Goal: Task Accomplishment & Management: Complete application form

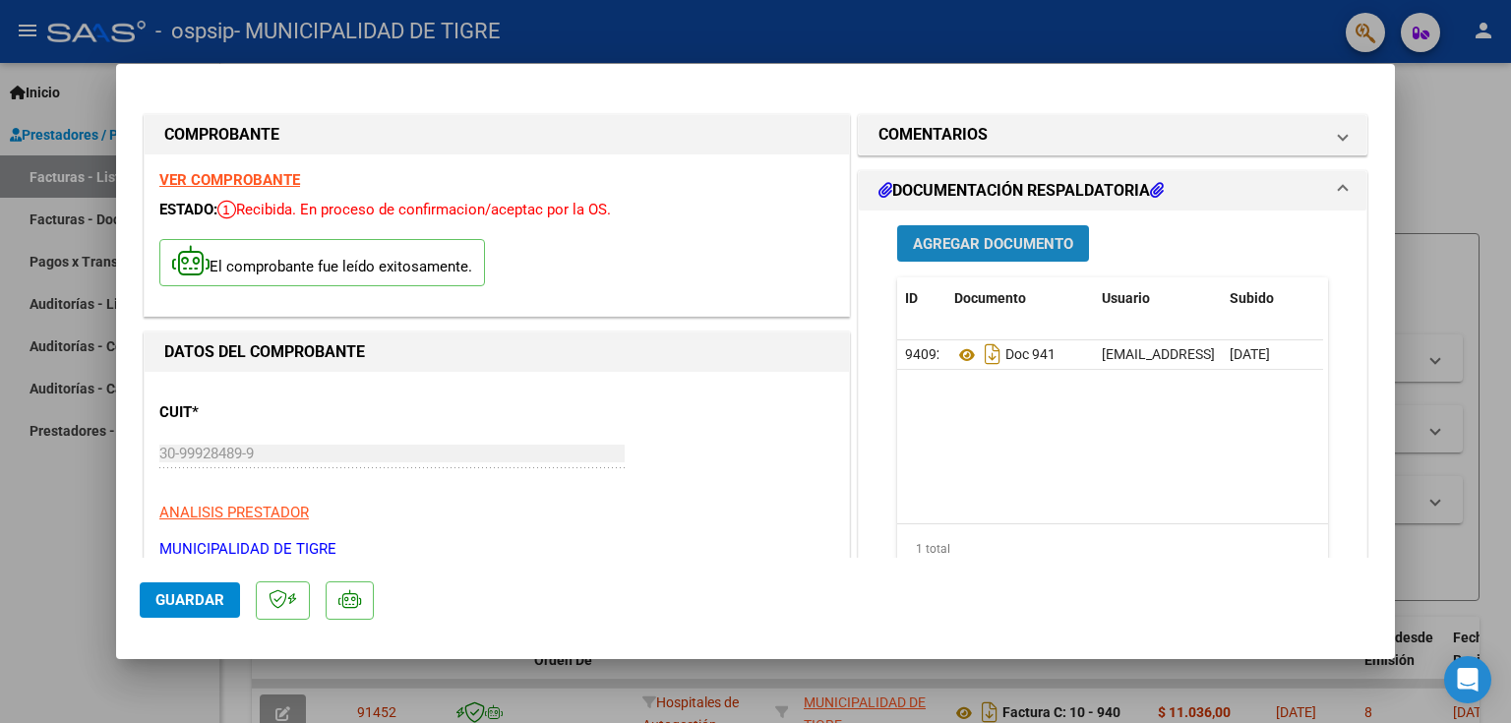
click at [968, 245] on span "Agregar Documento" at bounding box center [993, 244] width 160 height 18
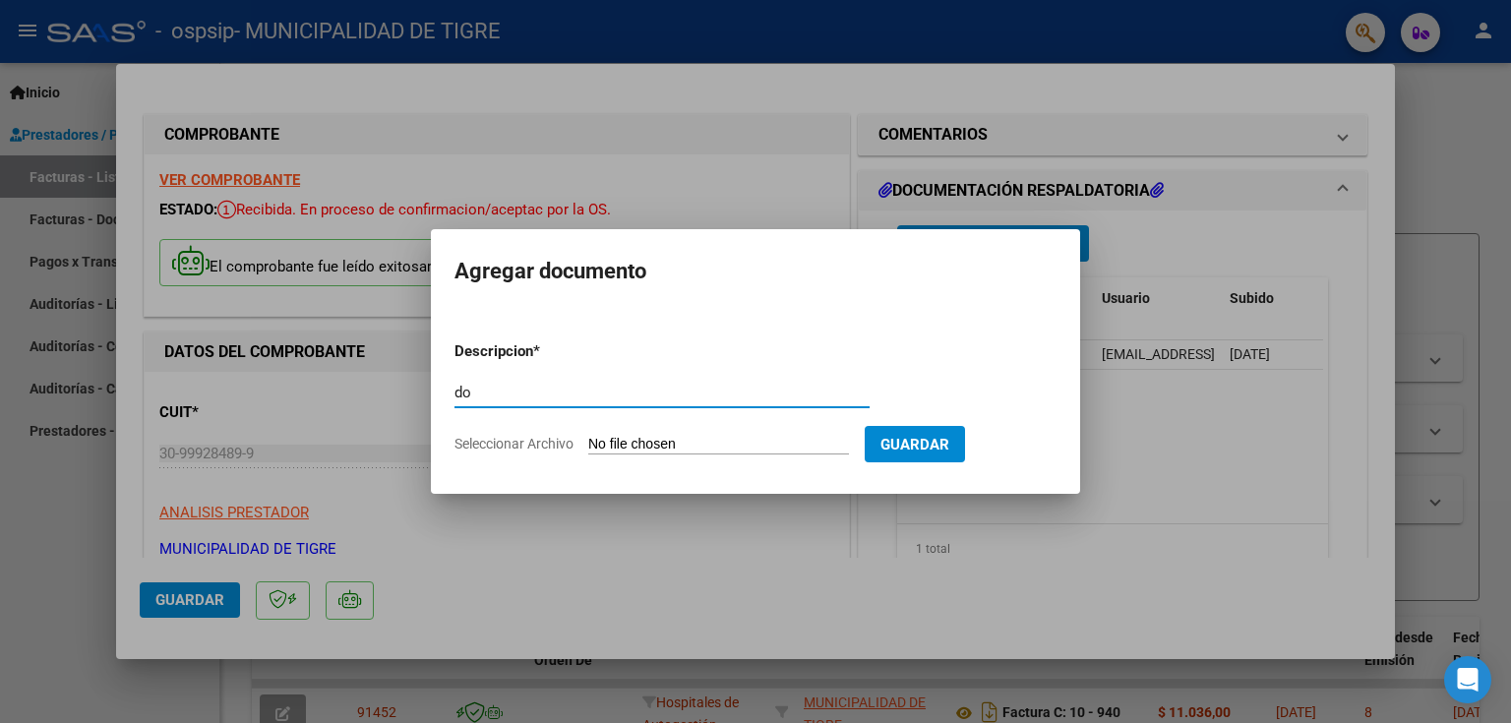
type input "d"
type input "DOC 941"
click at [710, 439] on input "Seleccionar Archivo" at bounding box center [718, 445] width 261 height 19
type input "C:\fakepath\OSPSIP-2443 0010-00000941.pdf"
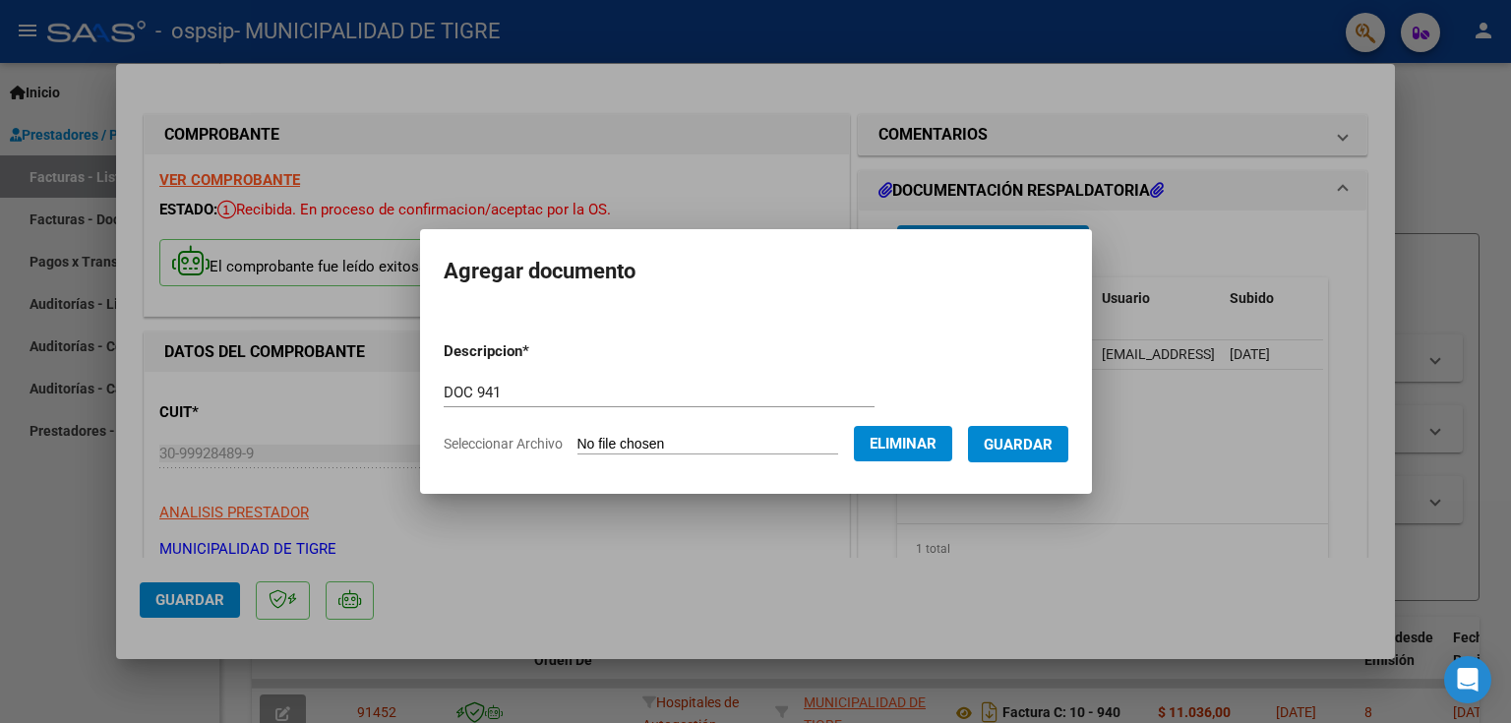
click at [1027, 445] on span "Guardar" at bounding box center [1017, 445] width 69 height 18
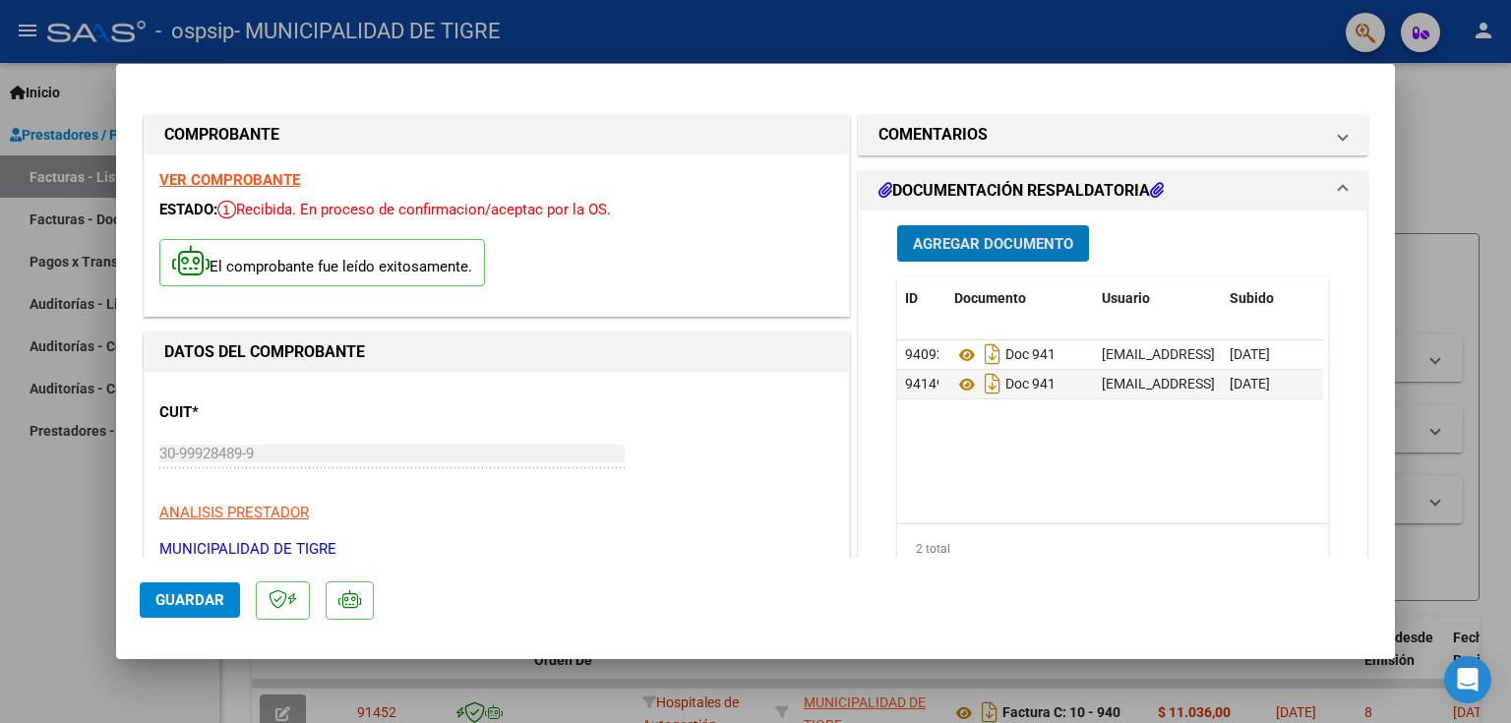
click at [968, 241] on span "Agregar Documento" at bounding box center [993, 244] width 160 height 18
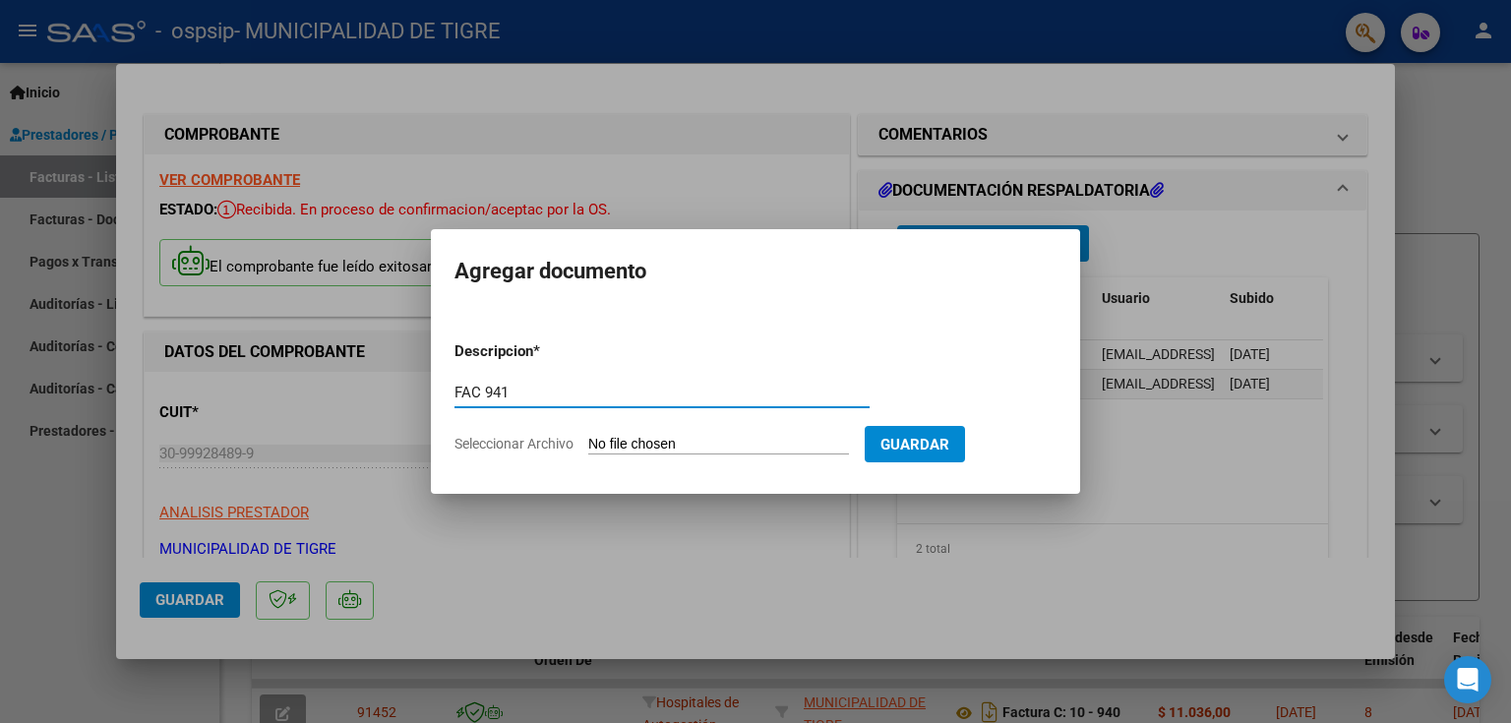
type input "FAC 941"
click at [691, 447] on input "Seleccionar Archivo" at bounding box center [718, 445] width 261 height 19
type input "C:\fakepath\2443 941.pdf"
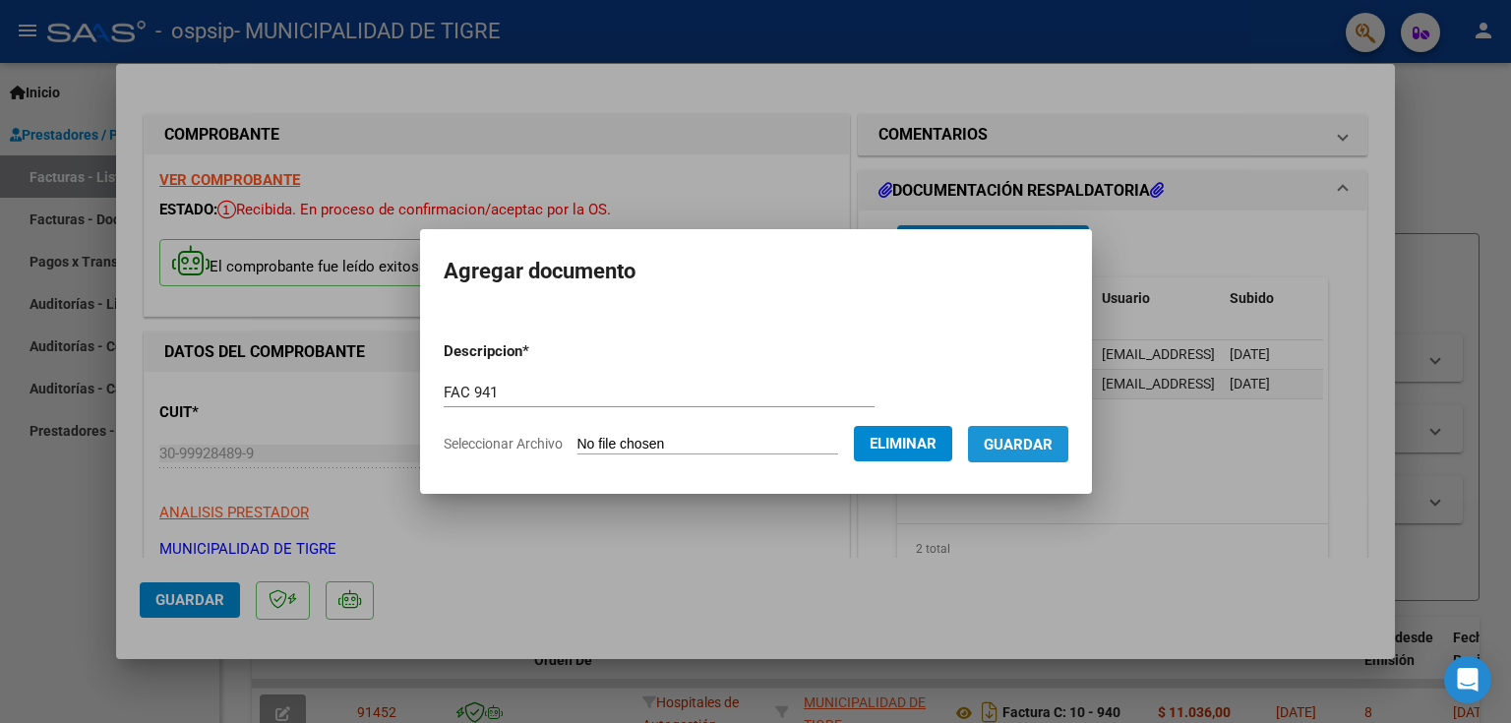
click at [1039, 445] on span "Guardar" at bounding box center [1017, 445] width 69 height 18
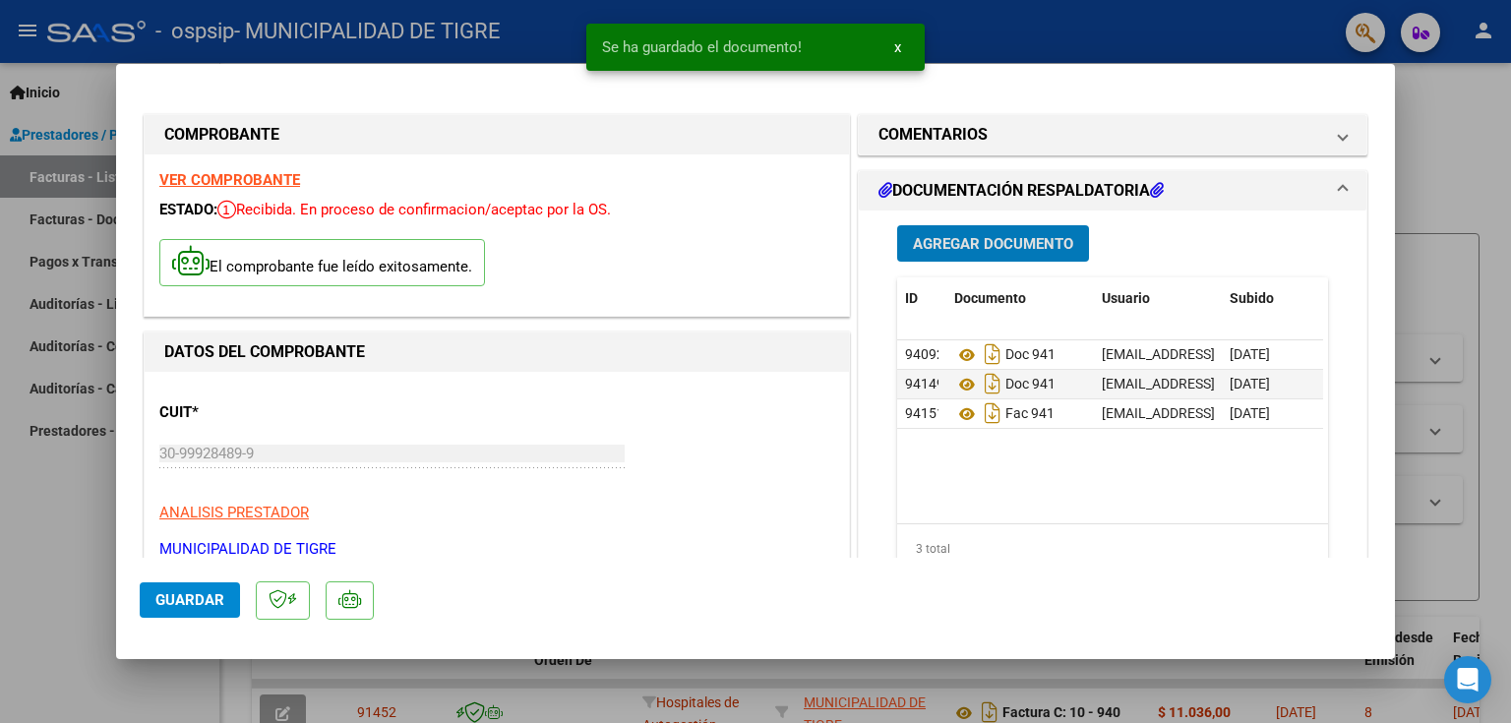
click at [189, 602] on span "Guardar" at bounding box center [189, 600] width 69 height 18
click at [1432, 131] on div at bounding box center [755, 361] width 1511 height 723
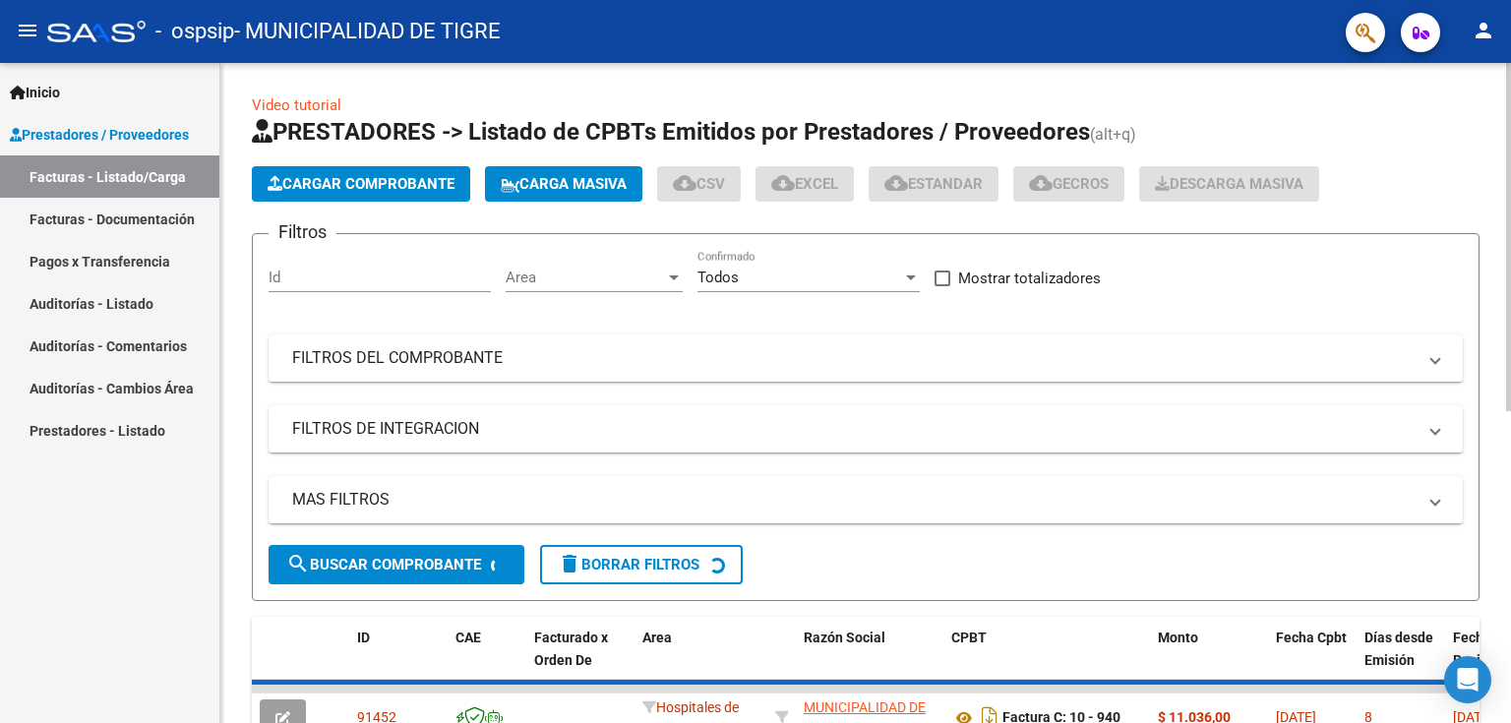
click at [368, 185] on span "Cargar Comprobante" at bounding box center [360, 184] width 187 height 18
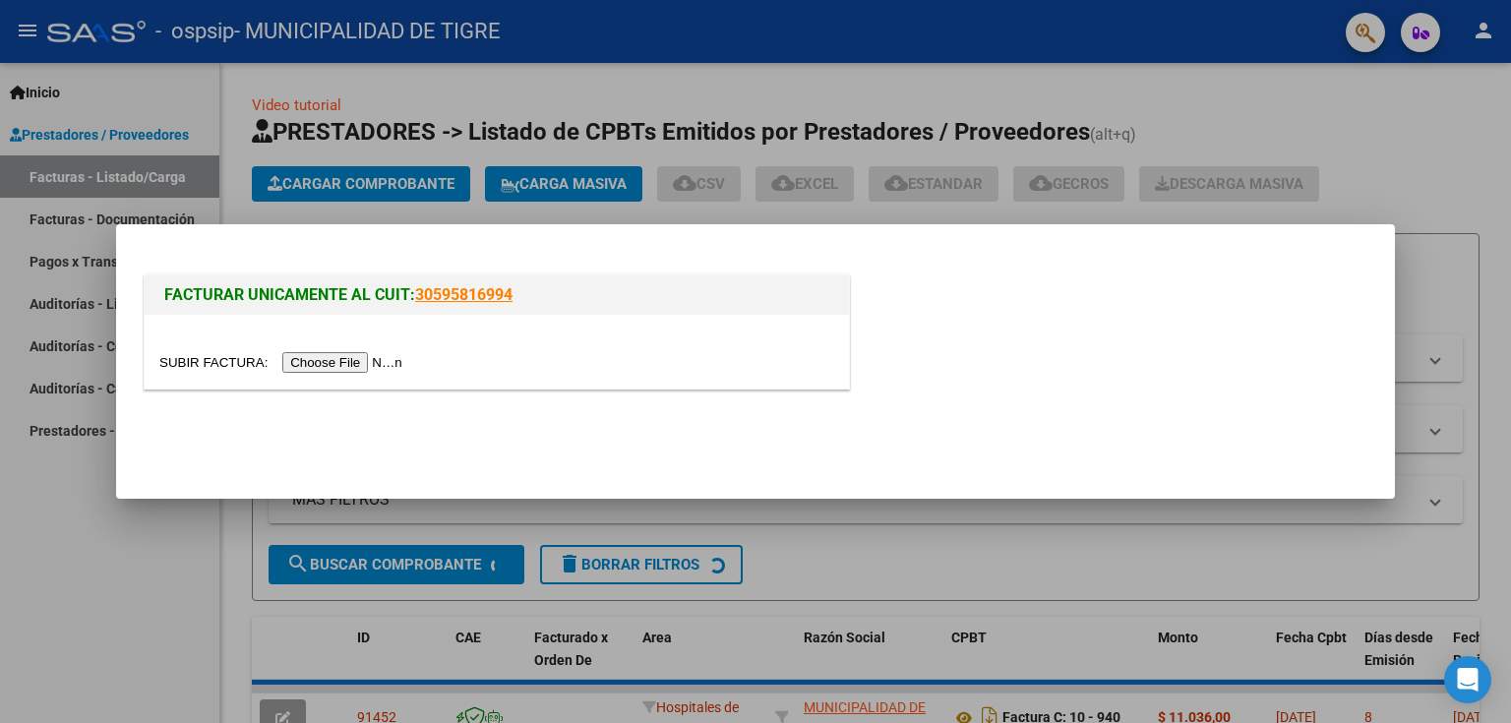
click at [338, 358] on input "file" at bounding box center [283, 362] width 249 height 21
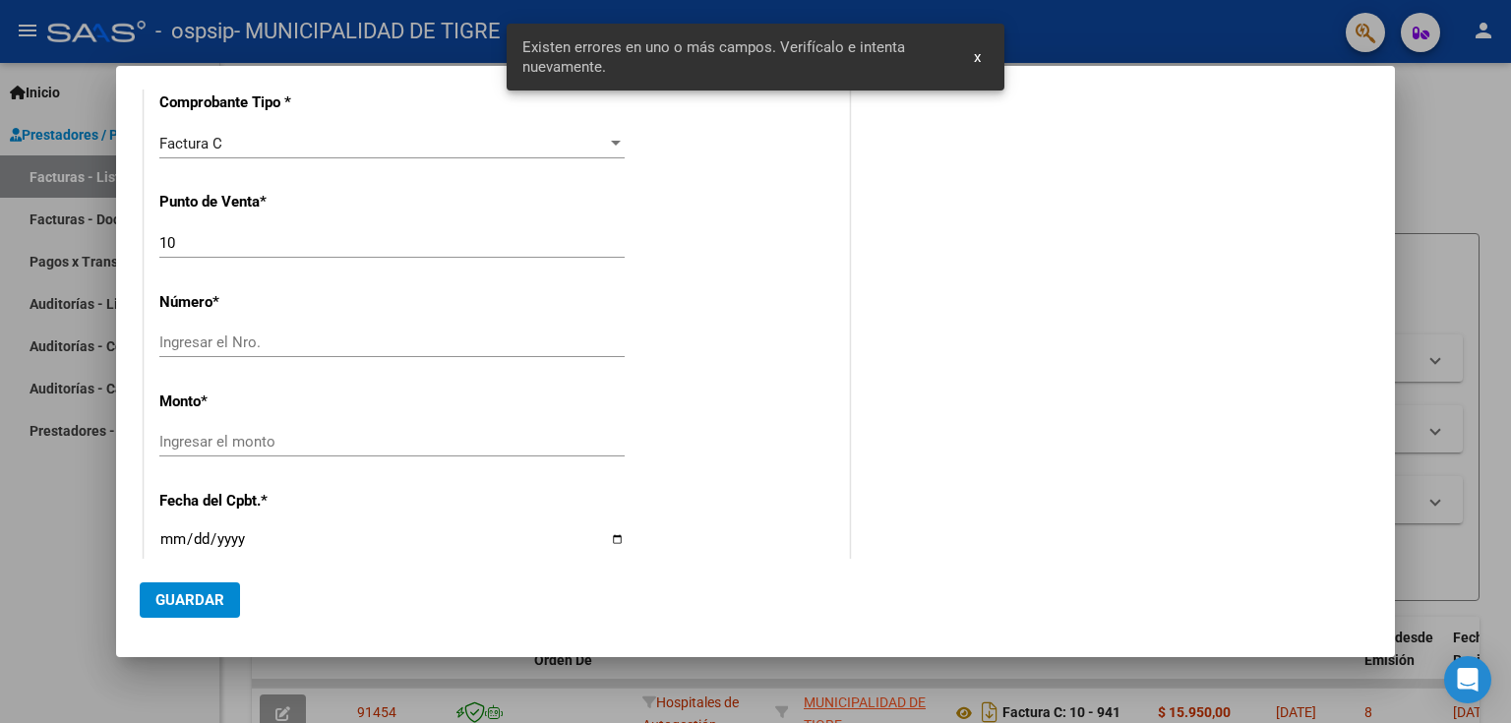
scroll to position [532, 0]
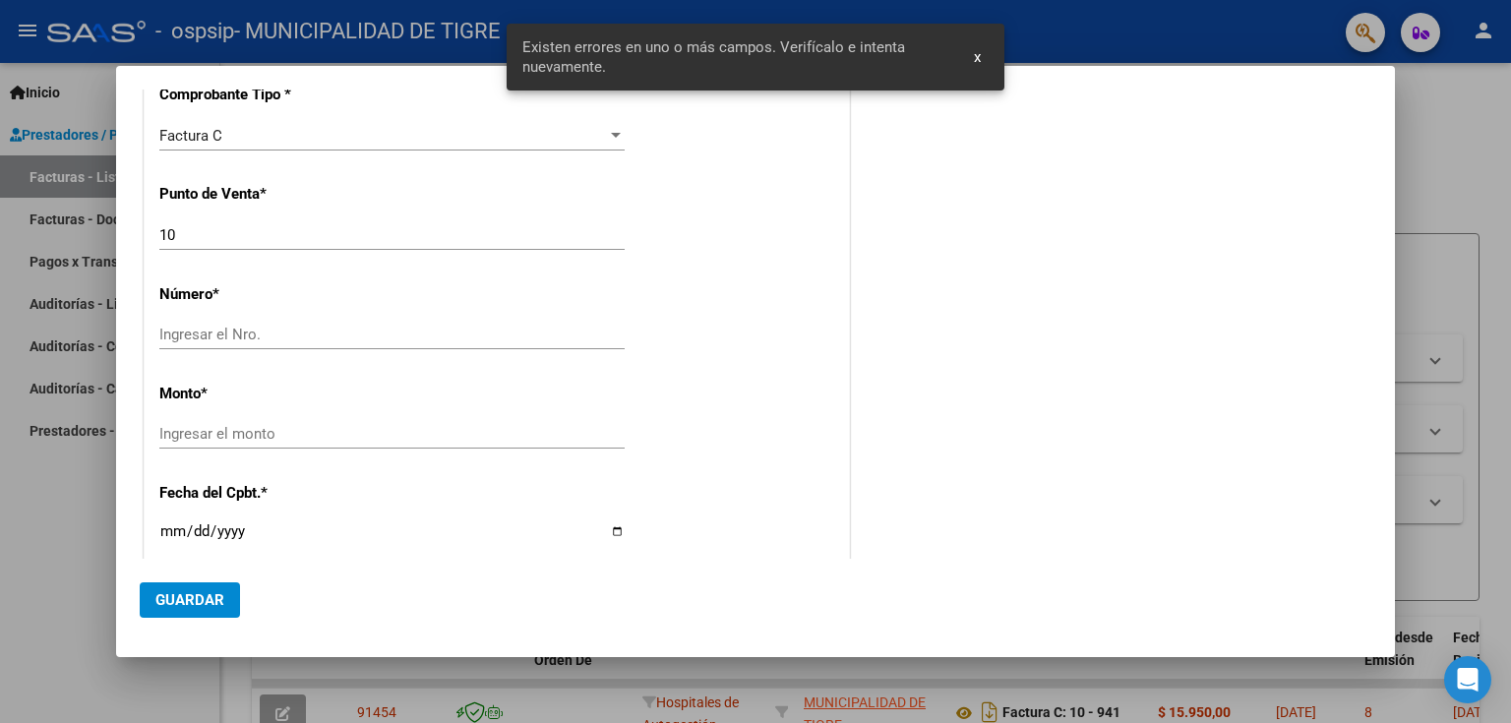
click at [162, 524] on input "Ingresar la fecha" at bounding box center [391, 538] width 465 height 31
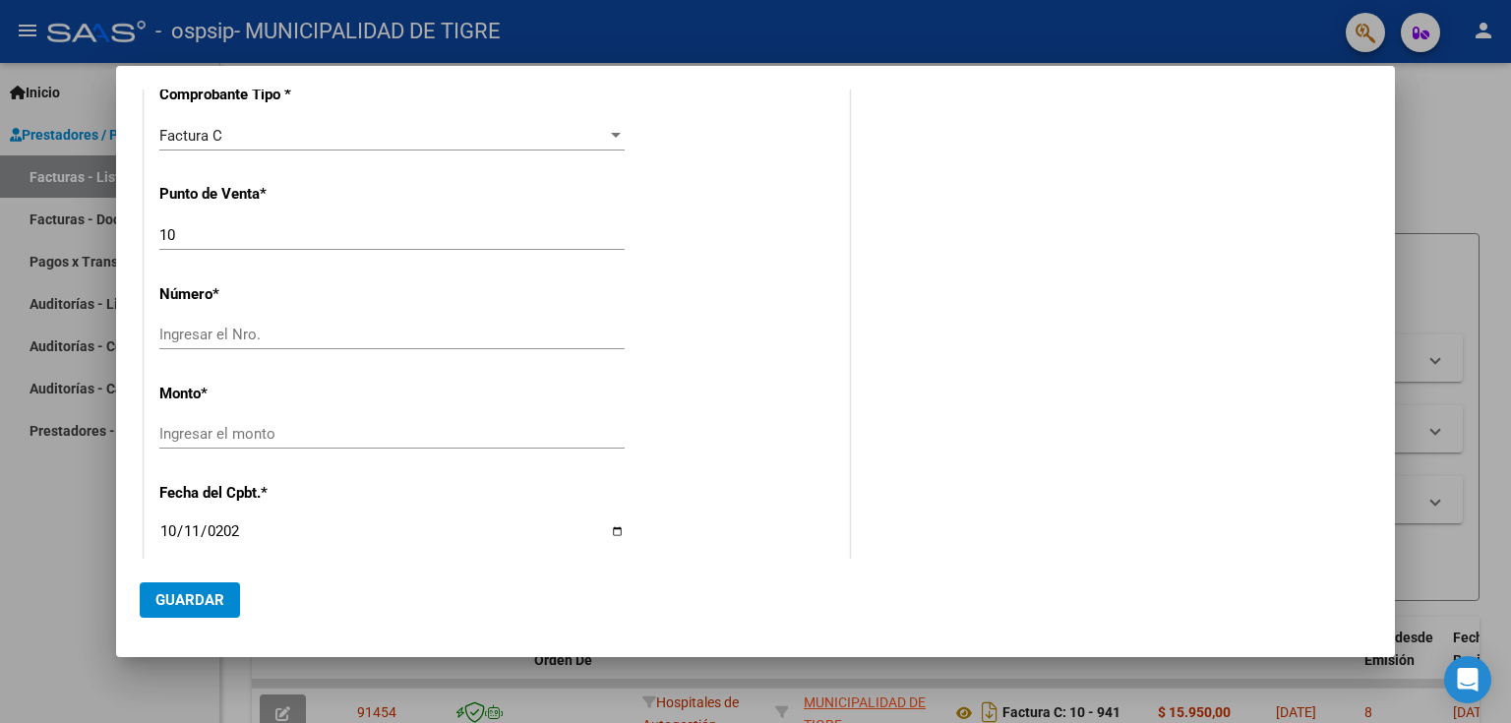
type input "[DATE]"
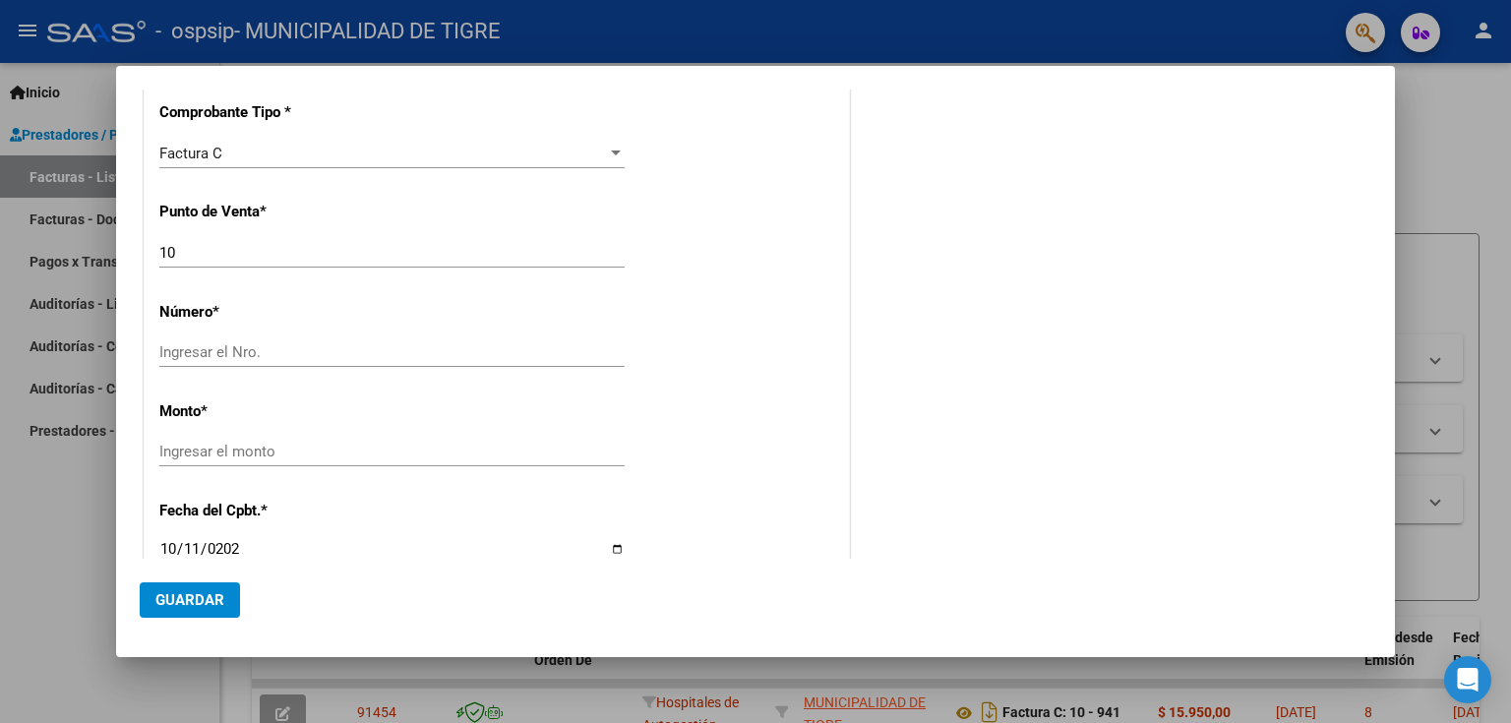
scroll to position [544, 0]
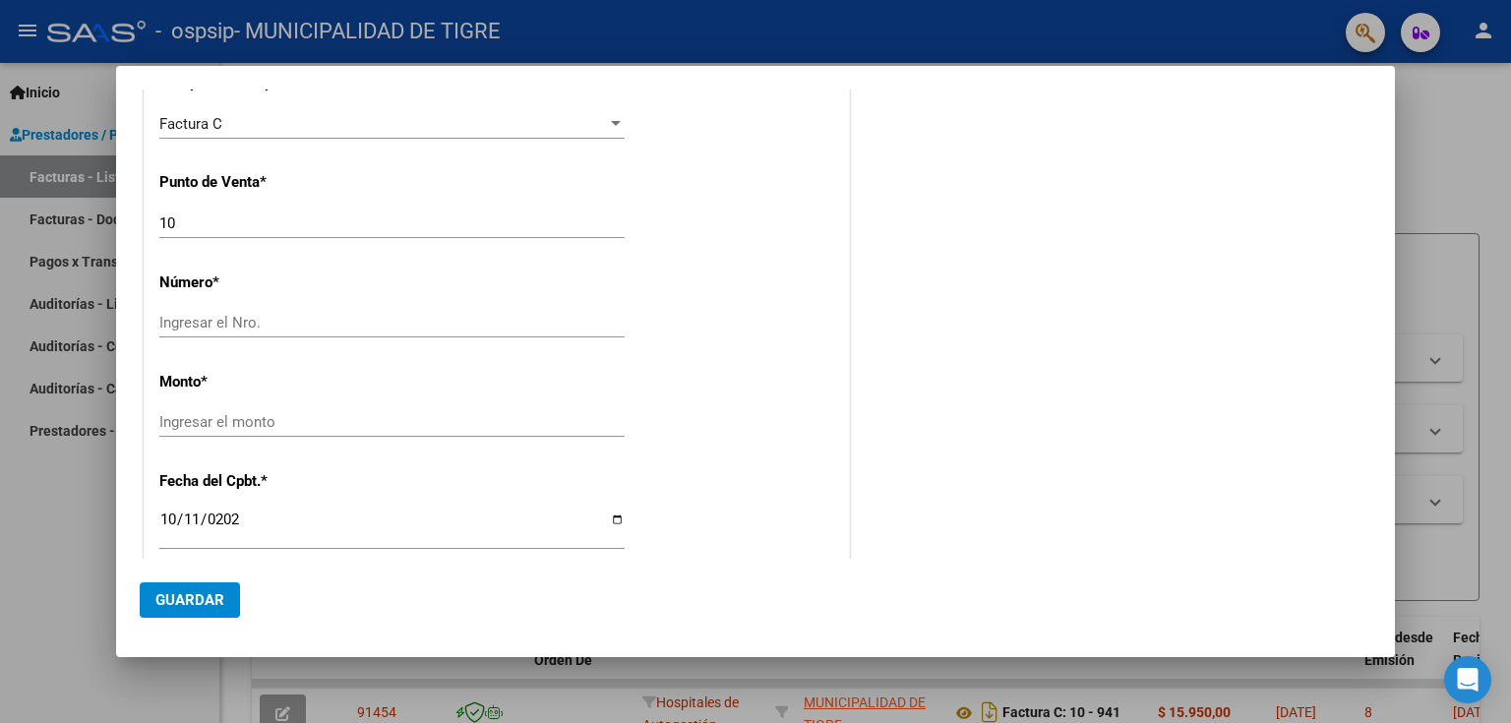
click at [196, 330] on div "Ingresar el Nro." at bounding box center [391, 323] width 465 height 30
type input "942"
type input "$ 6.129,00"
type input "[DATE]"
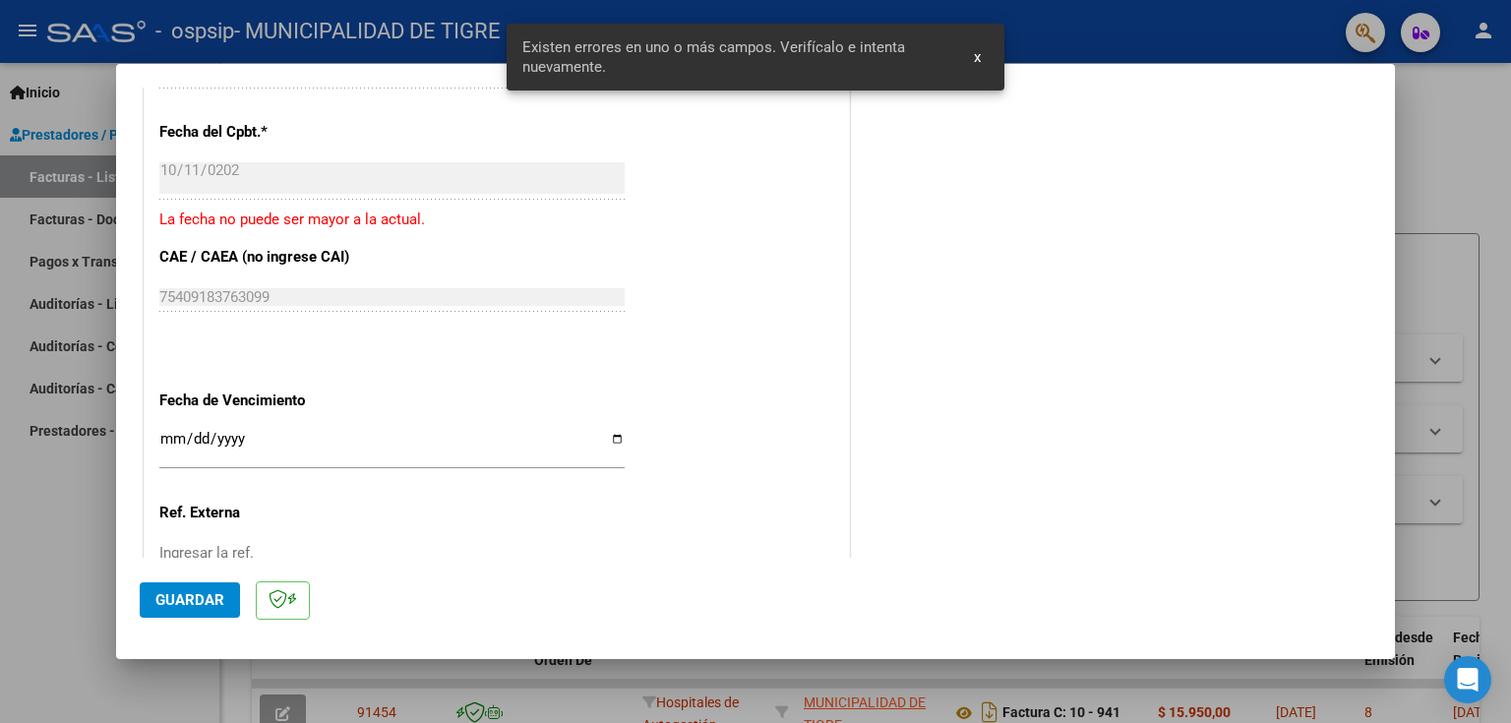
scroll to position [932, 0]
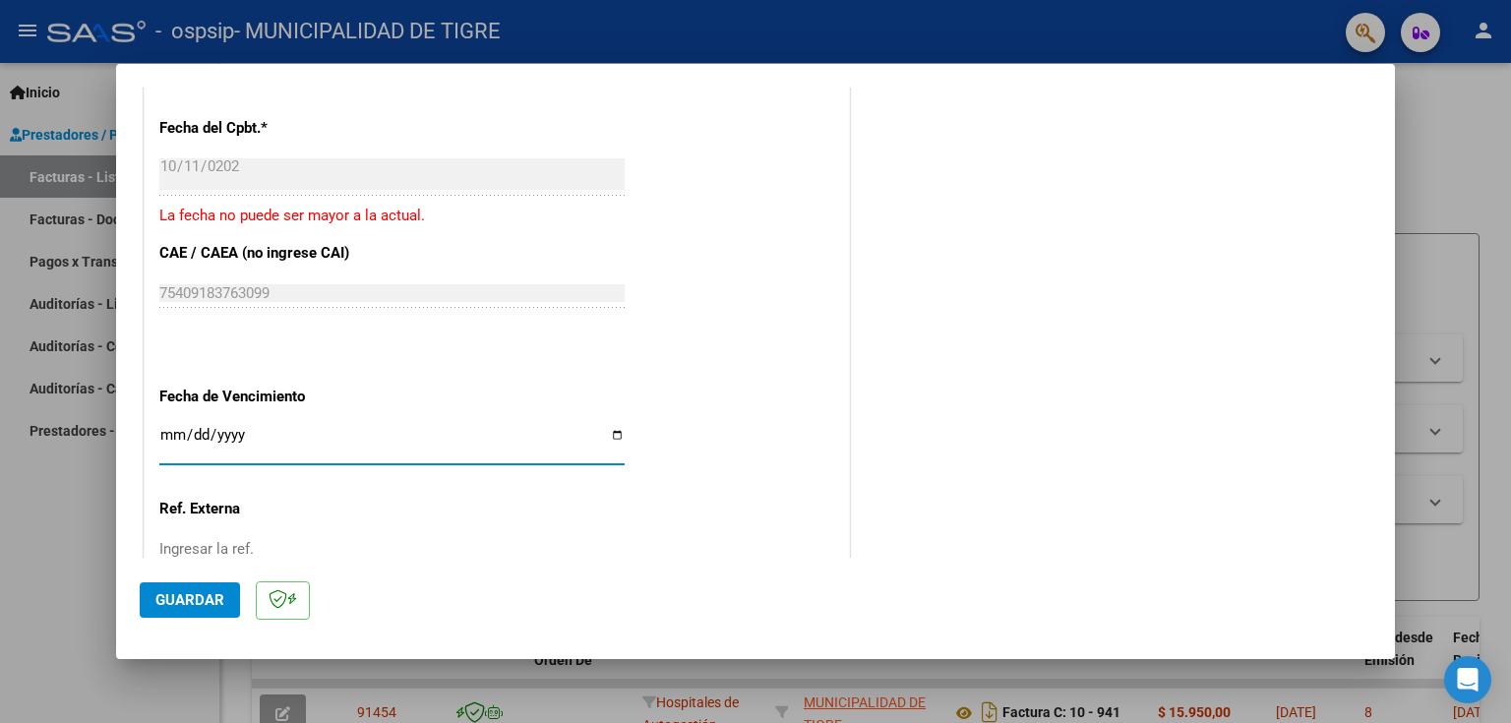
click at [164, 435] on input "Ingresar la fecha" at bounding box center [391, 442] width 465 height 31
type input "[DATE]"
click at [197, 592] on span "Guardar" at bounding box center [189, 600] width 69 height 18
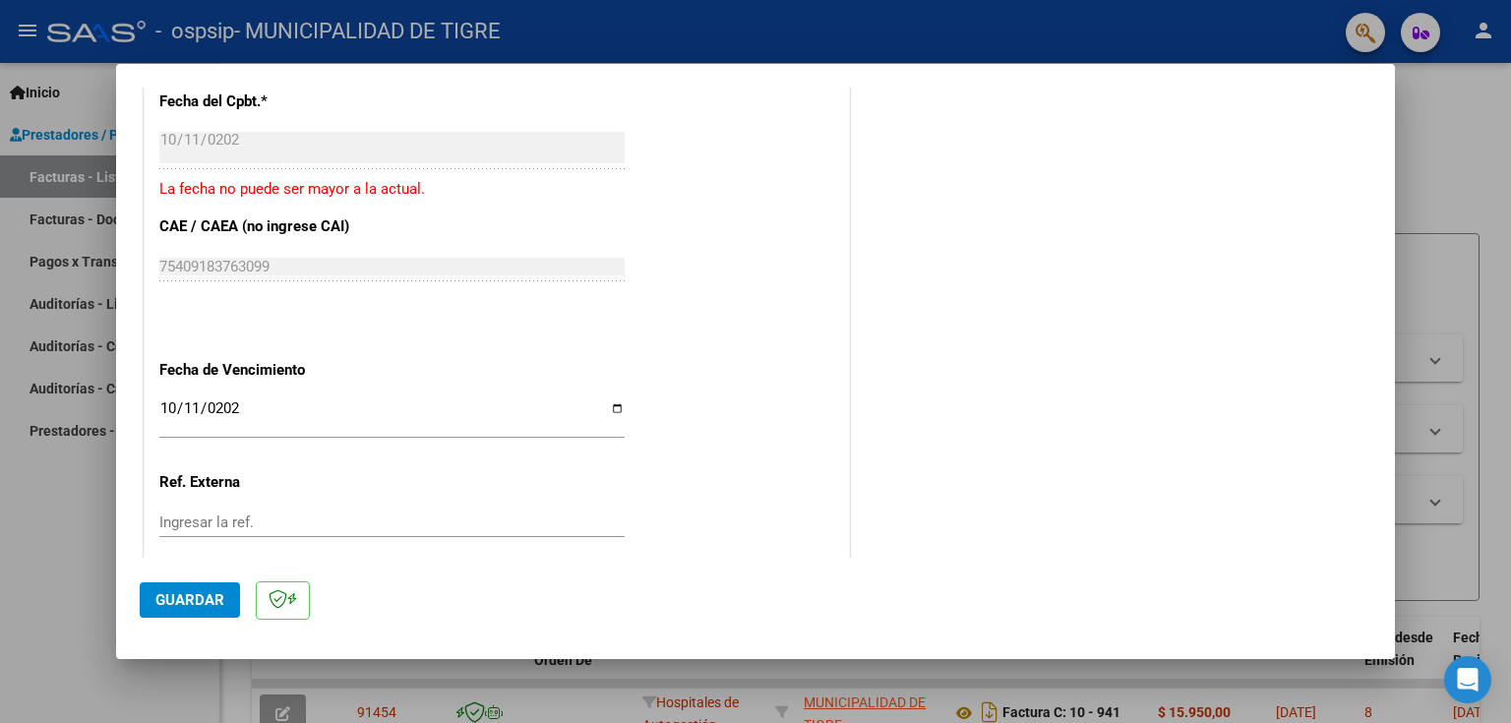
scroll to position [996, 0]
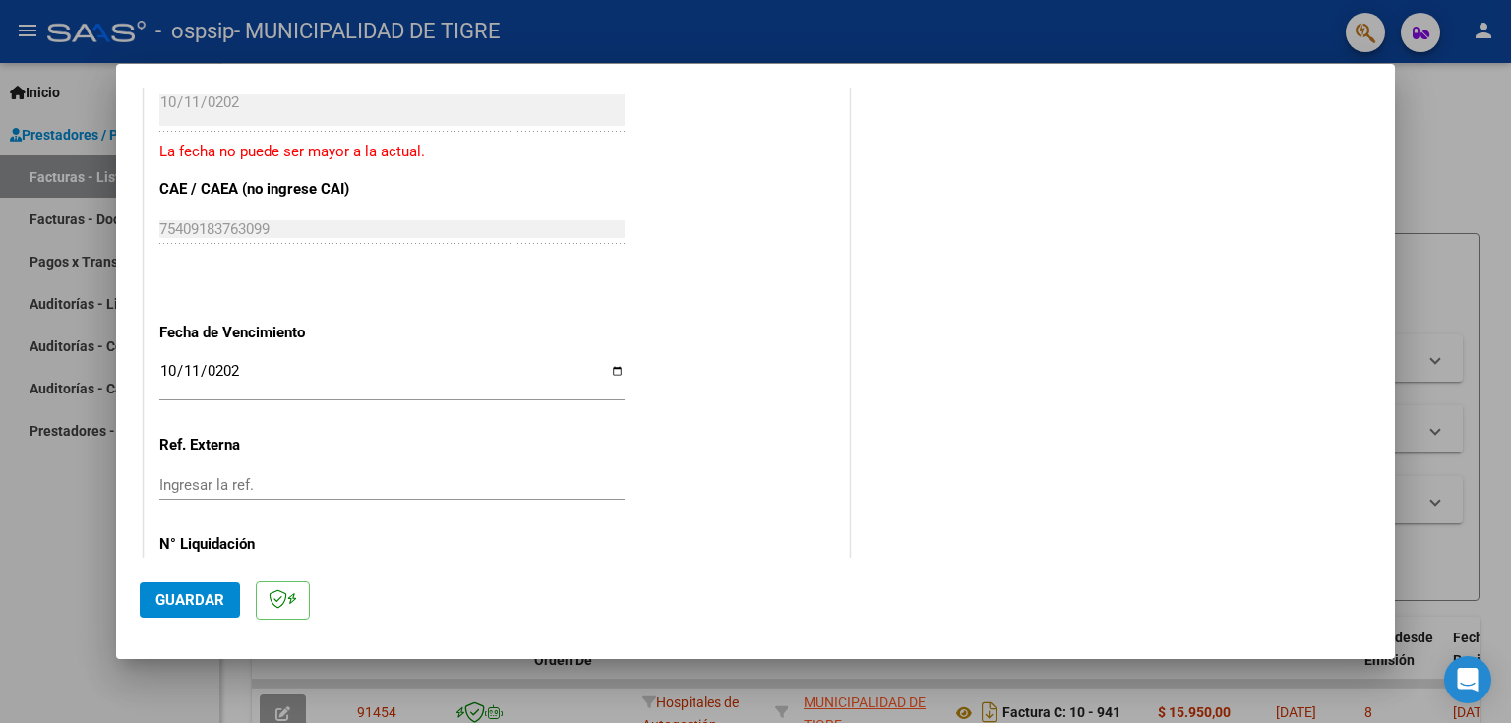
click at [162, 374] on input "[DATE]" at bounding box center [391, 378] width 465 height 31
type input "[DATE]"
type input "0001-10-01"
type input "0001-01-01"
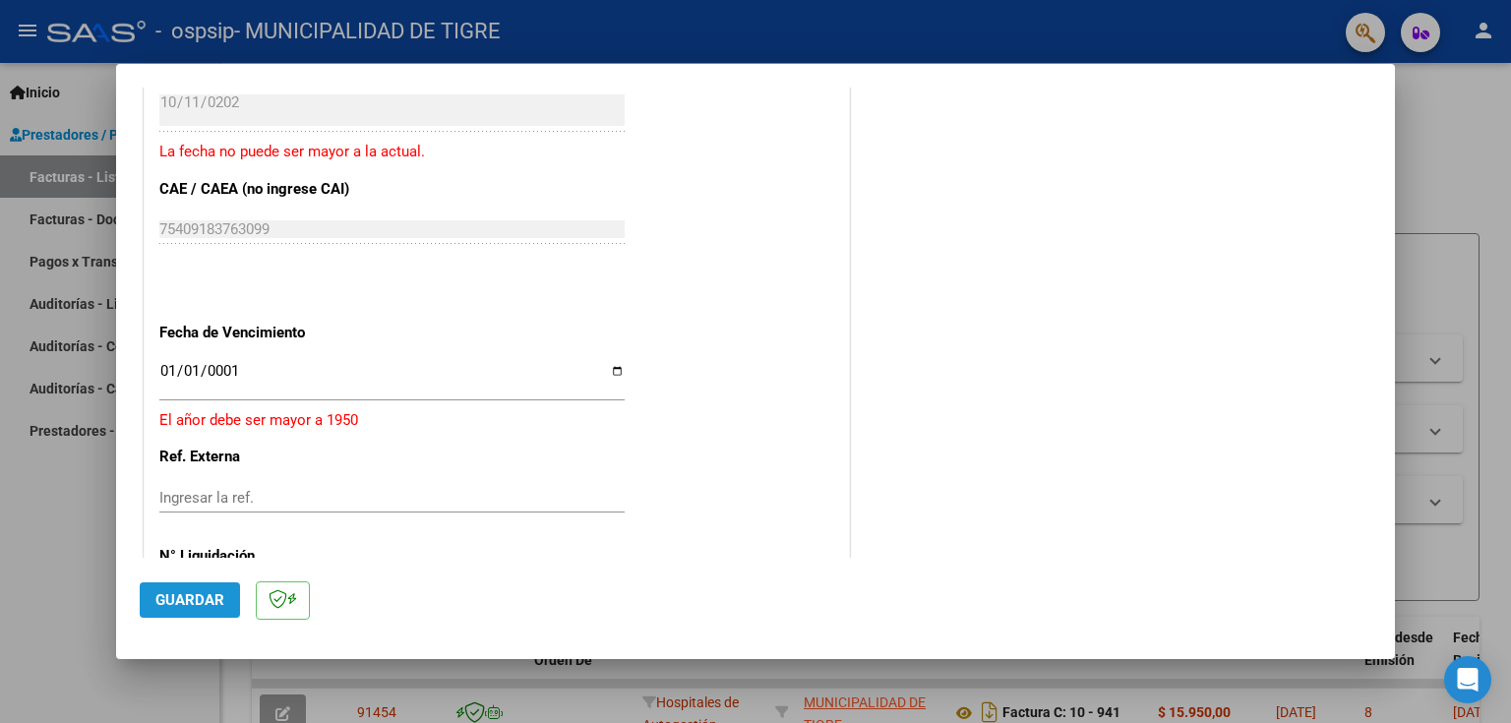
click at [220, 612] on button "Guardar" at bounding box center [190, 599] width 100 height 35
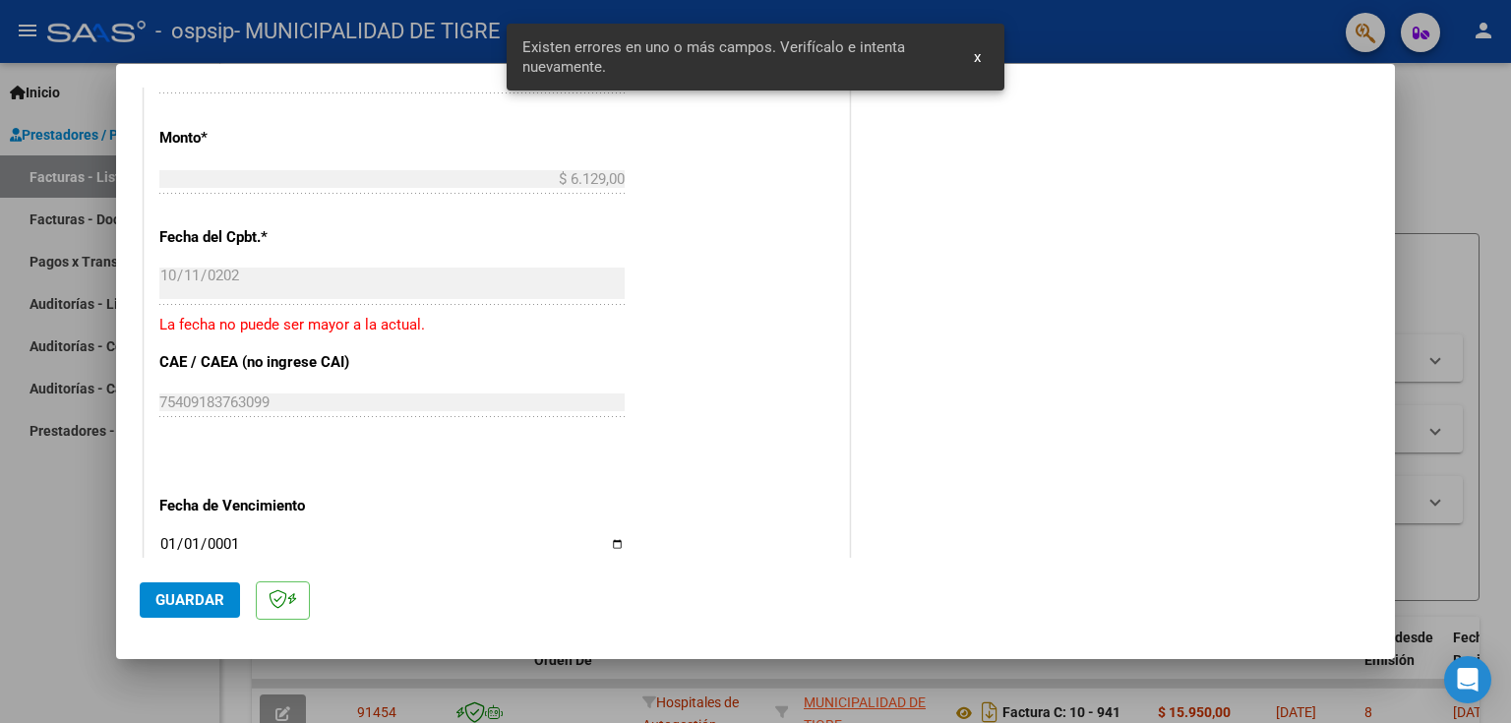
scroll to position [775, 0]
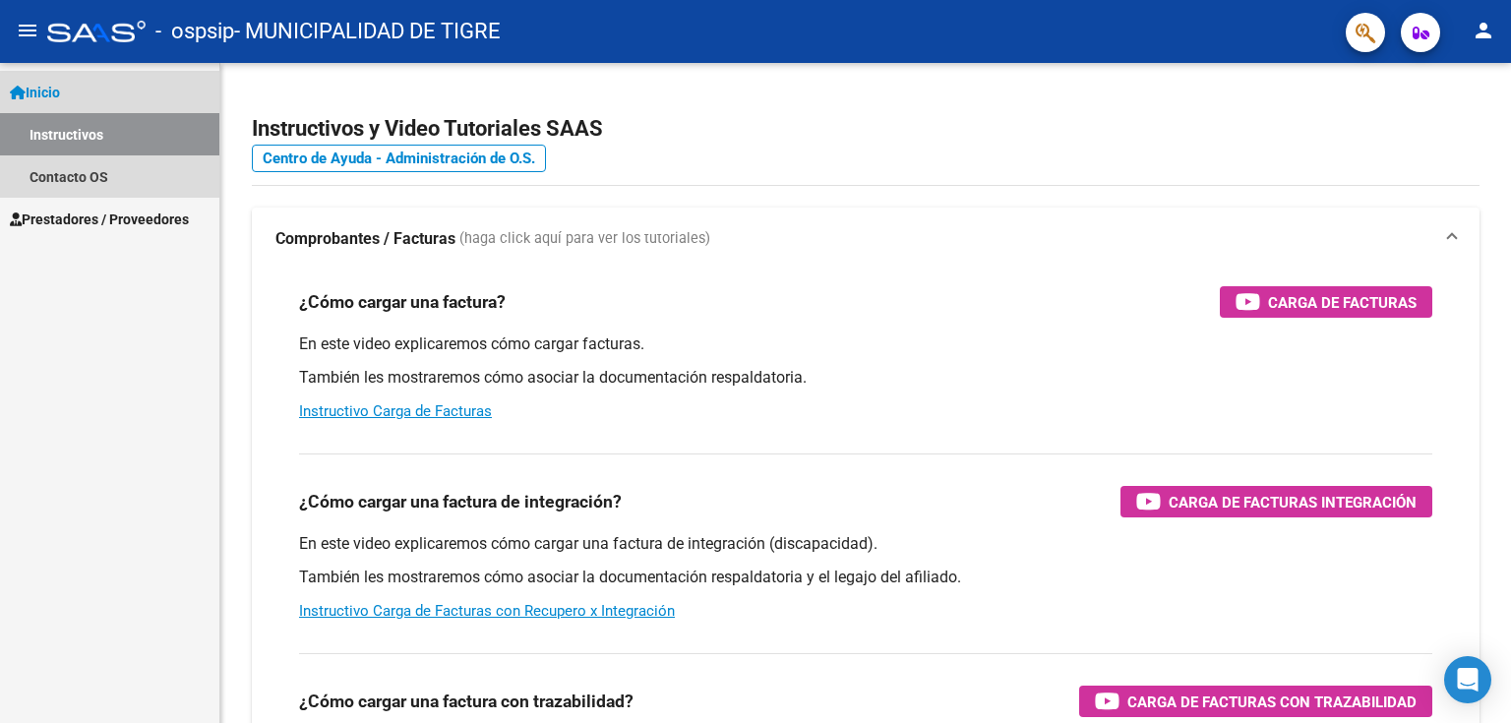
click at [64, 129] on link "Instructivos" at bounding box center [109, 134] width 219 height 42
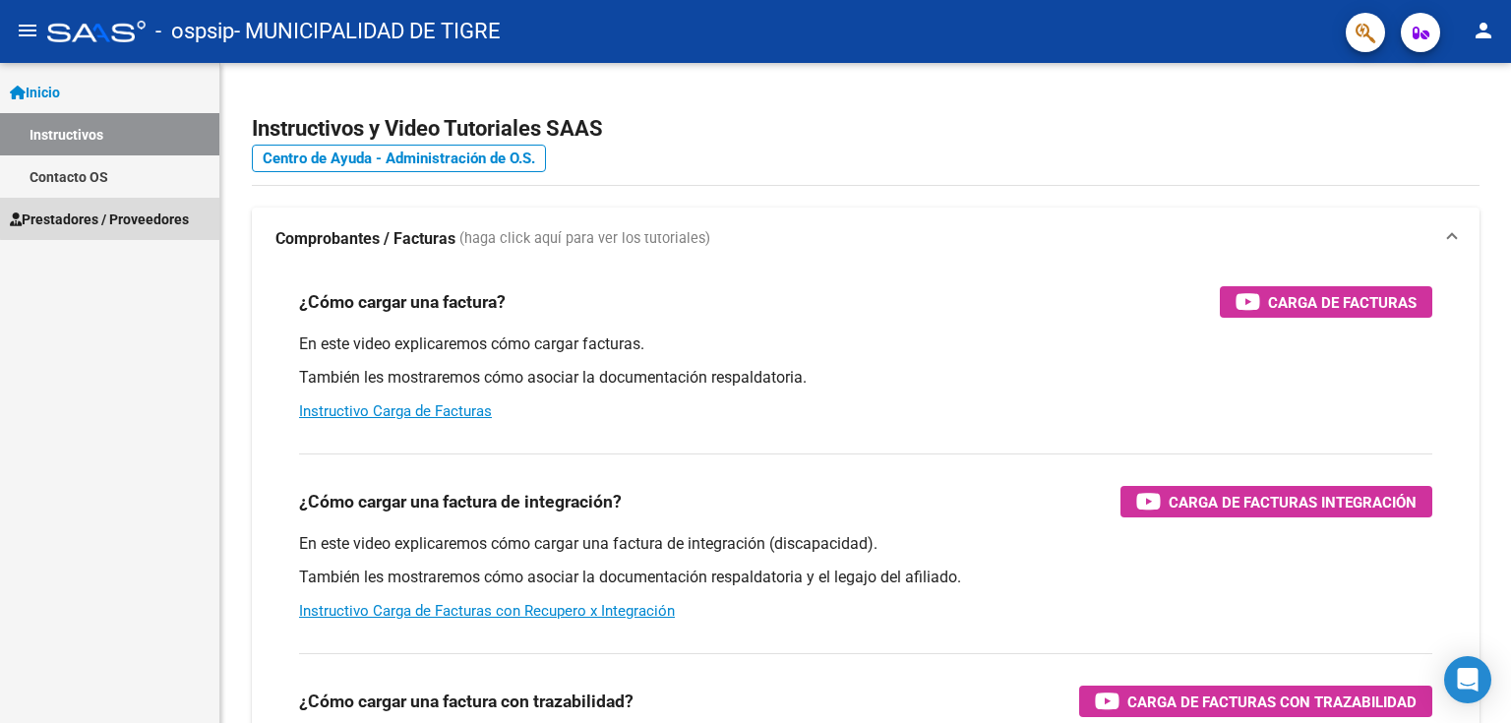
click at [134, 216] on span "Prestadores / Proveedores" at bounding box center [99, 219] width 179 height 22
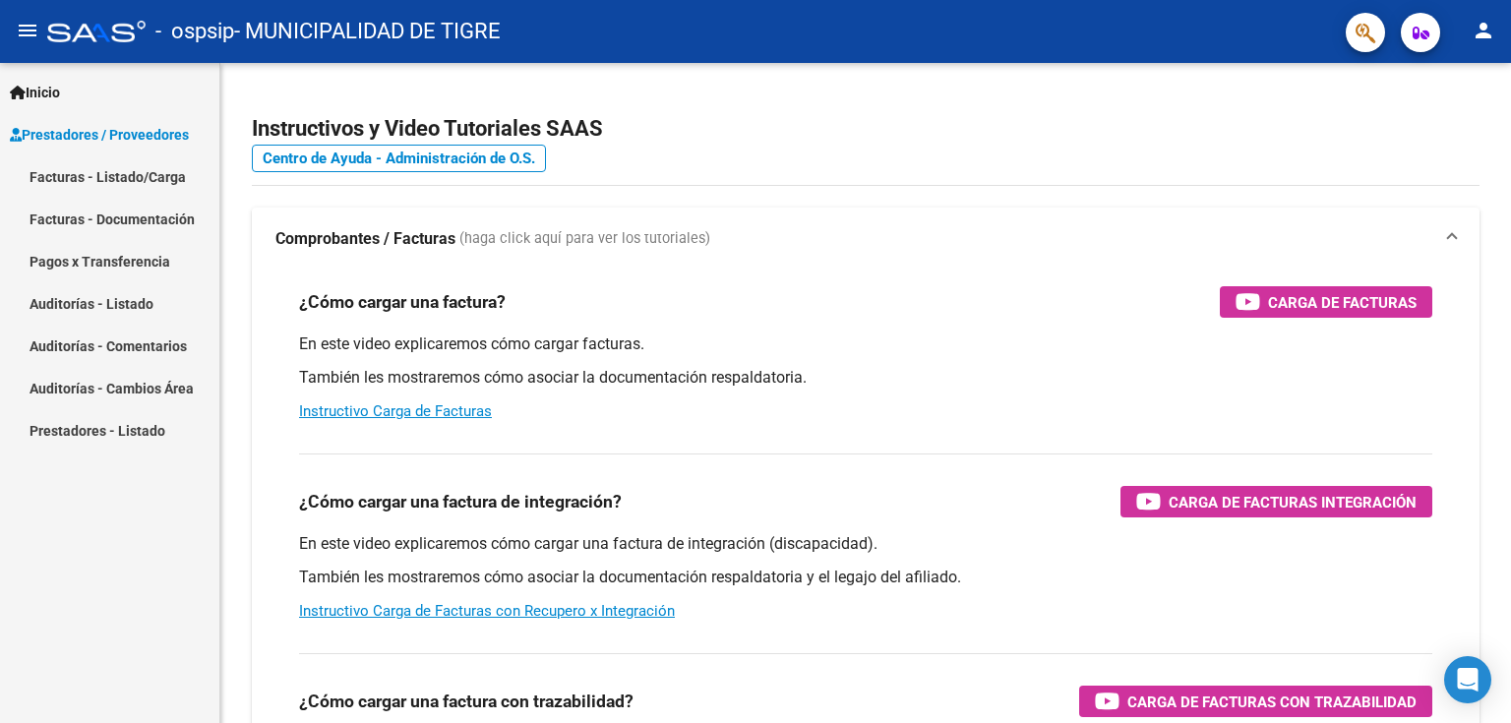
click at [126, 177] on link "Facturas - Listado/Carga" at bounding box center [109, 176] width 219 height 42
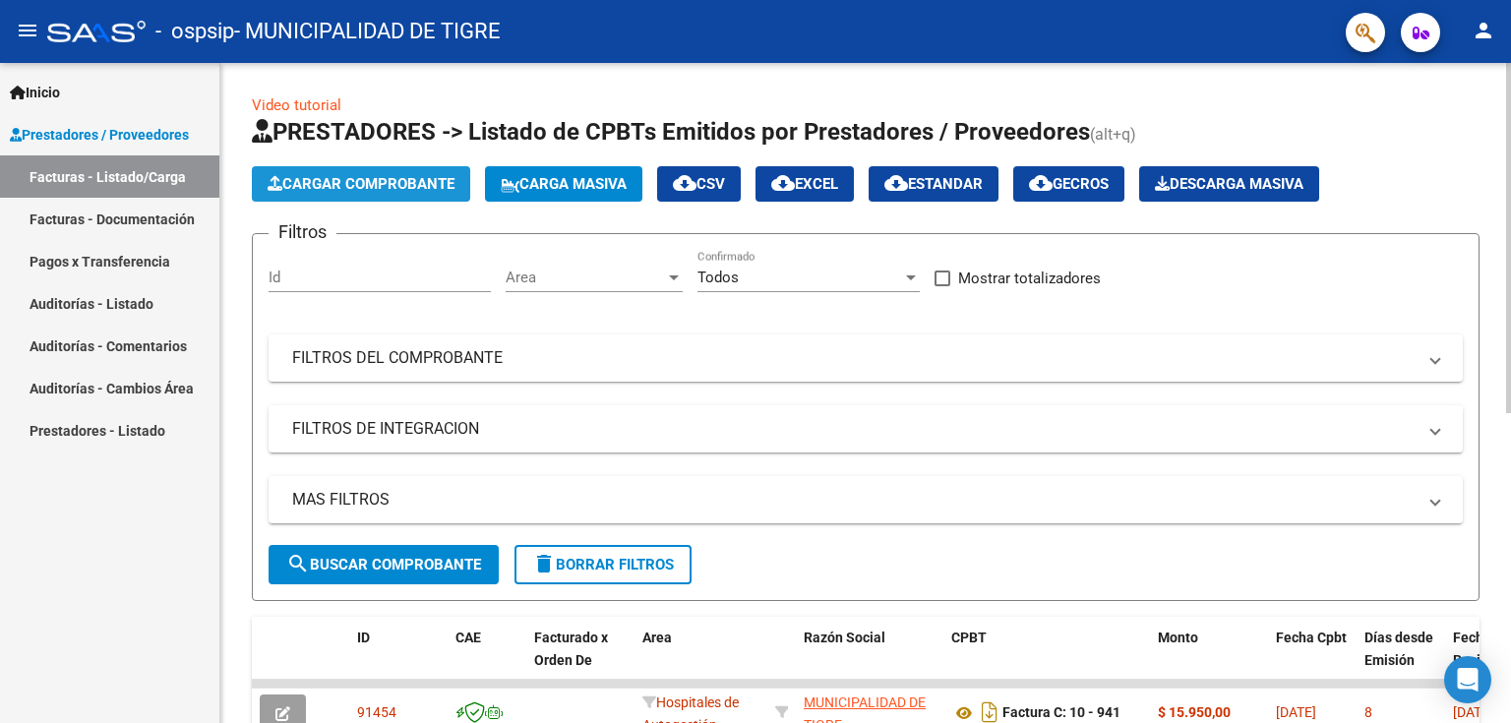
click at [406, 182] on span "Cargar Comprobante" at bounding box center [360, 184] width 187 height 18
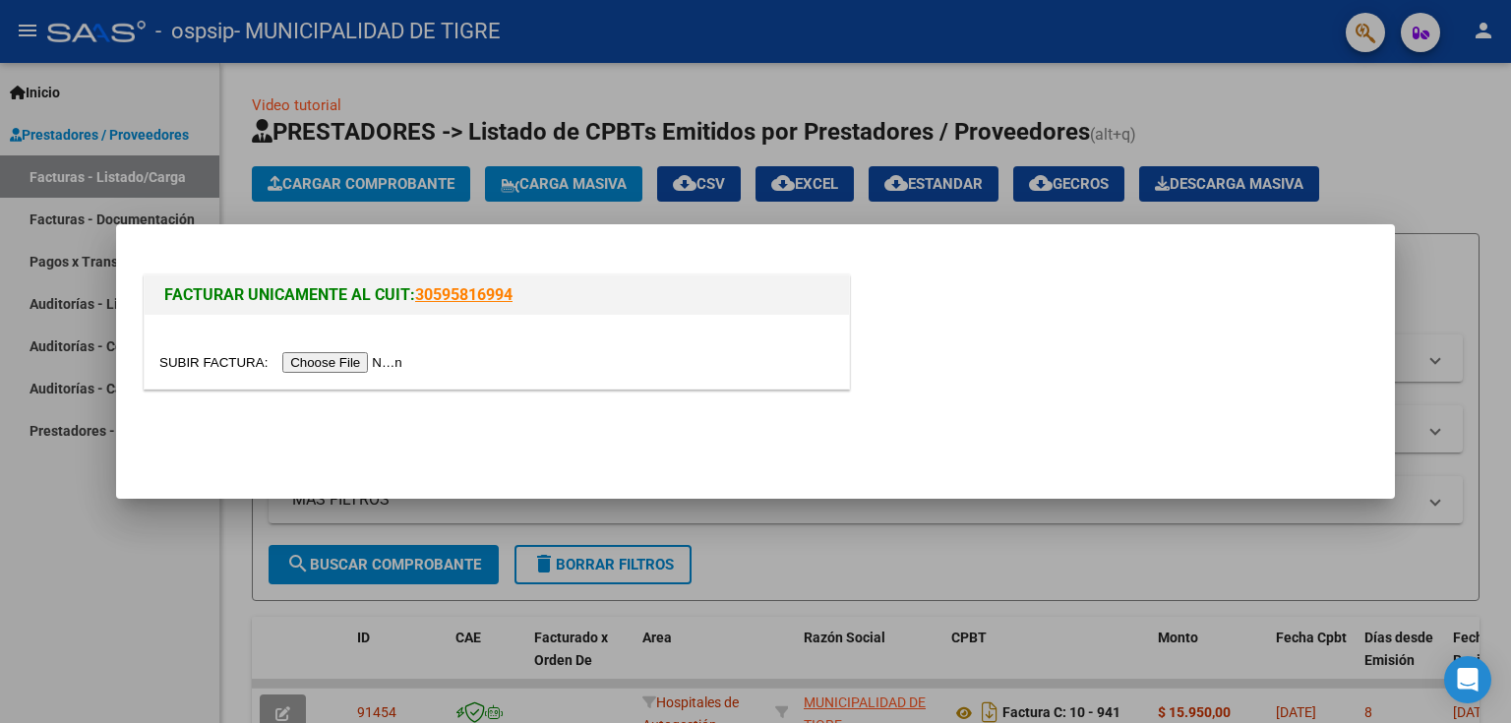
click at [387, 362] on input "file" at bounding box center [283, 362] width 249 height 21
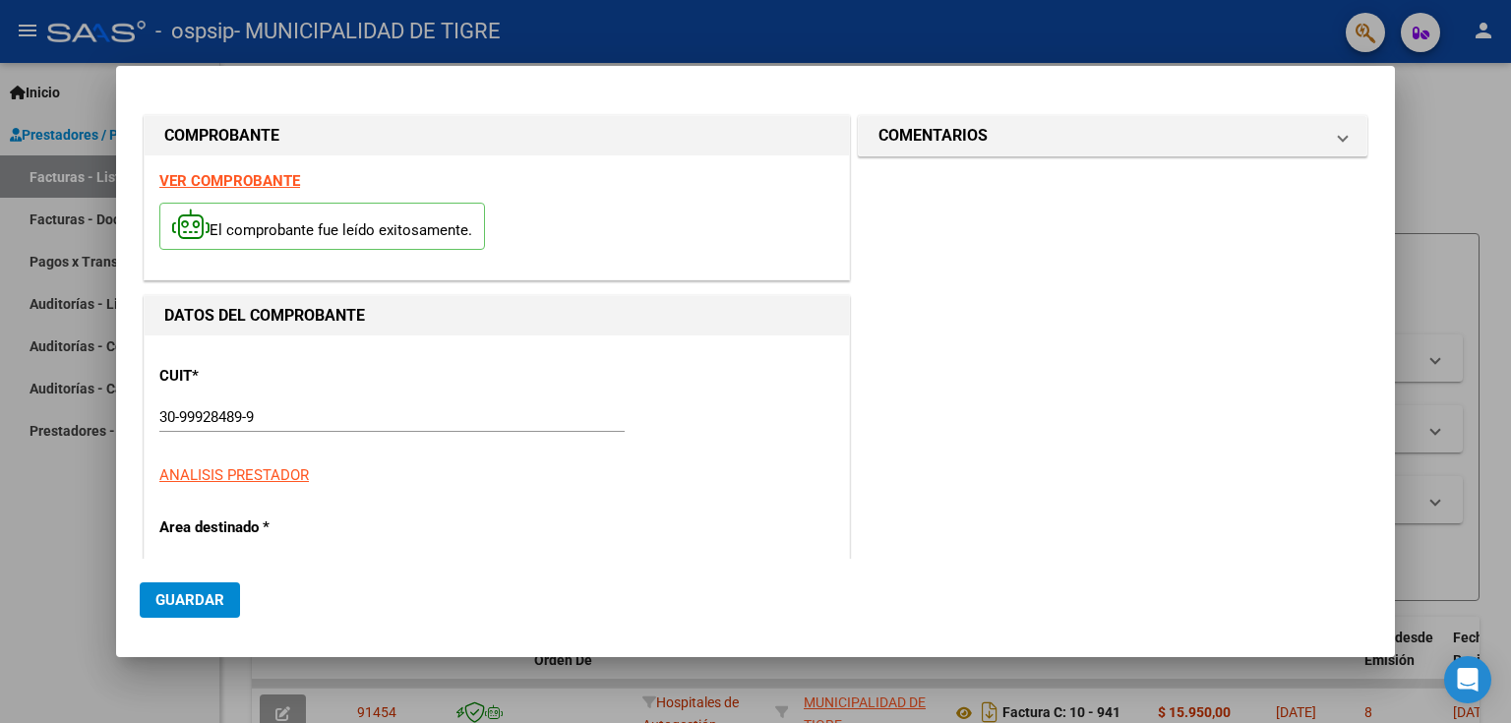
type input "942"
type input "$ 6.129,00"
type input "[DATE]"
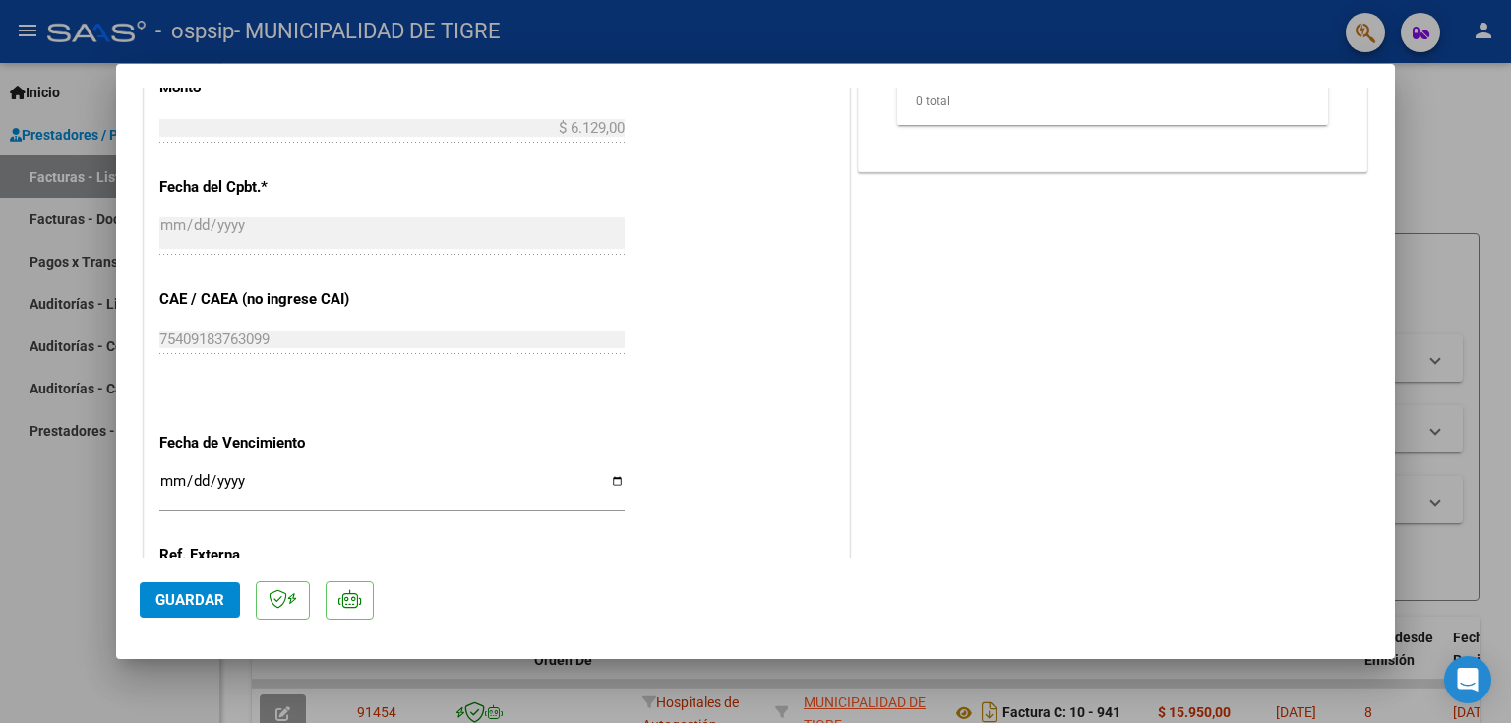
scroll to position [984, 0]
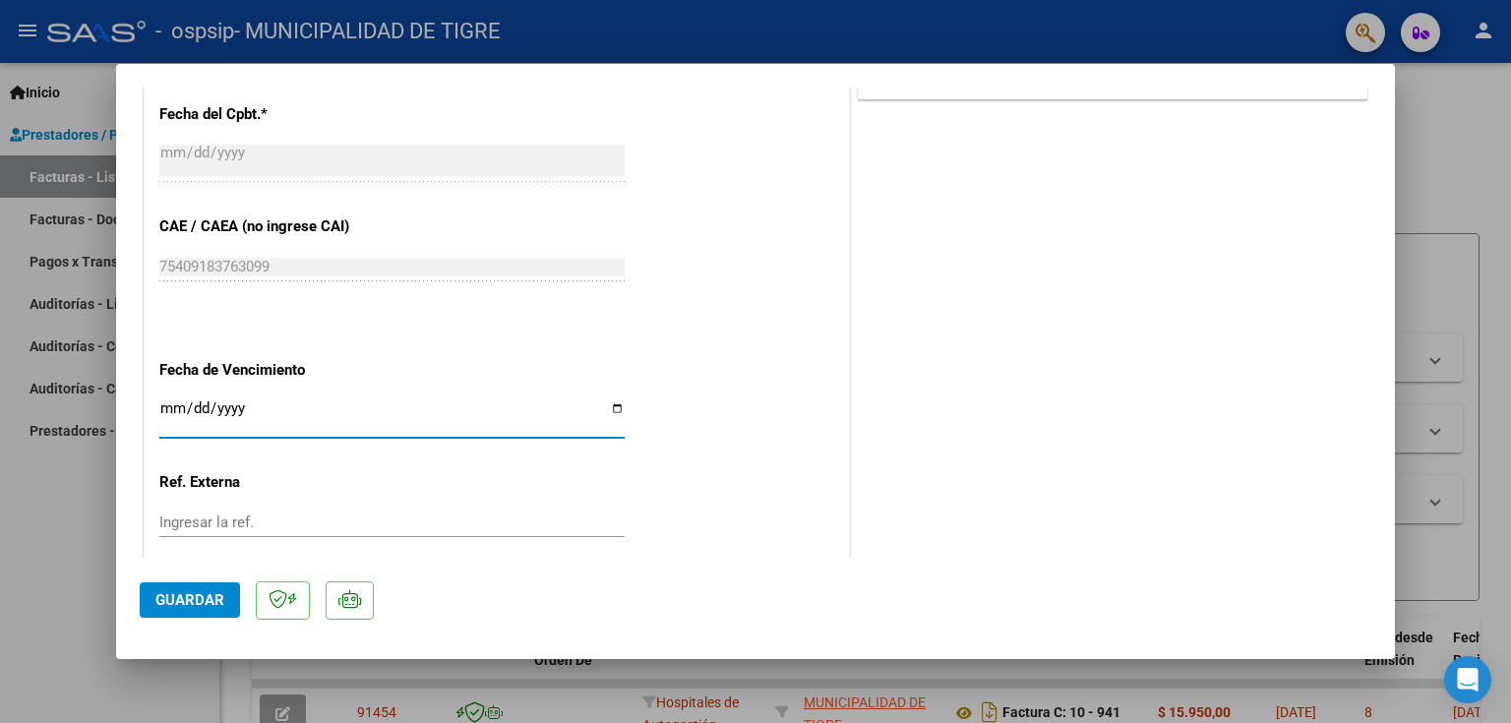
click at [173, 407] on input "Ingresar la fecha" at bounding box center [391, 415] width 465 height 31
type input "[DATE]"
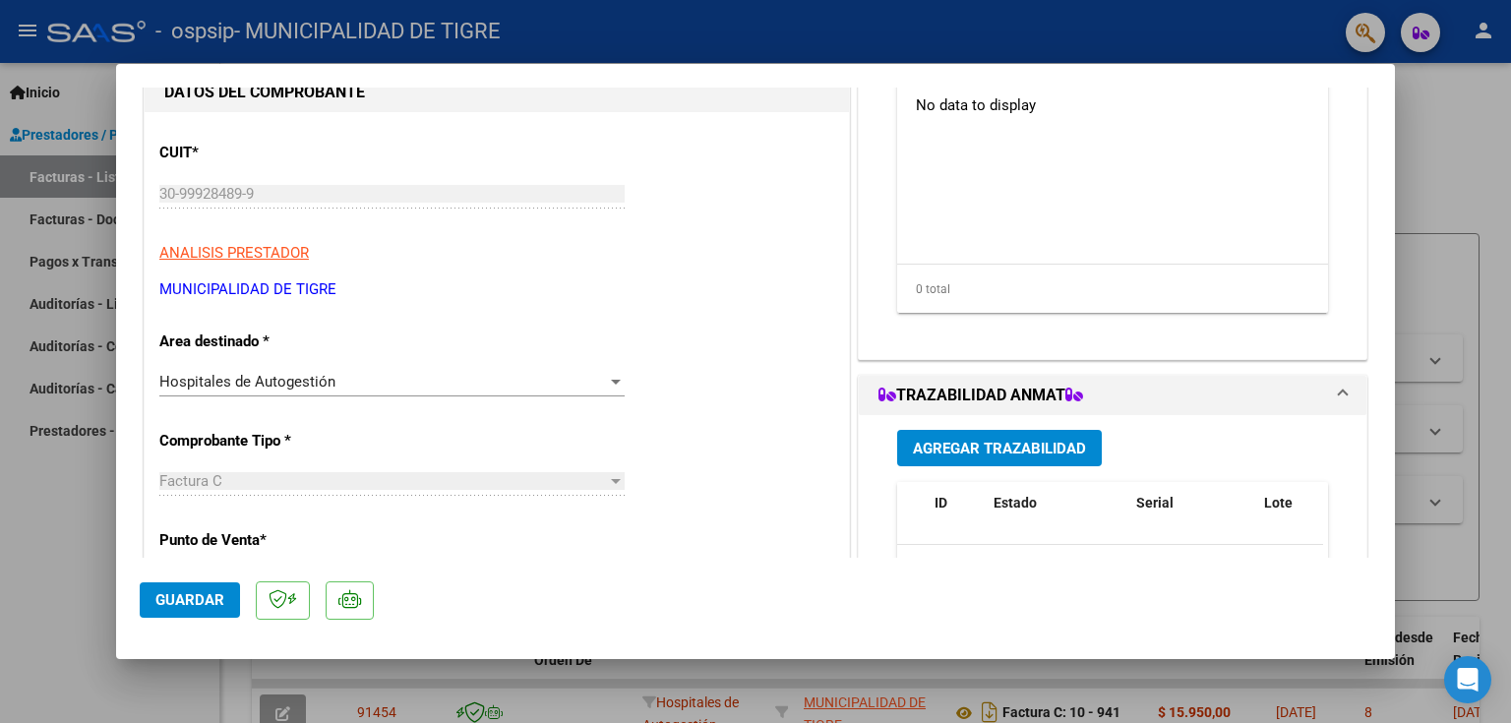
scroll to position [0, 0]
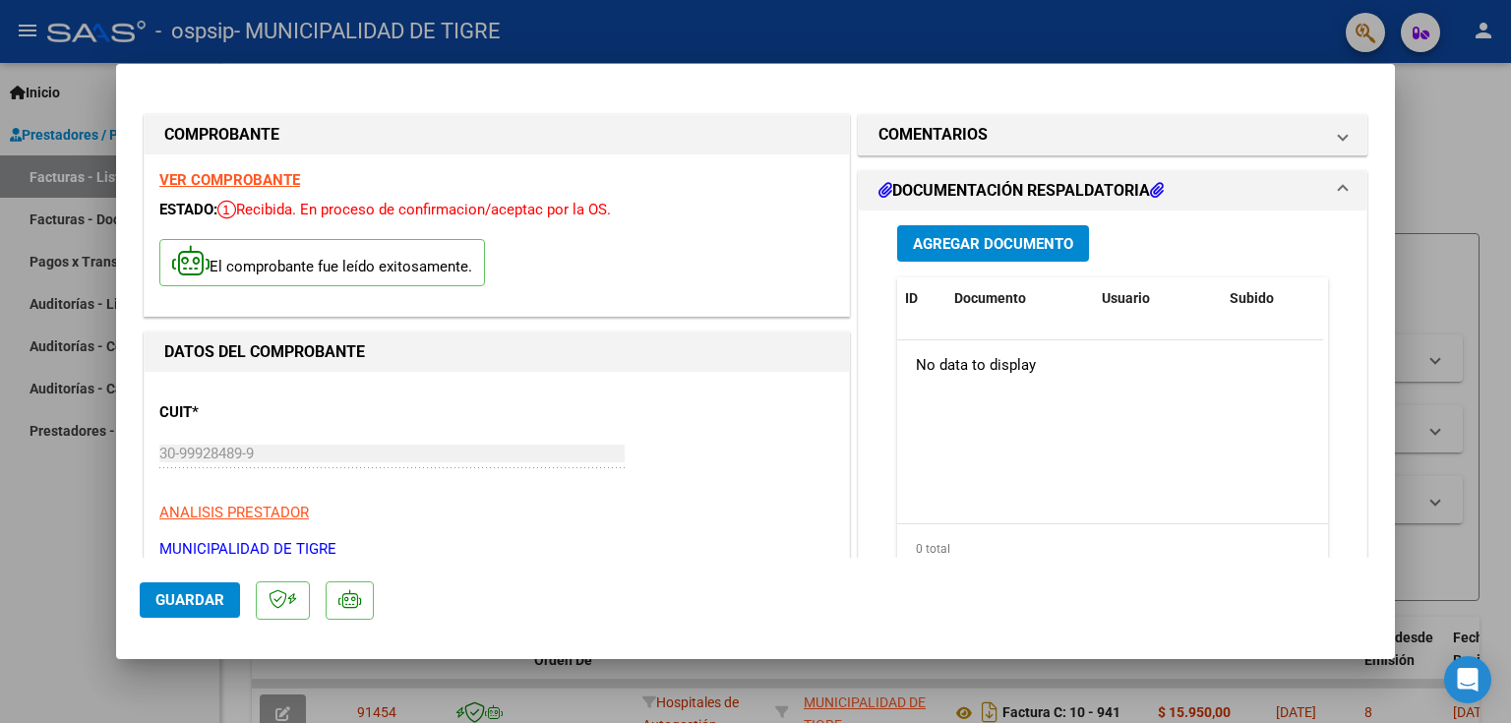
click at [1003, 248] on span "Agregar Documento" at bounding box center [993, 244] width 160 height 18
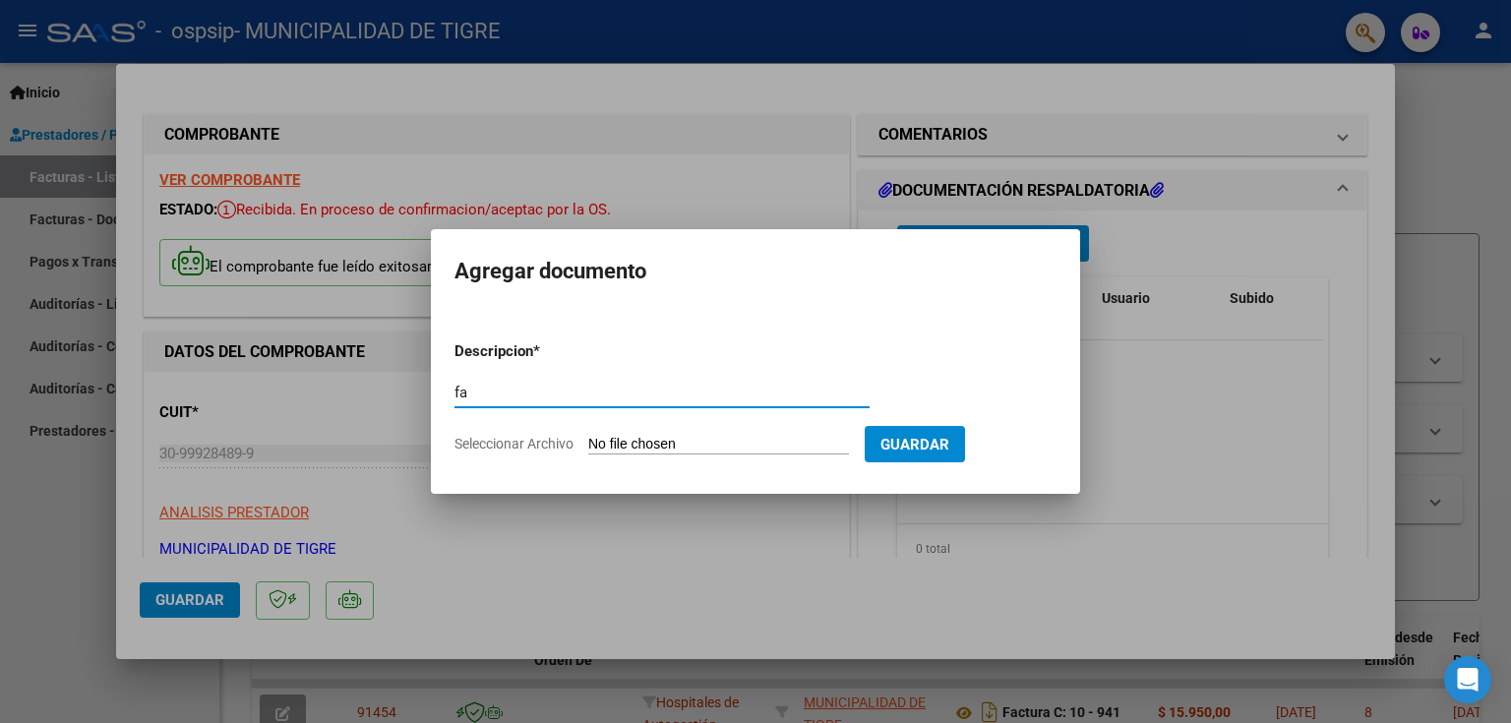
type input "f"
type input "FAC 942"
click at [724, 443] on input "Seleccionar Archivo" at bounding box center [718, 445] width 261 height 19
click at [588, 436] on input "Seleccionar Archivo" at bounding box center [718, 445] width 261 height 19
click at [696, 445] on input "Seleccionar Archivo" at bounding box center [718, 445] width 261 height 19
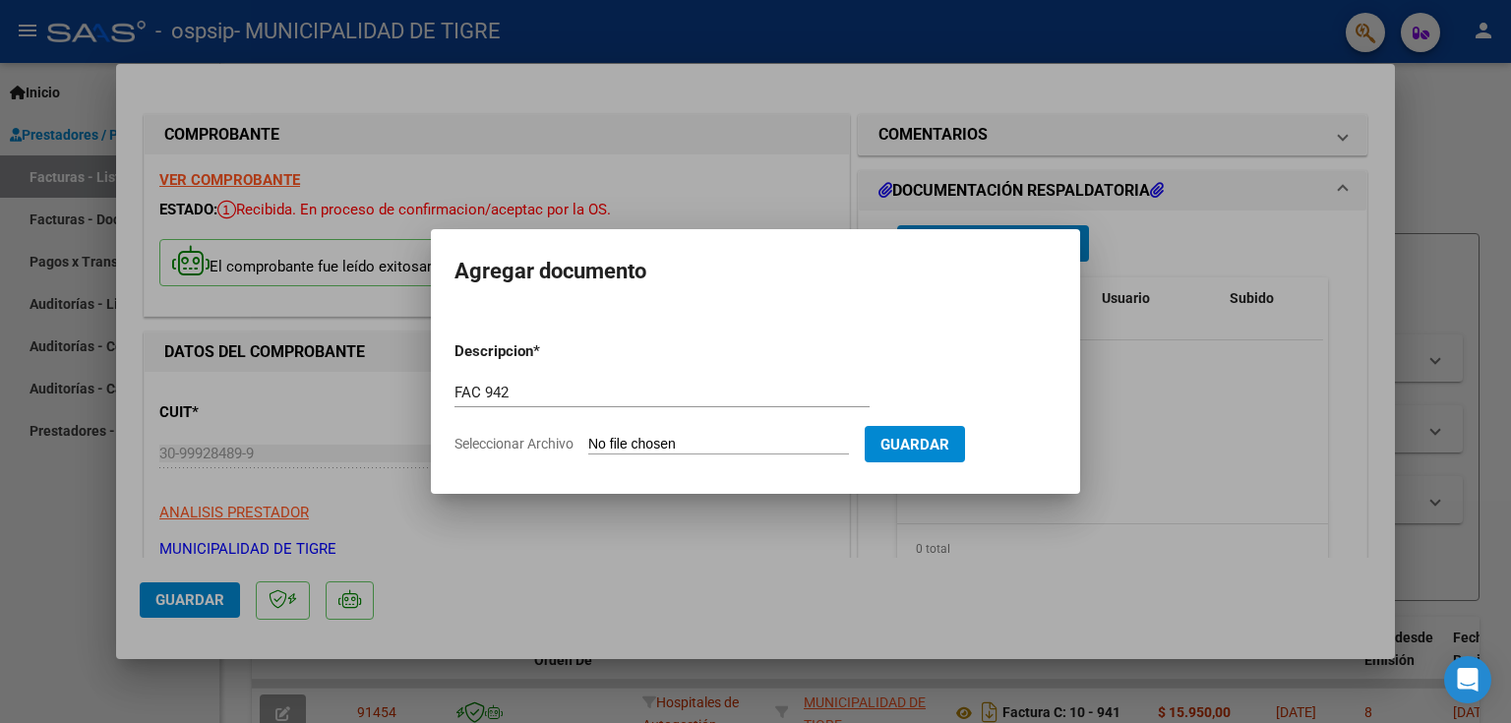
type input "C:\fakepath\2444 942.pdf"
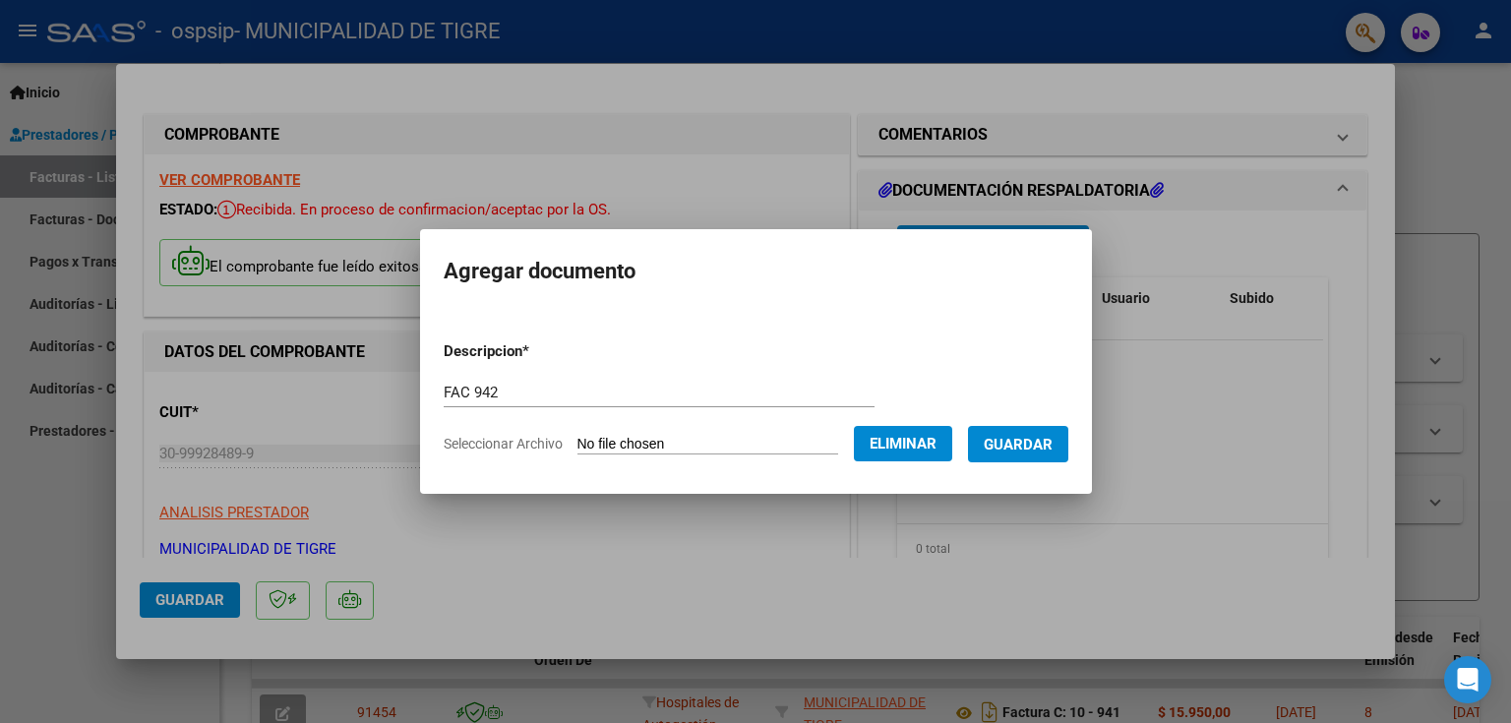
click at [1035, 439] on span "Guardar" at bounding box center [1017, 445] width 69 height 18
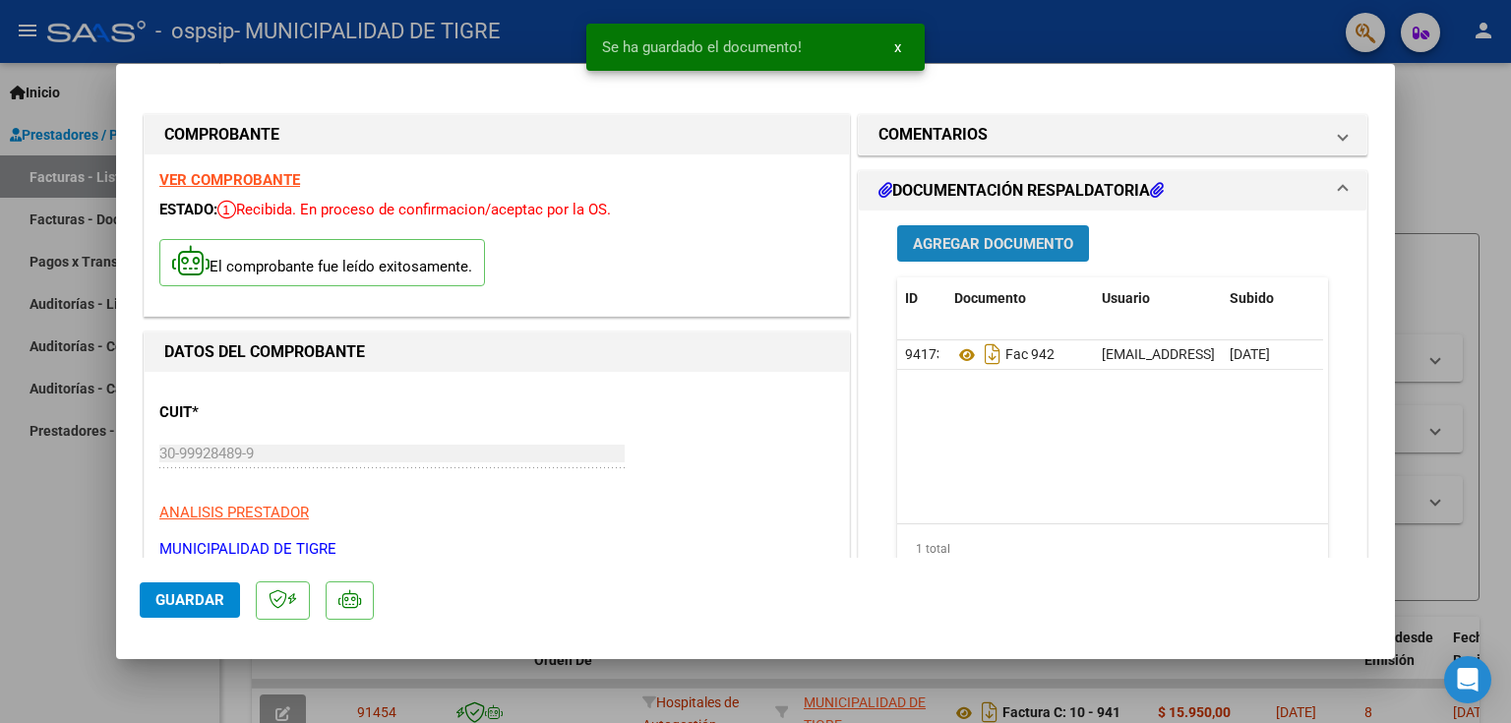
click at [973, 240] on span "Agregar Documento" at bounding box center [993, 244] width 160 height 18
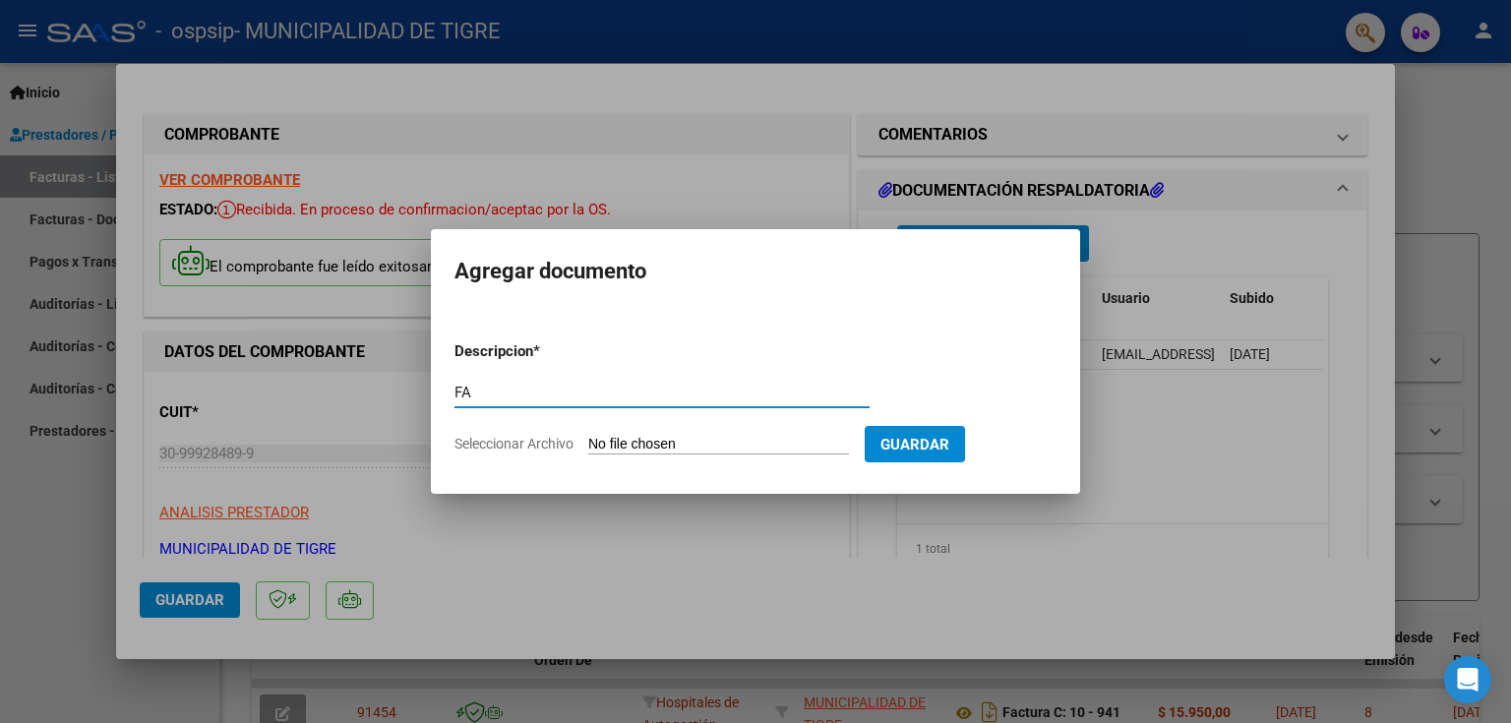
type input "F"
type input "DOC 942"
click at [702, 445] on input "Seleccionar Archivo" at bounding box center [718, 445] width 261 height 19
type input "C:\fakepath\OSPSIP-2444 0010-00000942.pdf"
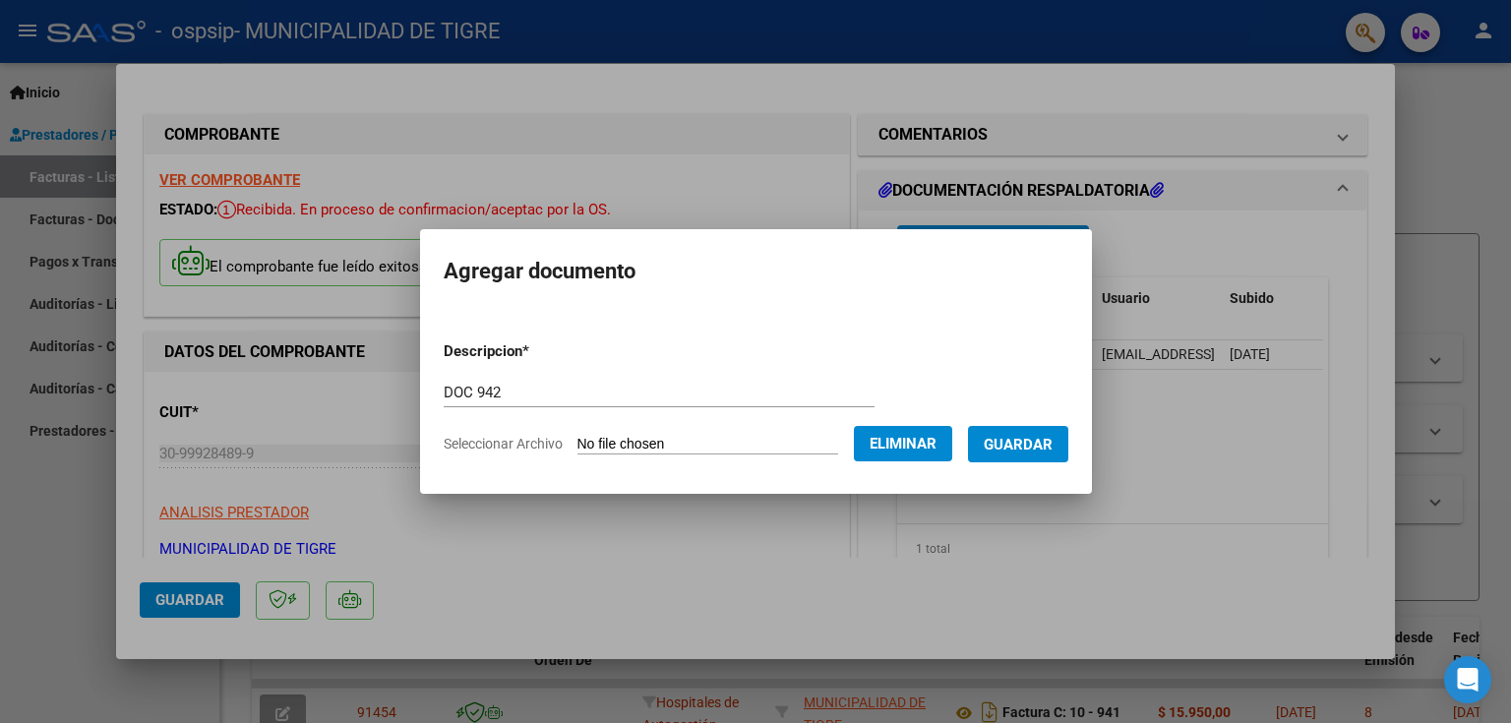
click at [1030, 445] on span "Guardar" at bounding box center [1017, 445] width 69 height 18
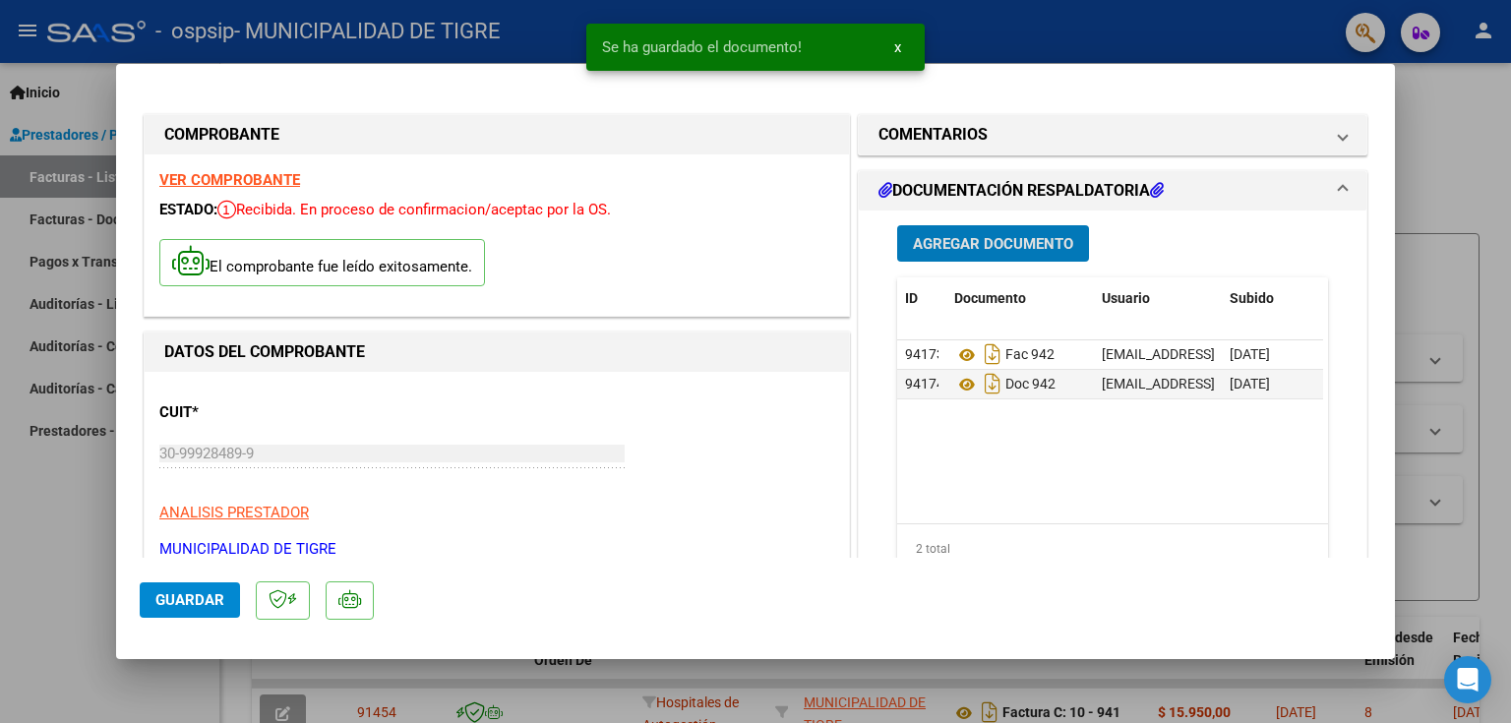
click at [208, 600] on span "Guardar" at bounding box center [189, 600] width 69 height 18
click at [1454, 140] on div at bounding box center [755, 361] width 1511 height 723
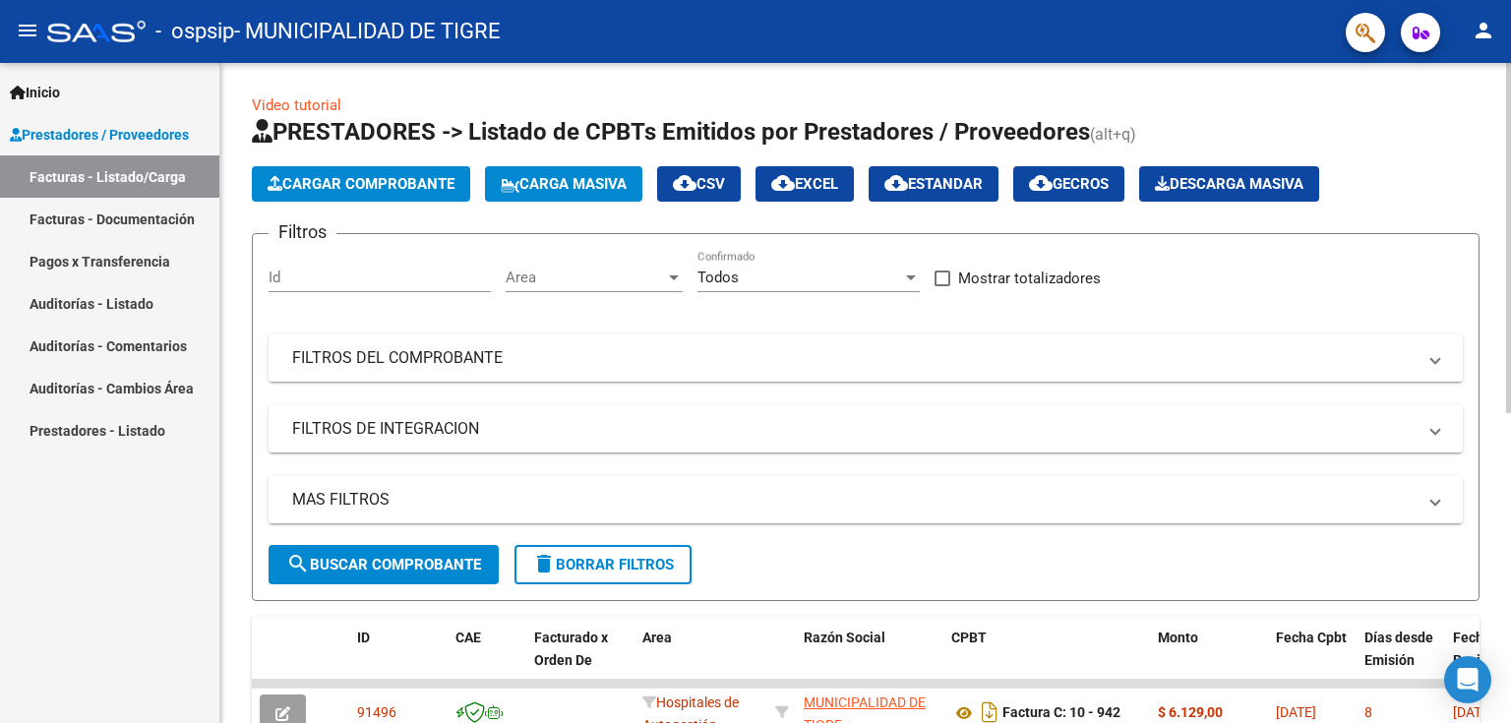
click at [386, 185] on span "Cargar Comprobante" at bounding box center [360, 184] width 187 height 18
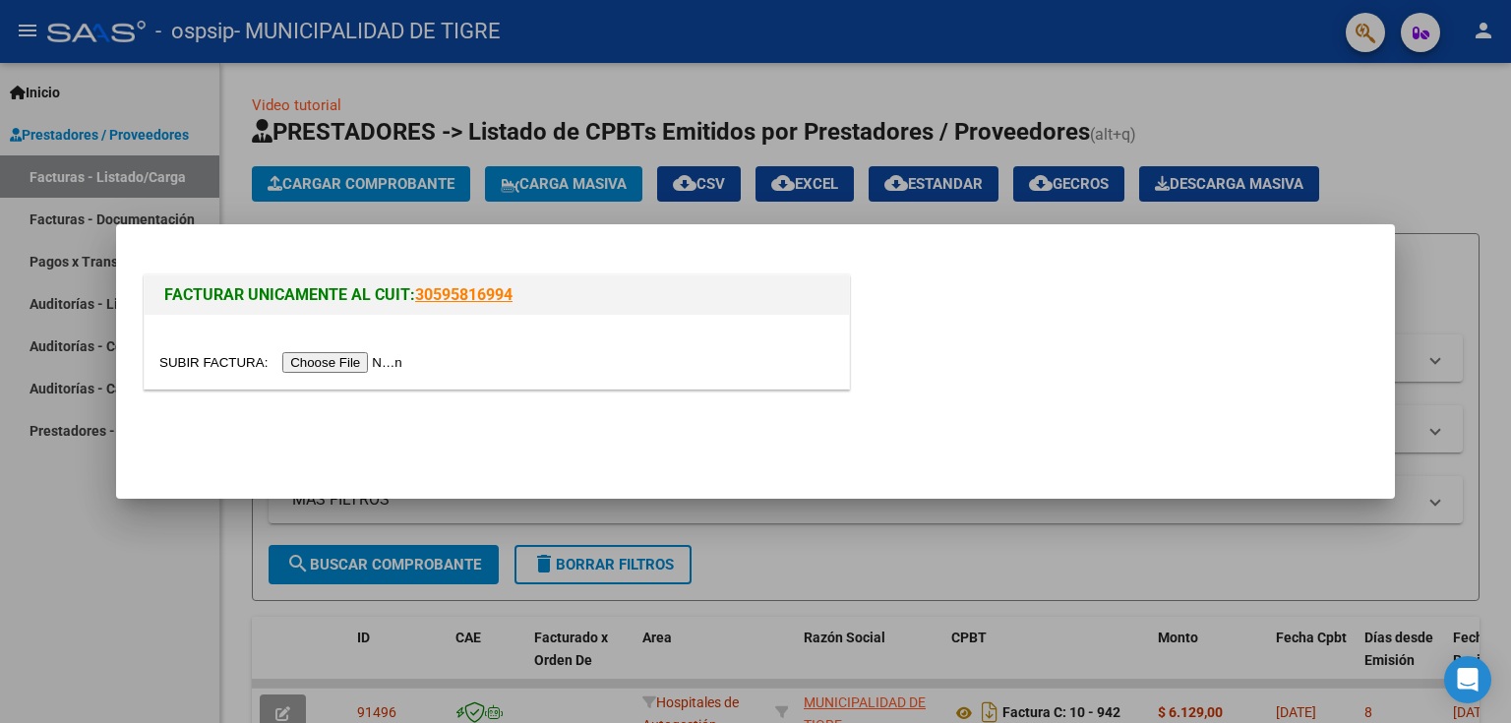
click at [342, 360] on input "file" at bounding box center [283, 362] width 249 height 21
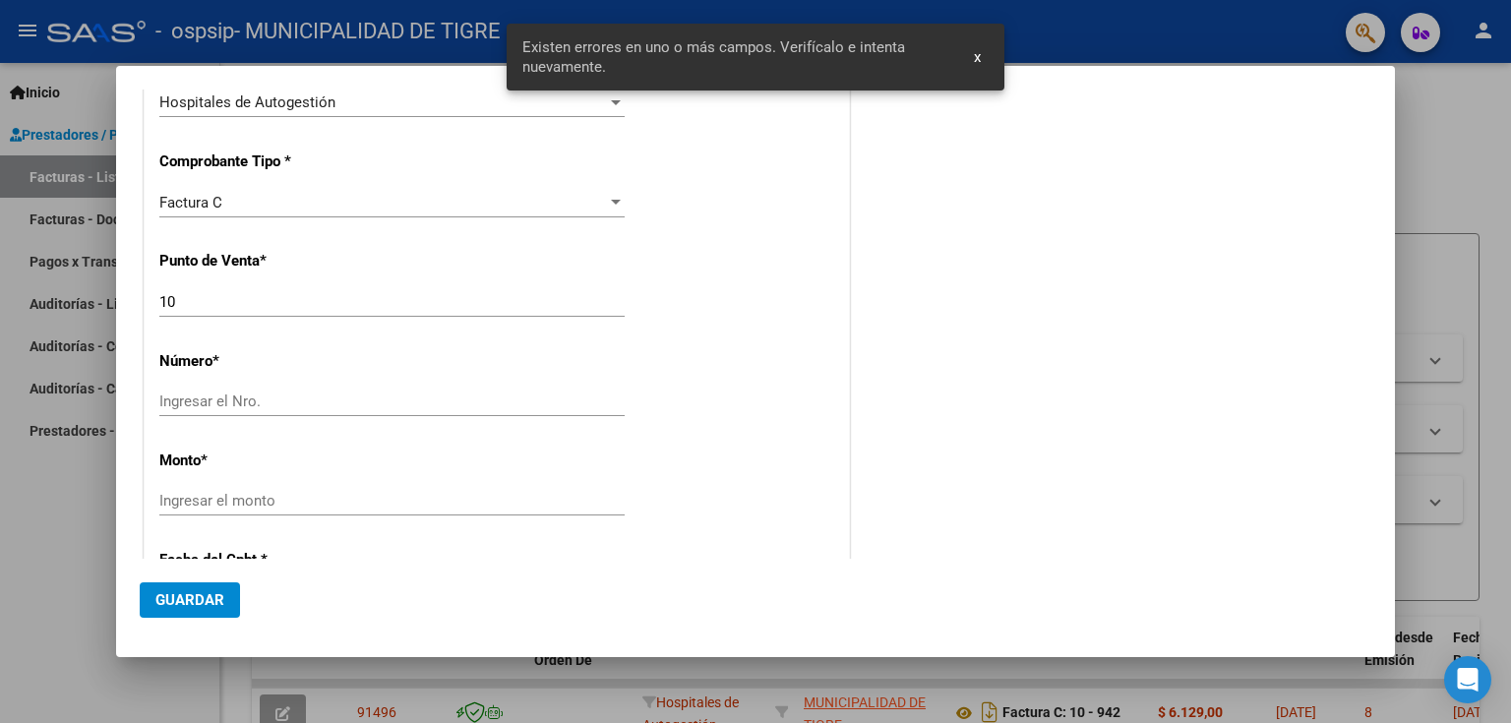
type input "943"
type input "$ 7.996,00"
type input "[DATE]"
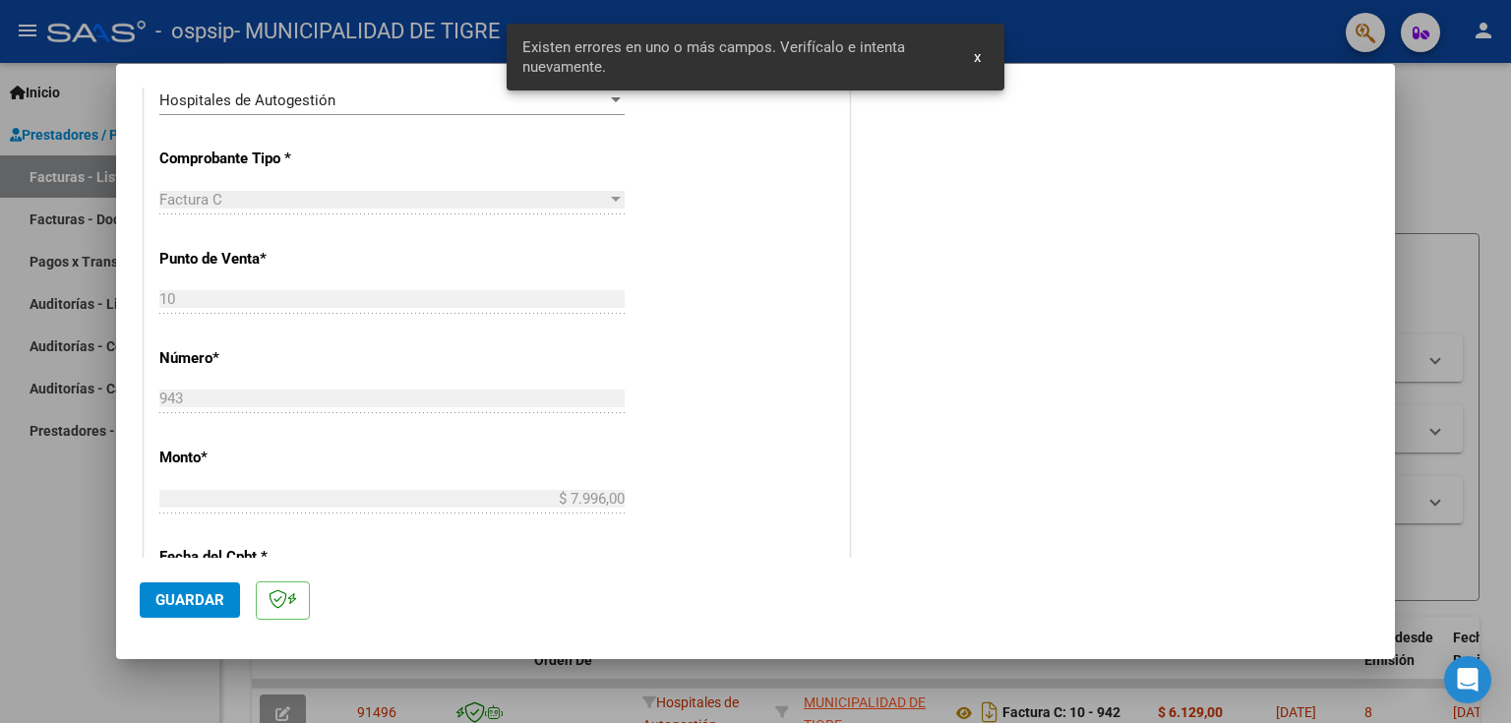
scroll to position [532, 0]
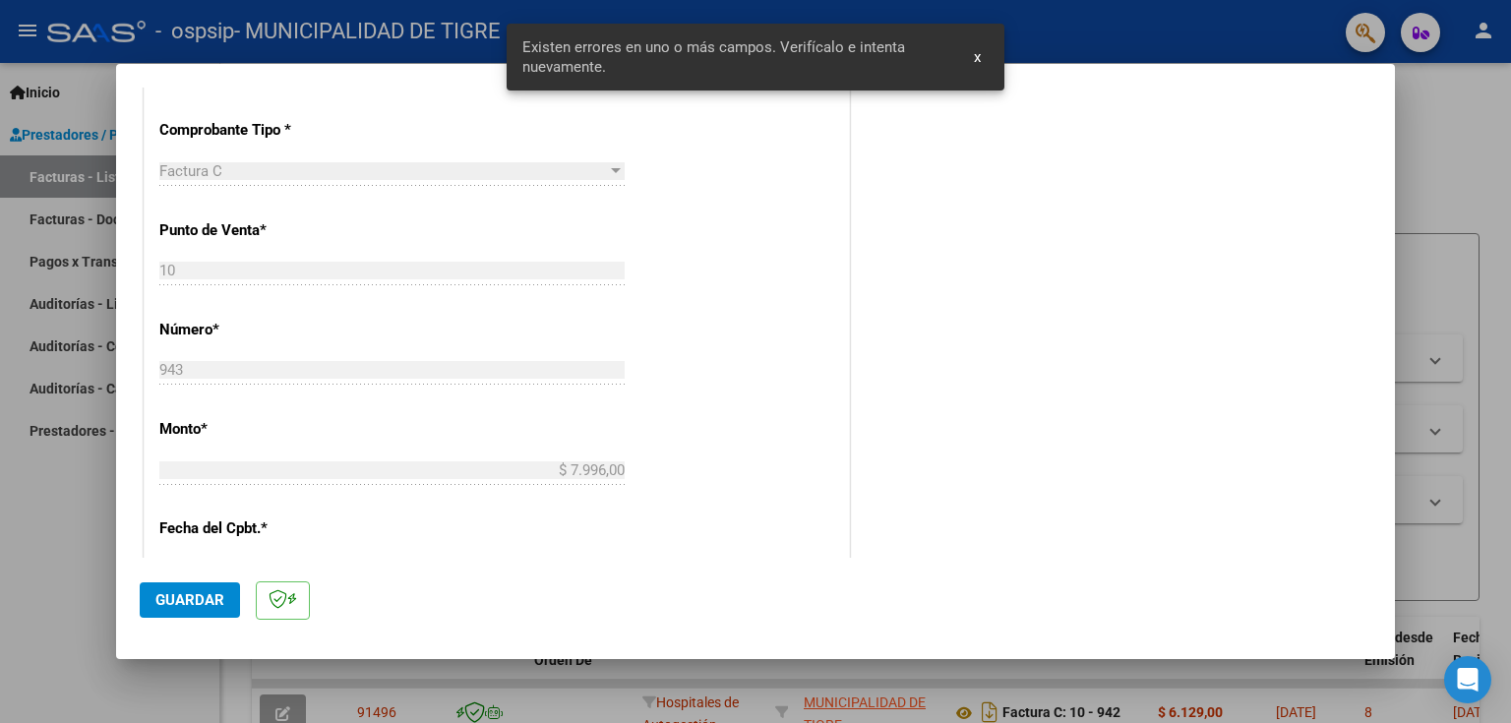
click at [642, 341] on div "CUIT * 30-99928489-9 Ingresar CUIT ANALISIS PRESTADOR MUNICIPALIDAD DE TIGRE AR…" at bounding box center [497, 443] width 704 height 1282
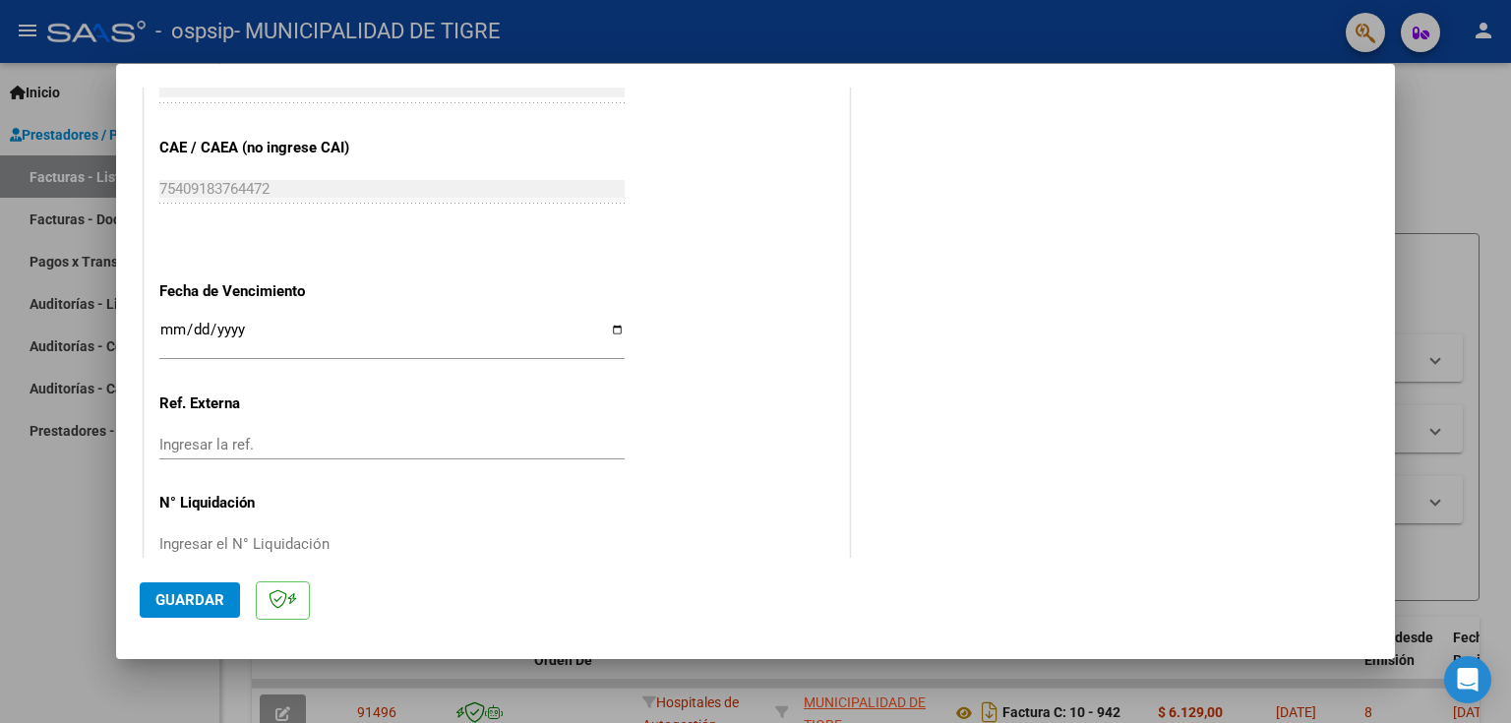
scroll to position [1056, 0]
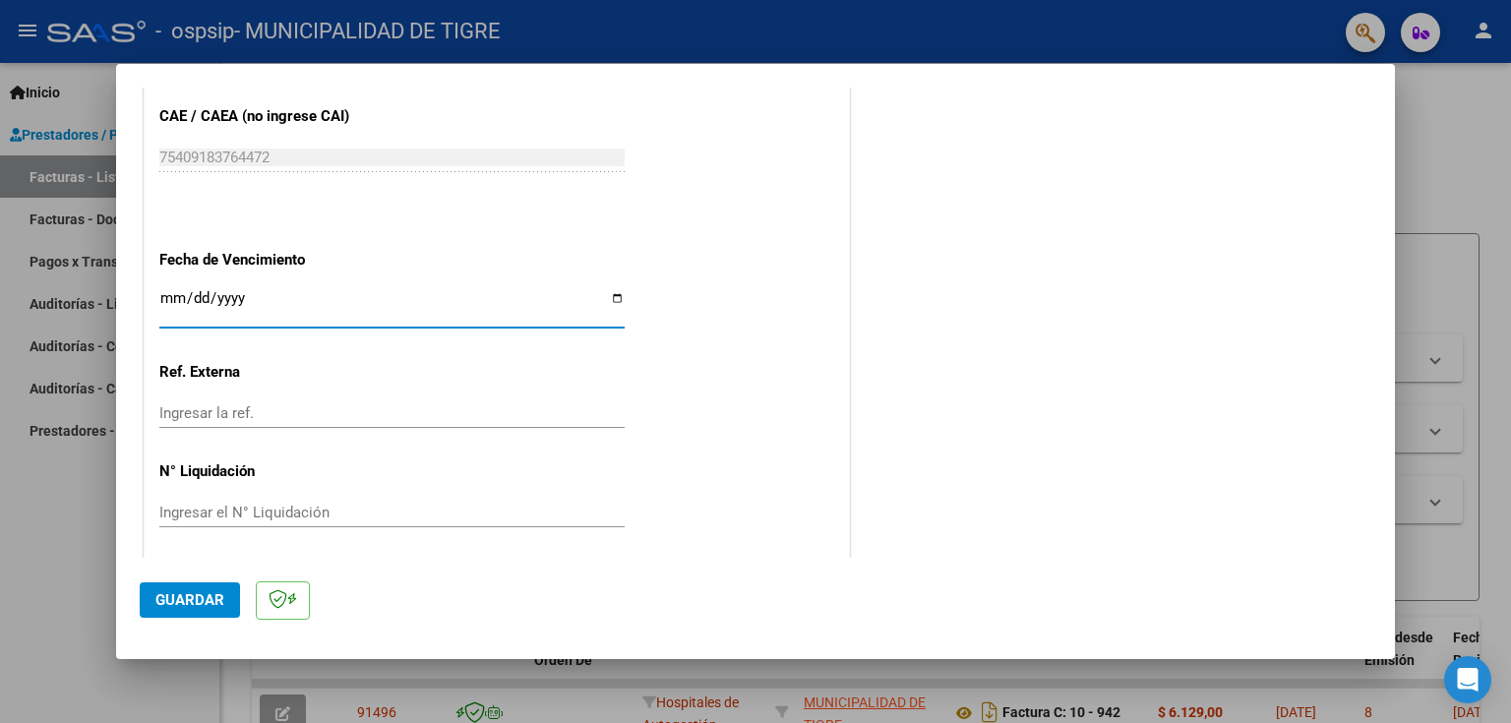
click at [178, 292] on input "Ingresar la fecha" at bounding box center [391, 305] width 465 height 31
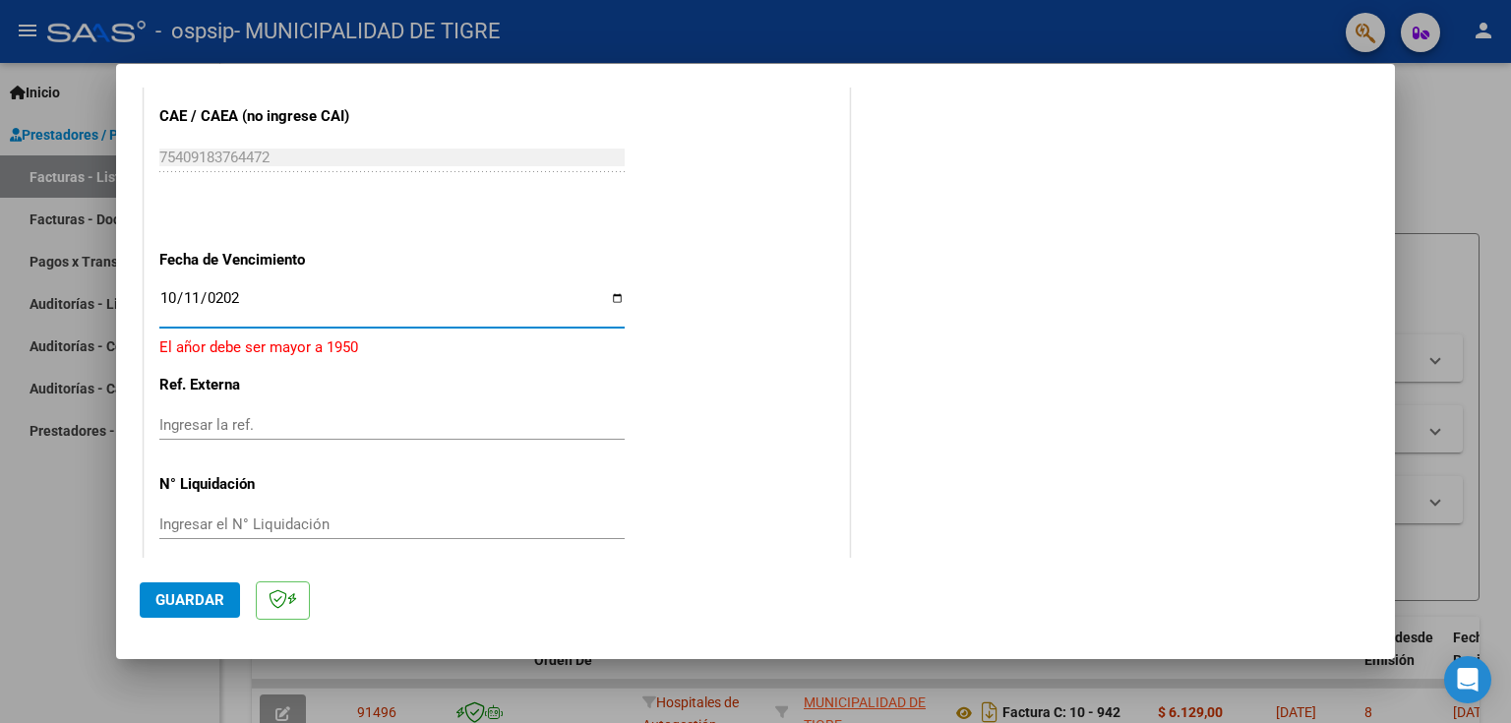
type input "[DATE]"
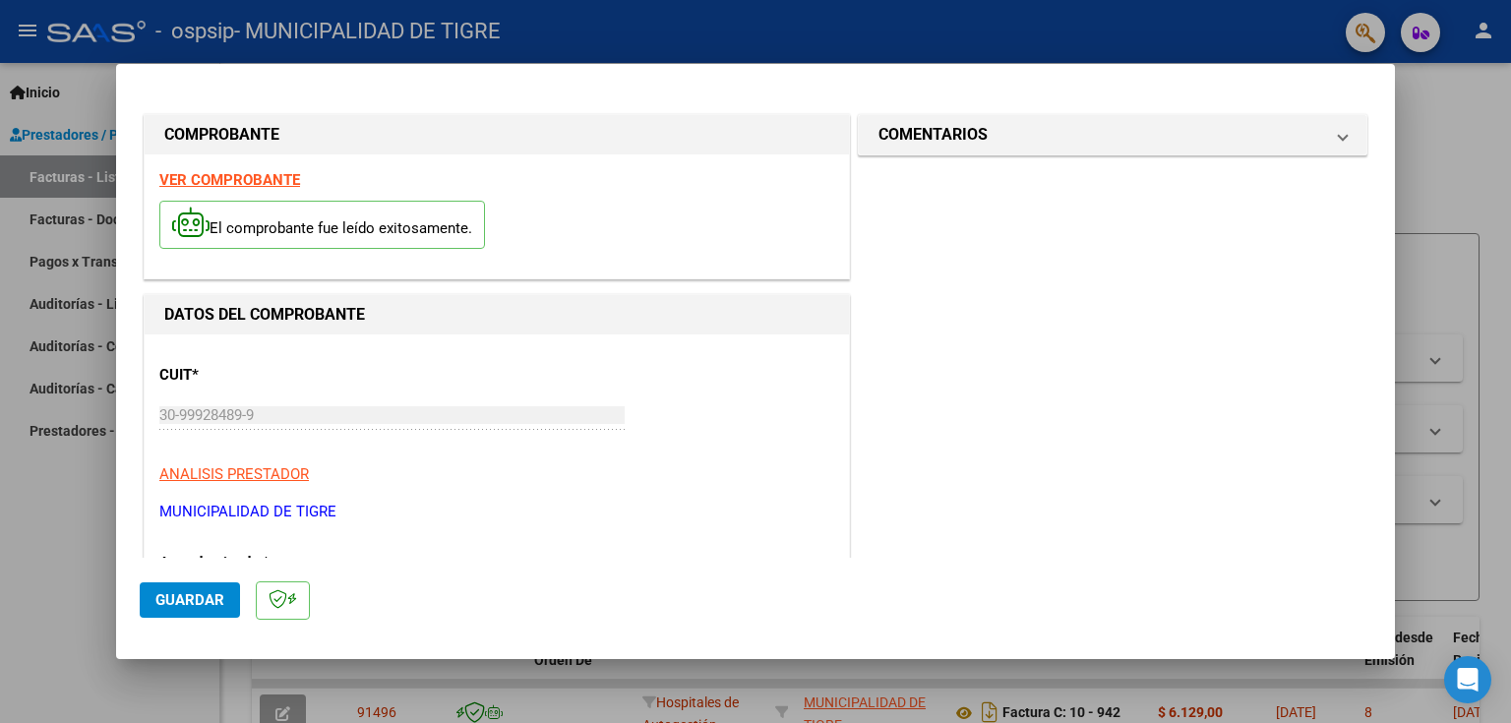
scroll to position [1062, 0]
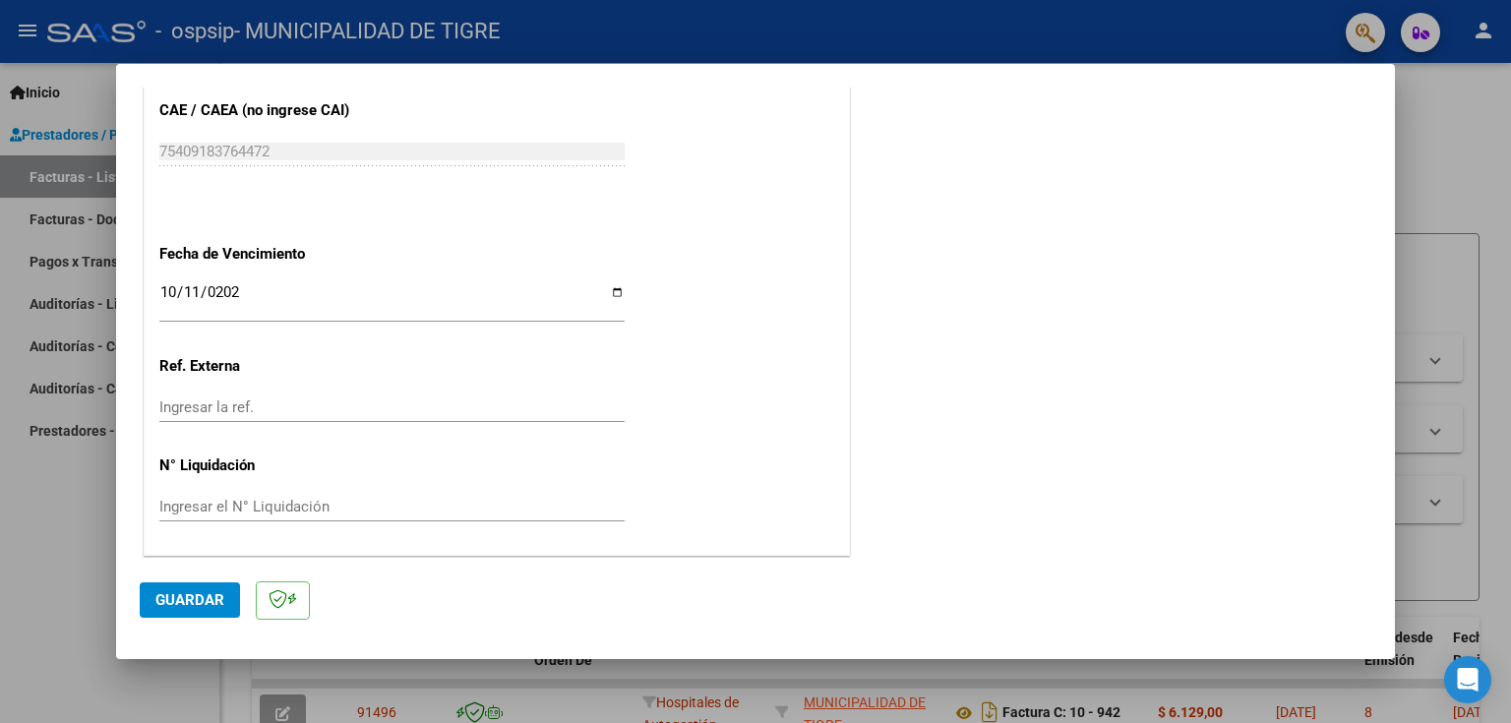
click at [193, 596] on span "Guardar" at bounding box center [189, 600] width 69 height 18
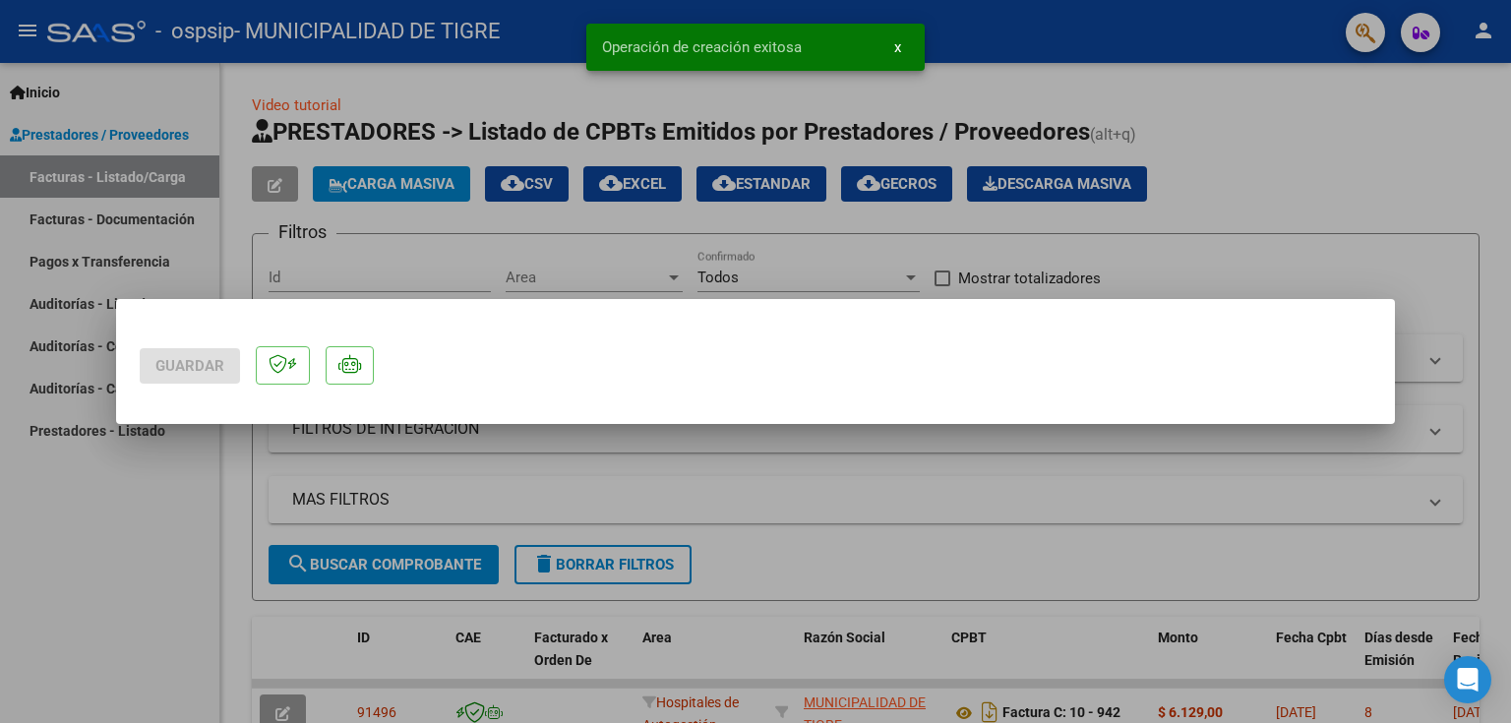
scroll to position [0, 0]
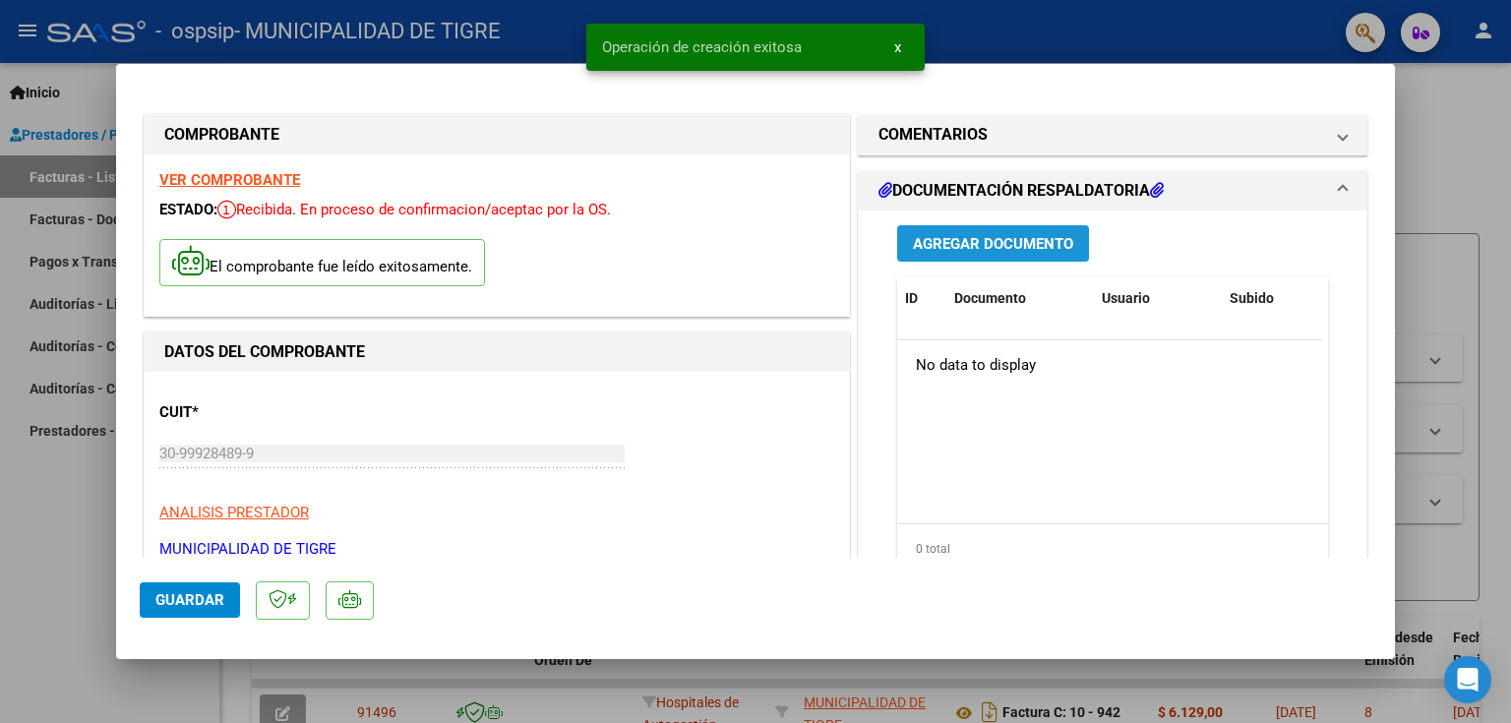
click at [993, 248] on span "Agregar Documento" at bounding box center [993, 244] width 160 height 18
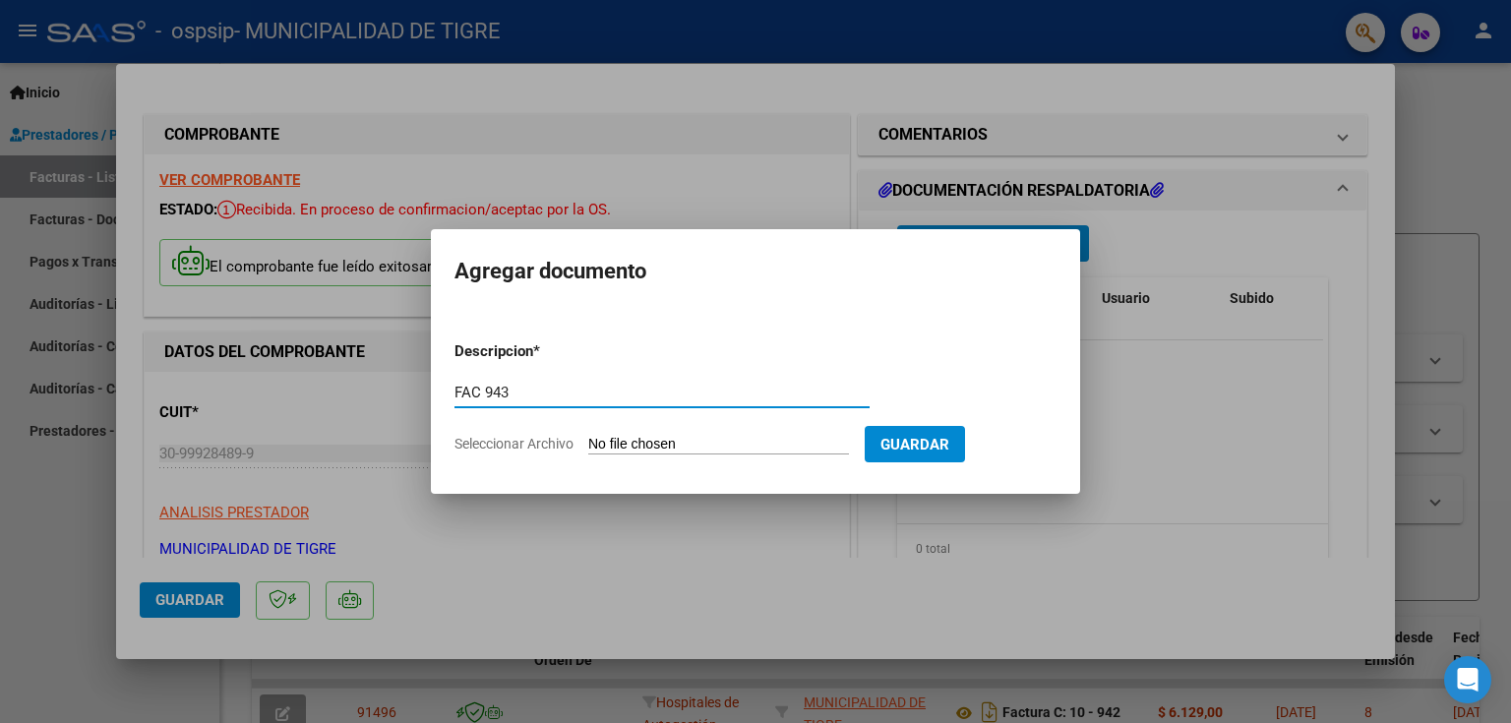
type input "FAC 943"
click at [735, 443] on input "Seleccionar Archivo" at bounding box center [718, 445] width 261 height 19
type input "C:\fakepath\2445 943.pdf"
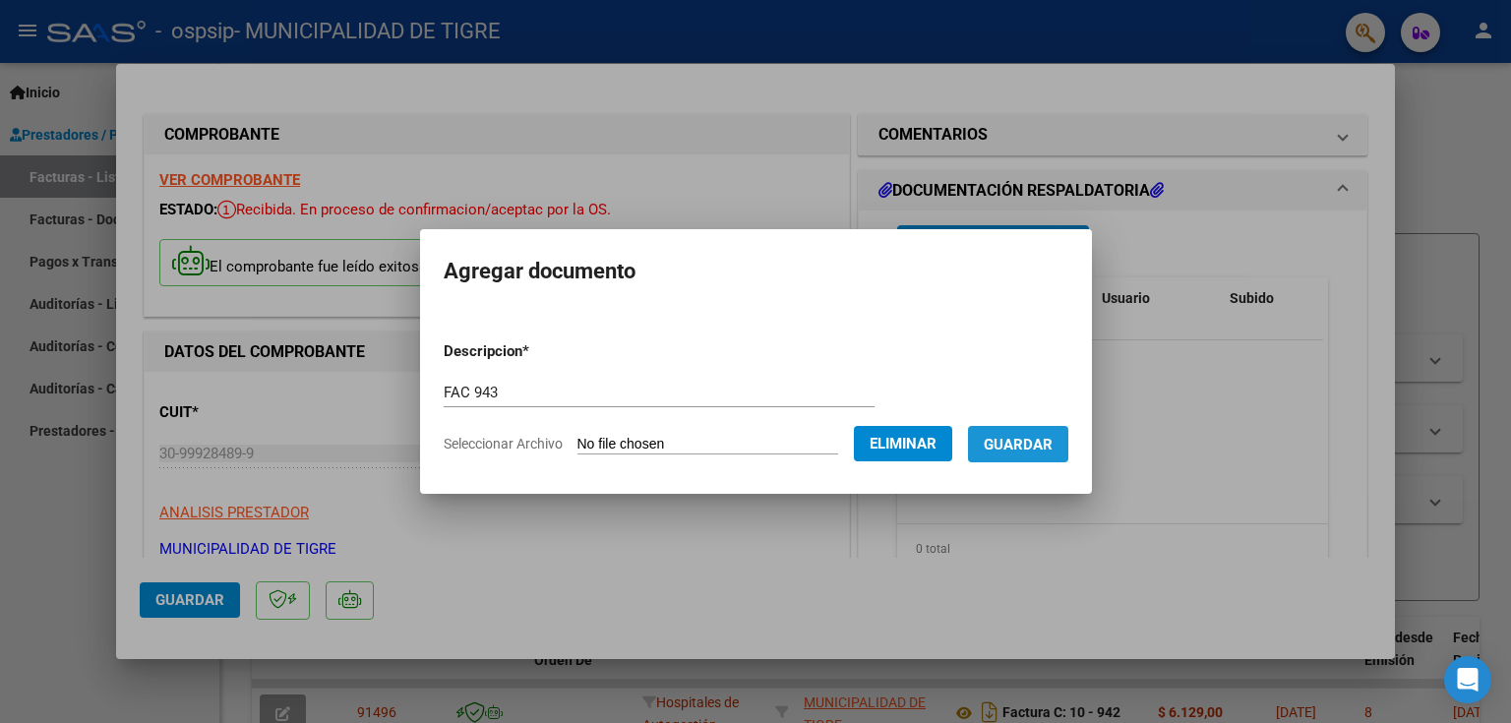
click at [1042, 448] on span "Guardar" at bounding box center [1017, 445] width 69 height 18
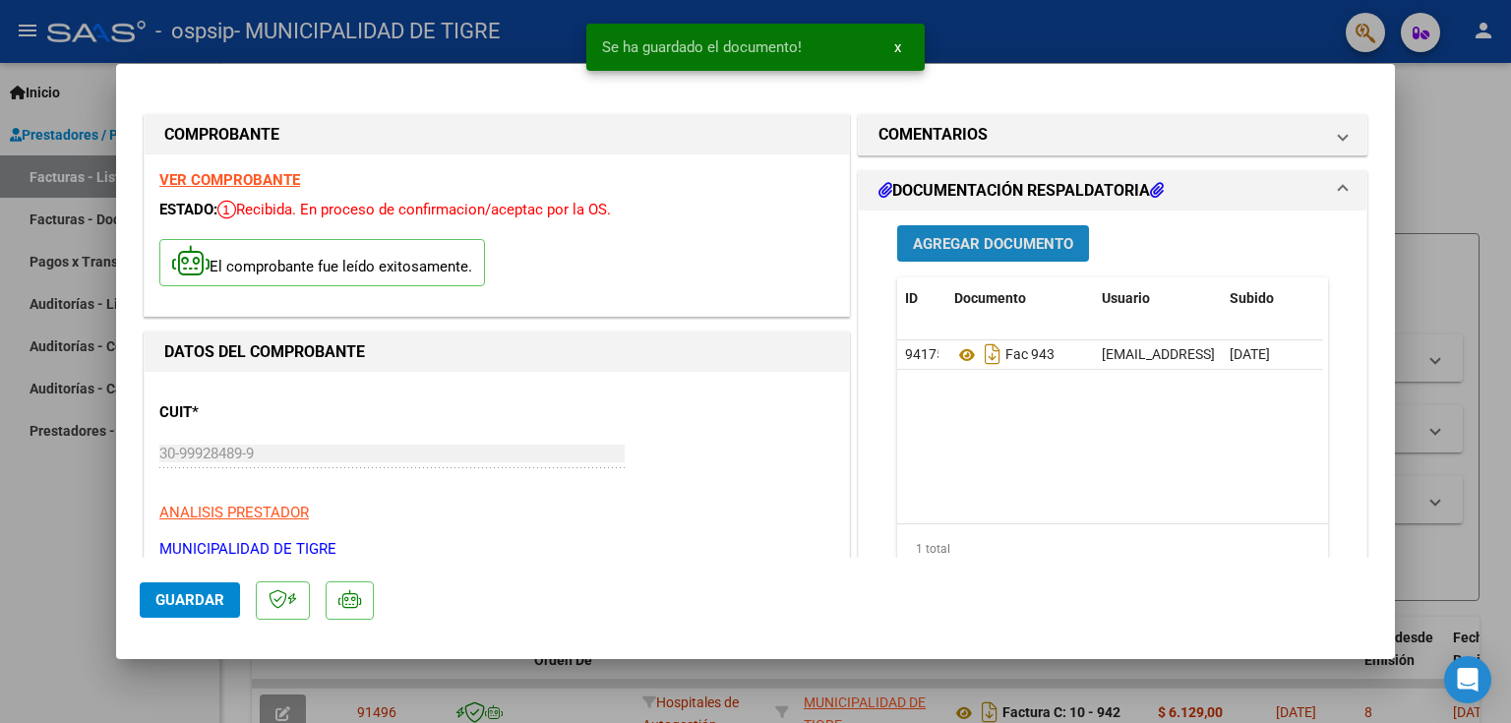
click at [964, 240] on span "Agregar Documento" at bounding box center [993, 244] width 160 height 18
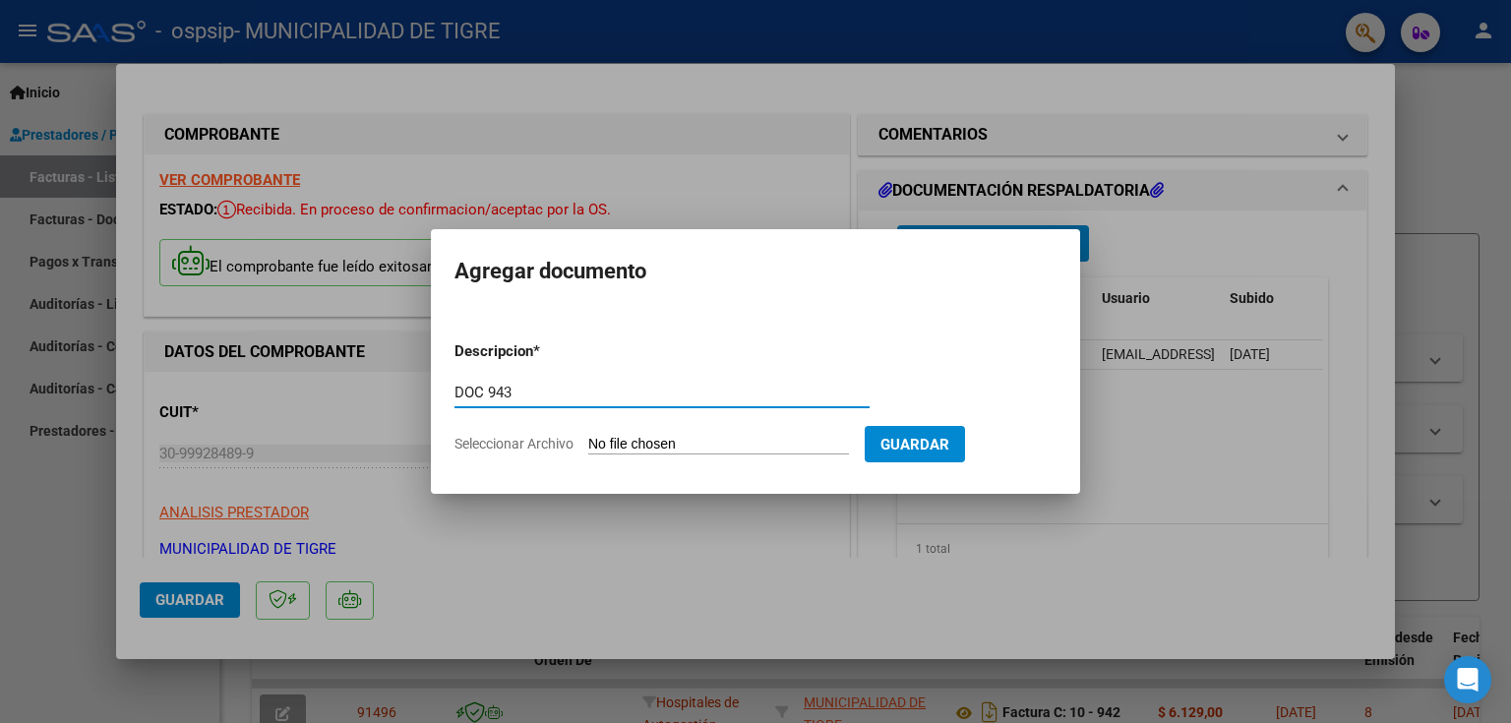
type input "DOC 943"
click at [737, 445] on input "Seleccionar Archivo" at bounding box center [718, 445] width 261 height 19
type input "C:\fakepath\OSPSIP-2445 0010-00000943.pdf"
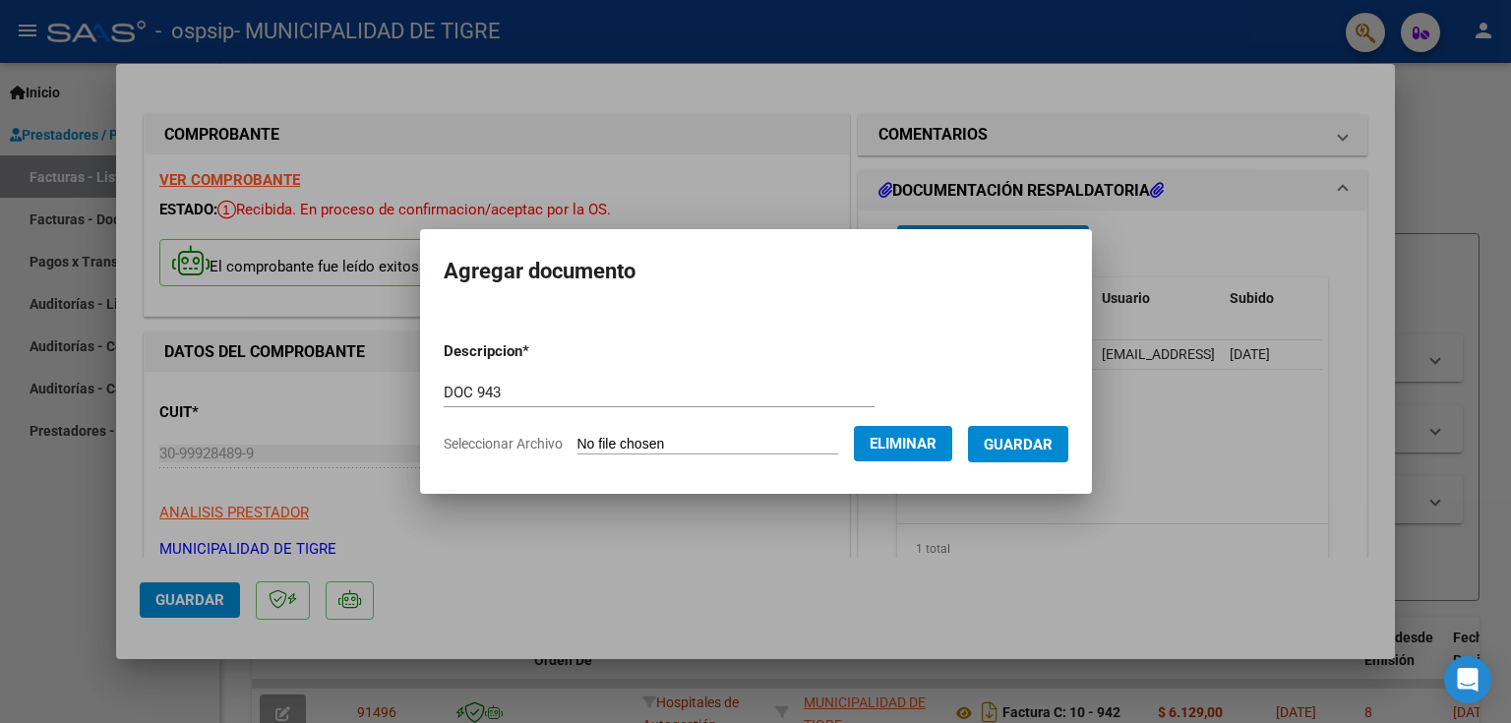
click at [1025, 428] on button "Guardar" at bounding box center [1018, 444] width 100 height 36
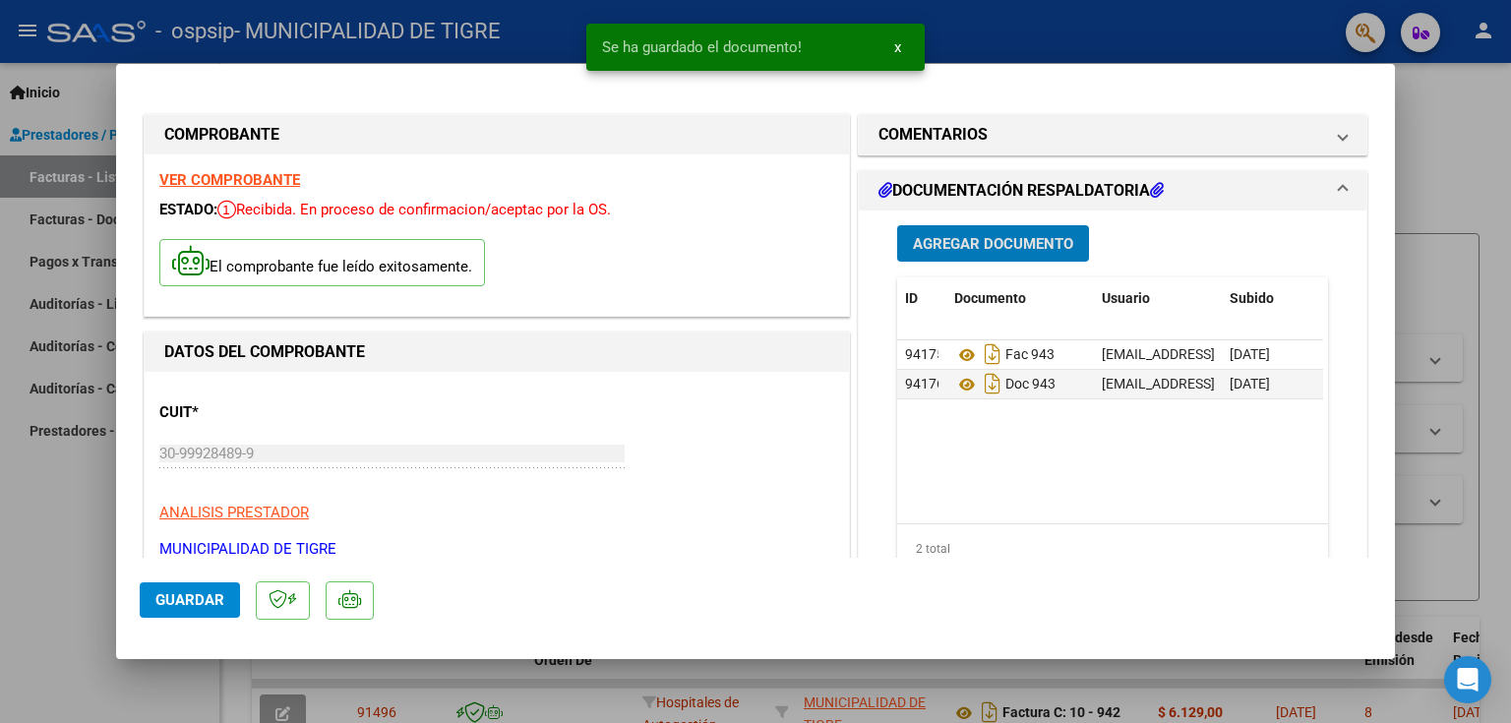
click at [202, 599] on span "Guardar" at bounding box center [189, 600] width 69 height 18
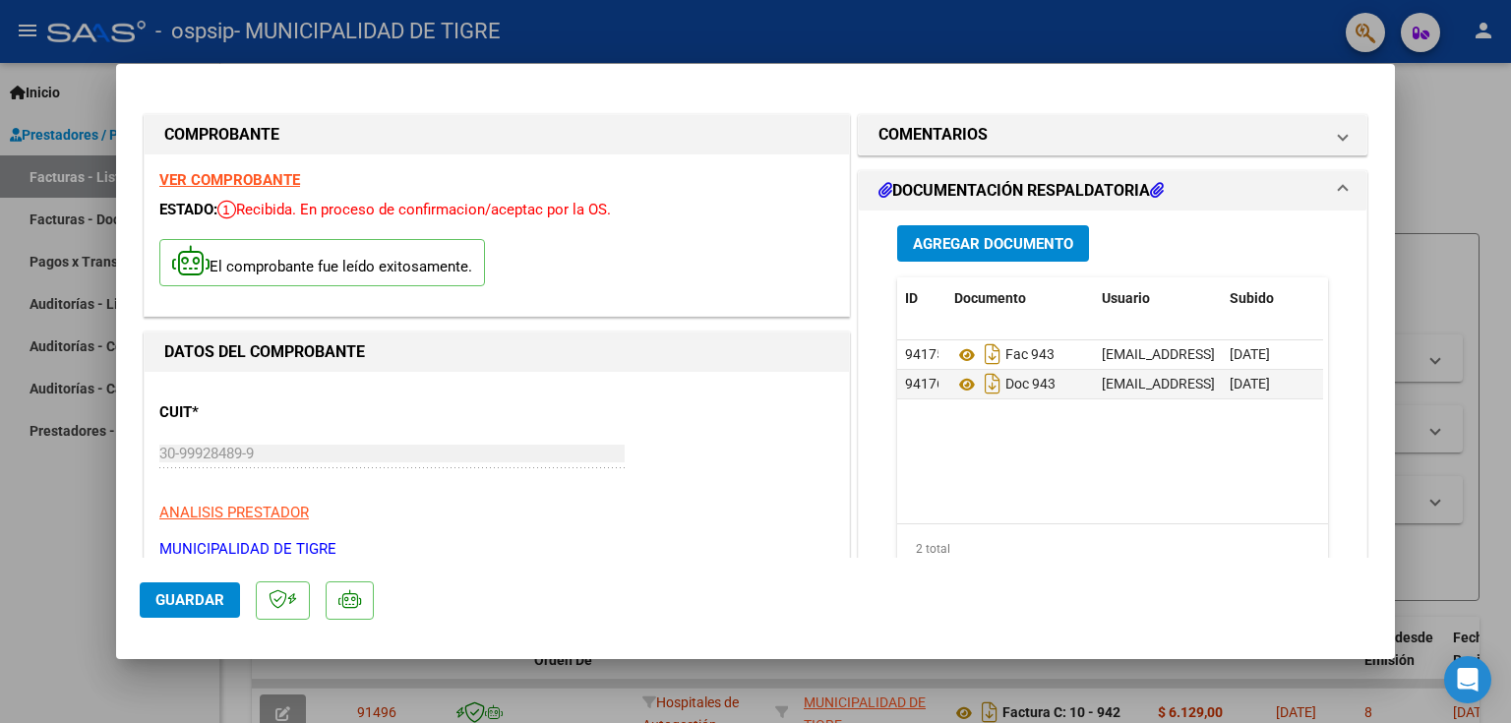
click at [205, 603] on span "Guardar" at bounding box center [189, 600] width 69 height 18
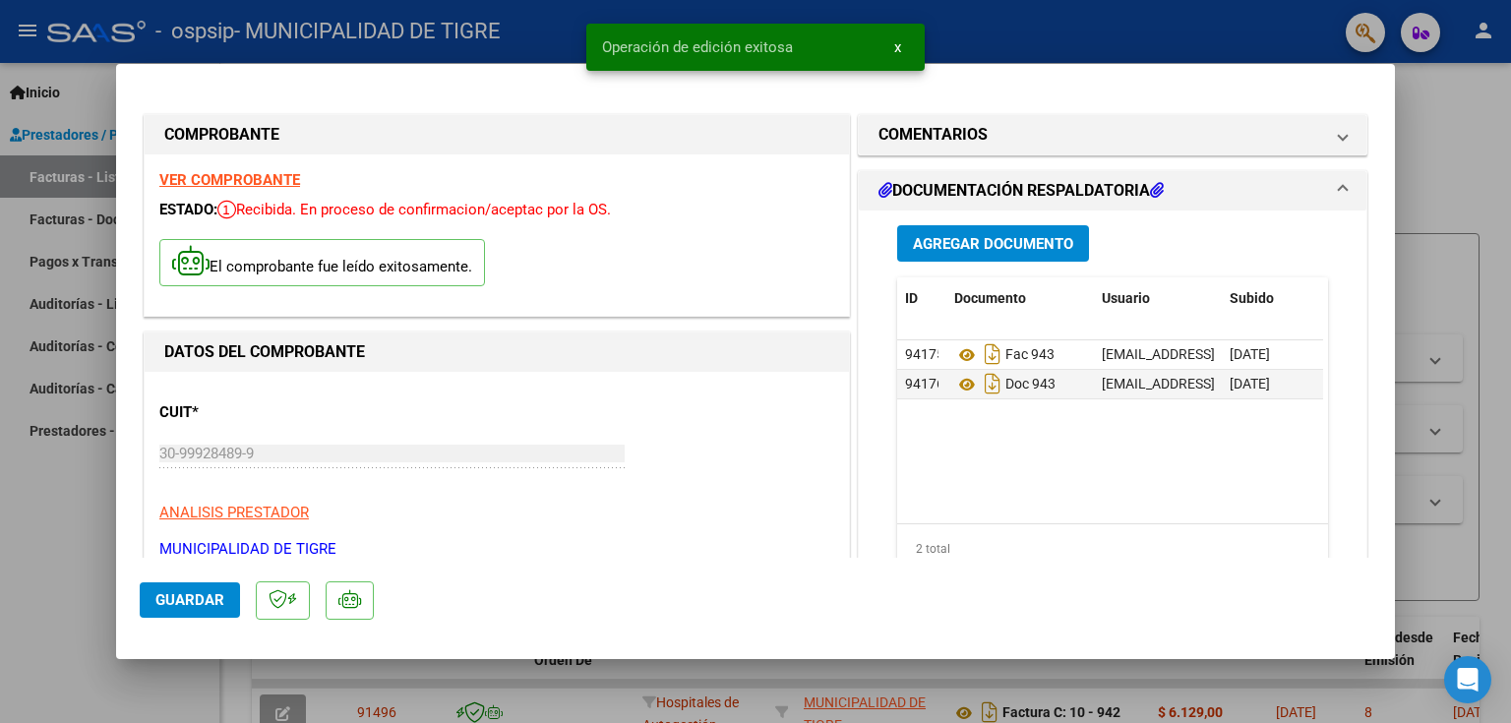
click at [1426, 141] on div at bounding box center [755, 361] width 1511 height 723
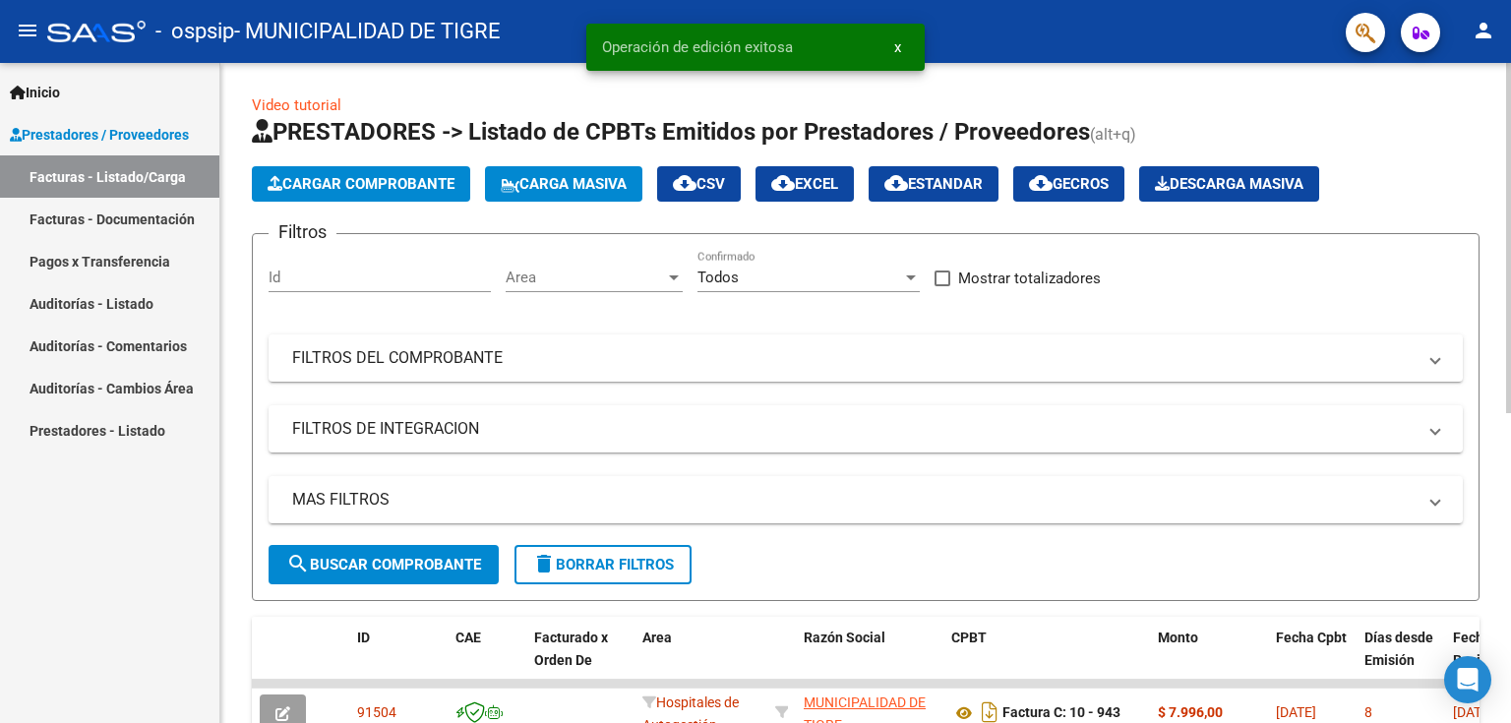
click at [375, 176] on span "Cargar Comprobante" at bounding box center [360, 184] width 187 height 18
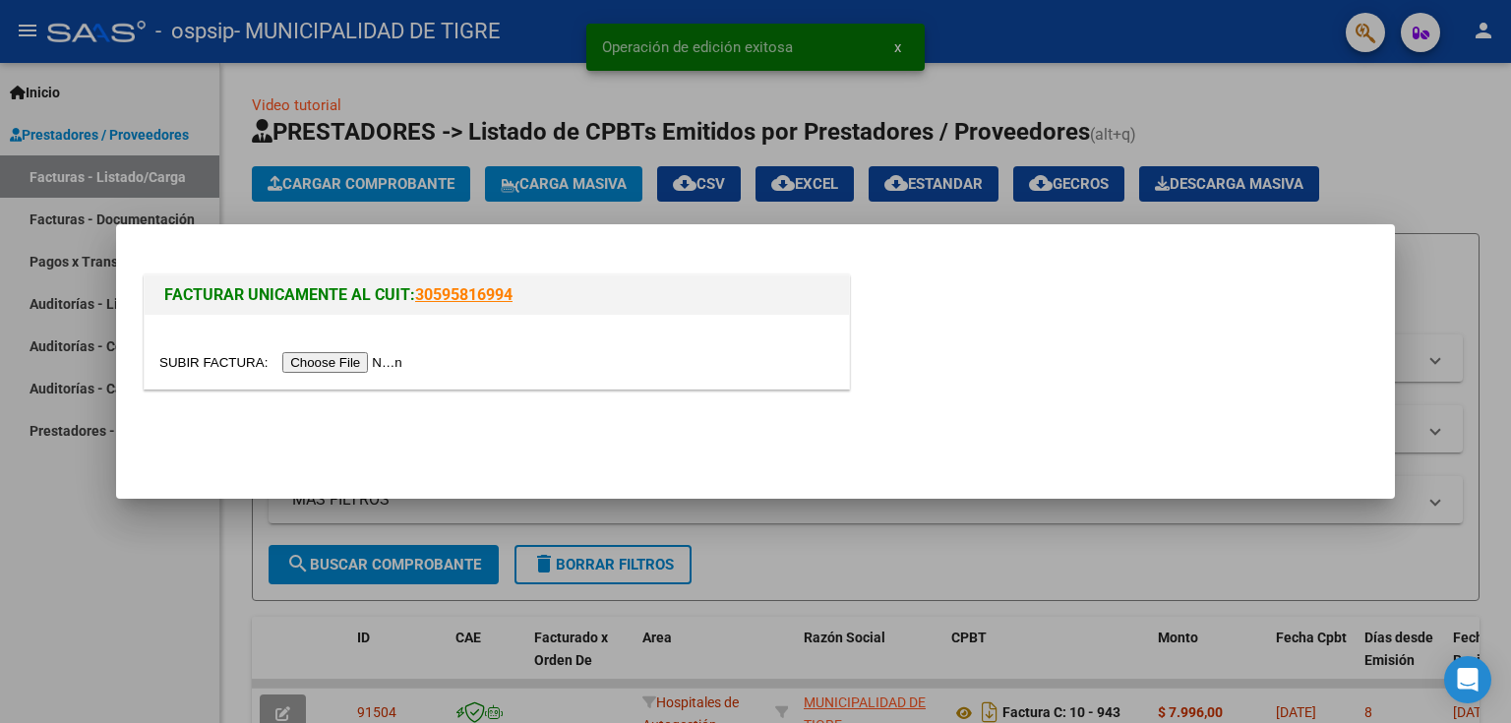
click at [347, 360] on input "file" at bounding box center [283, 362] width 249 height 21
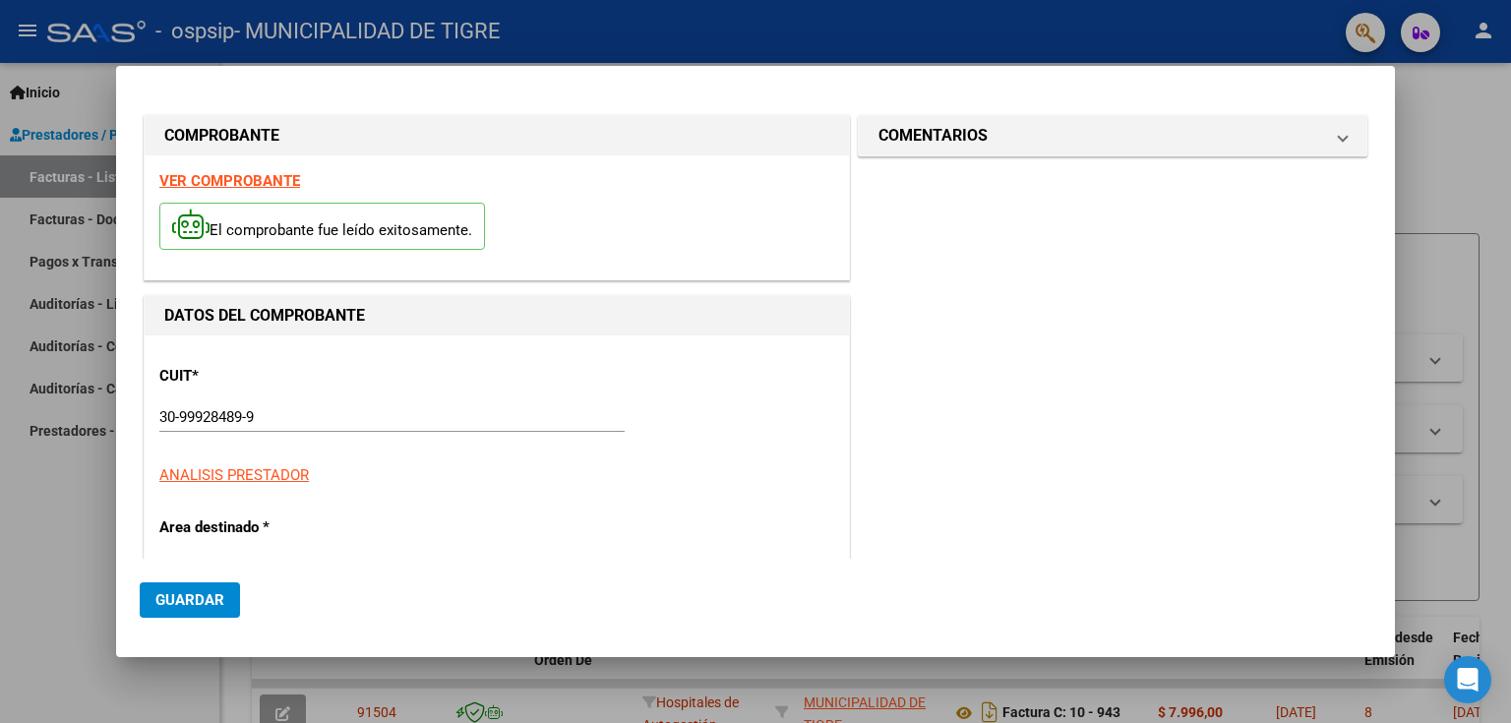
type input "946"
type input "$ 112.651,00"
type input "[DATE]"
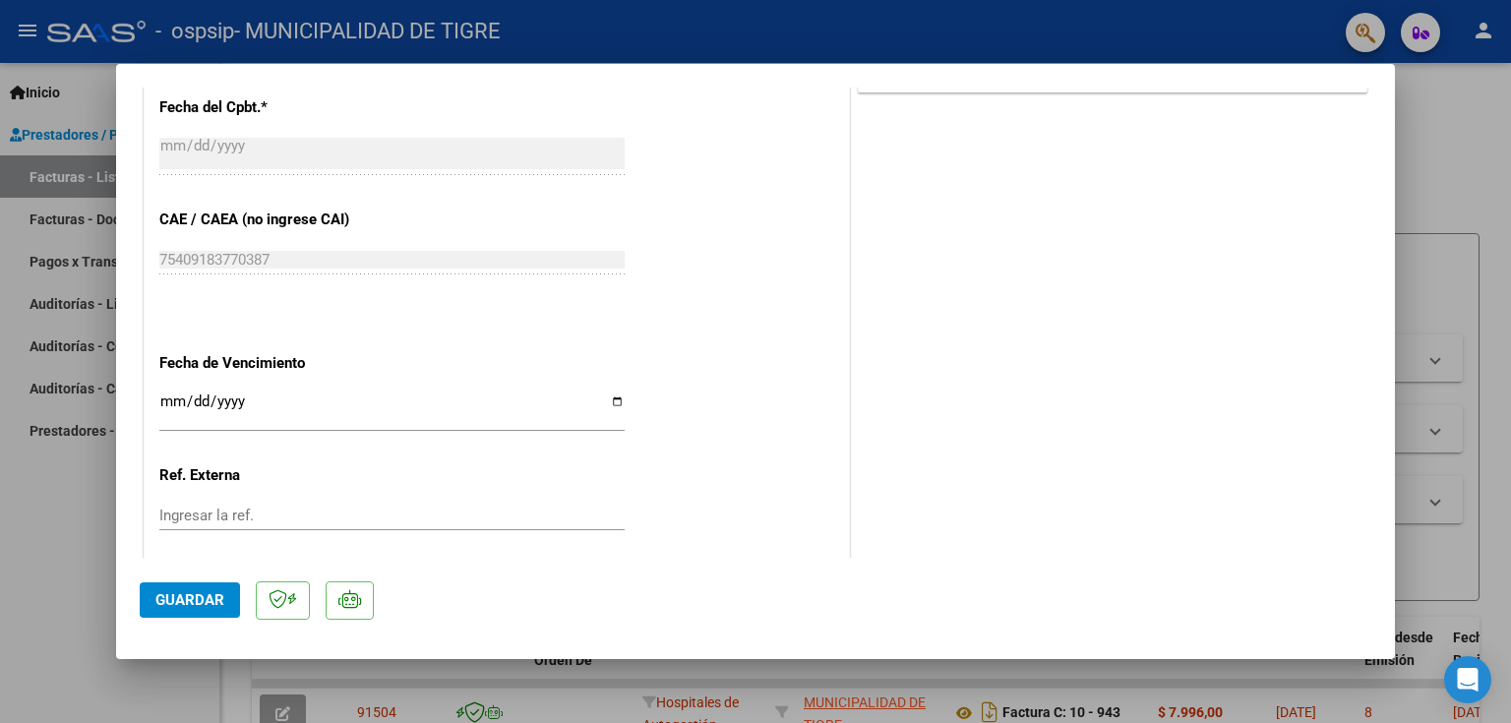
scroll to position [1064, 0]
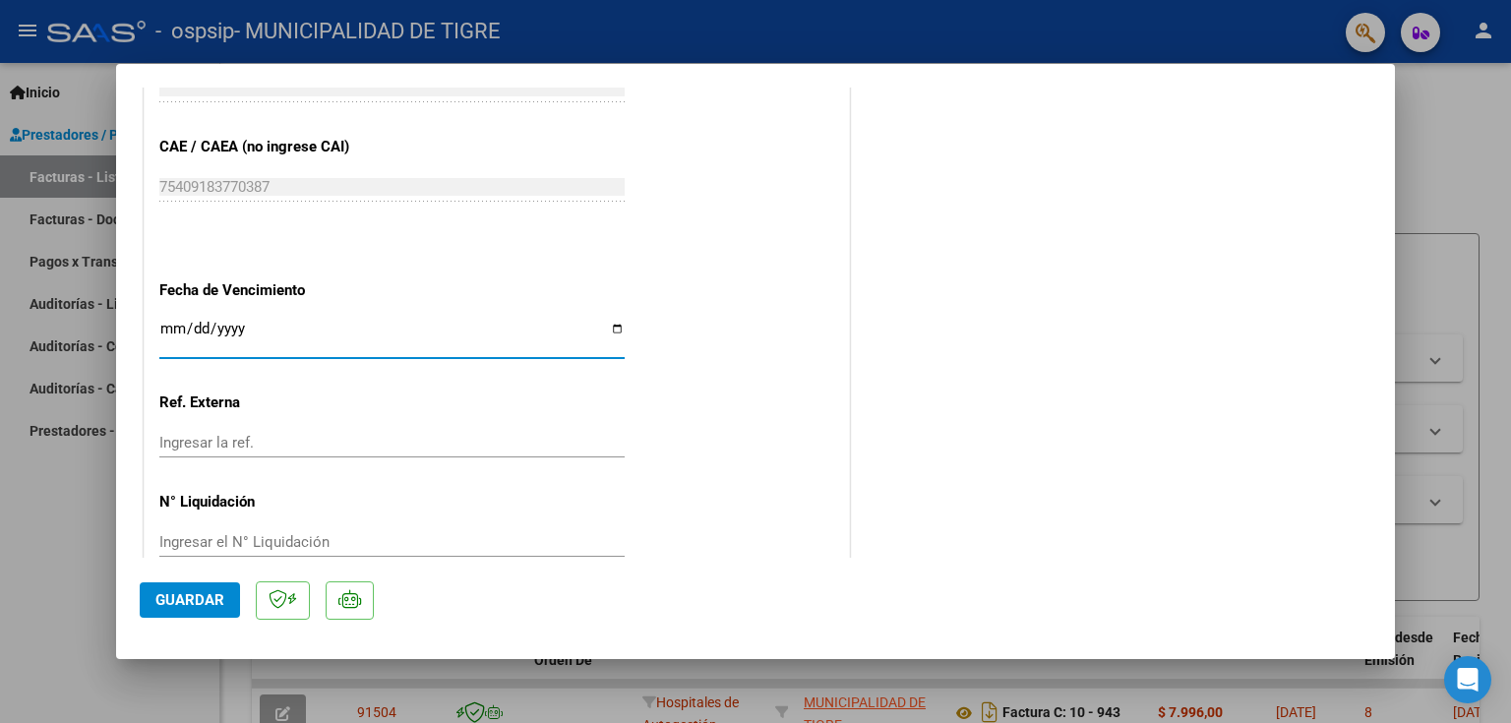
drag, startPoint x: 158, startPoint y: 319, endPoint x: 189, endPoint y: 350, distance: 43.8
click at [161, 322] on input "Ingresar la fecha" at bounding box center [391, 336] width 465 height 31
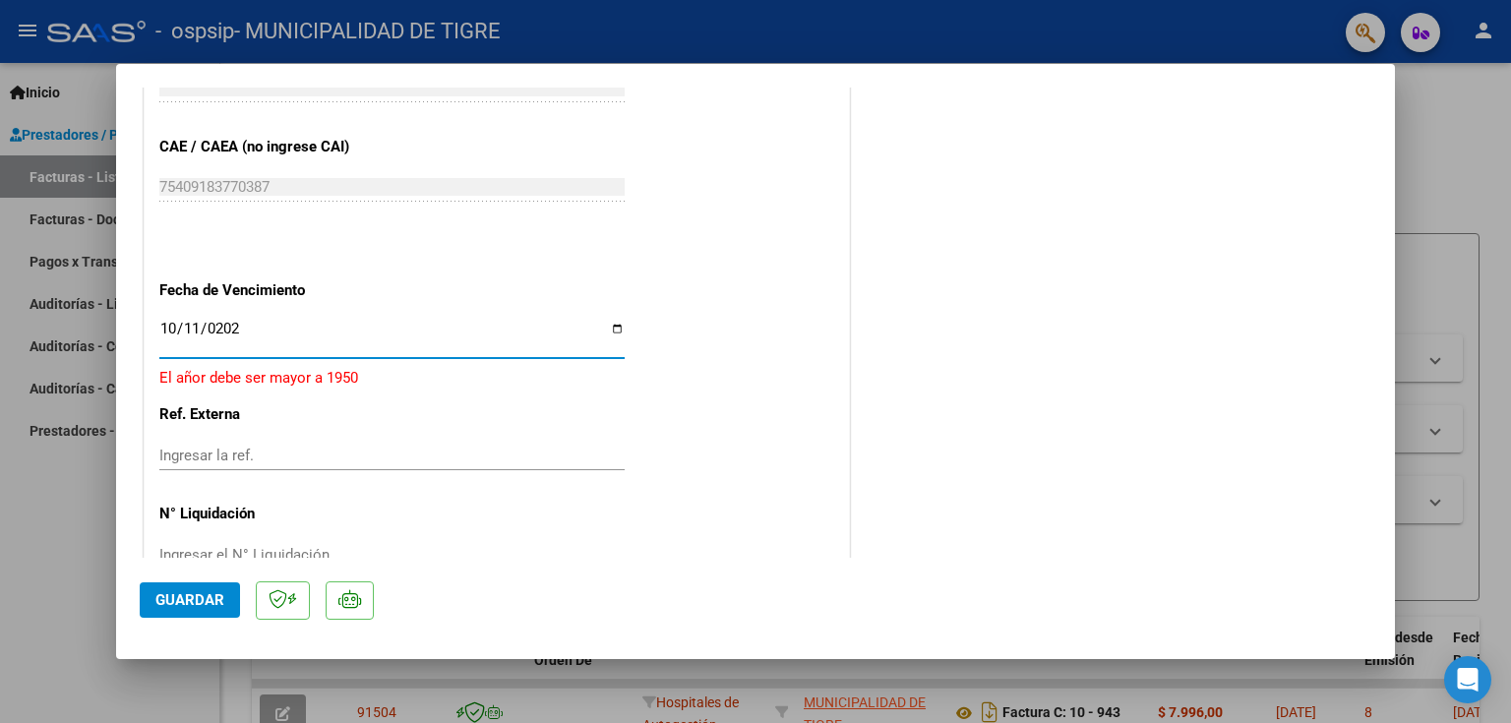
type input "[DATE]"
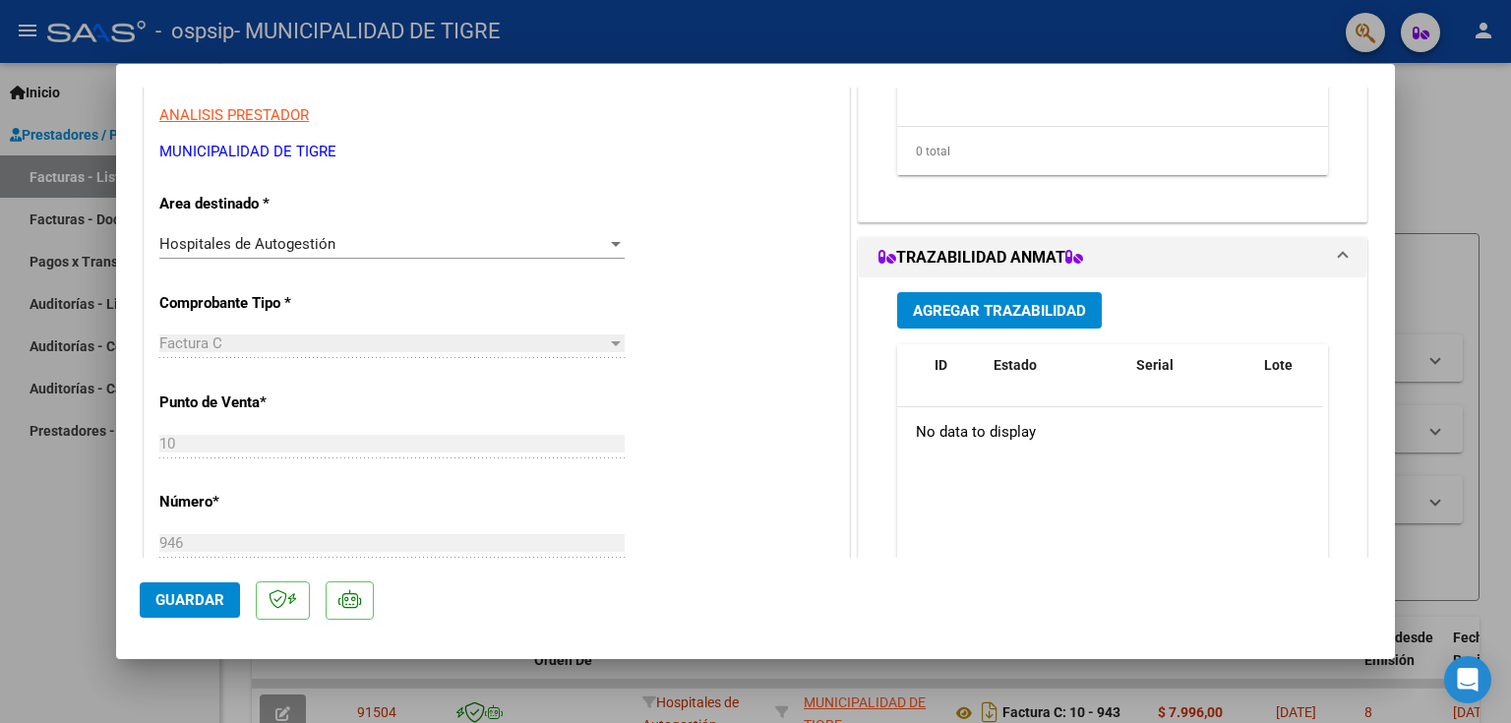
scroll to position [0, 0]
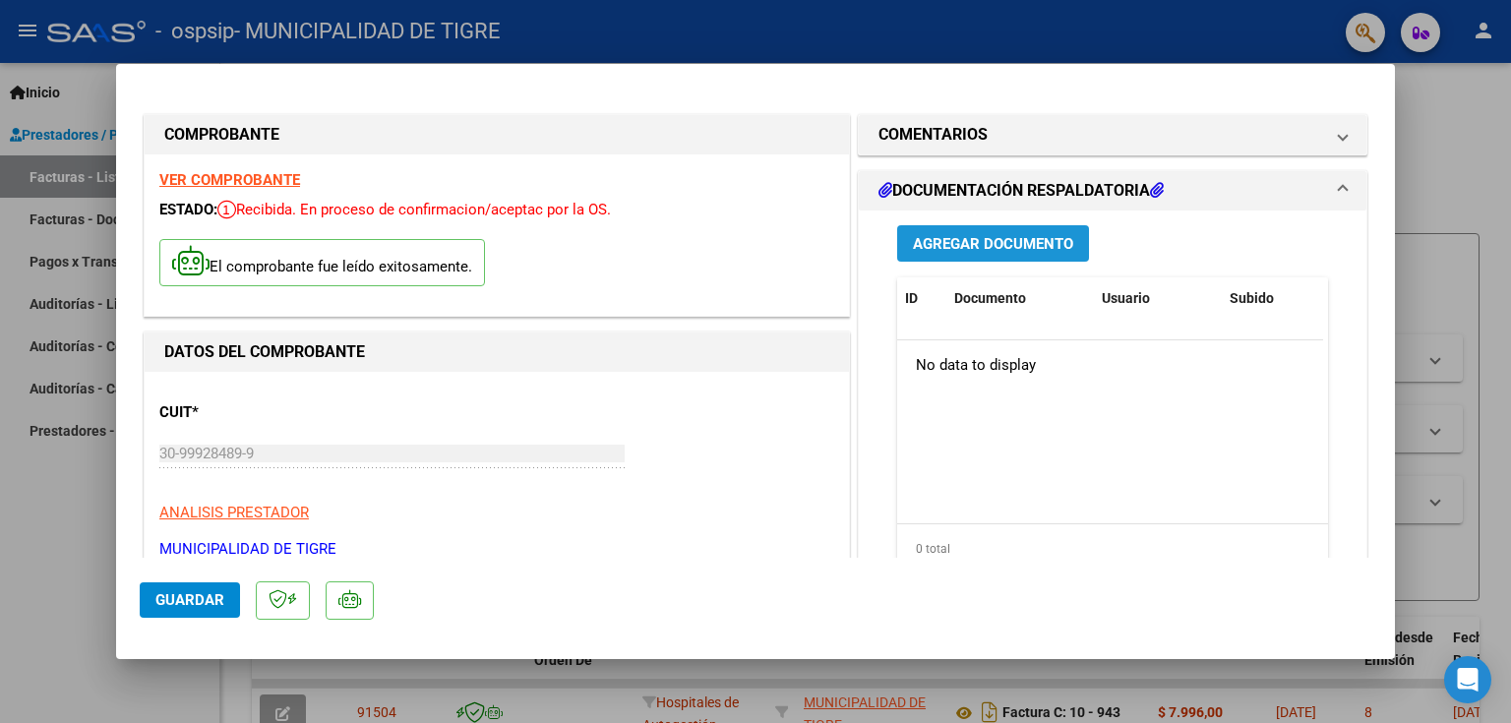
click at [985, 245] on span "Agregar Documento" at bounding box center [993, 244] width 160 height 18
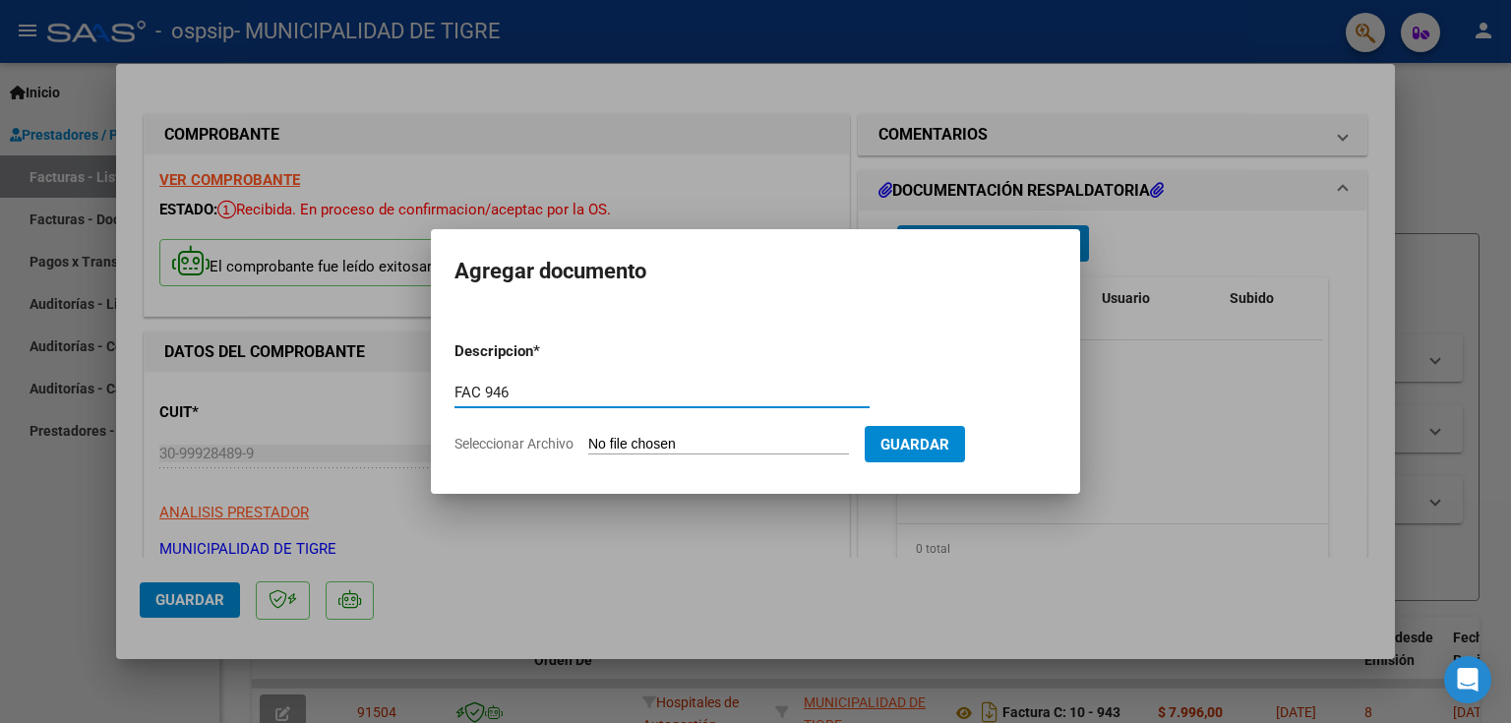
type input "FAC 946"
click at [676, 444] on input "Seleccionar Archivo" at bounding box center [718, 445] width 261 height 19
type input "C:\fakepath\2448 946.pdf"
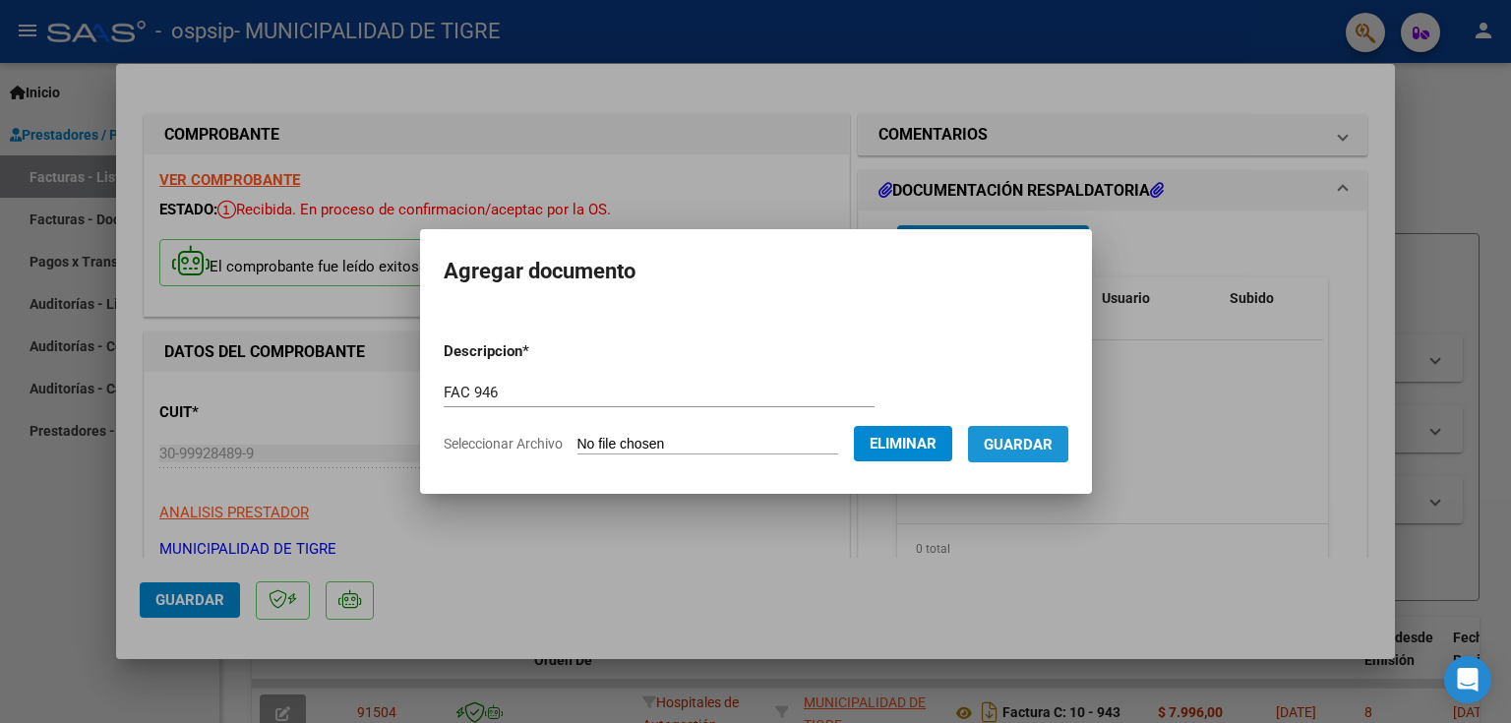
click at [1034, 439] on span "Guardar" at bounding box center [1017, 445] width 69 height 18
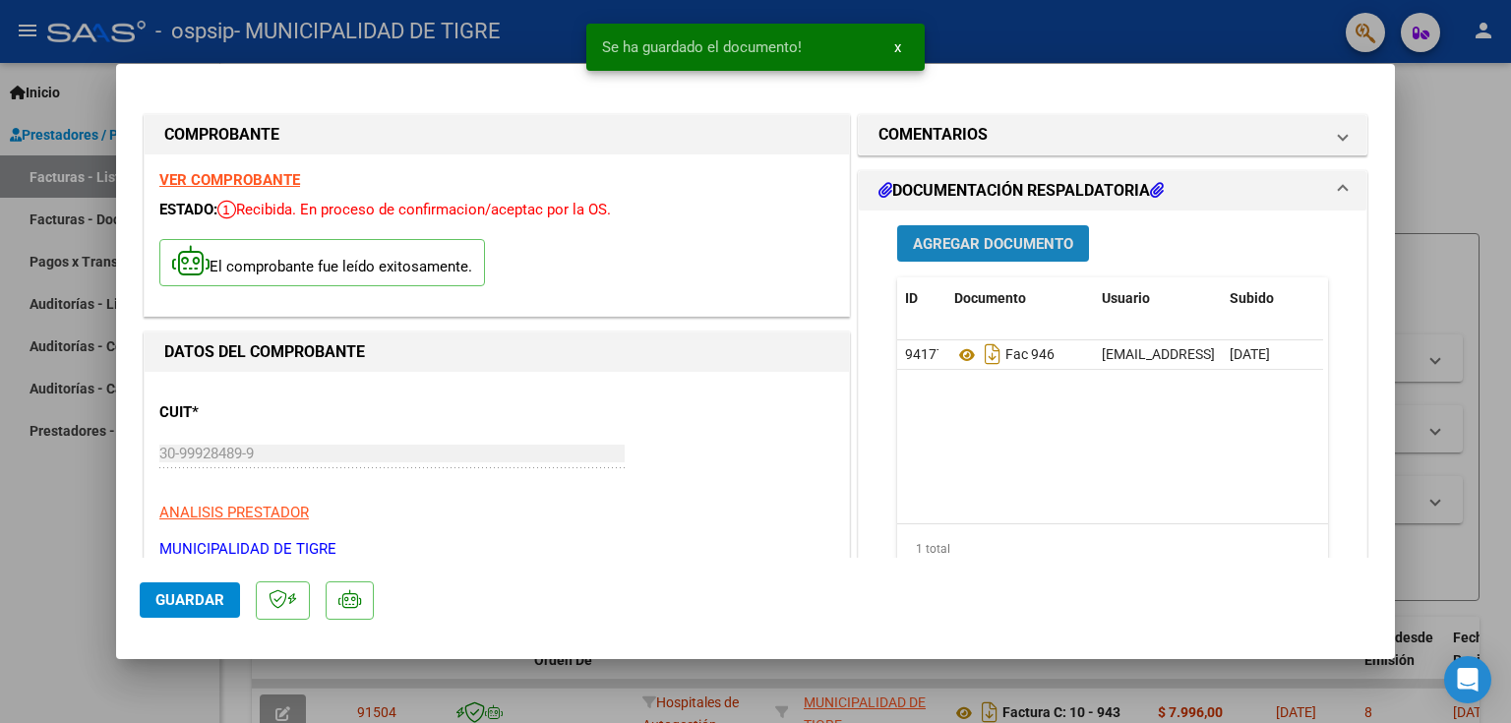
click at [973, 240] on span "Agregar Documento" at bounding box center [993, 244] width 160 height 18
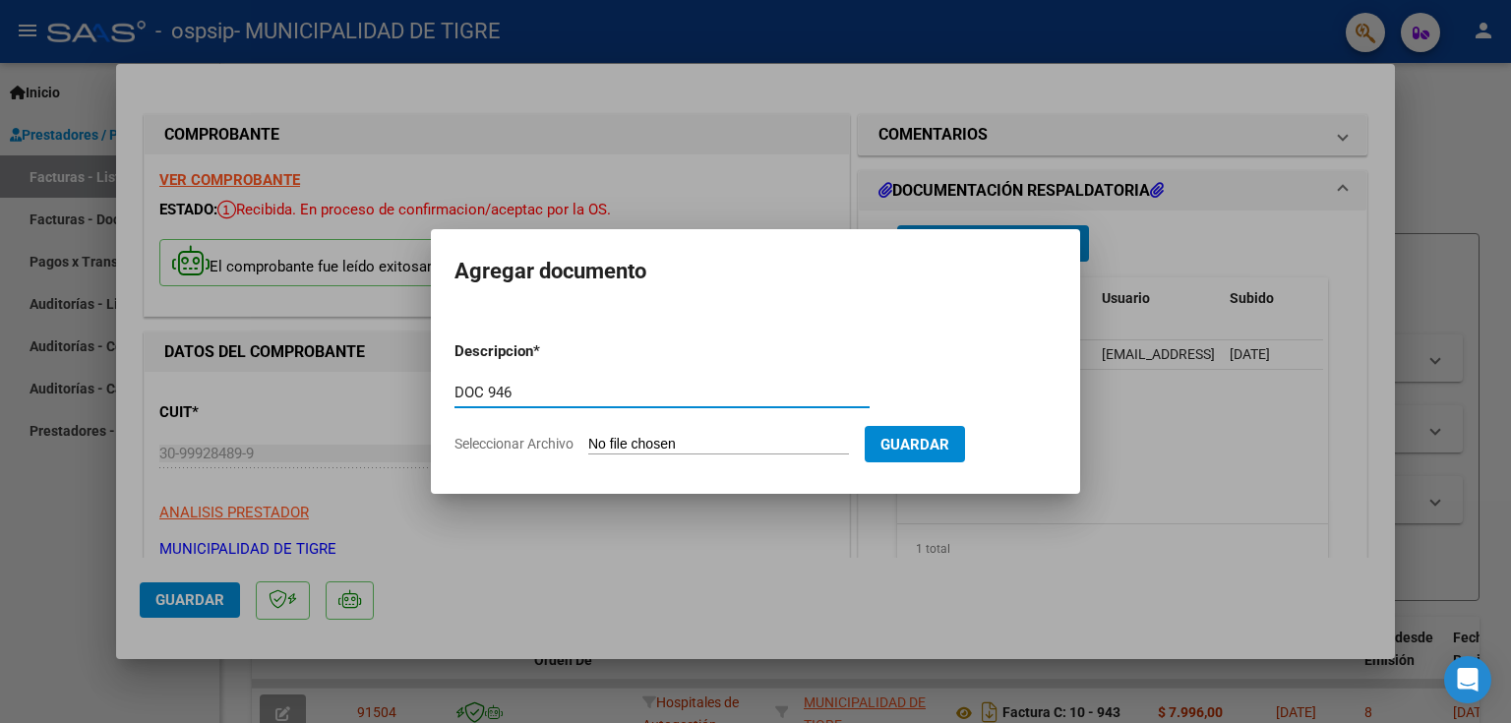
type input "DOC 946"
click at [700, 446] on input "Seleccionar Archivo" at bounding box center [718, 445] width 261 height 19
type input "C:\fakepath\OSPSIP-2448 0010-00000946.pdf"
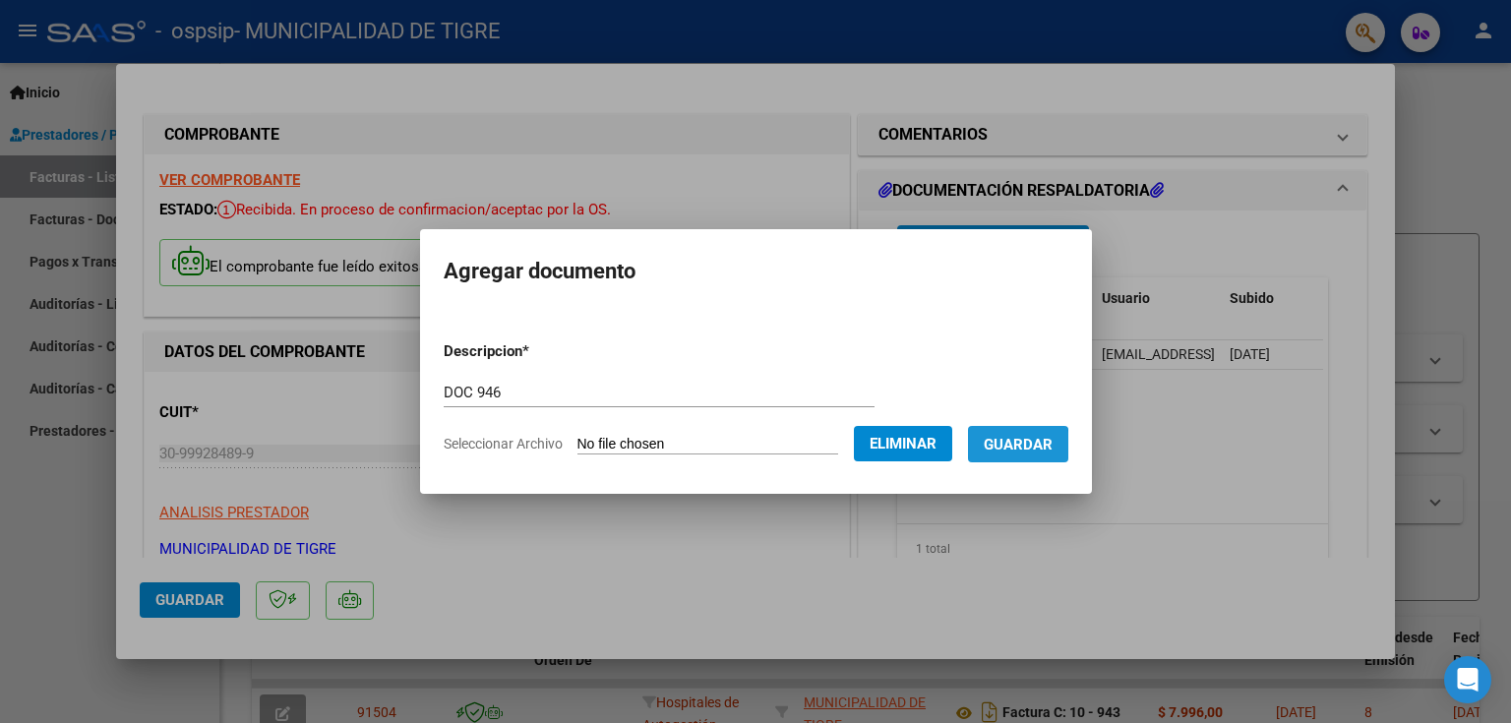
click at [1019, 448] on span "Guardar" at bounding box center [1017, 445] width 69 height 18
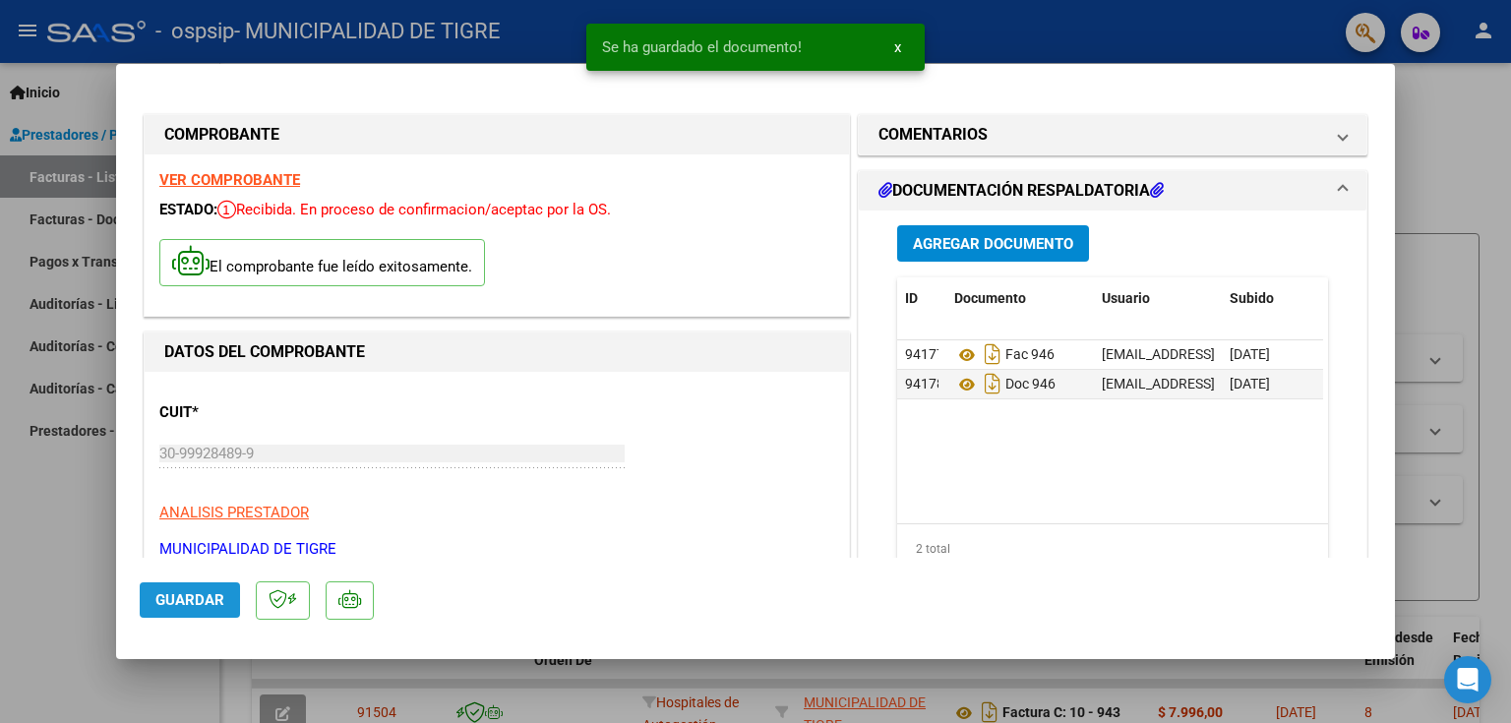
click at [180, 597] on span "Guardar" at bounding box center [189, 600] width 69 height 18
click at [1454, 141] on div at bounding box center [755, 361] width 1511 height 723
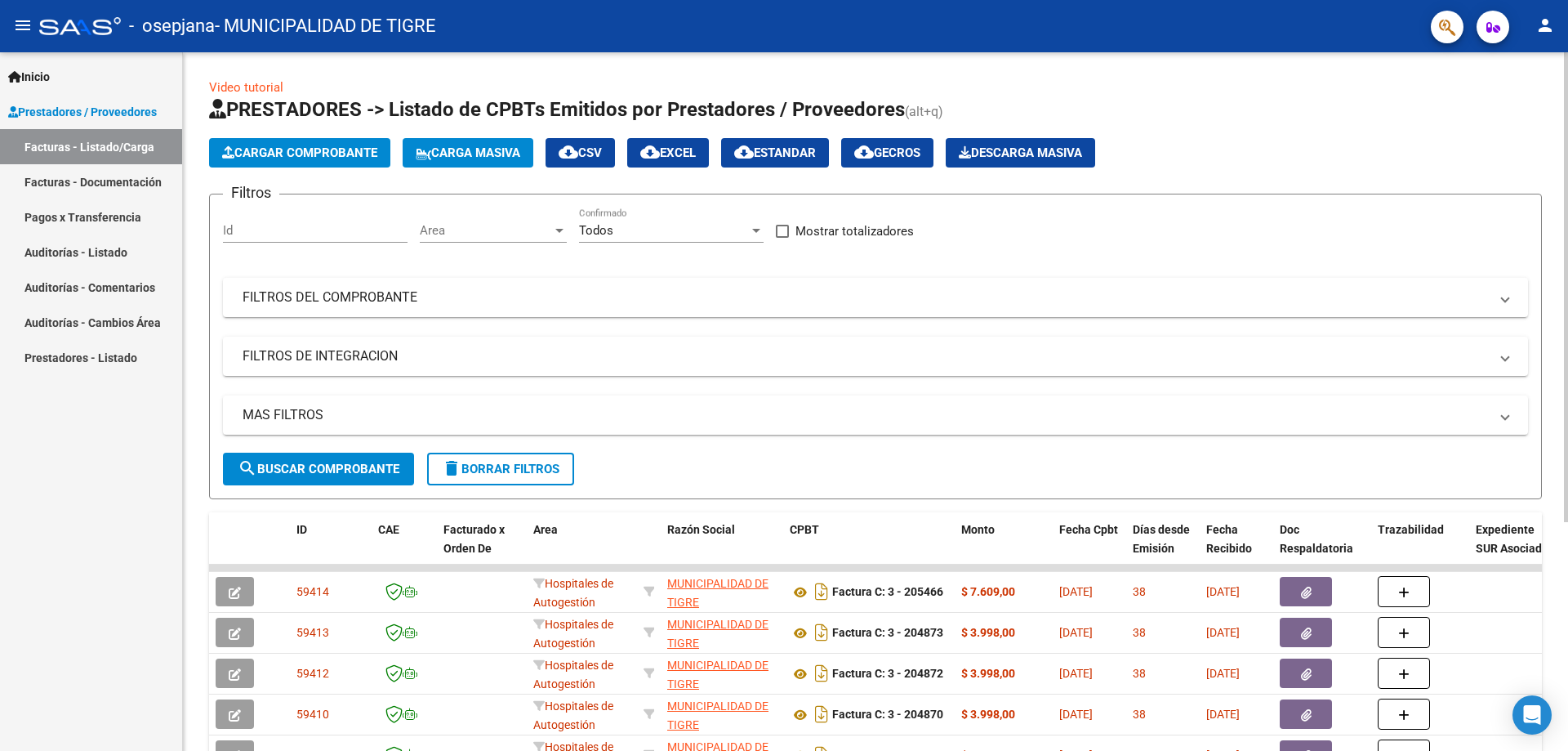
click at [356, 157] on span "Cargar Comprobante" at bounding box center [299, 153] width 155 height 15
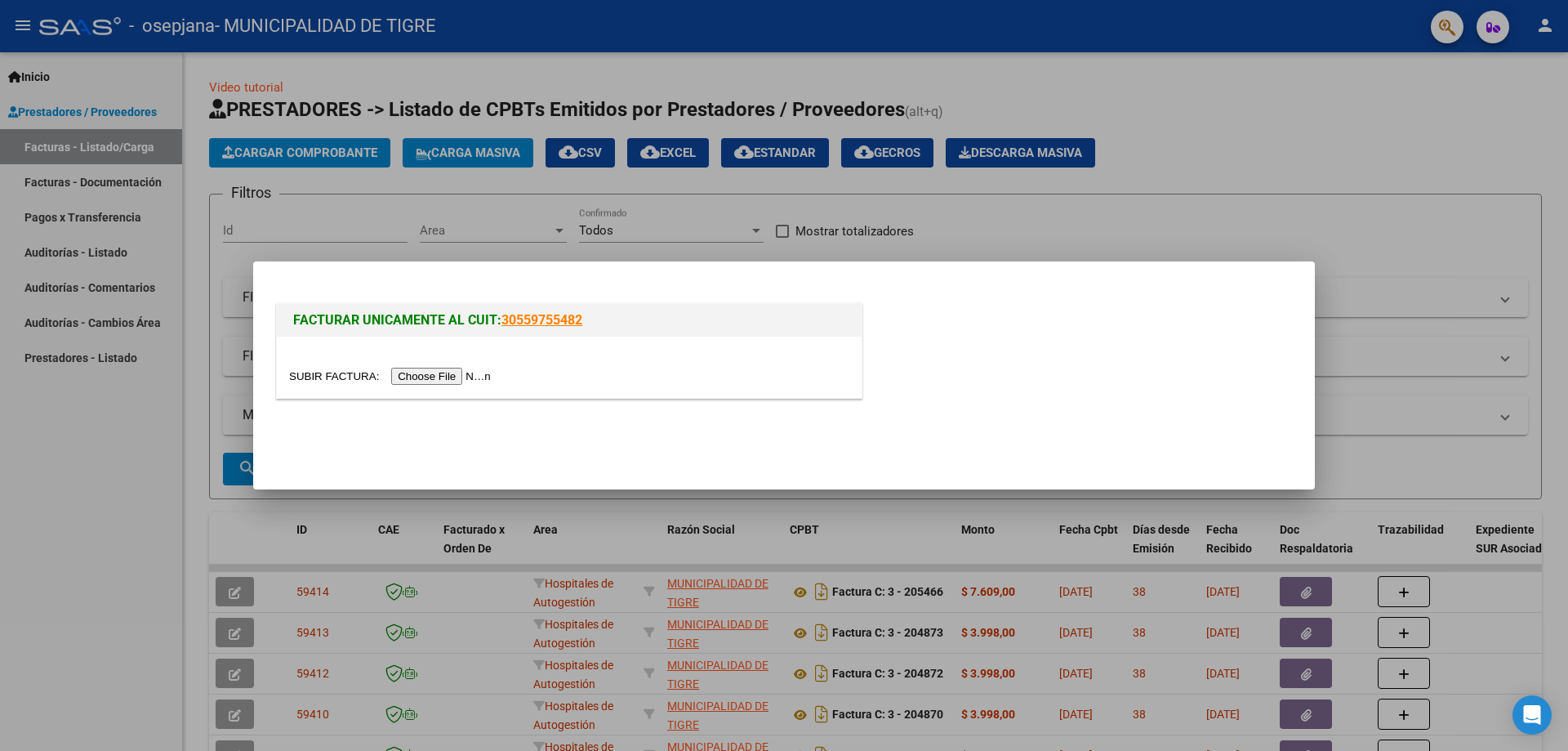
click at [467, 373] on input "file" at bounding box center [392, 376] width 207 height 17
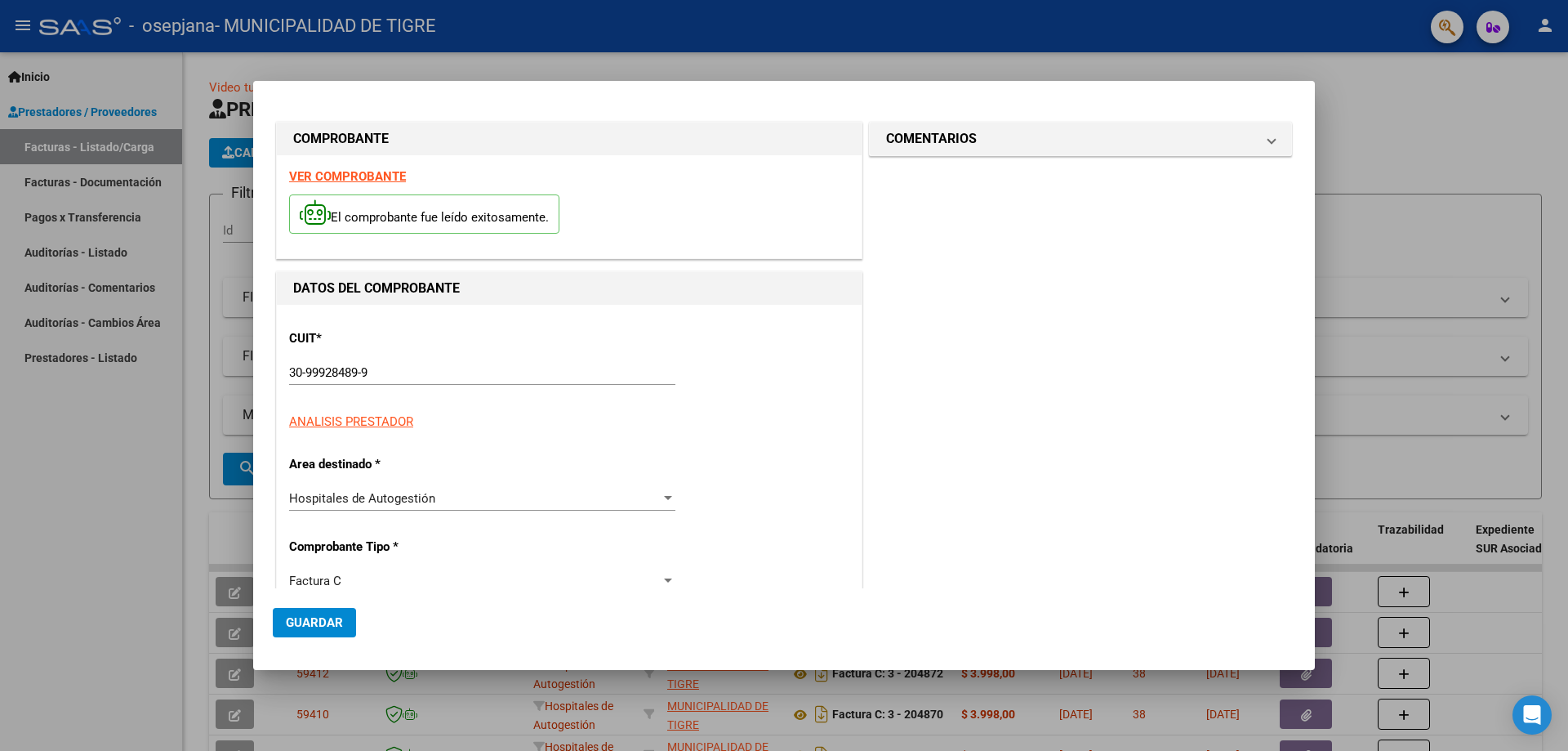
type input "859"
type input "$ 3.998,00"
type input "[DATE]"
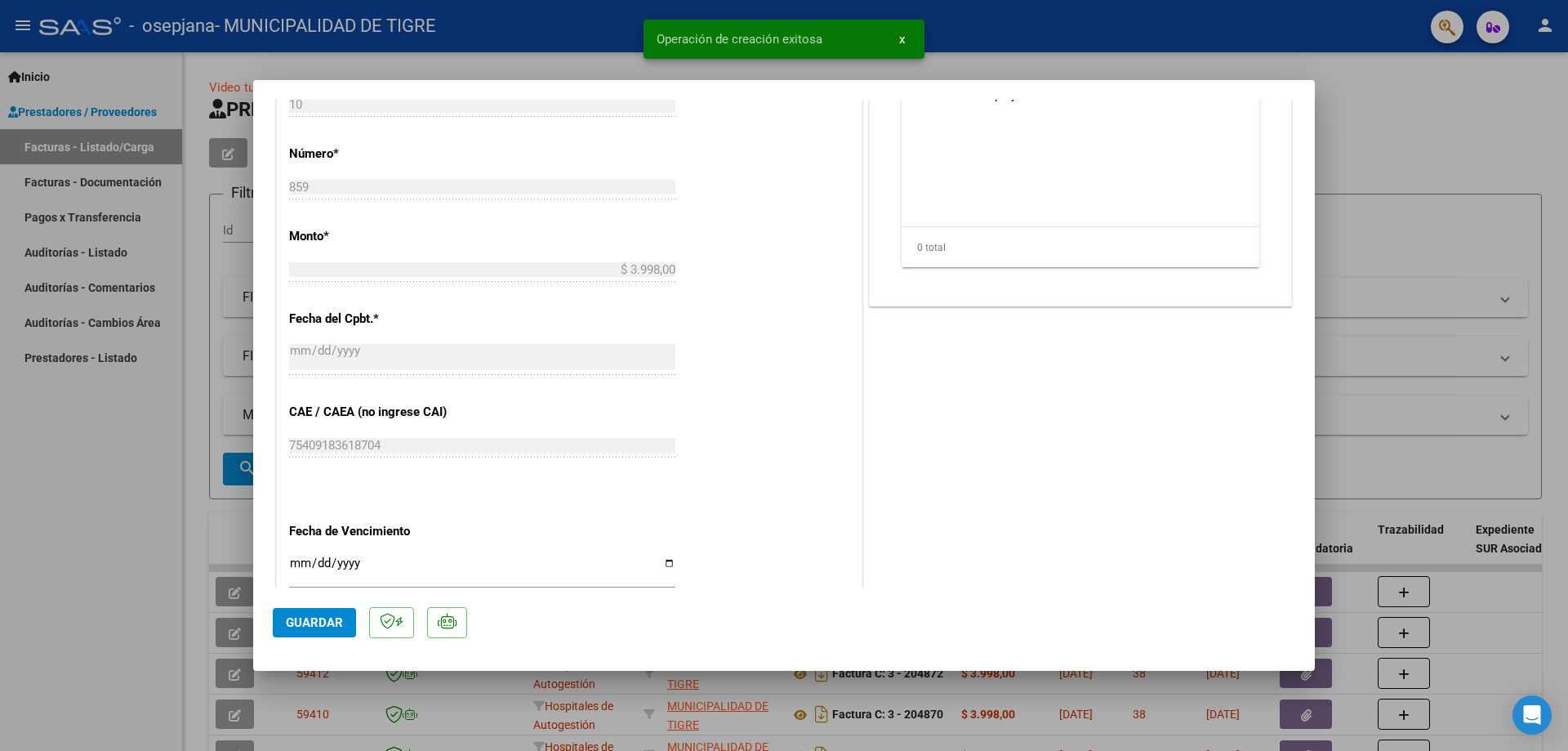
scroll to position [817, 0]
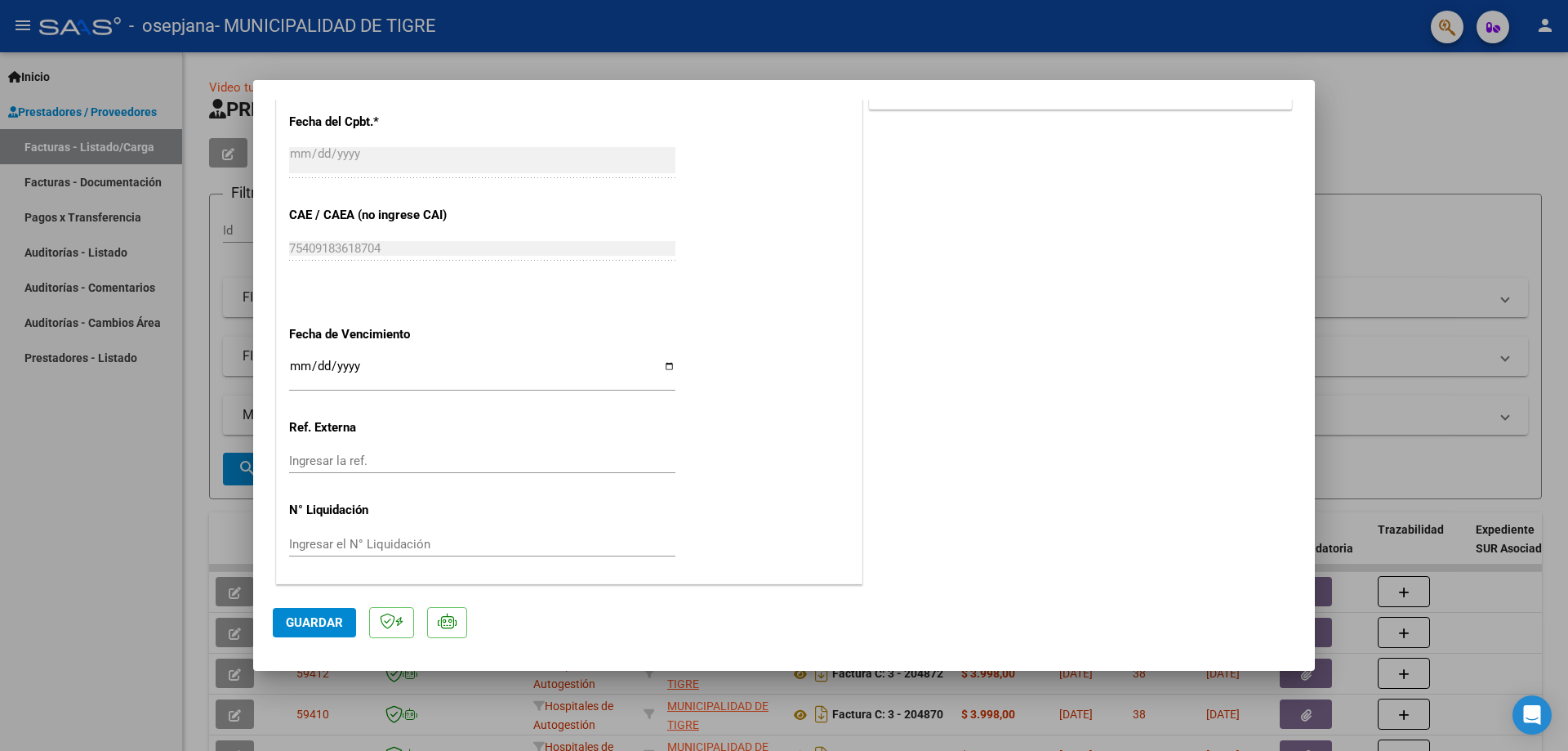
click at [296, 368] on input "Ingresar la fecha" at bounding box center [482, 372] width 386 height 26
type input "[DATE]"
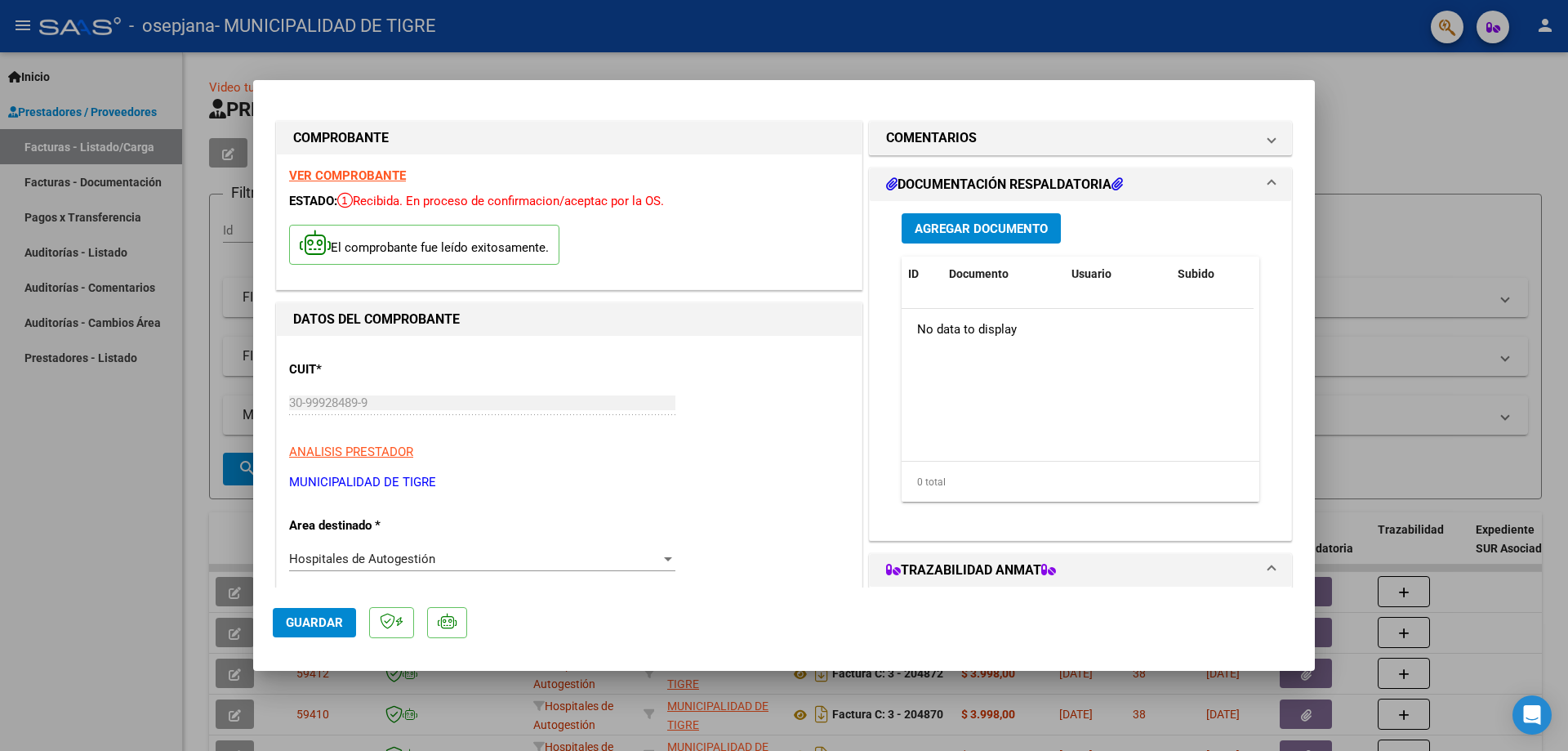
click at [984, 222] on span "Agregar Documento" at bounding box center [981, 229] width 133 height 15
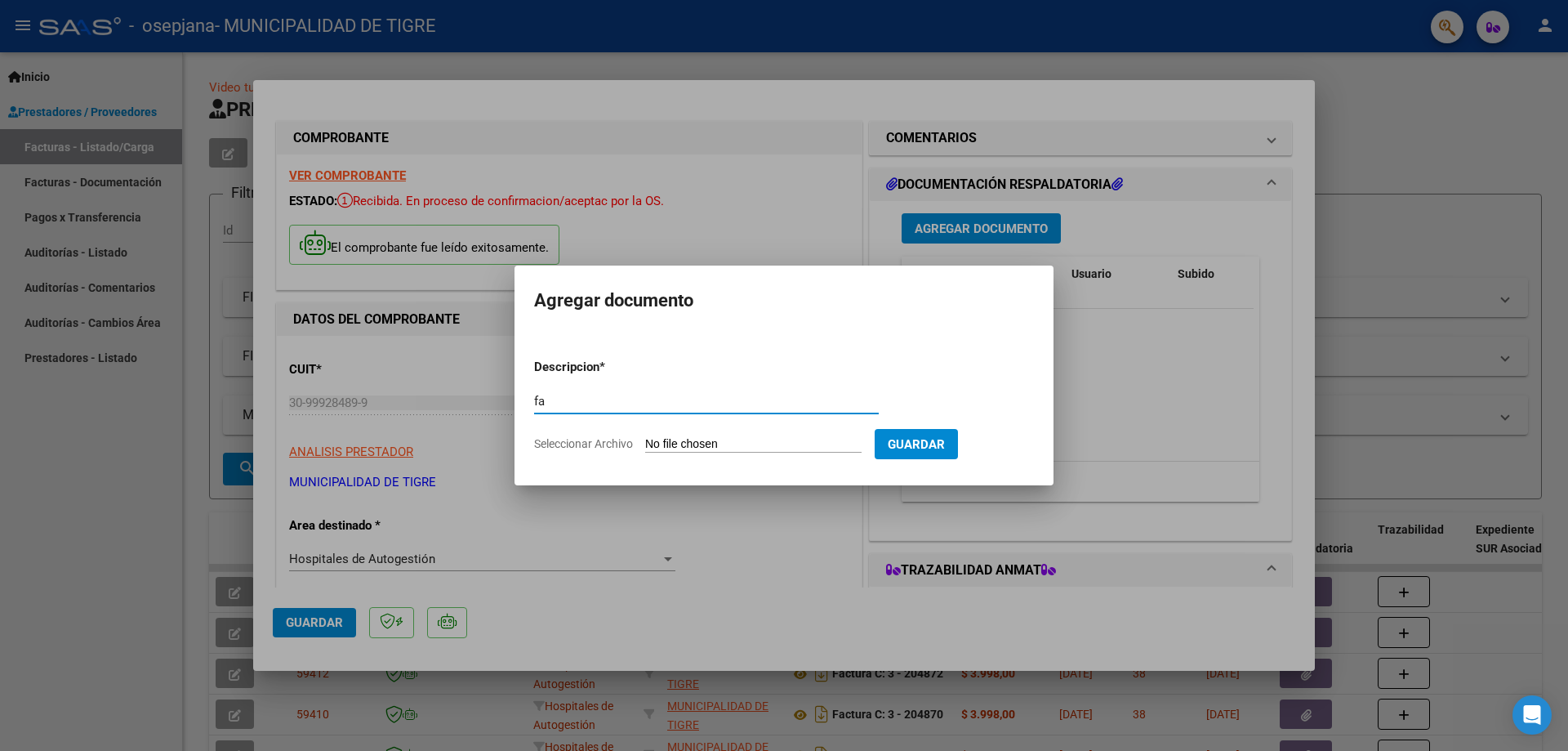
type input "f"
type input "FAC 859"
click at [767, 440] on input "Seleccionar Archivo" at bounding box center [753, 444] width 217 height 16
type input "C:\fakepath\2361 859.pdf"
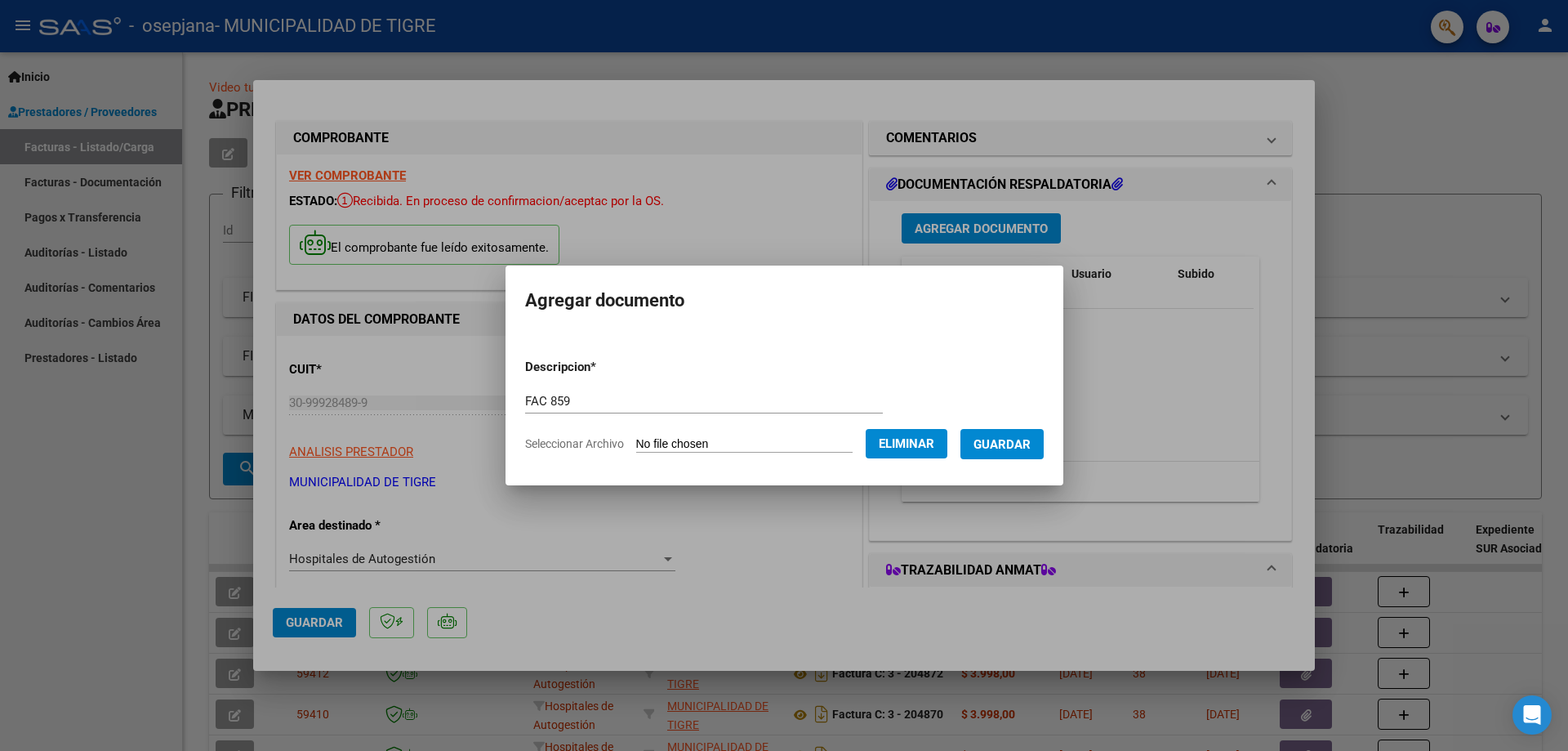
click at [1028, 442] on span "Guardar" at bounding box center [1002, 444] width 57 height 15
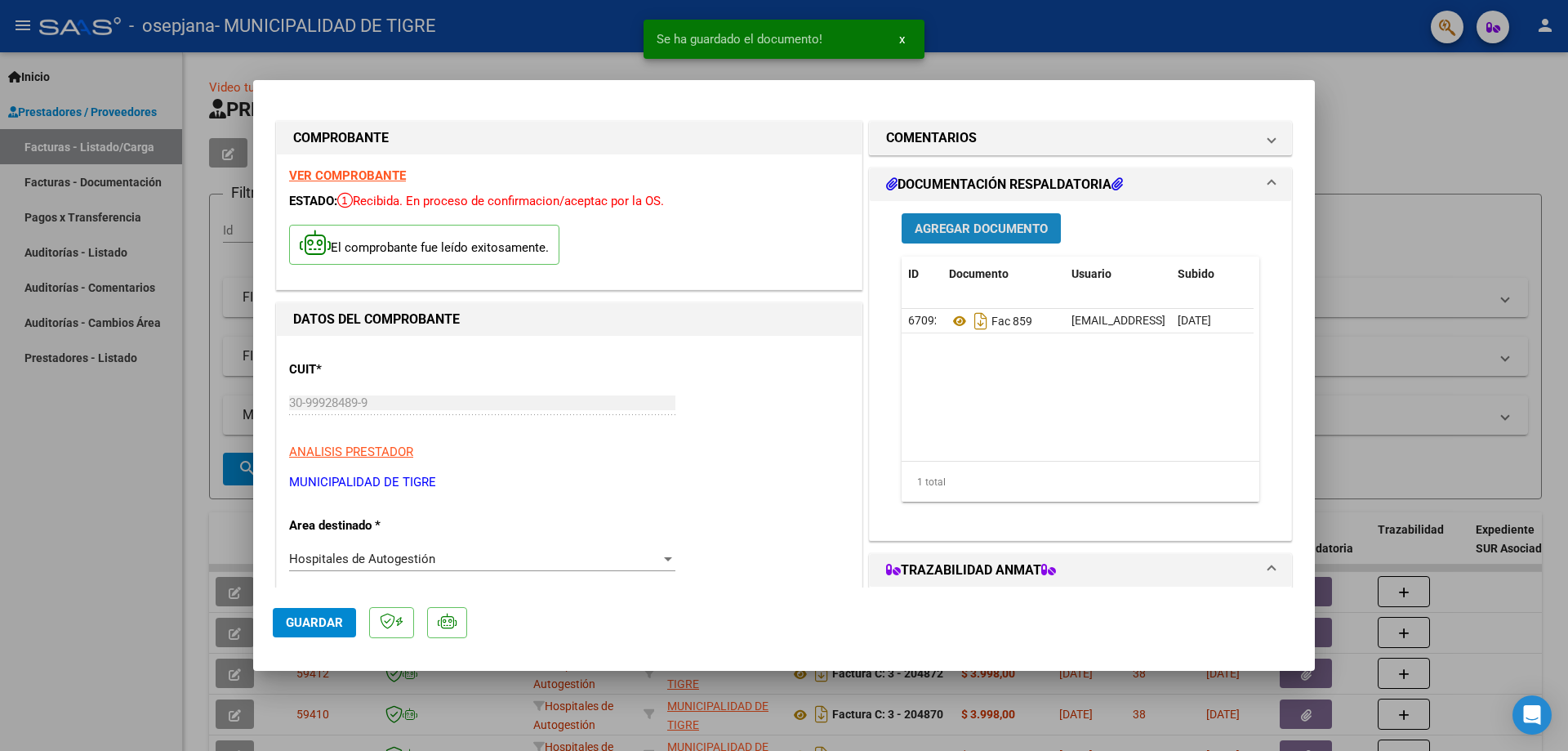
click at [973, 226] on span "Agregar Documento" at bounding box center [981, 229] width 133 height 15
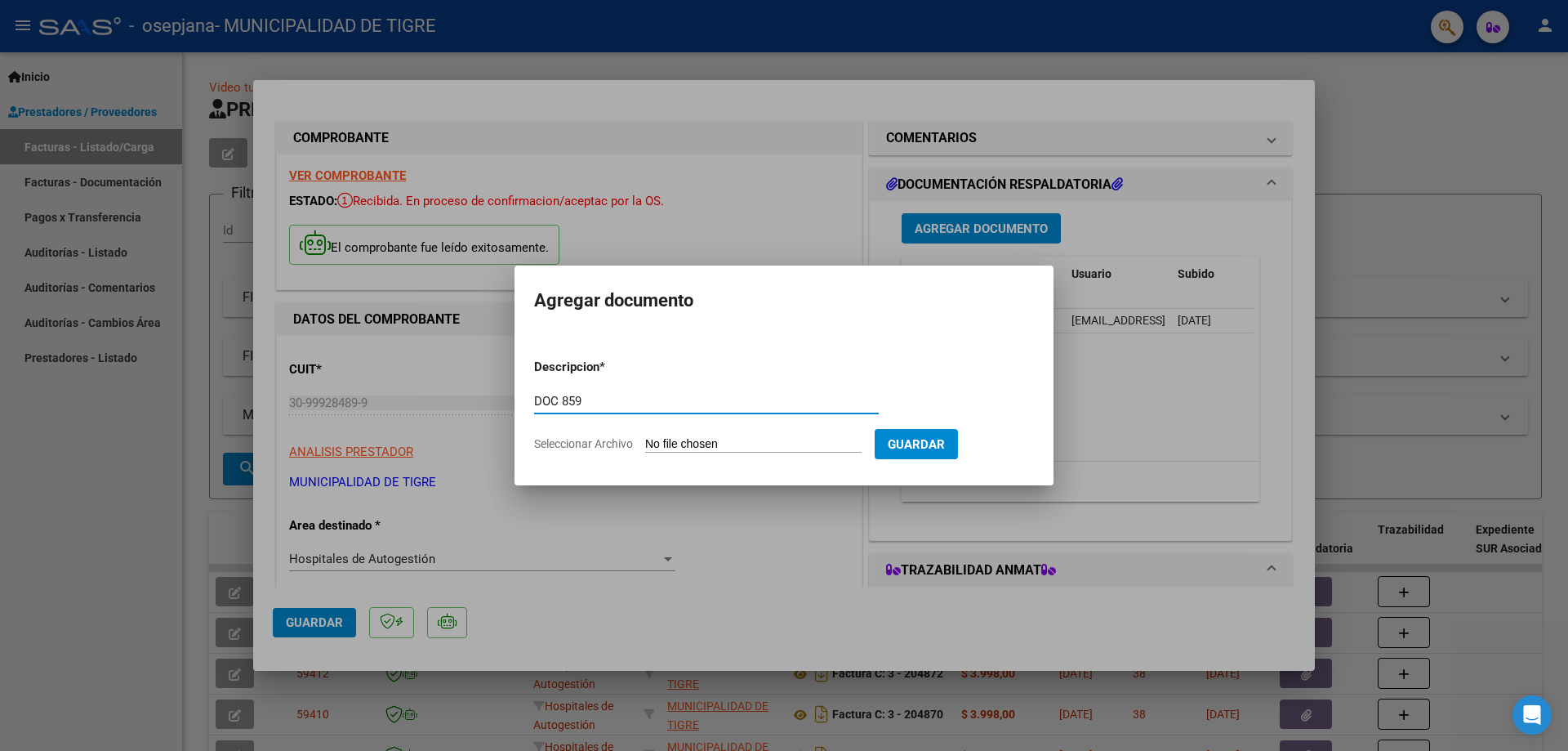
type input "DOC 859"
click at [701, 439] on input "Seleccionar Archivo" at bounding box center [753, 444] width 217 height 16
type input "C:\fakepath\GOOD YEAR-2361 859.pdf"
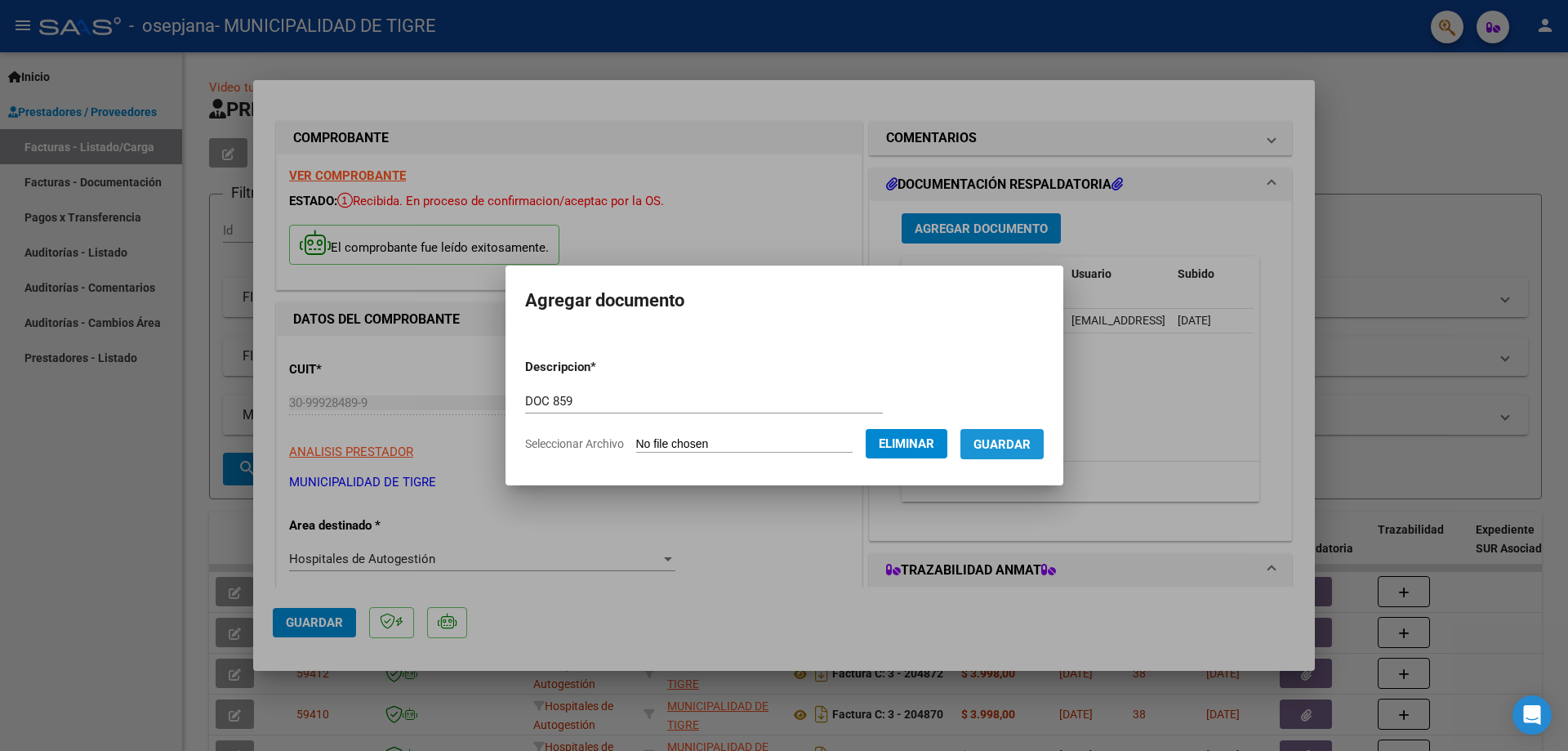
click at [1021, 439] on span "Guardar" at bounding box center [1002, 444] width 57 height 15
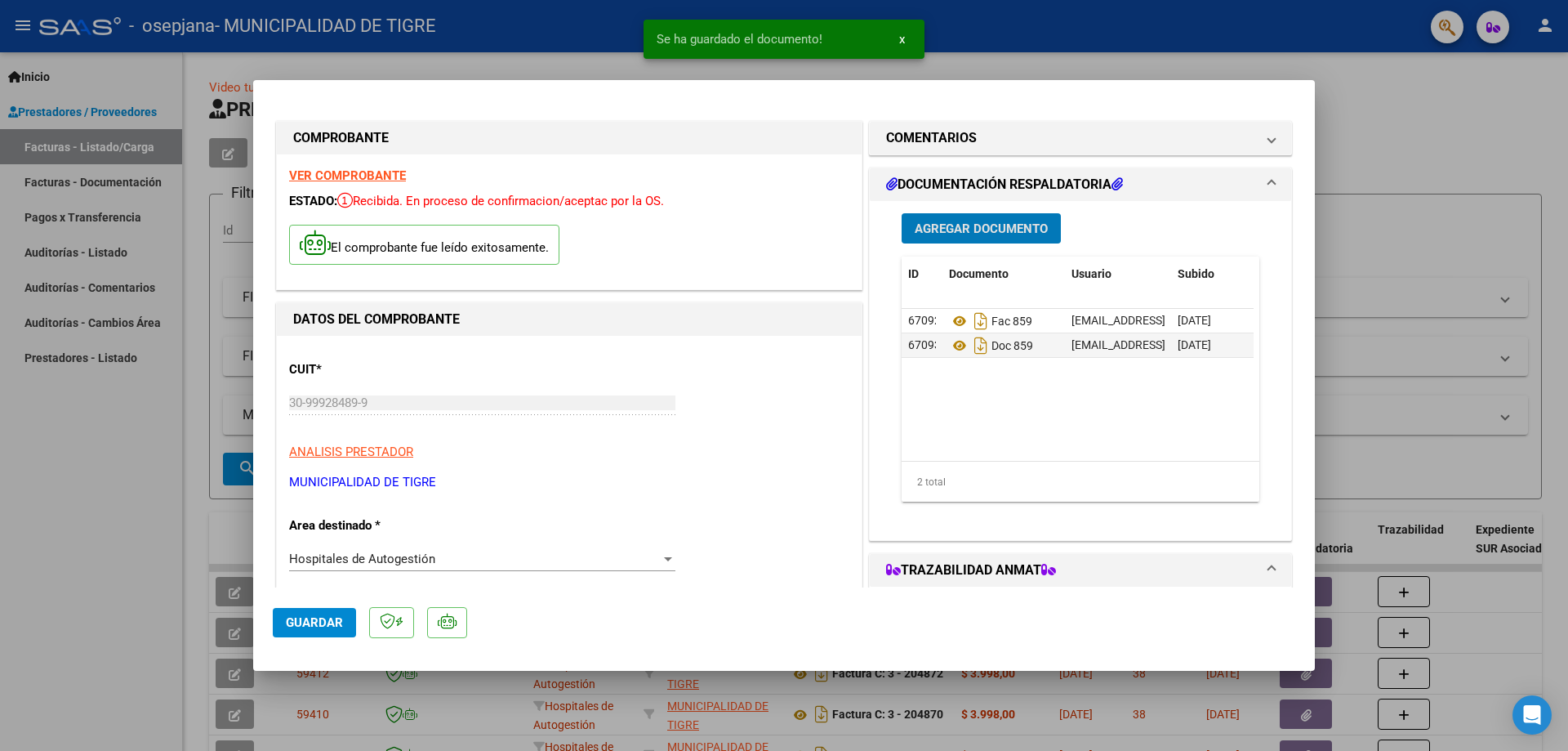
click at [301, 631] on button "Guardar" at bounding box center [314, 622] width 83 height 29
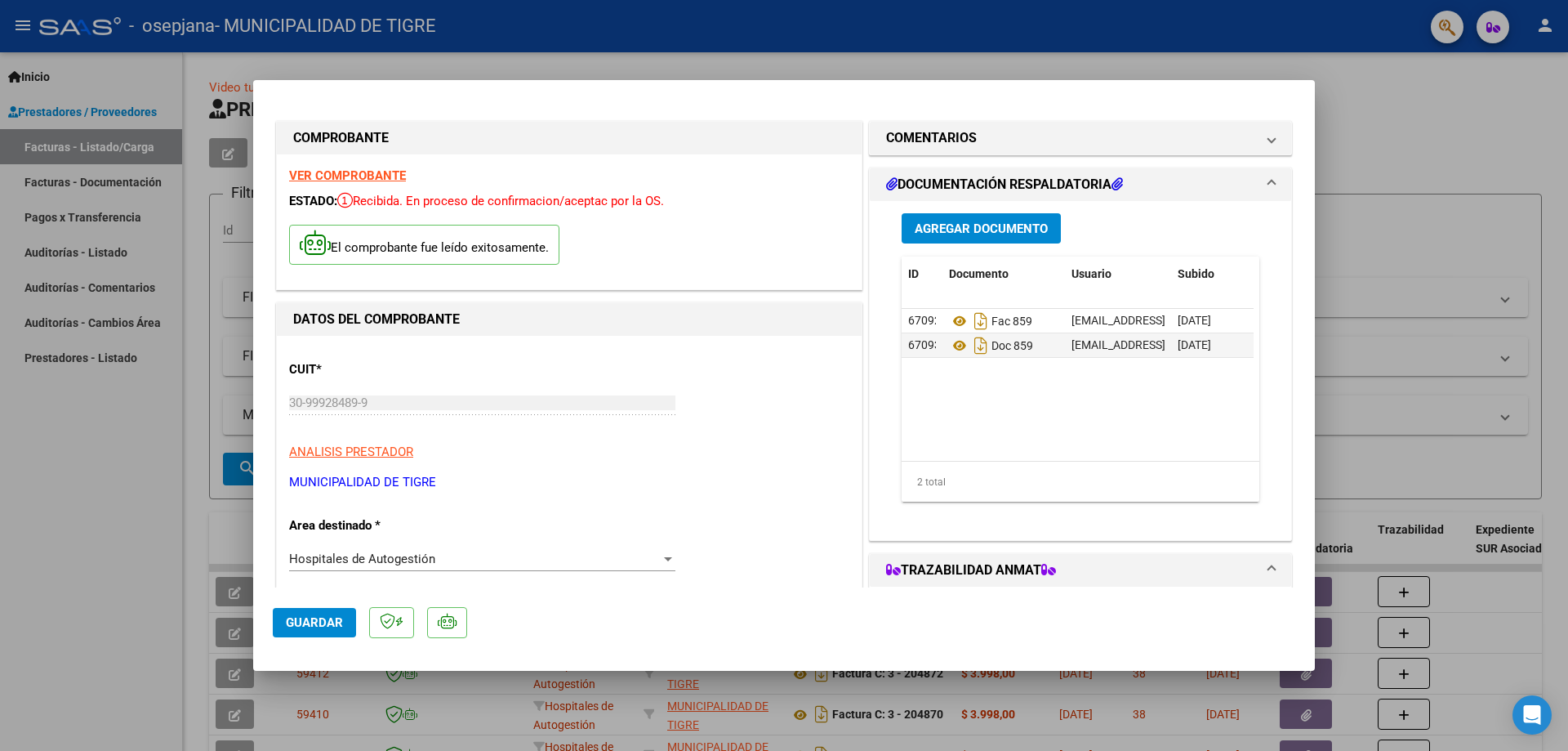
click at [334, 606] on mat-dialog-actions "Guardar" at bounding box center [783, 620] width 1022 height 65
click at [315, 628] on span "Guardar" at bounding box center [314, 623] width 57 height 15
click at [308, 608] on button "Guardar" at bounding box center [314, 622] width 83 height 29
click at [1428, 120] on div at bounding box center [784, 376] width 1568 height 751
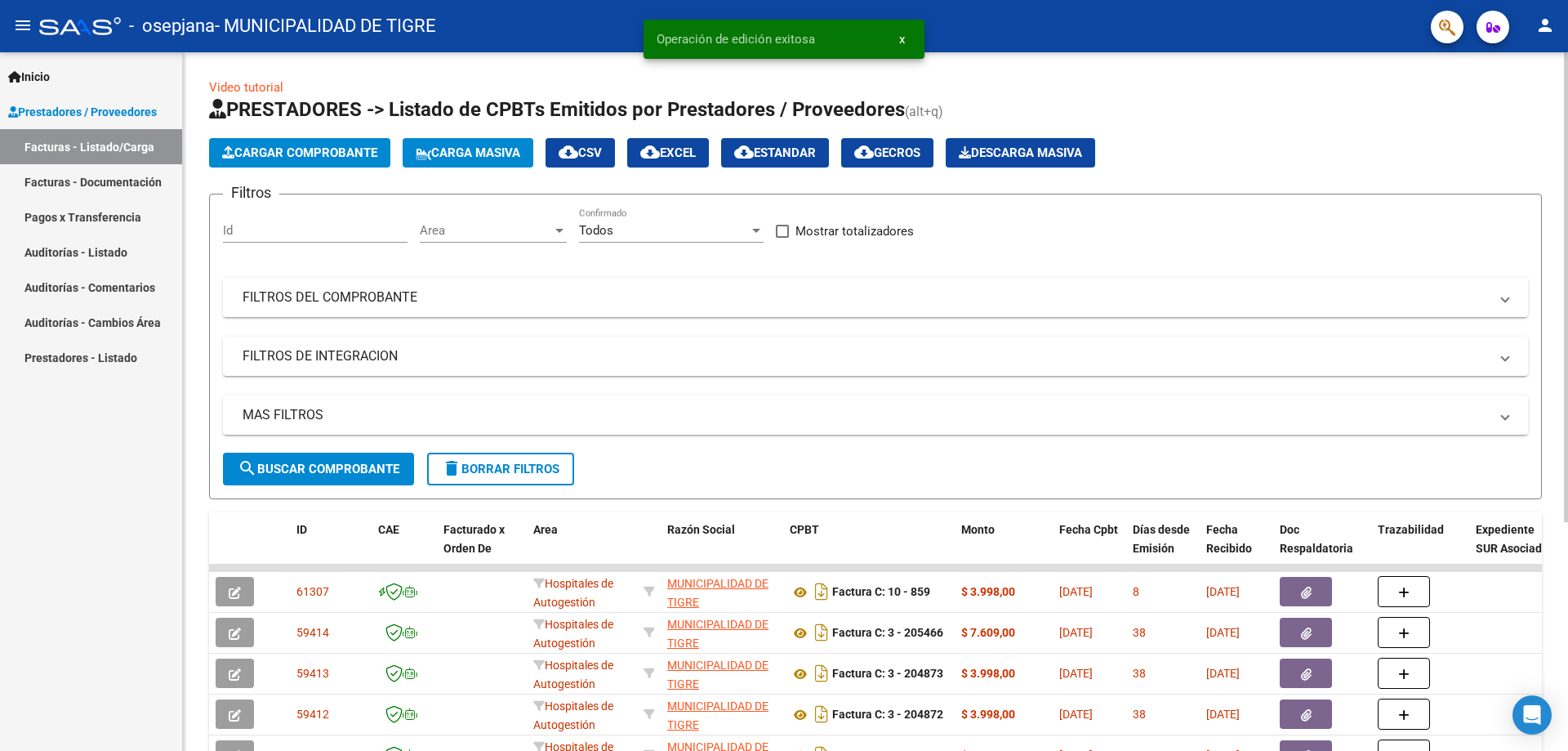
click at [350, 142] on button "Cargar Comprobante" at bounding box center [300, 152] width 181 height 29
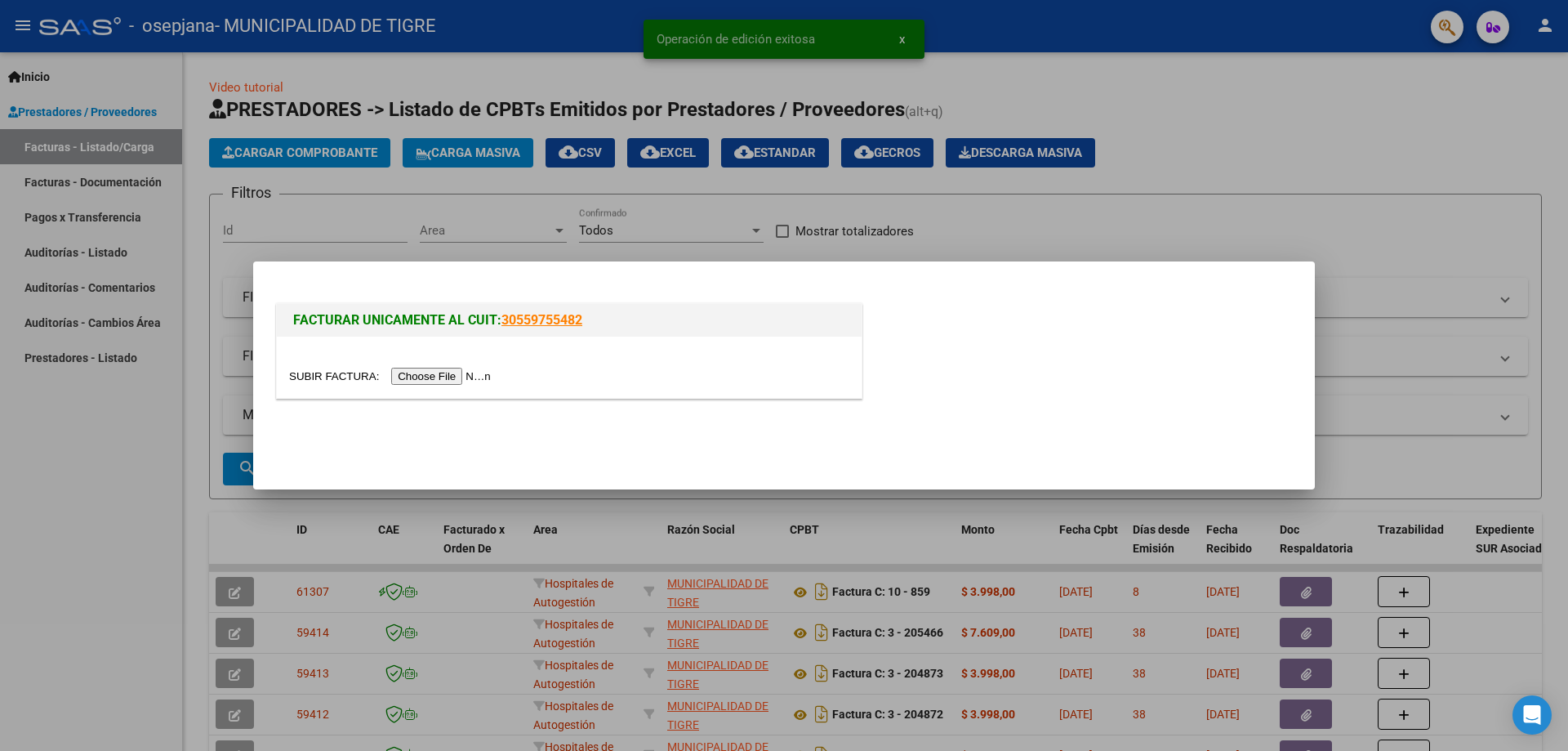
click at [436, 379] on input "file" at bounding box center [392, 376] width 207 height 17
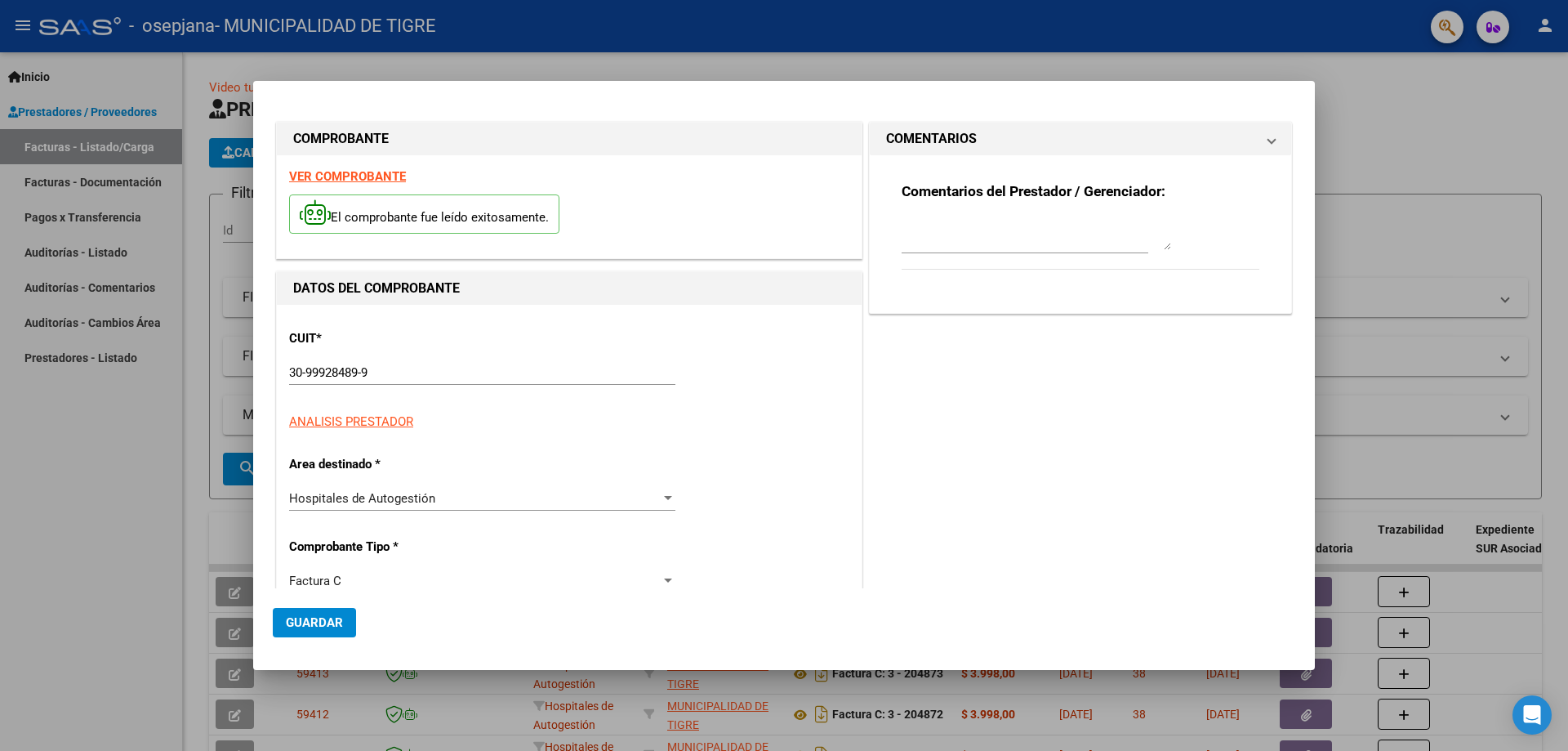
type input "860"
type input "$ 3.998,00"
type input "[DATE]"
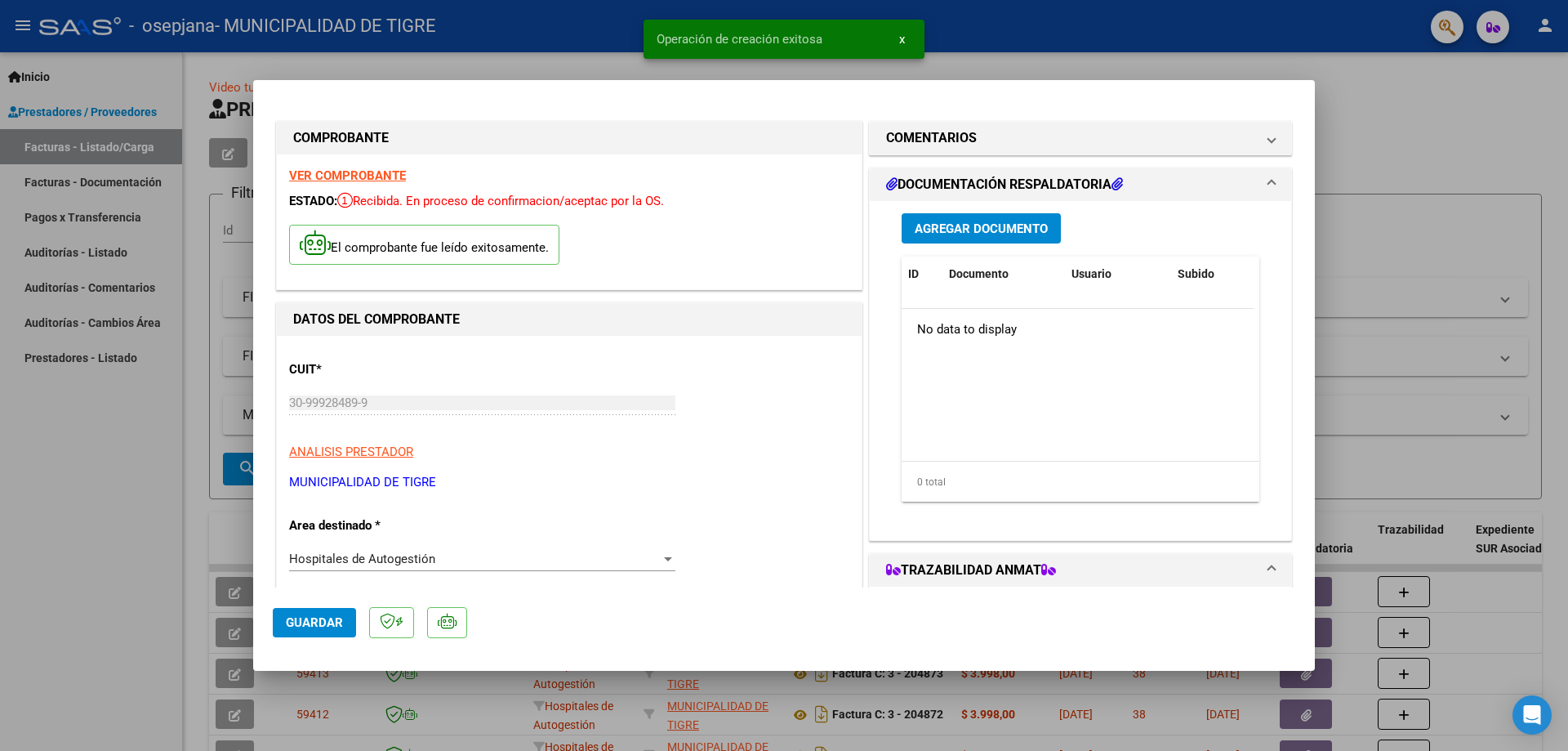
click at [954, 226] on span "Agregar Documento" at bounding box center [981, 229] width 133 height 15
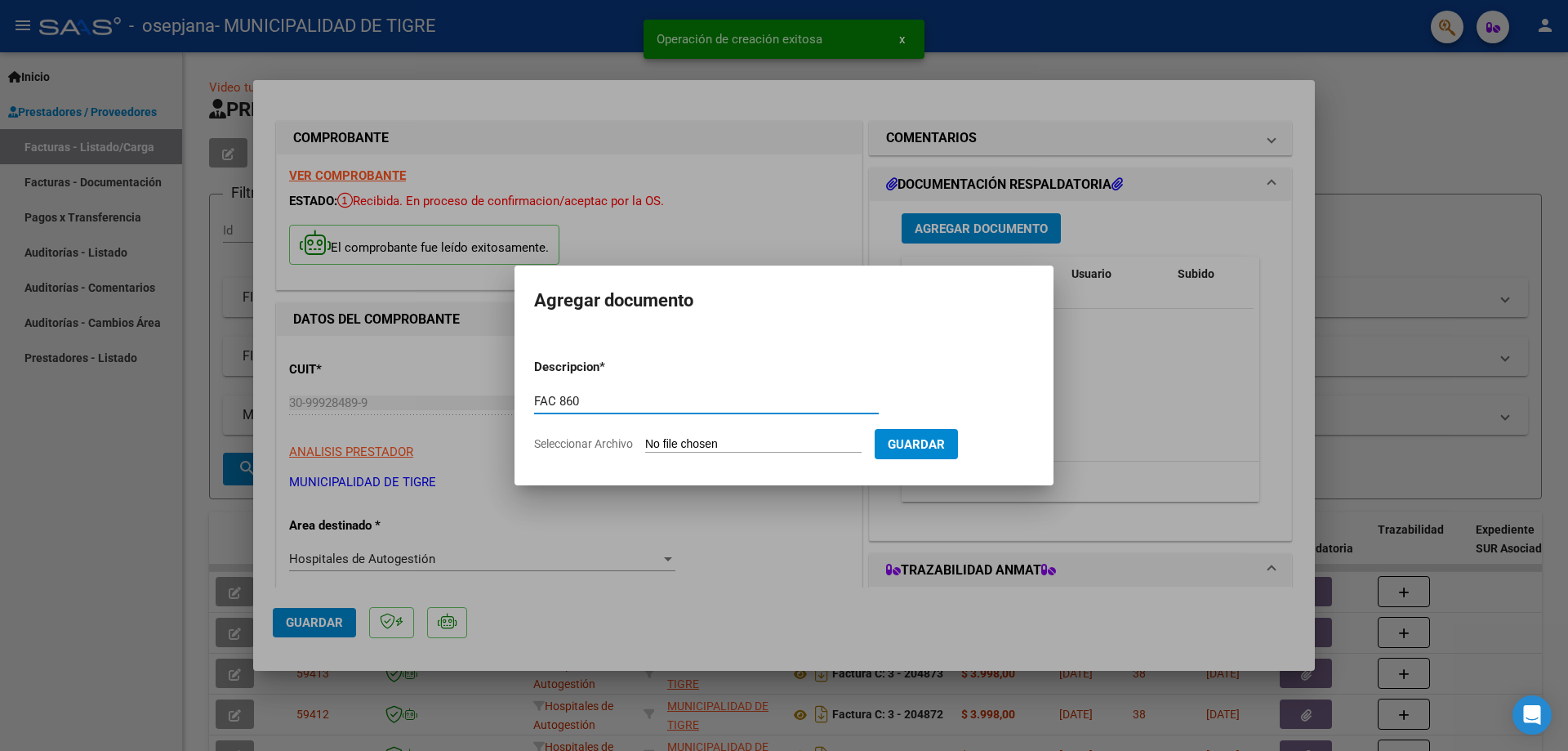
type input "FAC 860"
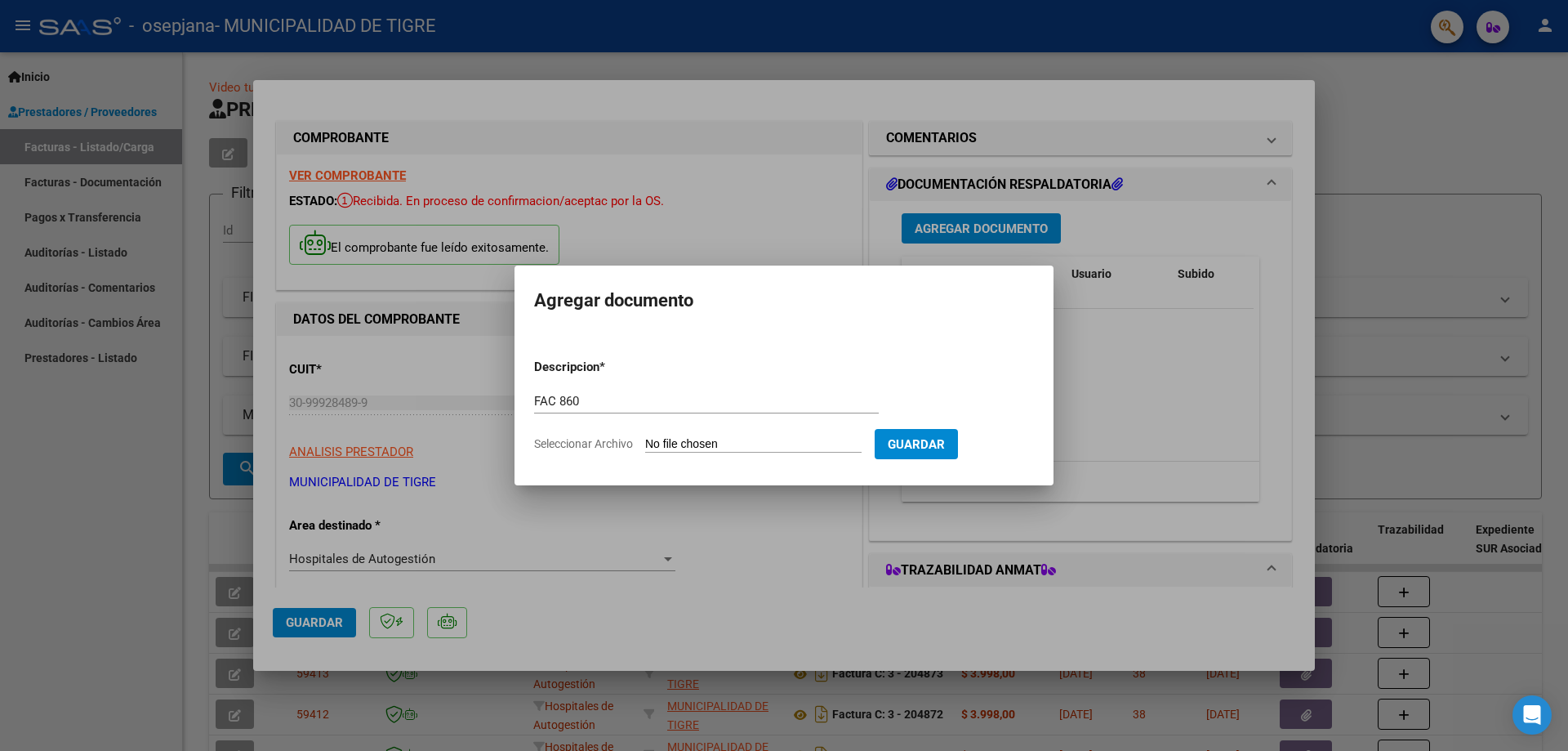
click at [742, 447] on input "Seleccionar Archivo" at bounding box center [753, 444] width 217 height 16
type input "C:\fakepath\2362 860.pdf"
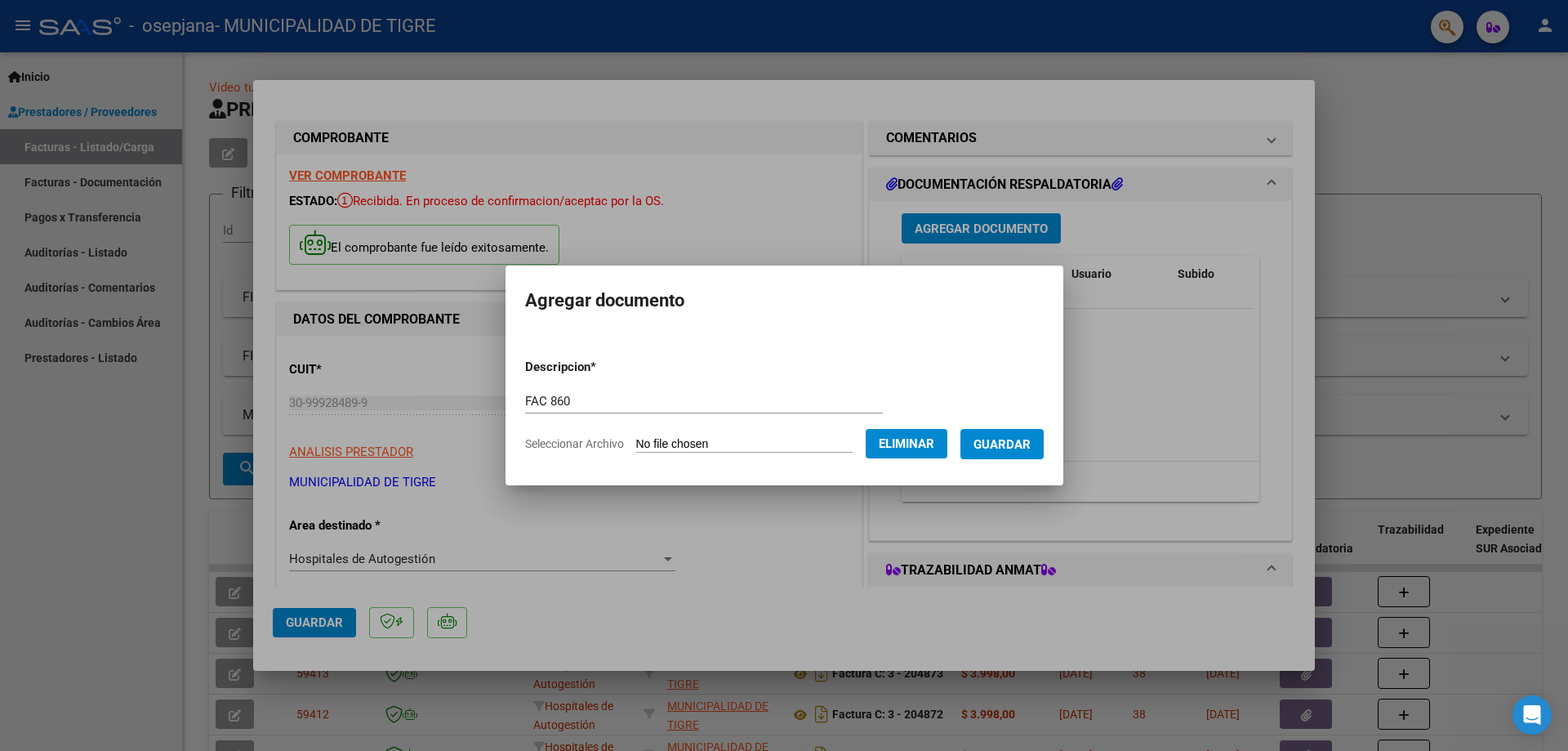
click at [1027, 439] on span "Guardar" at bounding box center [1002, 444] width 57 height 15
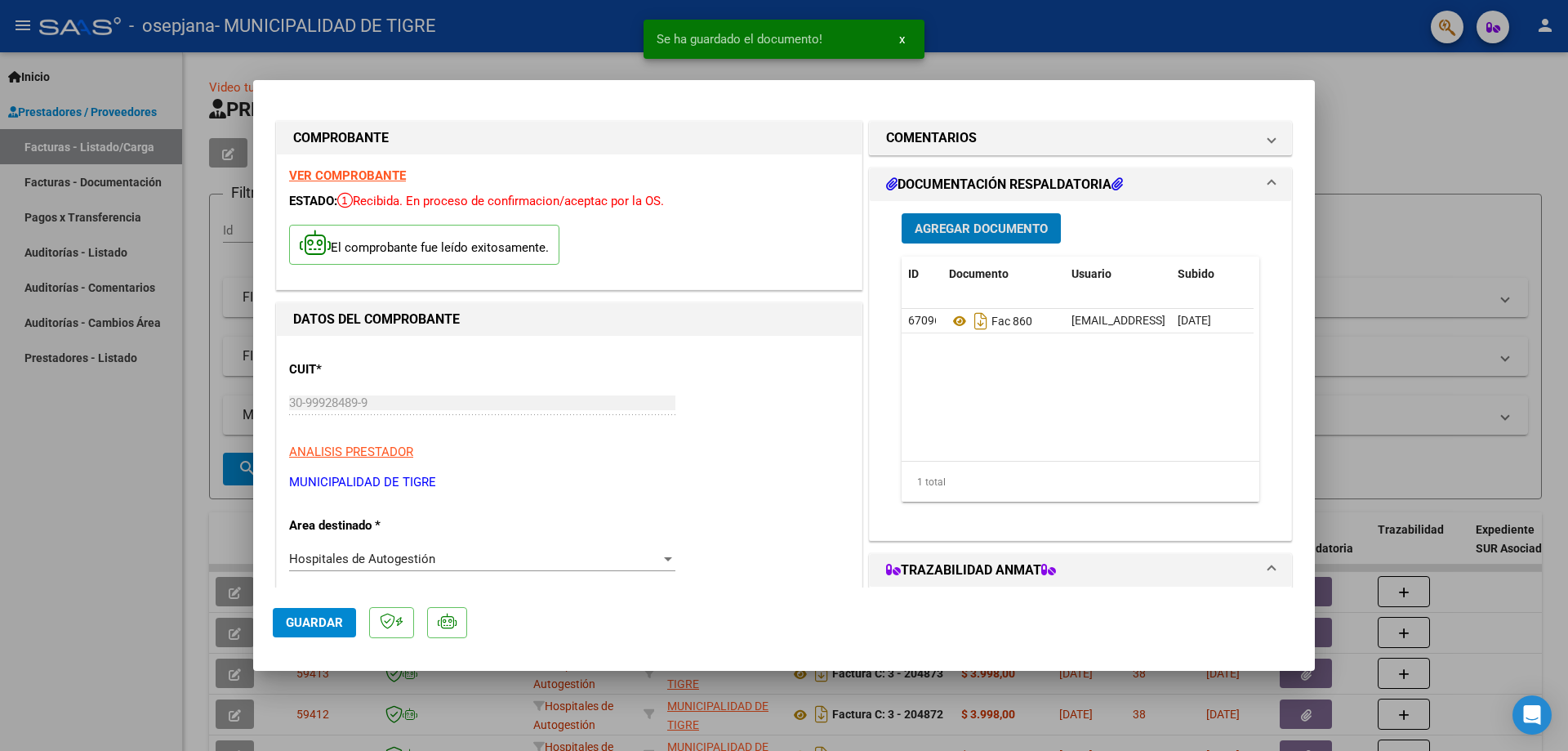
click at [980, 234] on span "Agregar Documento" at bounding box center [981, 229] width 133 height 15
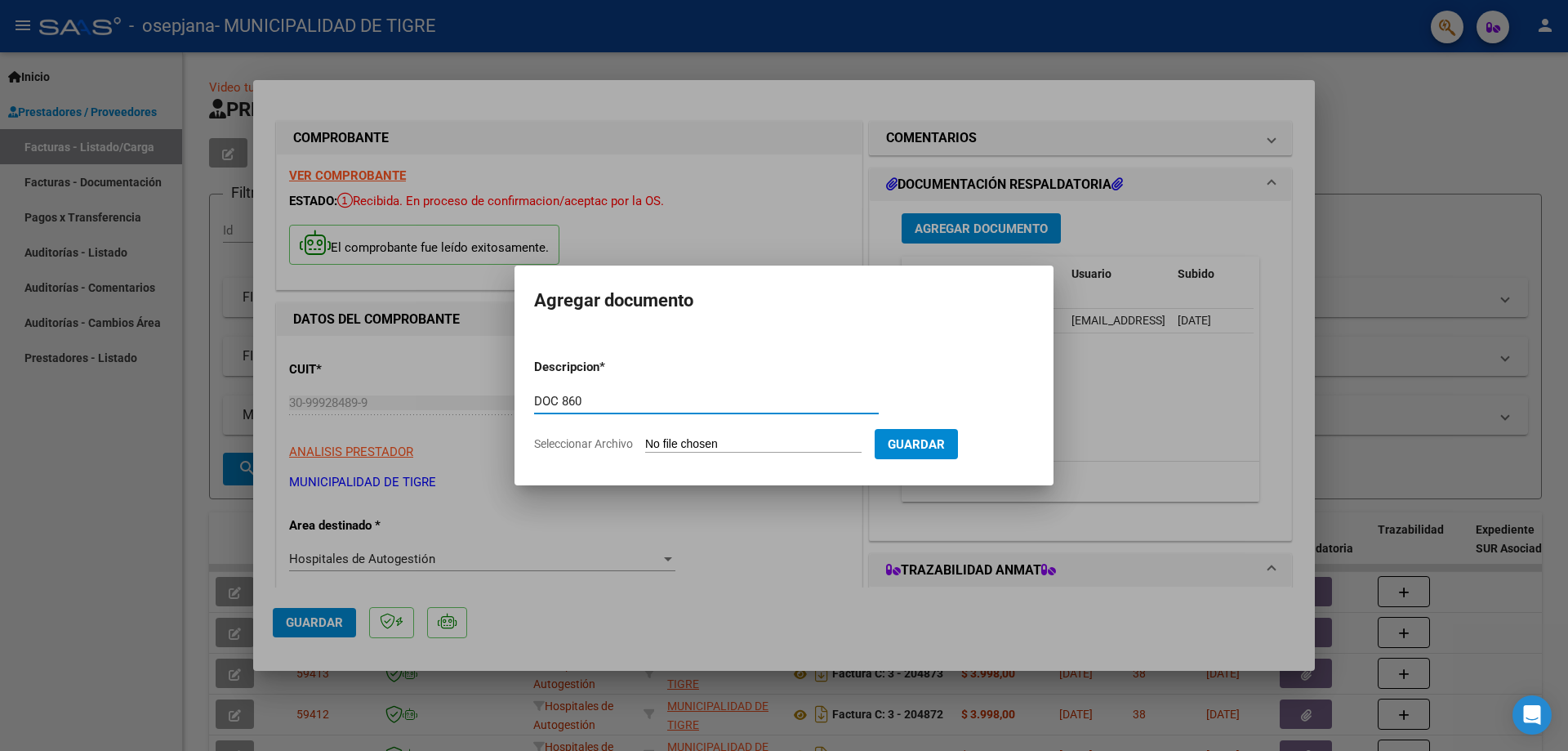
type input "DOC 860"
click at [677, 437] on input "Seleccionar Archivo" at bounding box center [753, 444] width 217 height 16
type input "C:\fakepath\GOOD YEAR-2362 860.pdf"
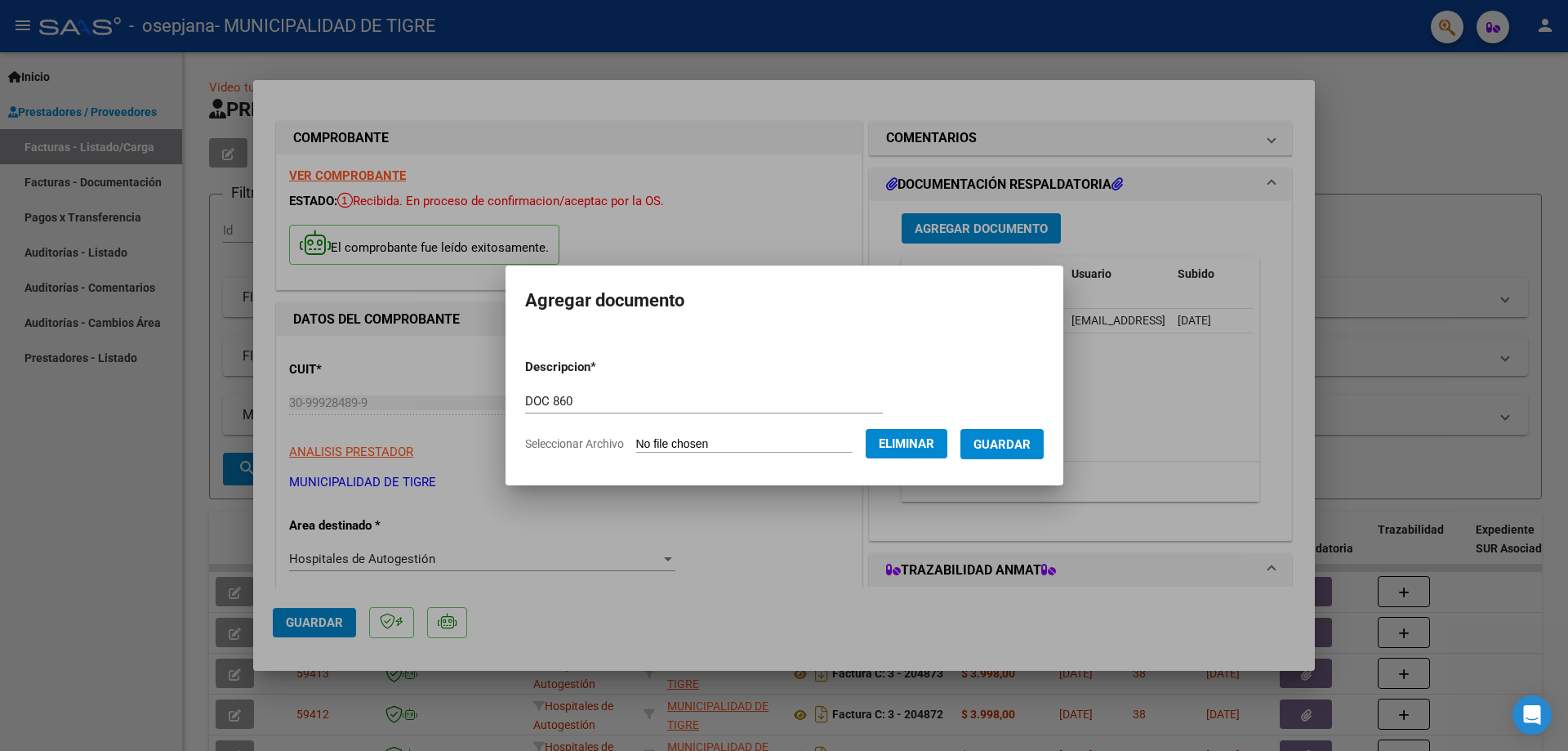
click at [1017, 441] on span "Guardar" at bounding box center [1002, 444] width 57 height 15
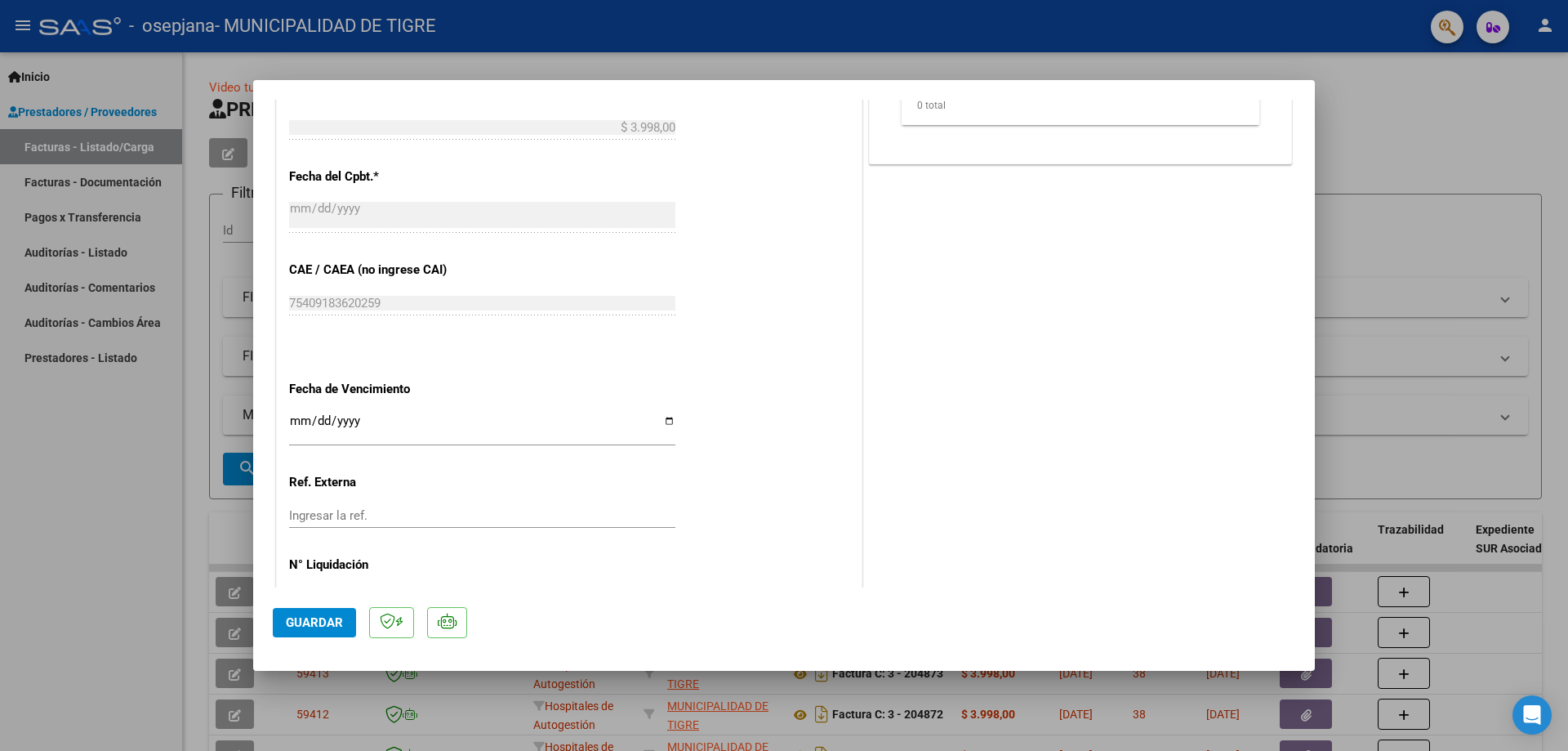
scroll to position [817, 0]
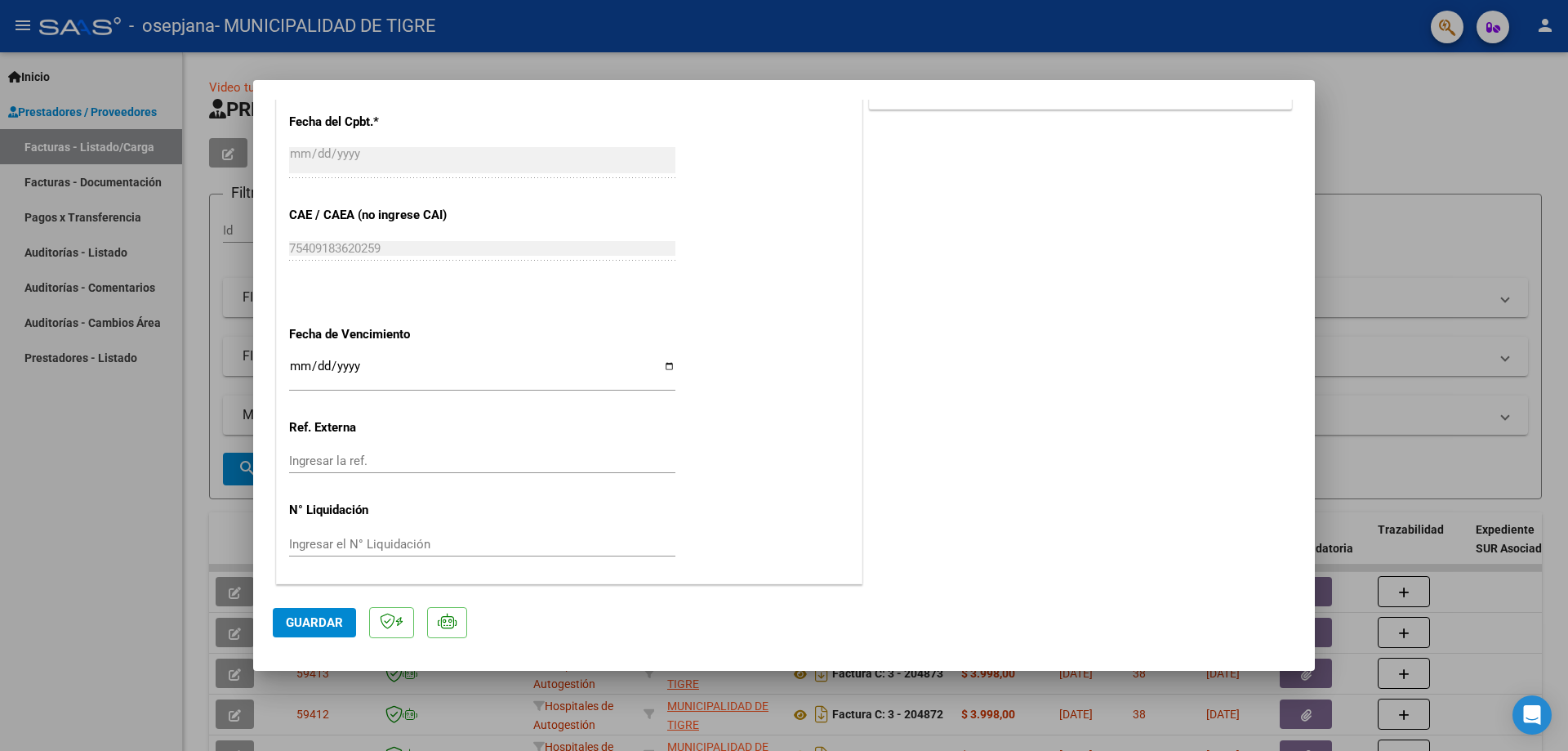
click at [298, 370] on input "Ingresar la fecha" at bounding box center [482, 372] width 386 height 26
type input "[DATE]"
click at [311, 616] on span "Guardar" at bounding box center [314, 623] width 57 height 15
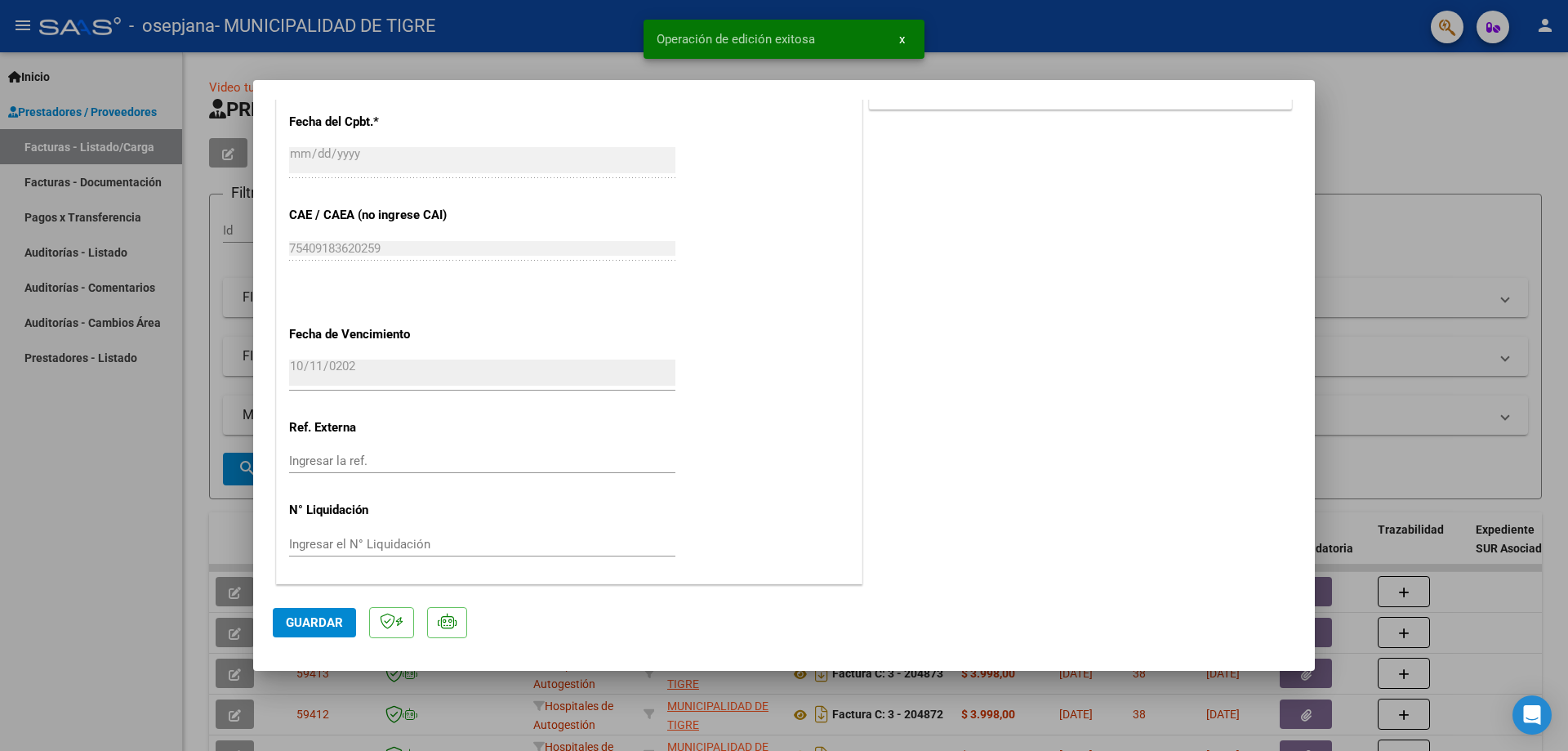
click at [1412, 112] on div at bounding box center [784, 376] width 1568 height 751
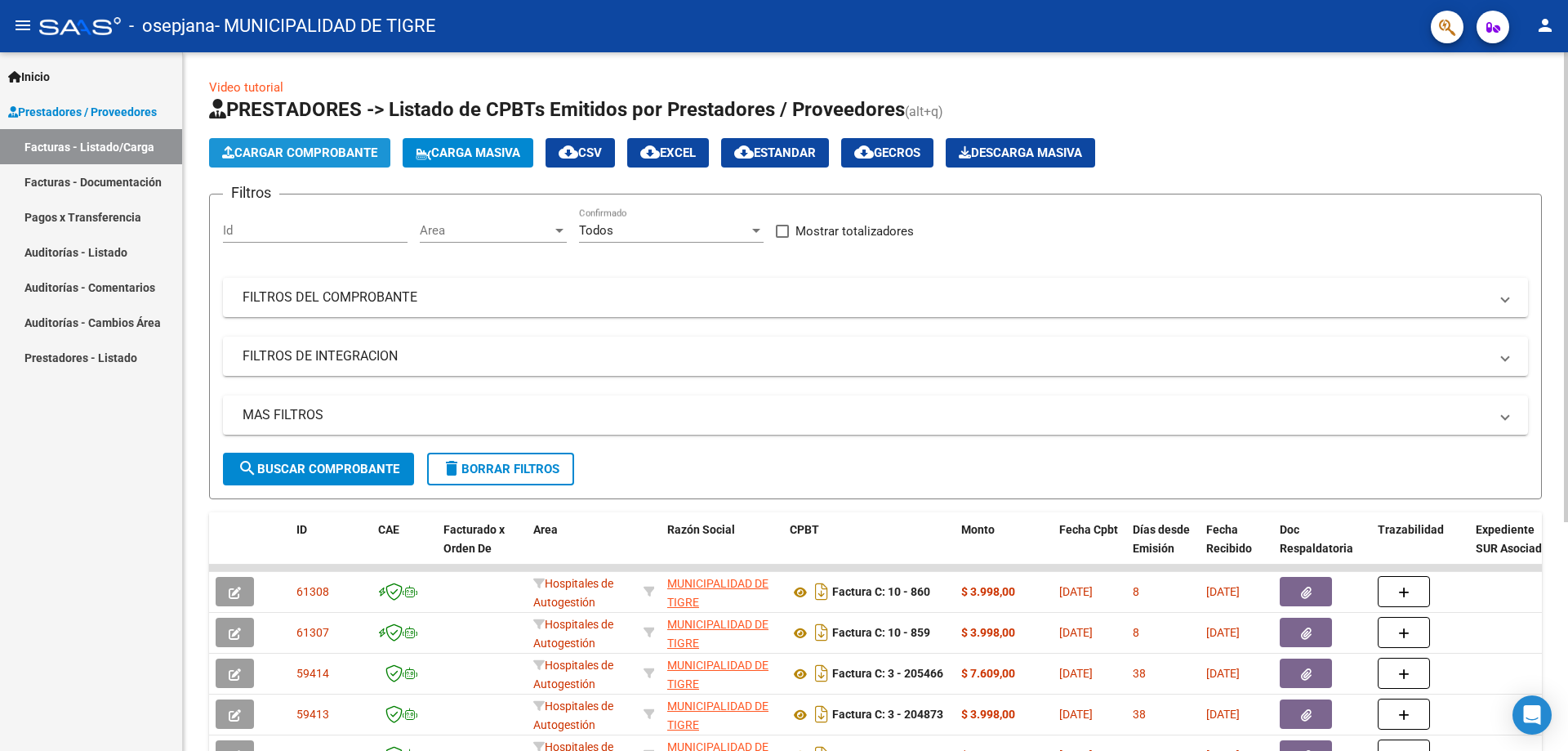
click at [307, 142] on button "Cargar Comprobante" at bounding box center [300, 152] width 181 height 29
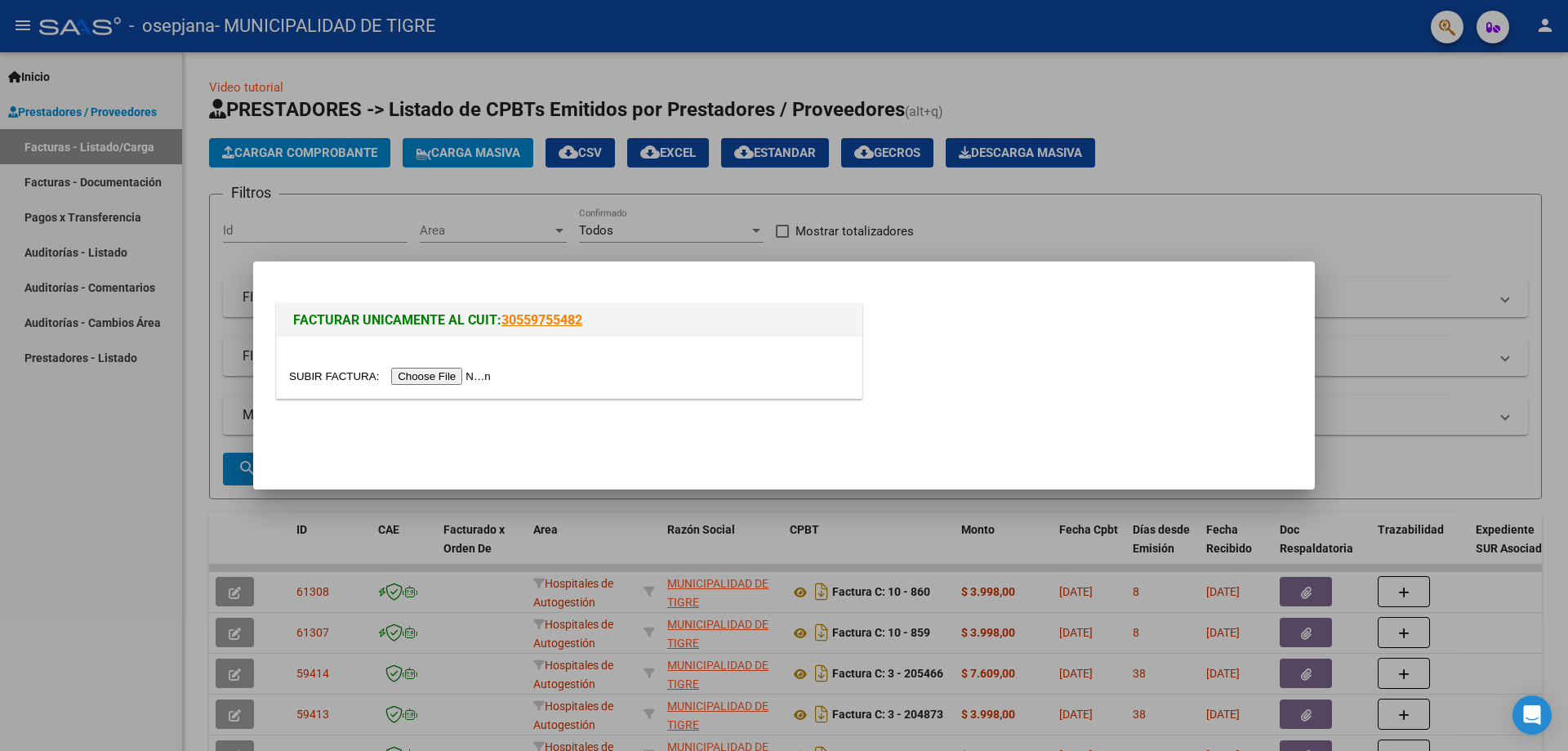
click at [447, 374] on input "file" at bounding box center [392, 376] width 207 height 17
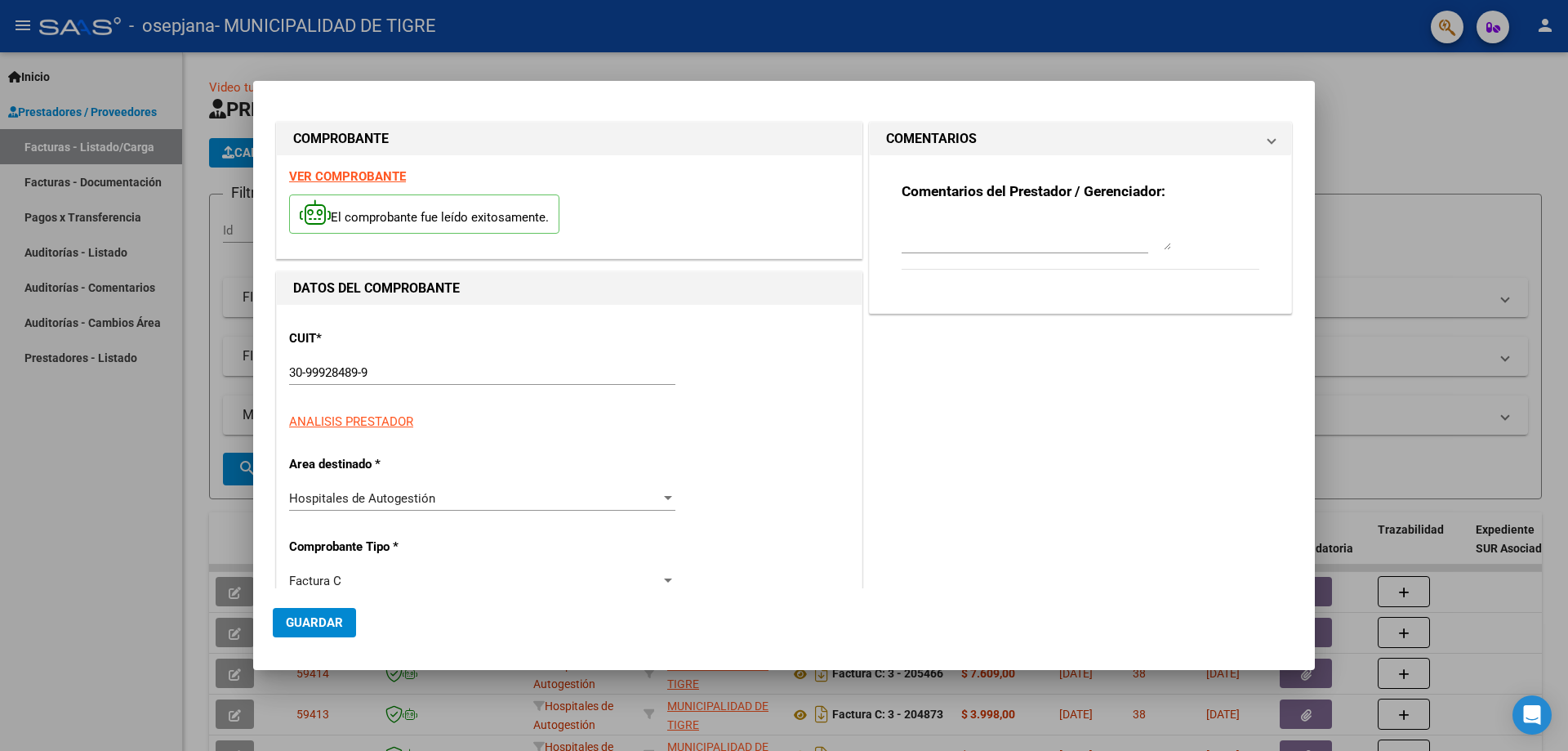
type input "861"
type input "$ 3.998,00"
type input "[DATE]"
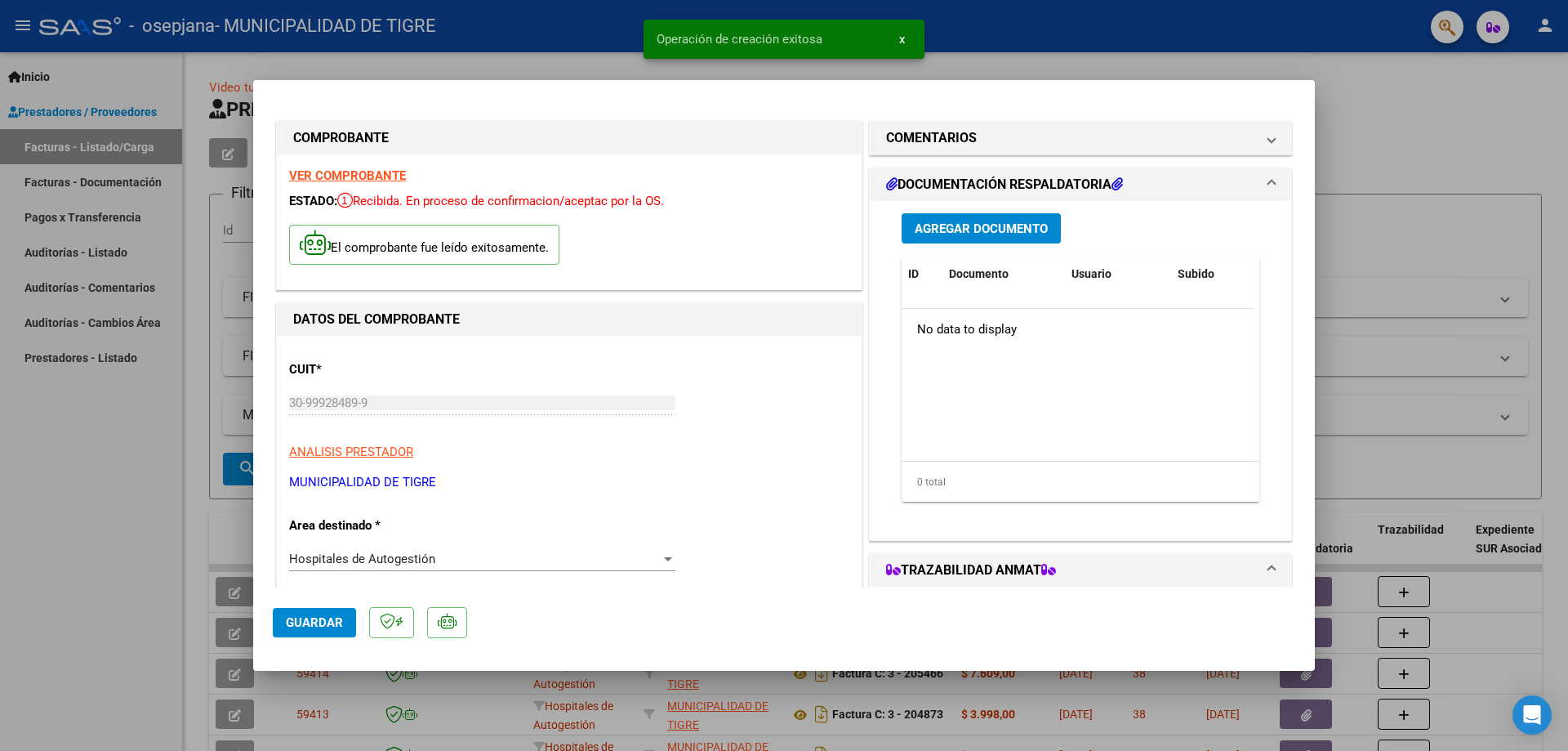
click at [977, 198] on mat-expansion-panel-header "DOCUMENTACIÓN RESPALDATORIA" at bounding box center [1080, 184] width 421 height 32
click at [981, 561] on h1 "TRAZABILIDAD ANMAT" at bounding box center [971, 571] width 170 height 20
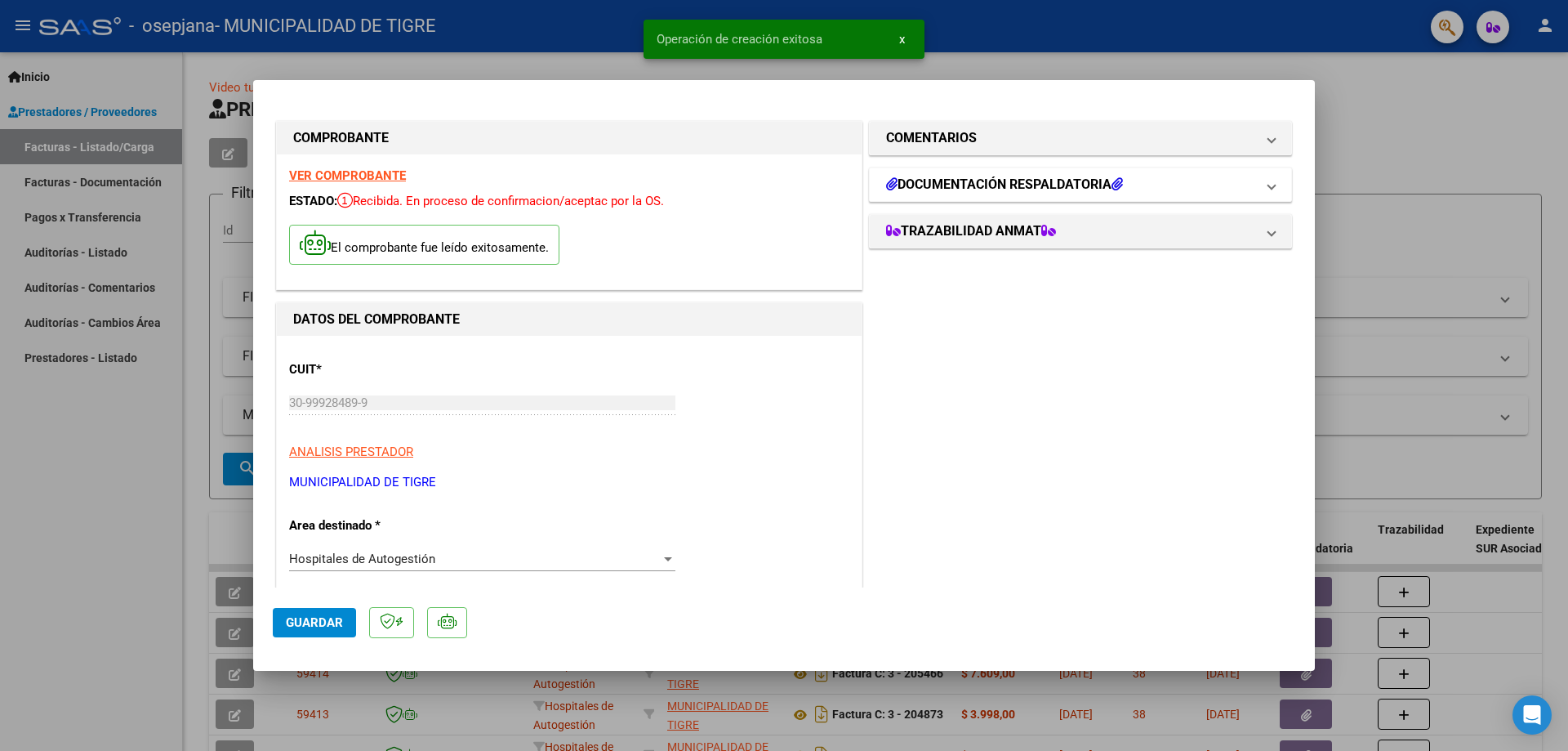
click at [1246, 183] on span "DOCUMENTACIÓN RESPALDATORIA" at bounding box center [1077, 184] width 382 height 20
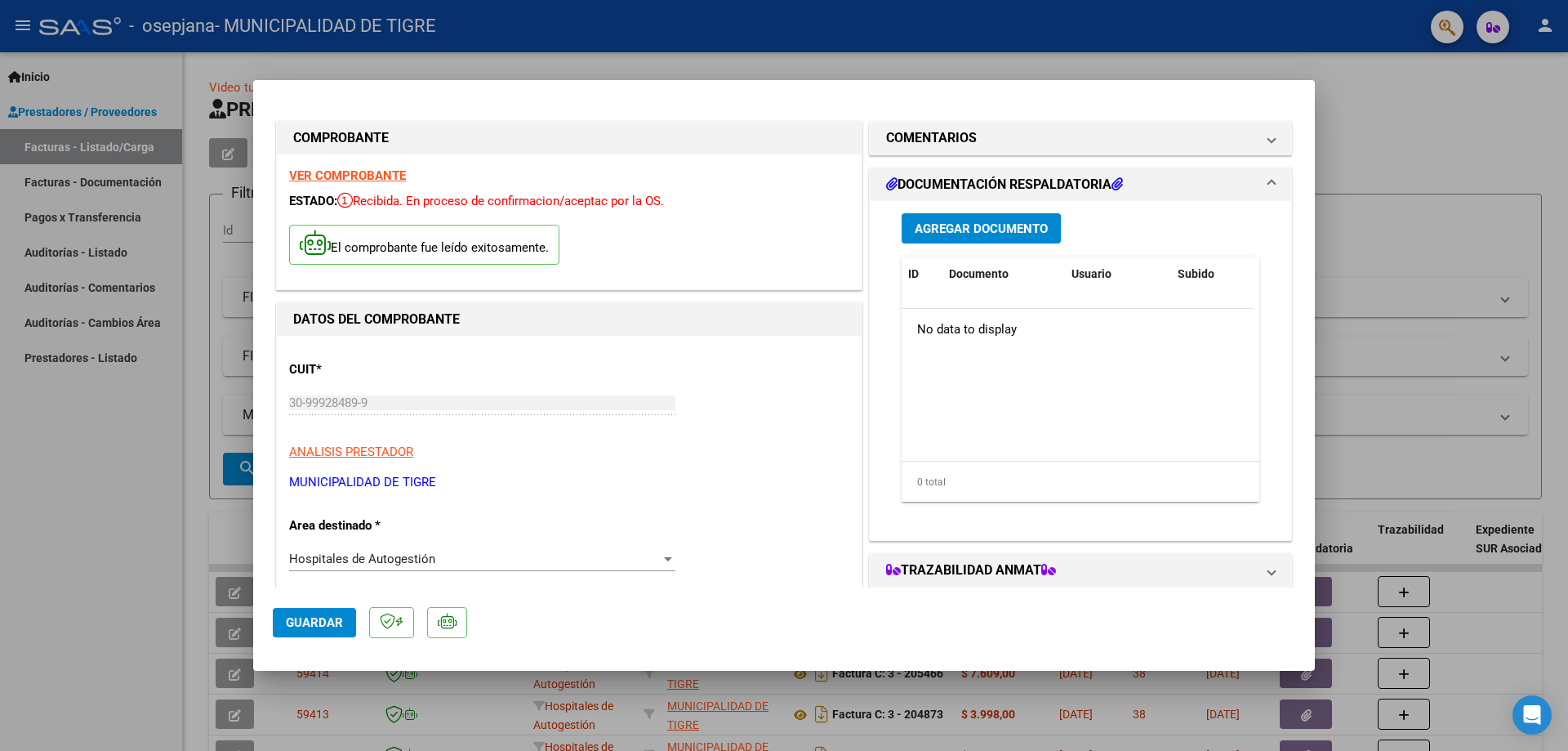
click at [931, 225] on span "Agregar Documento" at bounding box center [981, 229] width 133 height 15
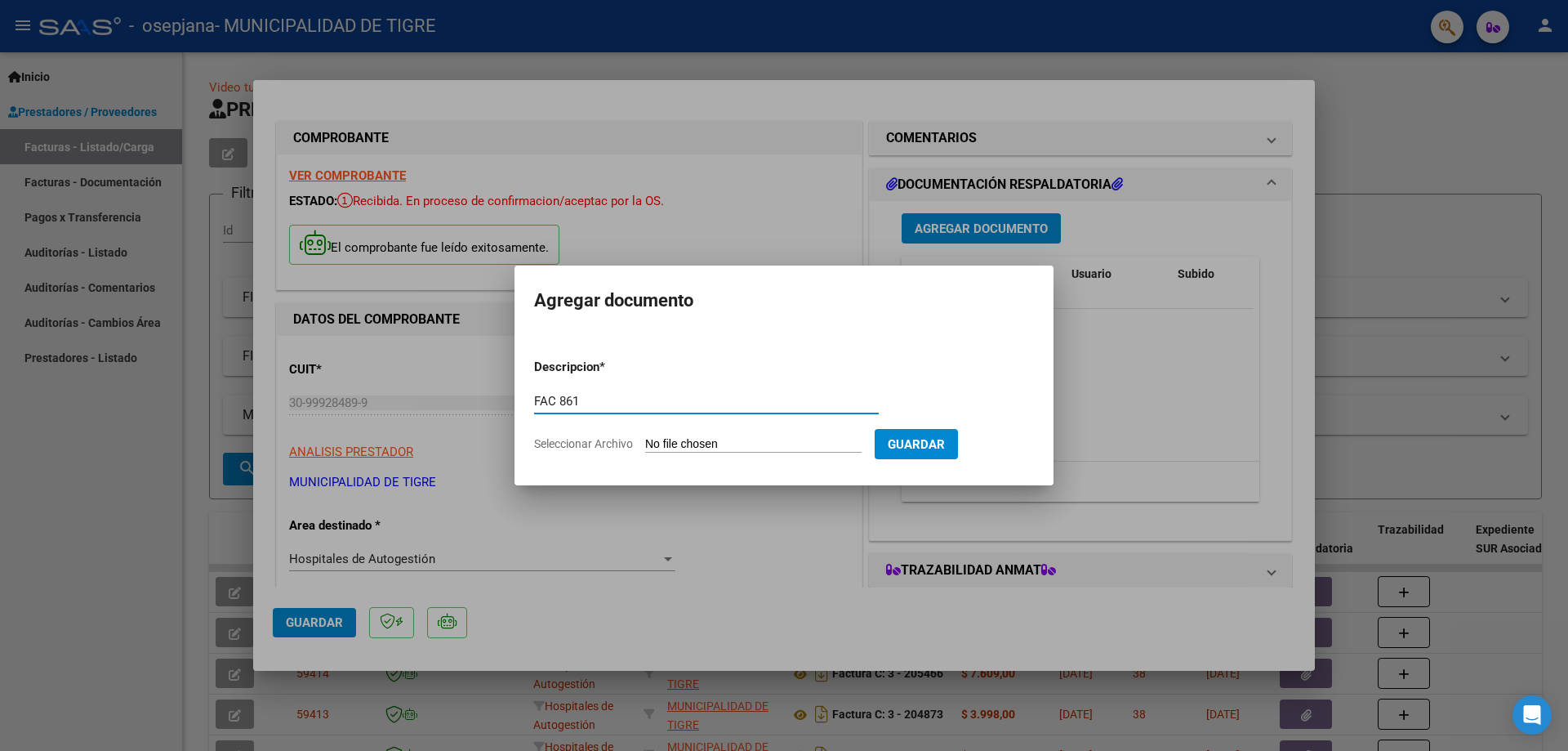
type input "FAC 861"
click at [731, 442] on input "Seleccionar Archivo" at bounding box center [753, 444] width 217 height 16
type input "C:\fakepath\2363 861.pdf"
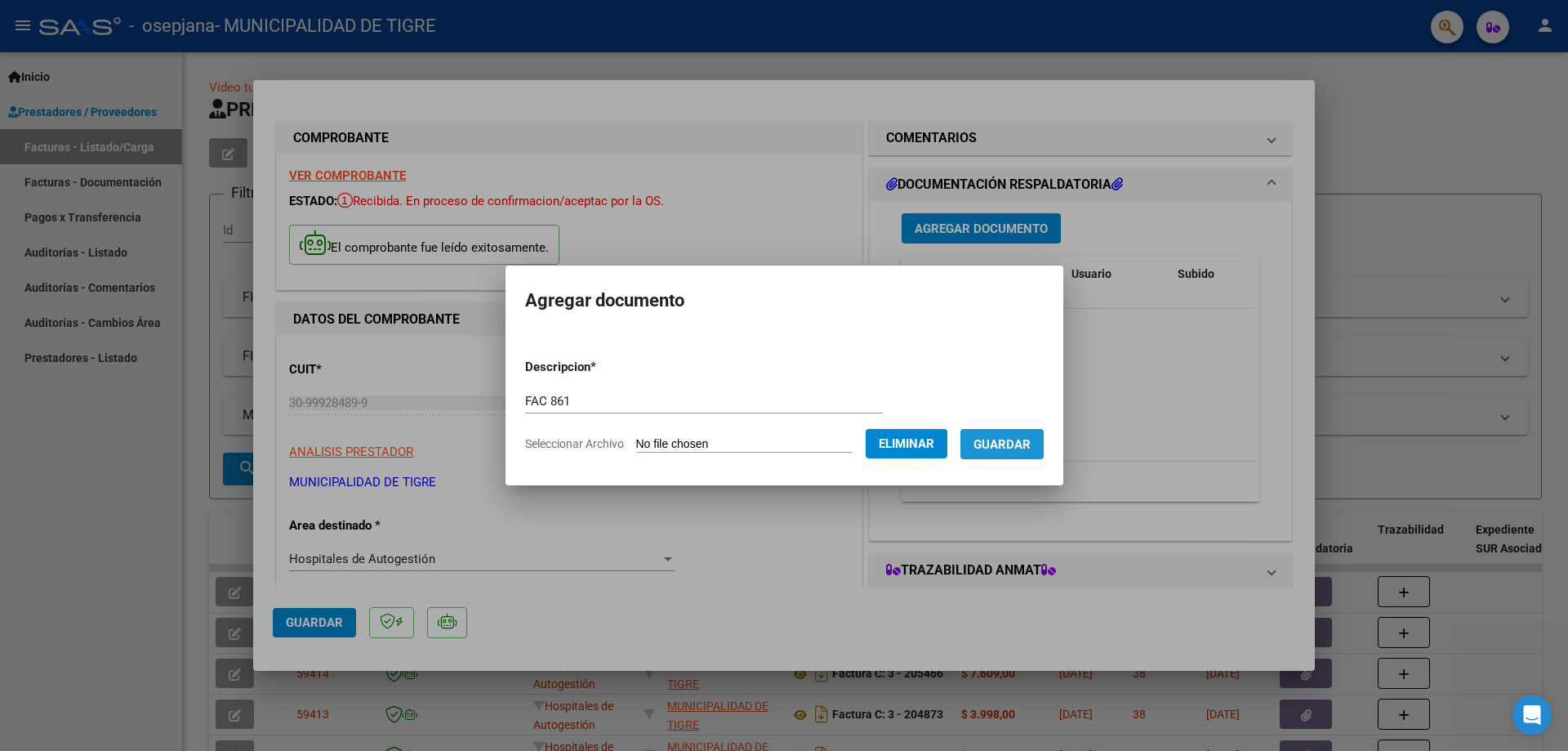
click at [1016, 441] on span "Guardar" at bounding box center [1002, 444] width 57 height 15
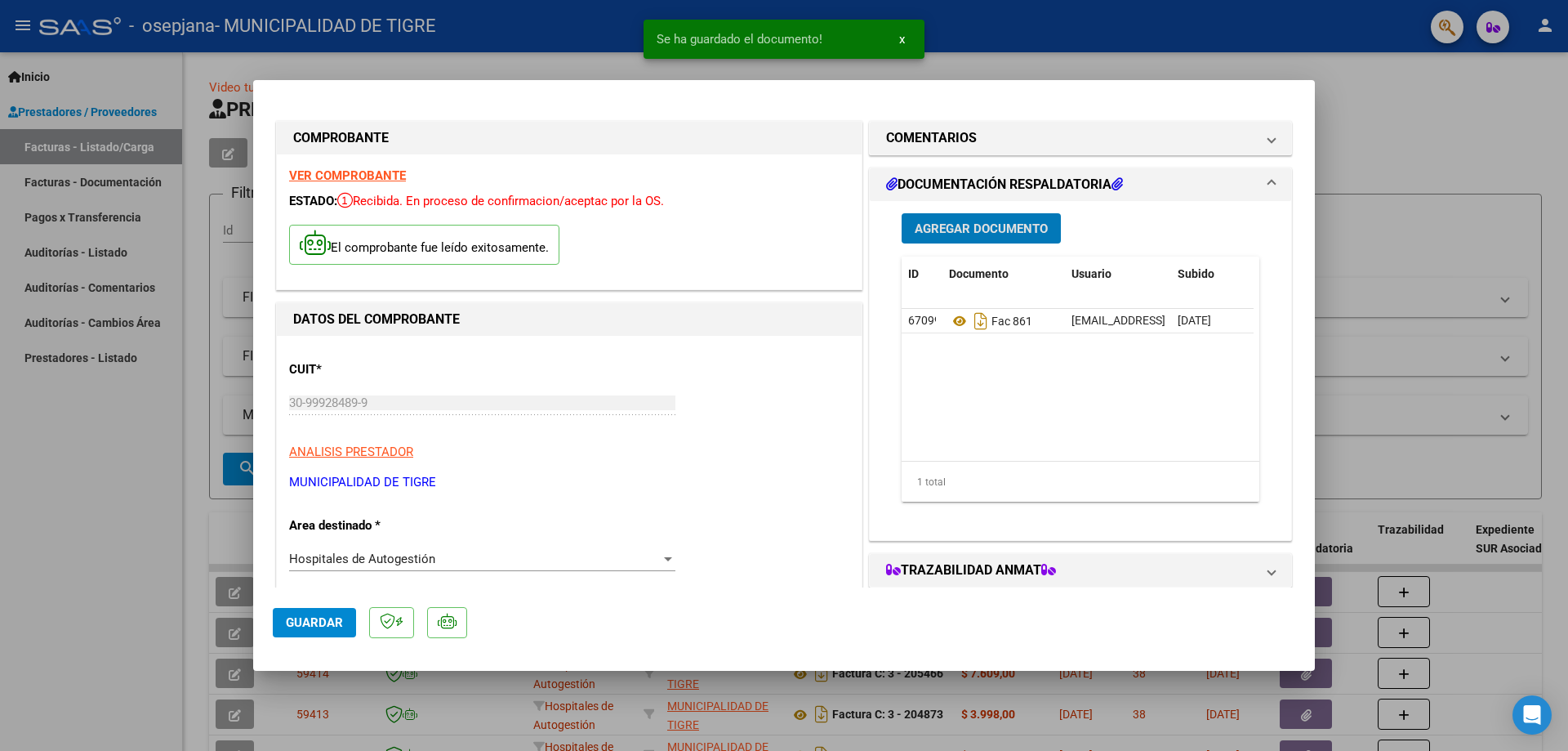
click at [990, 225] on span "Agregar Documento" at bounding box center [981, 229] width 133 height 15
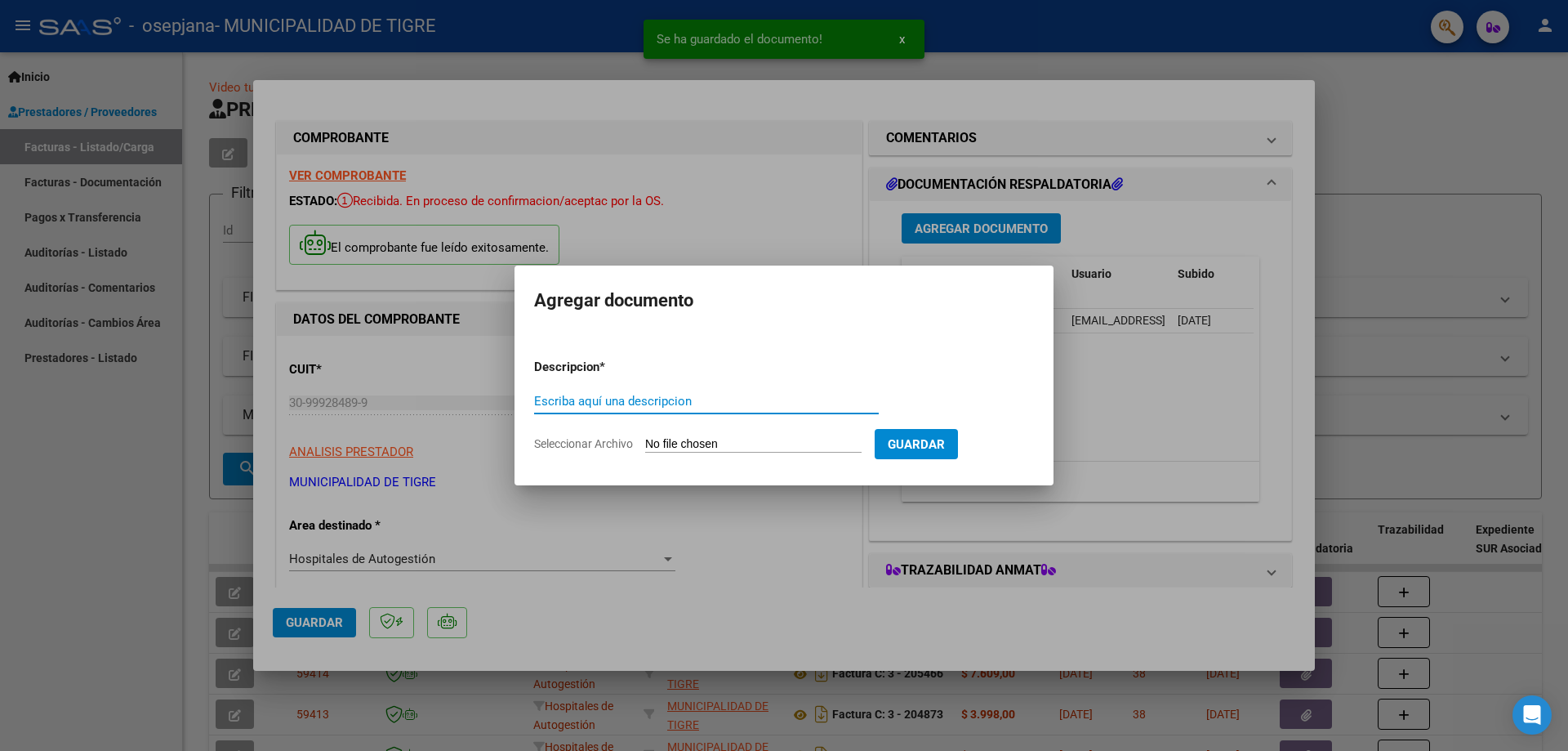
type input "F"
type input "DOC 861"
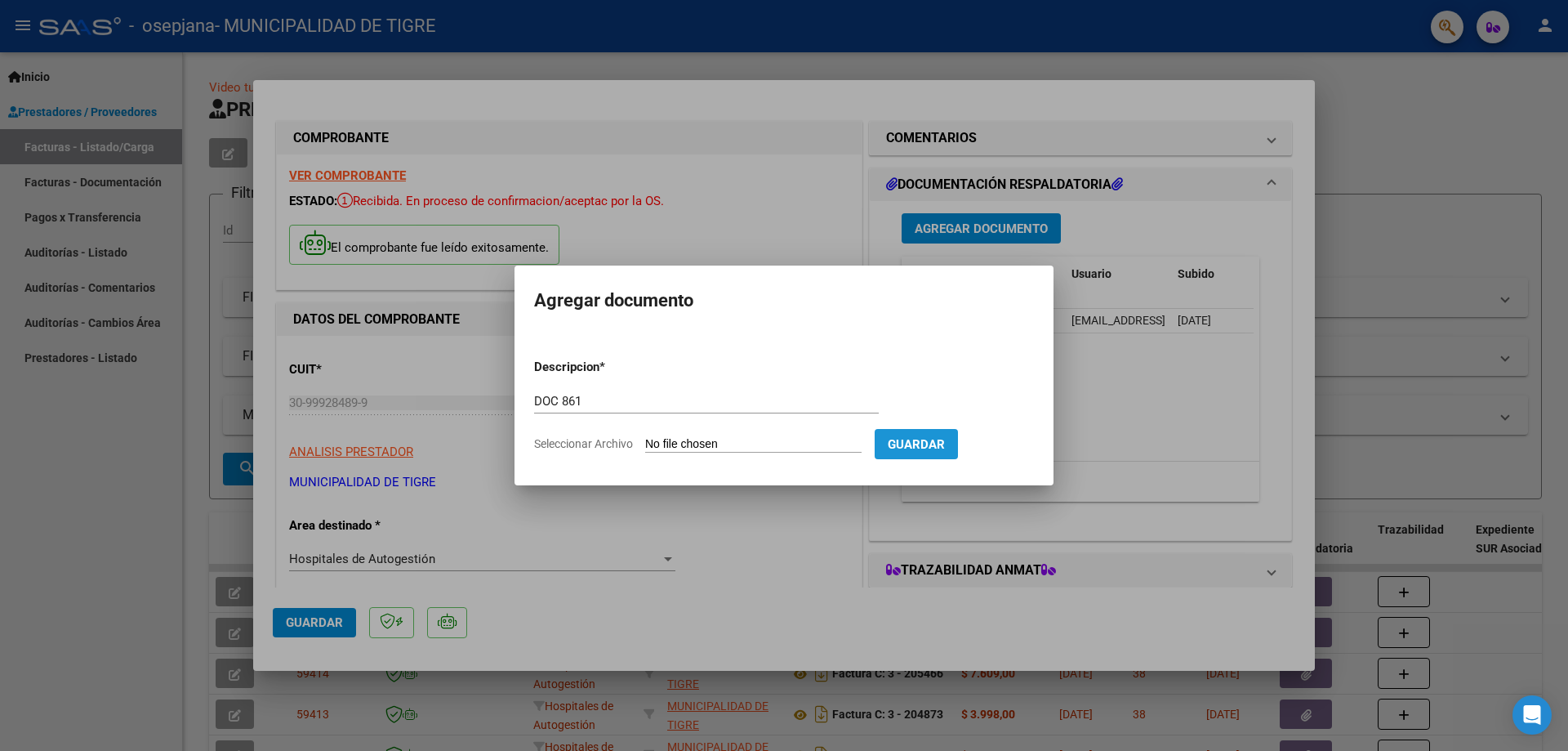
click at [945, 440] on span "Guardar" at bounding box center [916, 444] width 57 height 15
click at [726, 443] on input "Seleccionar Archivo" at bounding box center [753, 444] width 217 height 16
type input "C:\fakepath\GOOD YEAR-2363 861.pdf"
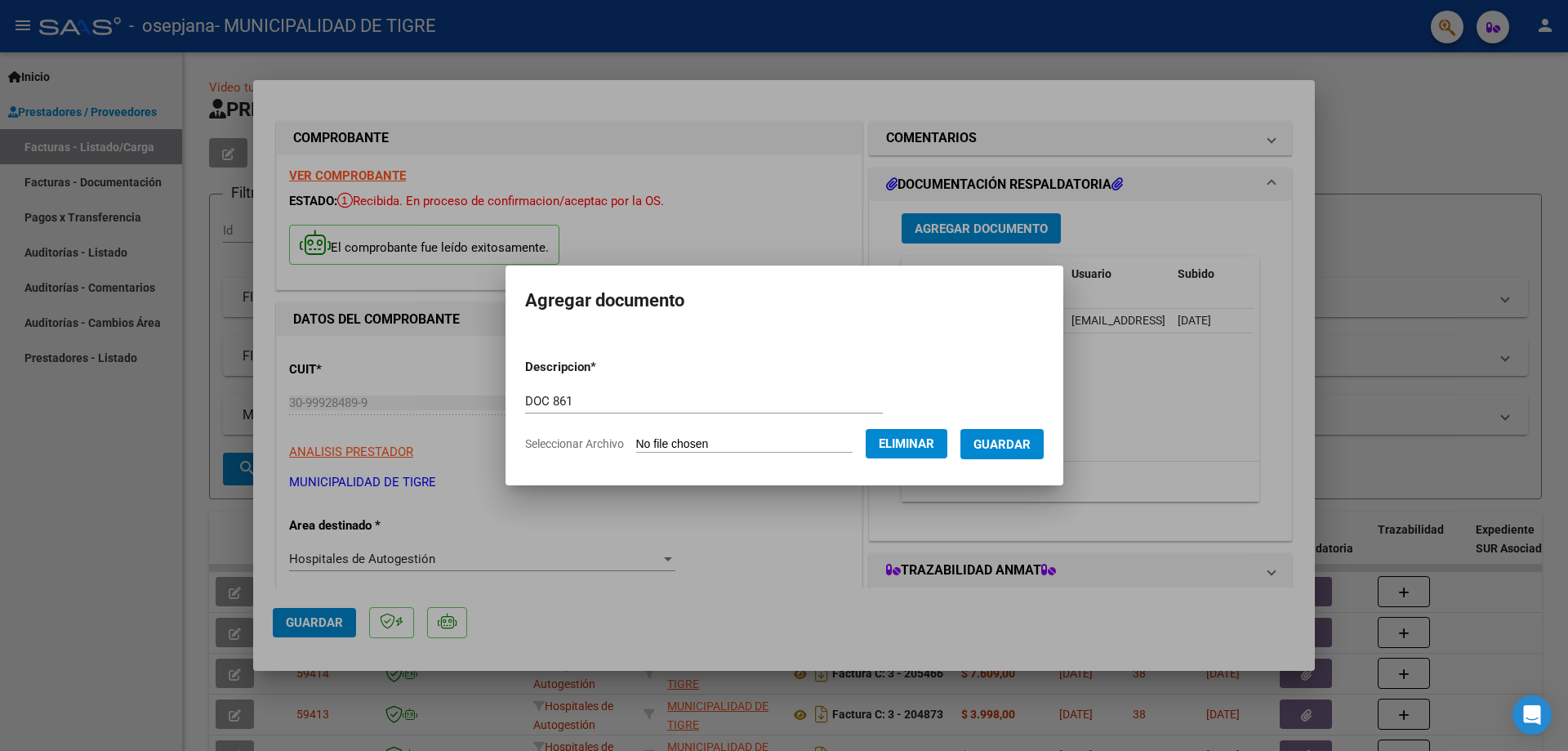
click at [1011, 445] on span "Guardar" at bounding box center [1002, 444] width 57 height 15
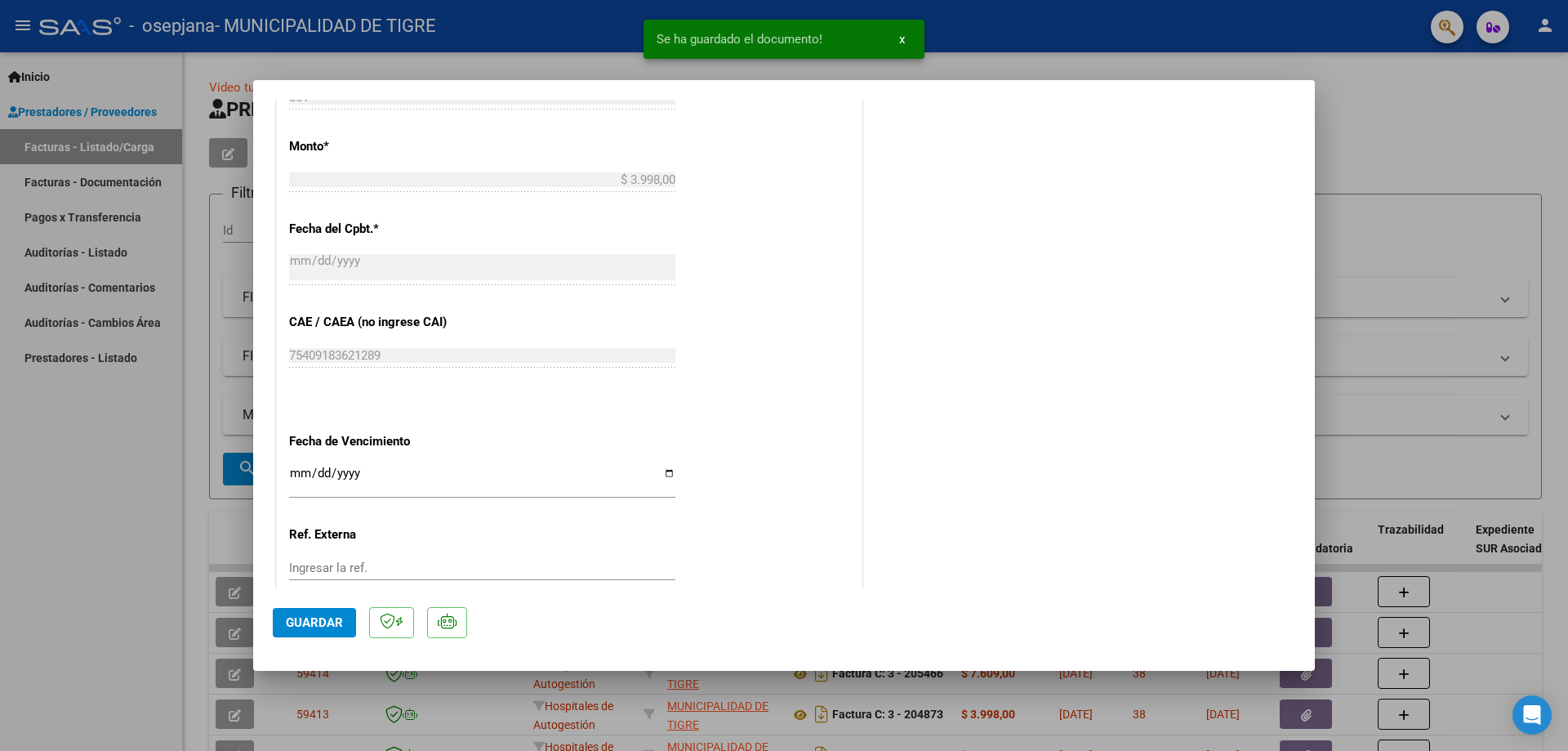
scroll to position [718, 0]
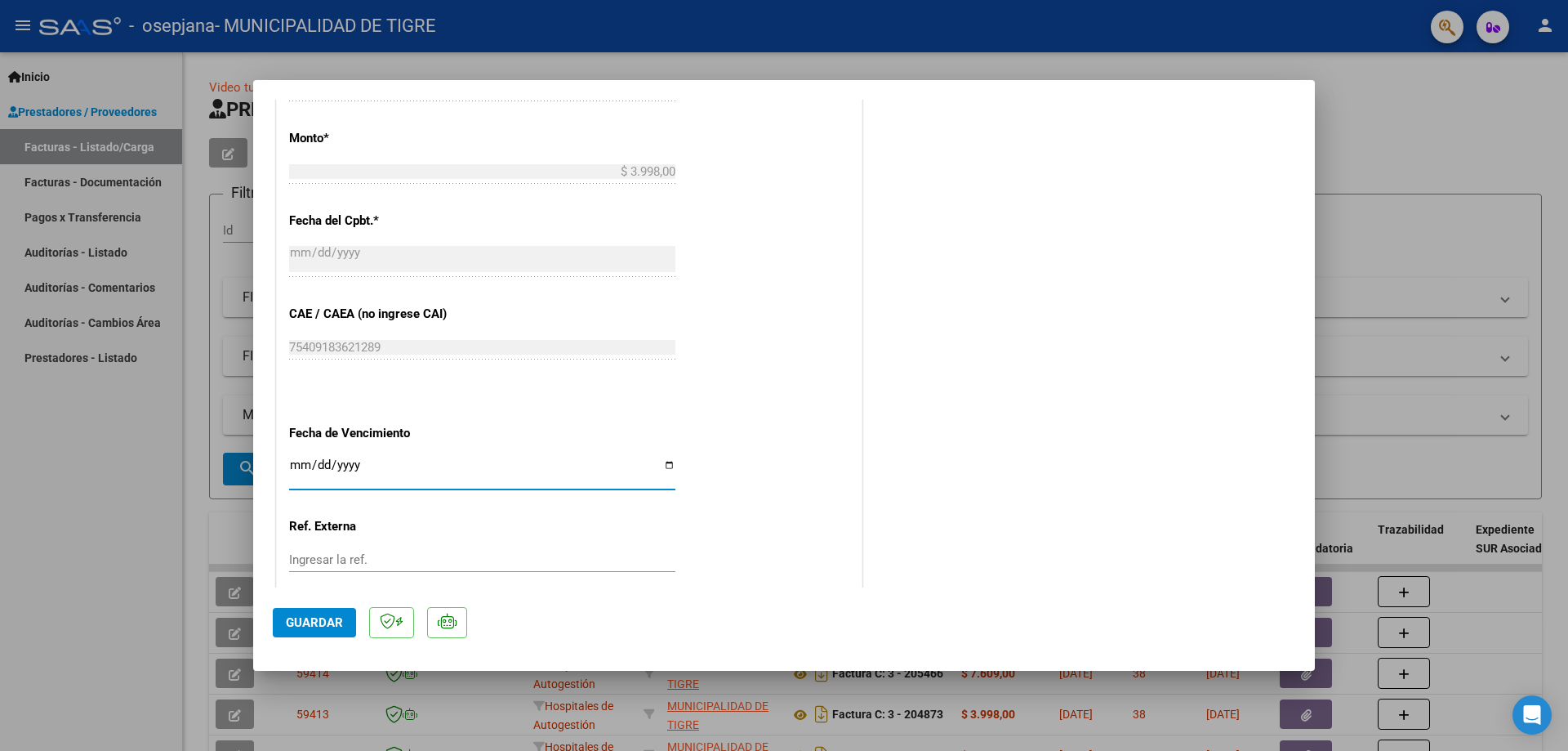
click at [296, 463] on input "Ingresar la fecha" at bounding box center [482, 471] width 386 height 26
type input "[DATE]"
click at [342, 607] on mat-dialog-actions "Guardar" at bounding box center [783, 620] width 1022 height 65
click at [336, 630] on span "Guardar" at bounding box center [314, 623] width 57 height 15
click at [312, 628] on span "Guardar" at bounding box center [314, 623] width 57 height 15
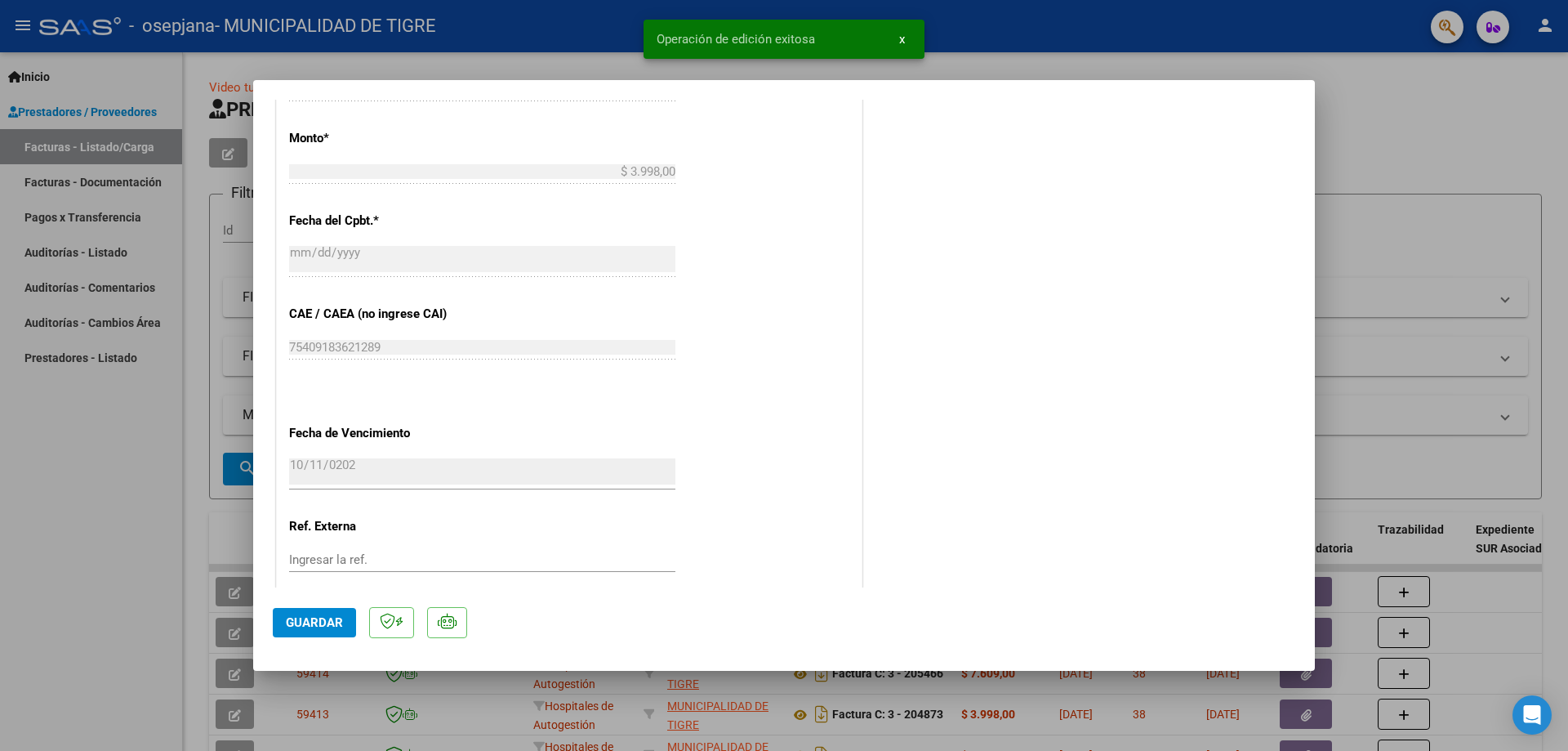
click at [1431, 116] on div at bounding box center [784, 376] width 1568 height 751
type input "$ 0,00"
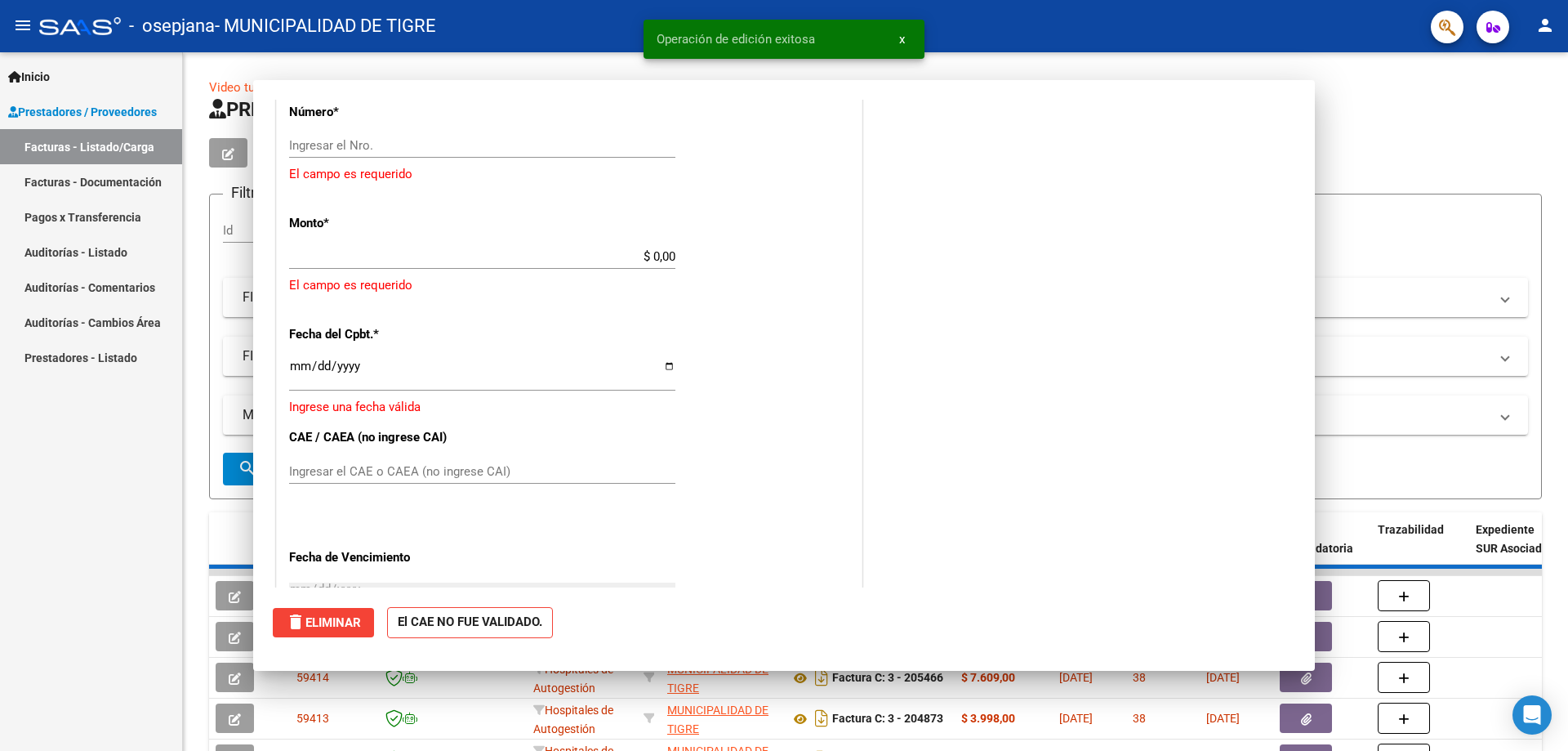
scroll to position [774, 0]
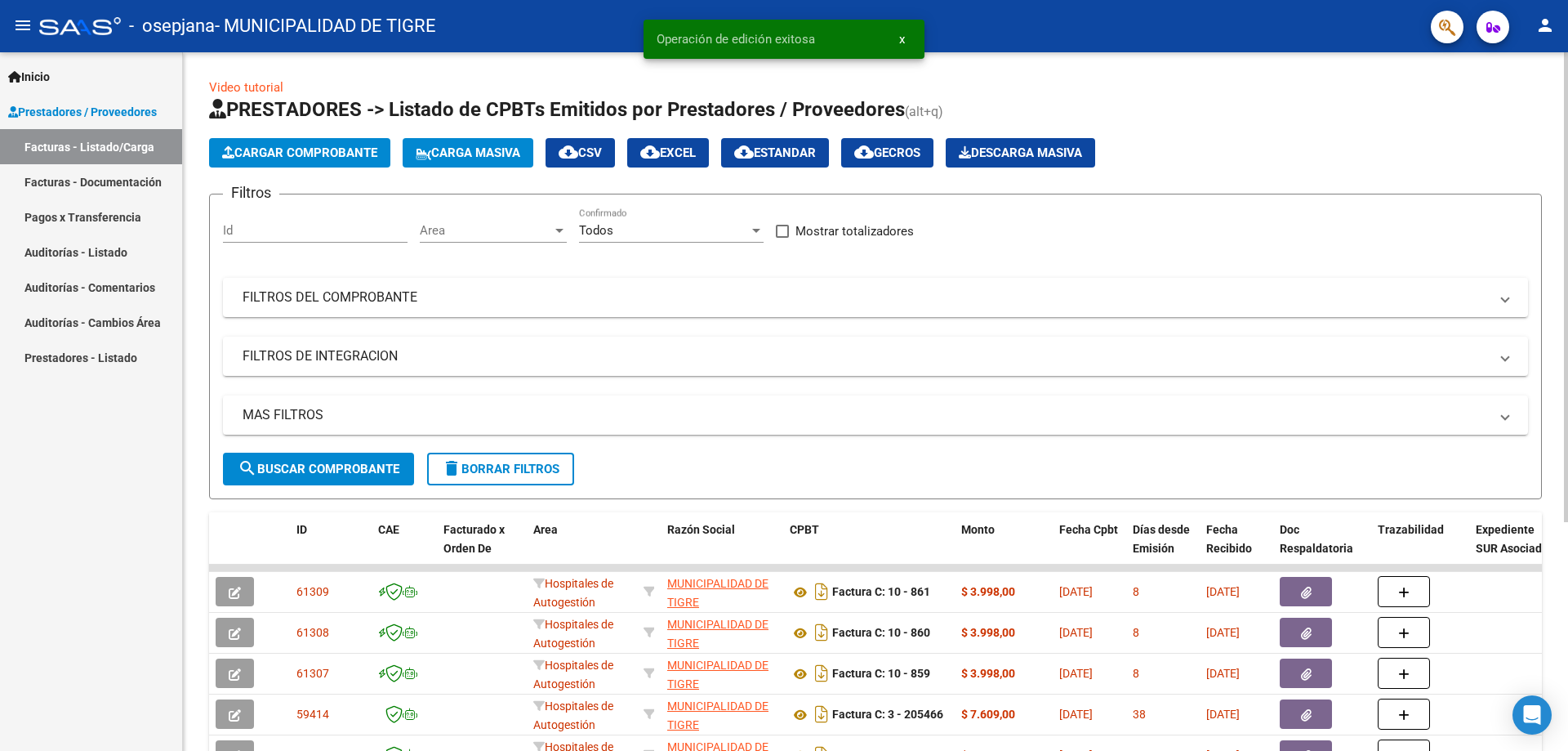
click at [287, 145] on span "Cargar Comprobante" at bounding box center [299, 153] width 155 height 15
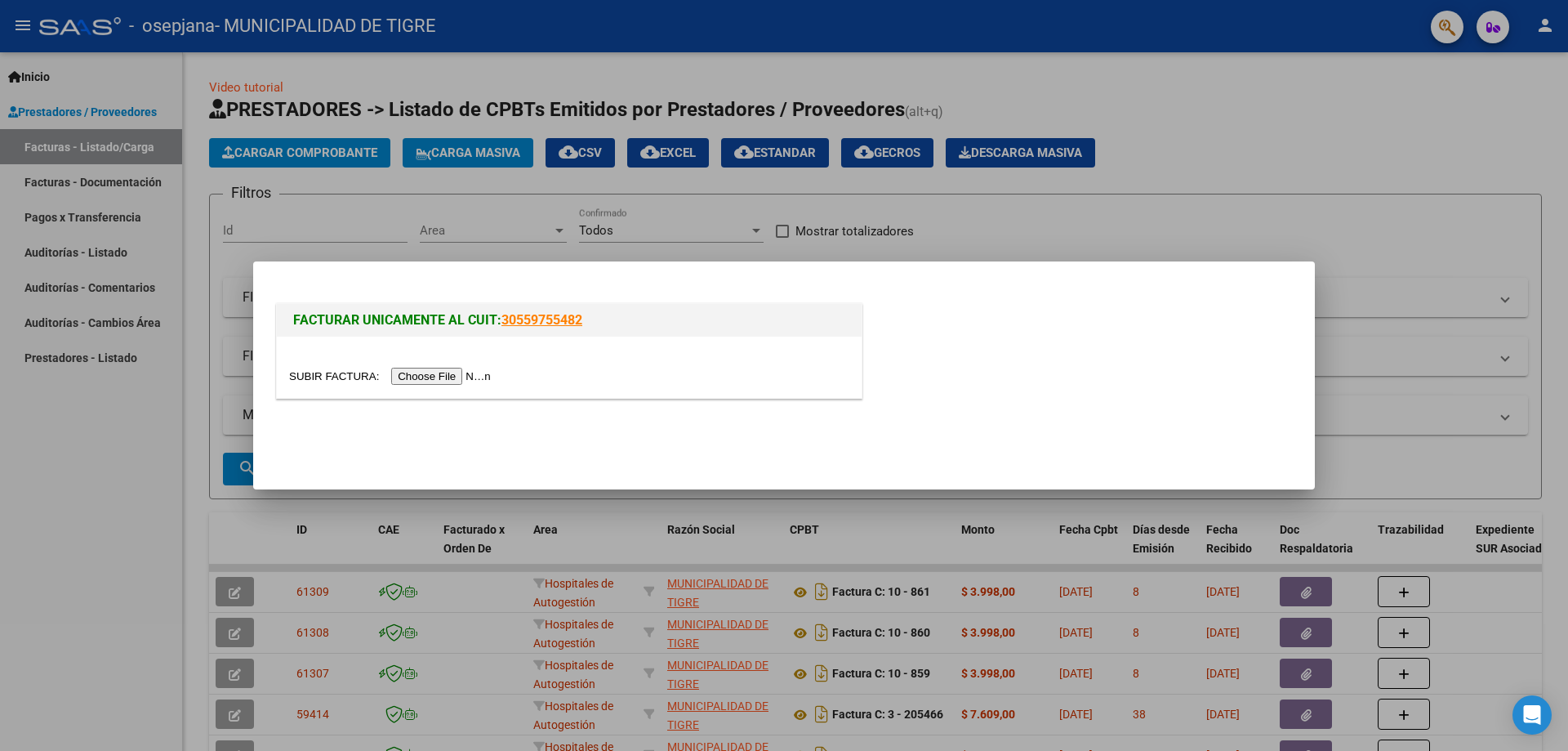
click at [456, 371] on input "file" at bounding box center [392, 376] width 207 height 17
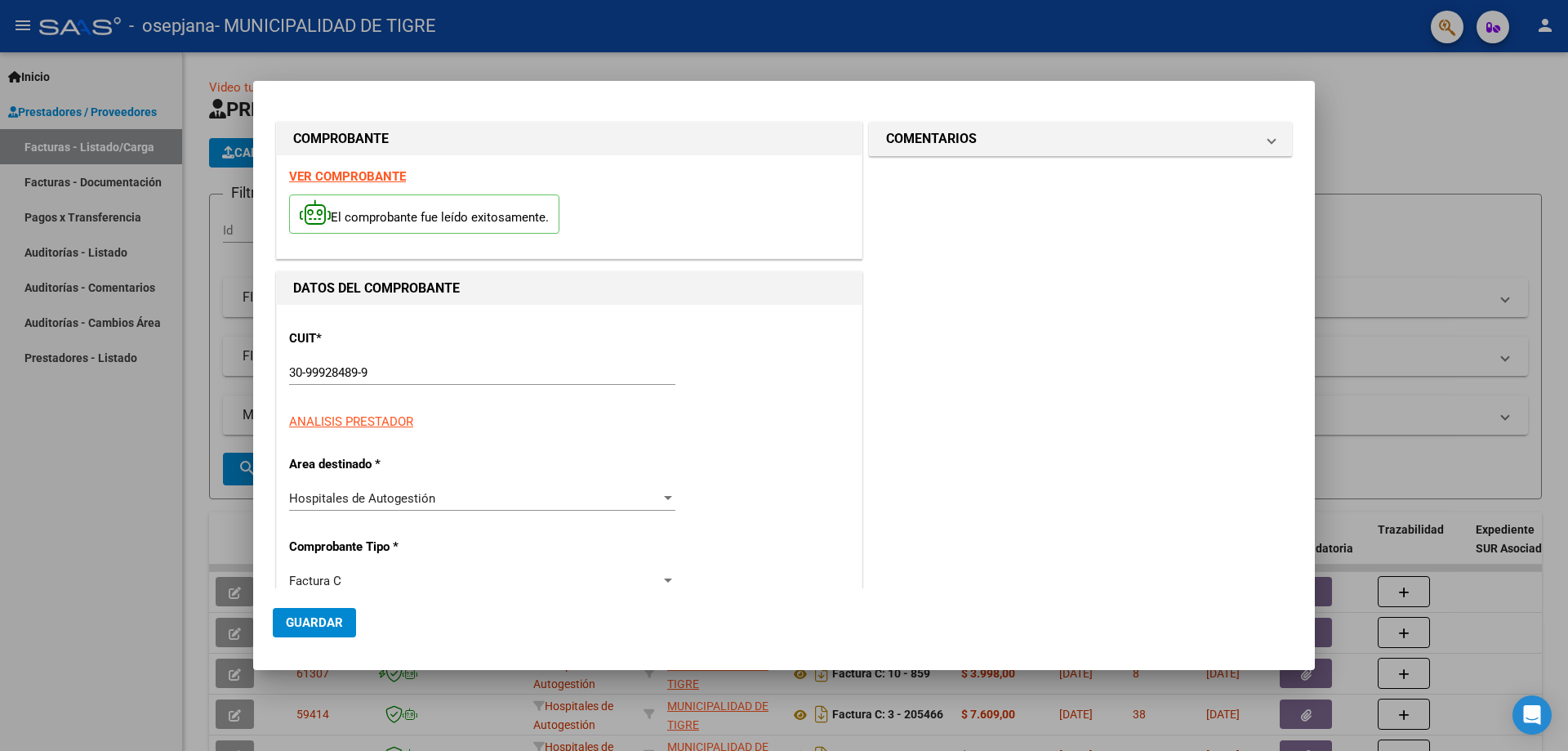
type input "862"
type input "$ 5.265,00"
type input "[DATE]"
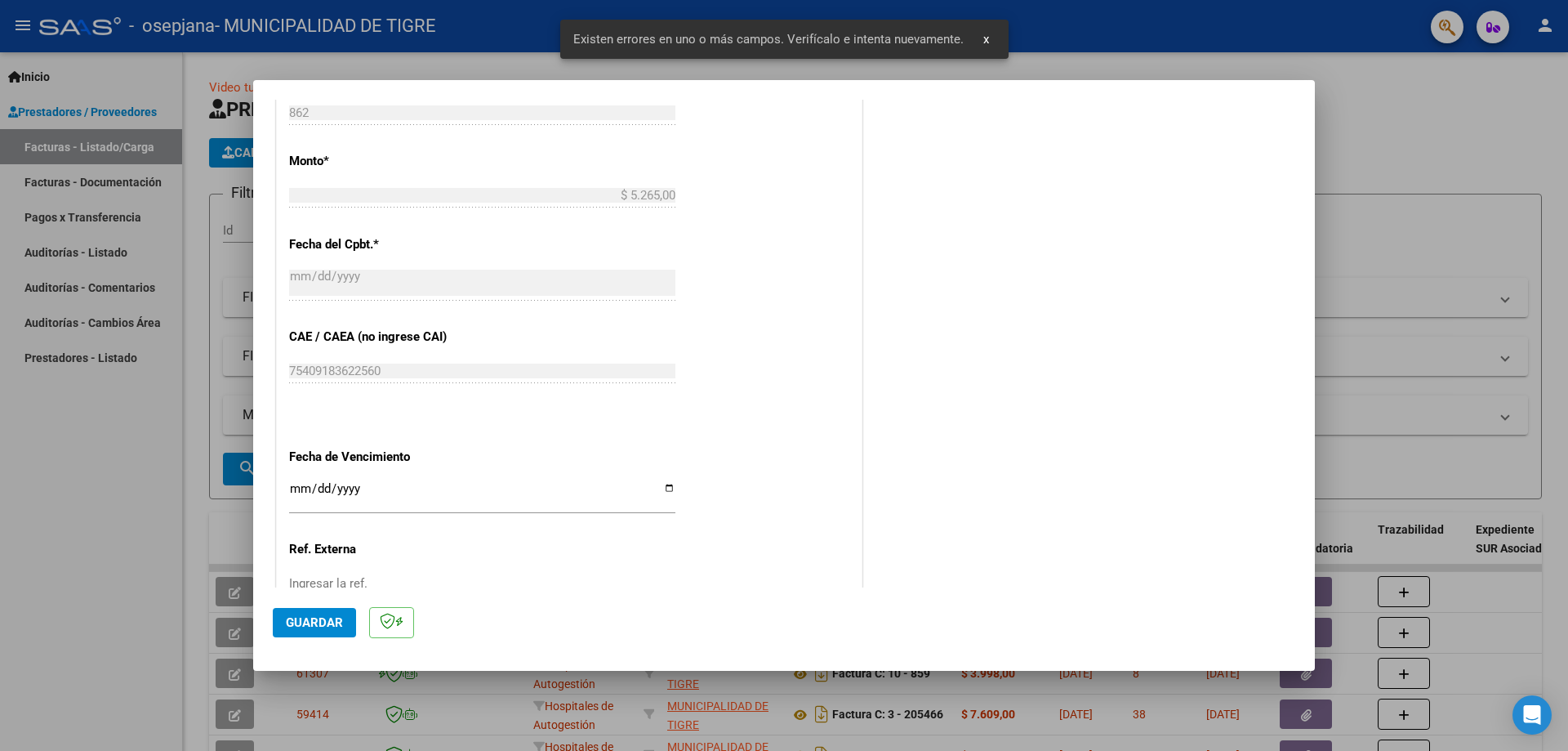
scroll to position [786, 0]
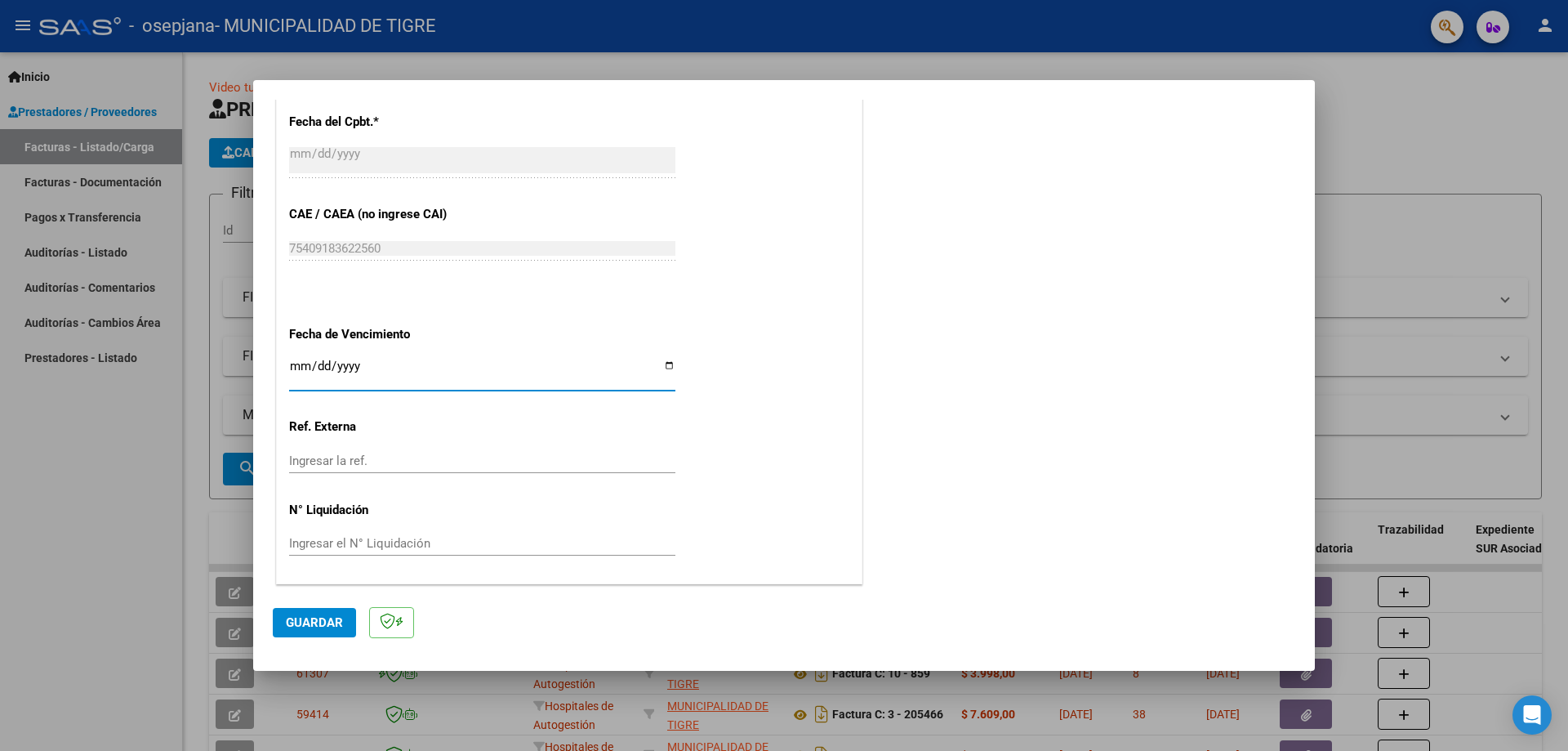
click at [304, 367] on input "Ingresar la fecha" at bounding box center [482, 372] width 386 height 26
type input "[DATE]"
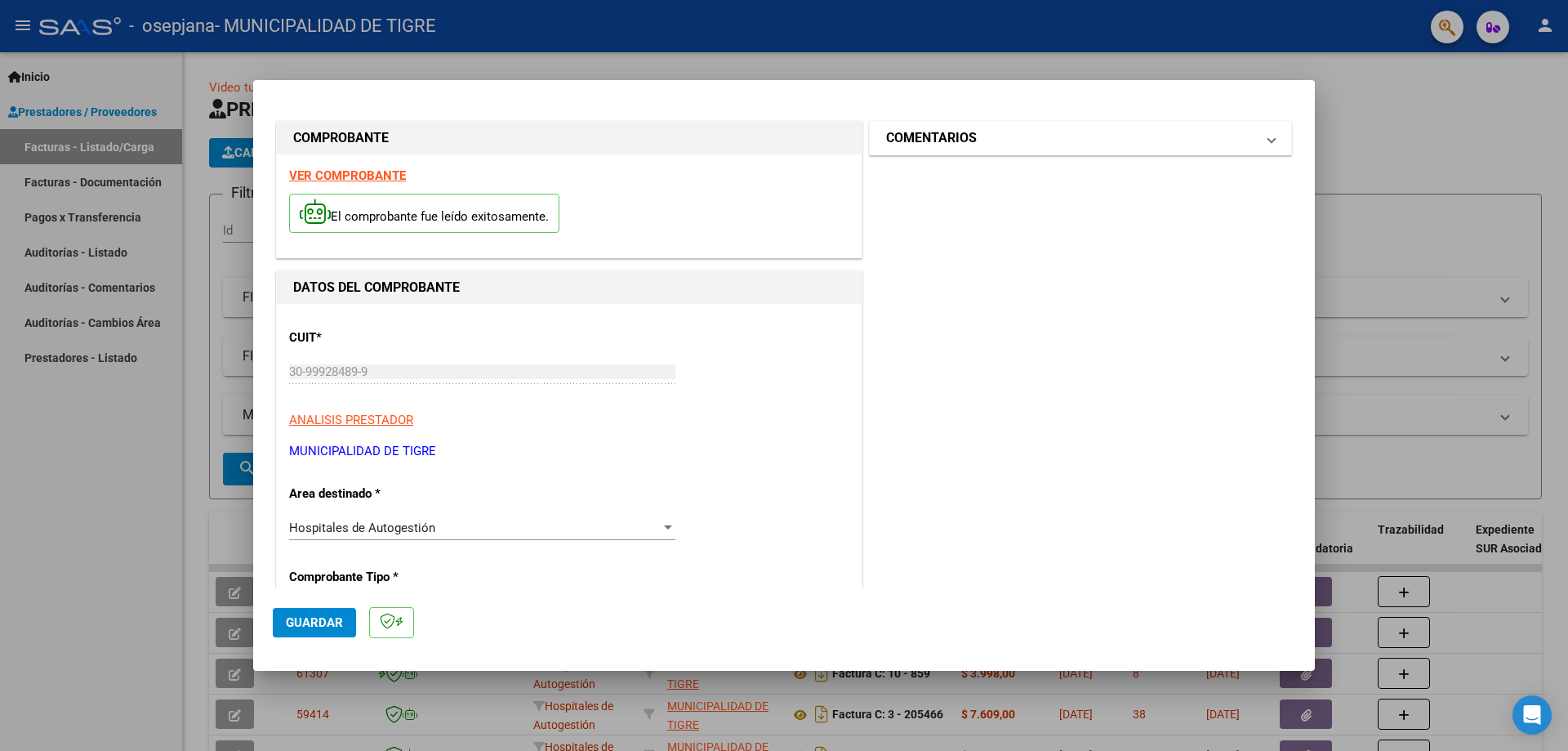
click at [1267, 143] on mat-expansion-panel-header "COMENTARIOS" at bounding box center [1080, 138] width 421 height 32
click at [321, 621] on span "Guardar" at bounding box center [314, 623] width 57 height 15
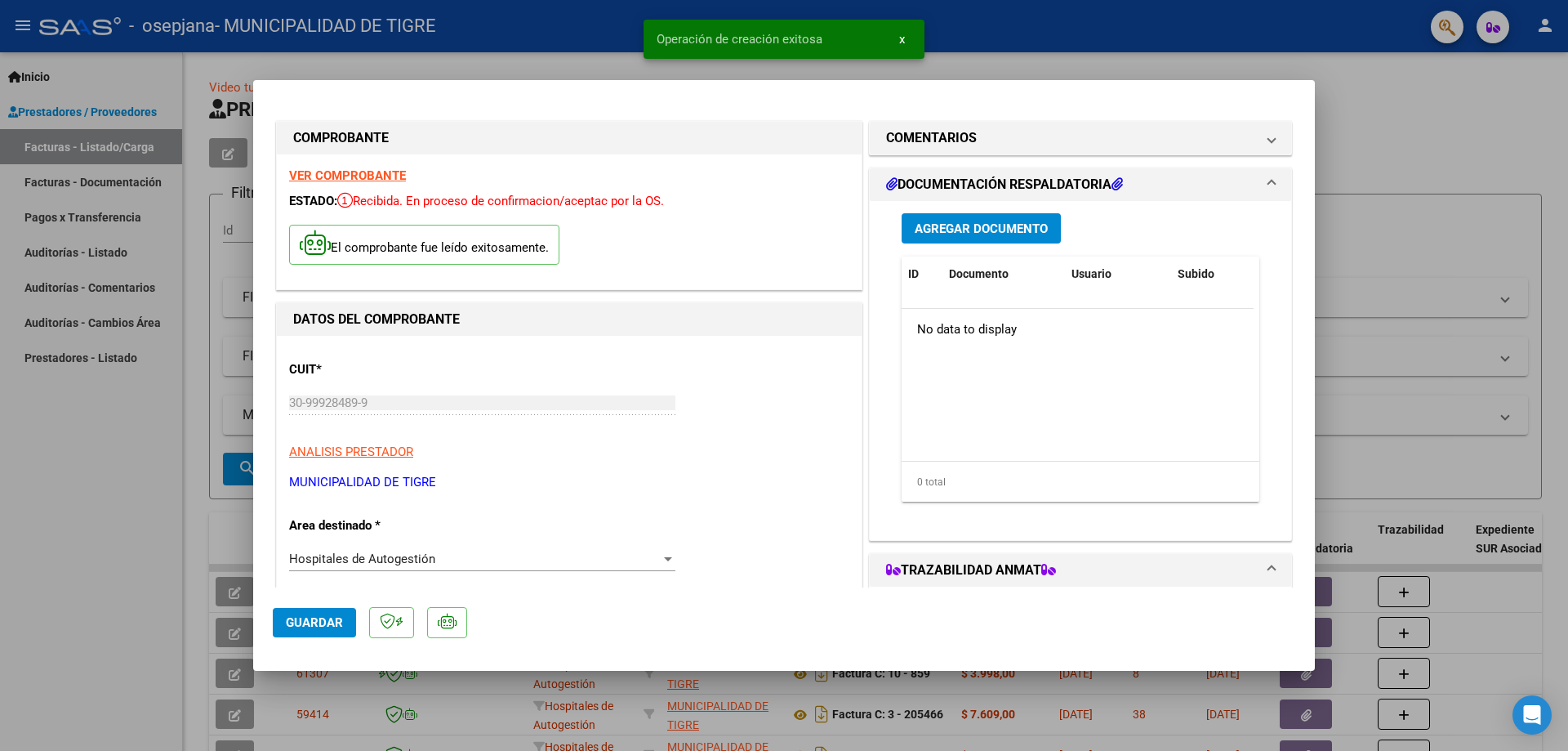
click at [953, 233] on span "Agregar Documento" at bounding box center [981, 229] width 133 height 15
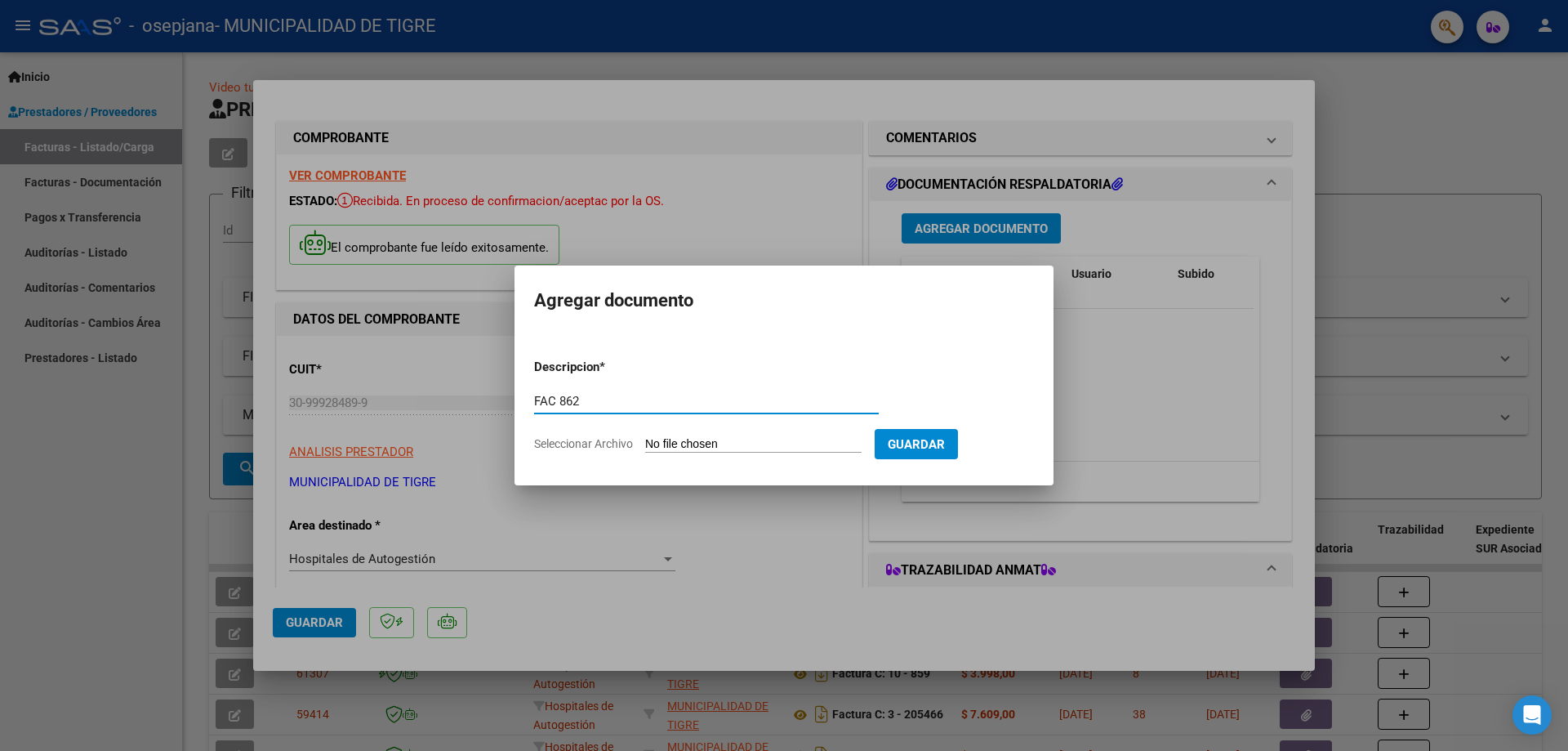
type input "FAC 862"
click at [762, 448] on input "Seleccionar Archivo" at bounding box center [753, 444] width 217 height 16
type input "C:\fakepath\2364 862.pdf"
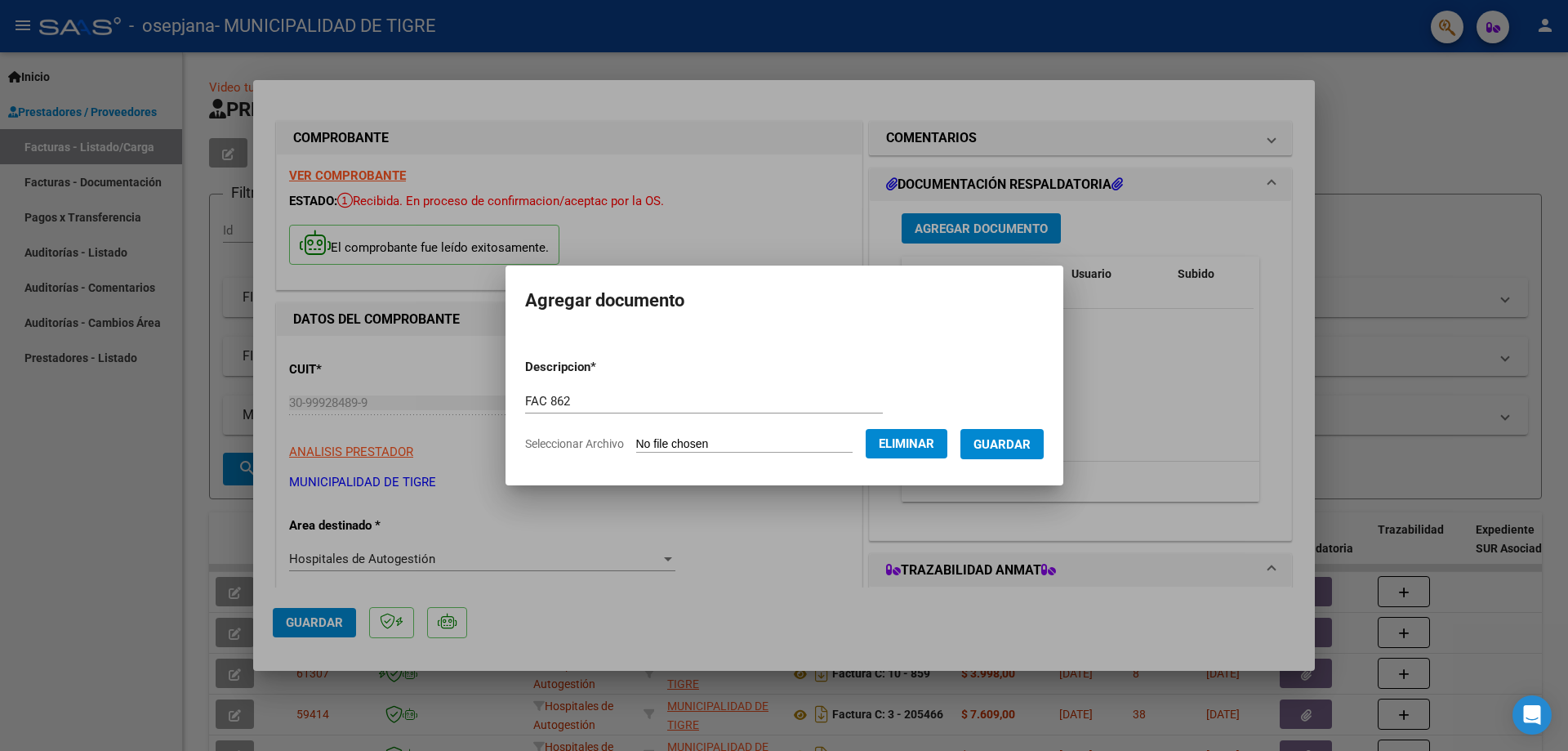
click at [1016, 452] on button "Guardar" at bounding box center [1002, 444] width 83 height 30
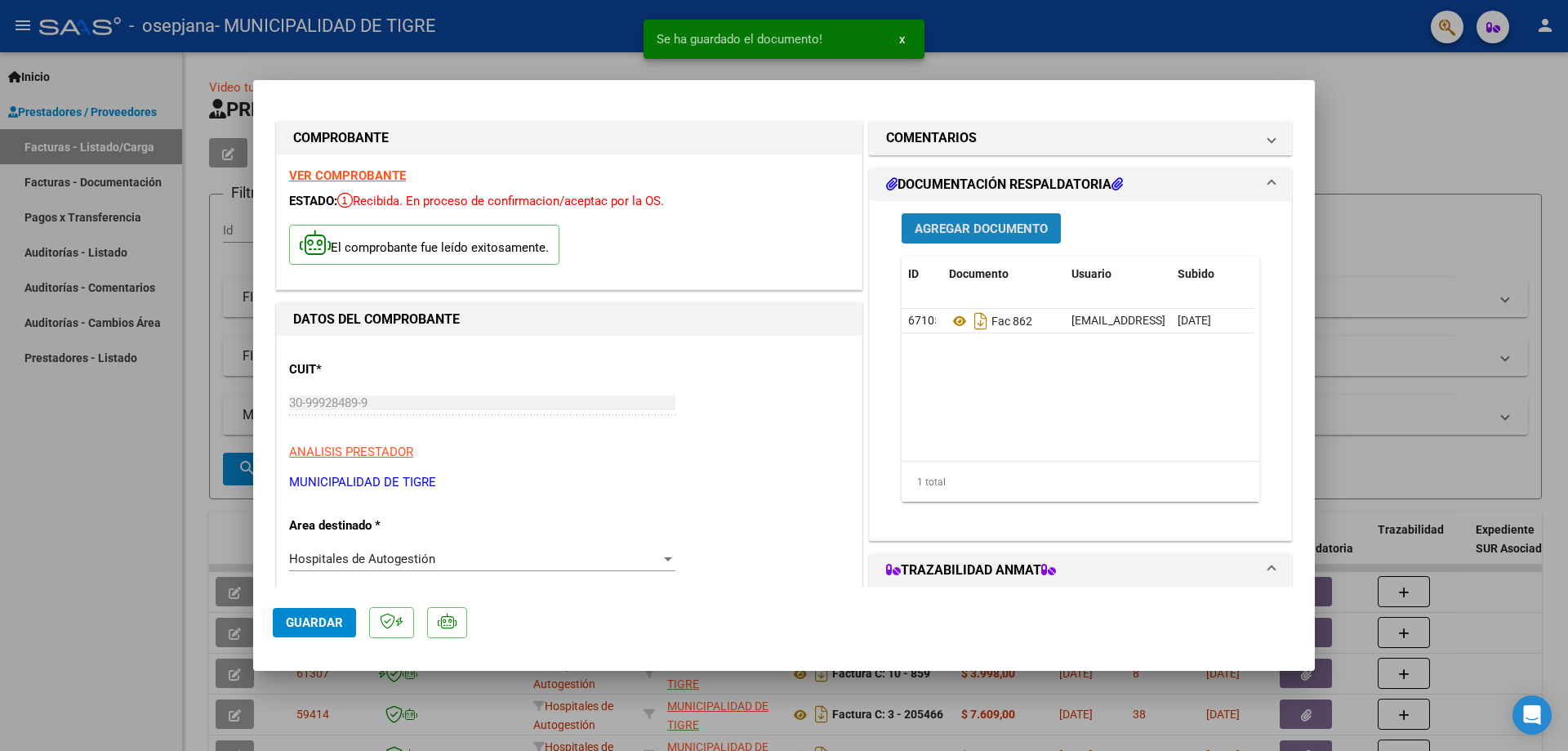
click at [965, 221] on span "Agregar Documento" at bounding box center [981, 228] width 133 height 15
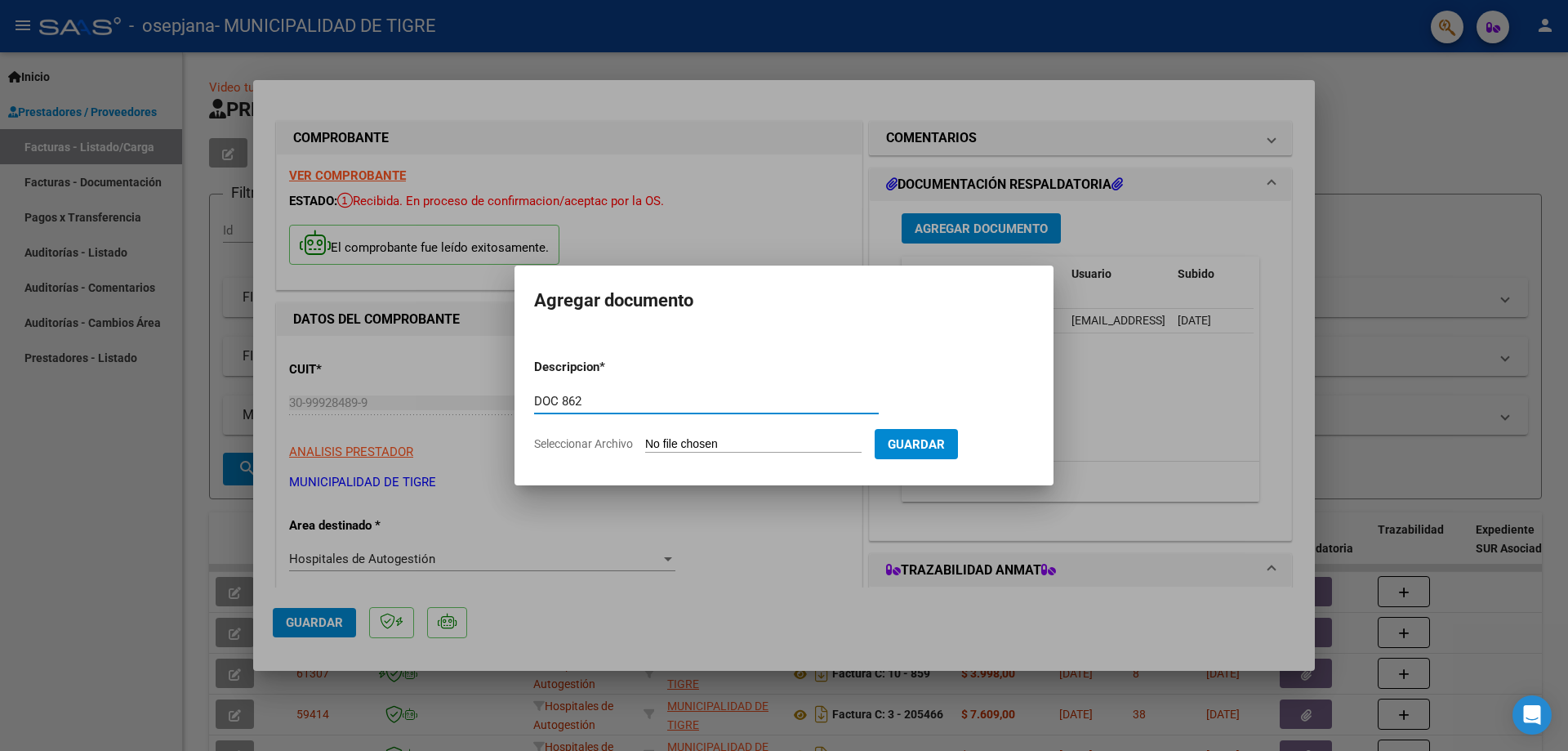
type input "DOC 862"
click at [756, 439] on input "Seleccionar Archivo" at bounding box center [753, 444] width 217 height 16
type input "C:\fakepath\GOOD YEAR-2364 862.pdf"
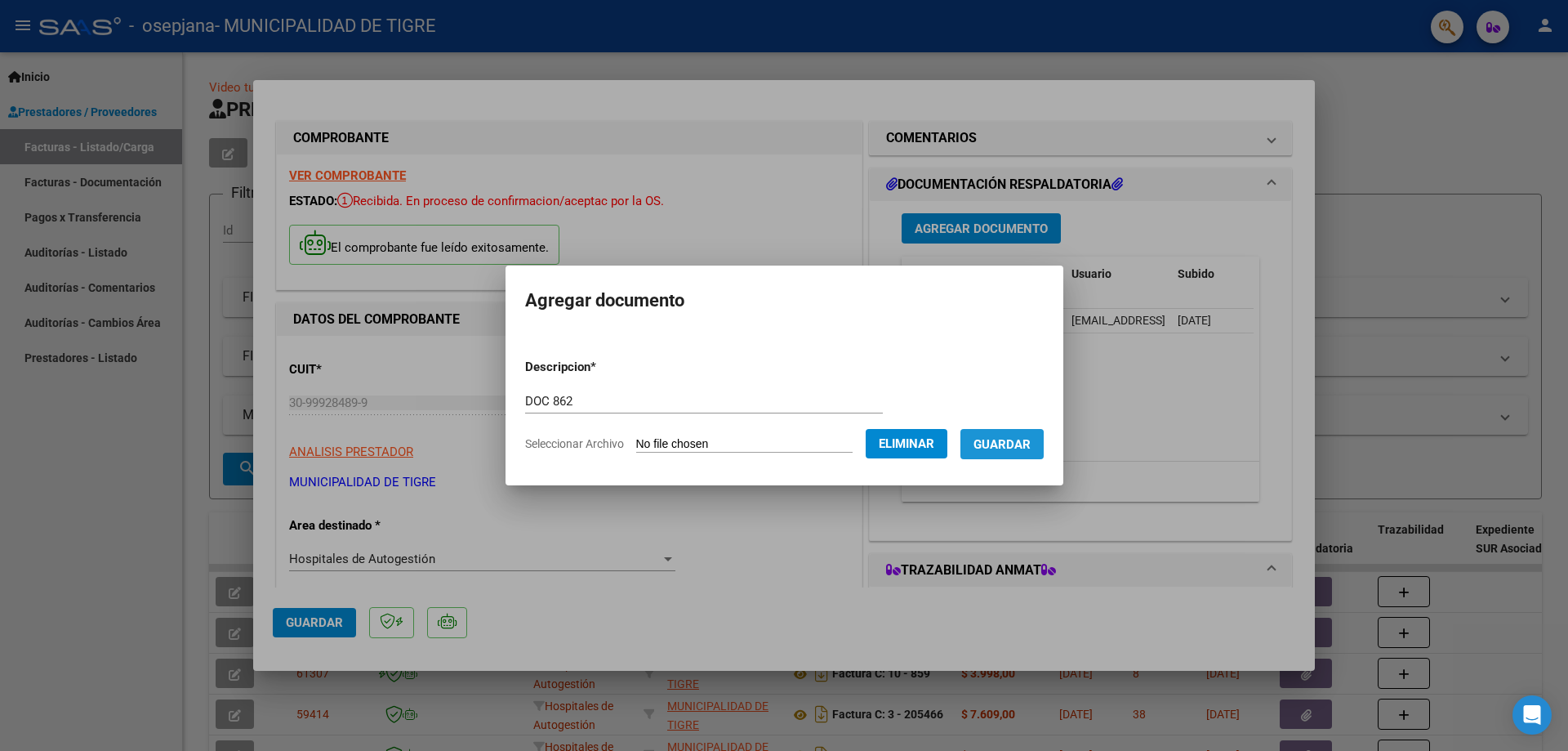
click at [1012, 446] on span "Guardar" at bounding box center [1002, 444] width 57 height 15
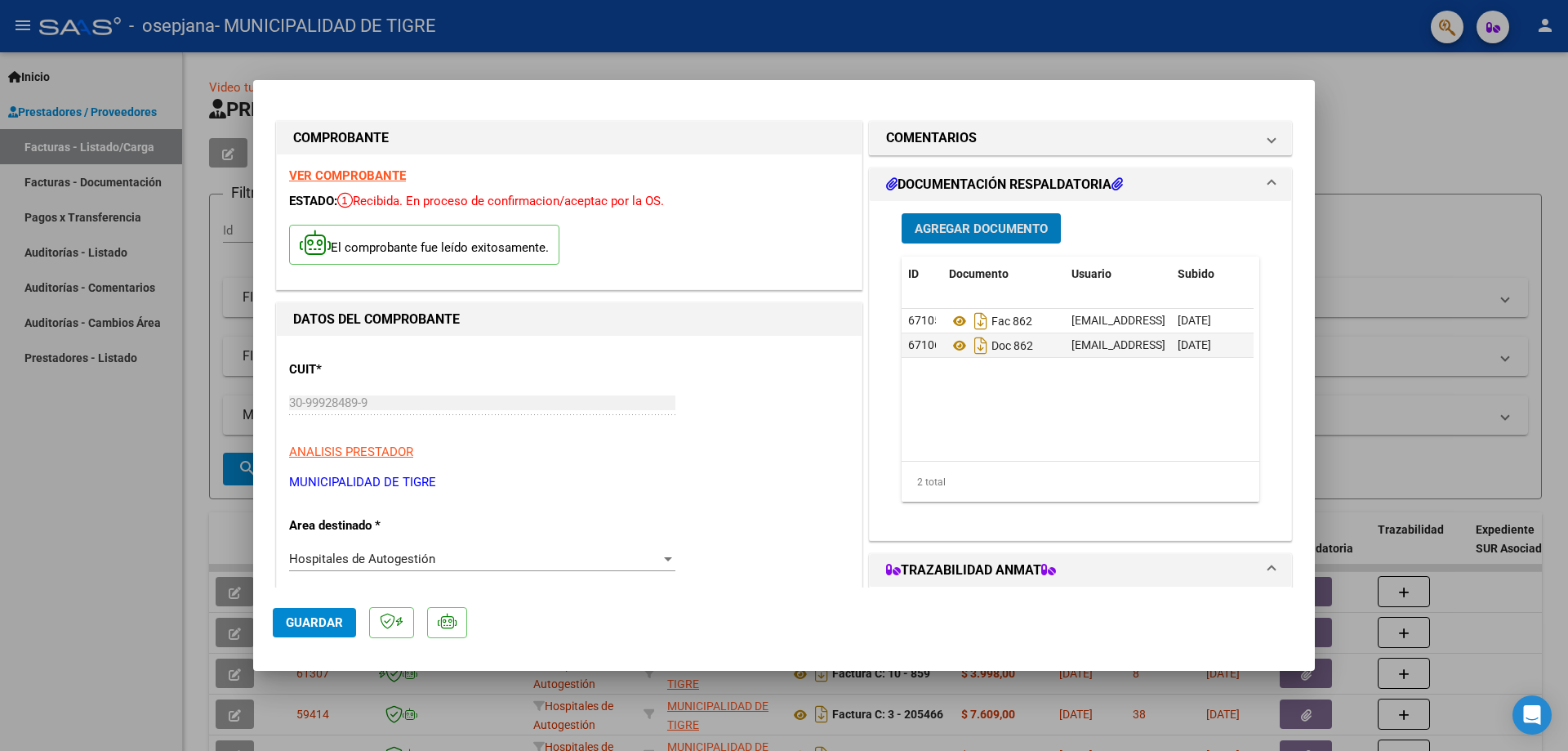
click at [317, 634] on button "Guardar" at bounding box center [314, 622] width 83 height 29
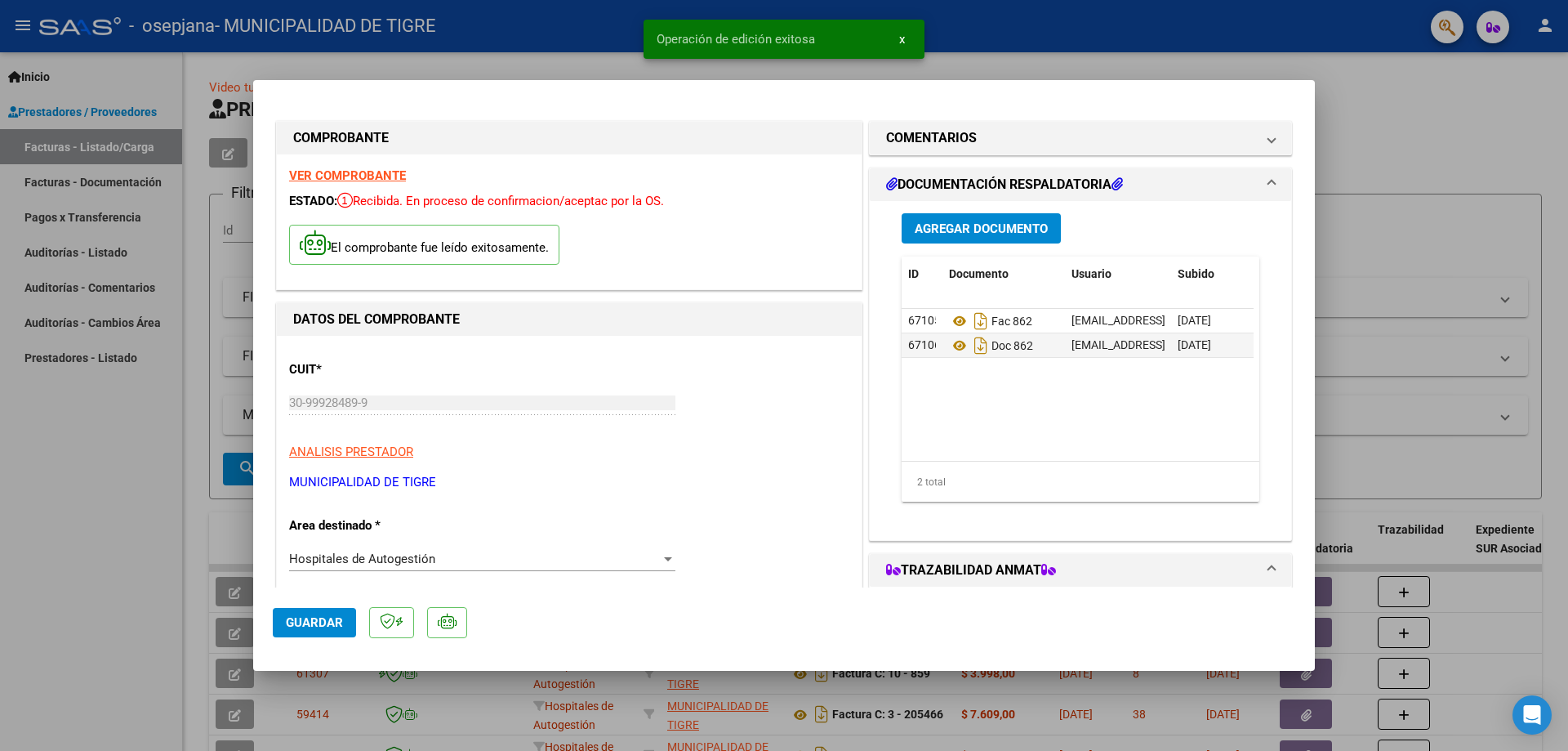
click at [1428, 152] on div at bounding box center [784, 376] width 1568 height 751
type input "$ 0,00"
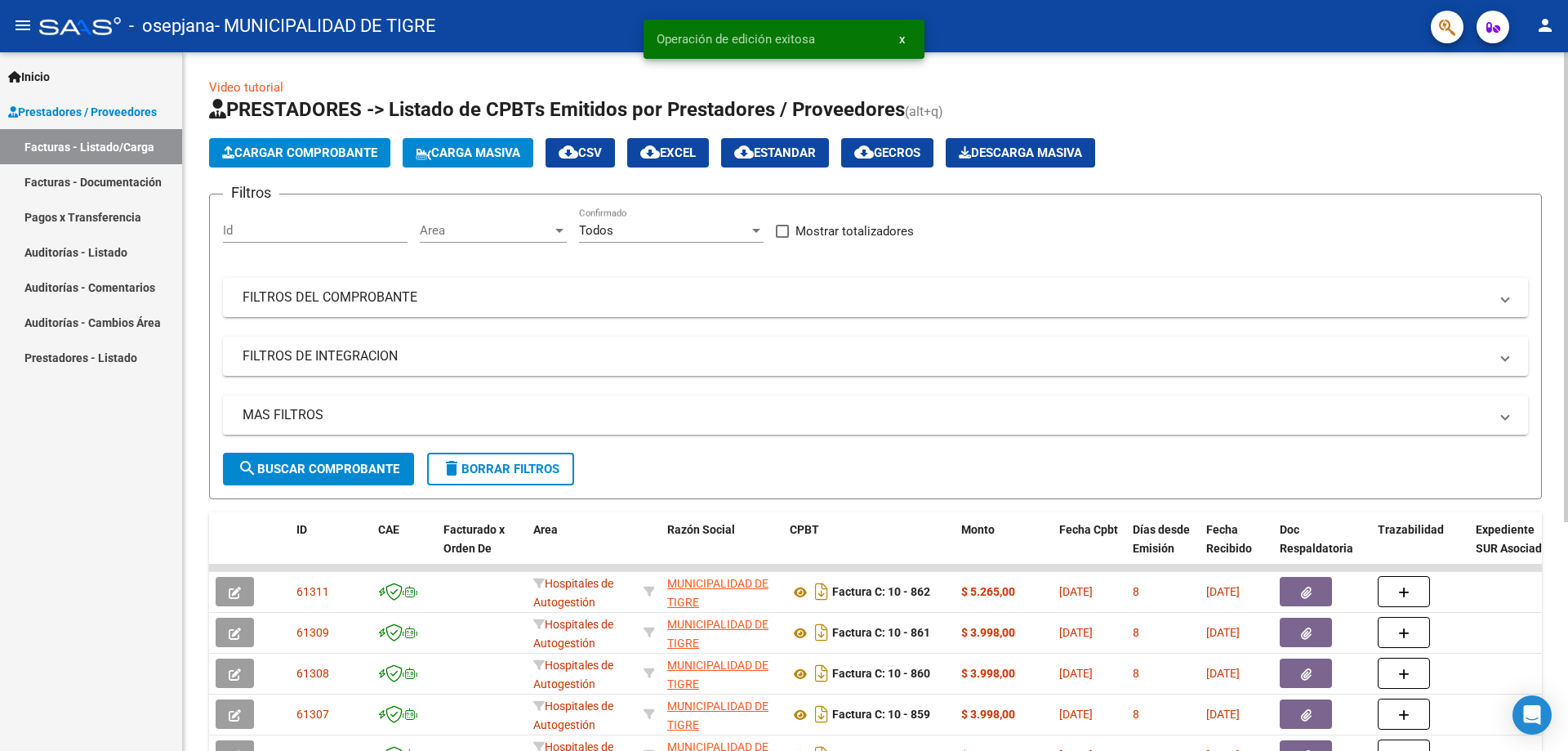
click at [344, 155] on span "Cargar Comprobante" at bounding box center [299, 153] width 155 height 15
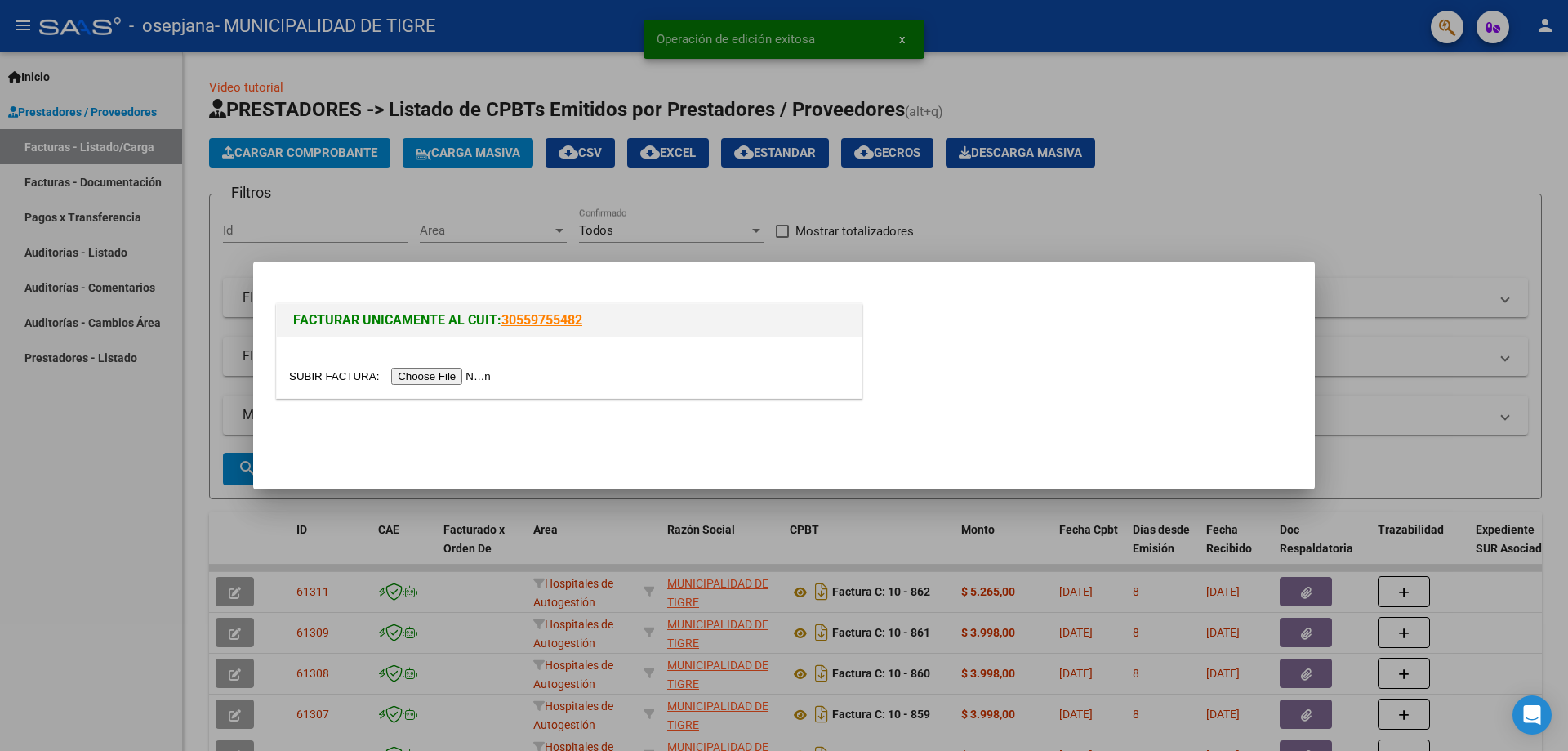
click at [443, 373] on input "file" at bounding box center [392, 376] width 207 height 17
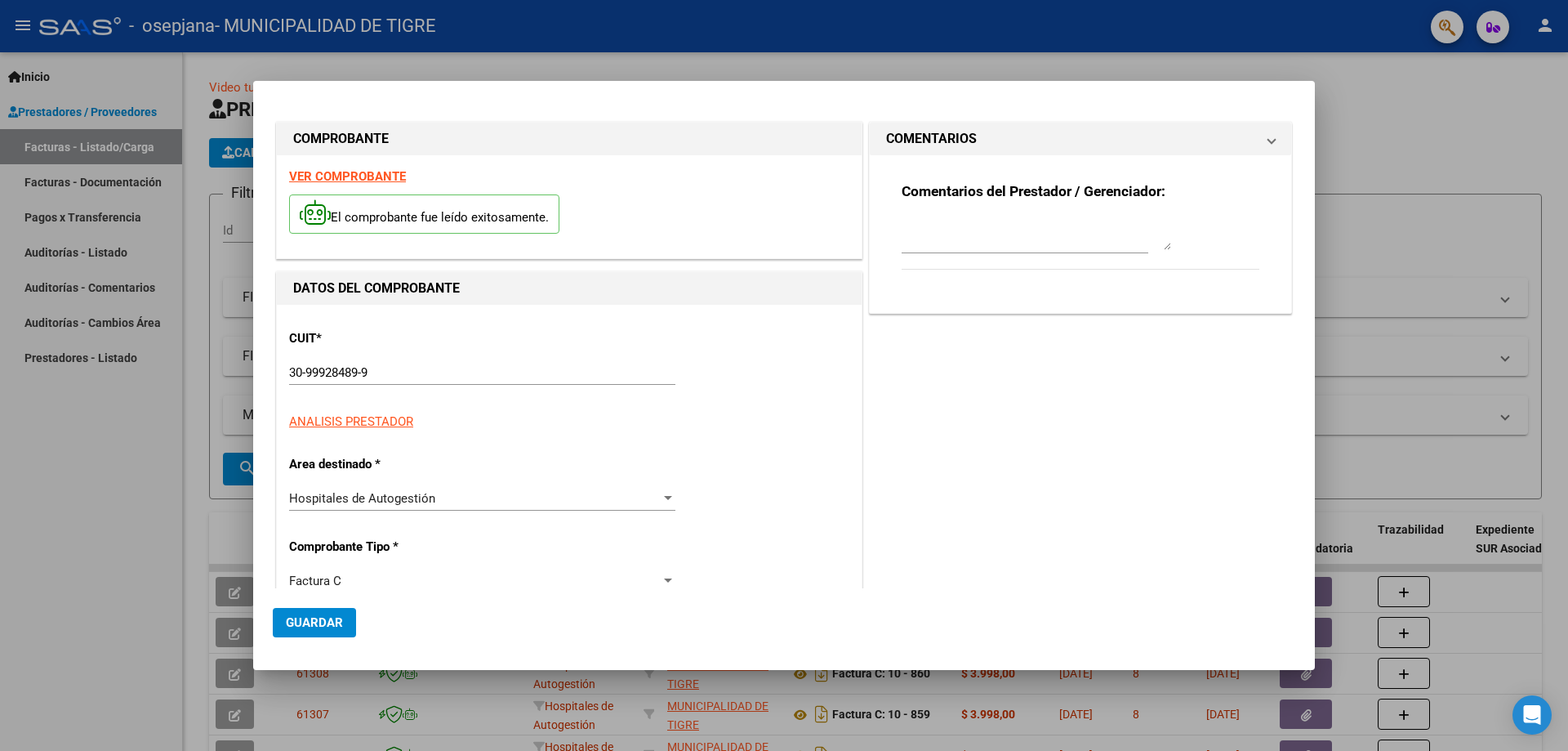
type input "863"
type input "$ 9.297,00"
type input "[DATE]"
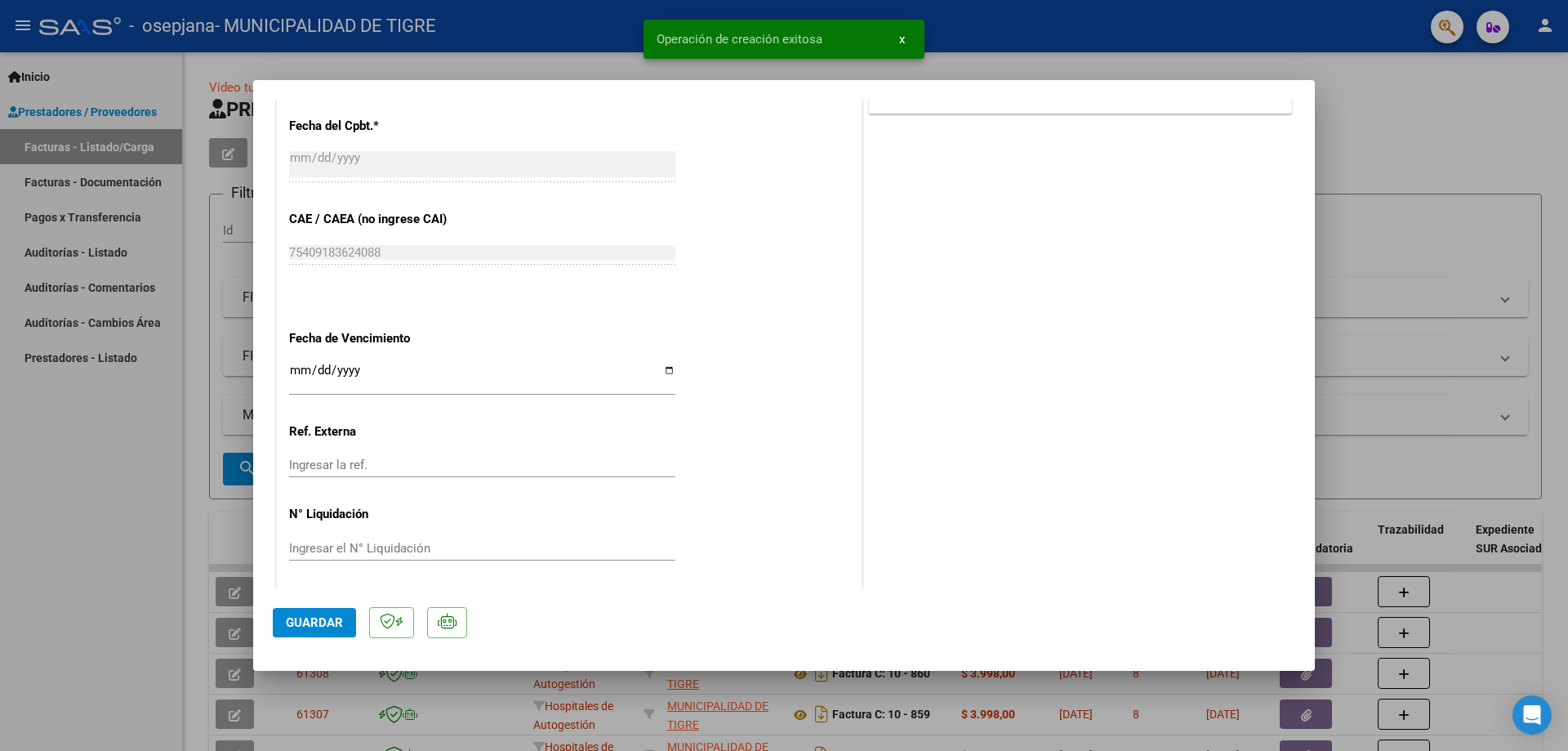
scroll to position [817, 0]
click at [301, 364] on input "Ingresar la fecha" at bounding box center [482, 372] width 386 height 26
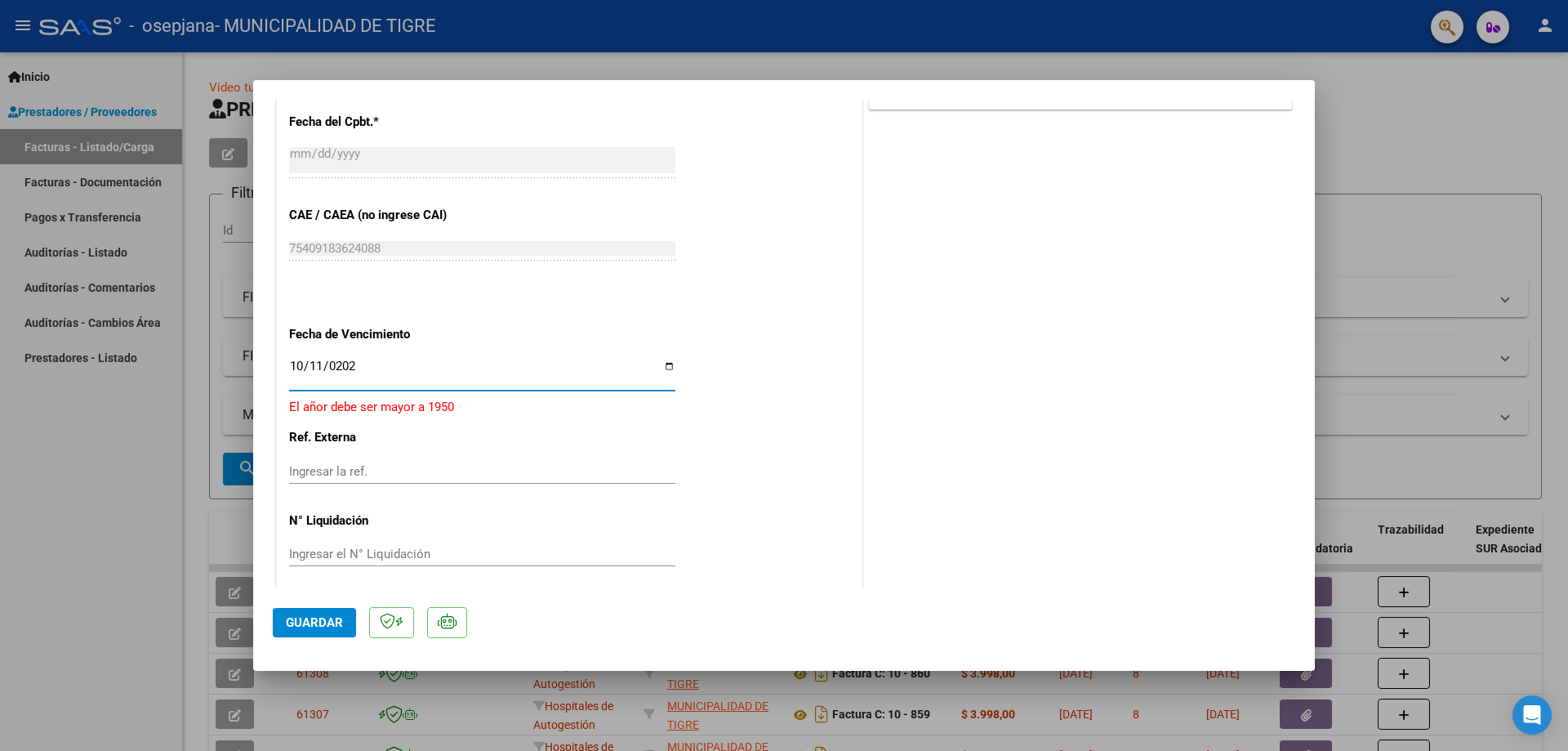
type input "[DATE]"
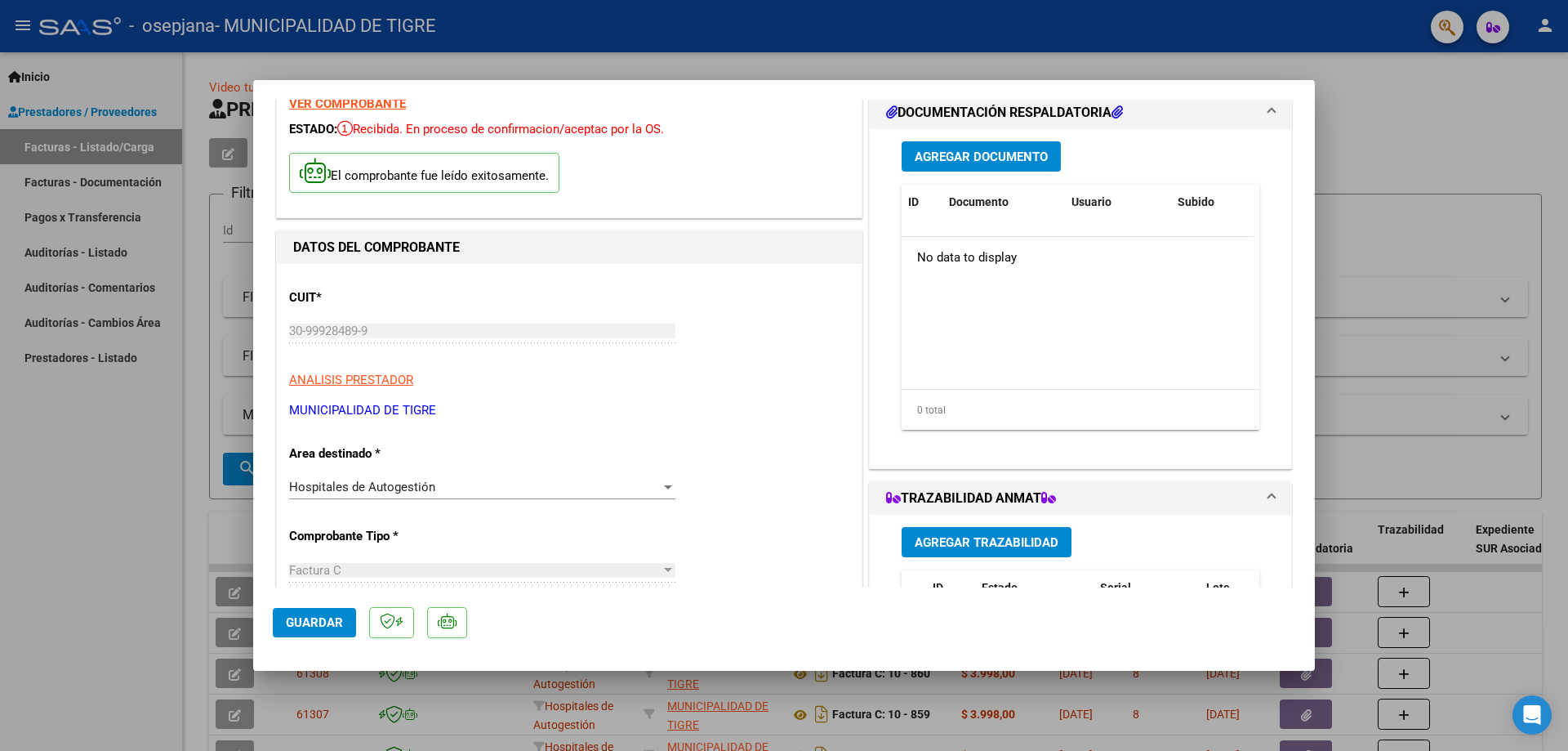
scroll to position [0, 0]
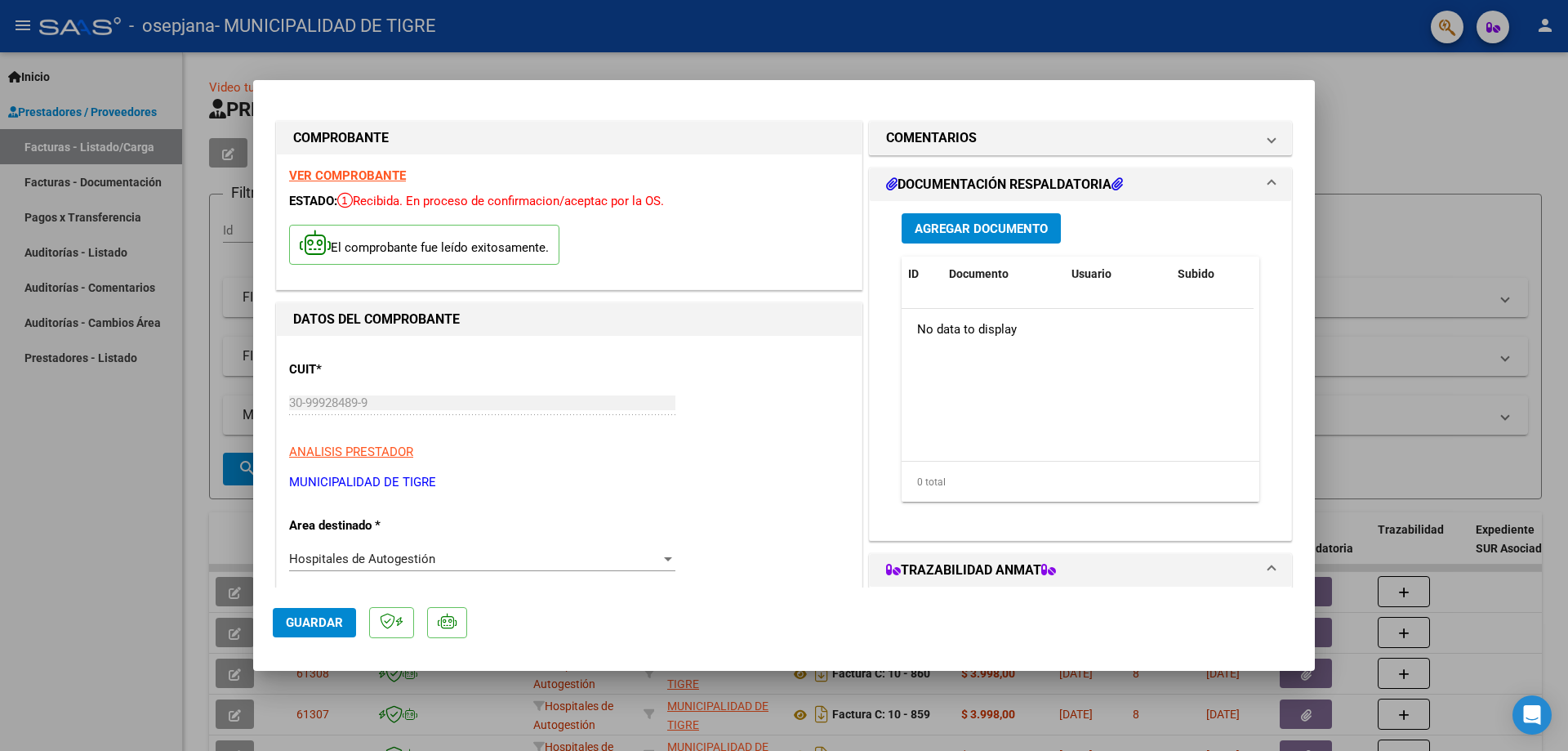
click at [1006, 226] on span "Agregar Documento" at bounding box center [981, 229] width 133 height 15
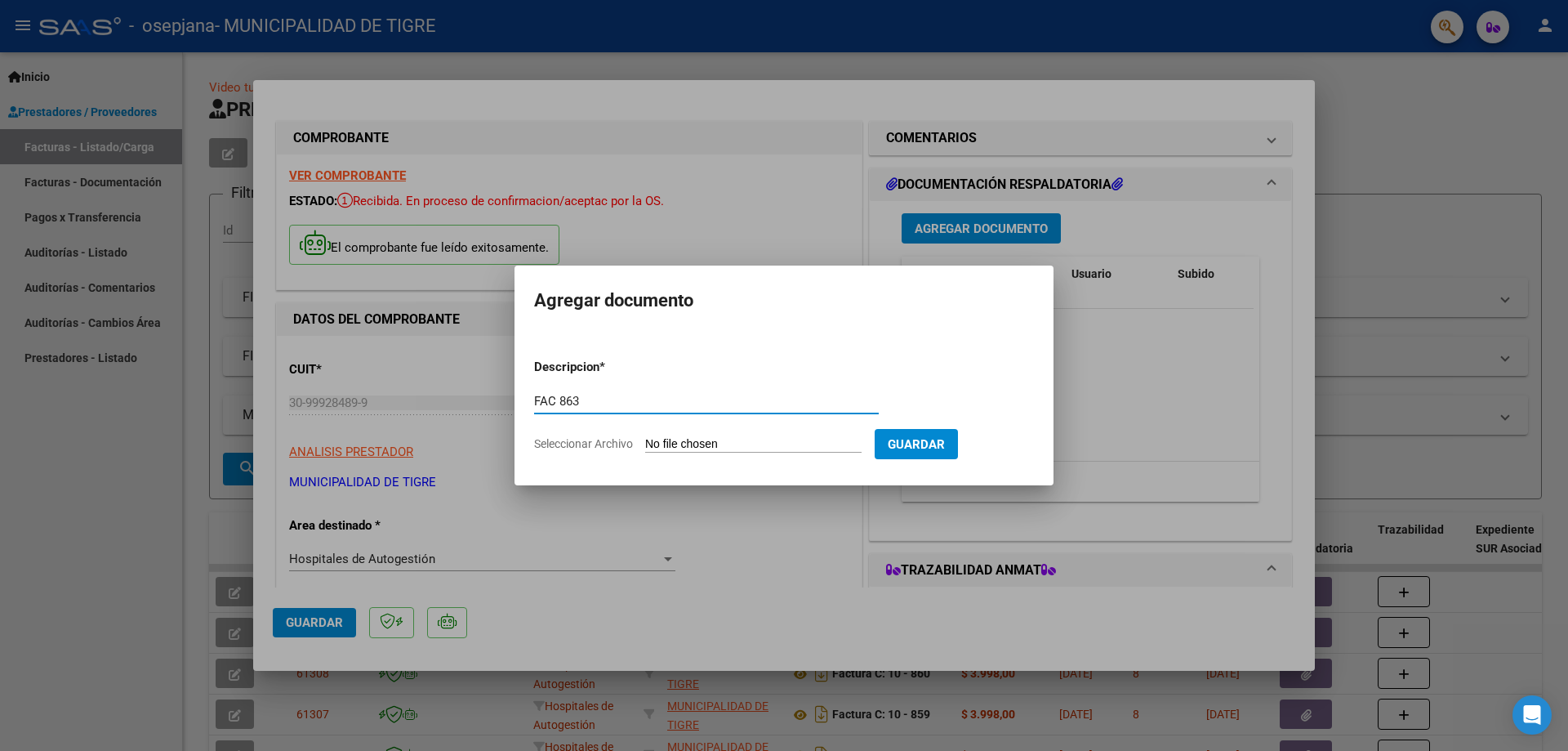
type input "FAC 863"
click at [676, 443] on input "Seleccionar Archivo" at bounding box center [753, 444] width 217 height 16
type input "C:\fakepath\2365 863.pdf"
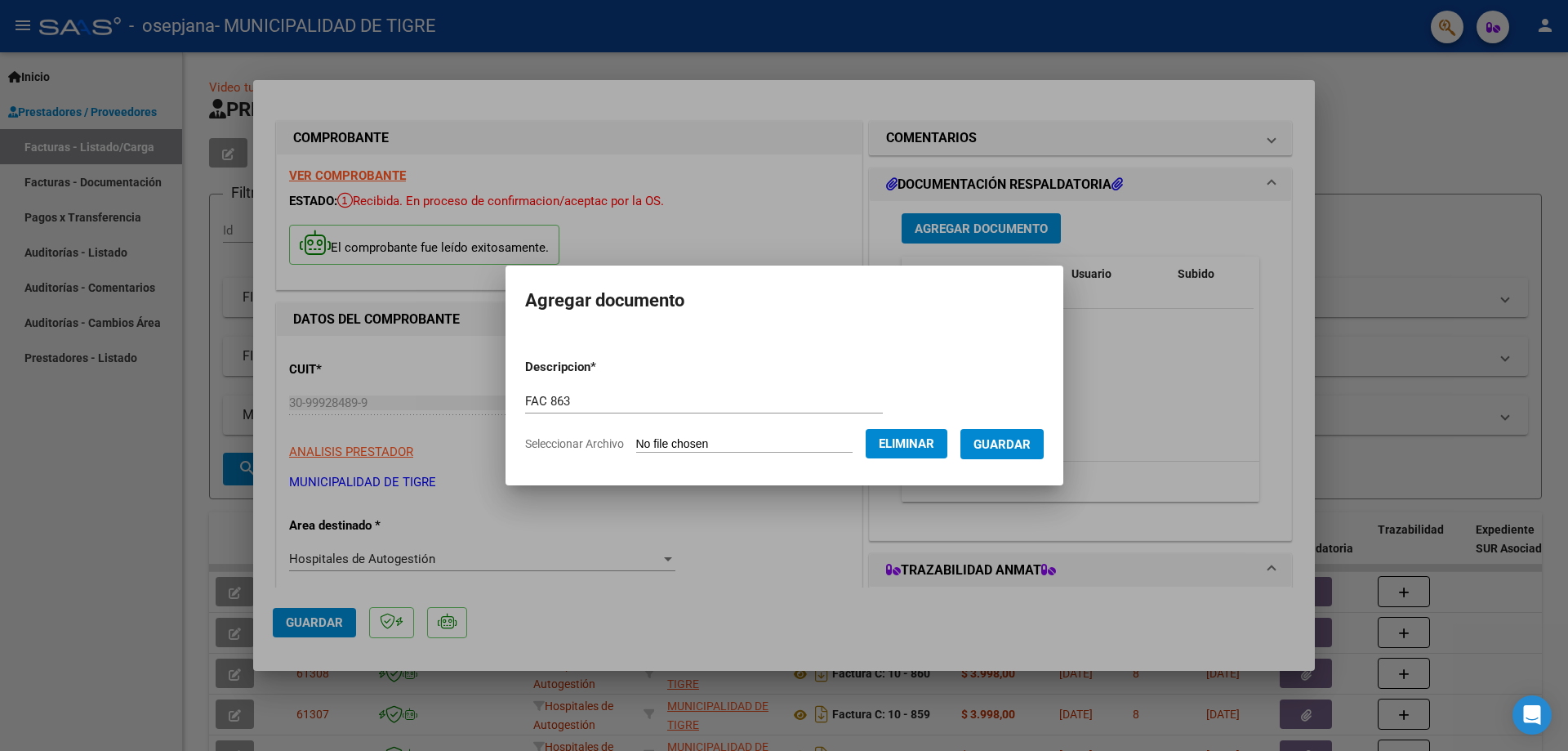
click at [1005, 432] on button "Guardar" at bounding box center [1002, 444] width 83 height 30
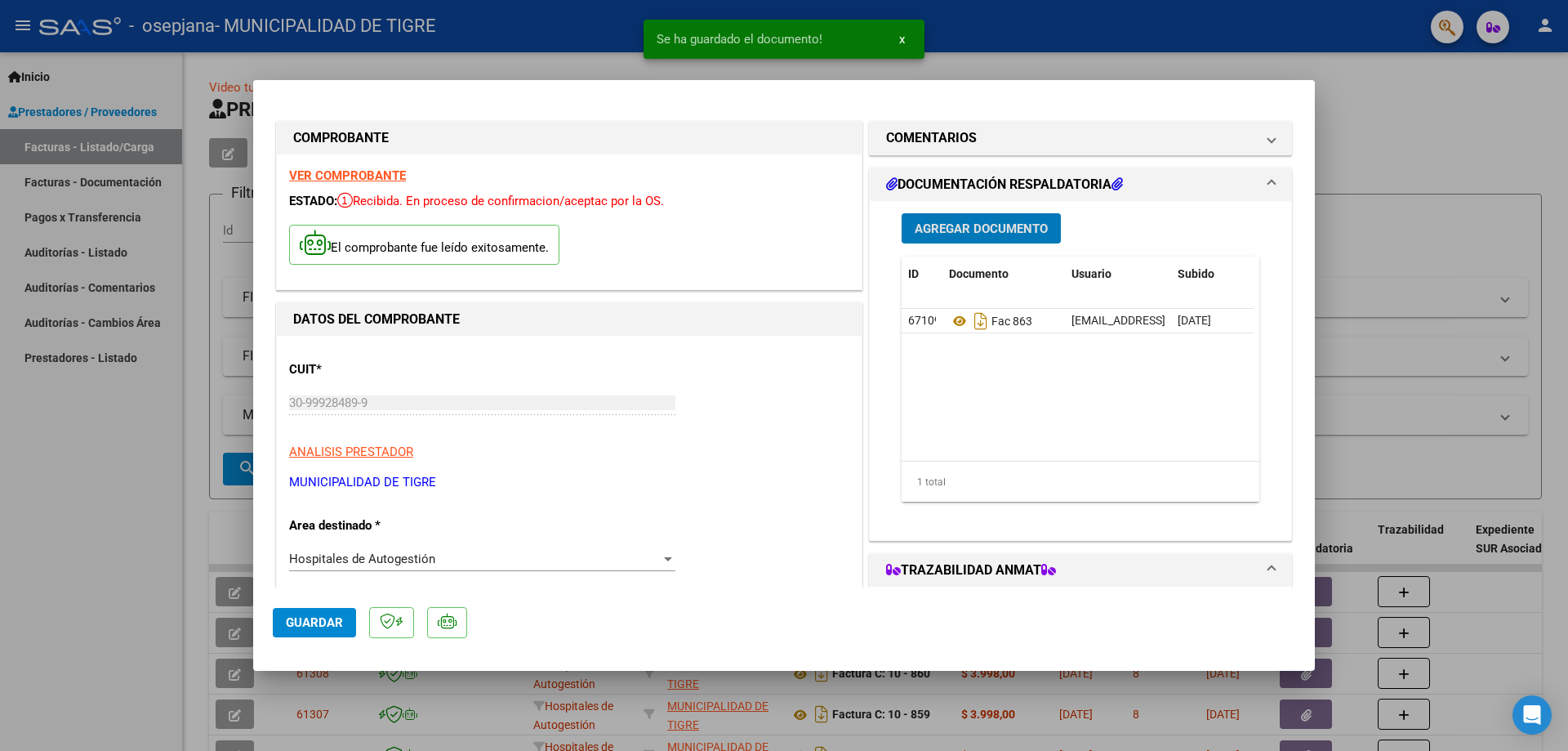
click at [975, 223] on span "Agregar Documento" at bounding box center [981, 229] width 133 height 15
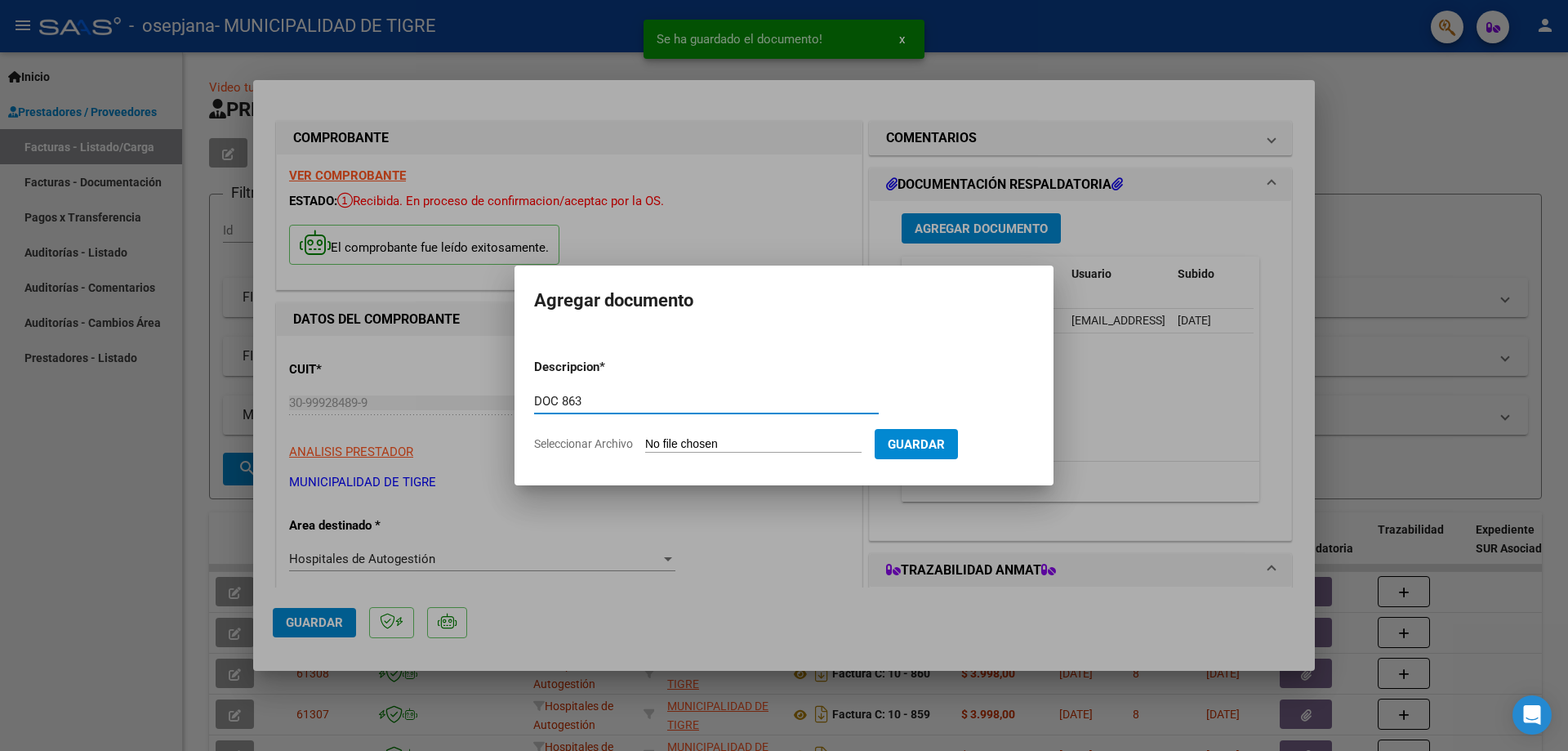
type input "DOC 863"
click at [762, 449] on input "Seleccionar Archivo" at bounding box center [753, 444] width 217 height 16
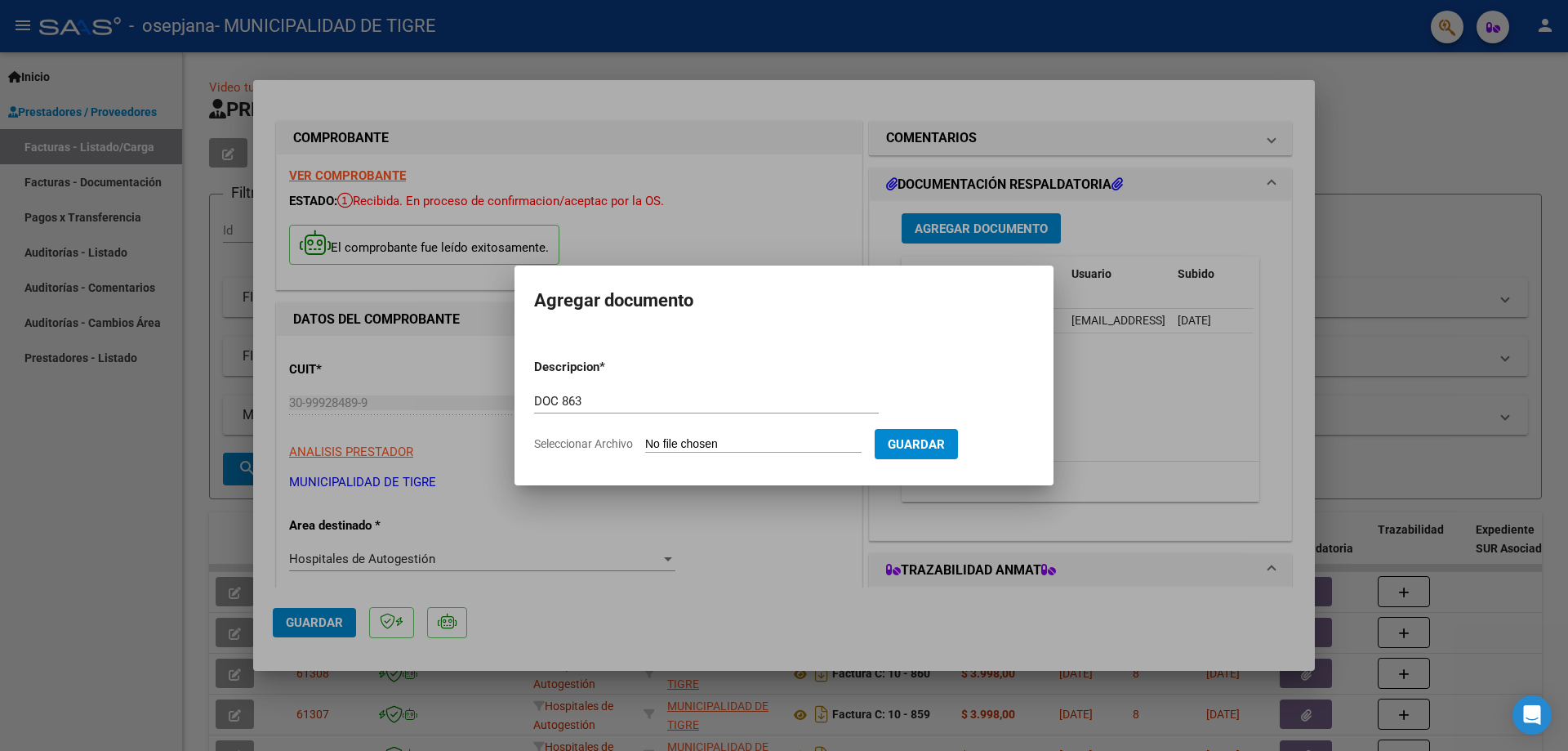
type input "C:\fakepath\GOOD YEAR-2365 863.pdf"
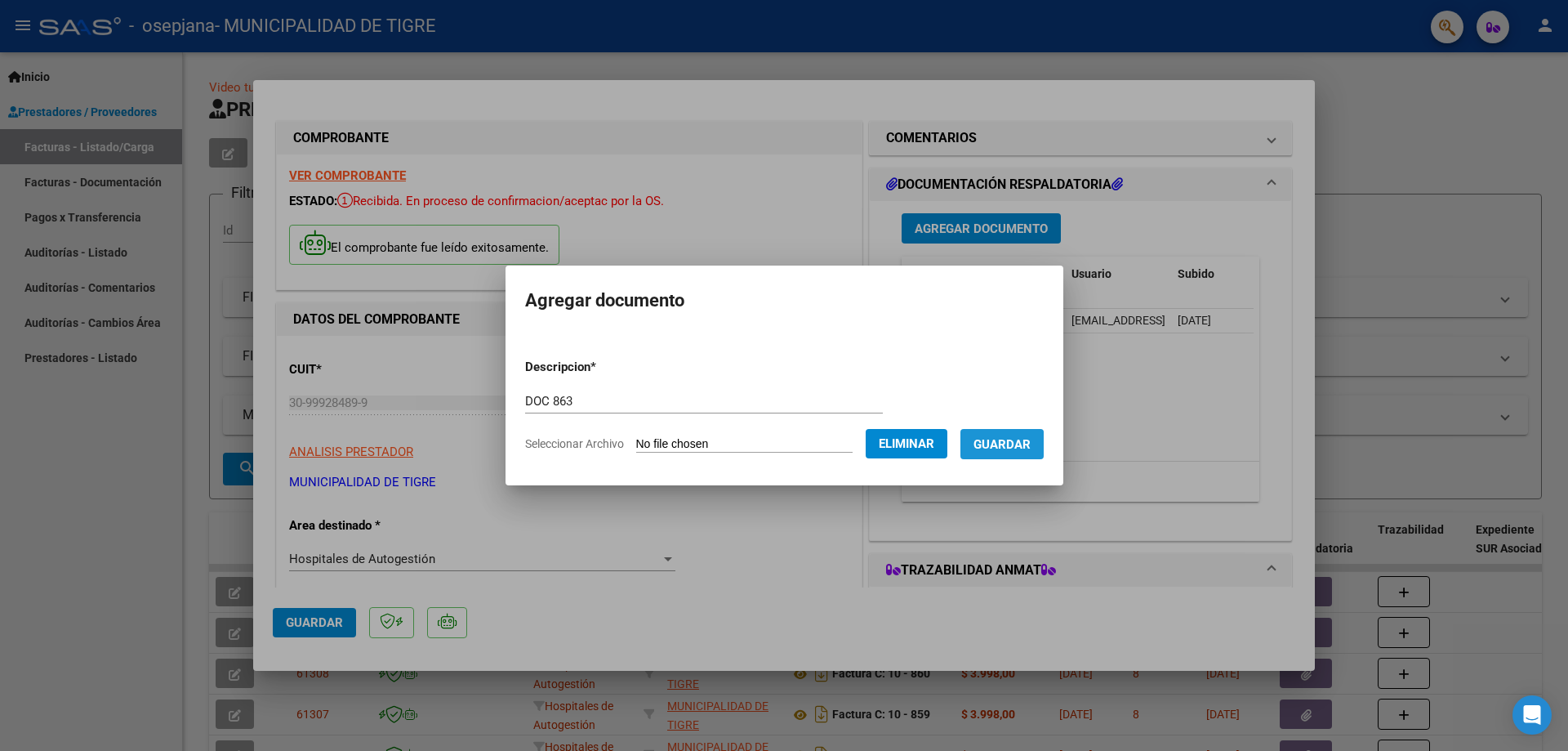
click at [1009, 449] on span "Guardar" at bounding box center [1002, 444] width 57 height 15
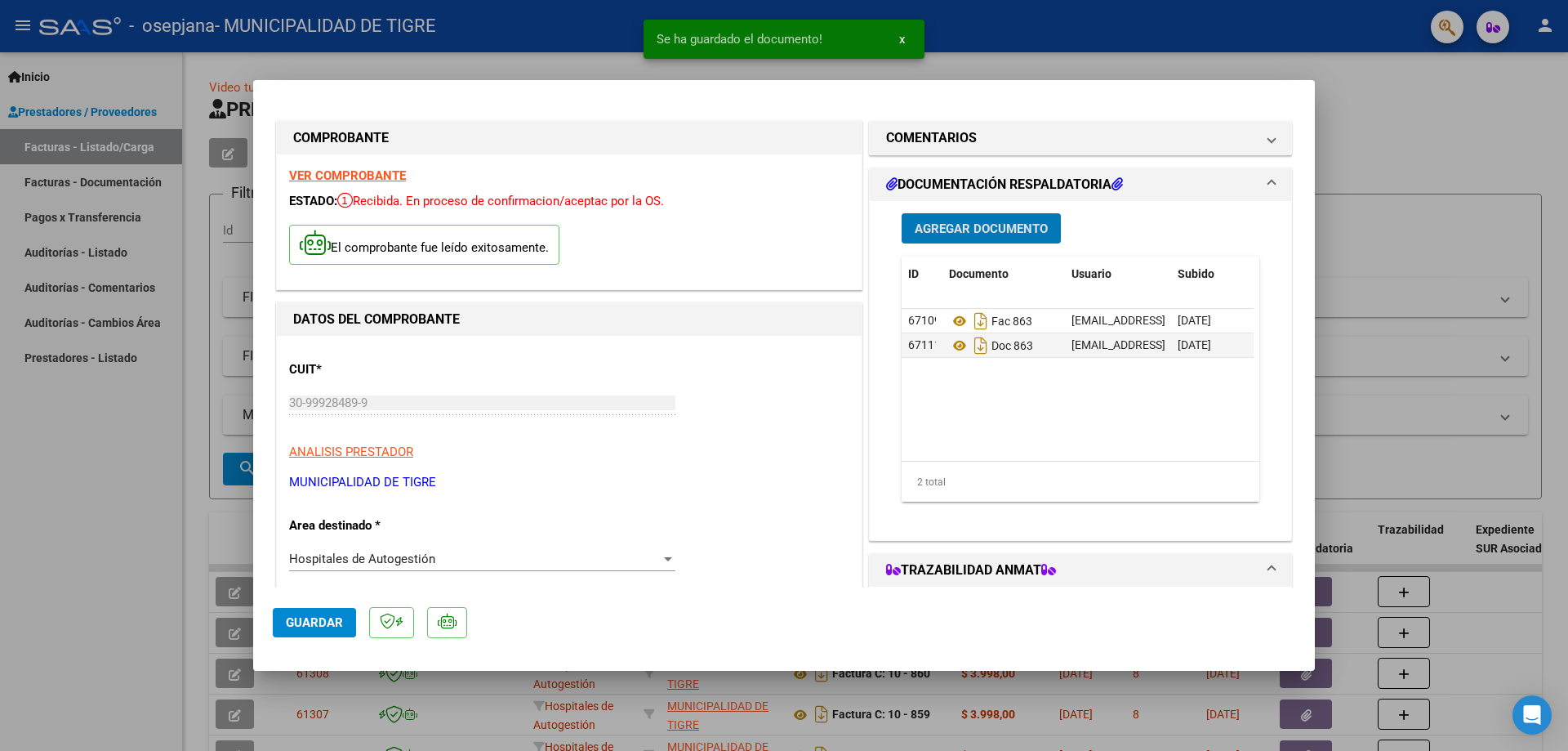
click at [326, 637] on button "Guardar" at bounding box center [314, 622] width 83 height 29
click at [1442, 105] on div at bounding box center [784, 376] width 1568 height 751
type input "$ 0,00"
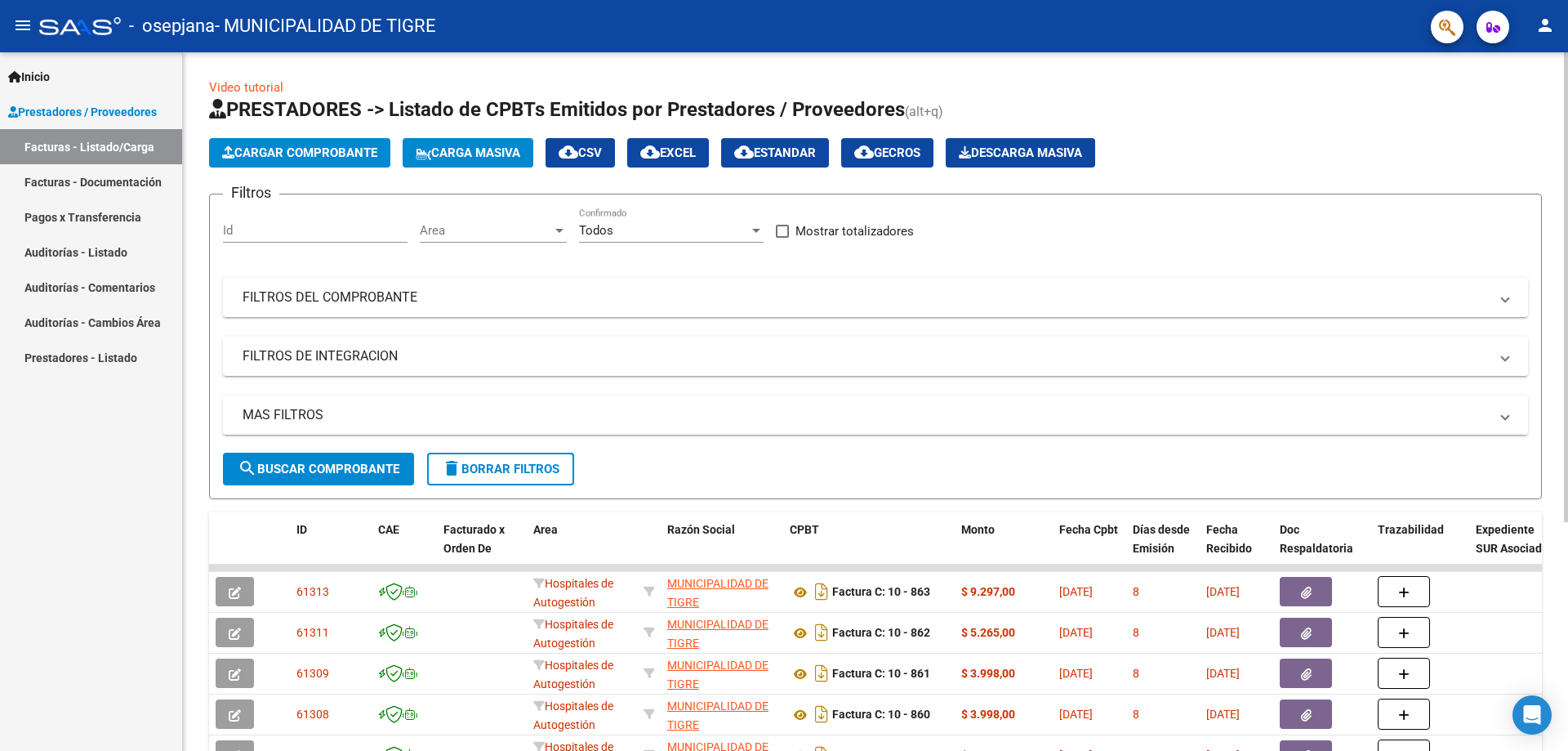
click at [319, 146] on span "Cargar Comprobante" at bounding box center [299, 153] width 155 height 15
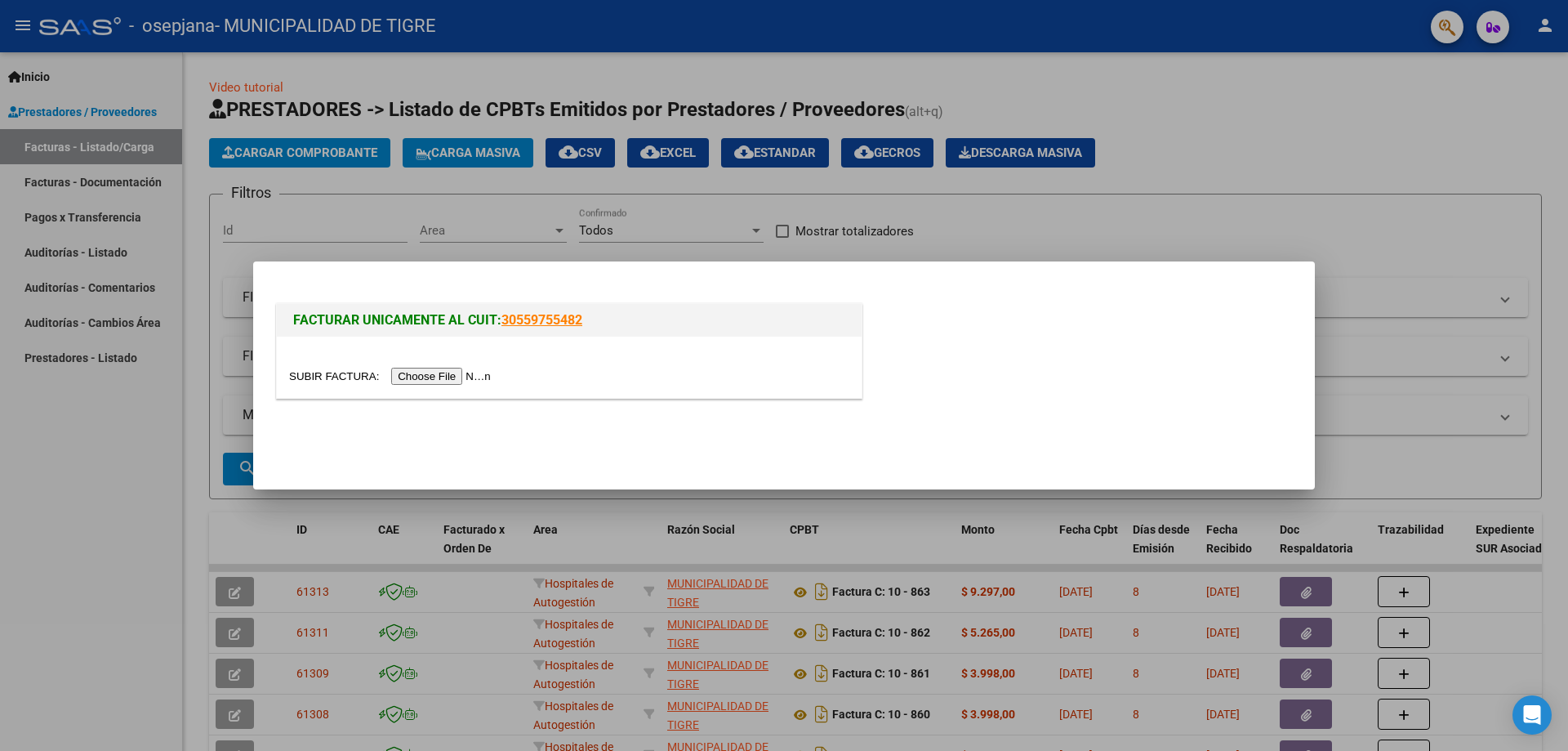
click at [425, 372] on input "file" at bounding box center [392, 376] width 207 height 17
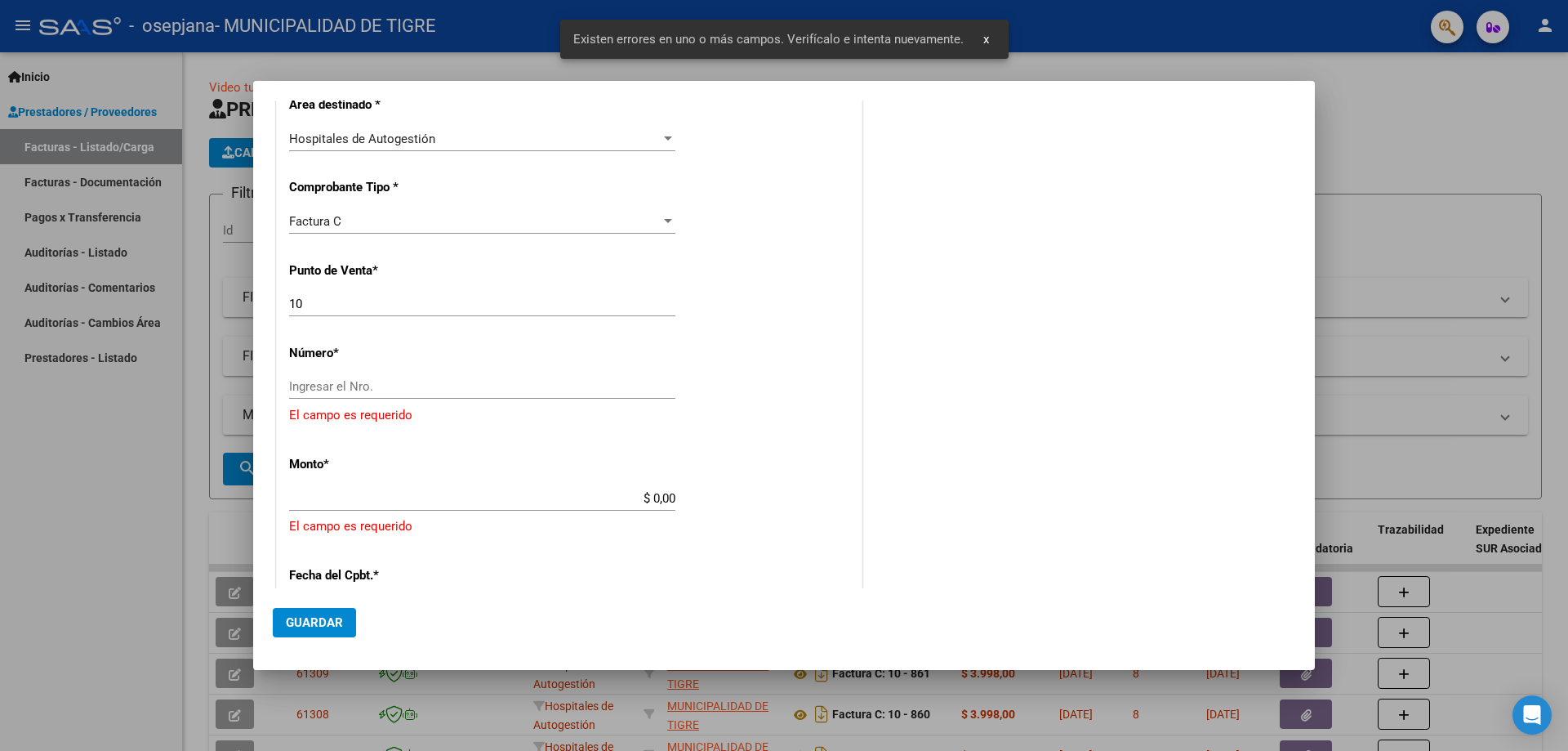
scroll to position [365, 0]
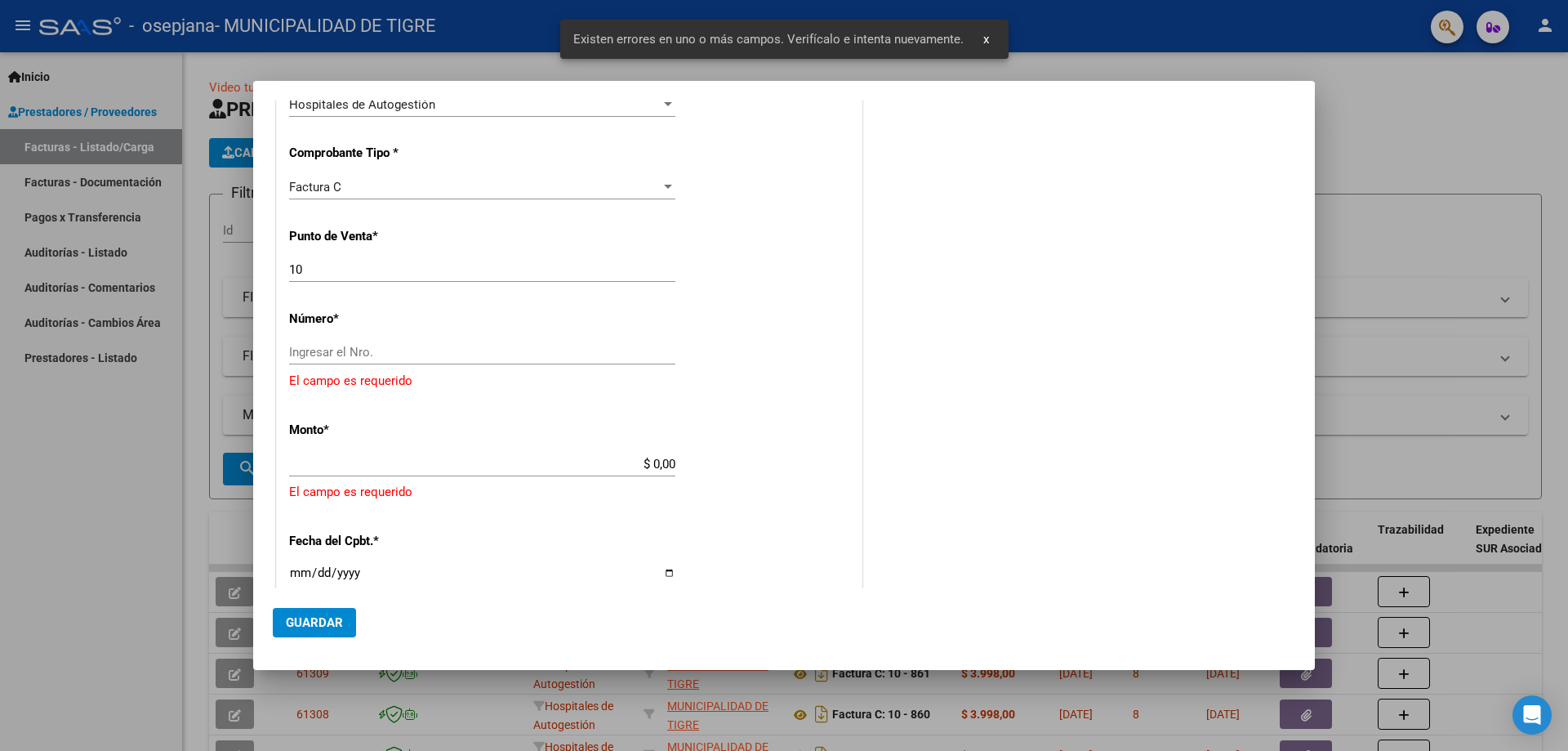
click at [1426, 135] on div at bounding box center [784, 376] width 1568 height 751
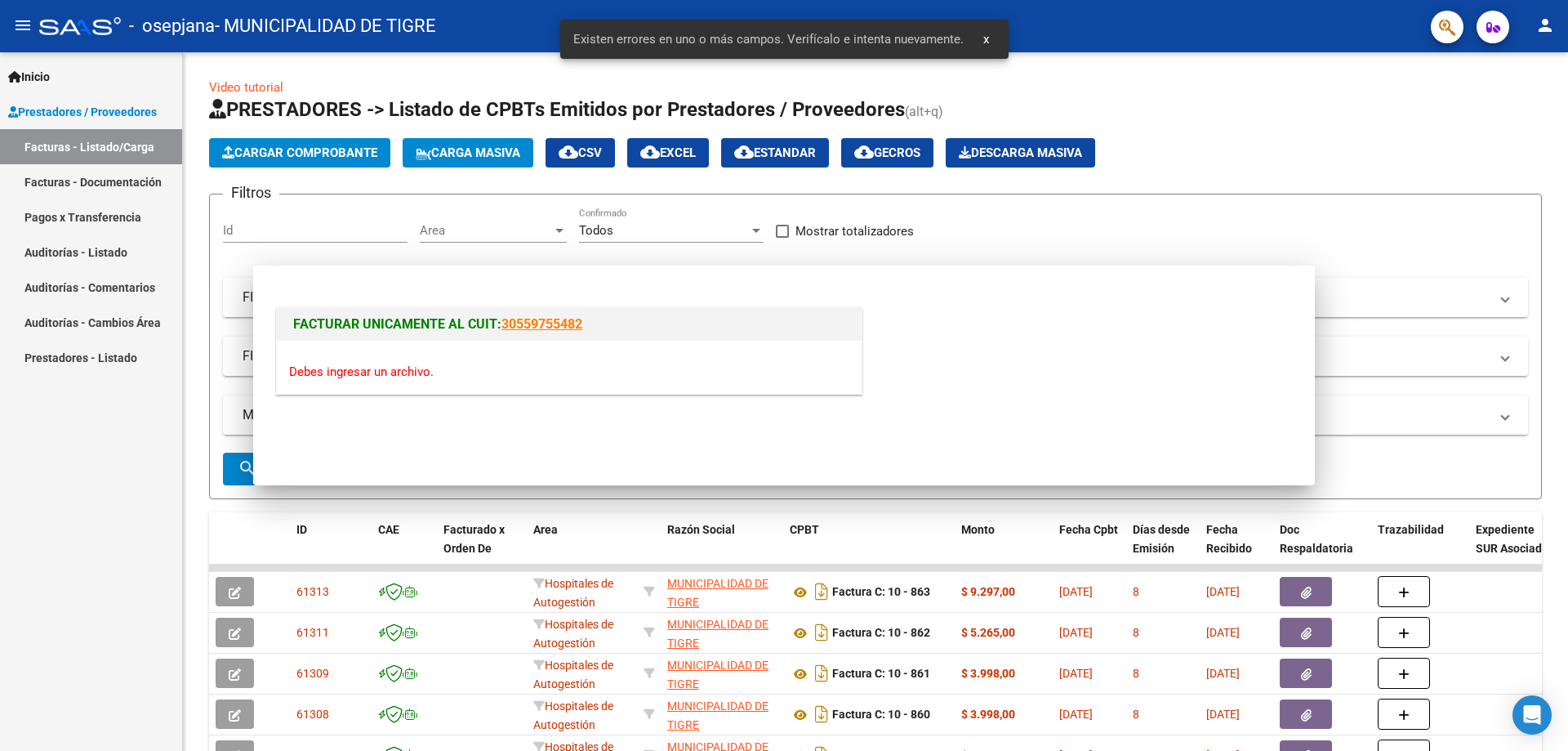
scroll to position [0, 0]
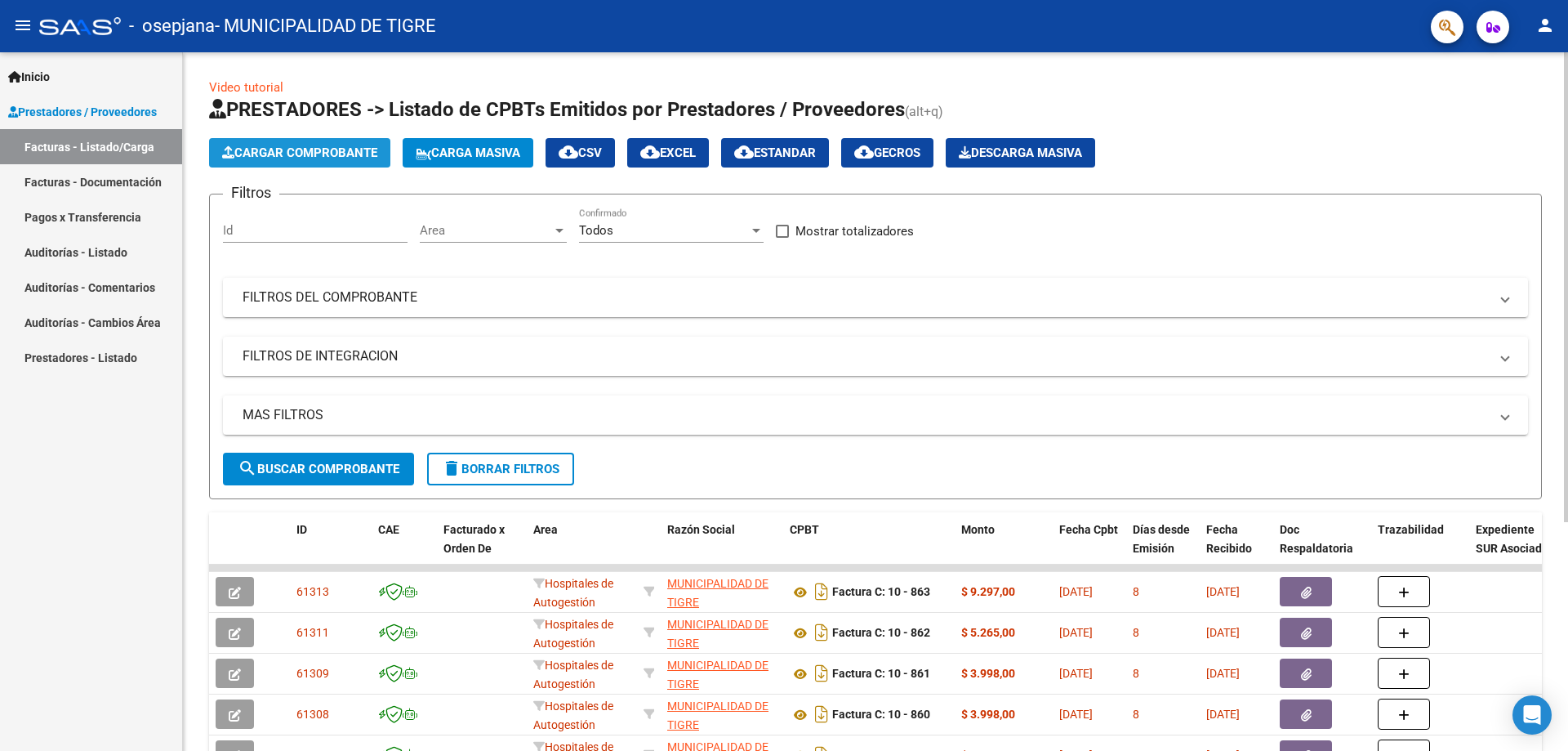
click at [342, 159] on span "Cargar Comprobante" at bounding box center [299, 153] width 155 height 15
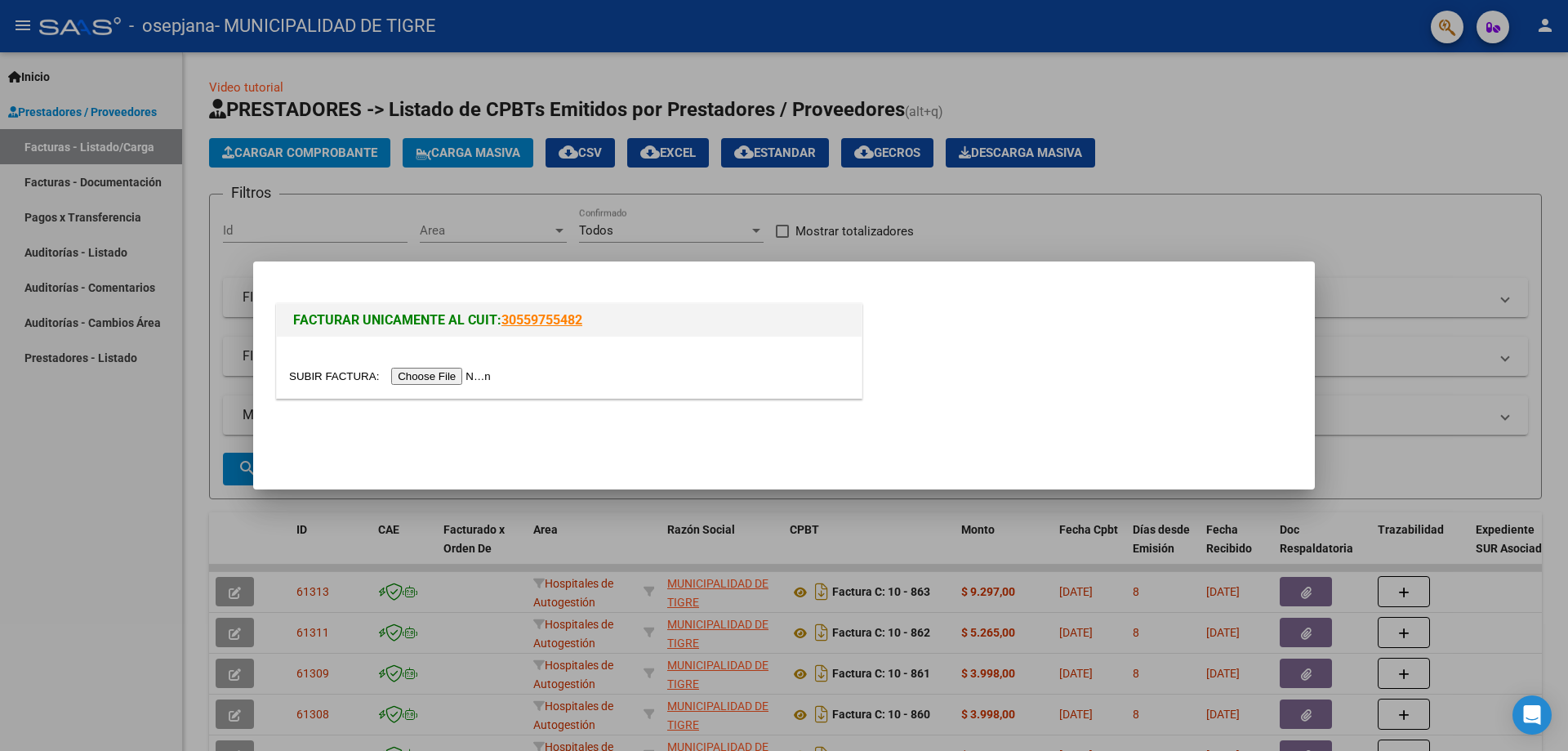
click at [466, 381] on input "file" at bounding box center [392, 376] width 207 height 17
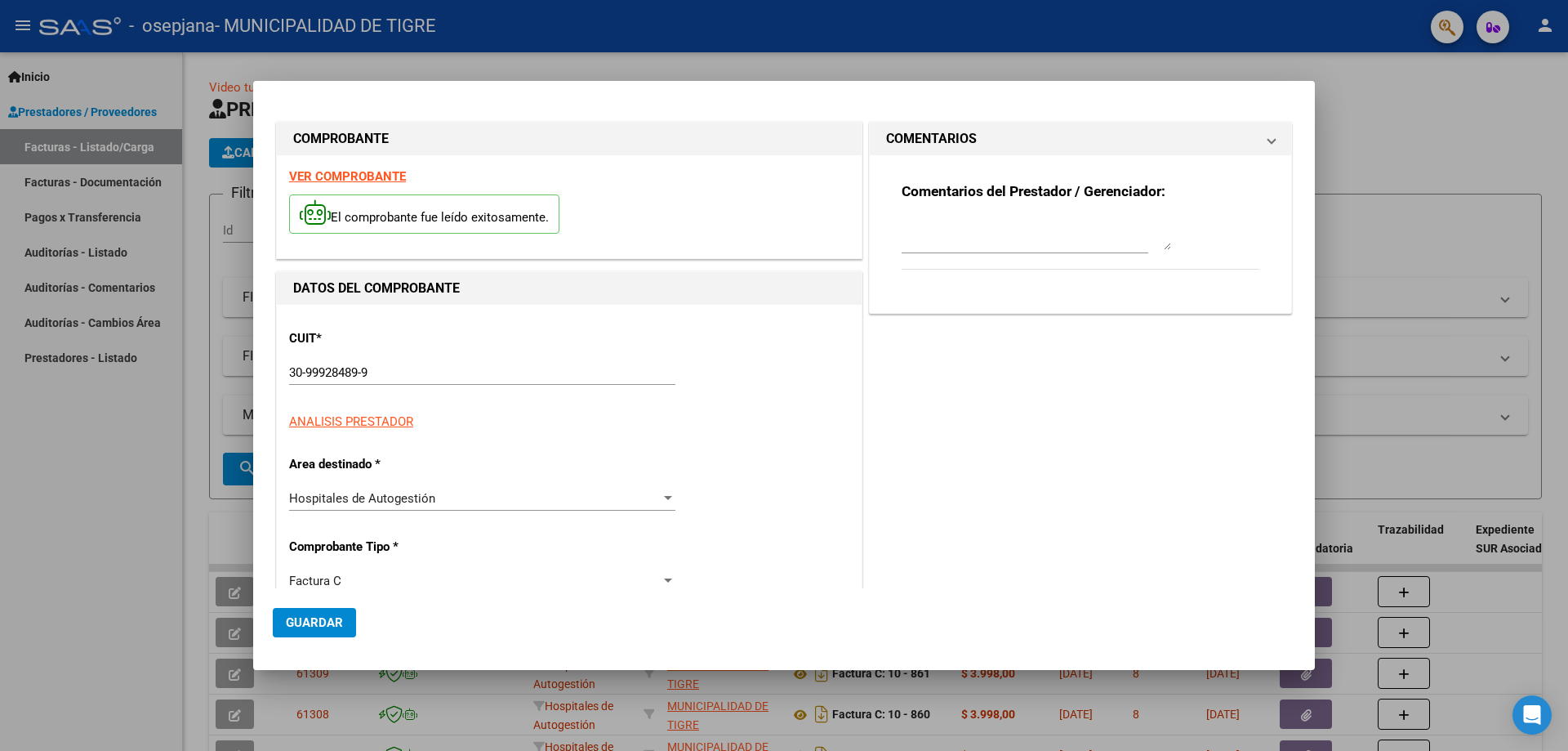
type input "864"
type input "$ 5.518,00"
type input "[DATE]"
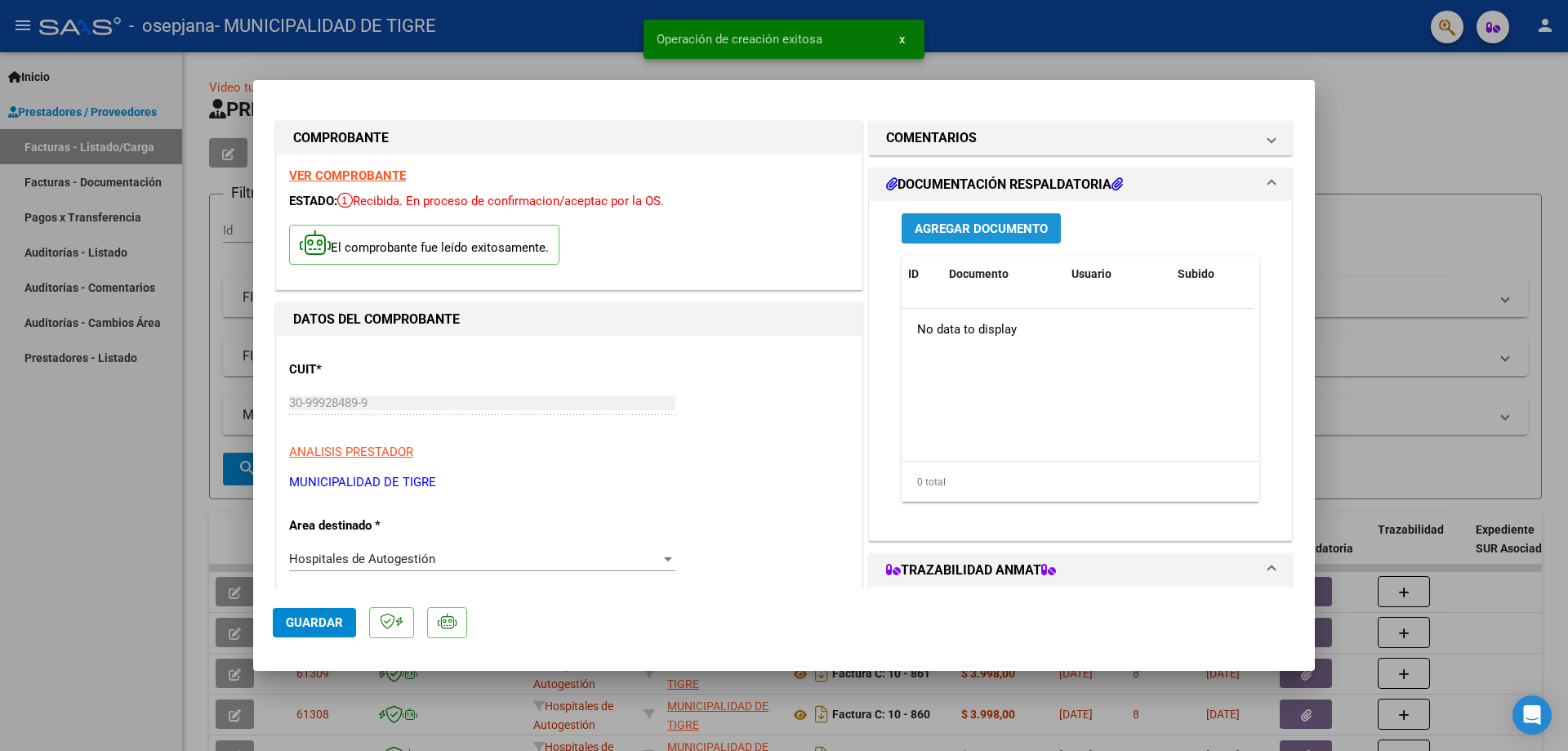
click at [1002, 219] on button "Agregar Documento" at bounding box center [982, 228] width 159 height 30
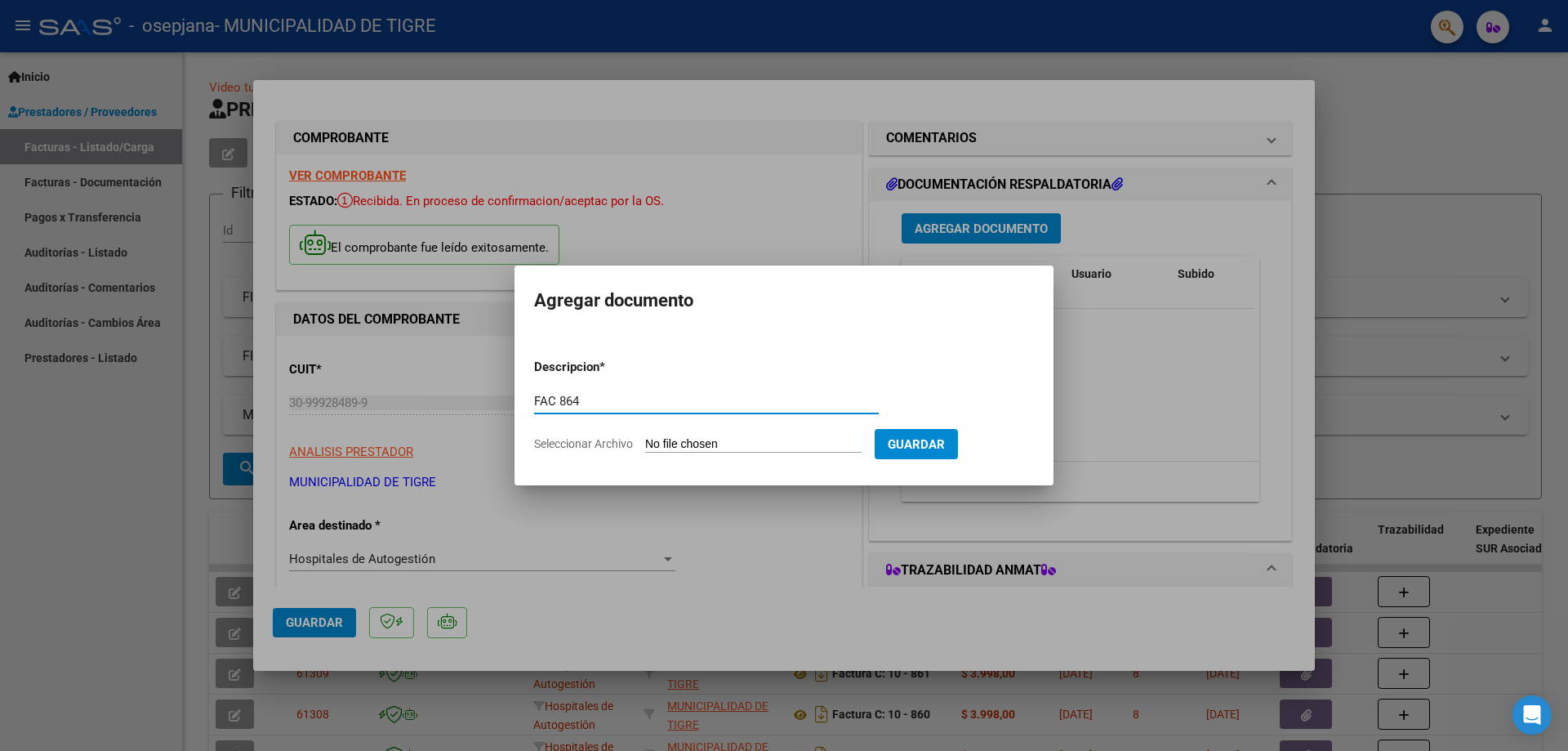
type input "FAC 864"
click at [777, 445] on input "Seleccionar Archivo" at bounding box center [753, 444] width 217 height 16
type input "C:\fakepath\2366 864.pdf"
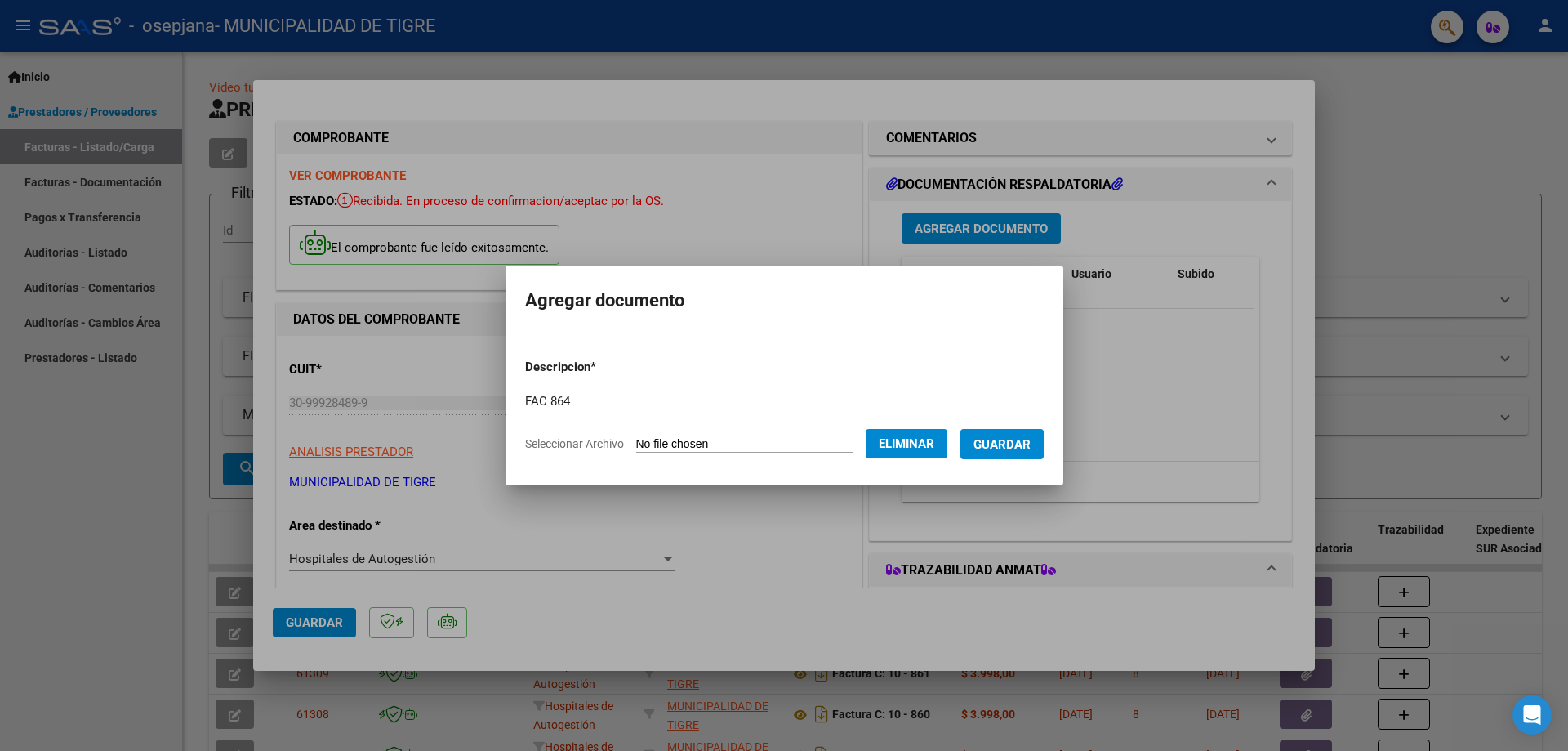
click at [1031, 438] on span "Guardar" at bounding box center [1002, 444] width 57 height 15
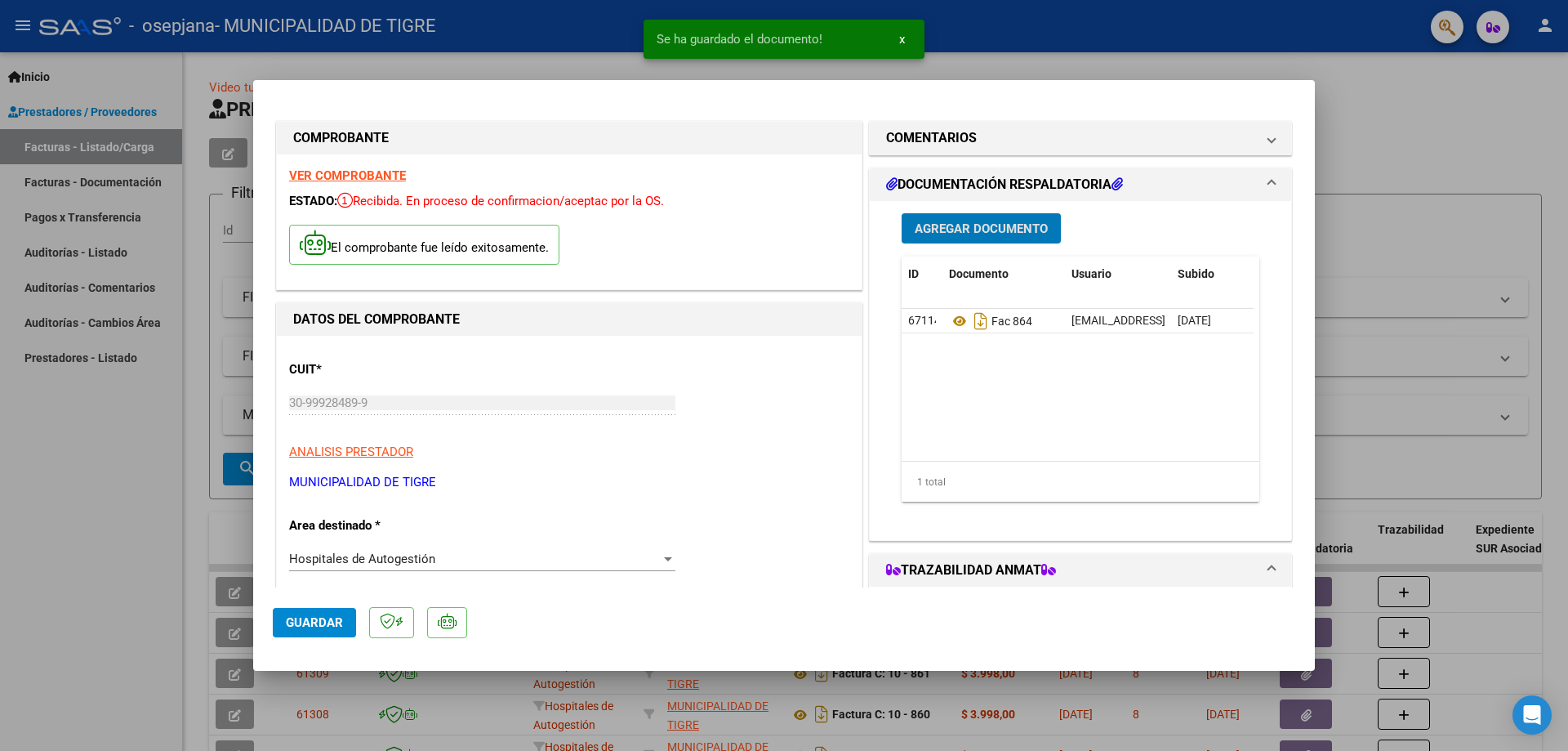
click at [960, 233] on span "Agregar Documento" at bounding box center [981, 229] width 133 height 15
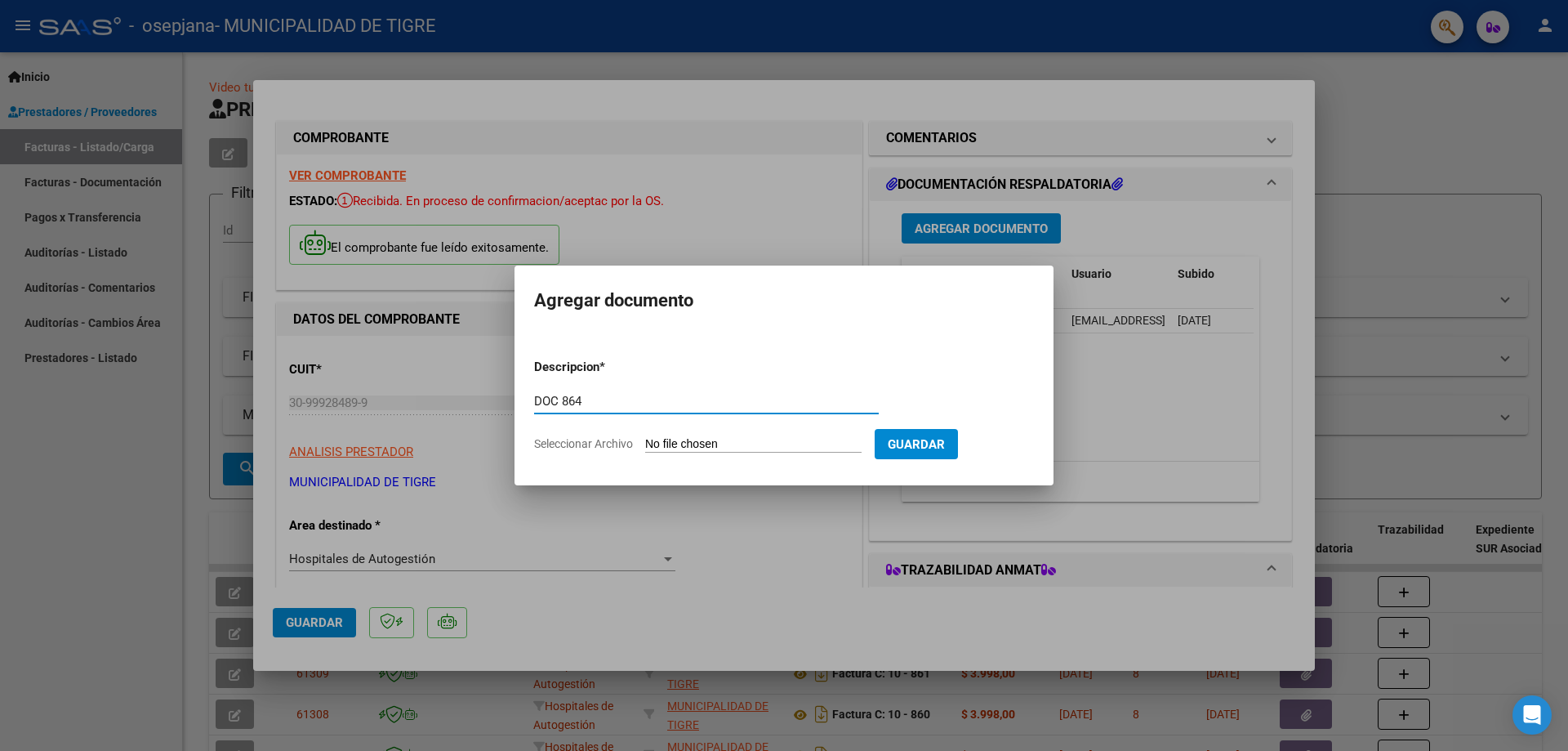
type input "DOC 864"
click at [688, 441] on input "Seleccionar Archivo" at bounding box center [753, 444] width 217 height 16
type input "C:\fakepath\GOOD YEAR-2366 864.pdf"
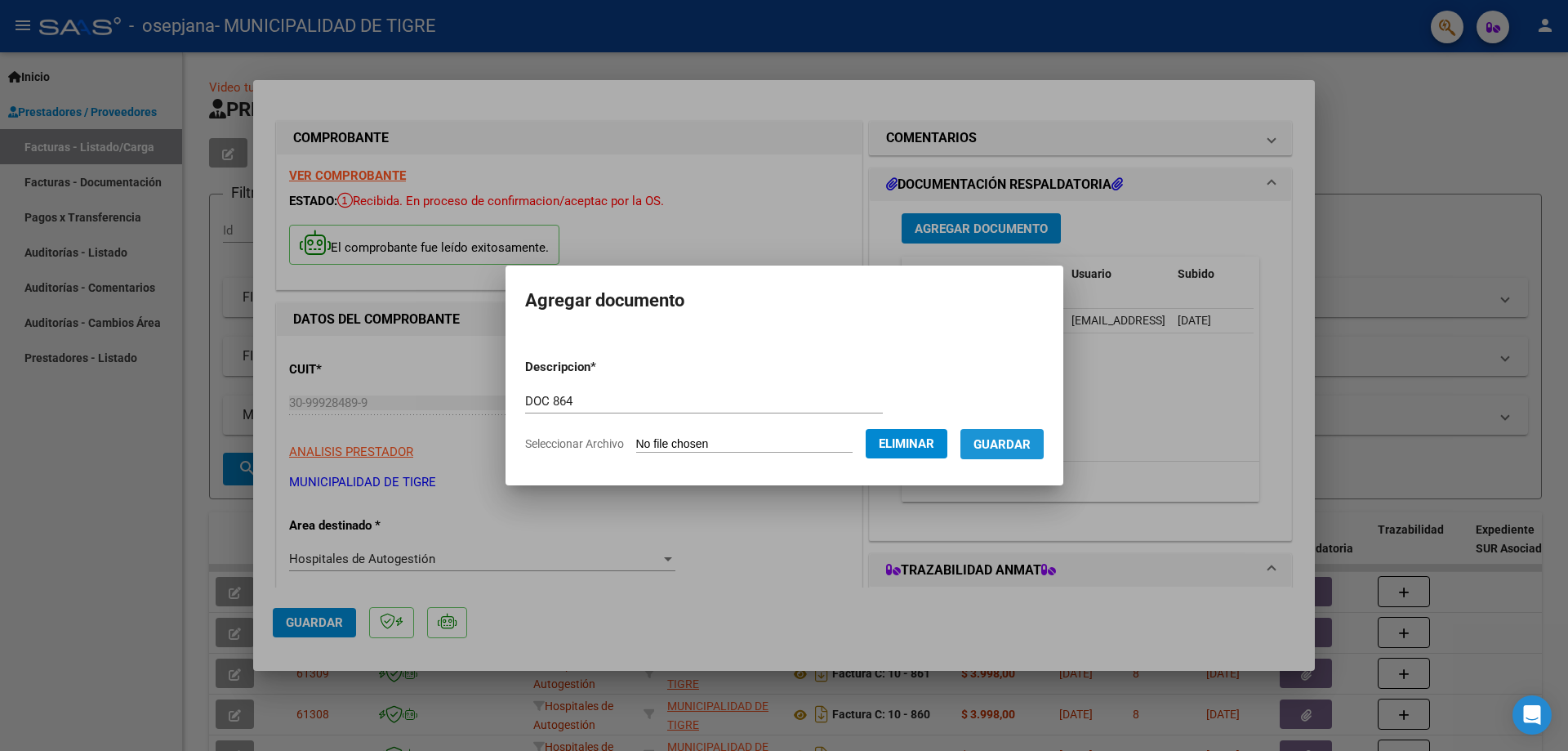
click at [1006, 429] on button "Guardar" at bounding box center [1002, 444] width 83 height 30
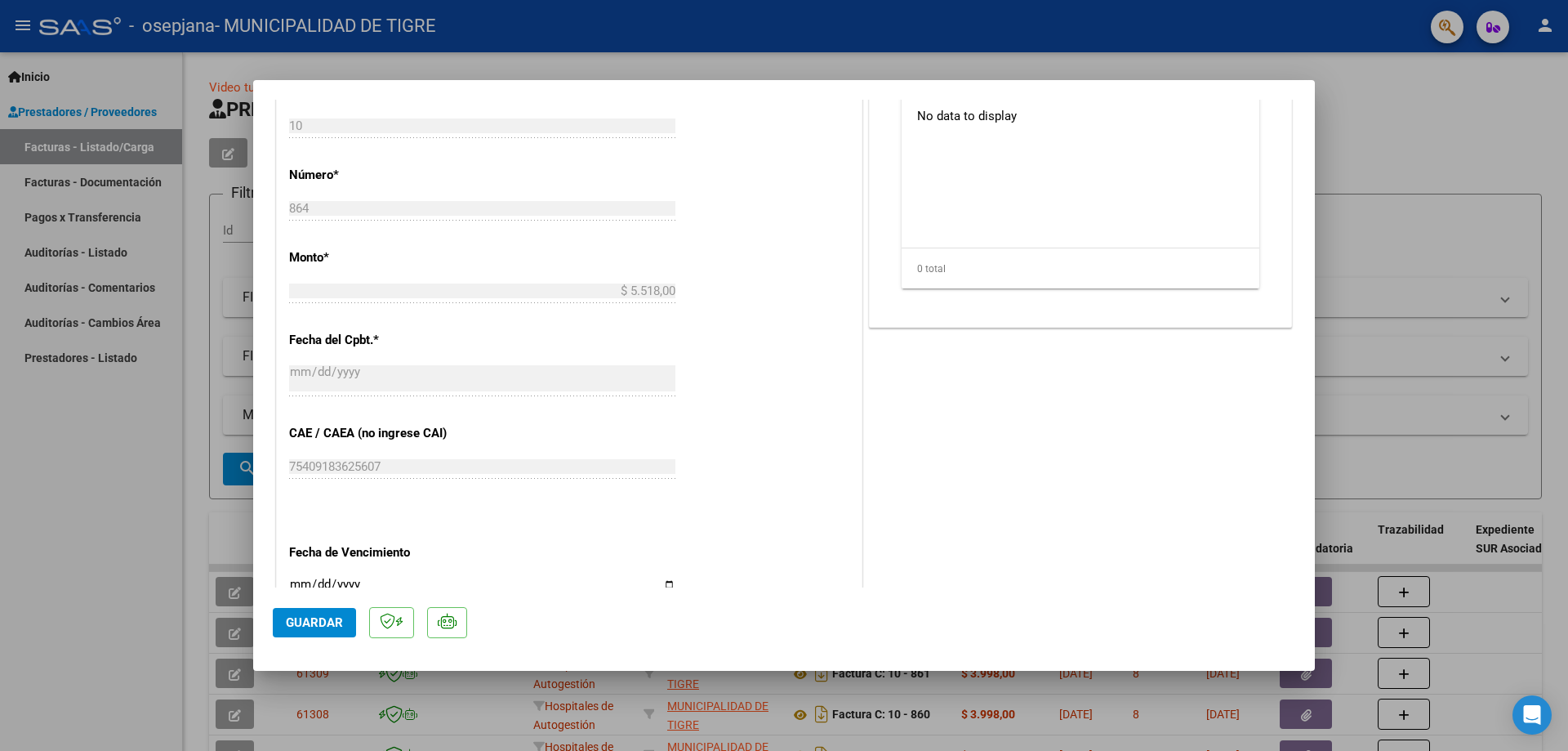
scroll to position [704, 0]
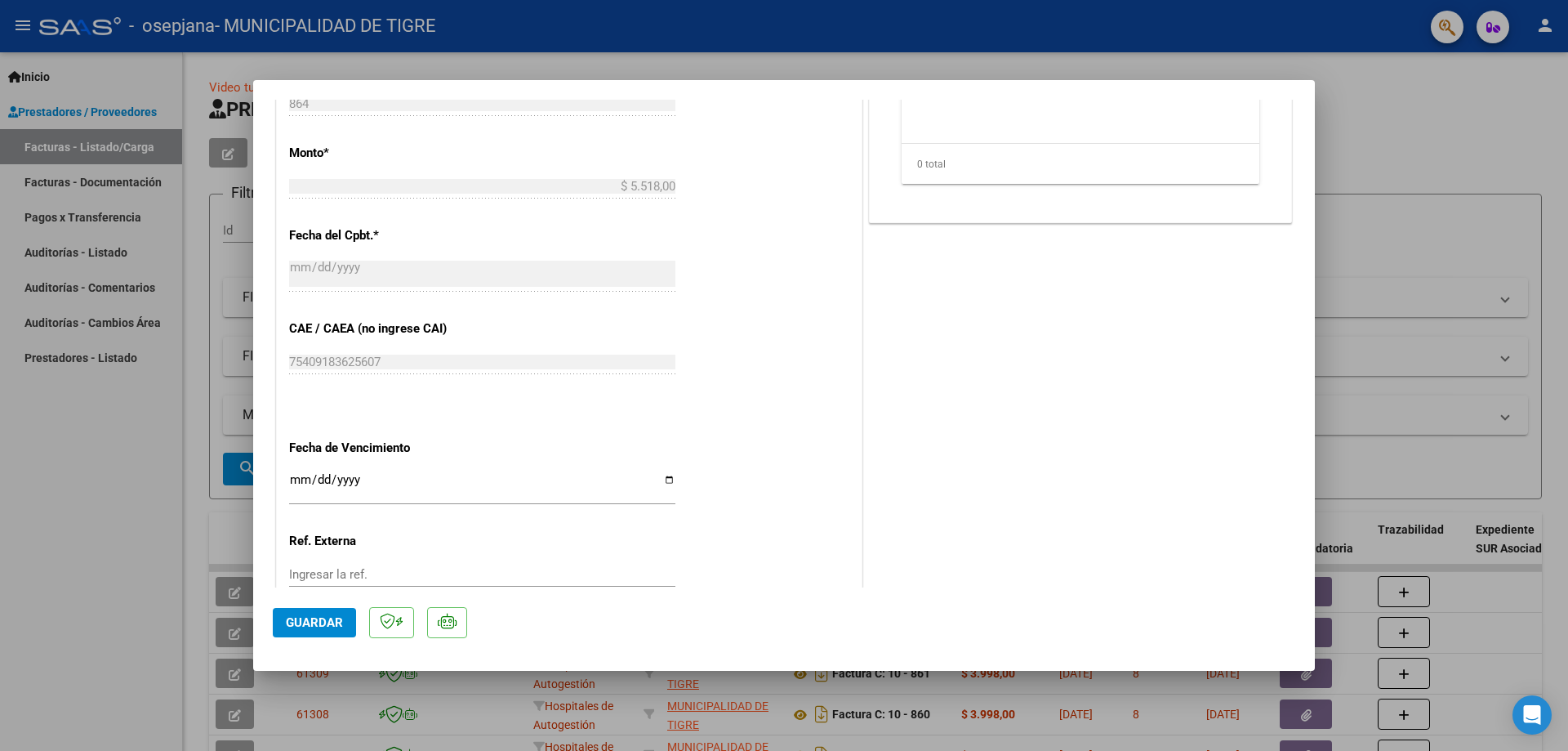
click at [298, 484] on input "Ingresar la fecha" at bounding box center [482, 485] width 386 height 26
type input "[DATE]"
click at [321, 621] on span "Guardar" at bounding box center [314, 623] width 57 height 15
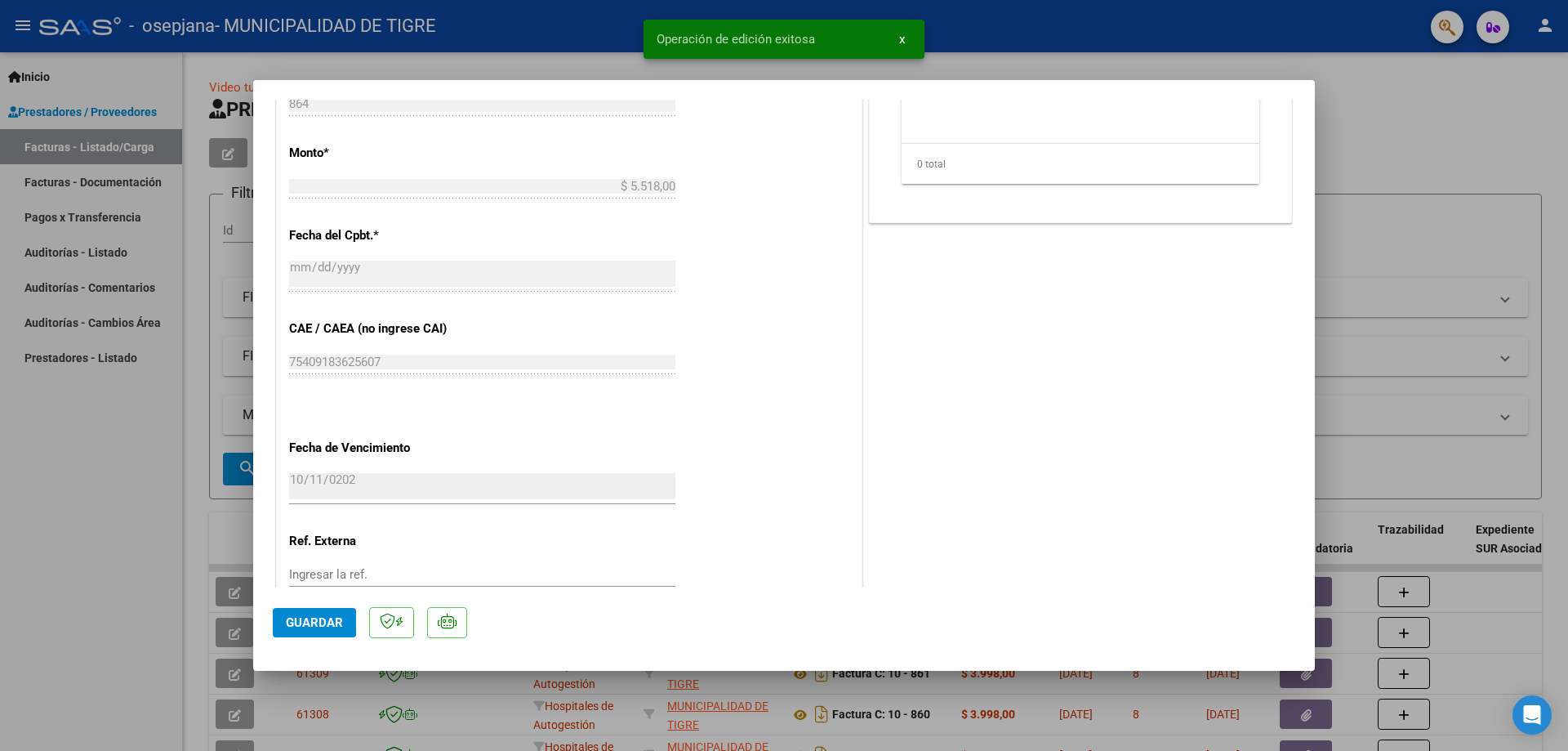
click at [1399, 115] on div at bounding box center [784, 376] width 1568 height 751
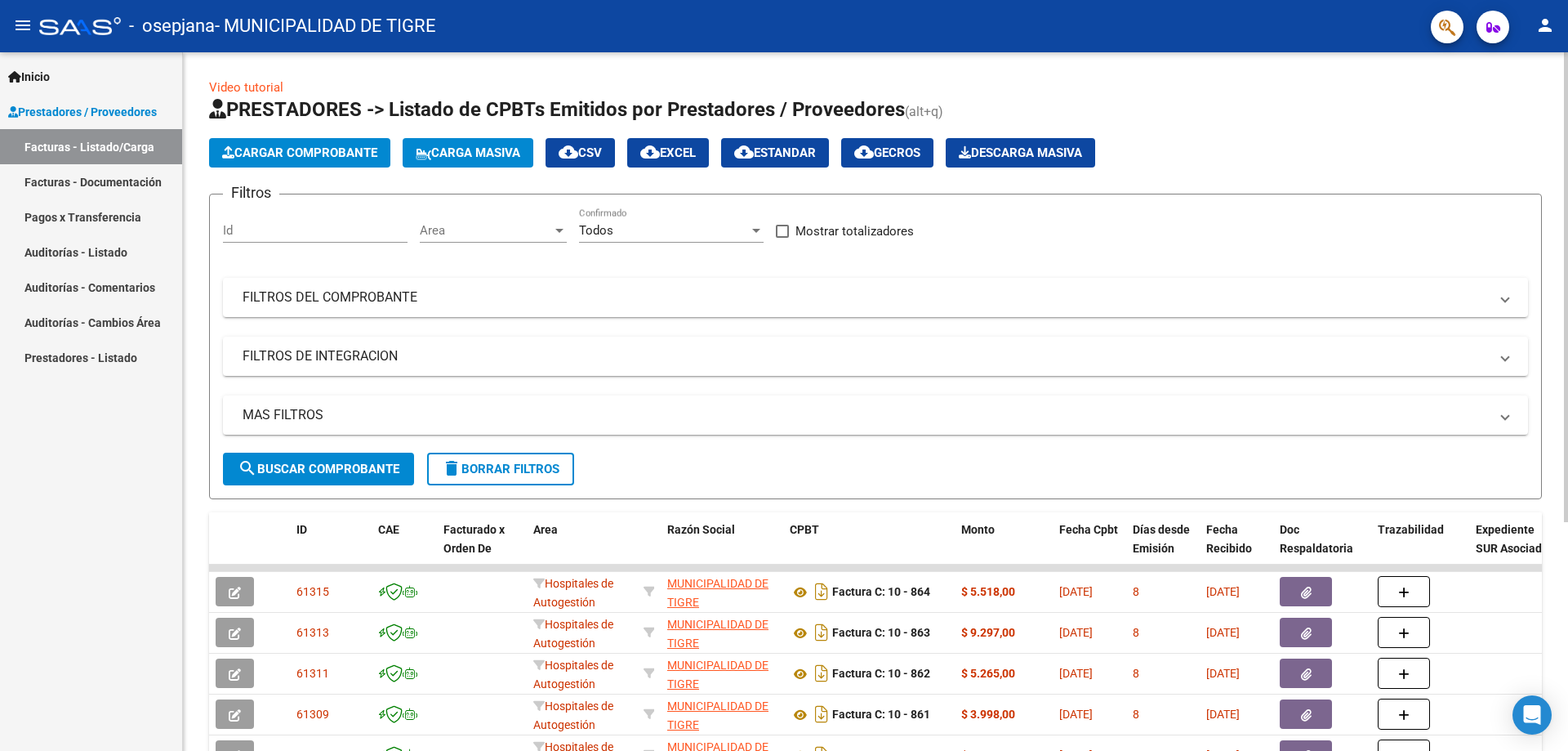
click at [320, 162] on button "Cargar Comprobante" at bounding box center [300, 152] width 181 height 29
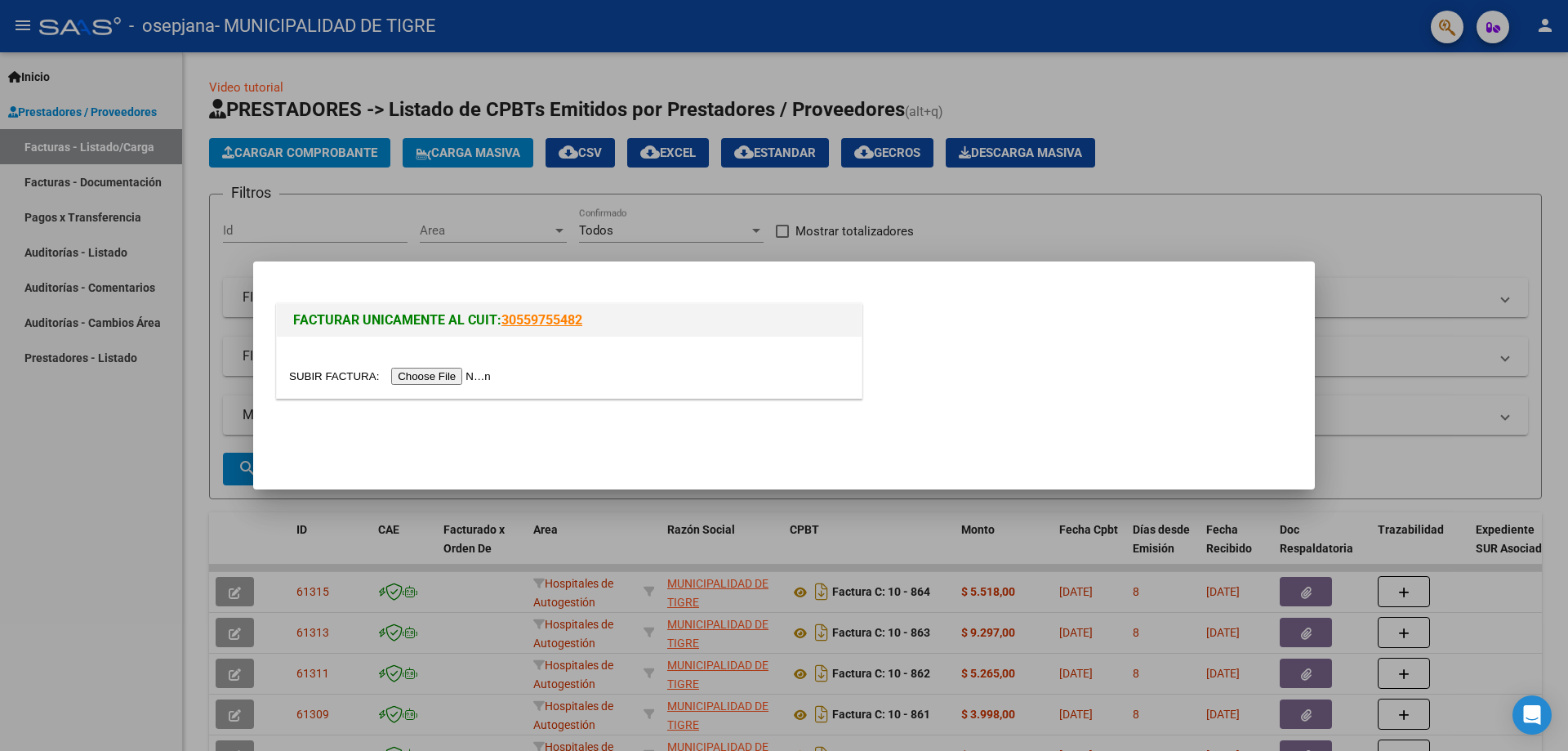
click at [475, 369] on input "file" at bounding box center [392, 376] width 207 height 17
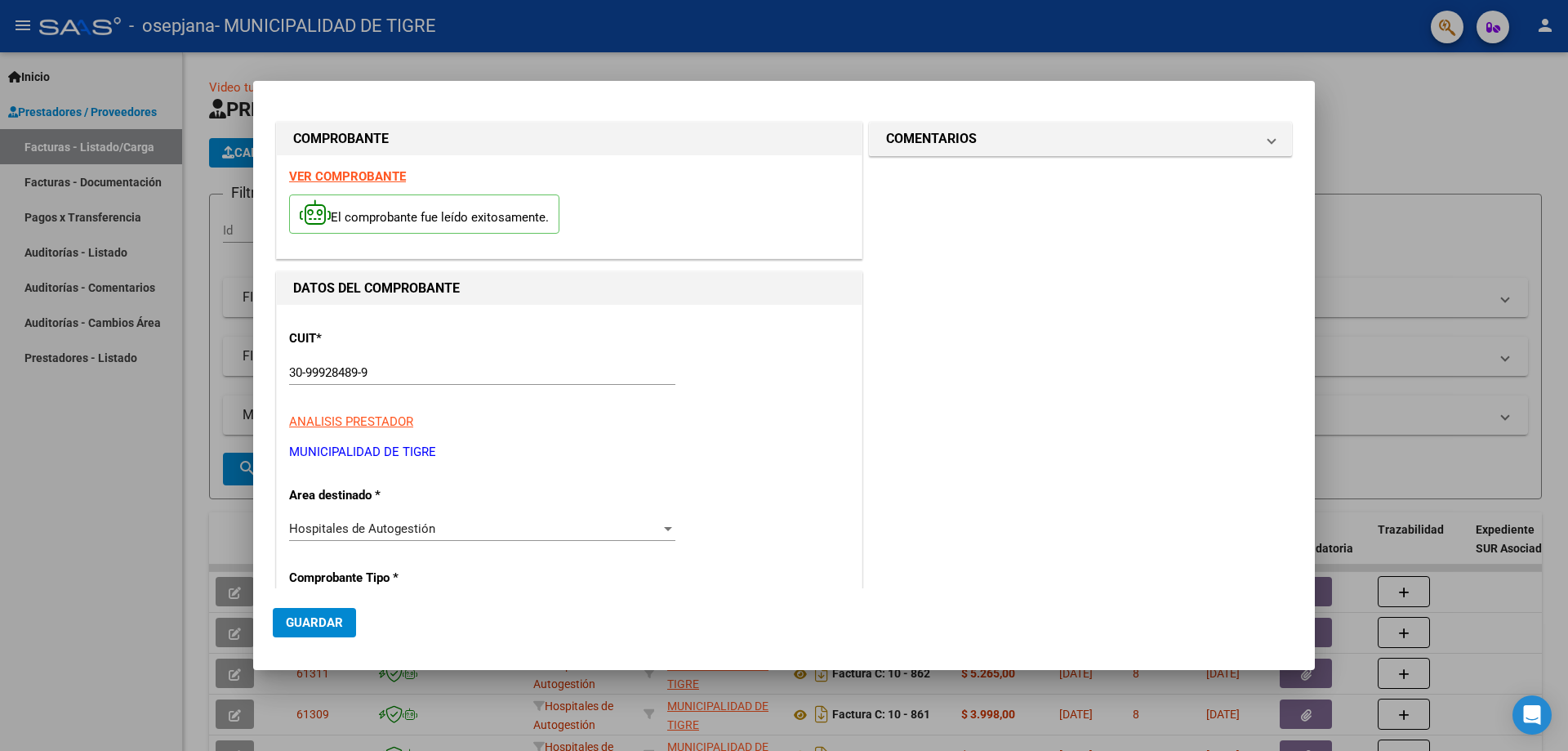
type input "865"
type input "$ 13.267,00"
type input "[DATE]"
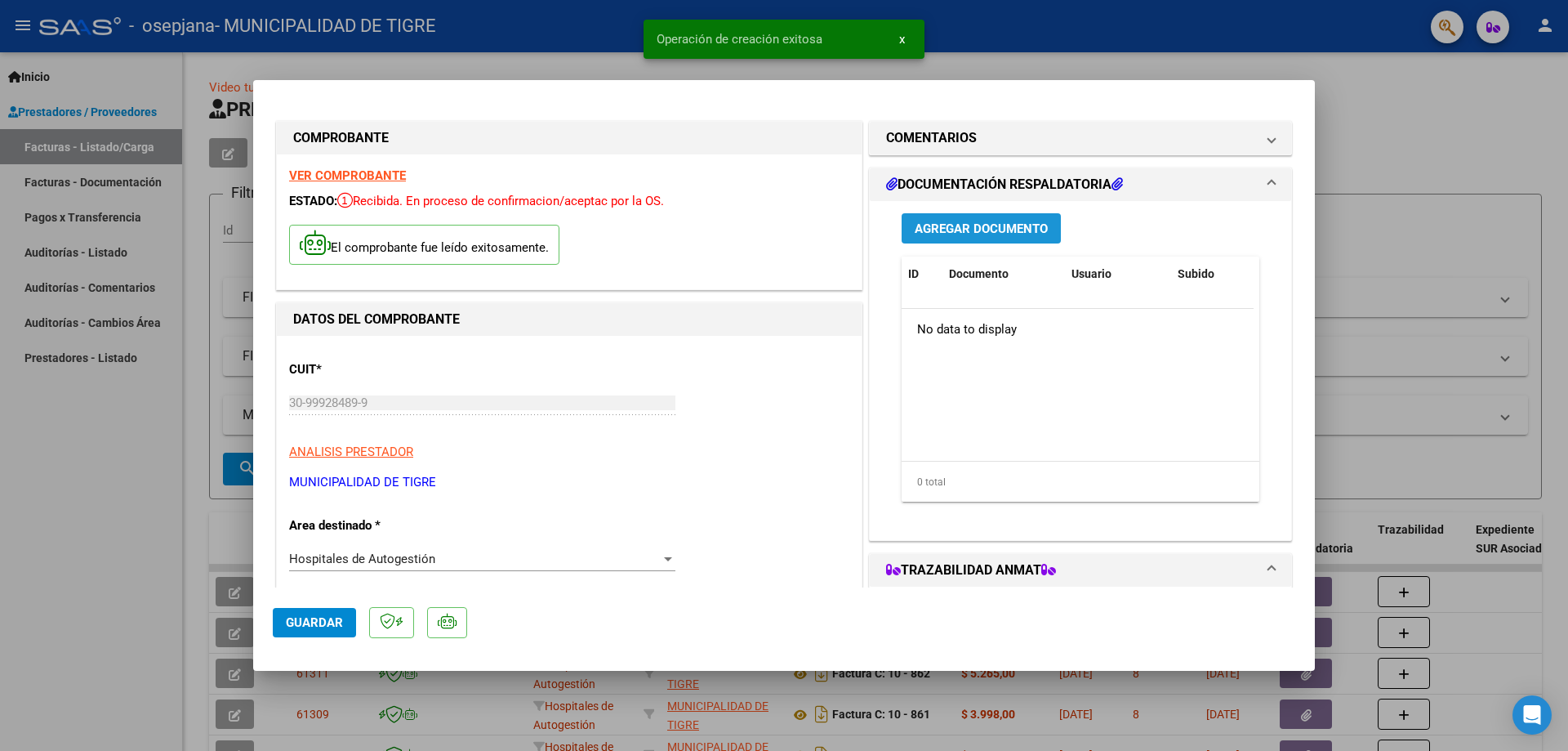
click at [973, 221] on span "Agregar Documento" at bounding box center [981, 228] width 133 height 15
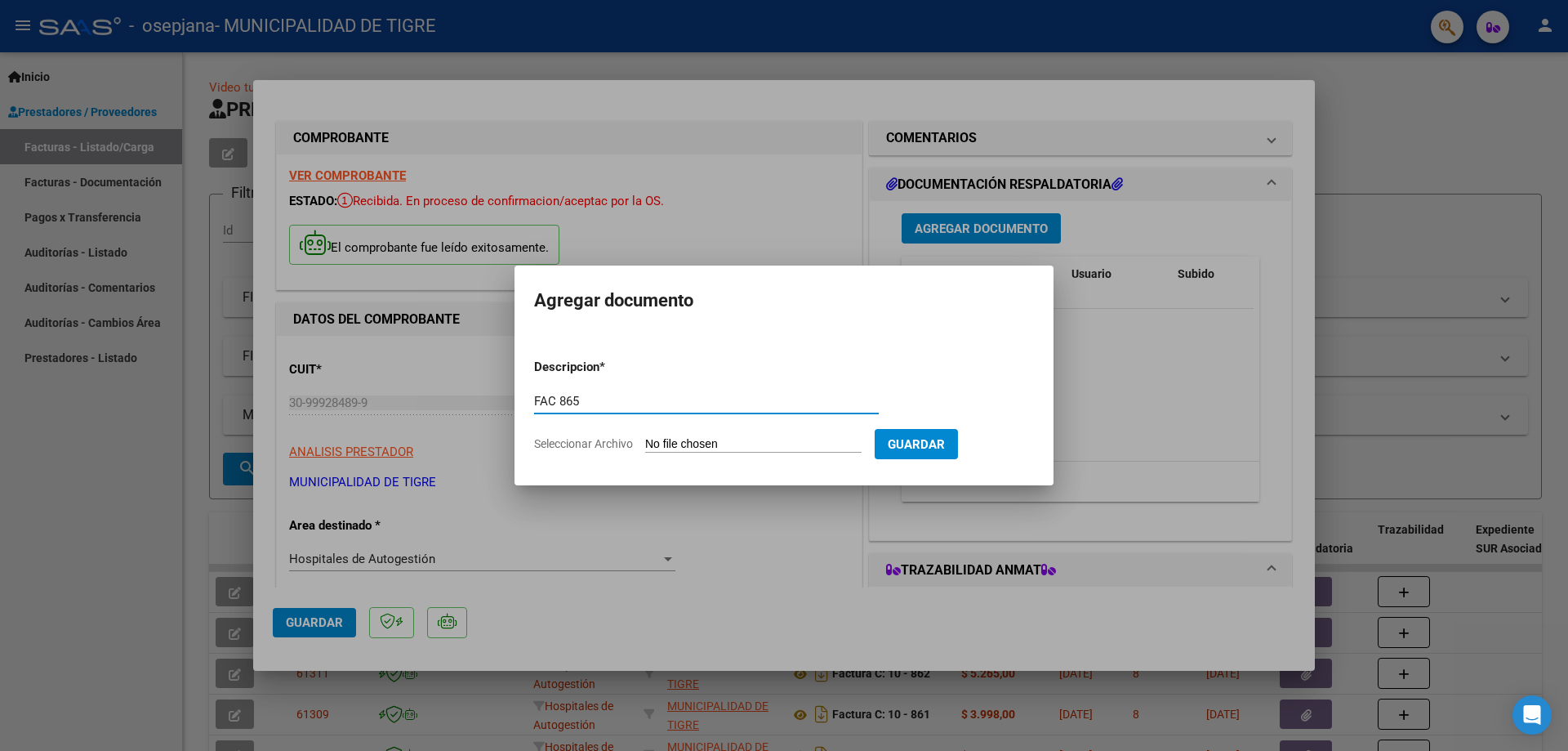
type input "FAC 865"
click at [746, 444] on input "Seleccionar Archivo" at bounding box center [753, 444] width 217 height 16
type input "C:\fakepath\2367 865.pdf"
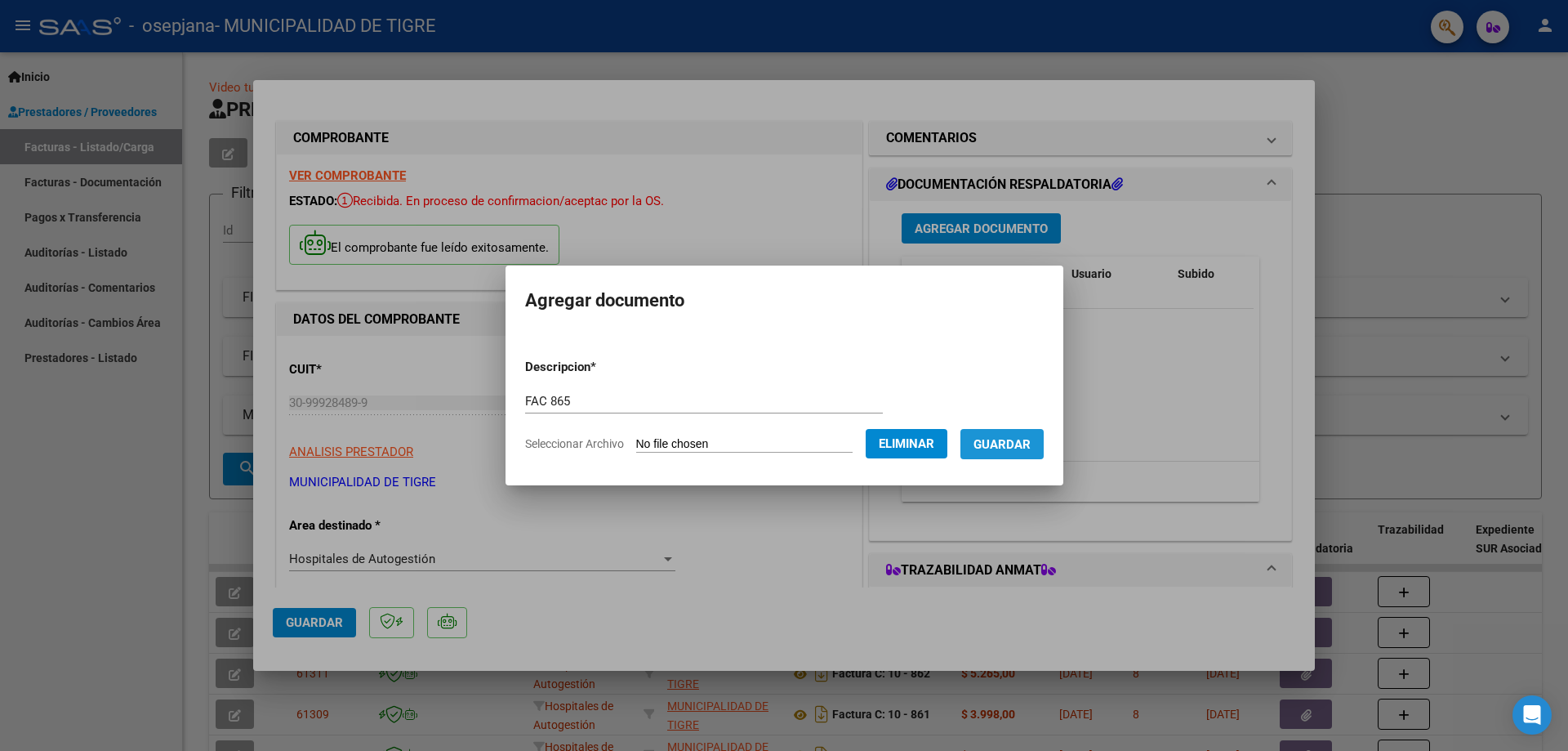
click at [1030, 444] on span "Guardar" at bounding box center [1002, 444] width 57 height 15
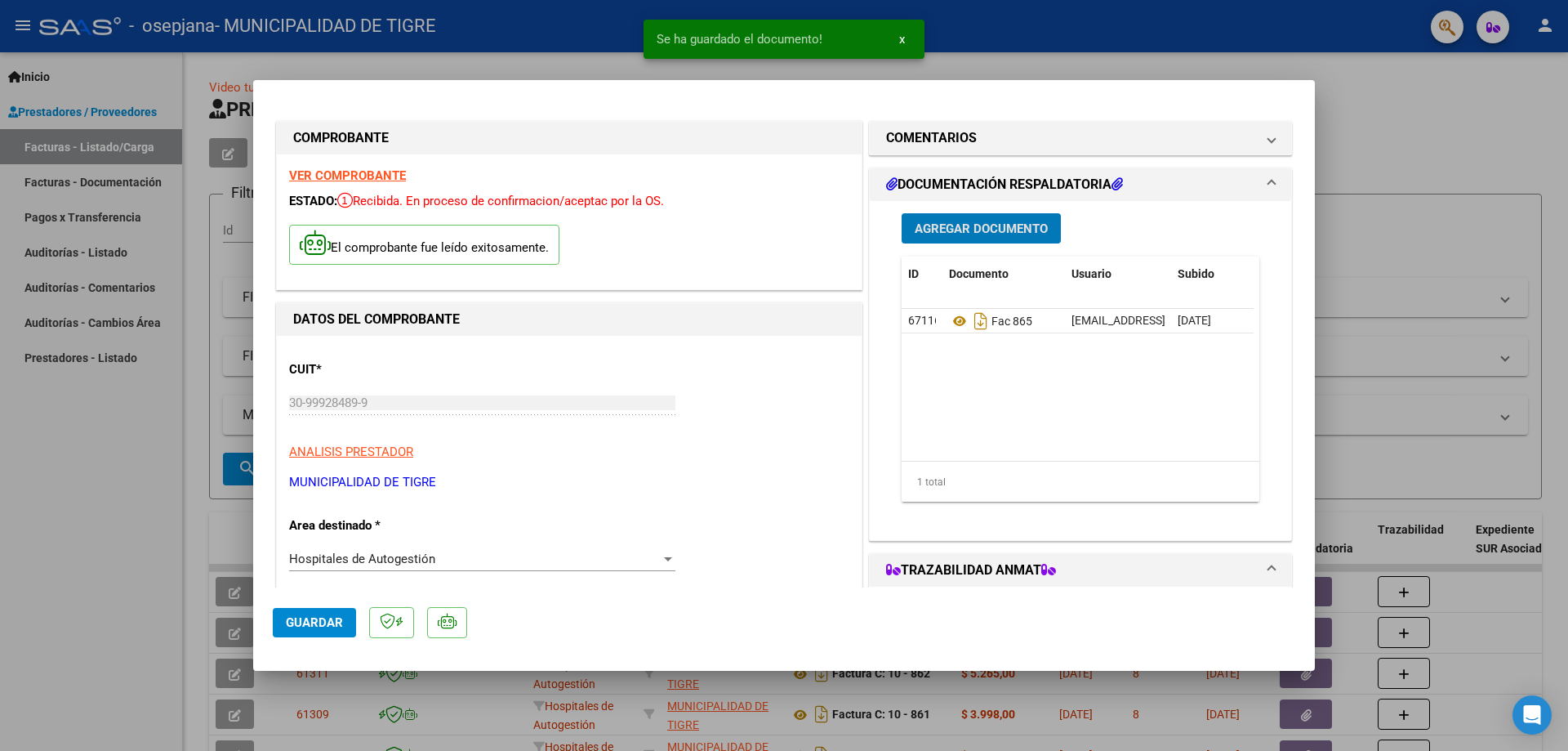
click at [939, 223] on span "Agregar Documento" at bounding box center [981, 229] width 133 height 15
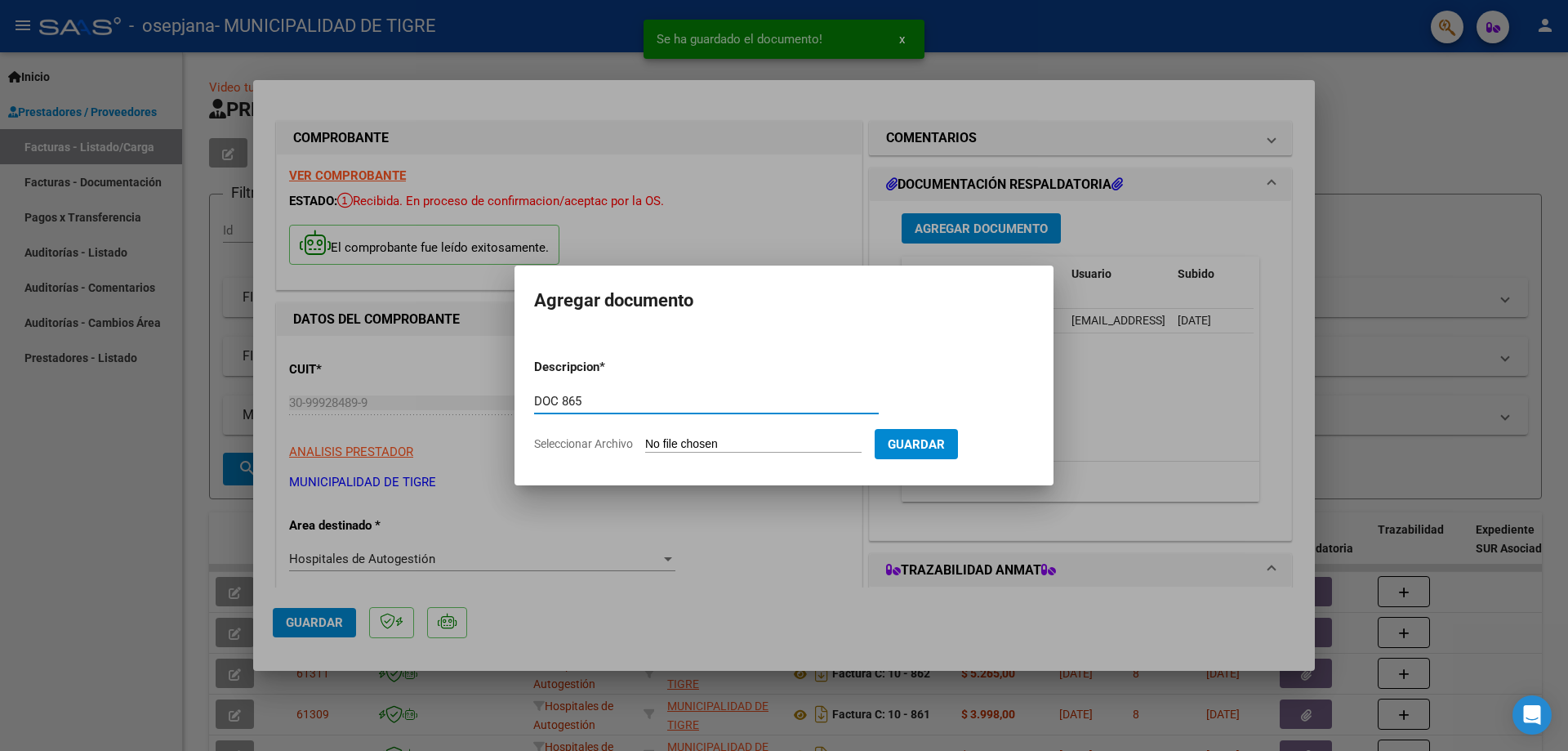
type input "DOC 865"
click at [754, 440] on input "Seleccionar Archivo" at bounding box center [753, 444] width 217 height 16
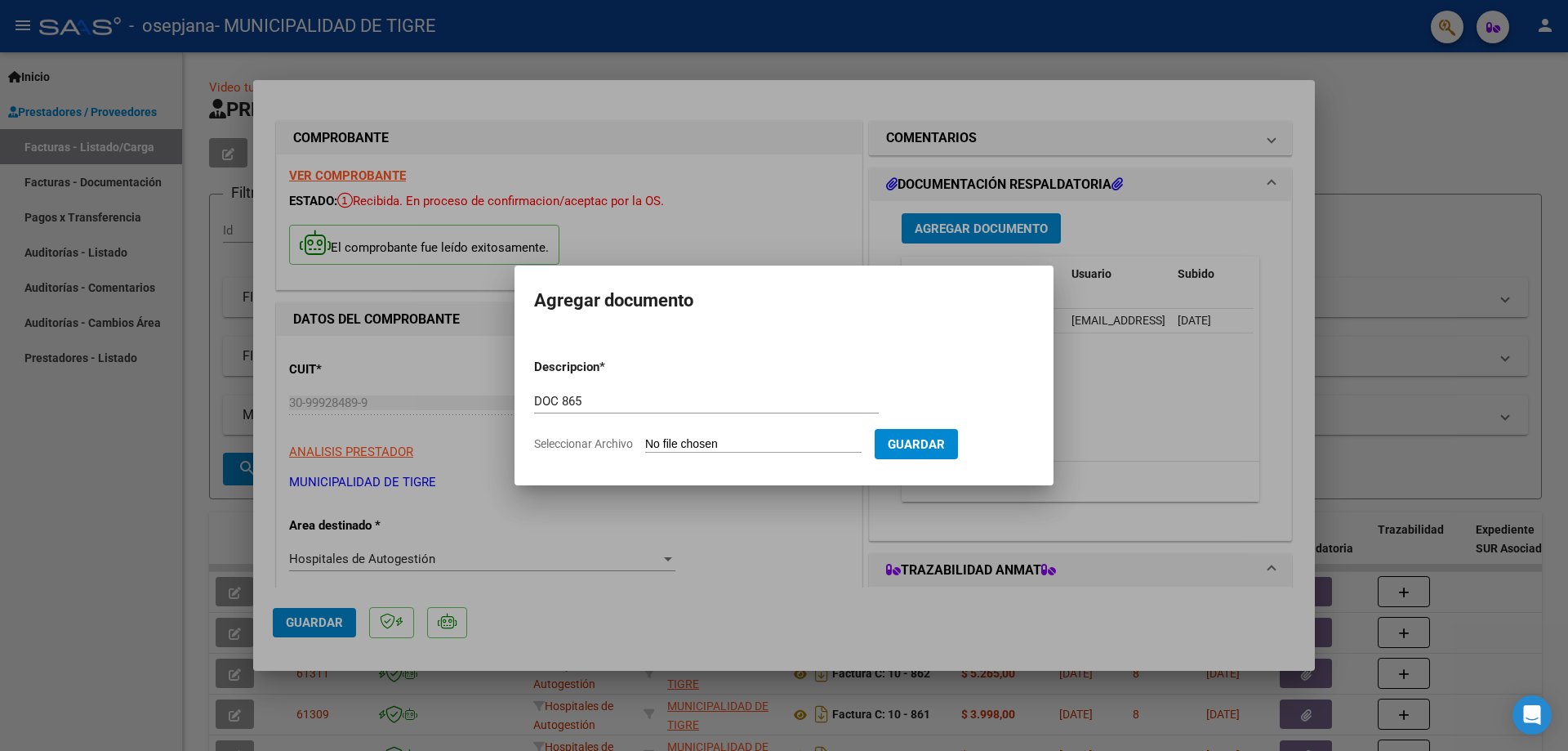
type input "C:\fakepath\GOOD YEAR-2365 863.pdf"
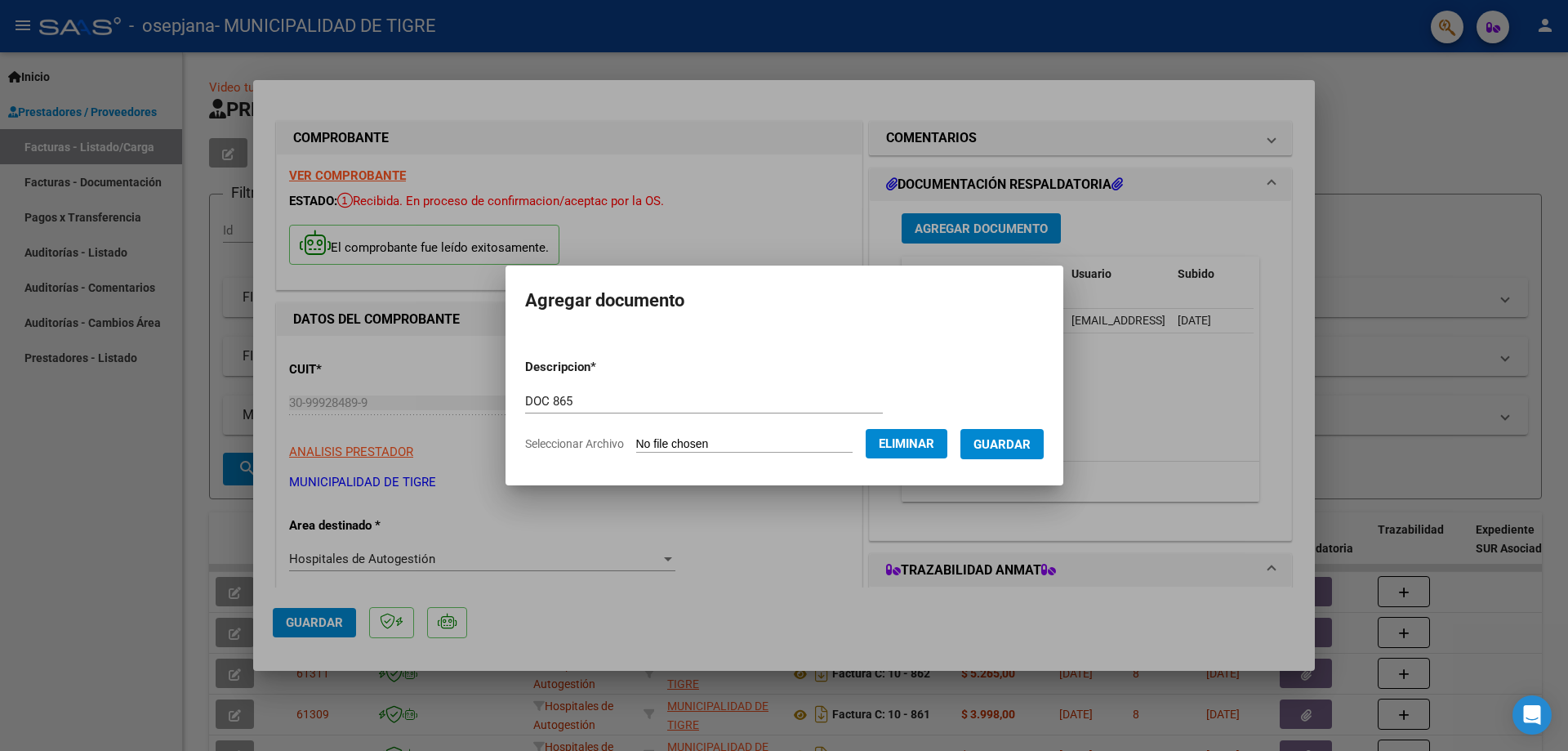
click at [1004, 450] on span "Guardar" at bounding box center [1002, 444] width 57 height 15
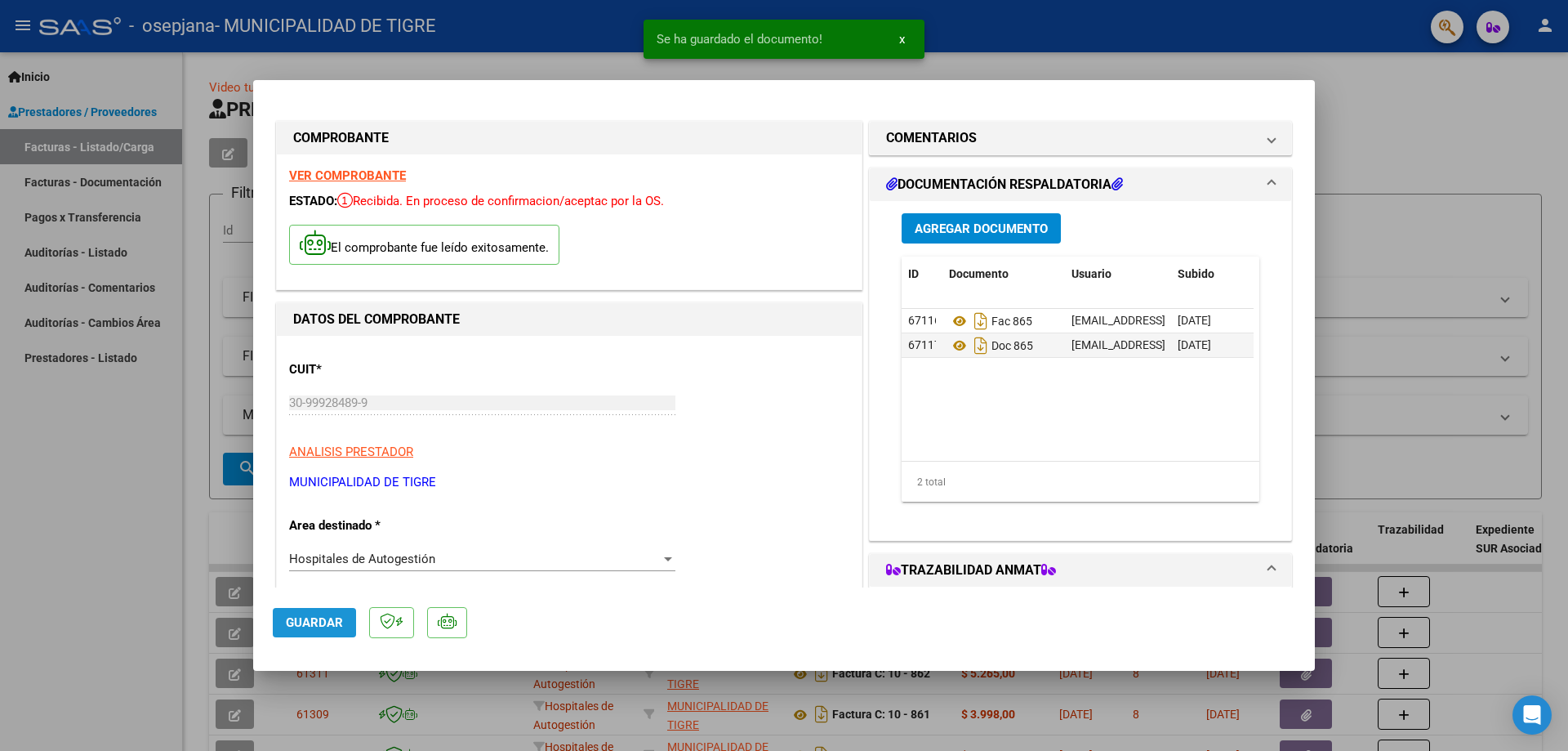
click at [314, 613] on button "Guardar" at bounding box center [314, 622] width 83 height 29
click at [1386, 112] on div at bounding box center [784, 376] width 1568 height 751
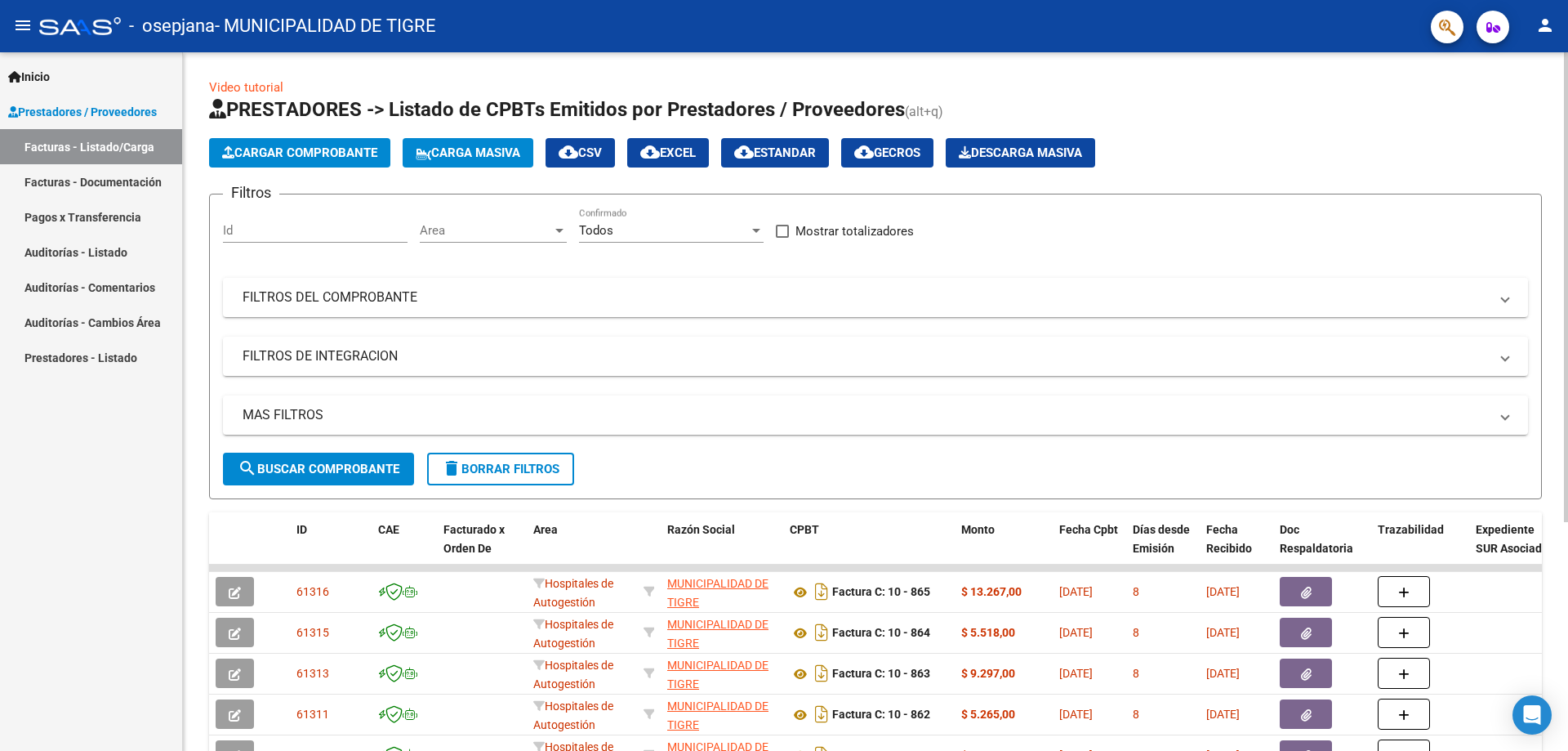
click at [307, 151] on span "Cargar Comprobante" at bounding box center [299, 153] width 155 height 15
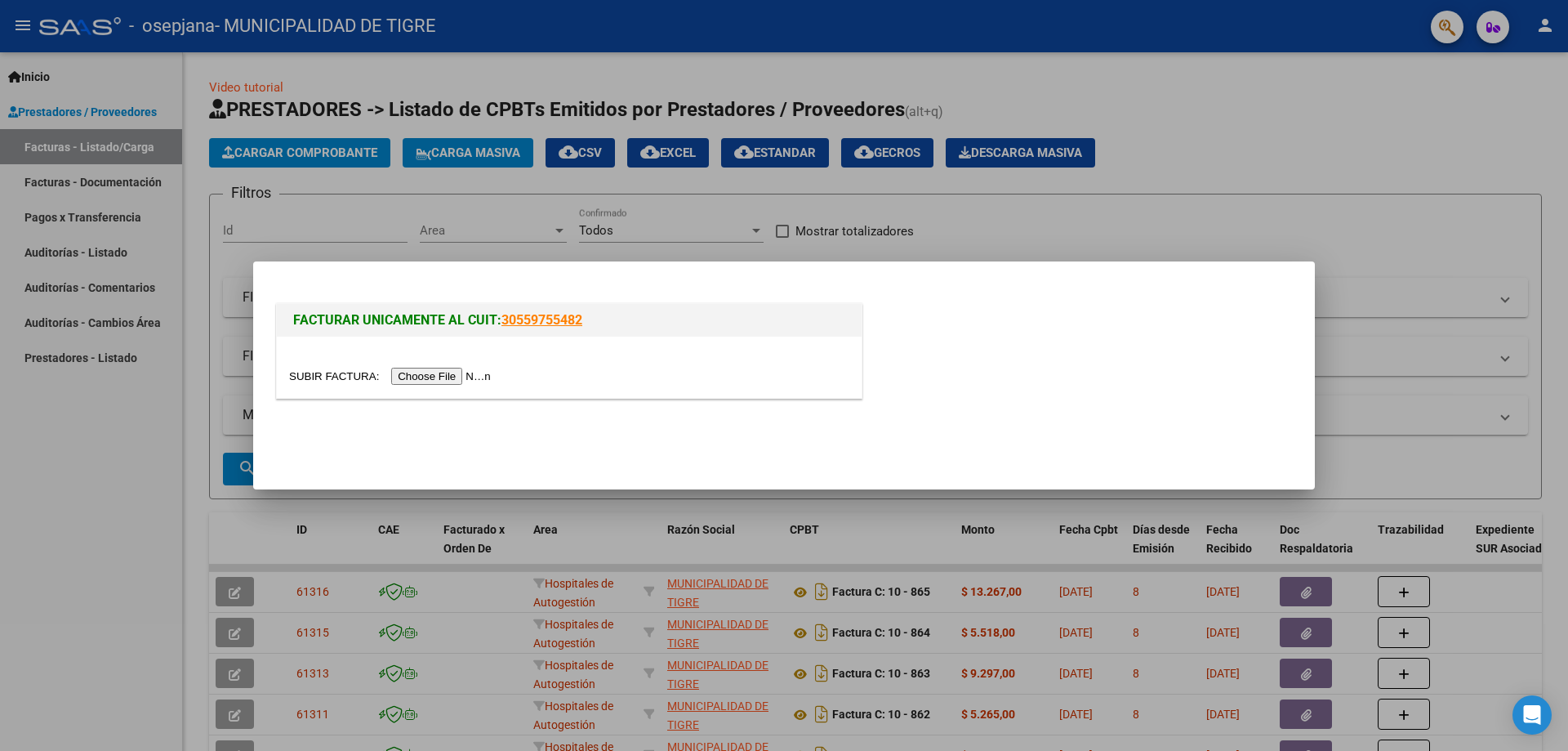
click at [443, 365] on div at bounding box center [569, 367] width 585 height 61
click at [444, 370] on input "file" at bounding box center [392, 376] width 207 height 17
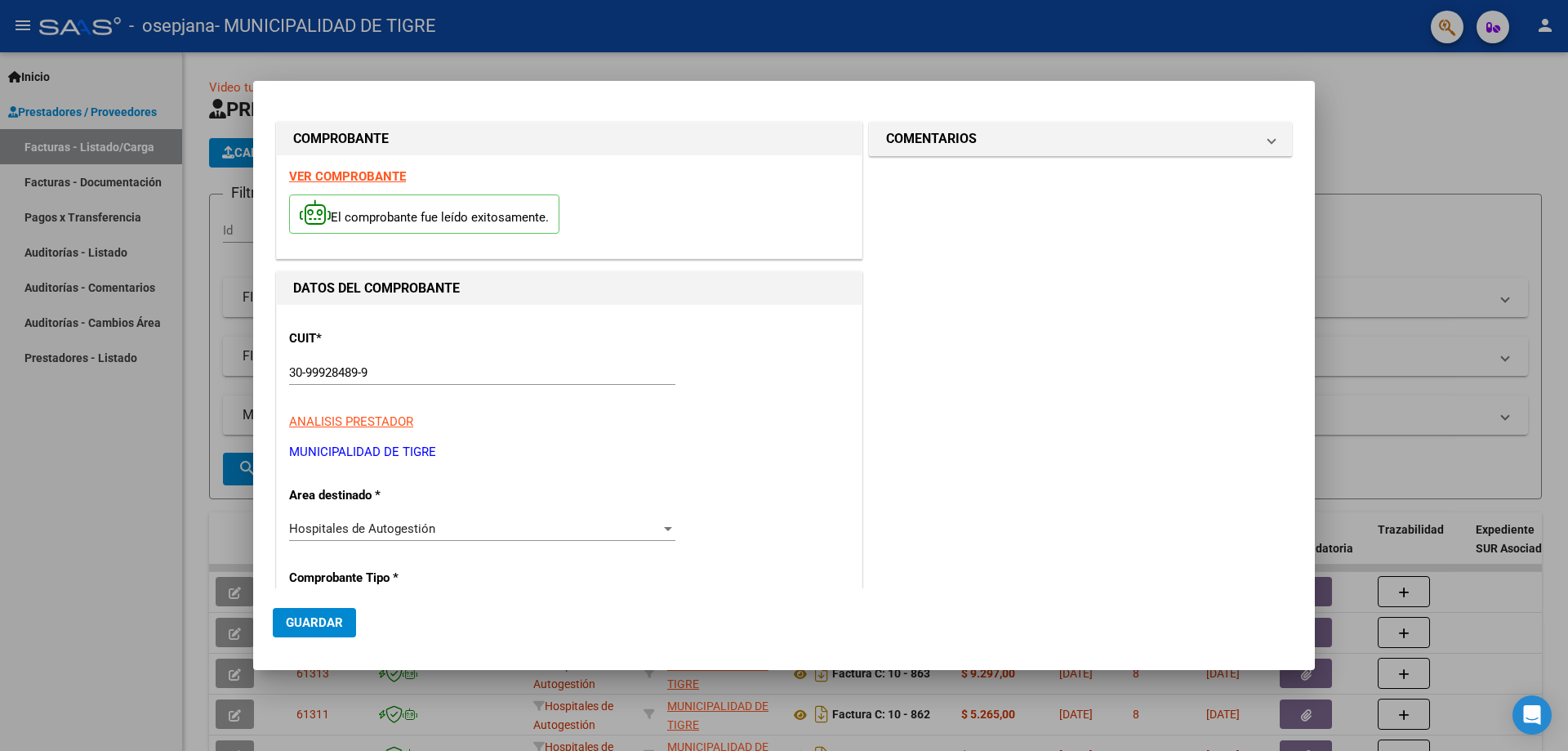
type input "866"
type input "$ 15.764,00"
type input "[DATE]"
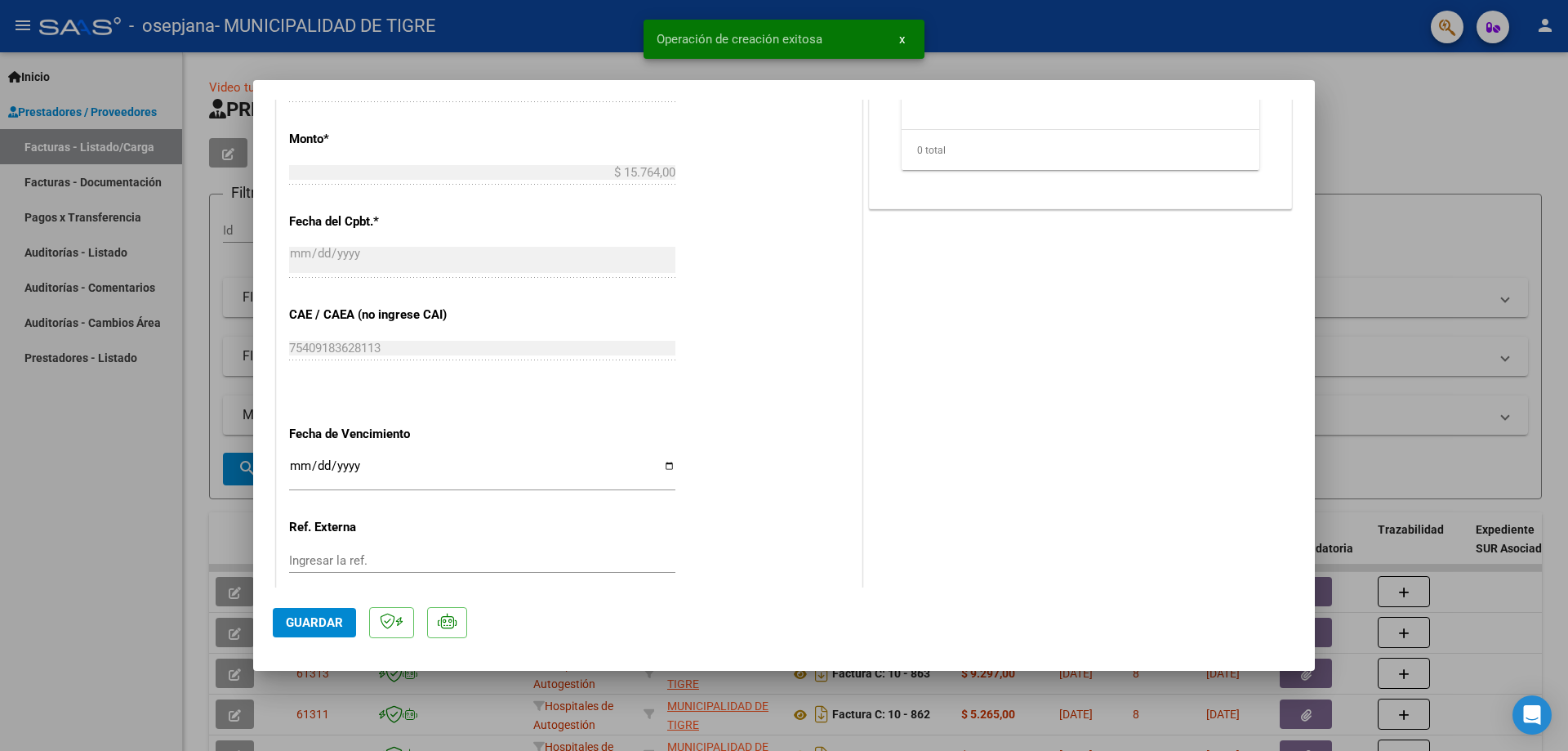
scroll to position [817, 0]
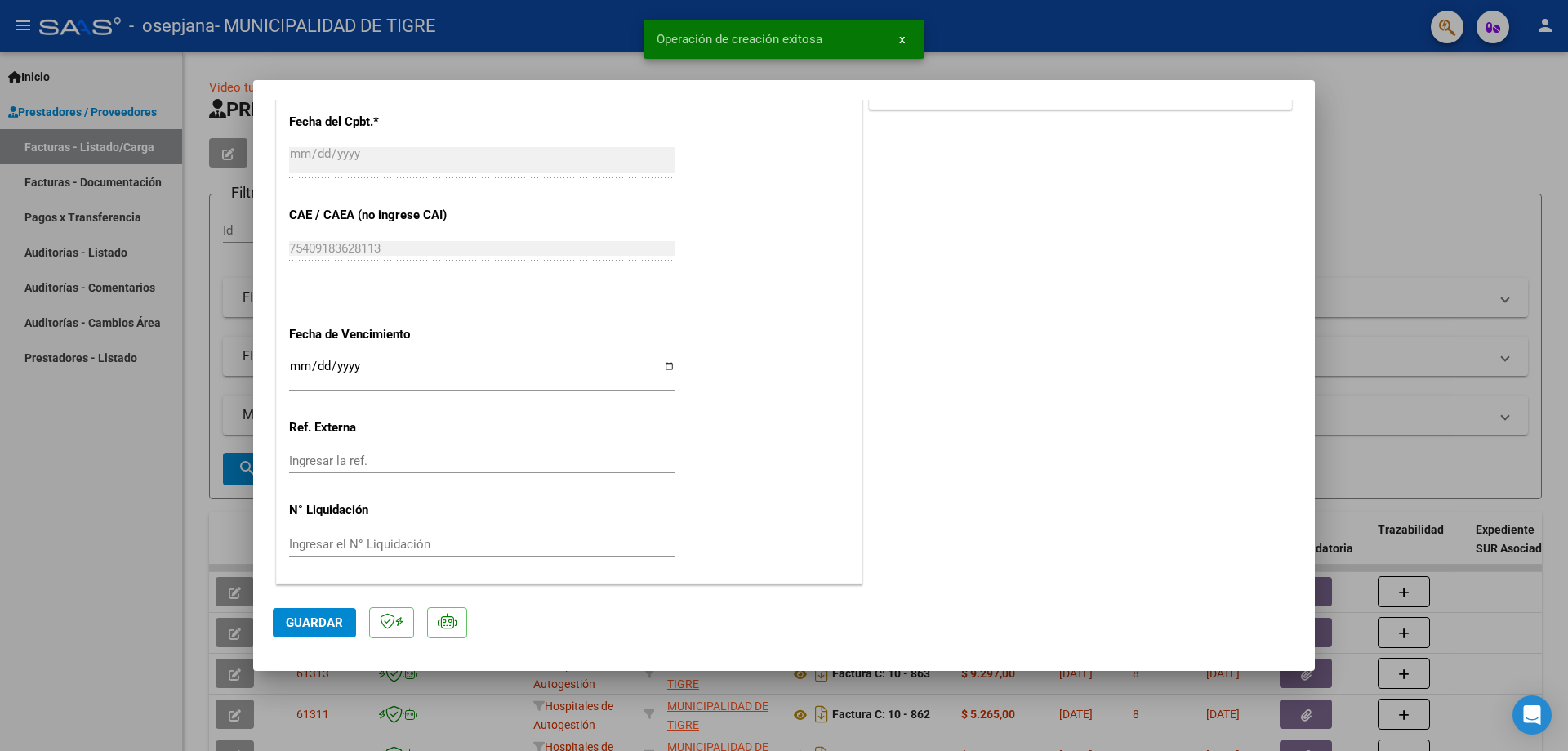
click at [301, 359] on div "Ingresar la fecha" at bounding box center [482, 374] width 386 height 35
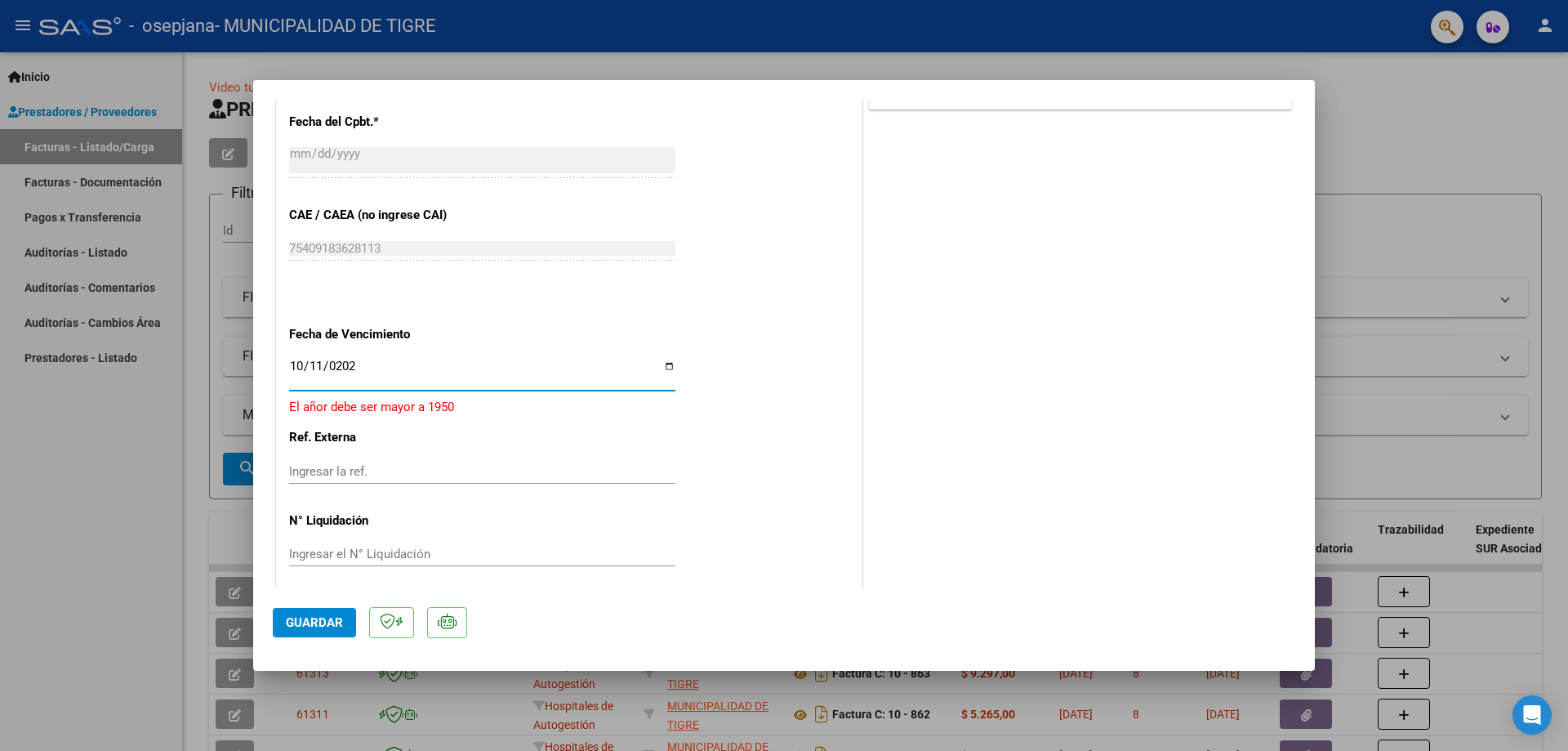
type input "[DATE]"
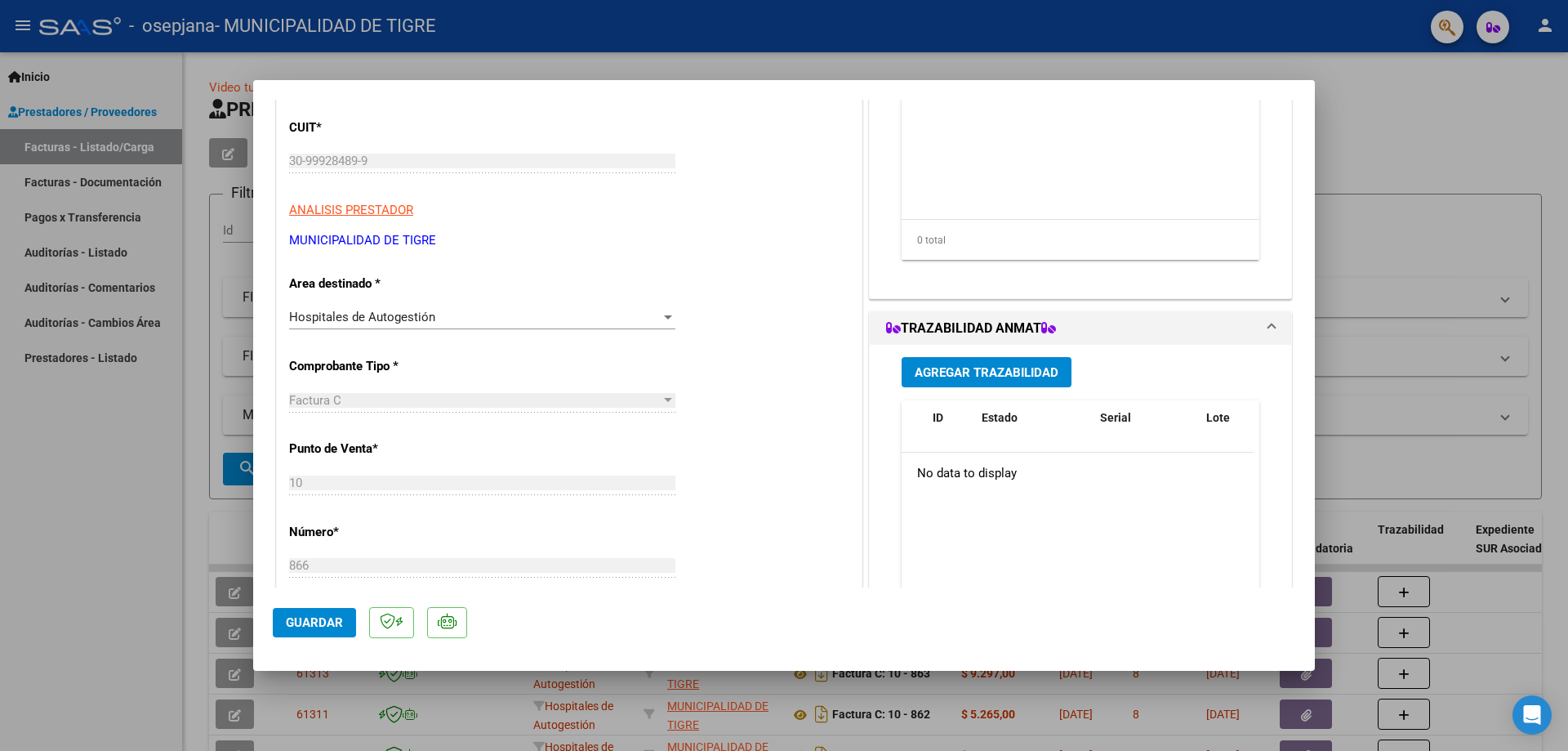
scroll to position [0, 0]
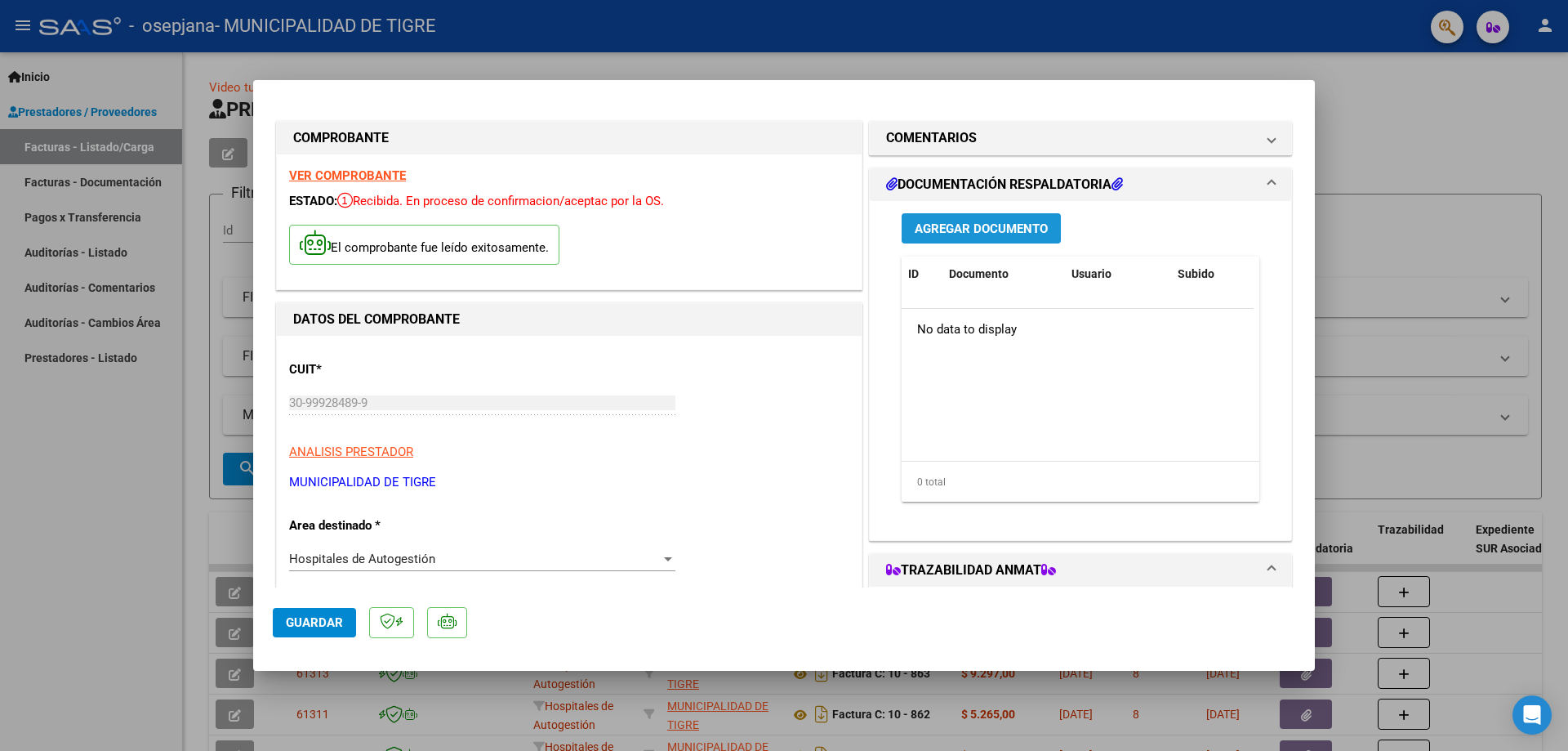
click at [1007, 226] on span "Agregar Documento" at bounding box center [981, 229] width 133 height 15
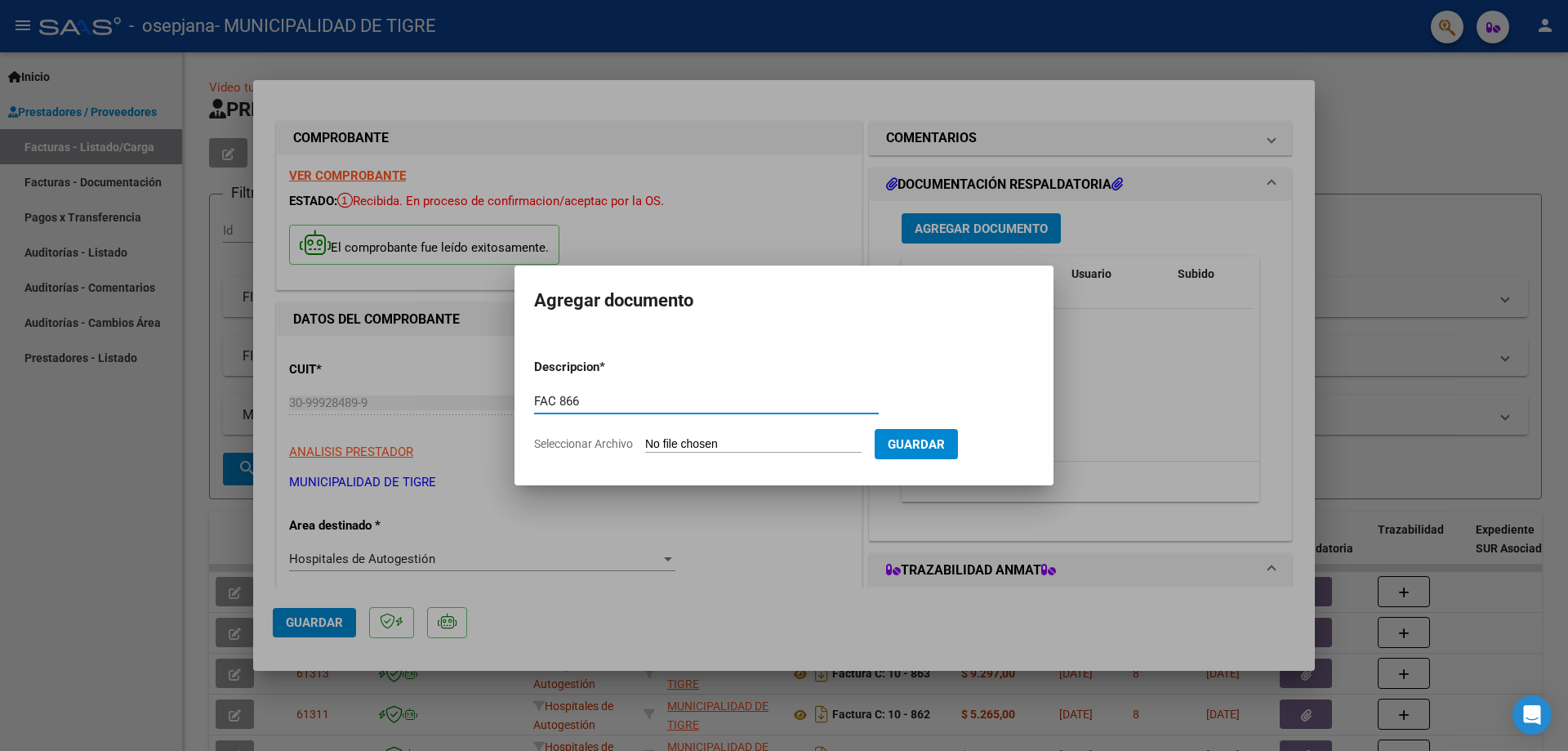
type input "FAC 866"
click at [747, 446] on input "Seleccionar Archivo" at bounding box center [753, 444] width 217 height 16
type input "C:\fakepath\2368 866.pdf"
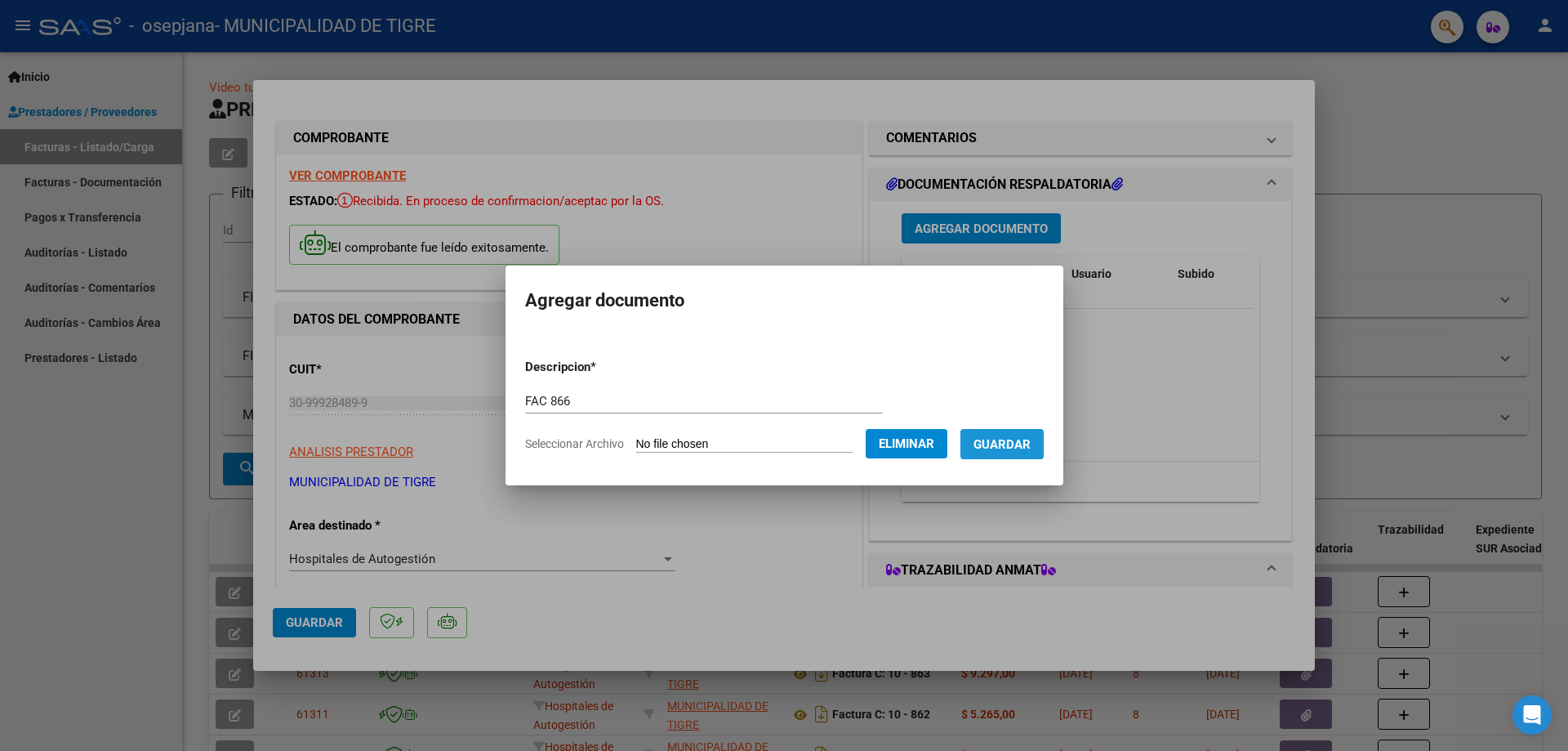
click at [1017, 439] on span "Guardar" at bounding box center [1002, 444] width 57 height 15
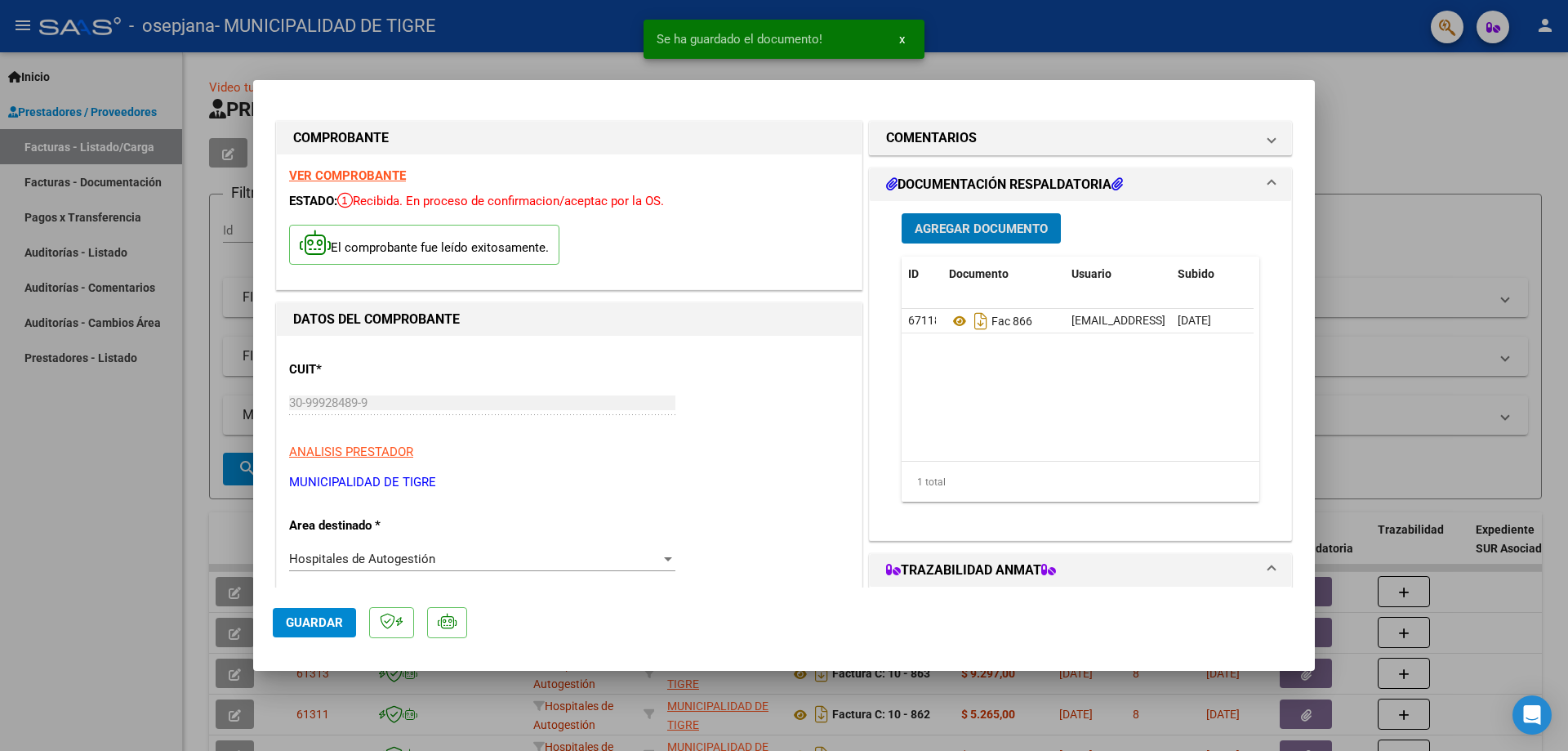
click at [974, 235] on span "Agregar Documento" at bounding box center [981, 229] width 133 height 15
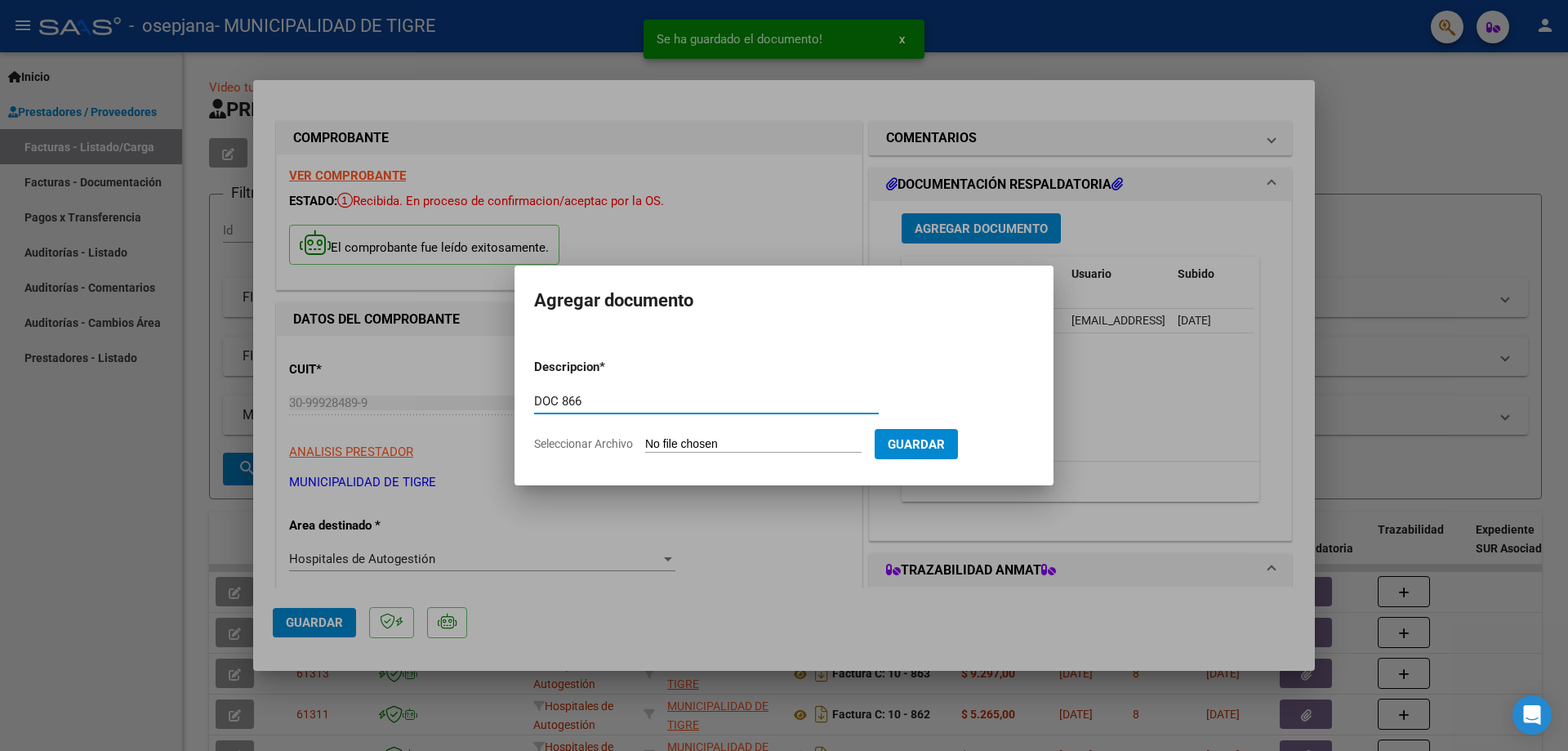
type input "DOC 866"
click at [752, 444] on input "Seleccionar Archivo" at bounding box center [753, 444] width 217 height 16
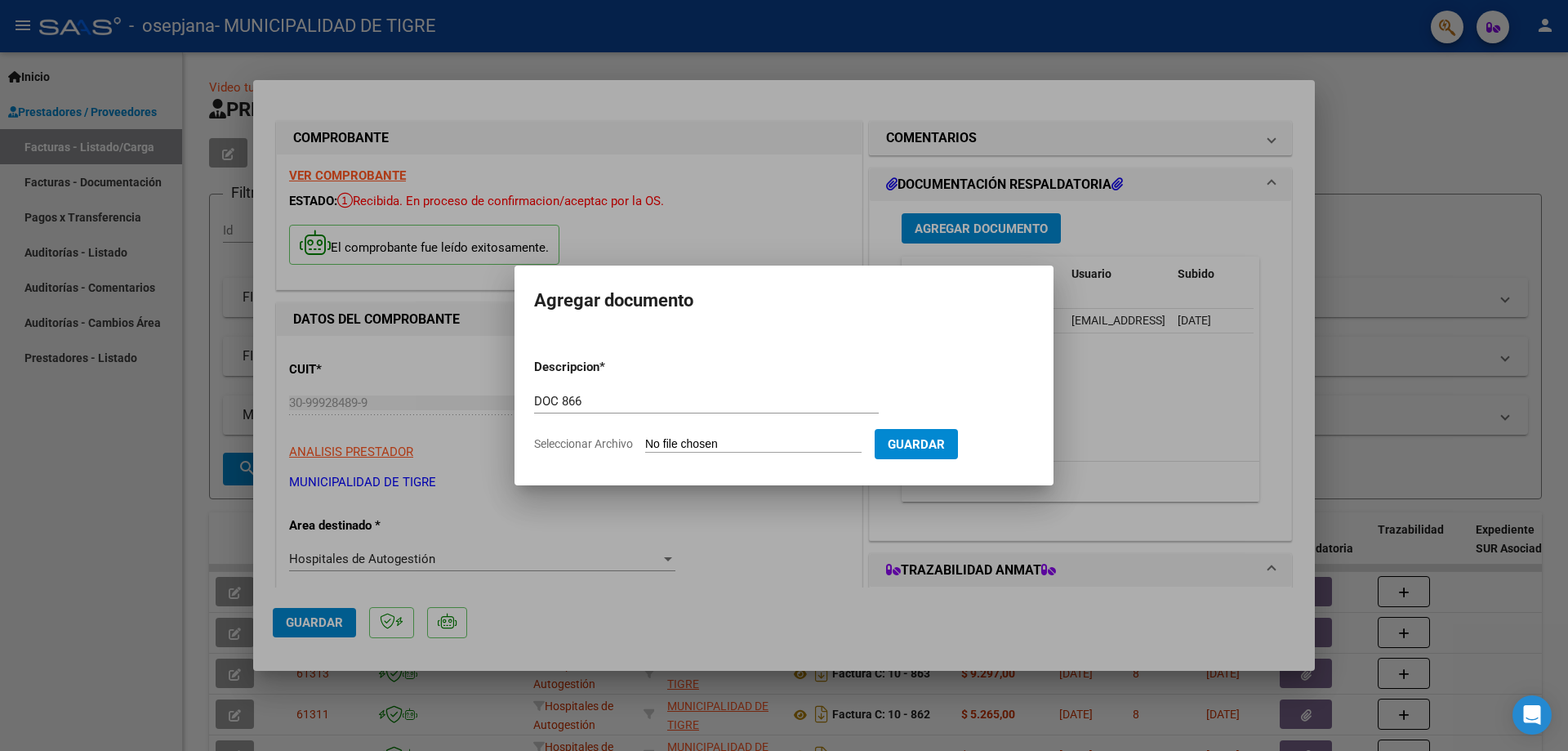
type input "C:\fakepath\GOOD YEAR-2368 866.pdf"
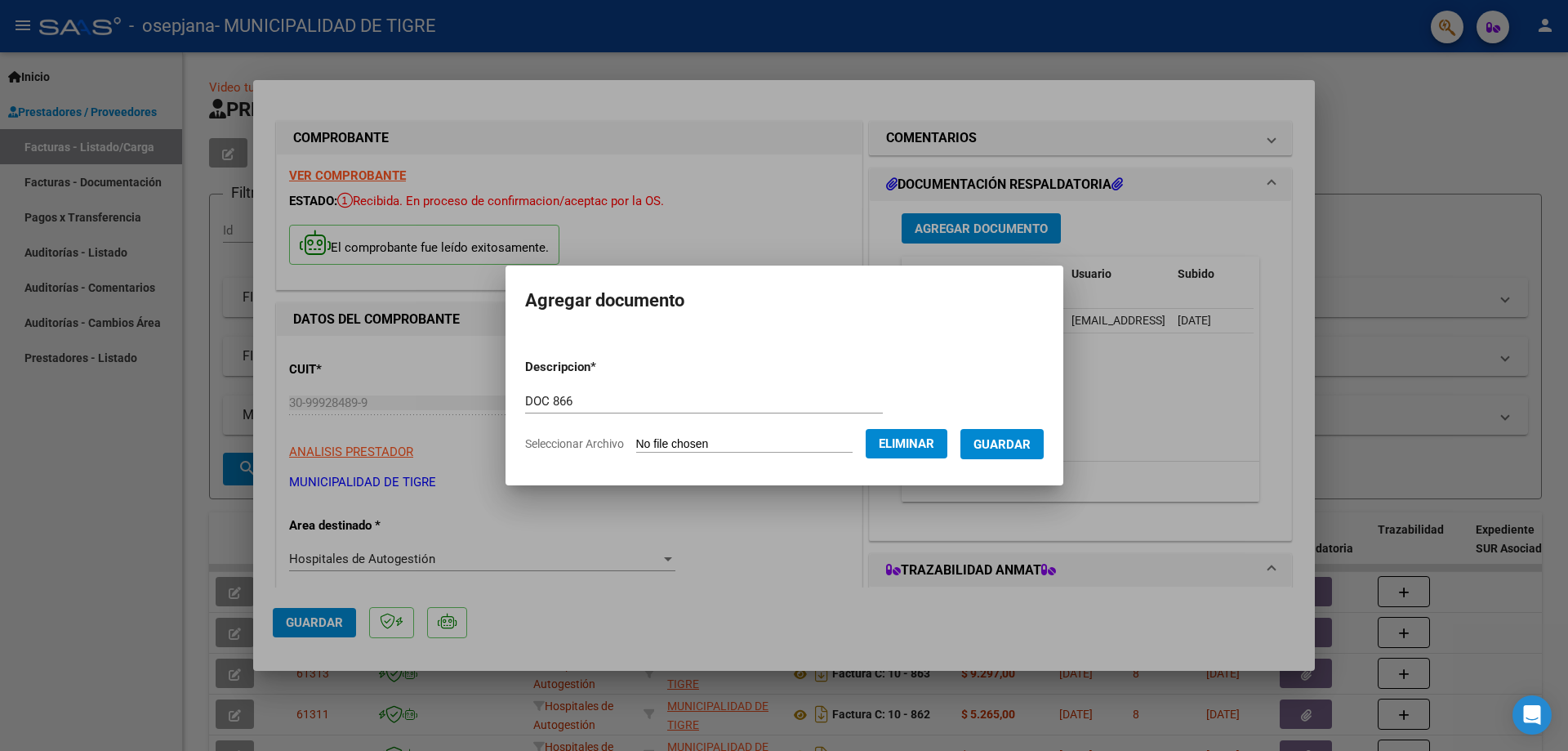
click at [1009, 444] on span "Guardar" at bounding box center [1002, 444] width 57 height 15
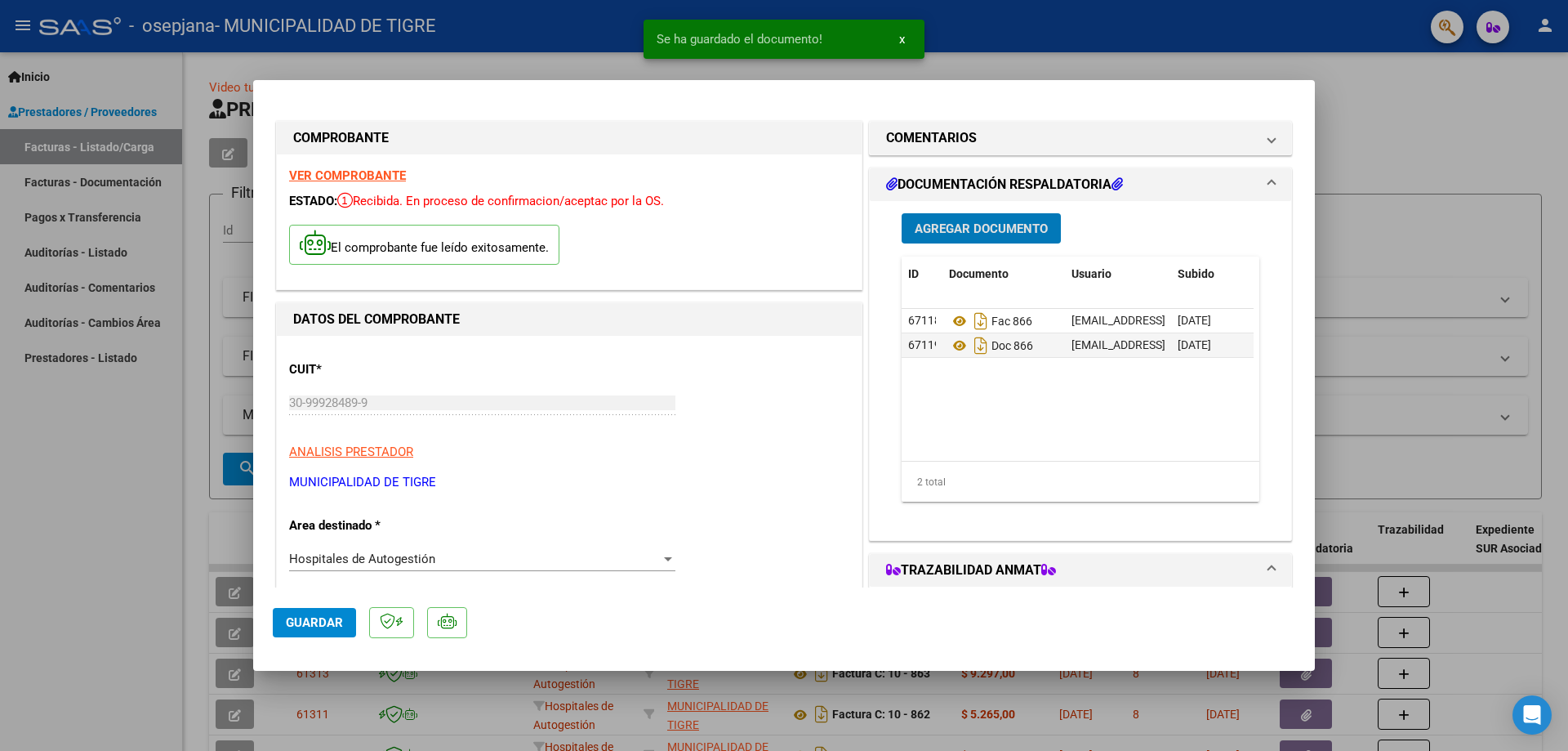
click at [312, 617] on span "Guardar" at bounding box center [314, 623] width 57 height 15
click at [1401, 150] on div at bounding box center [784, 376] width 1568 height 751
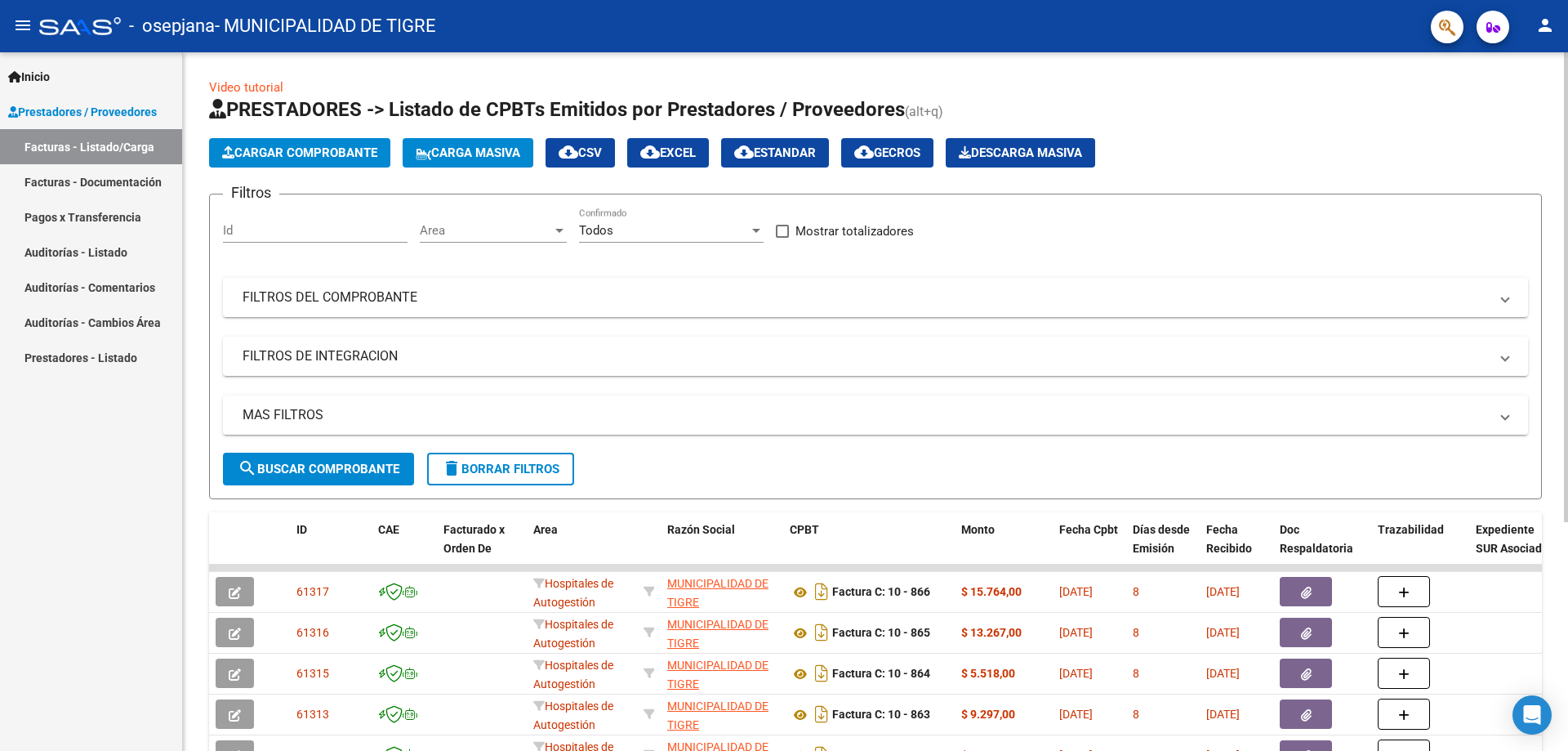
click at [320, 150] on span "Cargar Comprobante" at bounding box center [299, 153] width 155 height 15
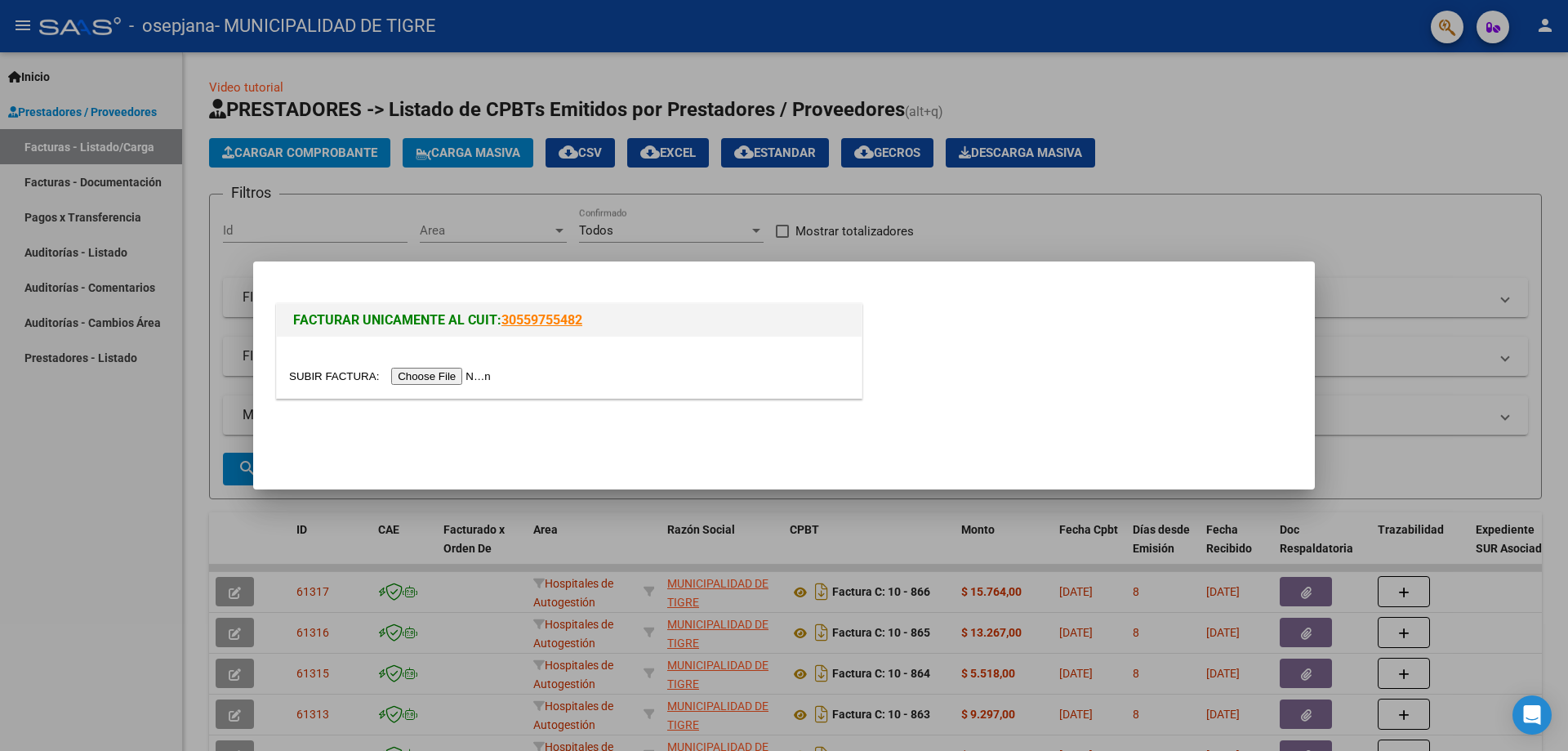
click at [432, 372] on input "file" at bounding box center [392, 376] width 207 height 17
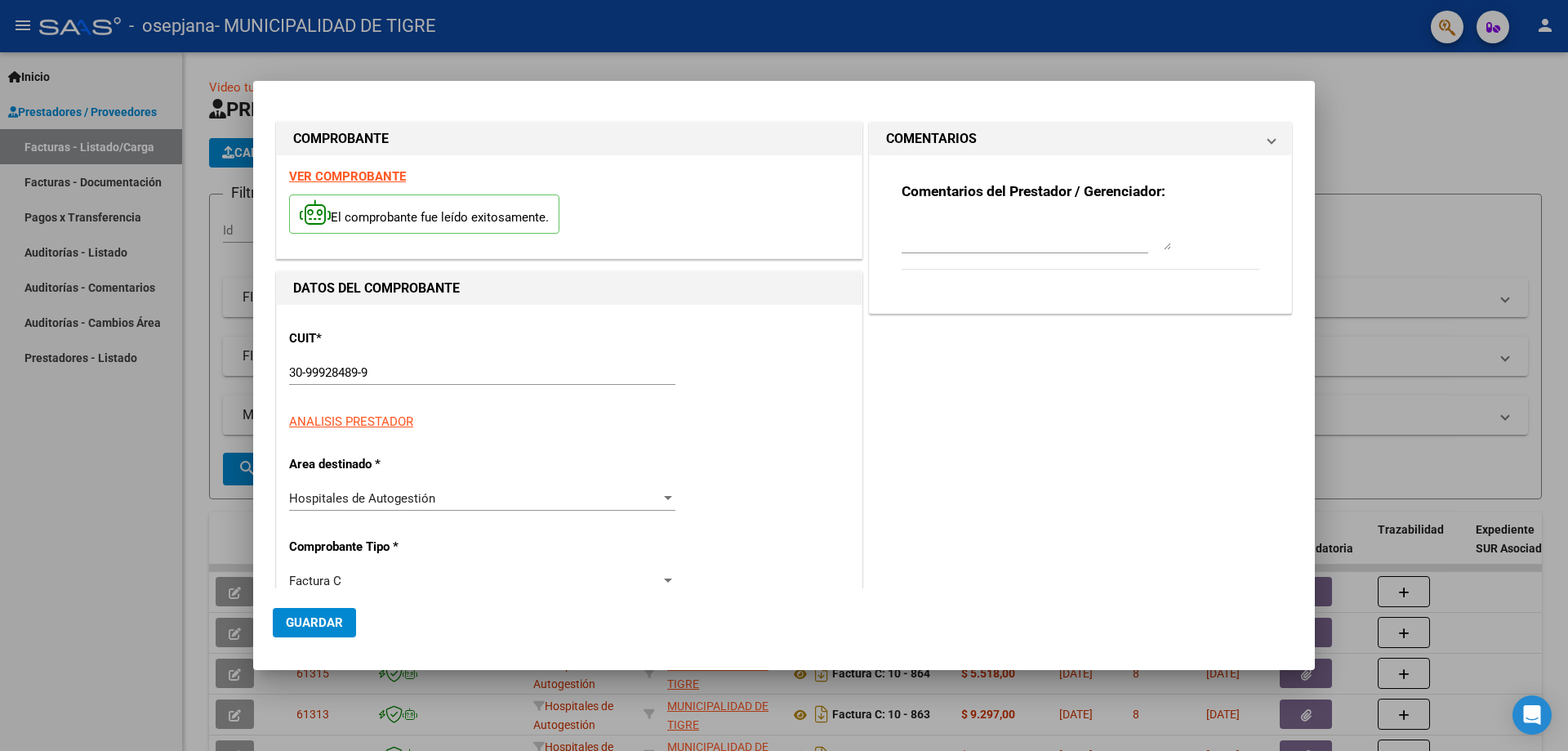
type input "868"
type input "$ 11.994,00"
type input "[DATE]"
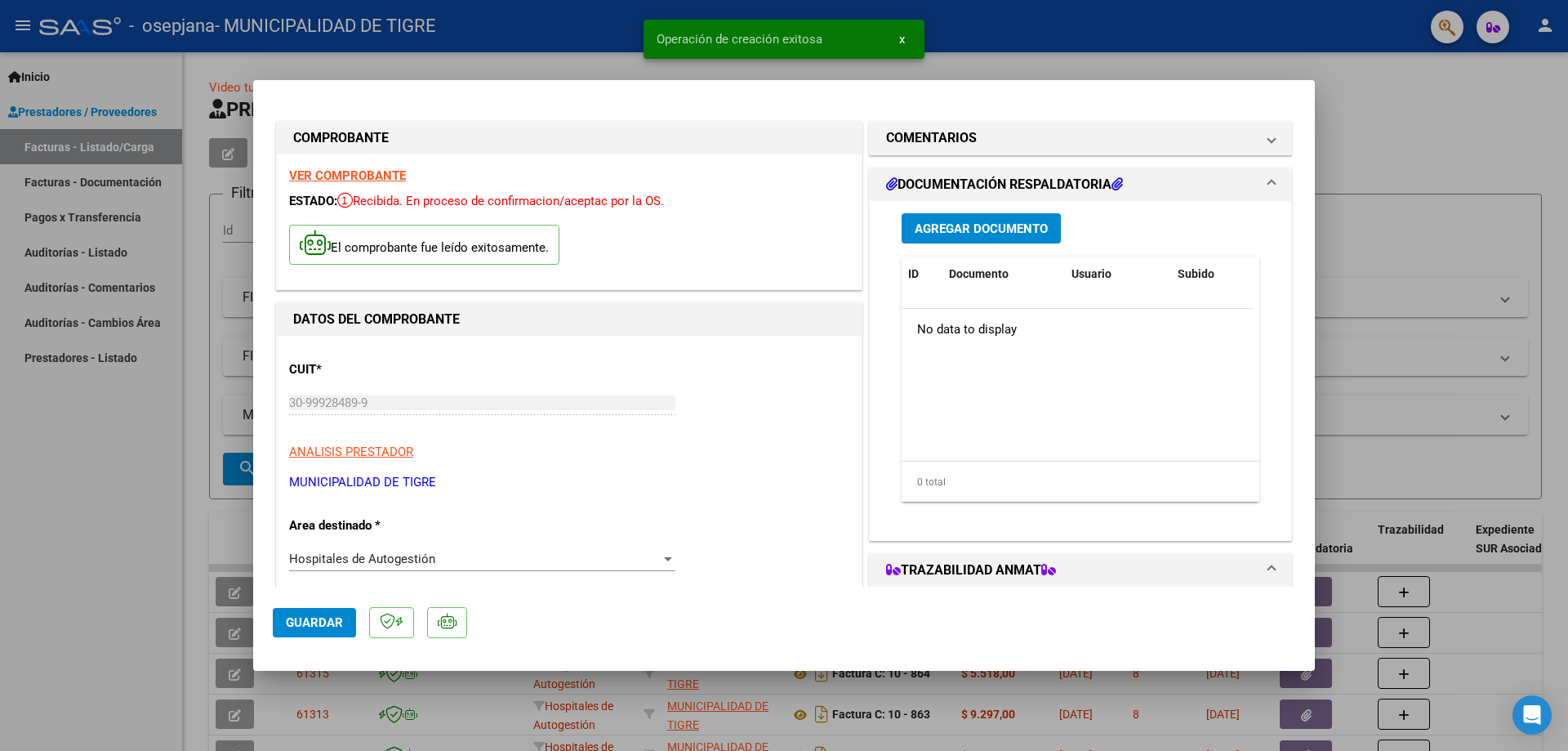
click at [967, 231] on span "Agregar Documento" at bounding box center [981, 229] width 133 height 15
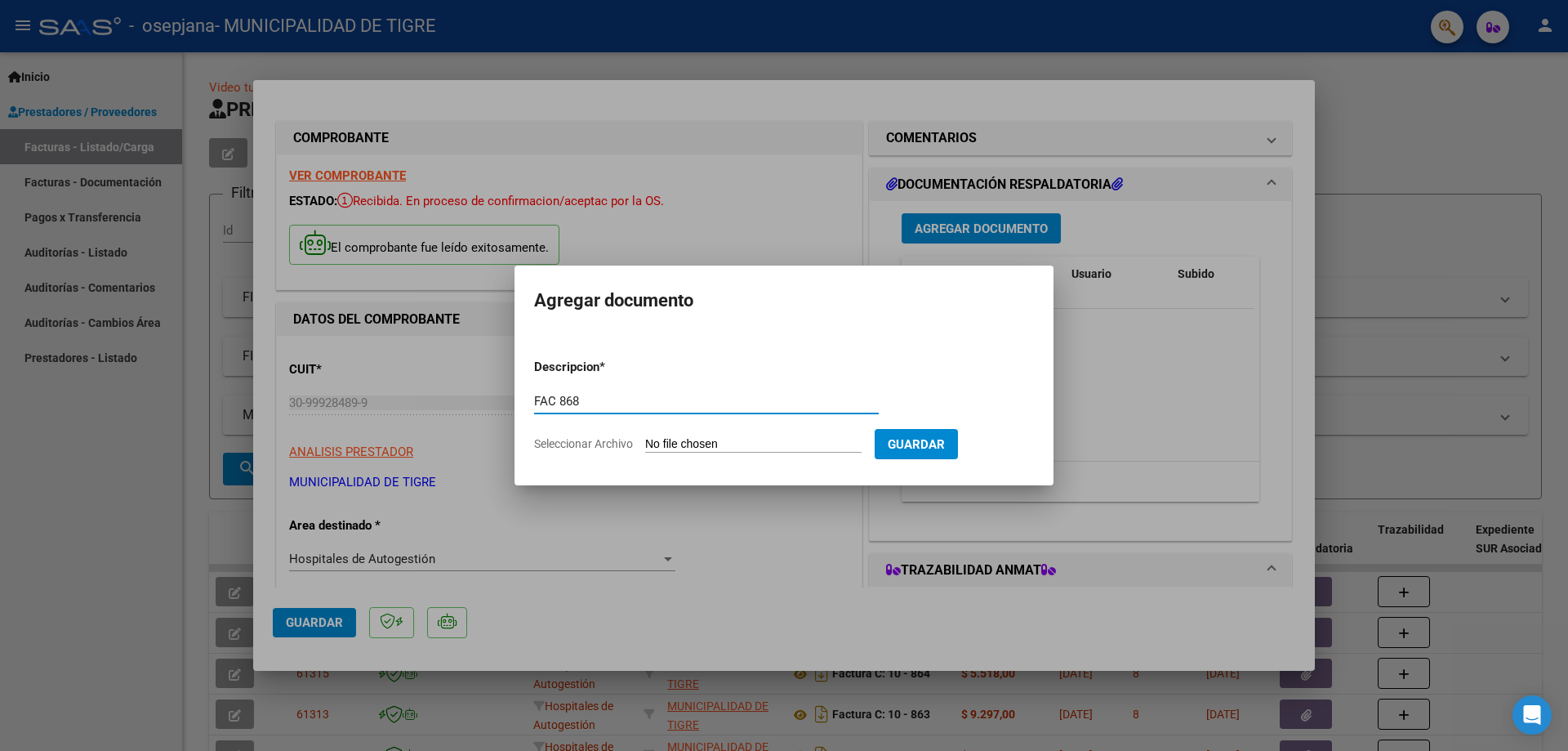
type input "FAC 868"
click at [681, 442] on input "Seleccionar Archivo" at bounding box center [753, 444] width 217 height 16
type input "C:\fakepath\2370 868.pdf"
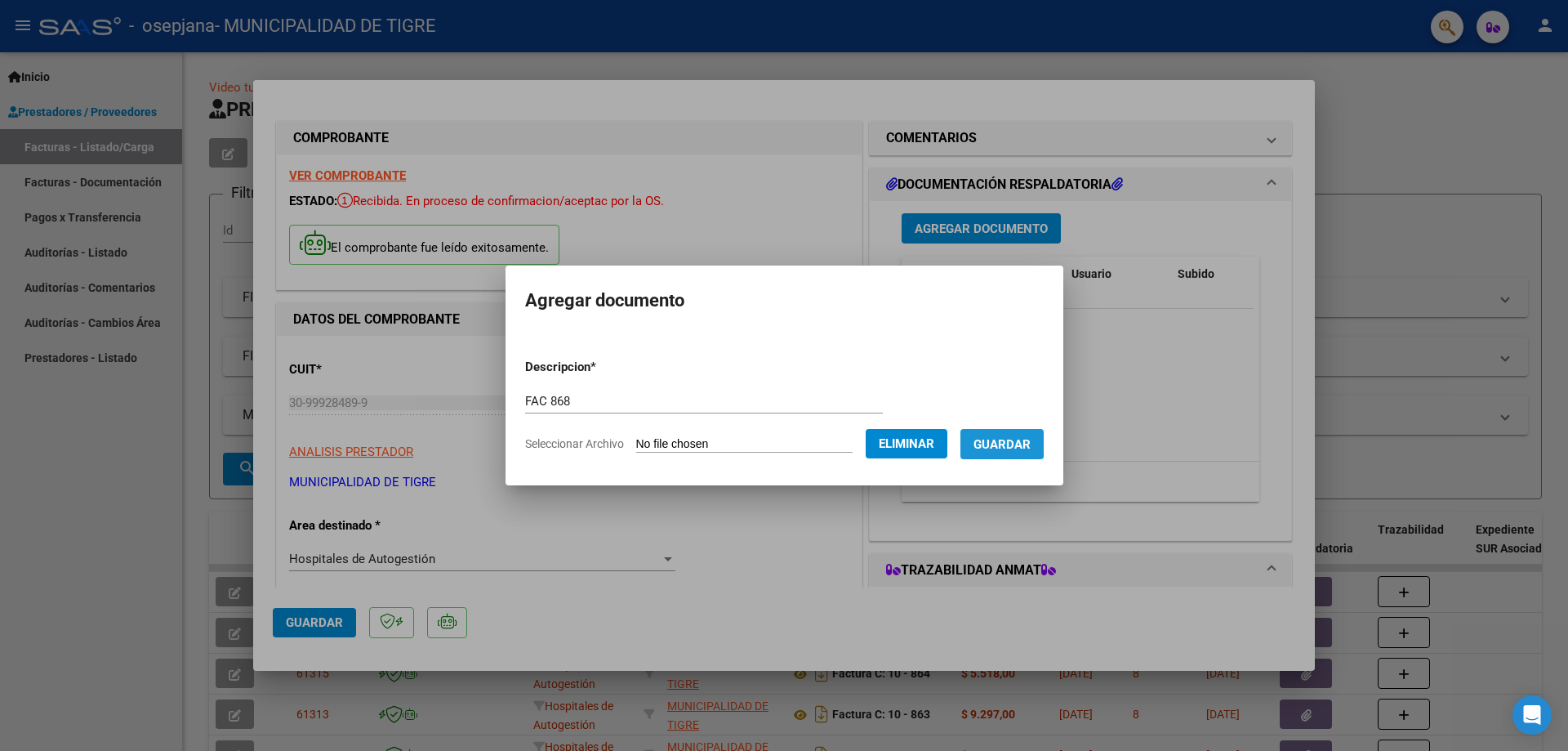
click at [1009, 443] on span "Guardar" at bounding box center [1002, 444] width 57 height 15
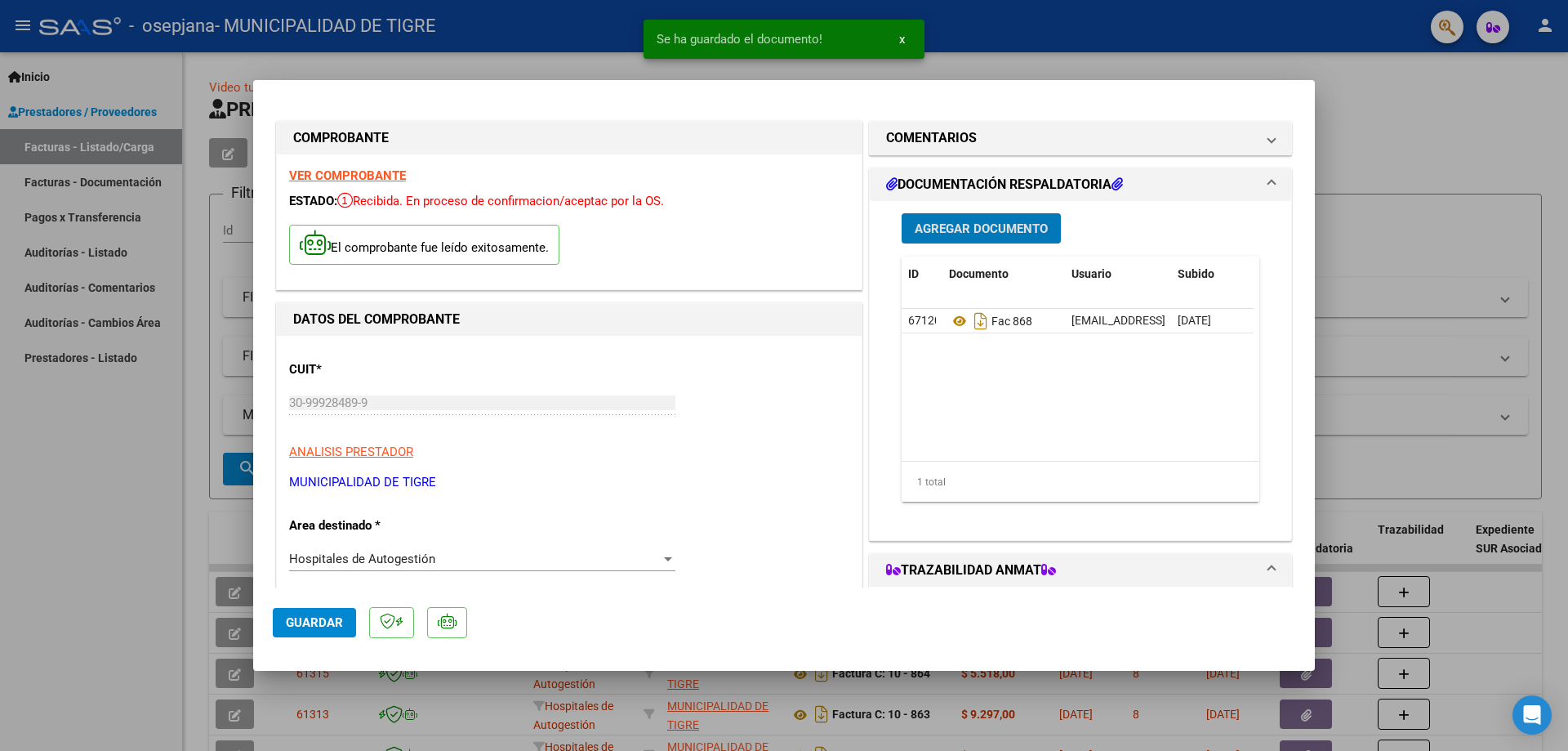
click at [938, 228] on span "Agregar Documento" at bounding box center [981, 229] width 133 height 15
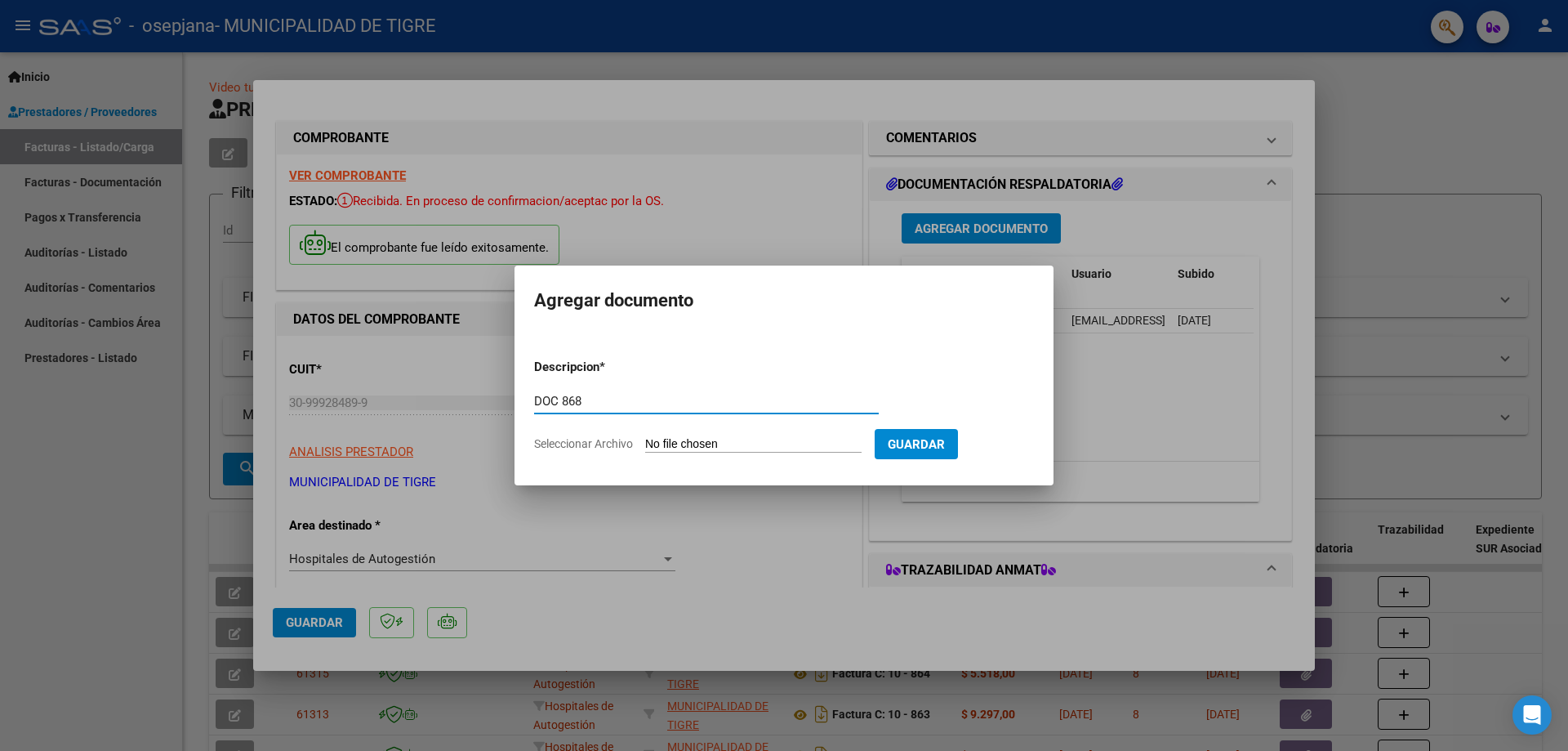
type input "DOC 868"
click at [760, 444] on input "Seleccionar Archivo" at bounding box center [753, 444] width 217 height 16
type input "C:\fakepath\GOOD YEAR-2368 866.pdf"
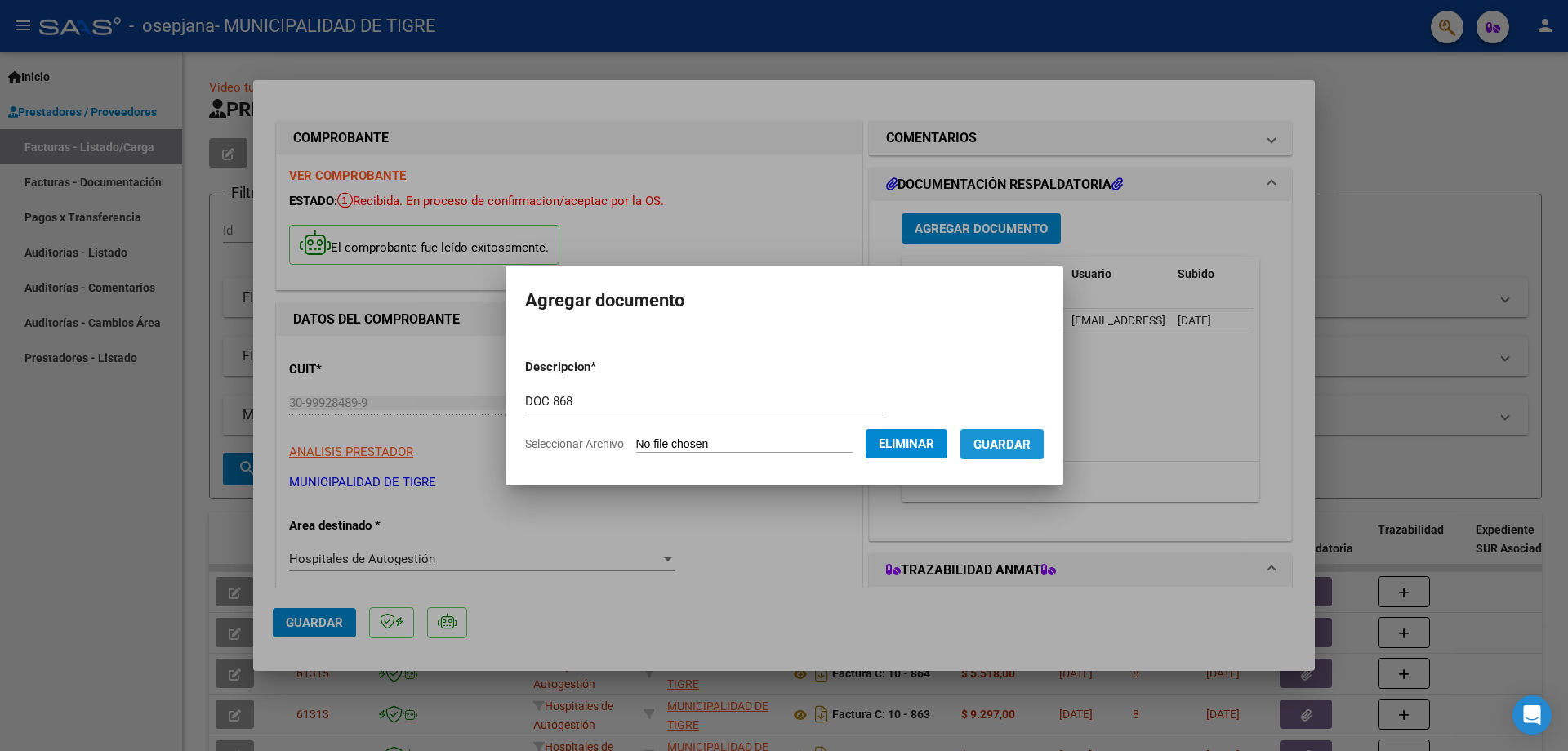
click at [1007, 449] on span "Guardar" at bounding box center [1002, 444] width 57 height 15
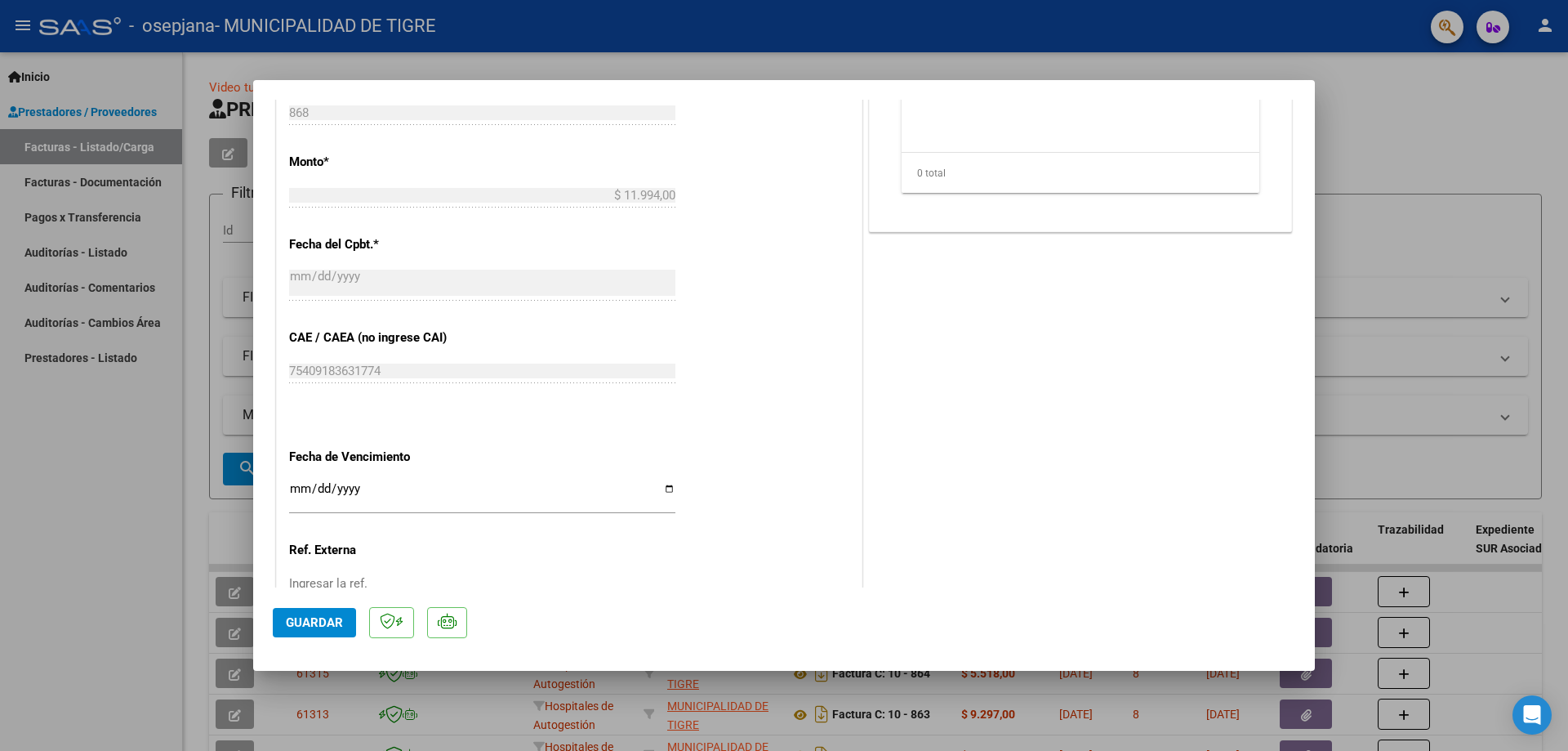
scroll to position [817, 0]
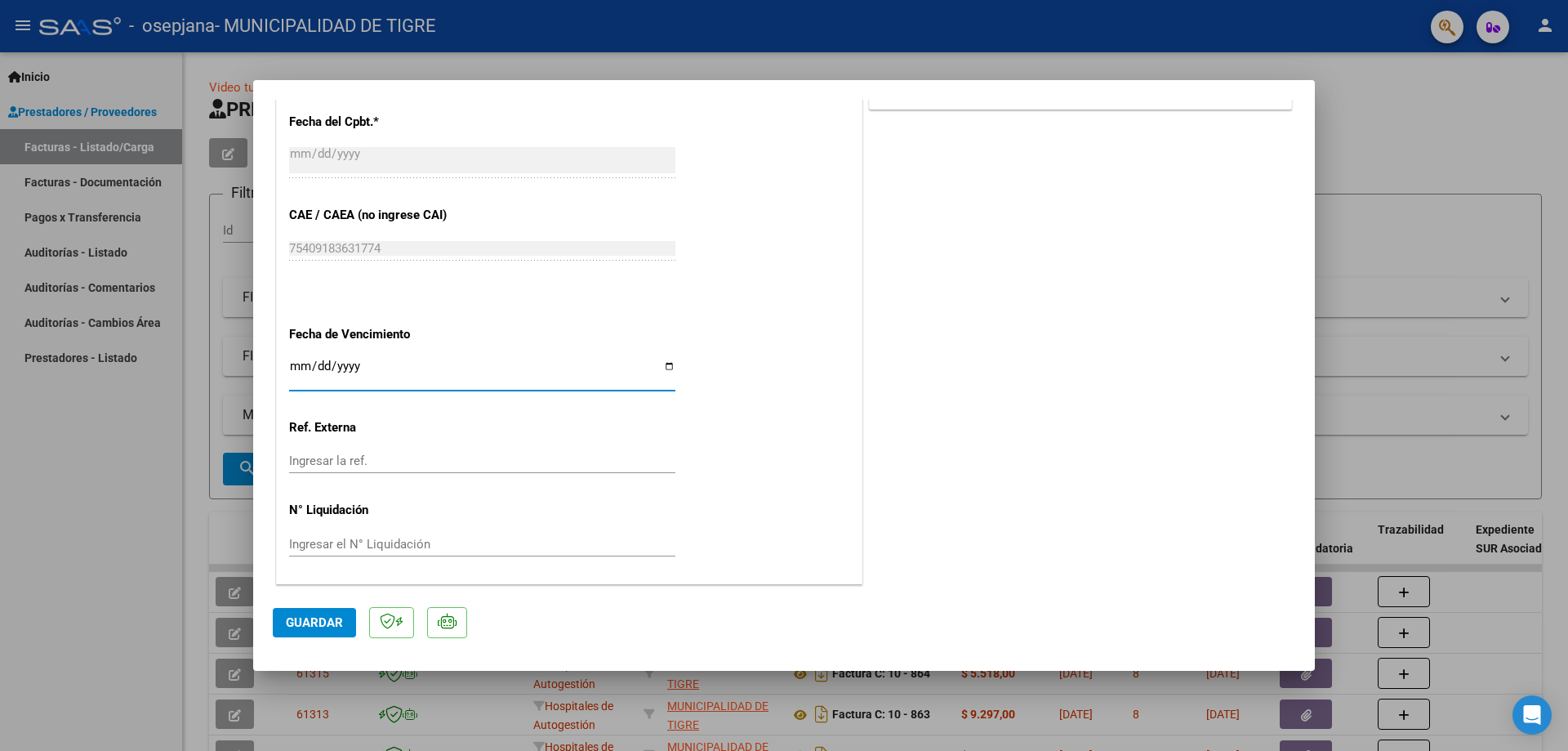
click at [296, 361] on input "Ingresar la fecha" at bounding box center [482, 372] width 386 height 26
type input "2025-11-10"
click at [328, 626] on span "Guardar" at bounding box center [314, 623] width 57 height 15
click at [302, 622] on span "Guardar" at bounding box center [314, 623] width 57 height 15
click at [1391, 131] on div at bounding box center [784, 376] width 1568 height 751
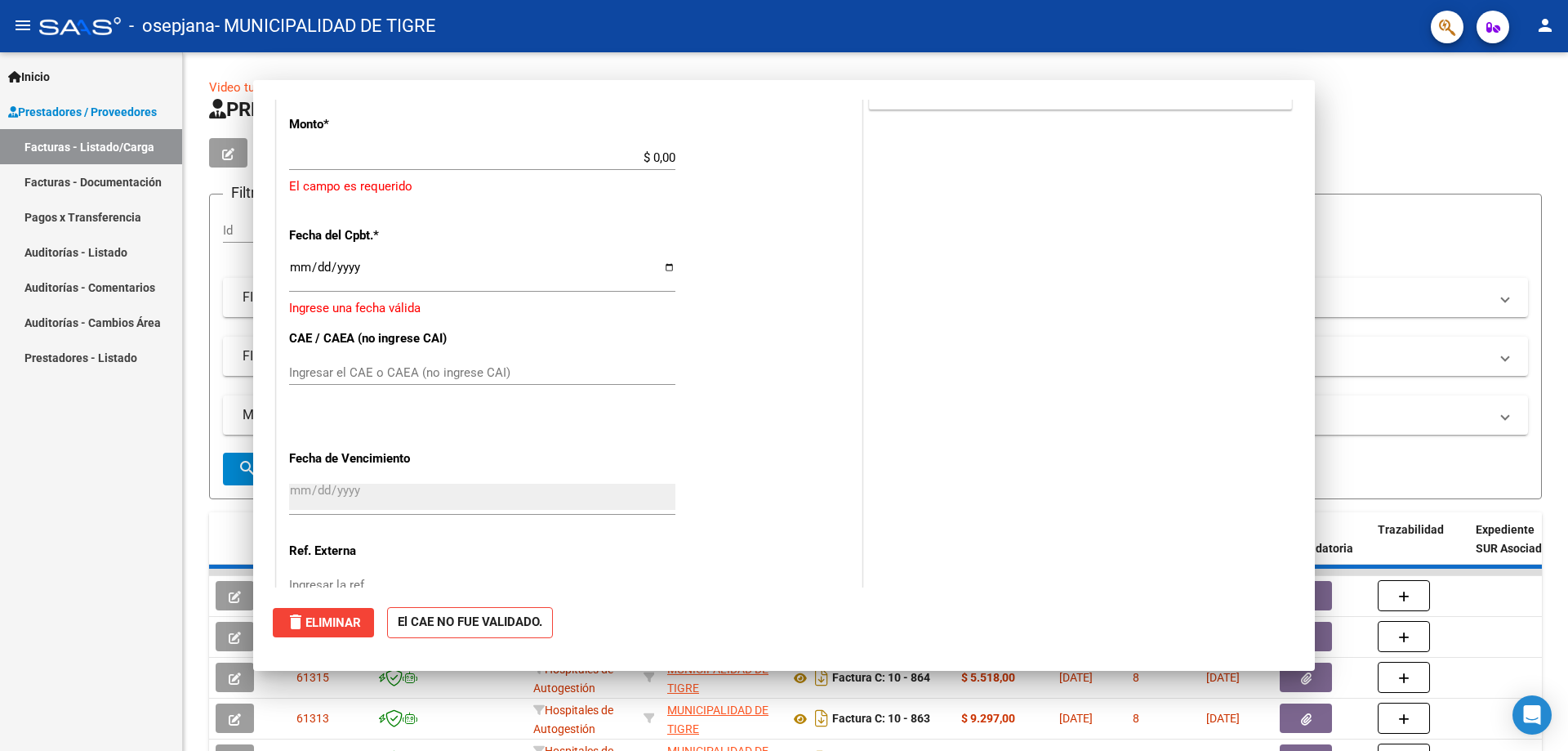
scroll to position [0, 0]
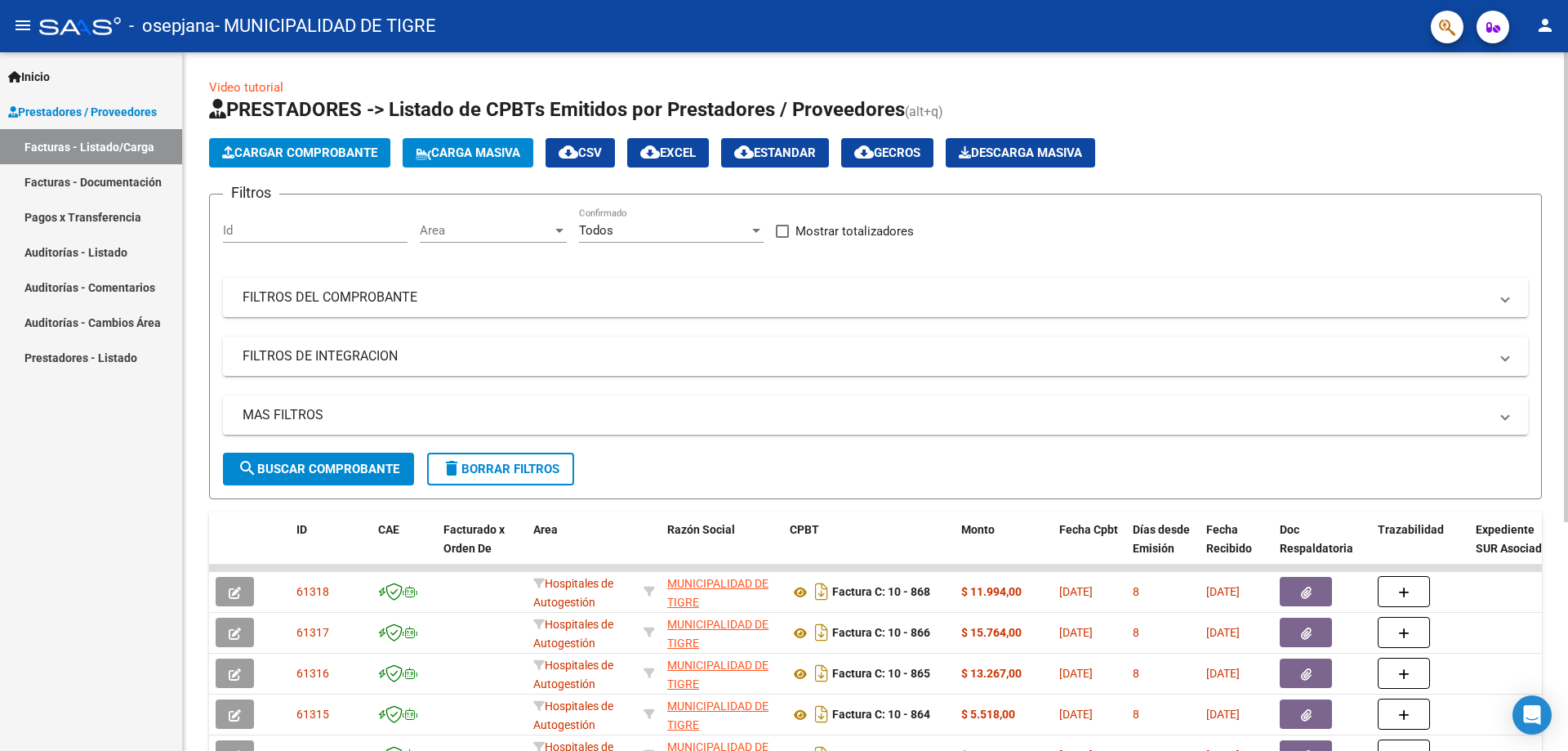
click at [302, 152] on span "Cargar Comprobante" at bounding box center [299, 153] width 155 height 15
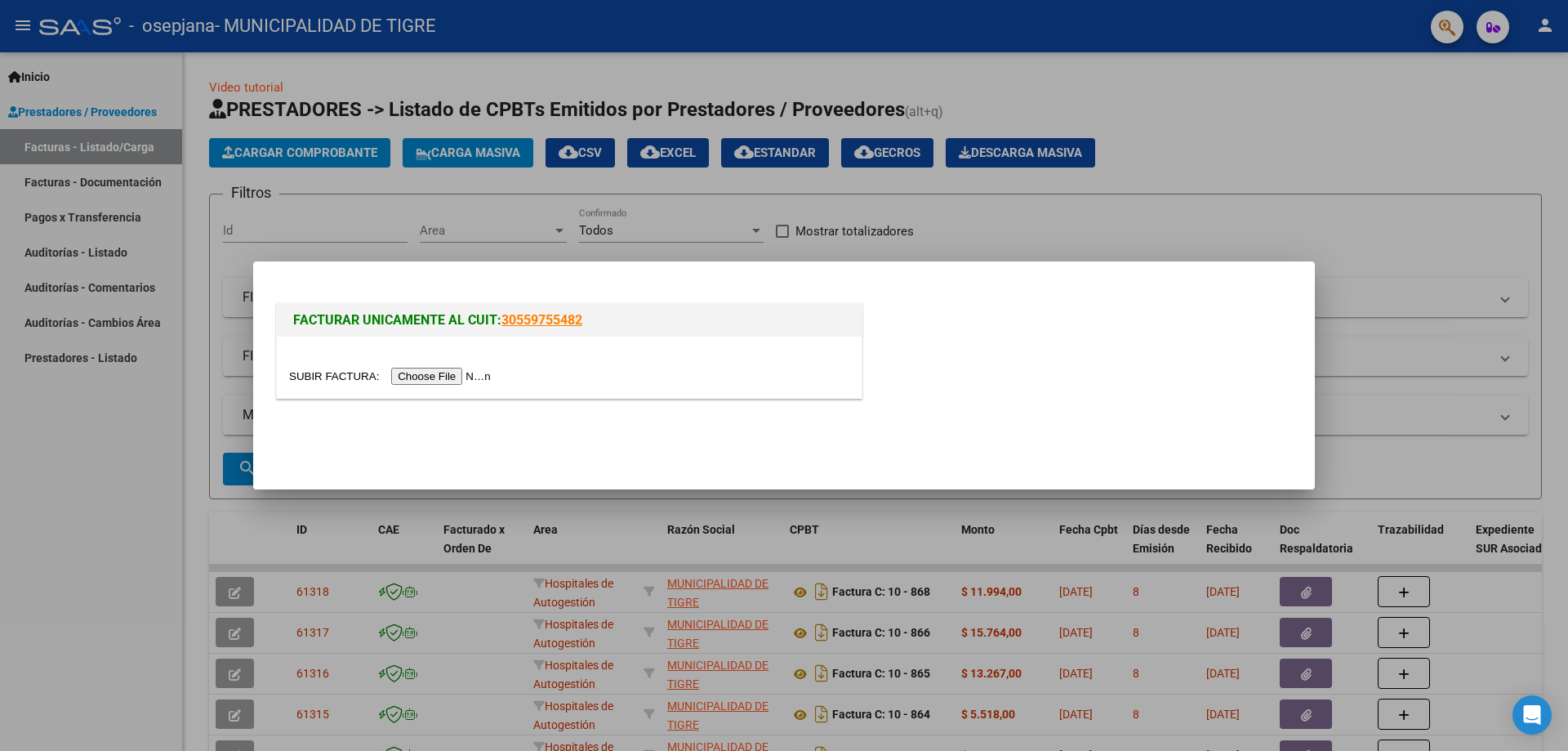
click at [466, 380] on input "file" at bounding box center [392, 376] width 207 height 17
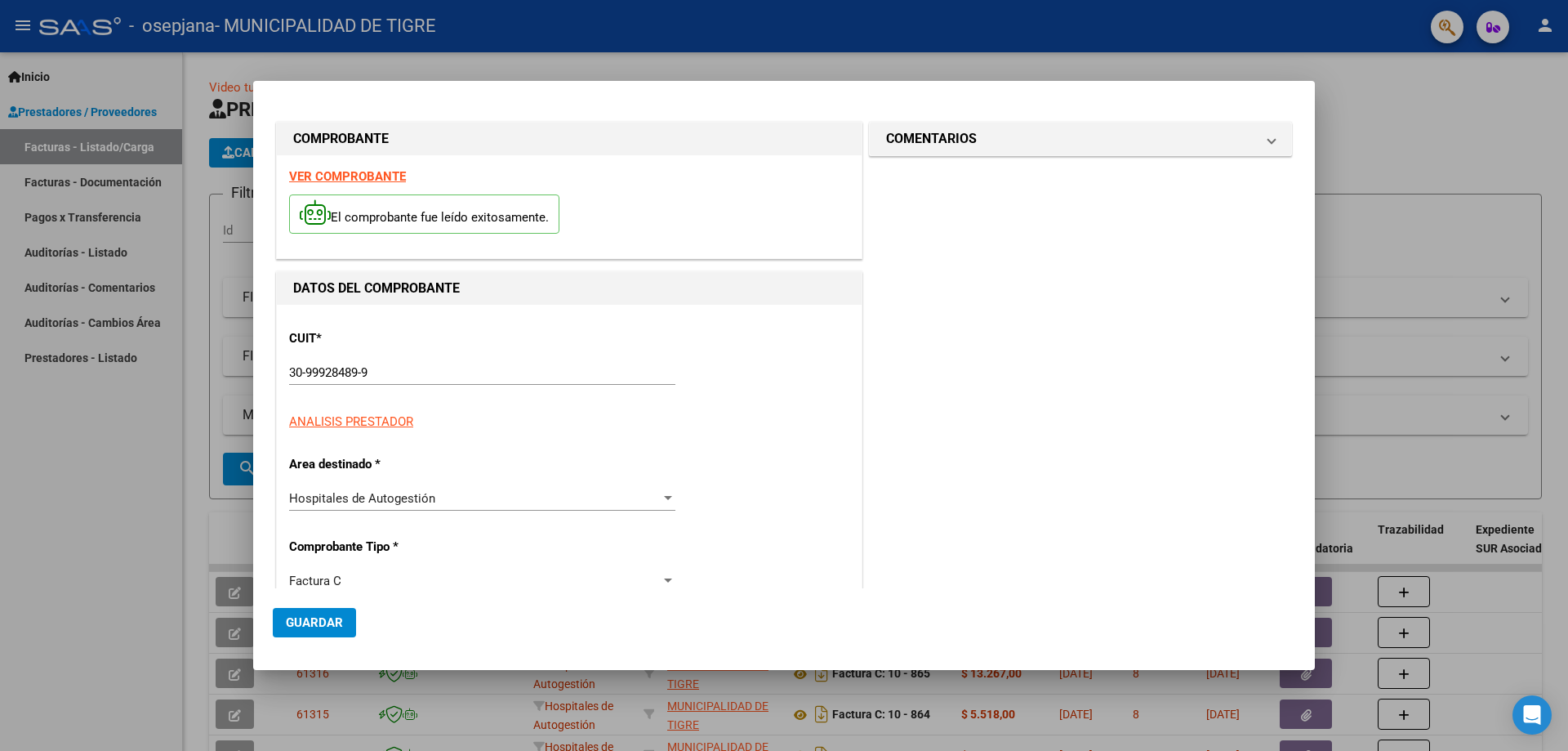
type input "870"
type input "$ 79.251,00"
type input "[DATE]"
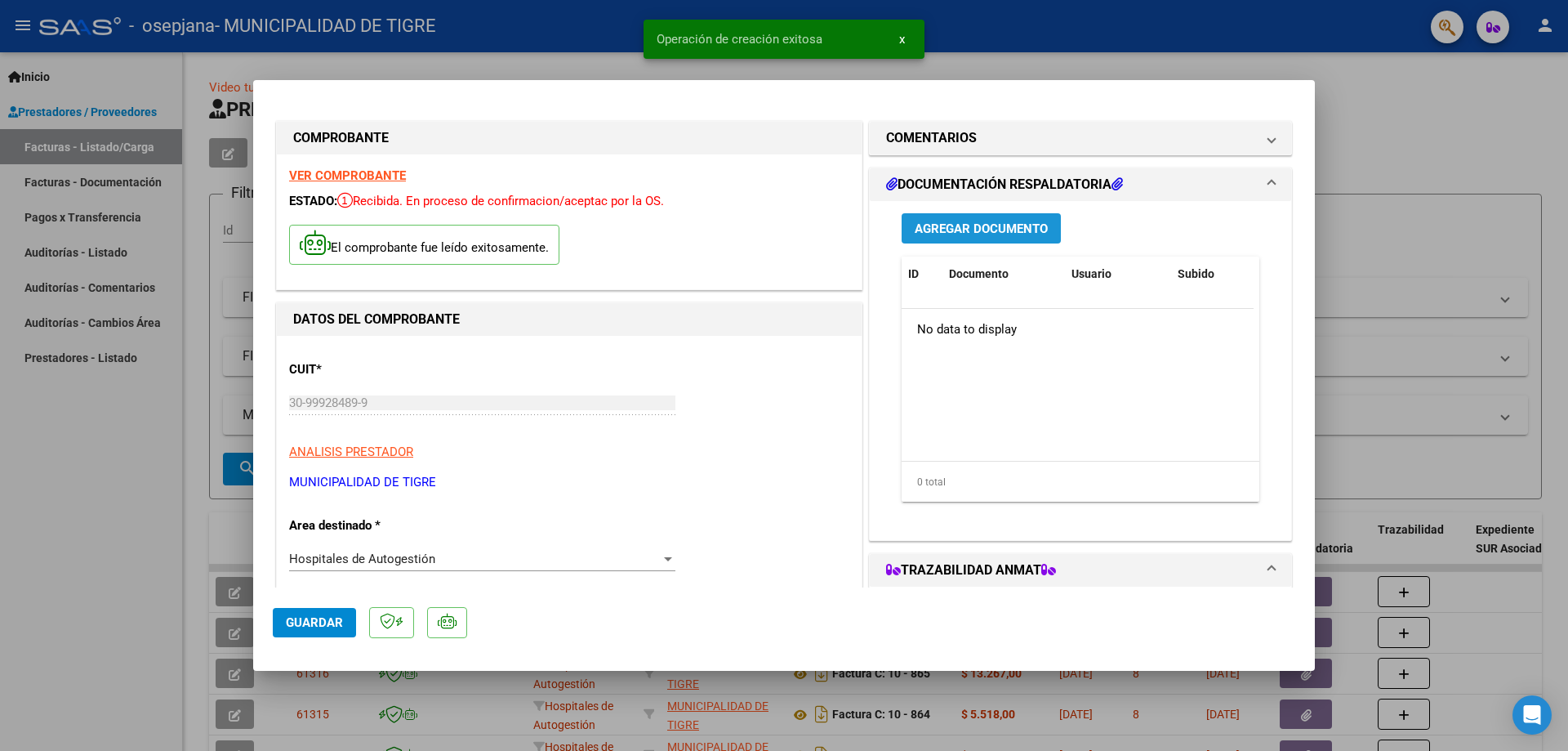
click at [1022, 233] on span "Agregar Documento" at bounding box center [981, 229] width 133 height 15
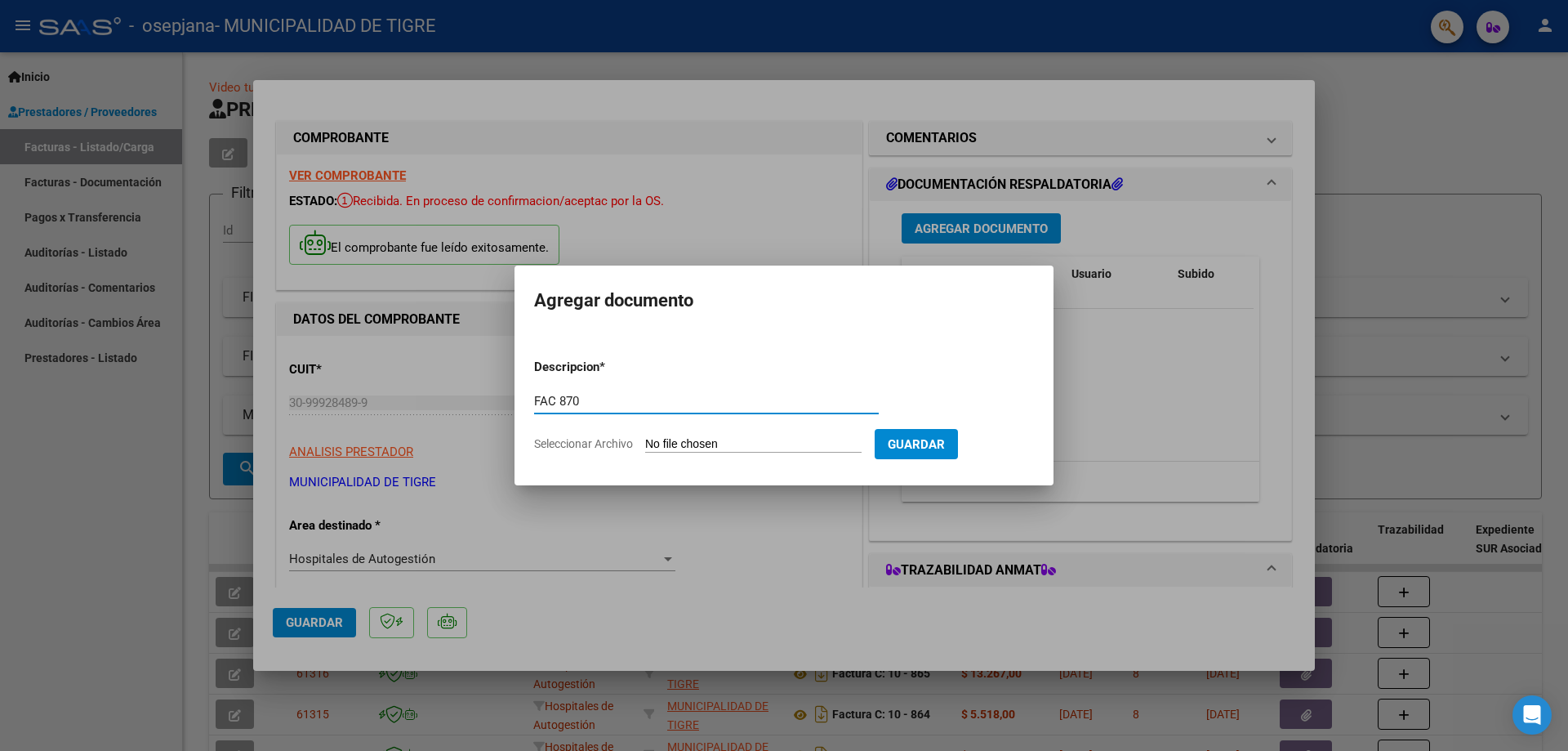
type input "FAC 870"
click at [755, 446] on input "Seleccionar Archivo" at bounding box center [753, 444] width 217 height 16
type input "C:\fakepath\2372 870.pdf"
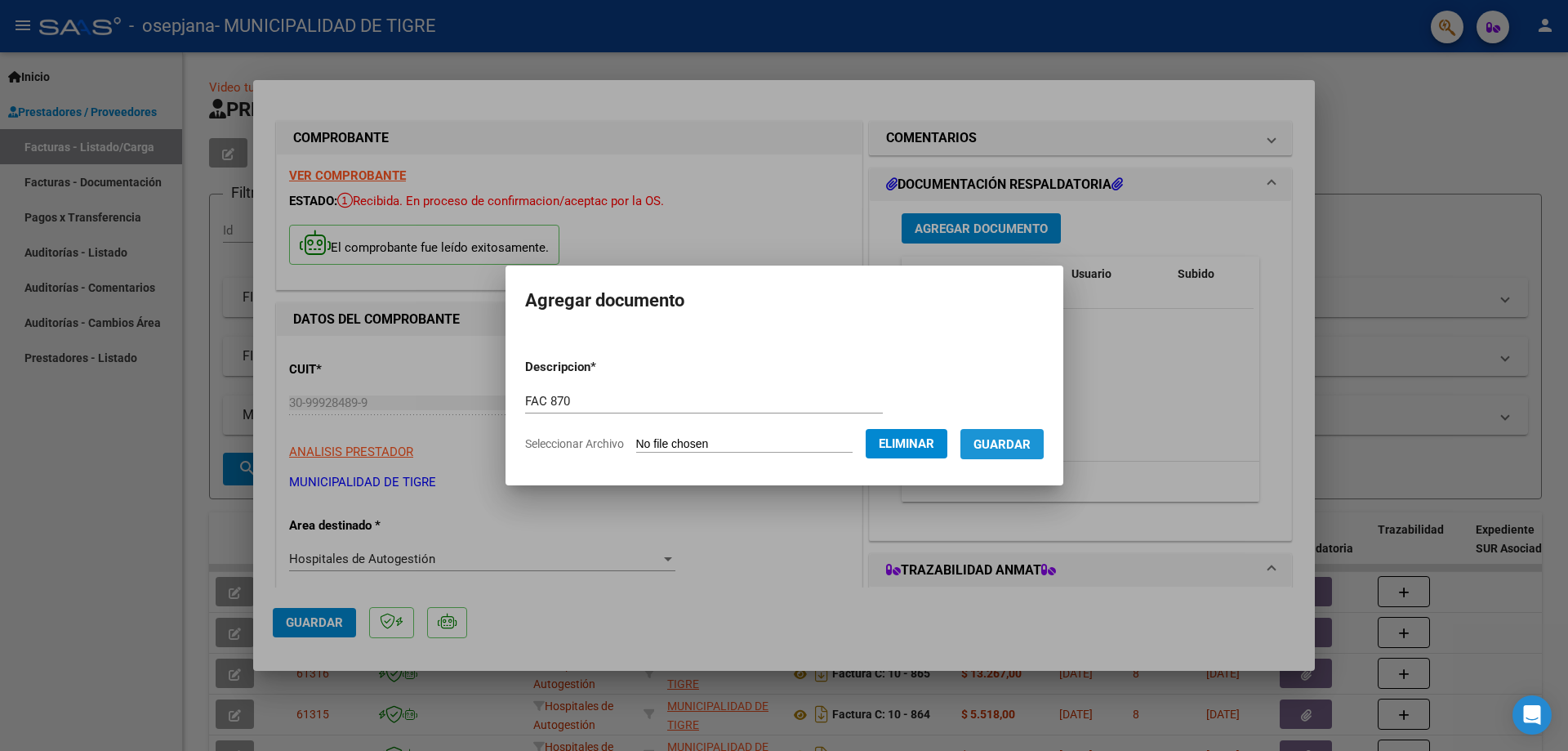
click at [1018, 440] on span "Guardar" at bounding box center [1002, 444] width 57 height 15
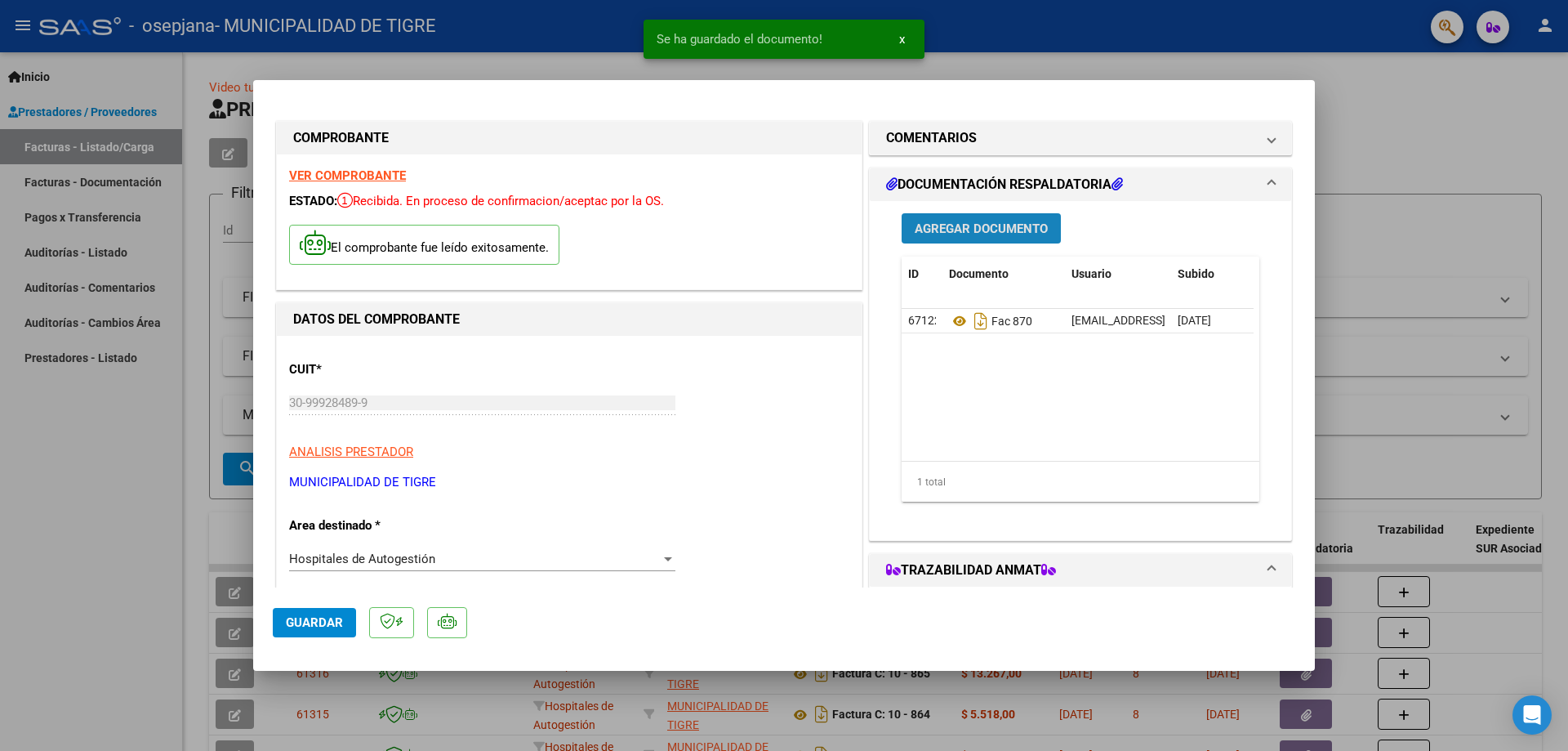
click at [993, 222] on span "Agregar Documento" at bounding box center [981, 229] width 133 height 15
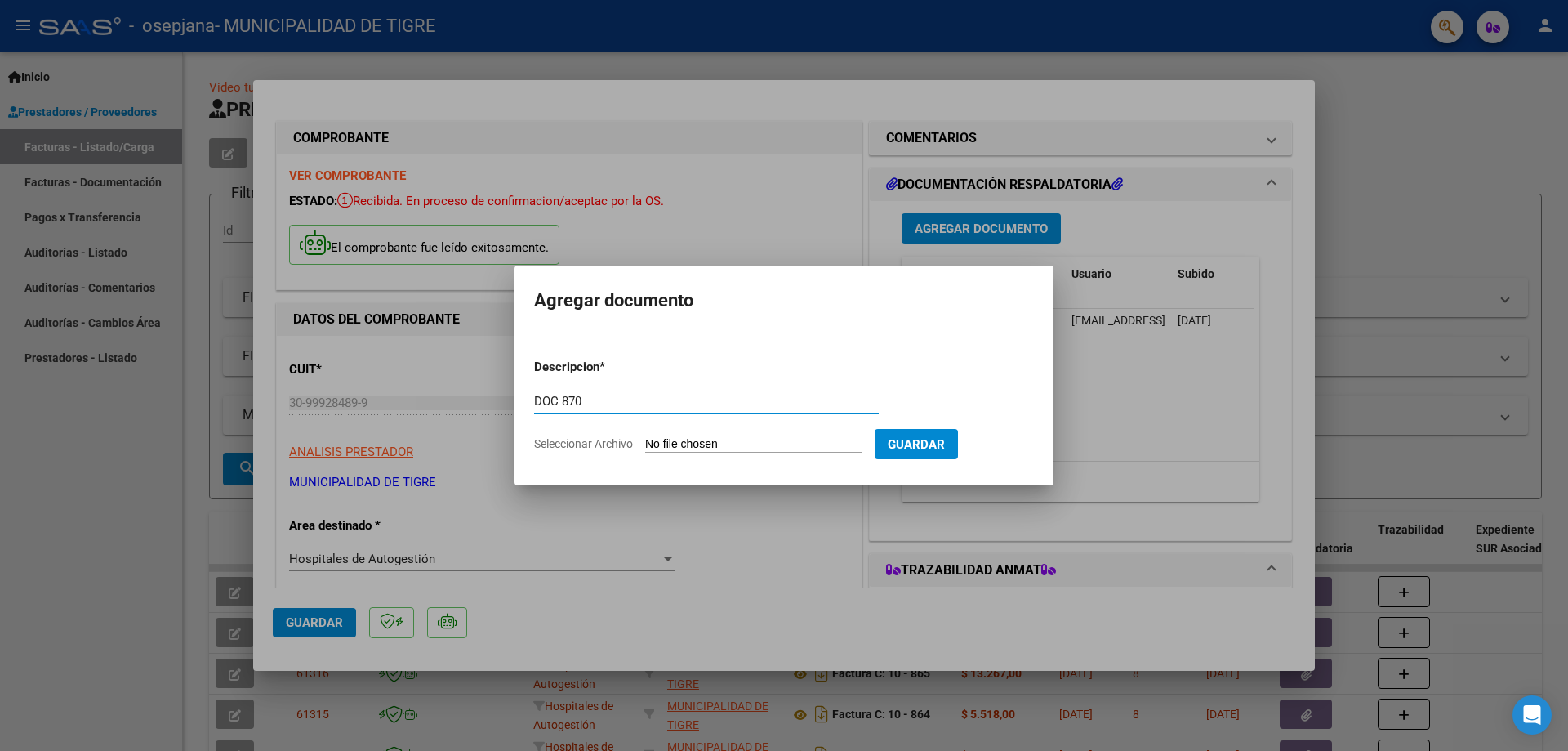
type input "DOC 870"
click at [772, 448] on input "Seleccionar Archivo" at bounding box center [753, 444] width 217 height 16
type input "C:\fakepath\GOOD YEAR-2370 868.pdf"
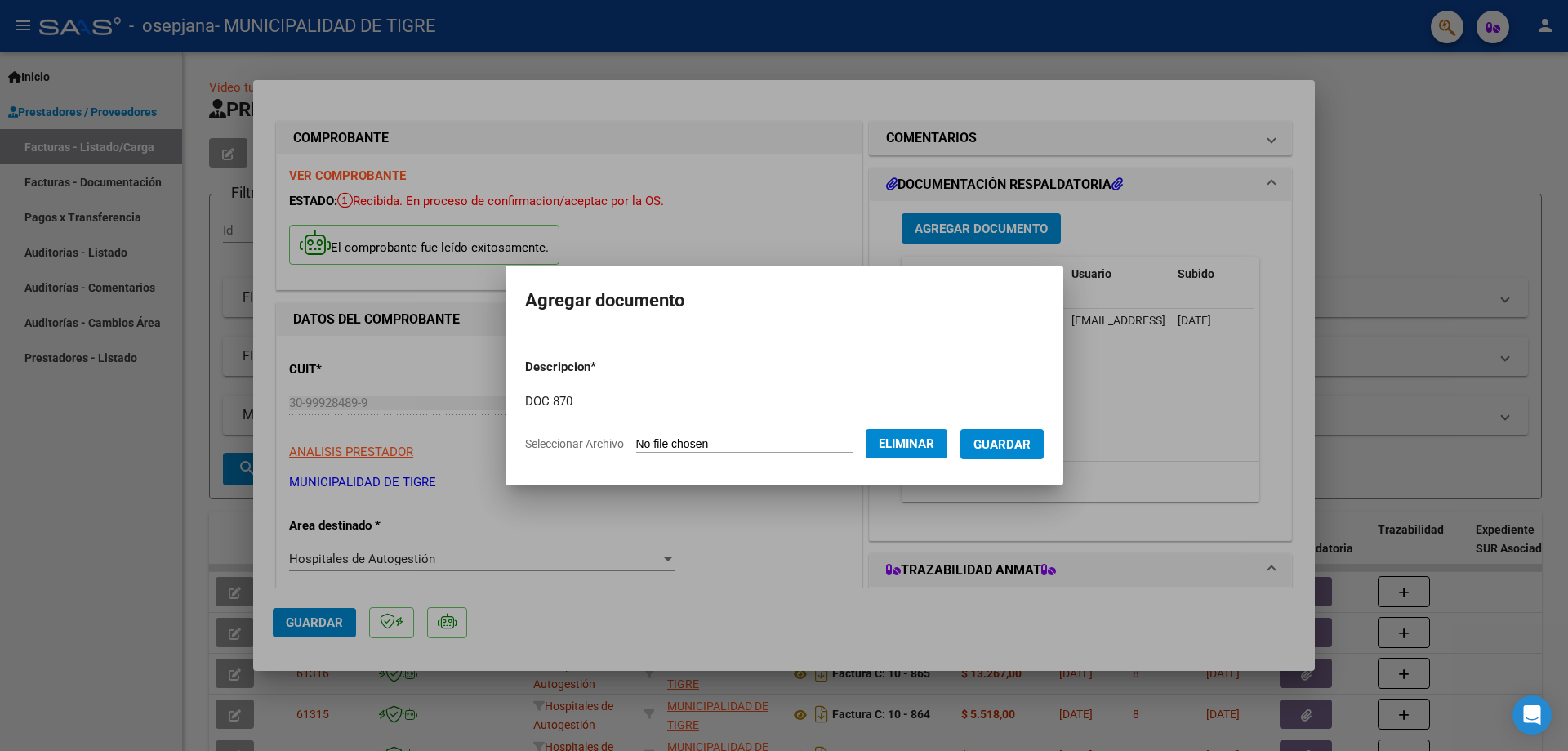
click at [1031, 440] on span "Guardar" at bounding box center [1002, 444] width 57 height 15
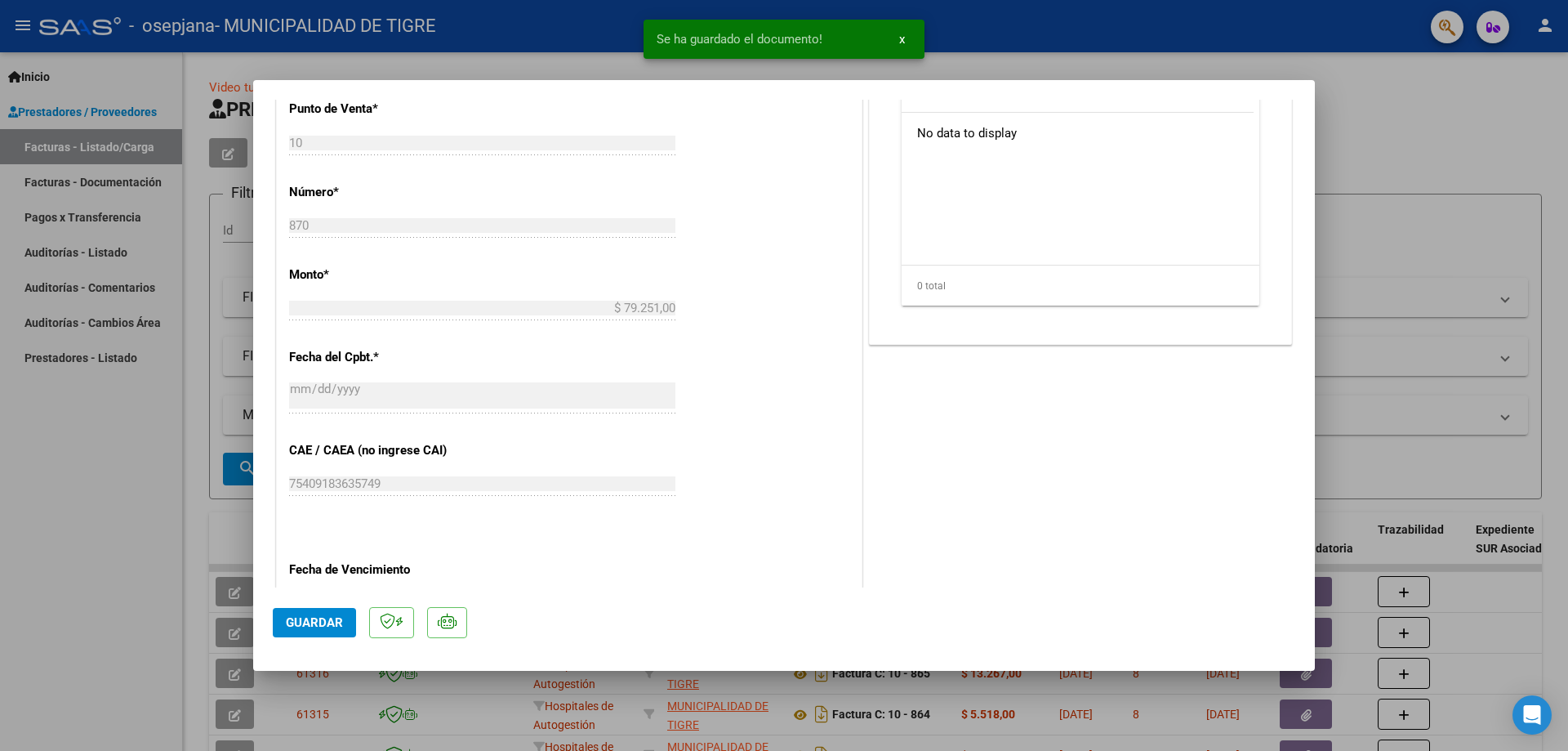
scroll to position [660, 0]
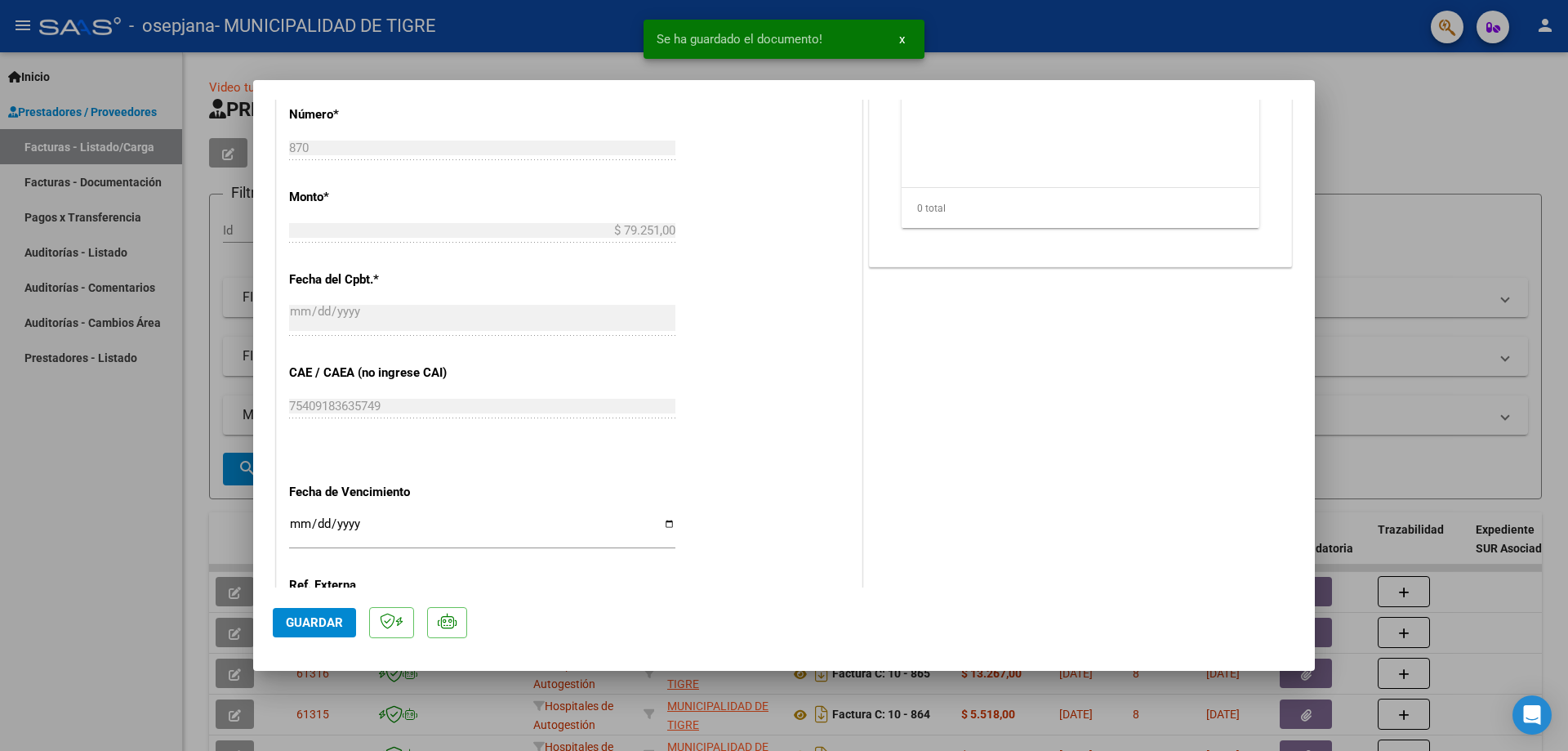
click at [287, 523] on div "CUIT * 30-99928489-9 Ingresar CUIT ANALISIS PRESTADOR MUNICIPALIDAD DE TIGRE AR…" at bounding box center [569, 209] width 585 height 1065
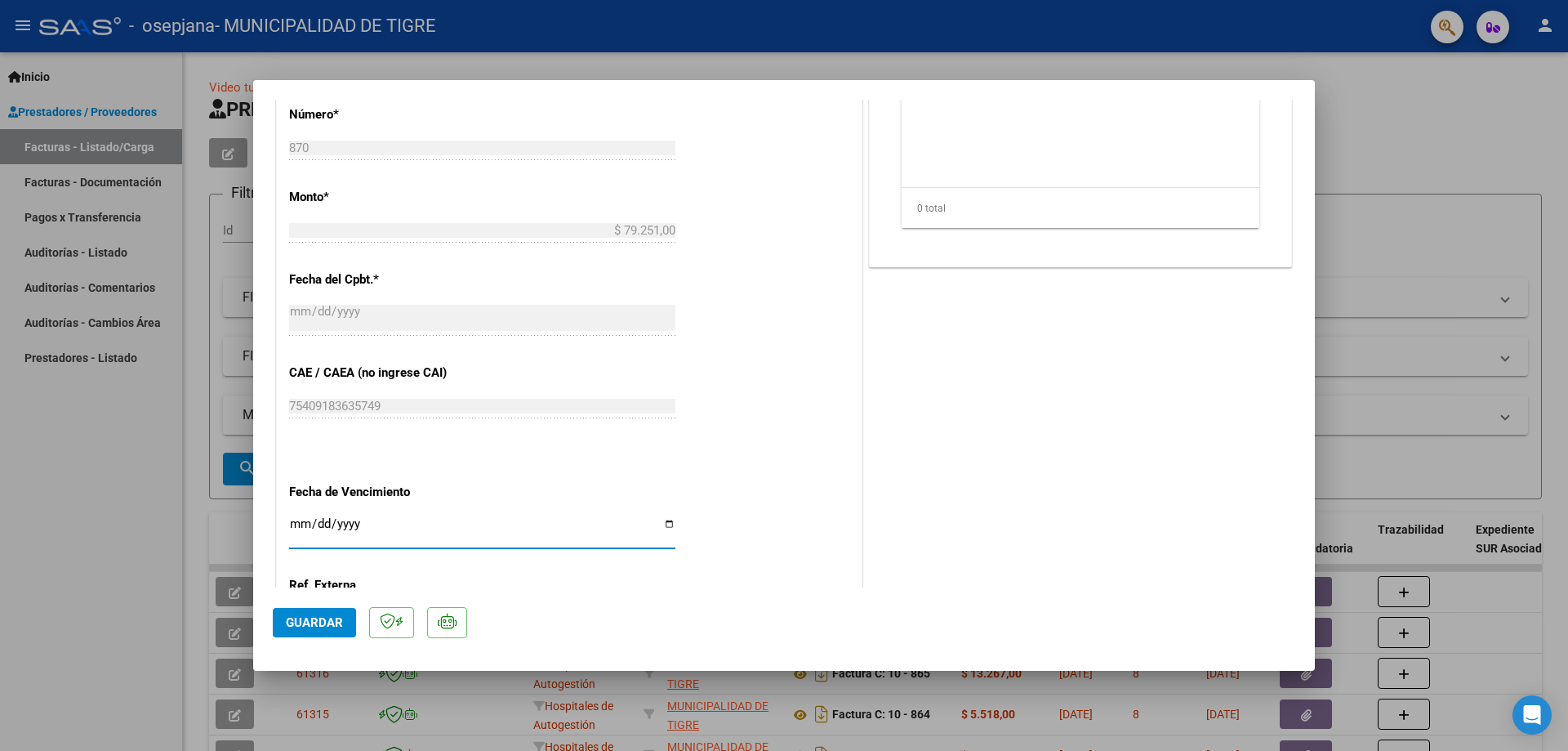
click at [291, 525] on input "Ingresar la fecha" at bounding box center [482, 530] width 386 height 26
type input "2025-11-10"
click at [331, 619] on span "Guardar" at bounding box center [314, 623] width 57 height 15
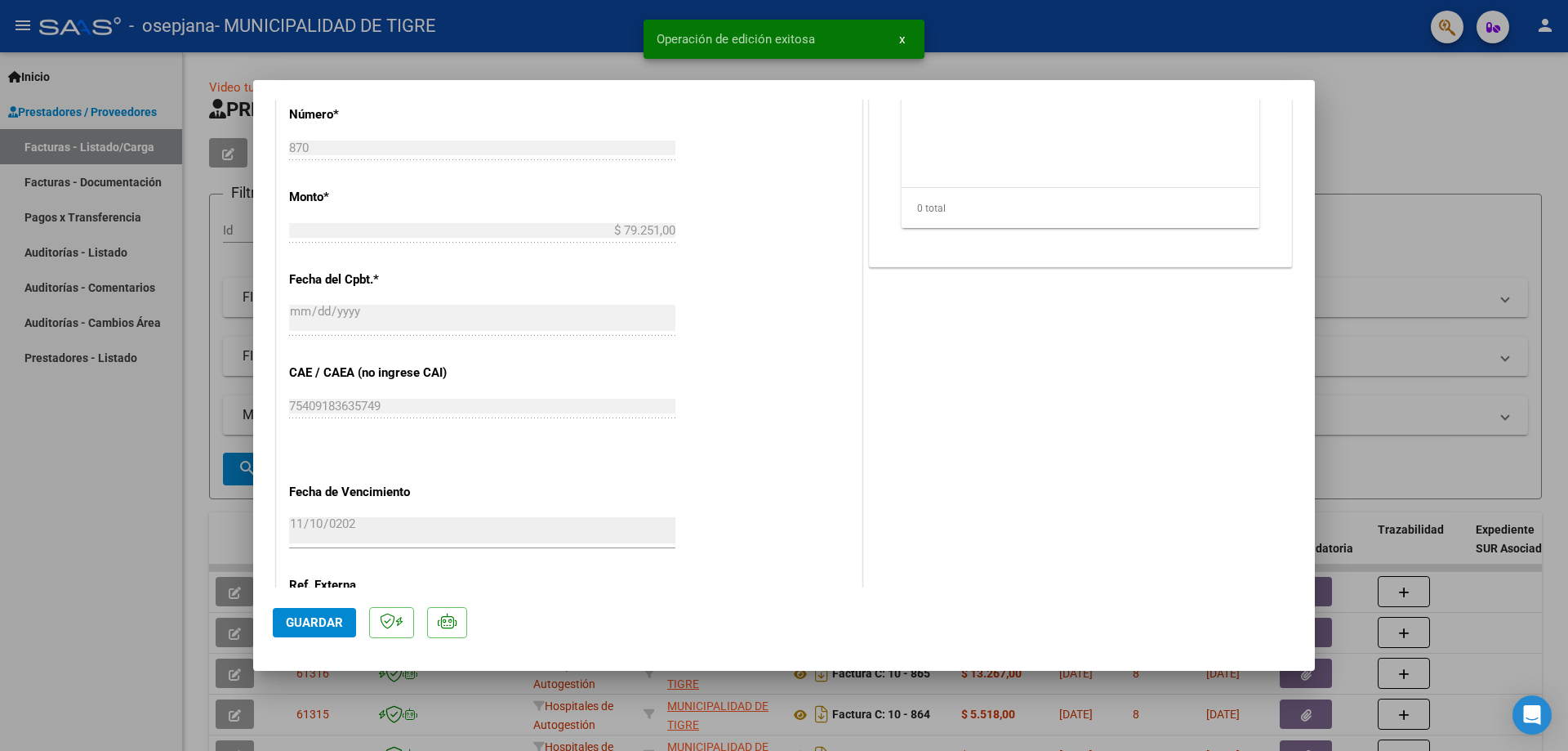
click at [1425, 122] on div at bounding box center [784, 376] width 1568 height 751
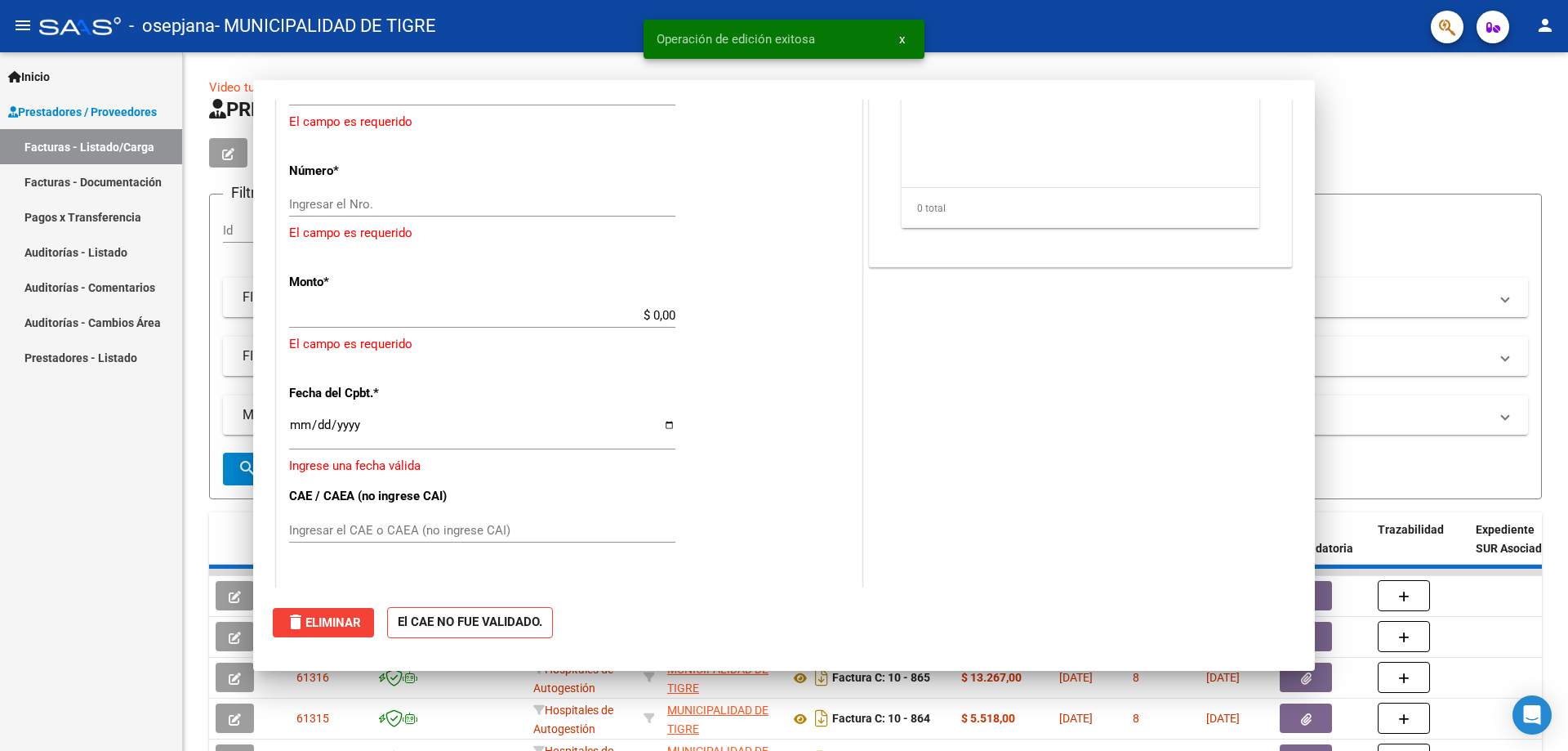
scroll to position [0, 0]
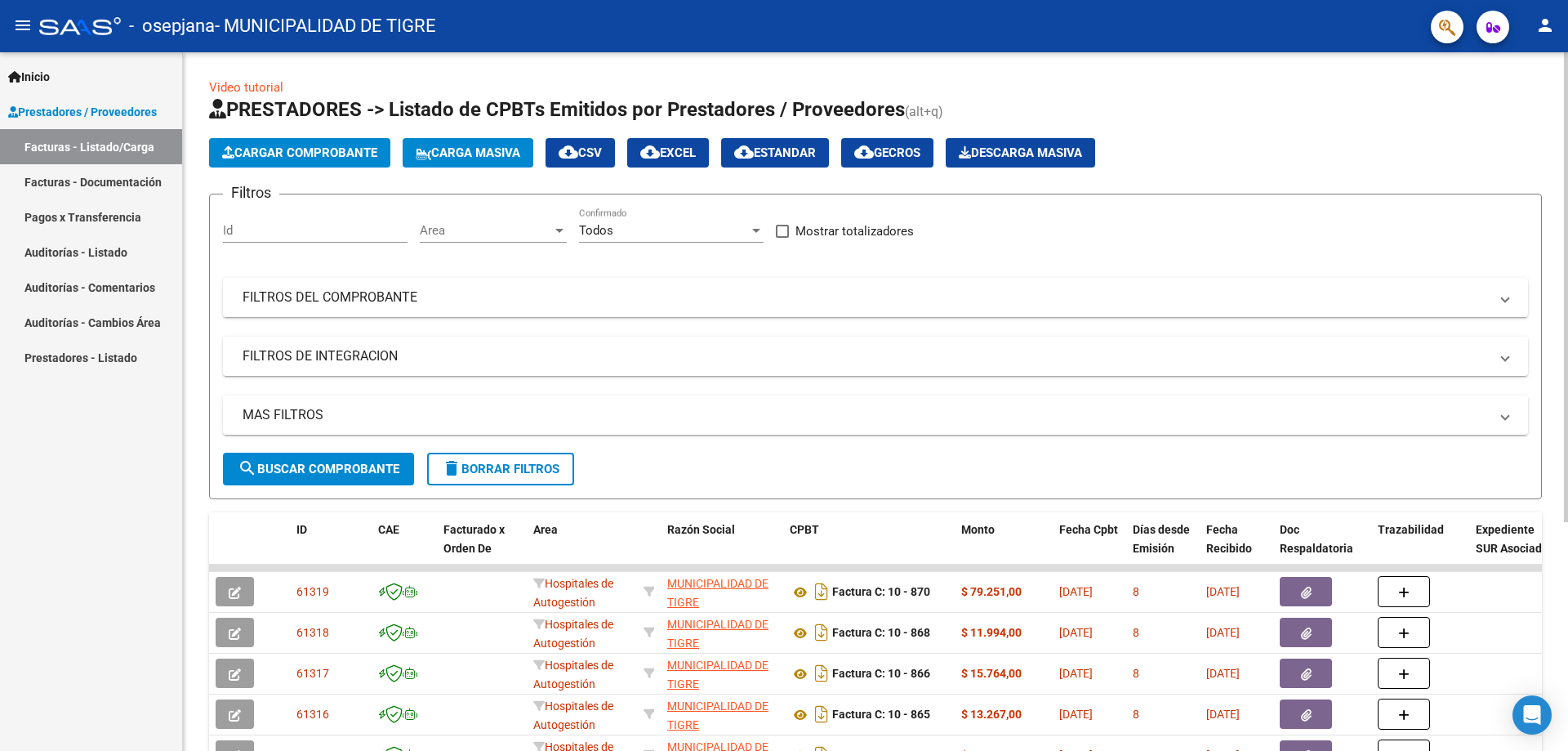
click at [302, 145] on button "Cargar Comprobante" at bounding box center [300, 152] width 181 height 29
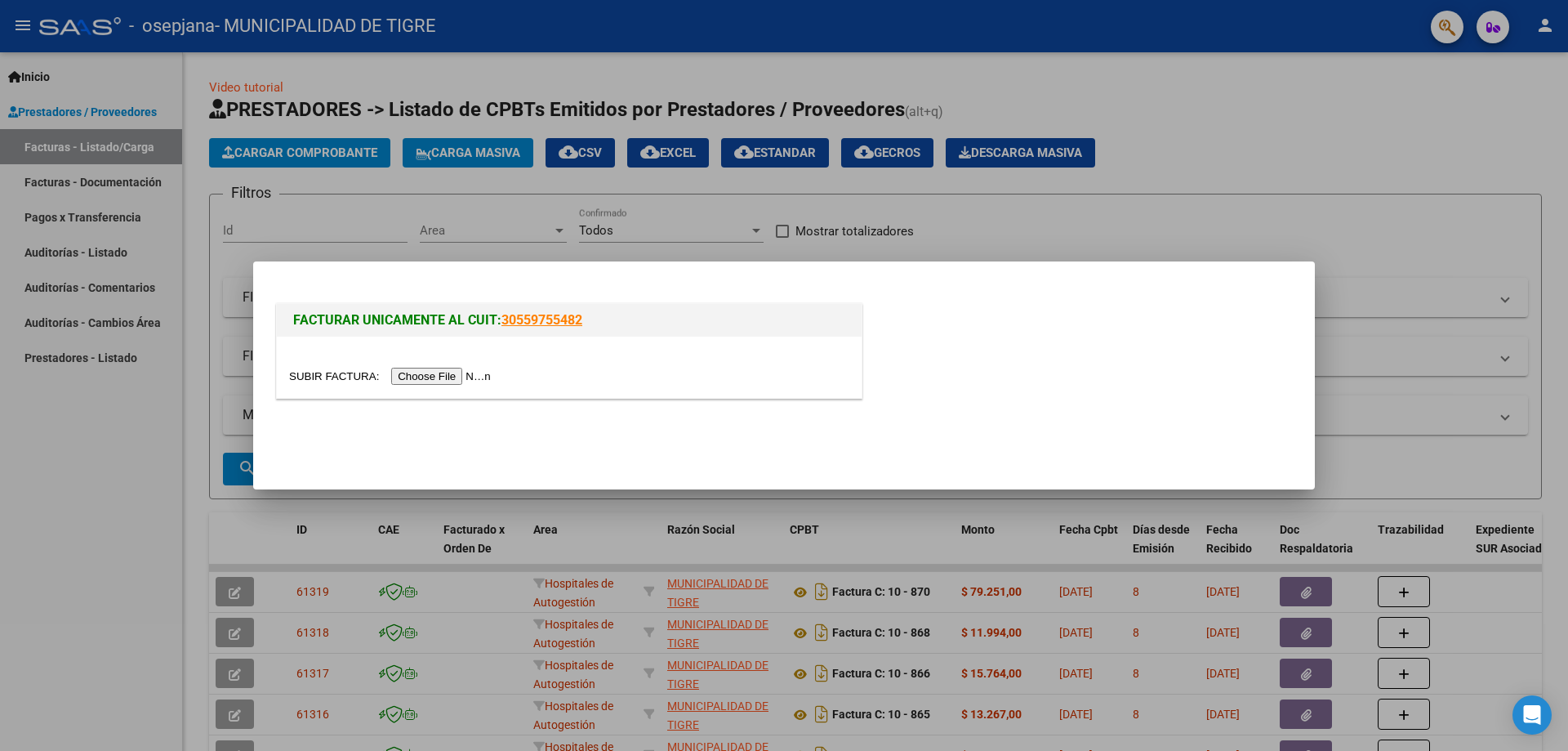
click at [463, 371] on input "file" at bounding box center [392, 376] width 207 height 17
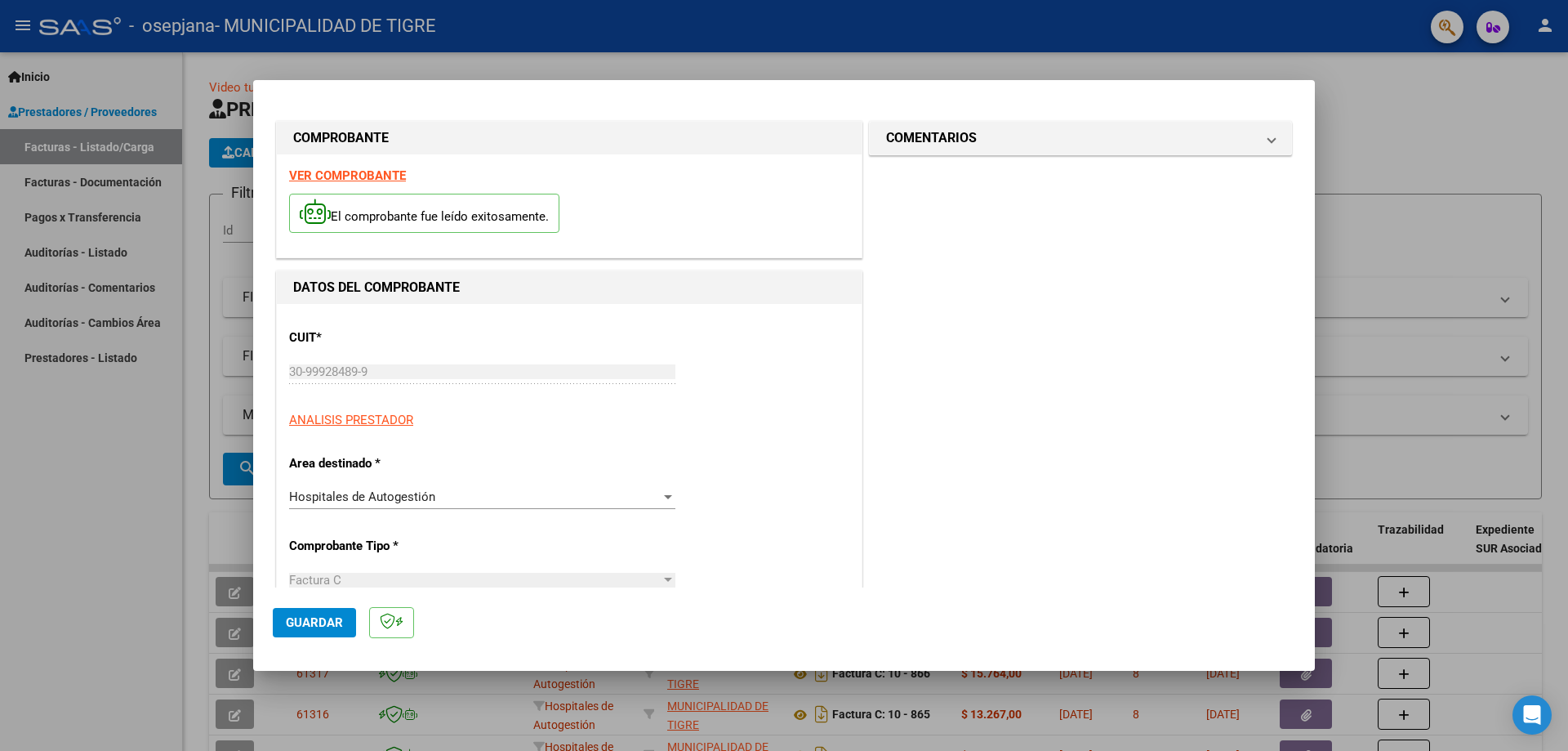
type input "872"
type input "$ 1.520,00"
type input "[DATE]"
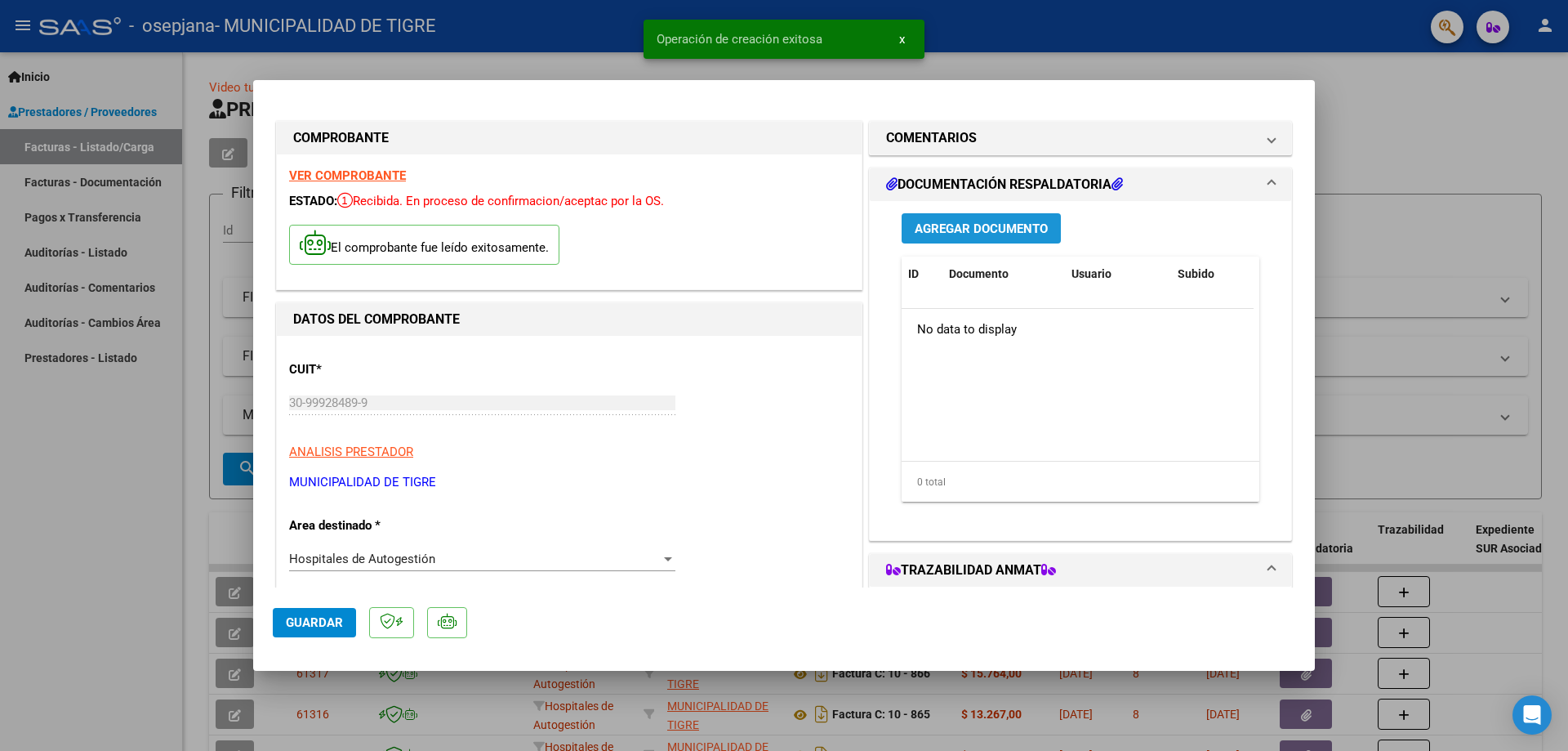
click at [992, 233] on span "Agregar Documento" at bounding box center [981, 229] width 133 height 15
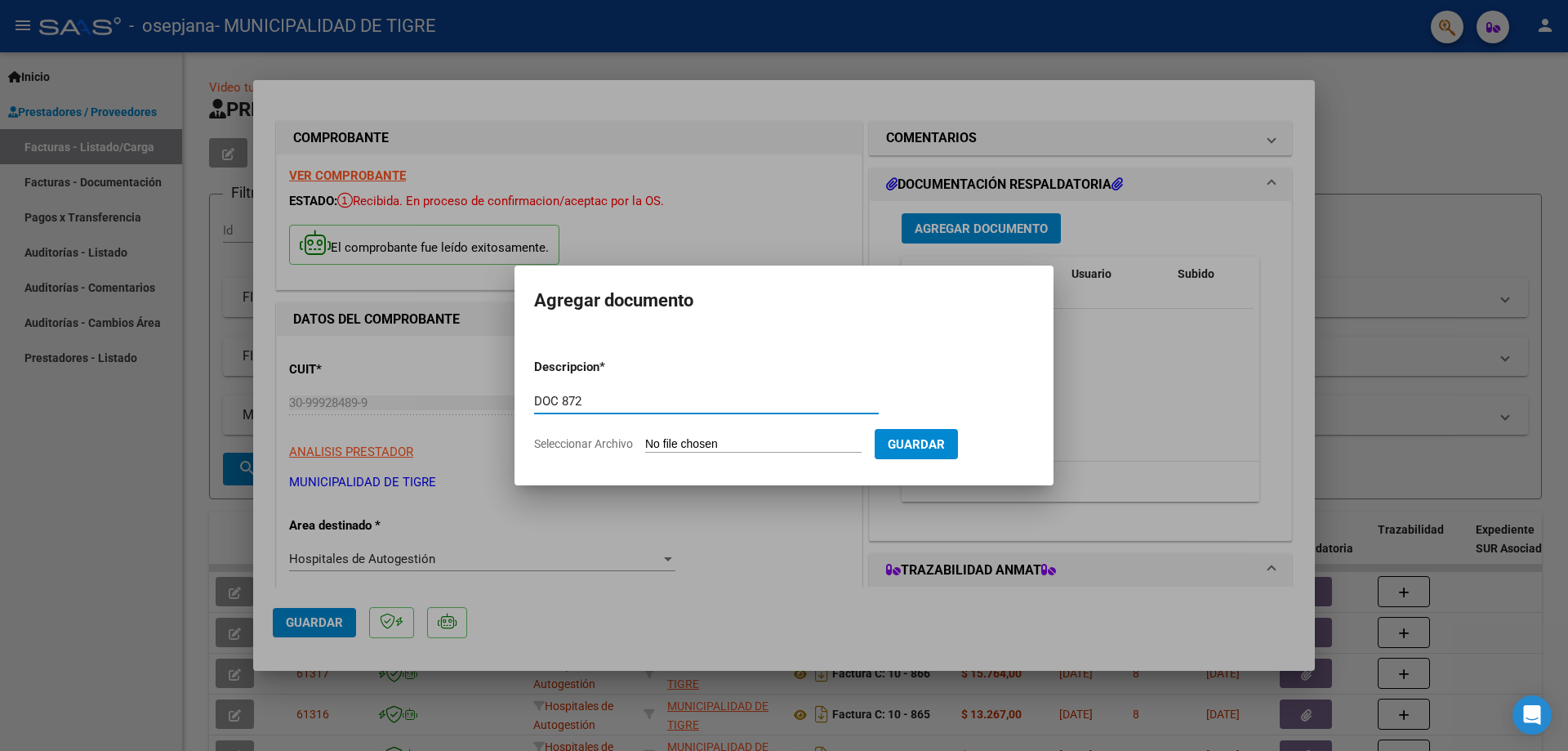
type input "DOC 872"
click at [698, 441] on input "Seleccionar Archivo" at bounding box center [753, 444] width 217 height 16
type input "C:\fakepath\GOOD YEAR-2374 872.pdf"
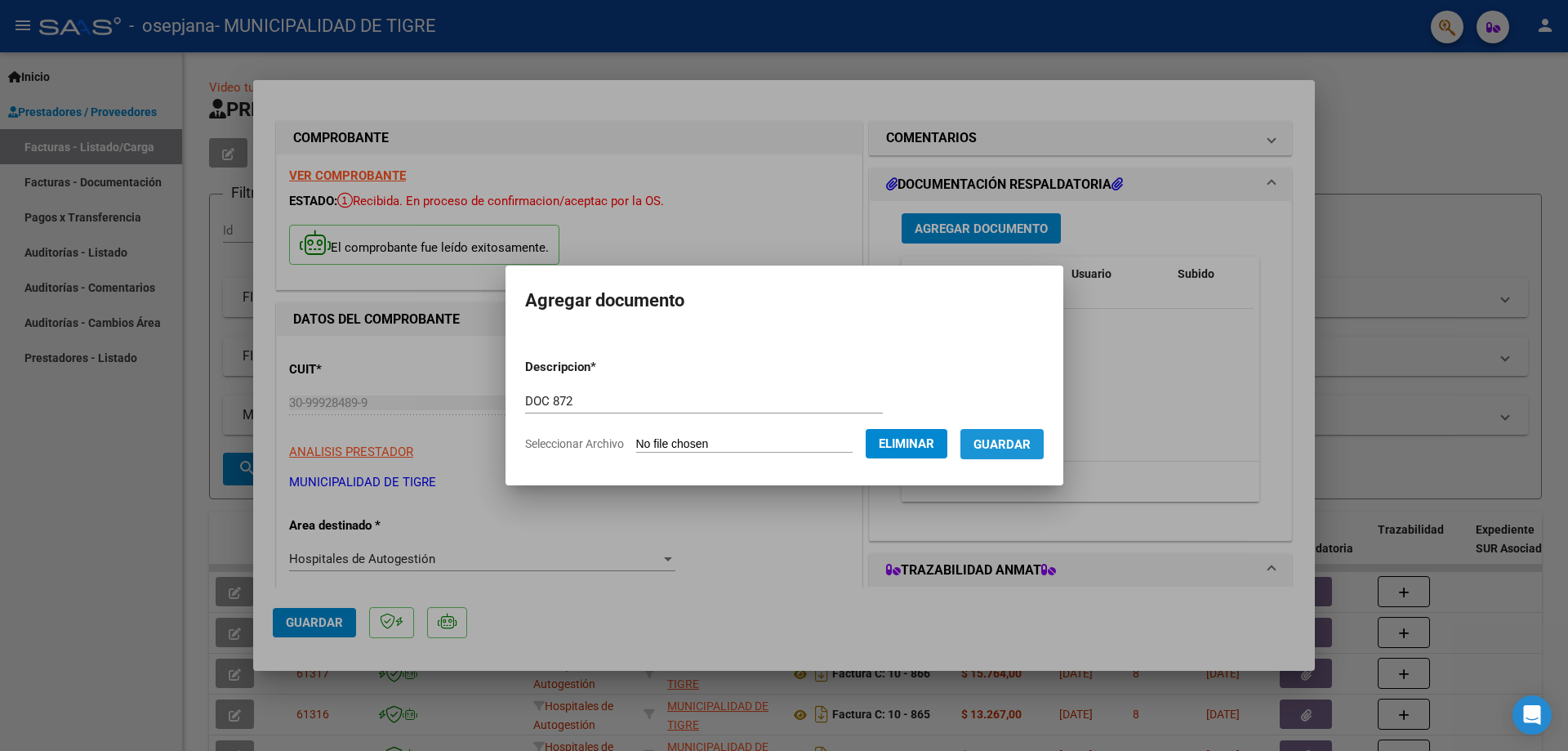
click at [1018, 439] on span "Guardar" at bounding box center [1002, 444] width 57 height 15
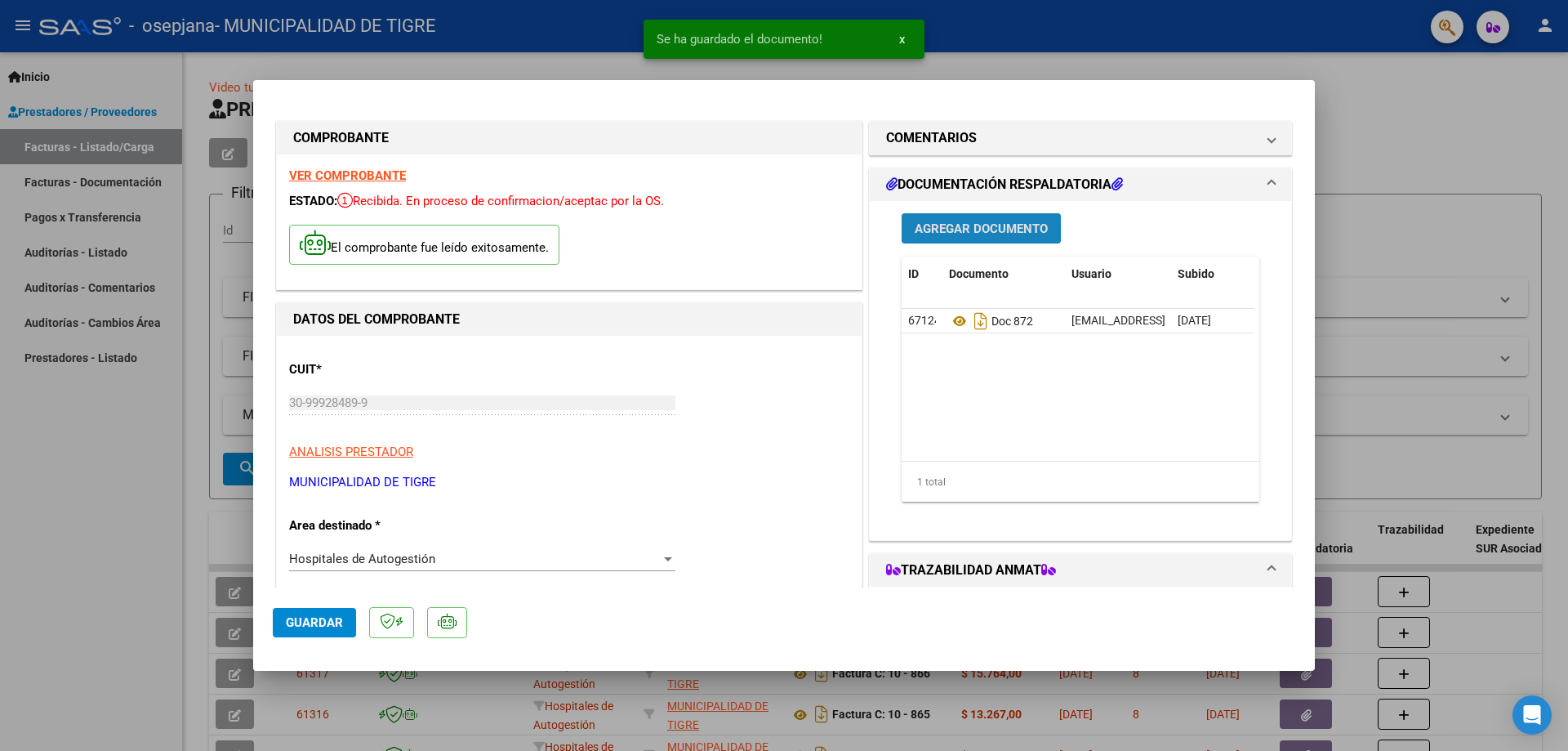
click at [959, 222] on span "Agregar Documento" at bounding box center [981, 229] width 133 height 15
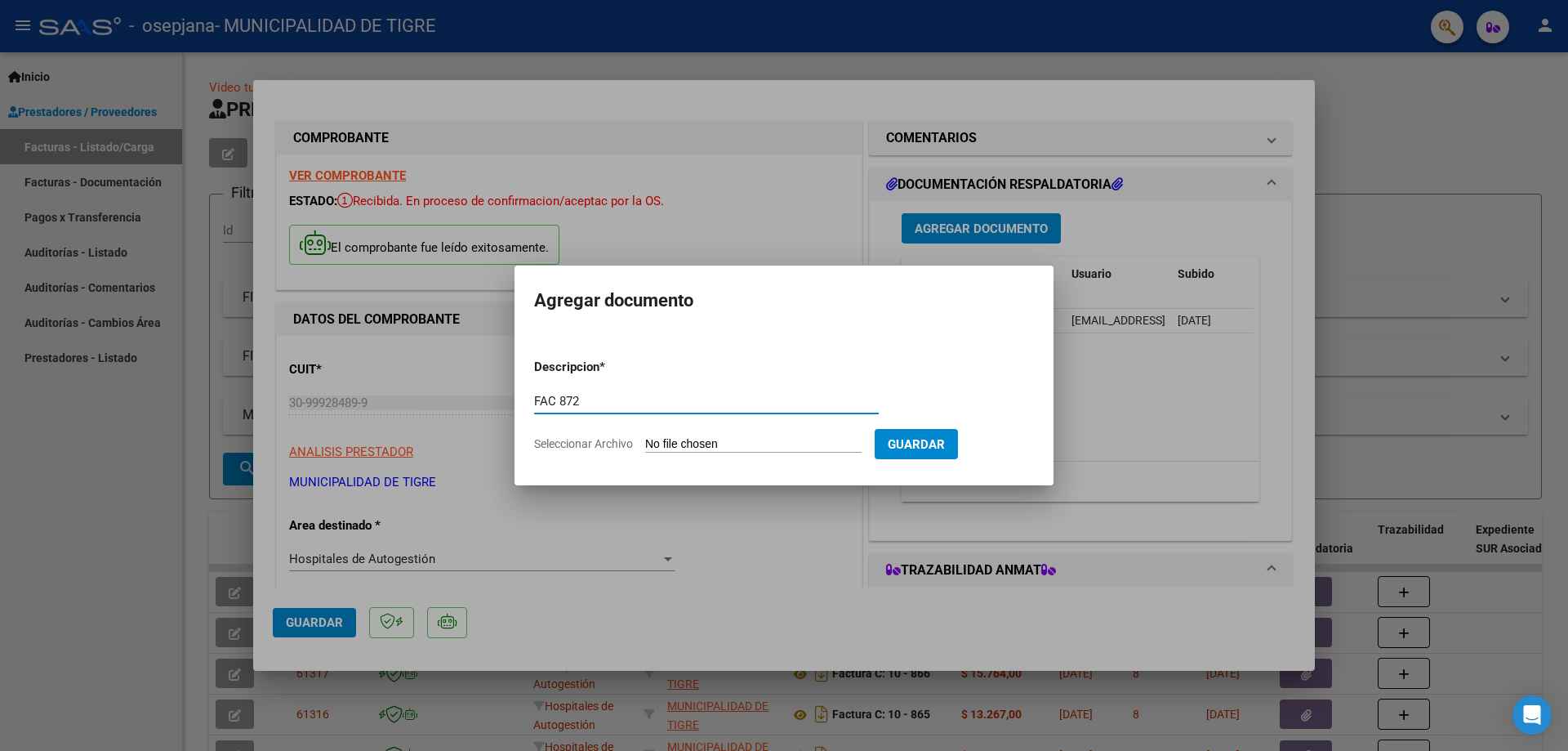
type input "FAC 872"
click at [740, 442] on input "Seleccionar Archivo" at bounding box center [753, 444] width 217 height 16
type input "C:\fakepath\GOOD YEAR-2372 870 1.pdf"
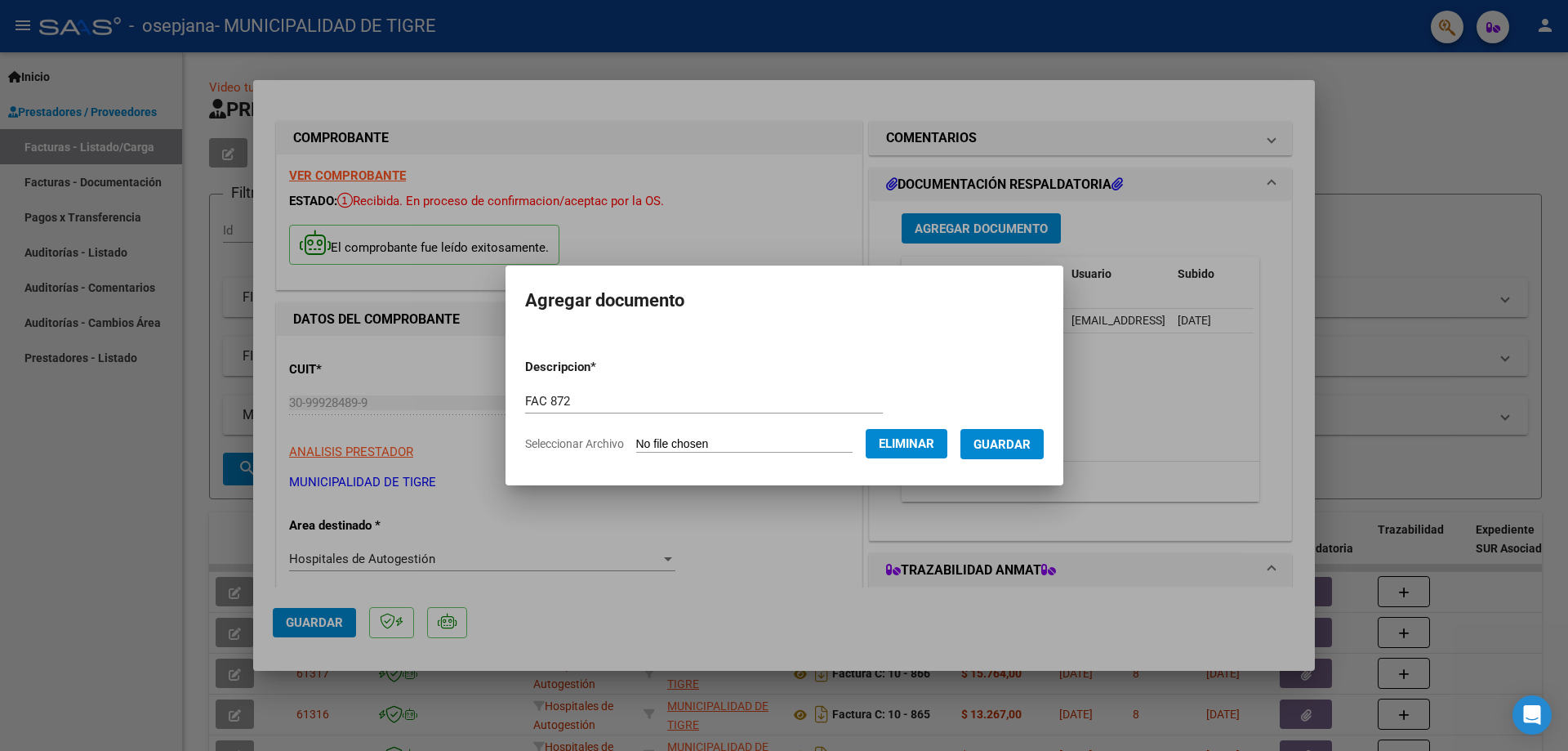
click at [919, 436] on span "Eliminar" at bounding box center [906, 444] width 56 height 15
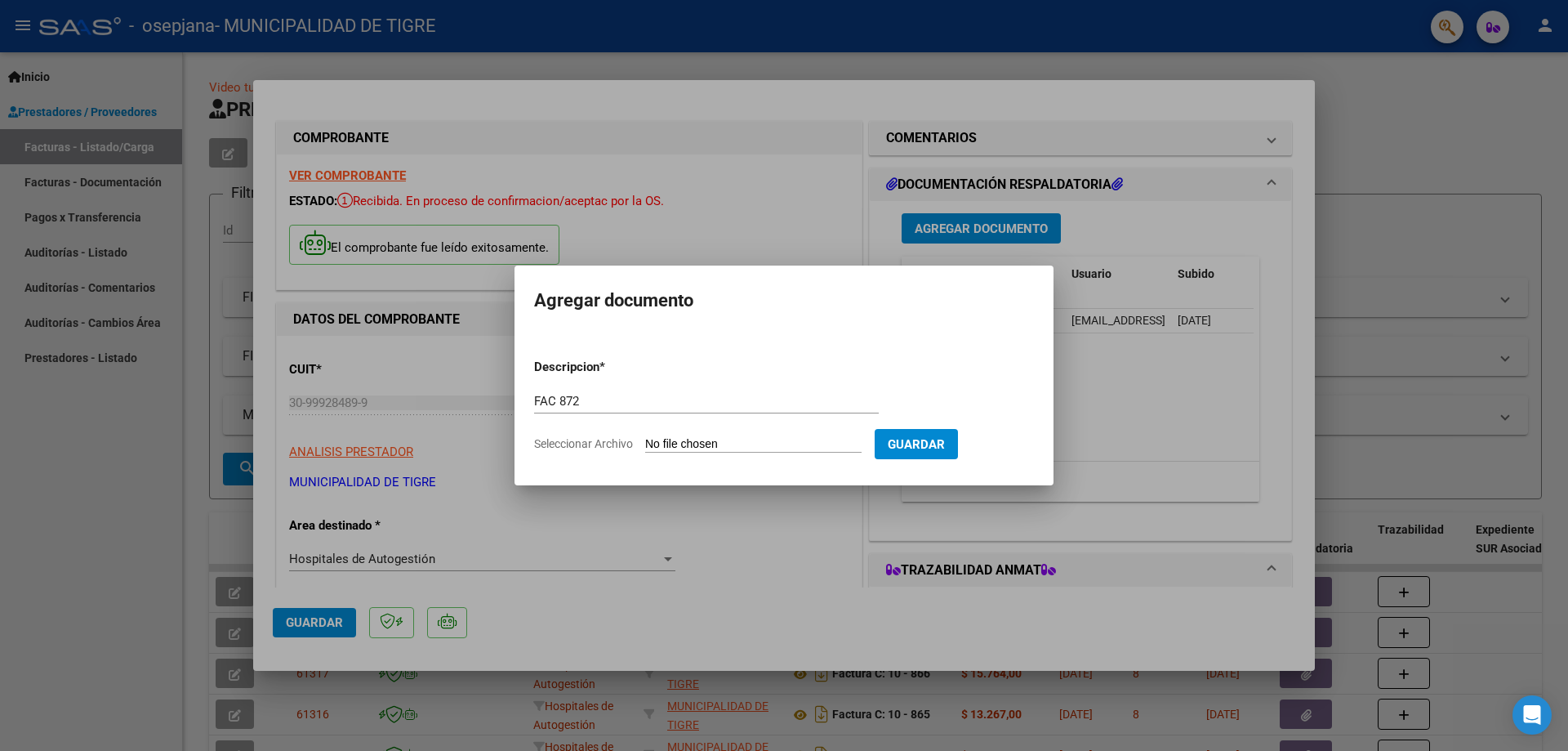
click at [1144, 407] on div at bounding box center [784, 376] width 1568 height 751
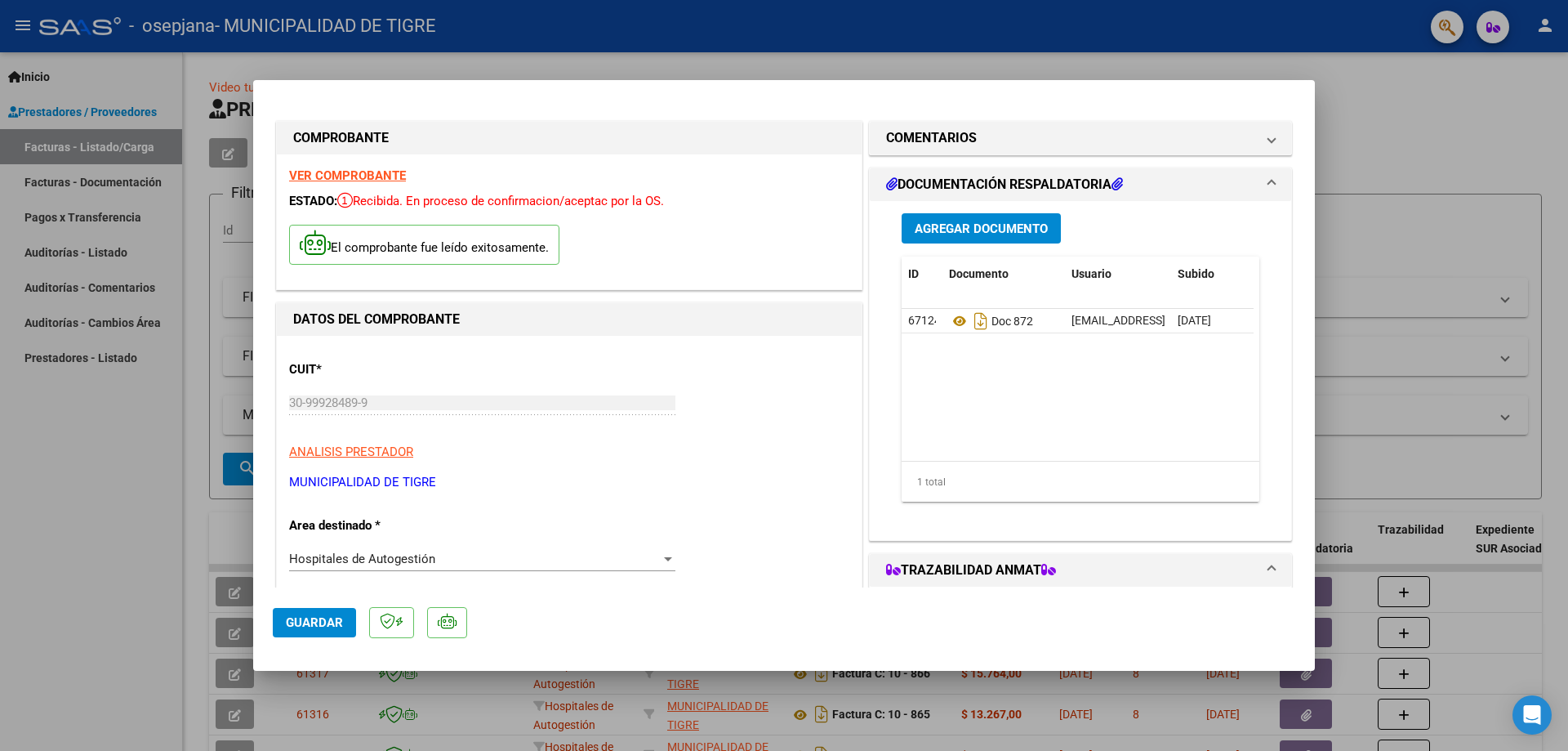
click at [931, 225] on span "Agregar Documento" at bounding box center [981, 229] width 133 height 15
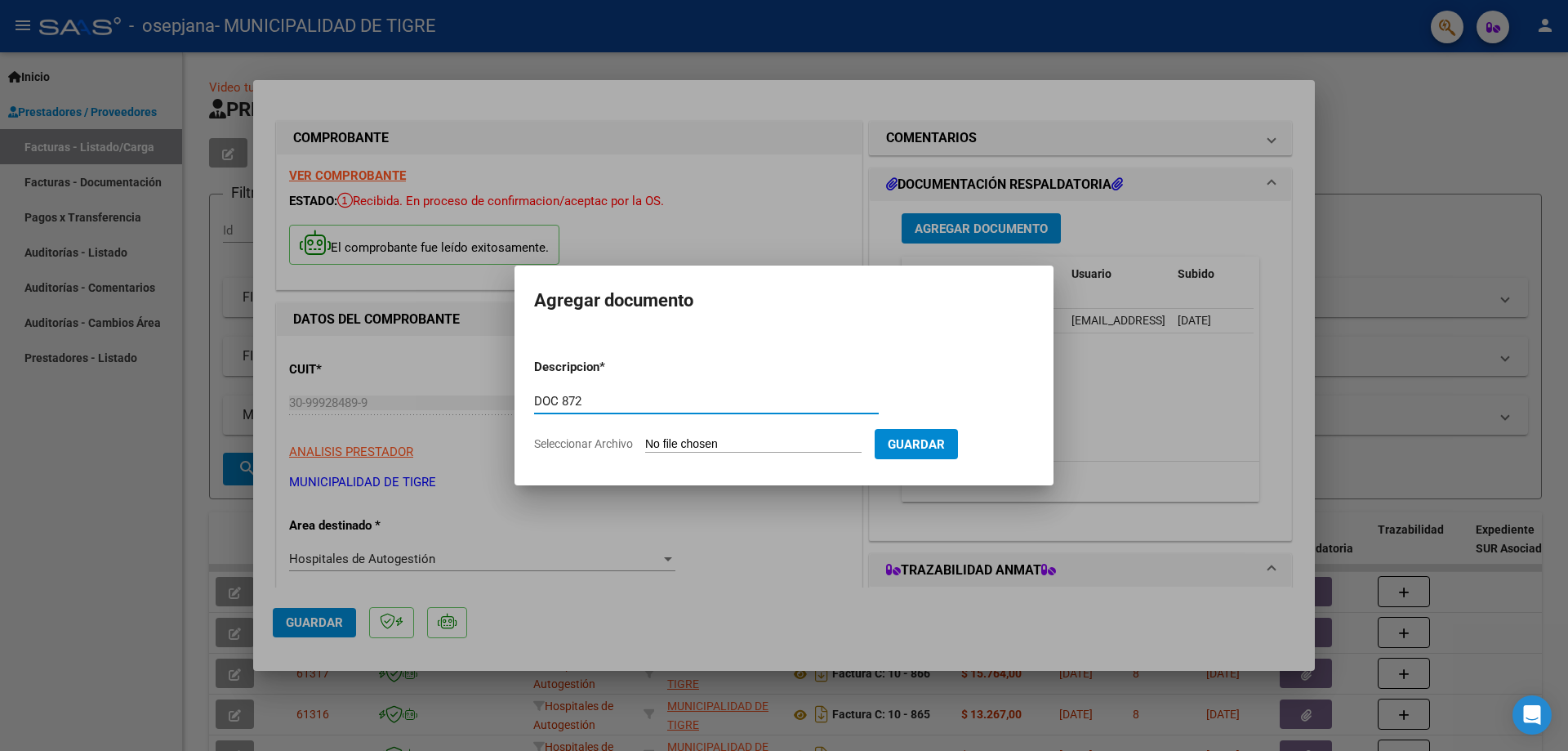
type input "DOC 872"
click at [690, 444] on input "Seleccionar Archivo" at bounding box center [753, 444] width 217 height 16
type input "C:\fakepath\GOOD YEAR-2372 870 2.pdf"
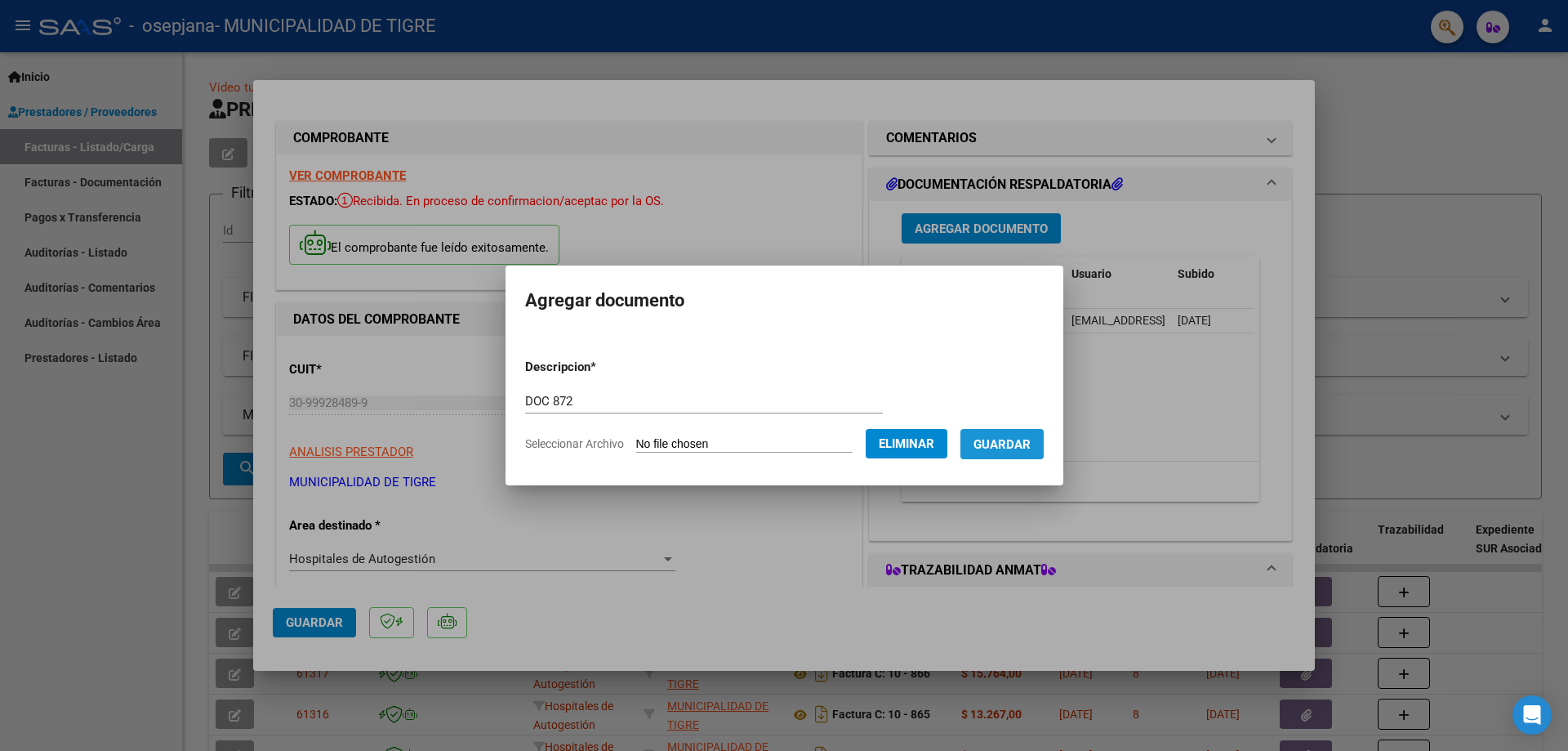
click at [1022, 443] on span "Guardar" at bounding box center [1002, 444] width 57 height 15
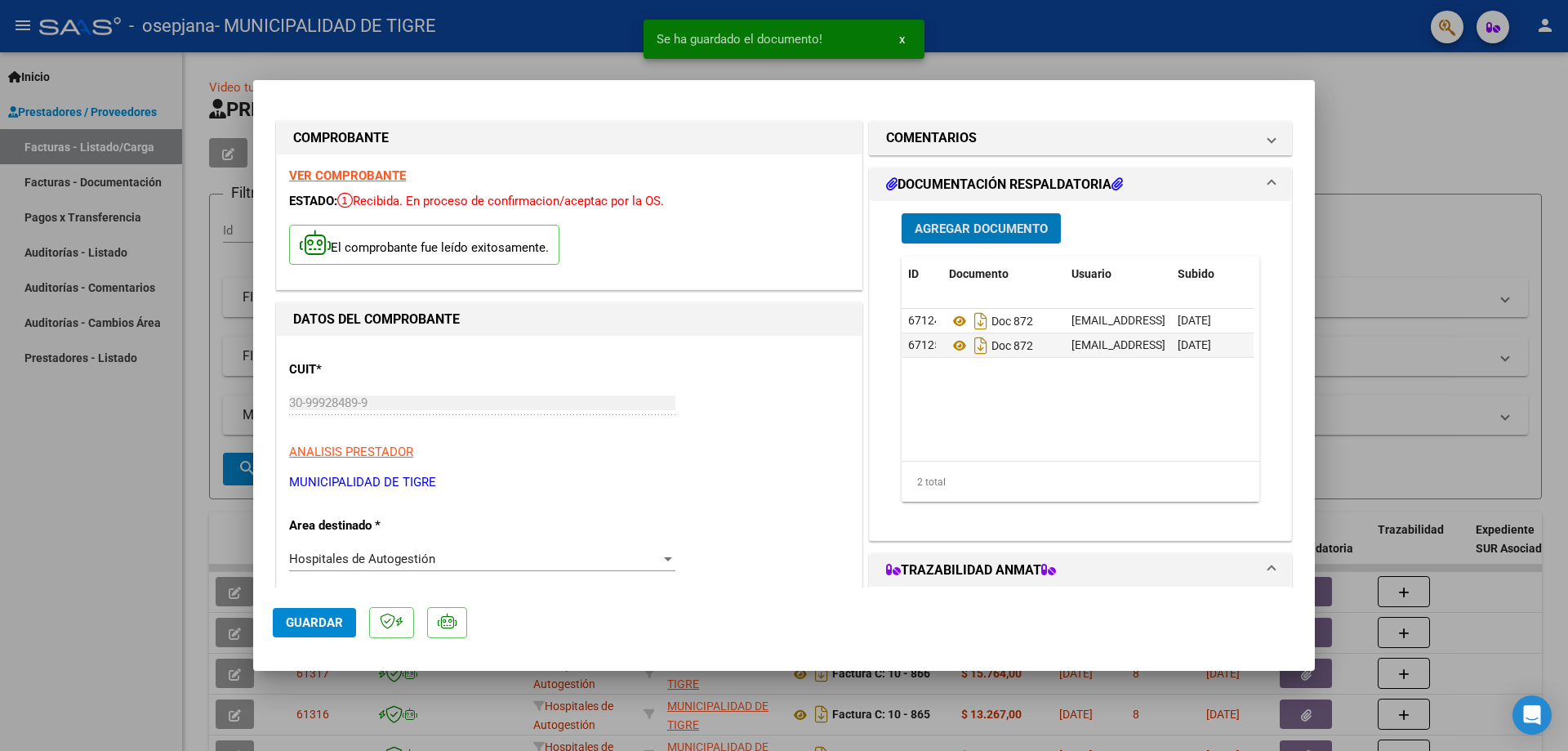
click at [979, 232] on span "Agregar Documento" at bounding box center [981, 229] width 133 height 15
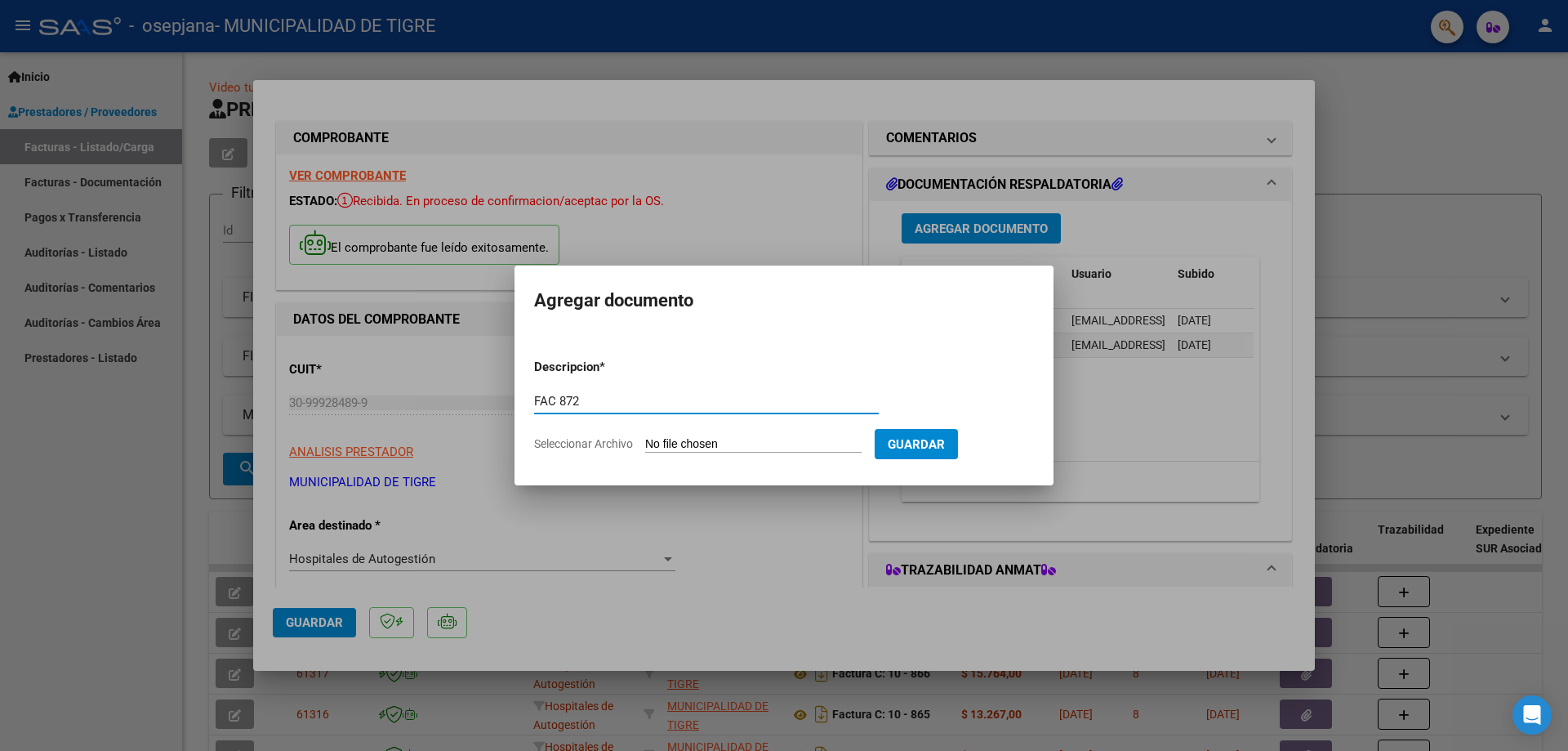
type input "FAC 872"
click at [714, 438] on input "Seleccionar Archivo" at bounding box center [753, 444] width 217 height 16
type input "C:\fakepath\2374 872.pdf"
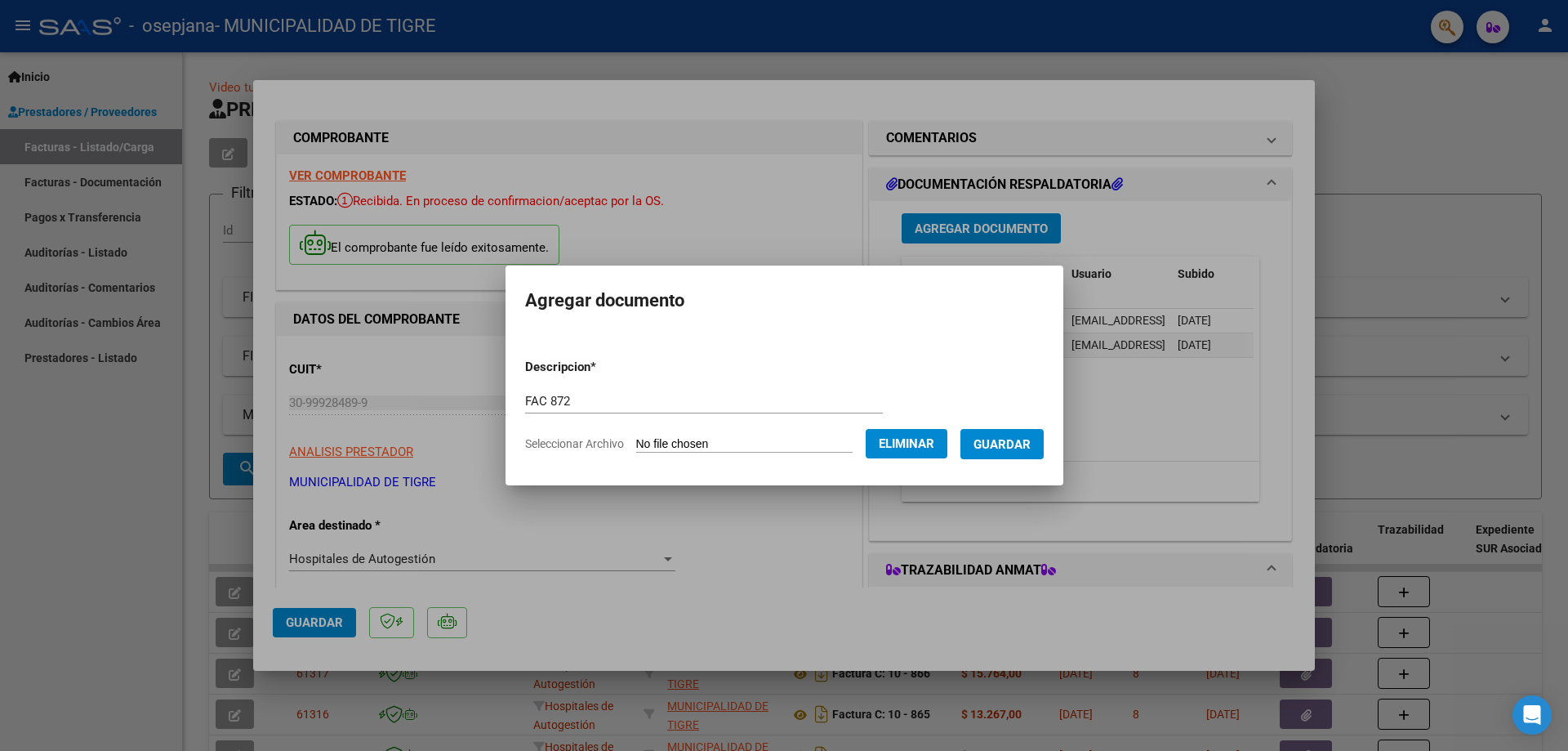
click at [1028, 434] on button "Guardar" at bounding box center [1002, 444] width 83 height 30
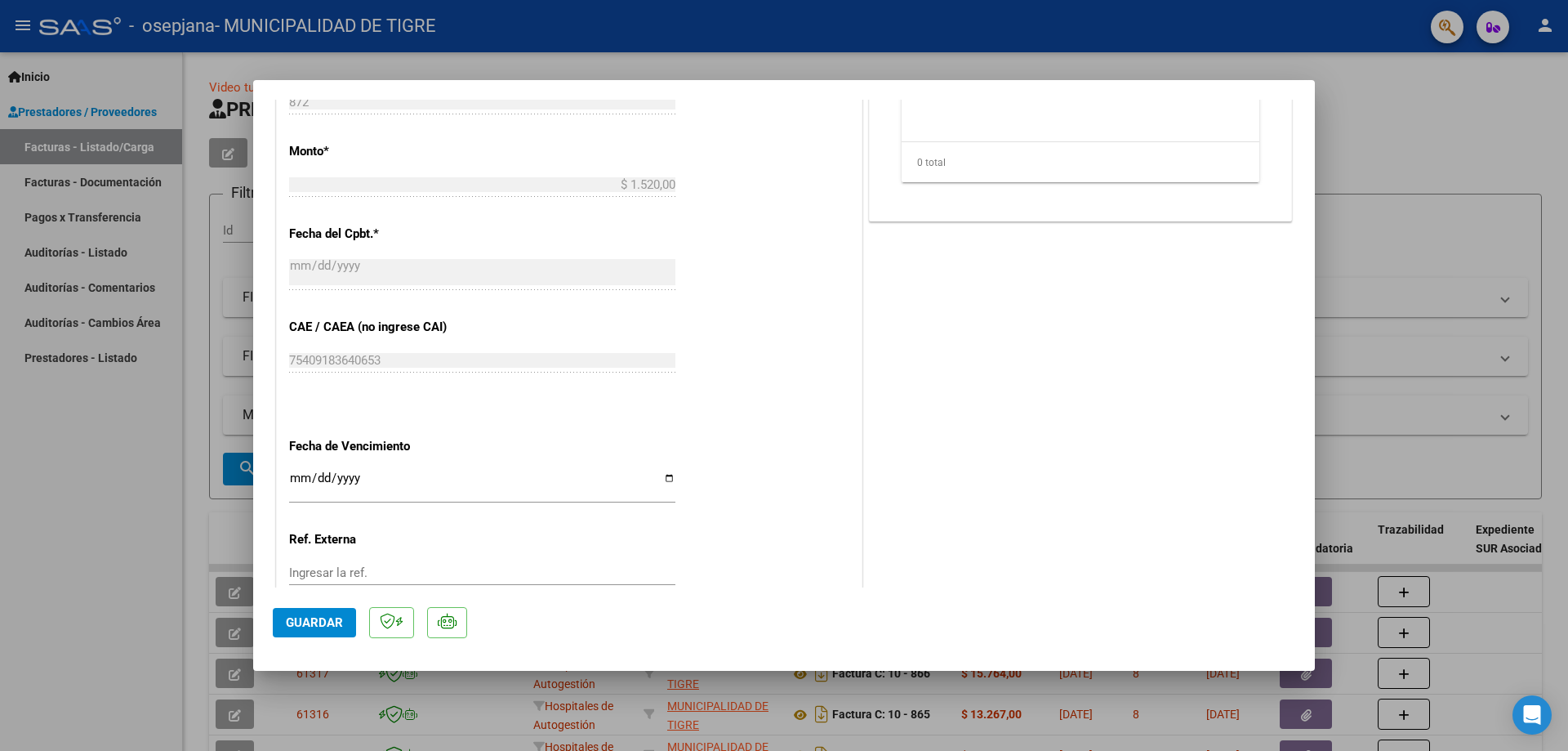
scroll to position [778, 0]
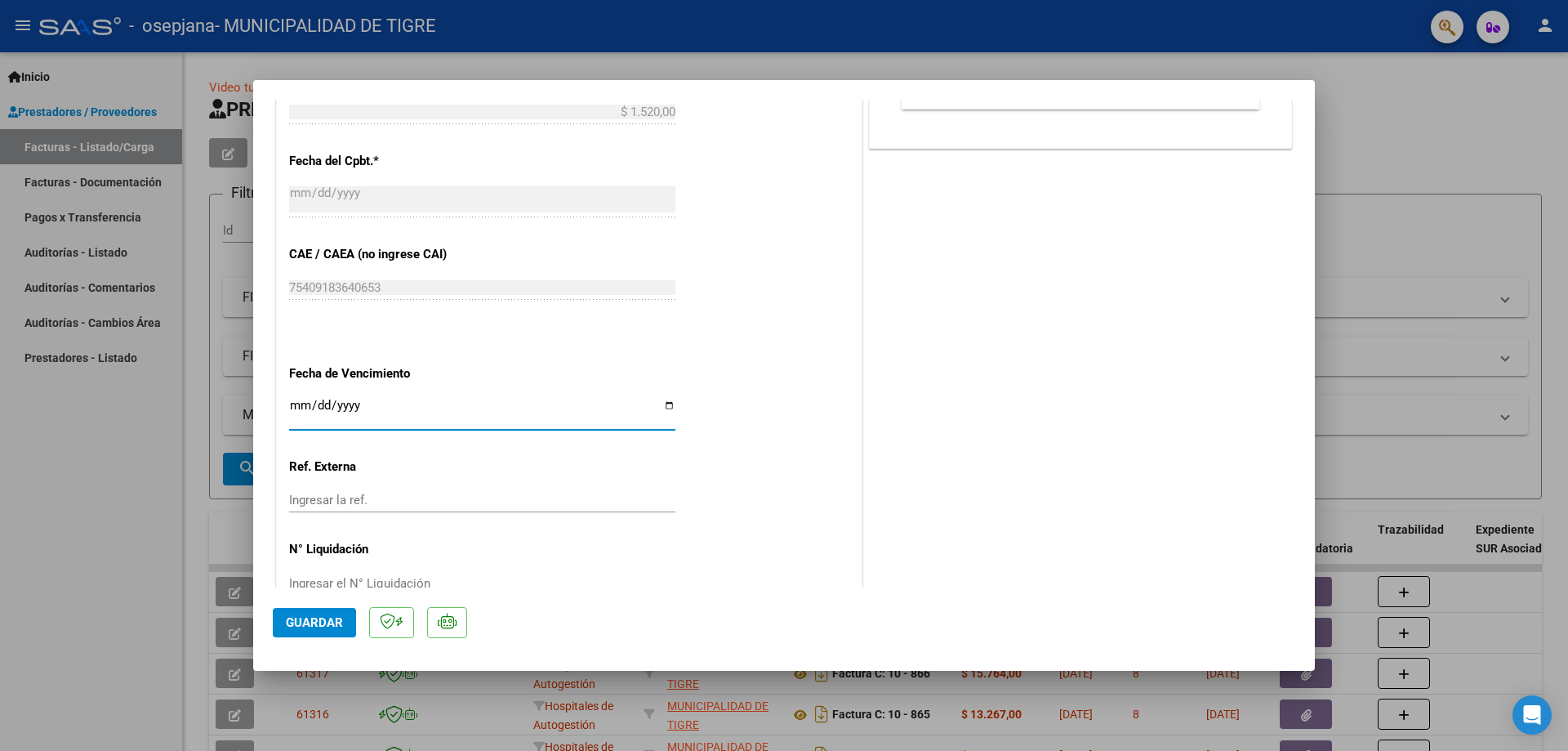
click at [294, 407] on input "Ingresar la fecha" at bounding box center [482, 411] width 386 height 26
type input "[DATE]"
click at [323, 623] on span "Guardar" at bounding box center [314, 623] width 57 height 15
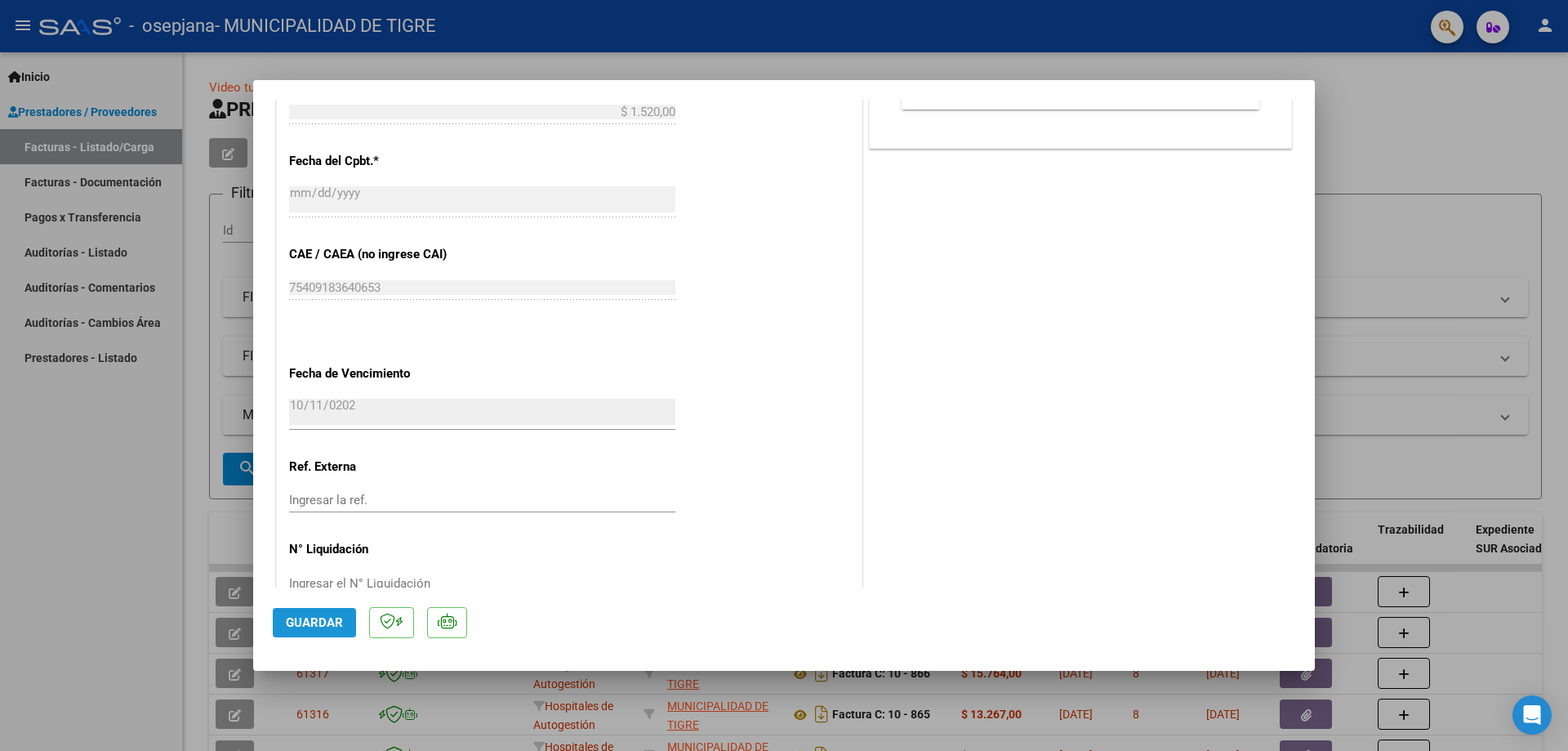
click at [286, 616] on span "Guardar" at bounding box center [314, 623] width 57 height 15
click at [1438, 129] on div at bounding box center [784, 376] width 1568 height 751
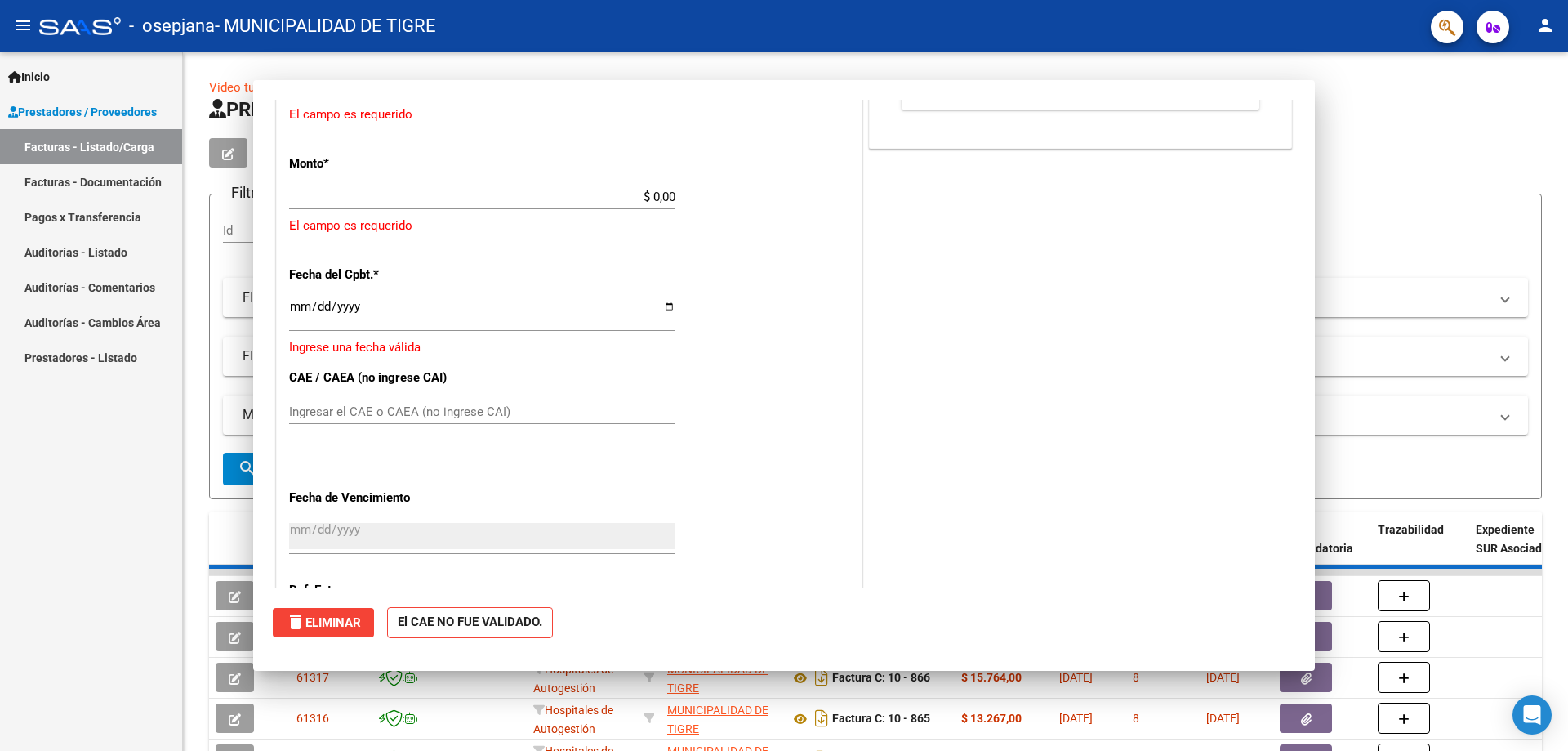
scroll to position [0, 0]
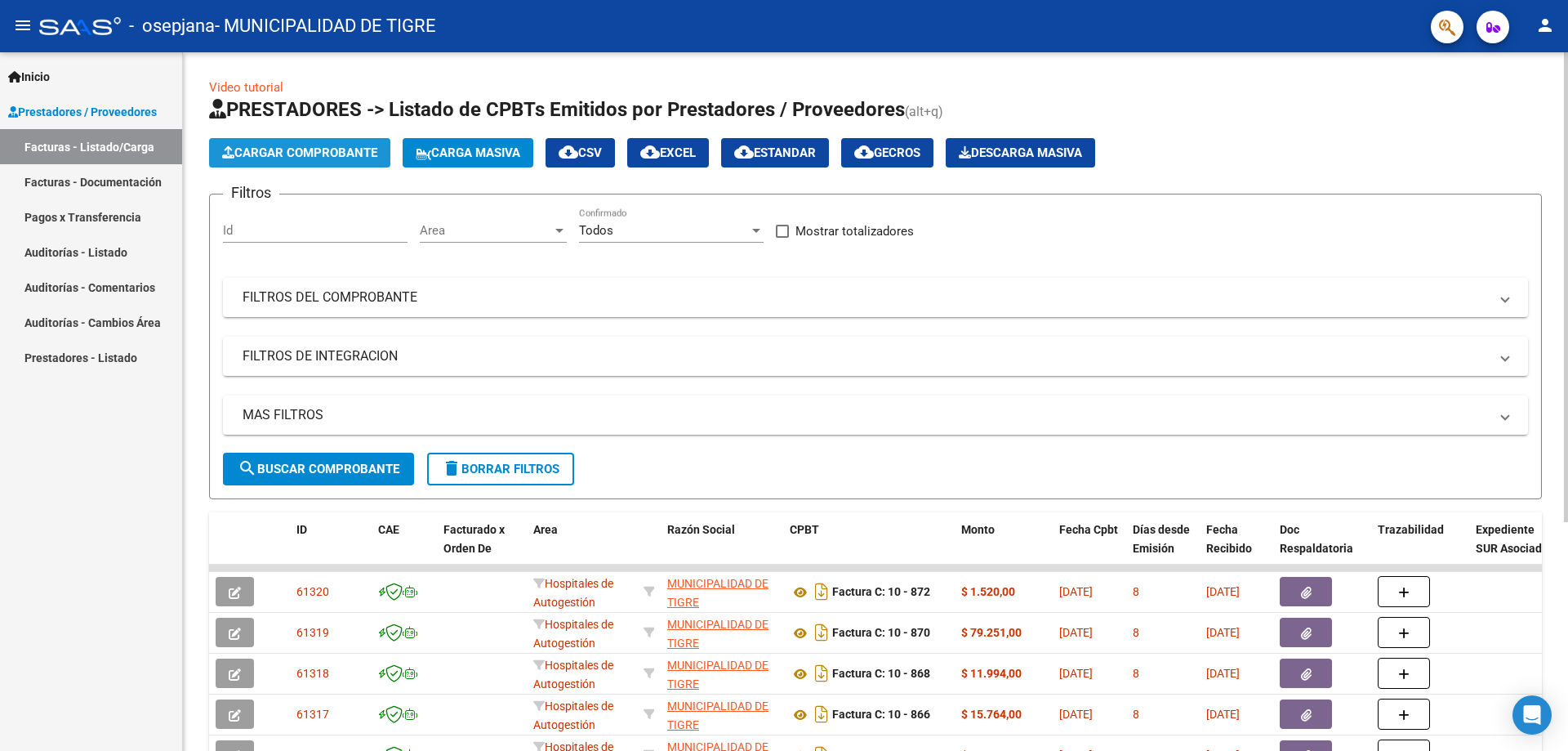
click at [329, 148] on span "Cargar Comprobante" at bounding box center [299, 153] width 155 height 15
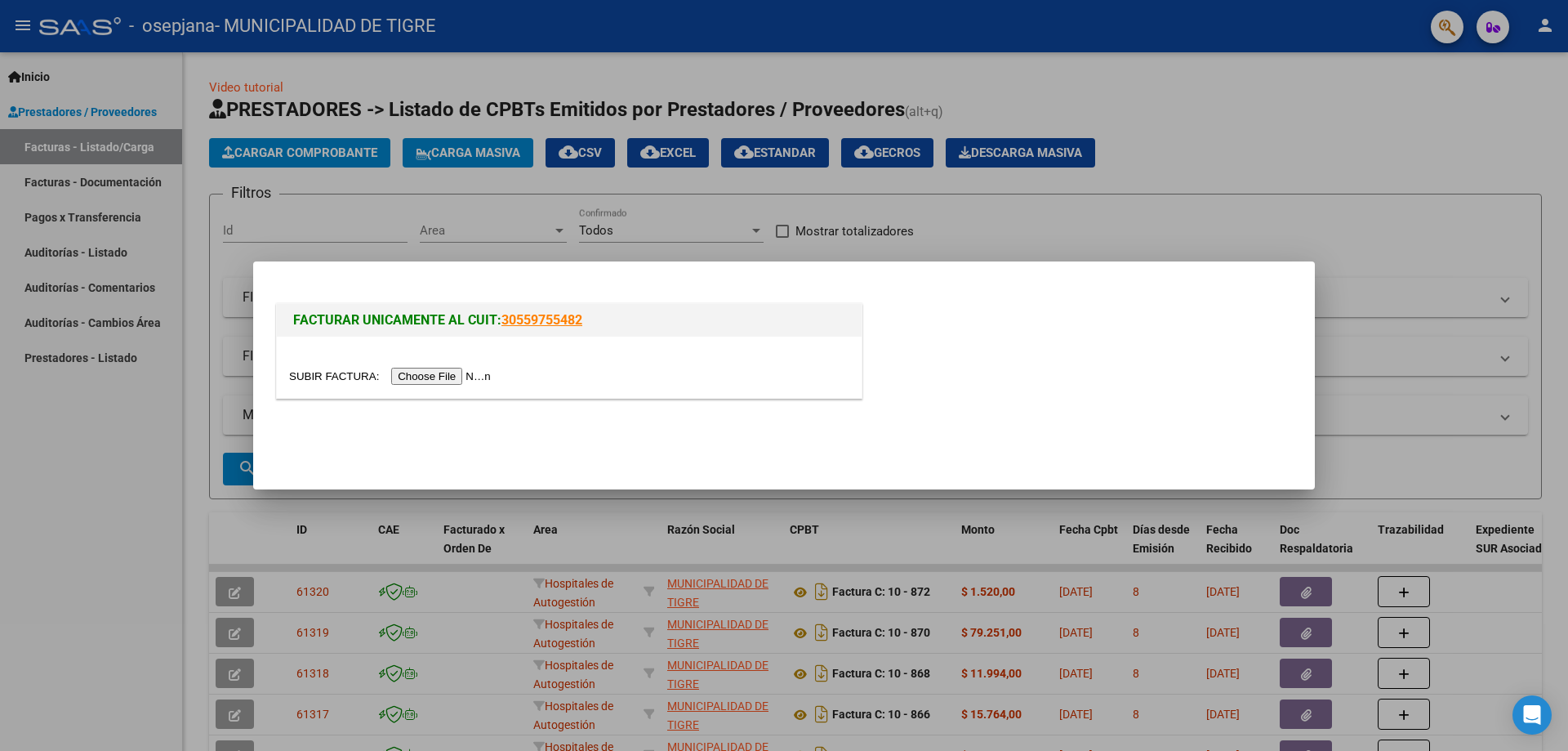
click at [420, 380] on input "file" at bounding box center [392, 376] width 207 height 17
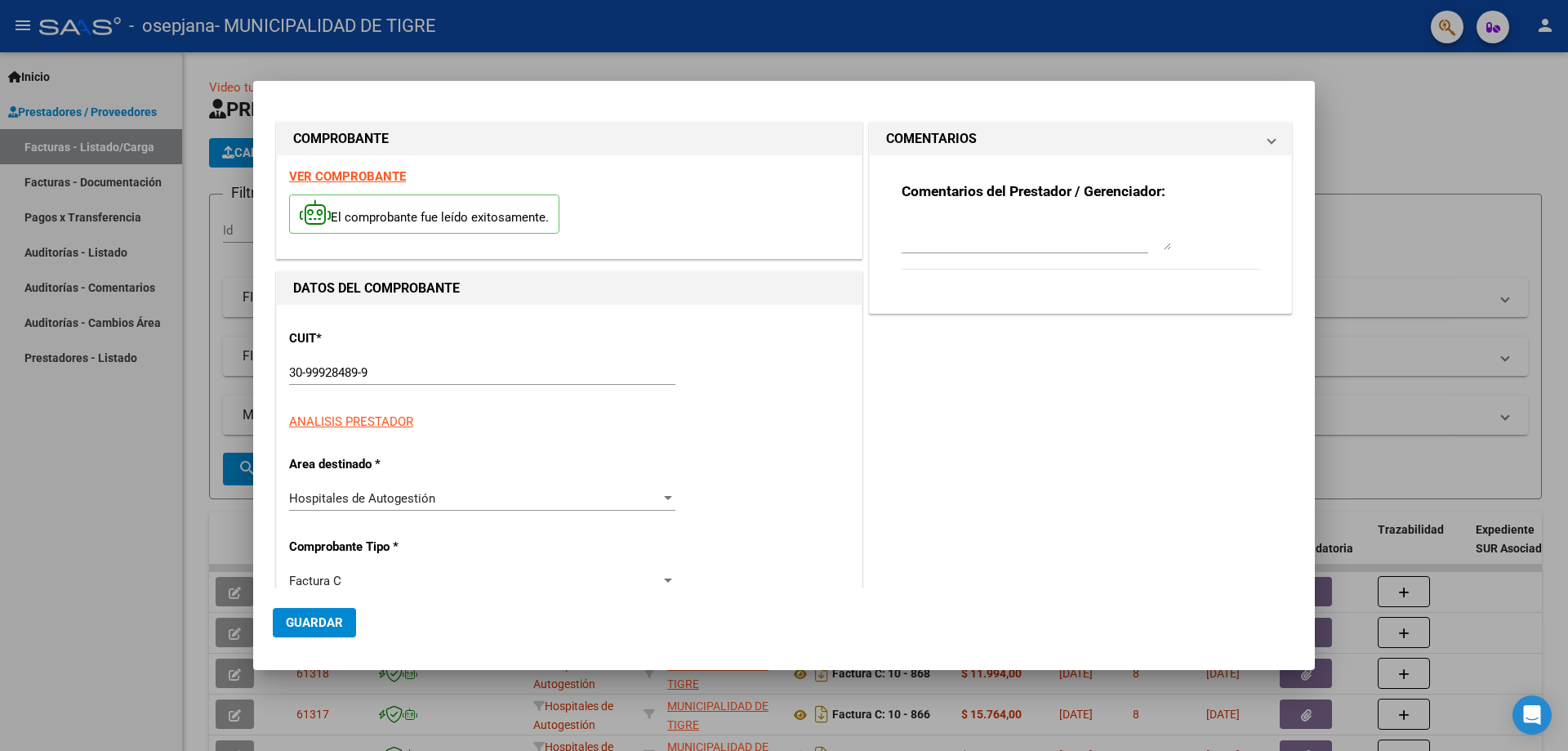
type input "950"
type input "$ 1.011.496,50"
type input "[DATE]"
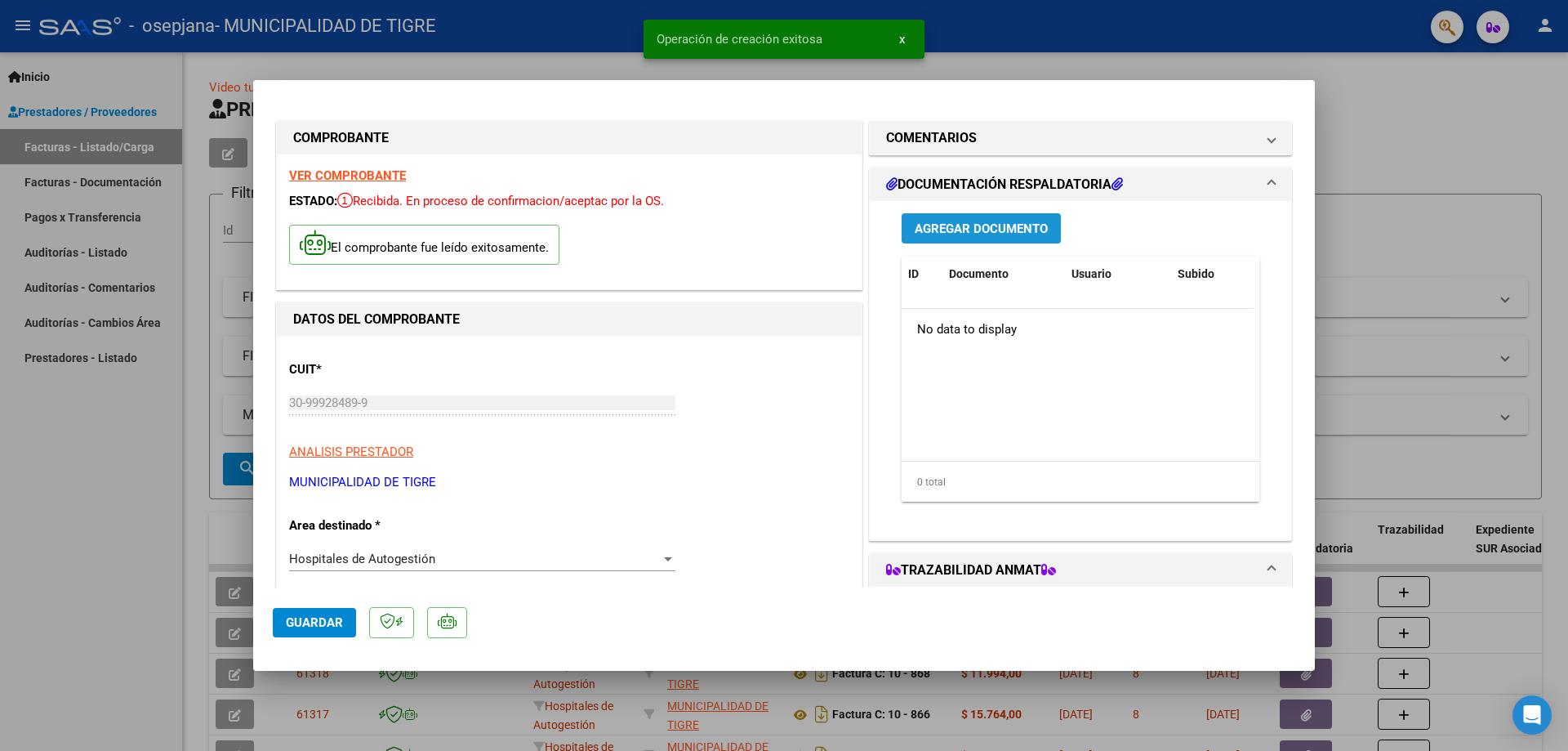
click at [979, 224] on span "Agregar Documento" at bounding box center [981, 229] width 133 height 15
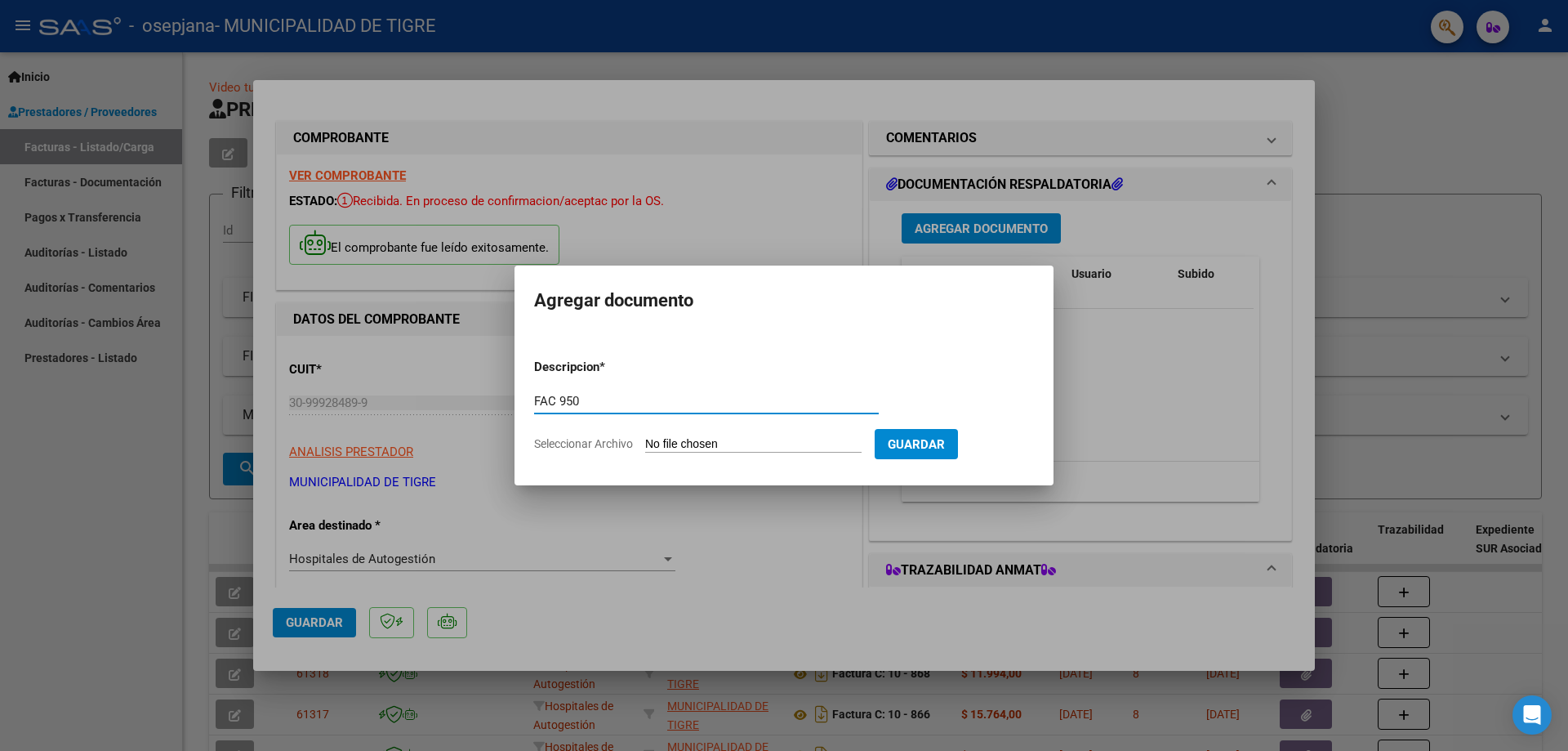
type input "FAC 950"
click at [713, 437] on input "Seleccionar Archivo" at bounding box center [753, 444] width 217 height 16
type input "C:\fakepath\GOOD YEAR-2452 950.pdf"
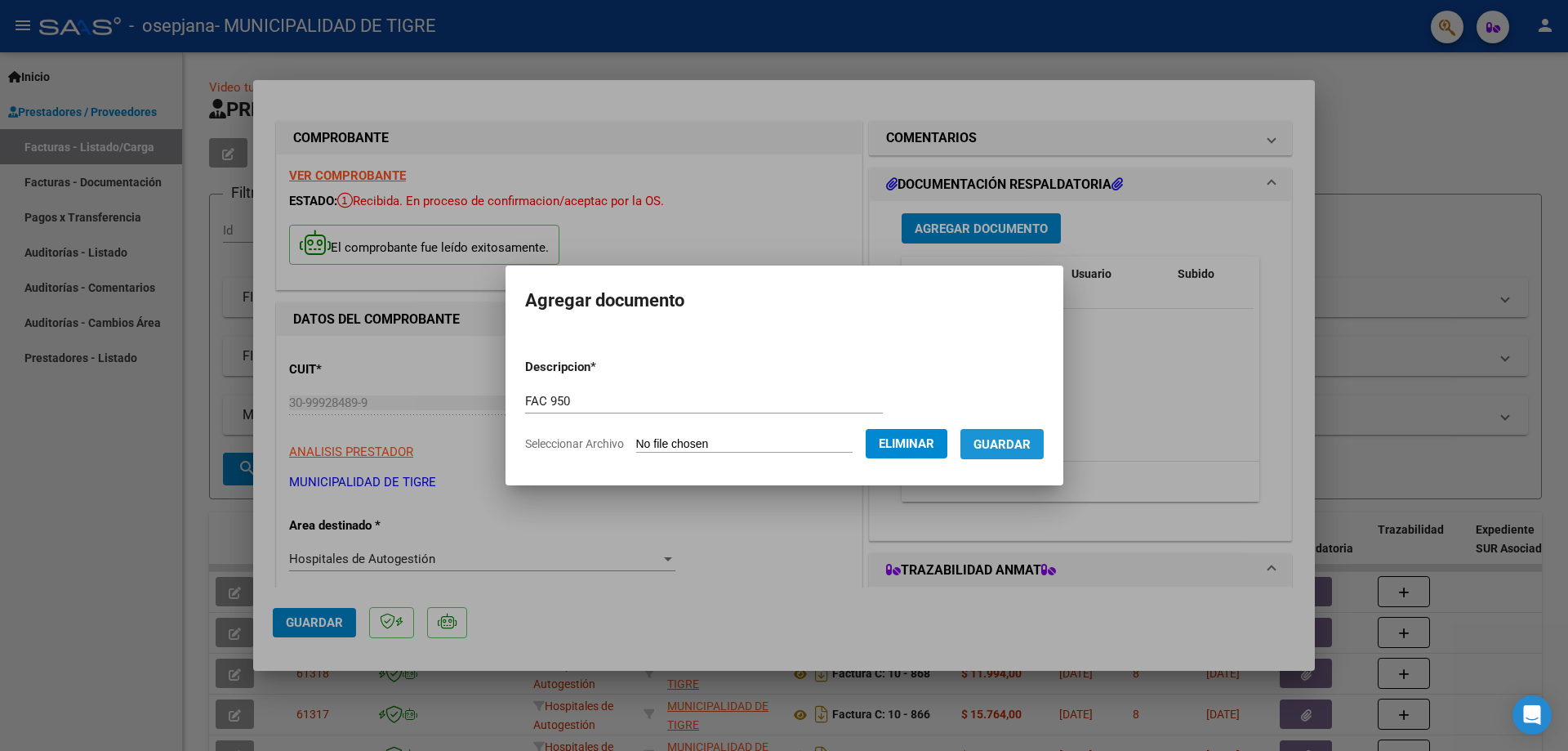
click at [1031, 444] on span "Guardar" at bounding box center [1002, 444] width 57 height 15
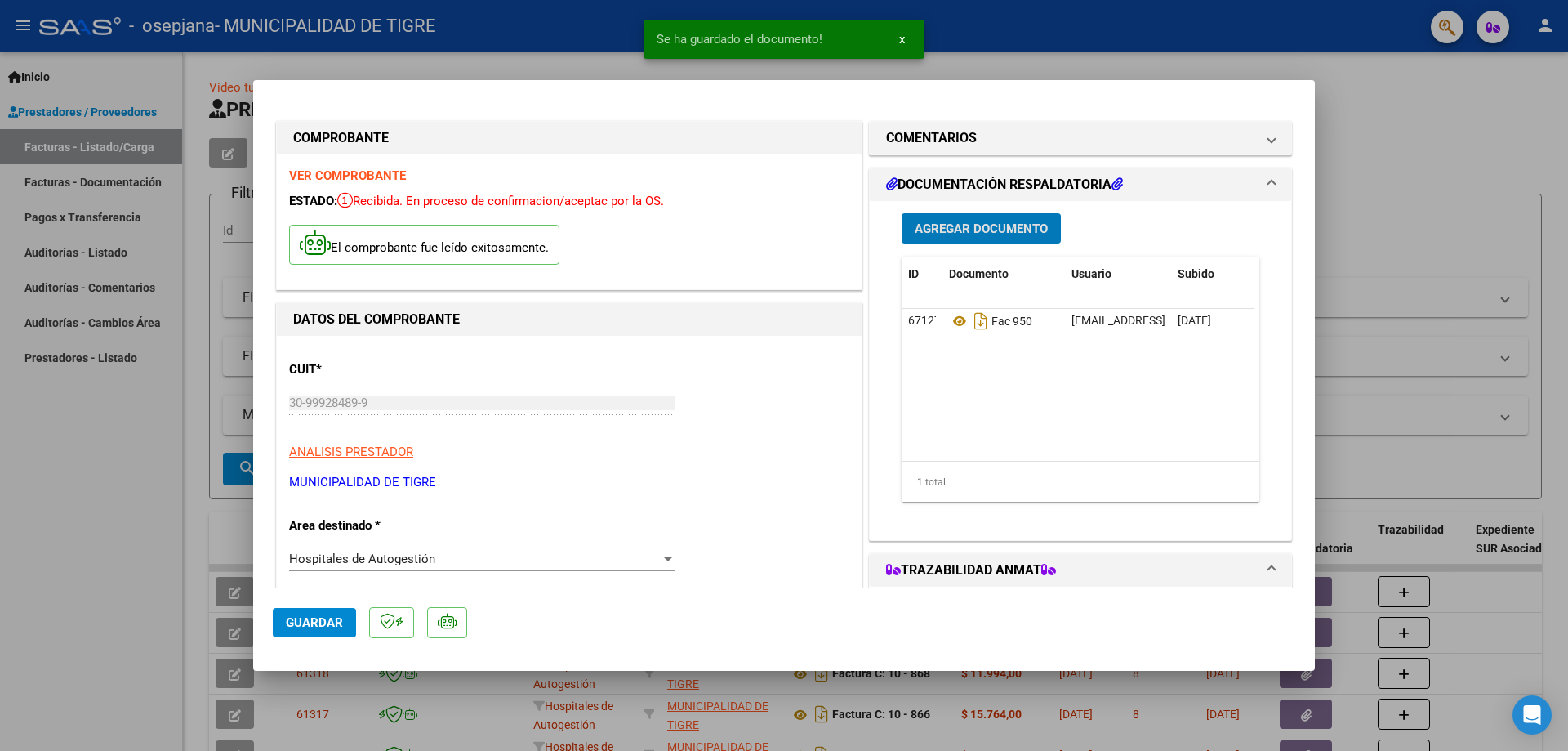
click at [968, 234] on span "Agregar Documento" at bounding box center [981, 229] width 133 height 15
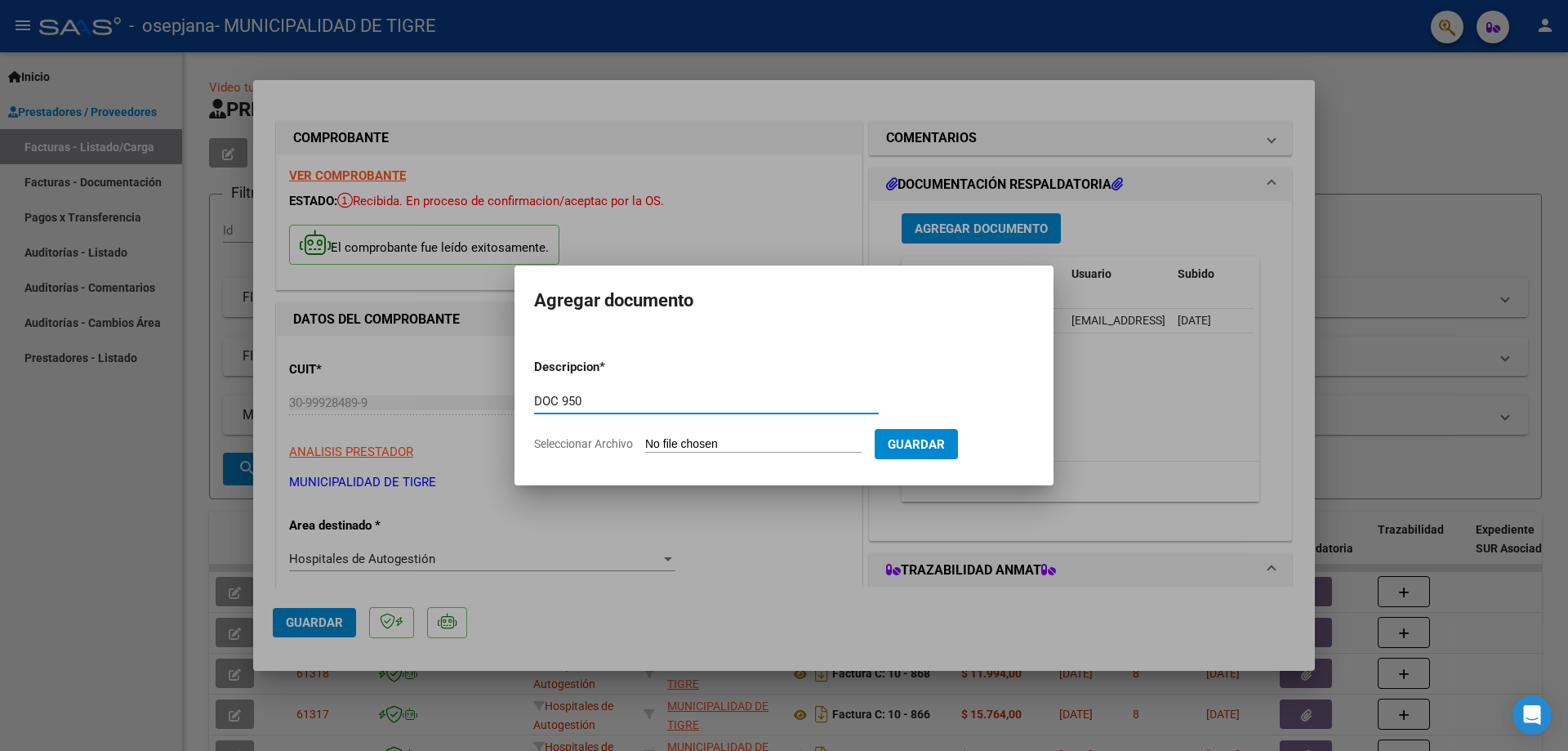
type input "DOC 950"
click at [759, 442] on input "Seleccionar Archivo" at bounding box center [753, 444] width 217 height 16
type input "C:\fakepath\GOOD YEAR-2452 950.pdf"
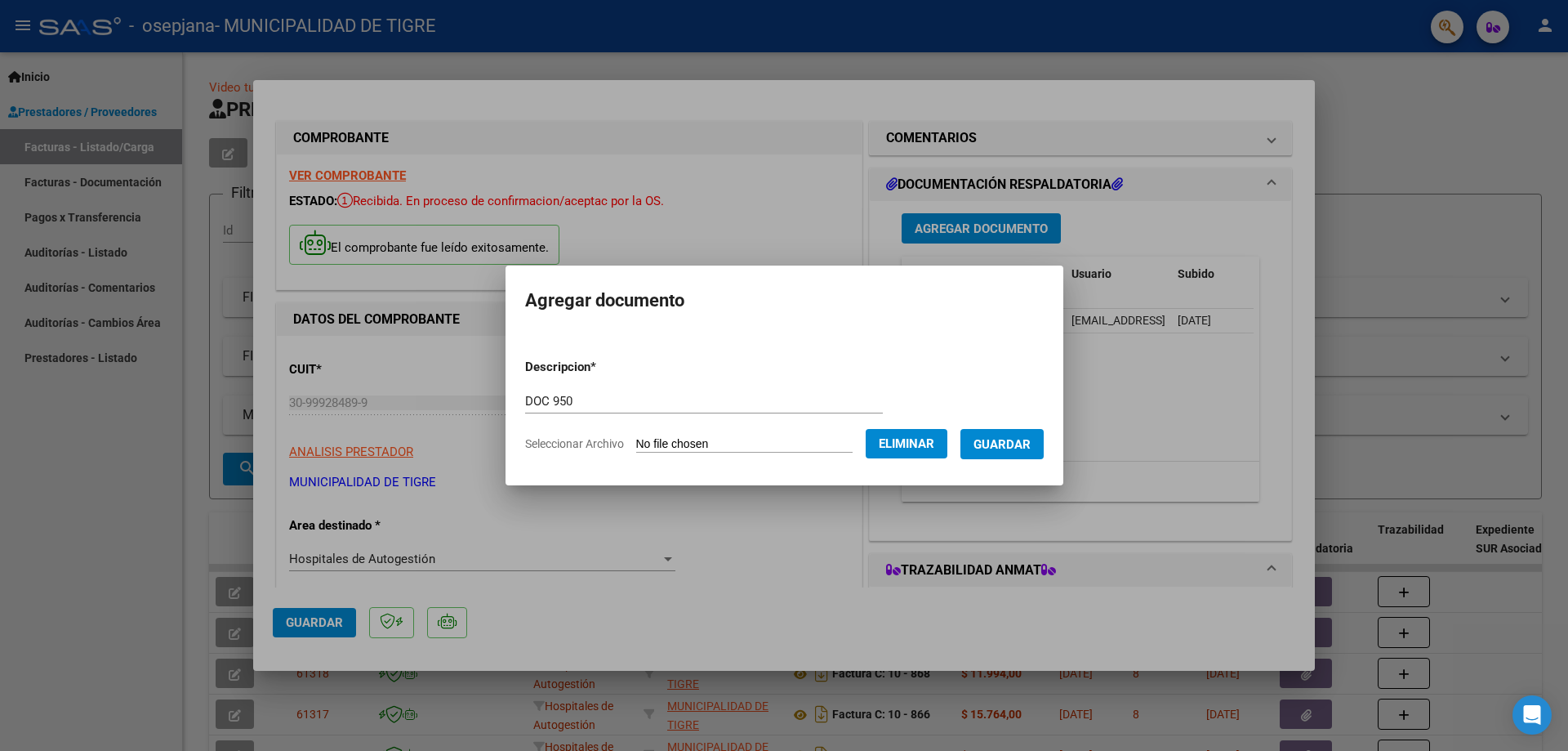
click at [1011, 459] on form "Descripcion * DOC 950 Escriba aquí una descripcion Seleccionar Archivo Eliminar…" at bounding box center [784, 405] width 518 height 120
click at [1011, 449] on span "Guardar" at bounding box center [1002, 444] width 57 height 15
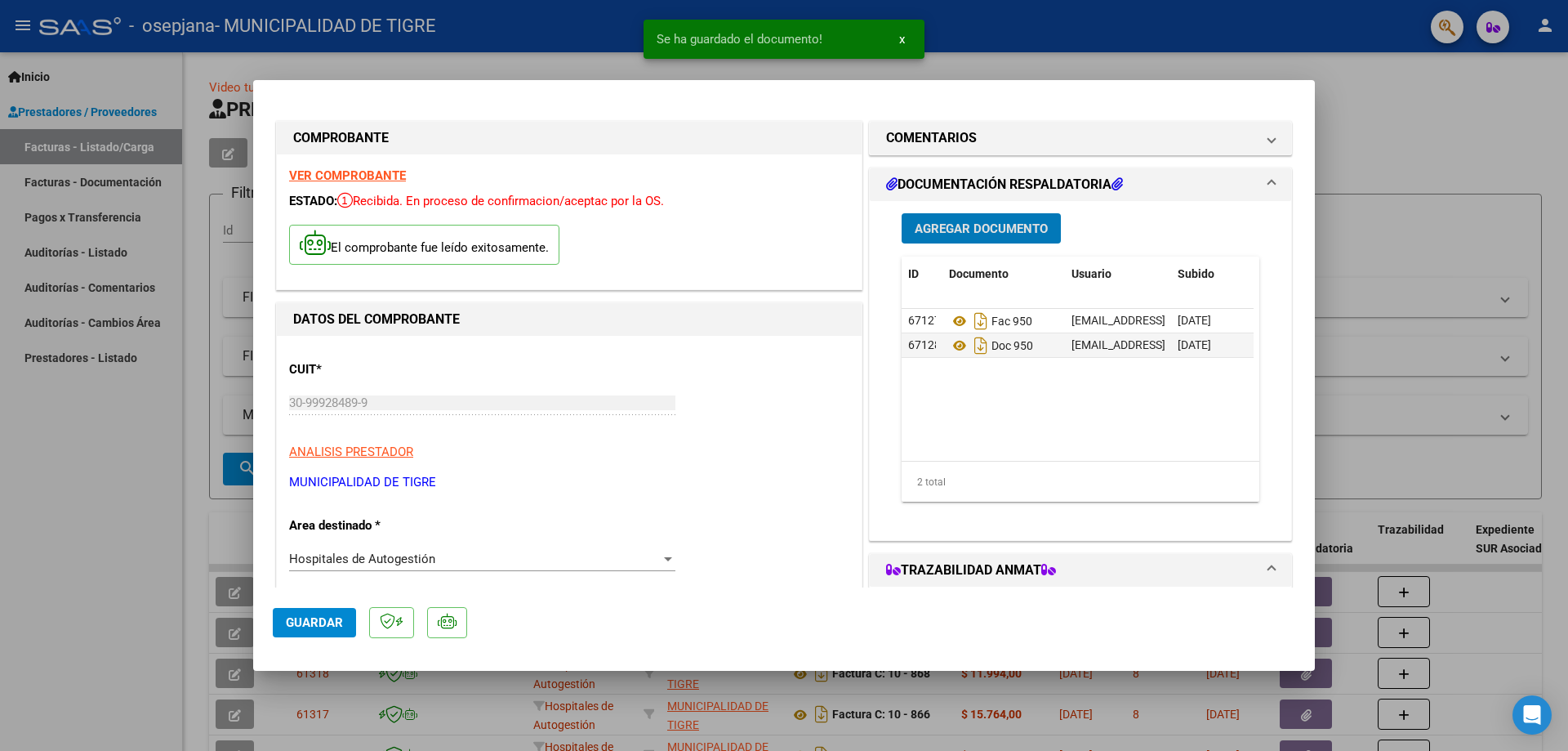
click at [321, 624] on span "Guardar" at bounding box center [314, 623] width 57 height 15
click at [1374, 140] on div at bounding box center [784, 376] width 1568 height 751
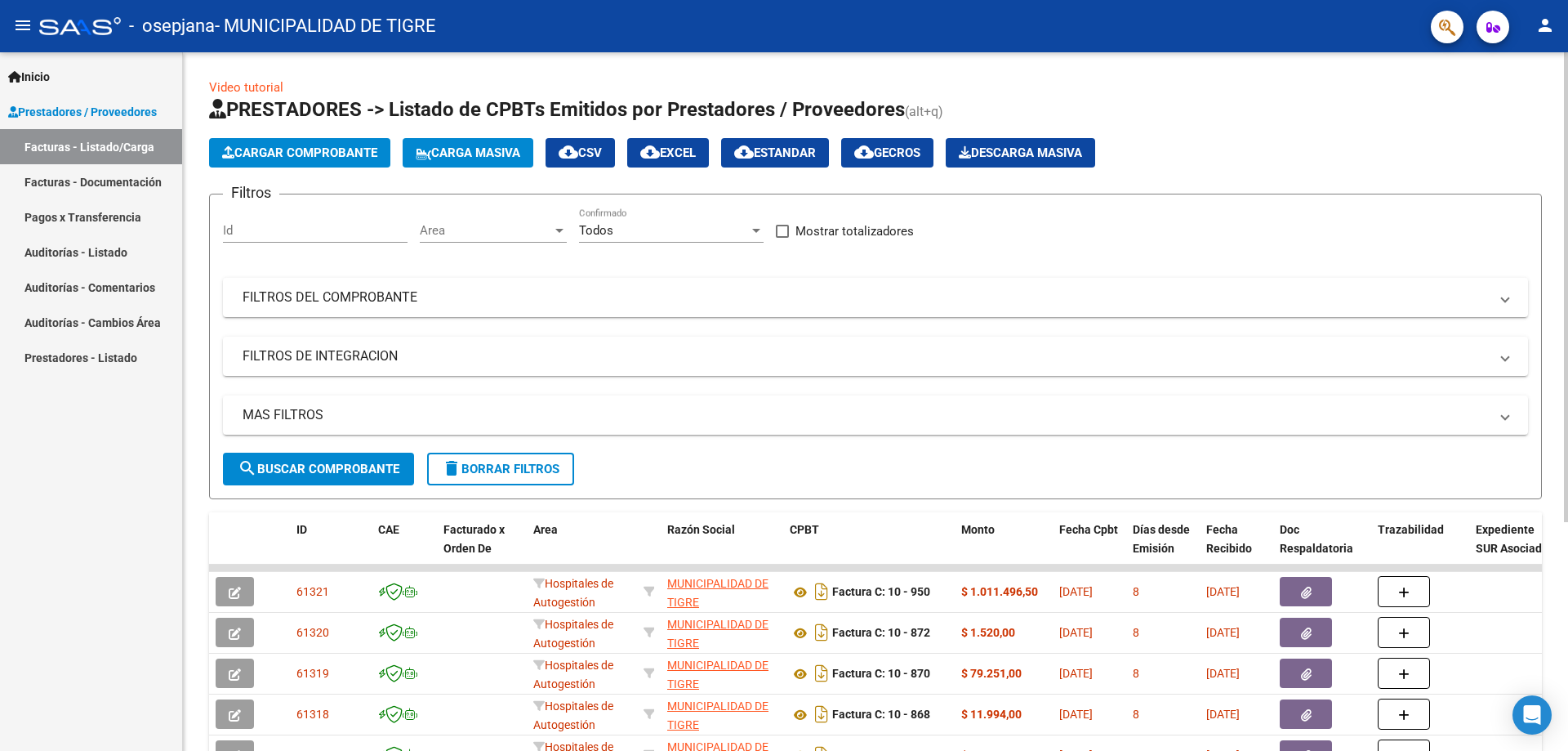
click at [328, 155] on span "Cargar Comprobante" at bounding box center [299, 153] width 155 height 15
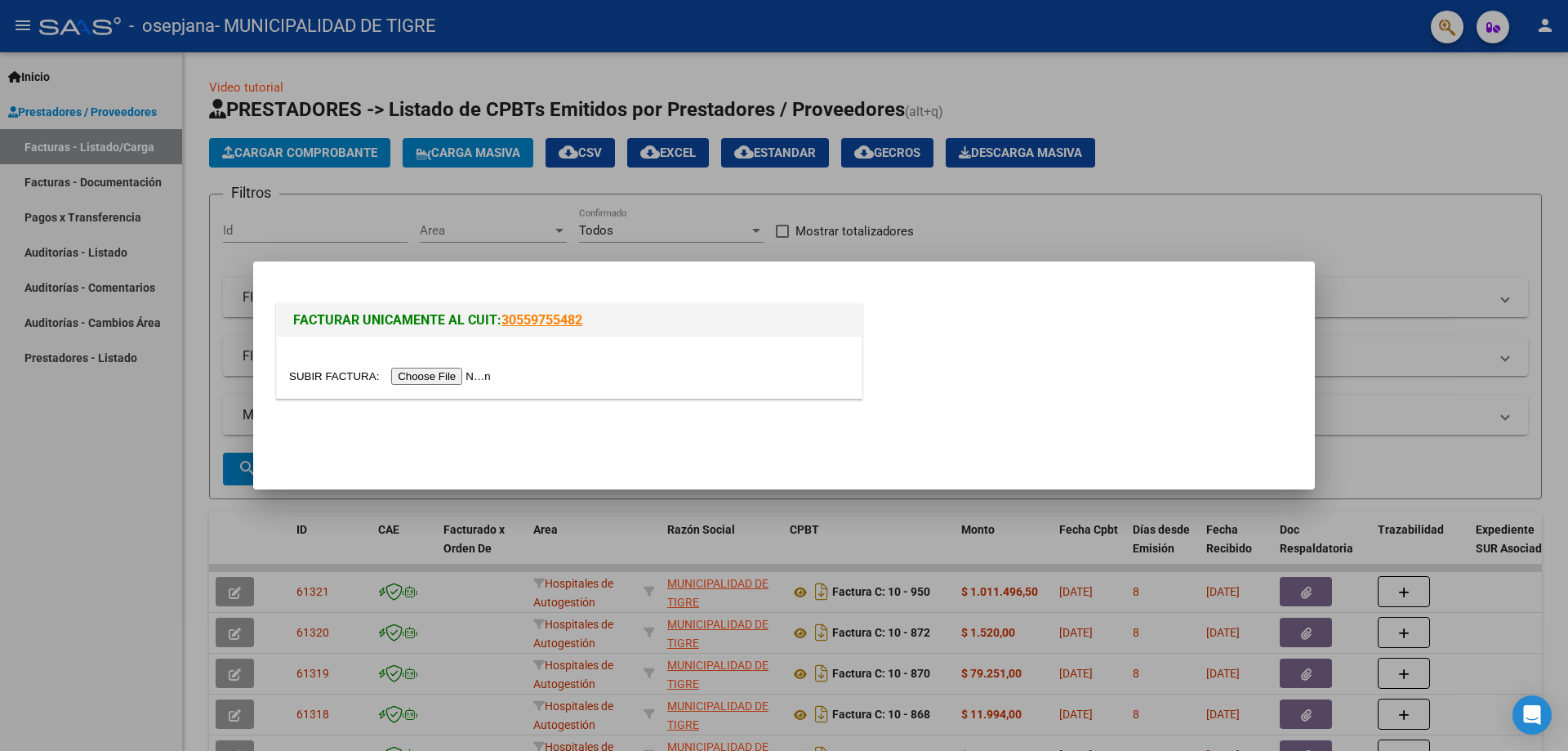
click at [426, 373] on input "file" at bounding box center [392, 376] width 207 height 17
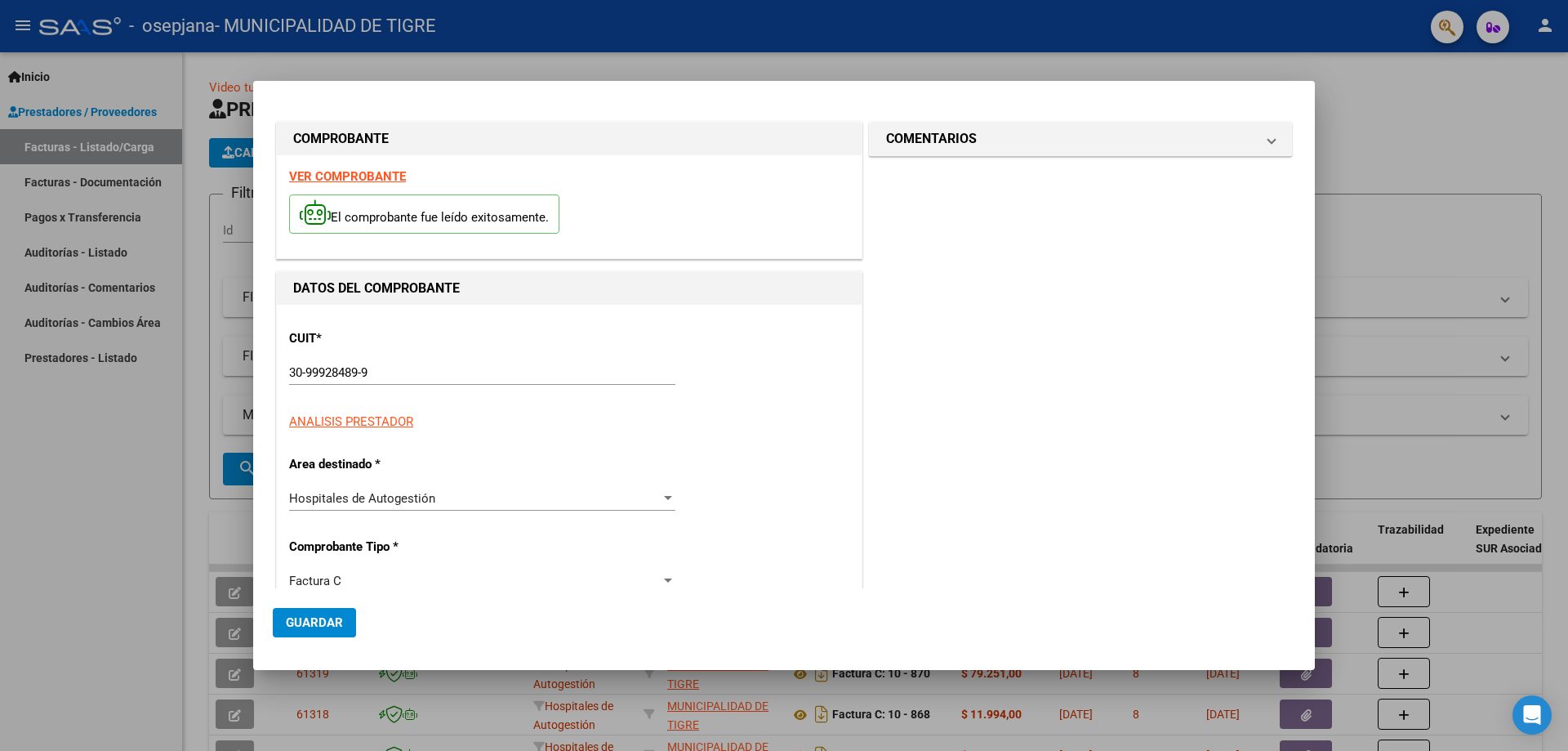
type input "1414"
type input "$ 1.184.709,00"
type input "[DATE]"
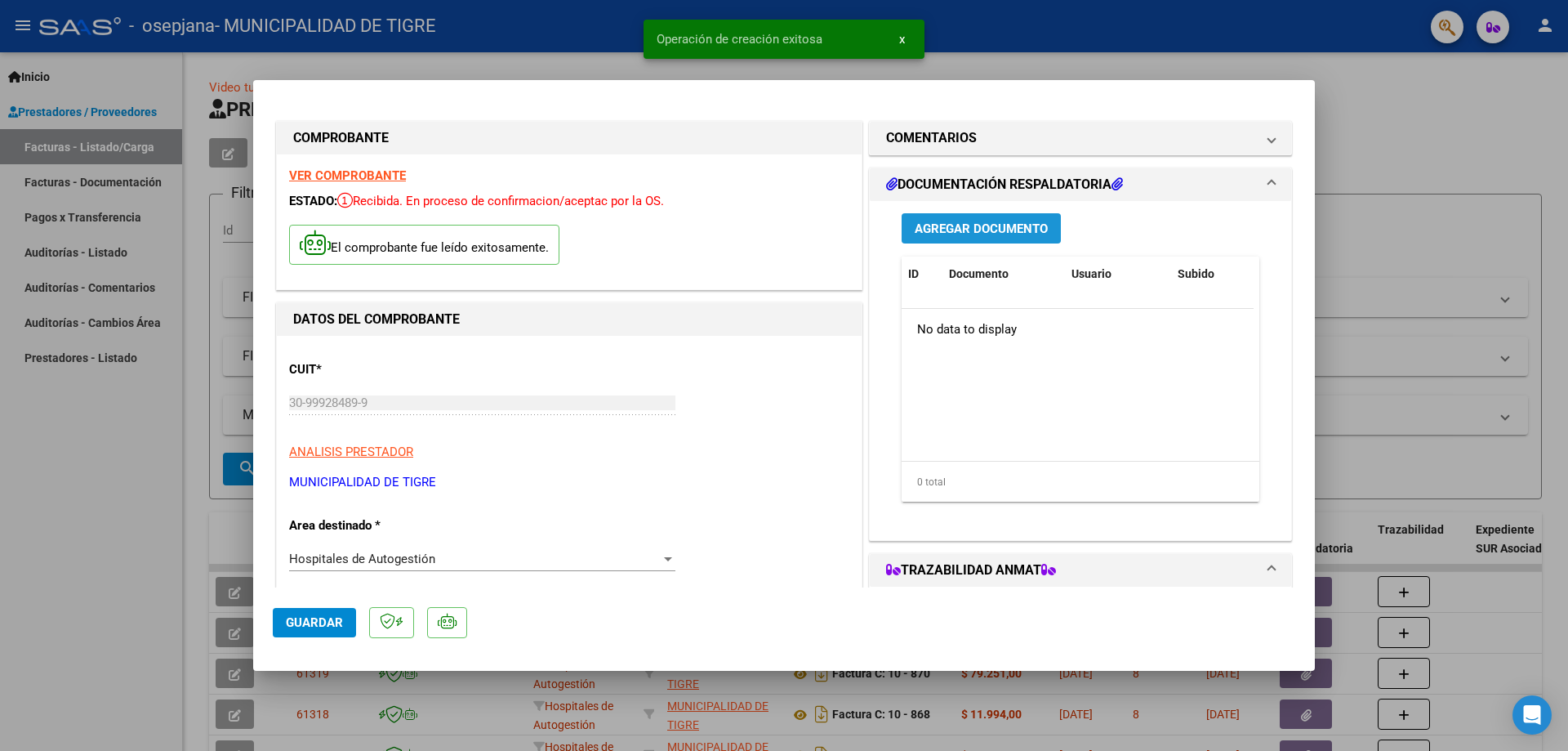
click at [970, 222] on span "Agregar Documento" at bounding box center [981, 229] width 133 height 15
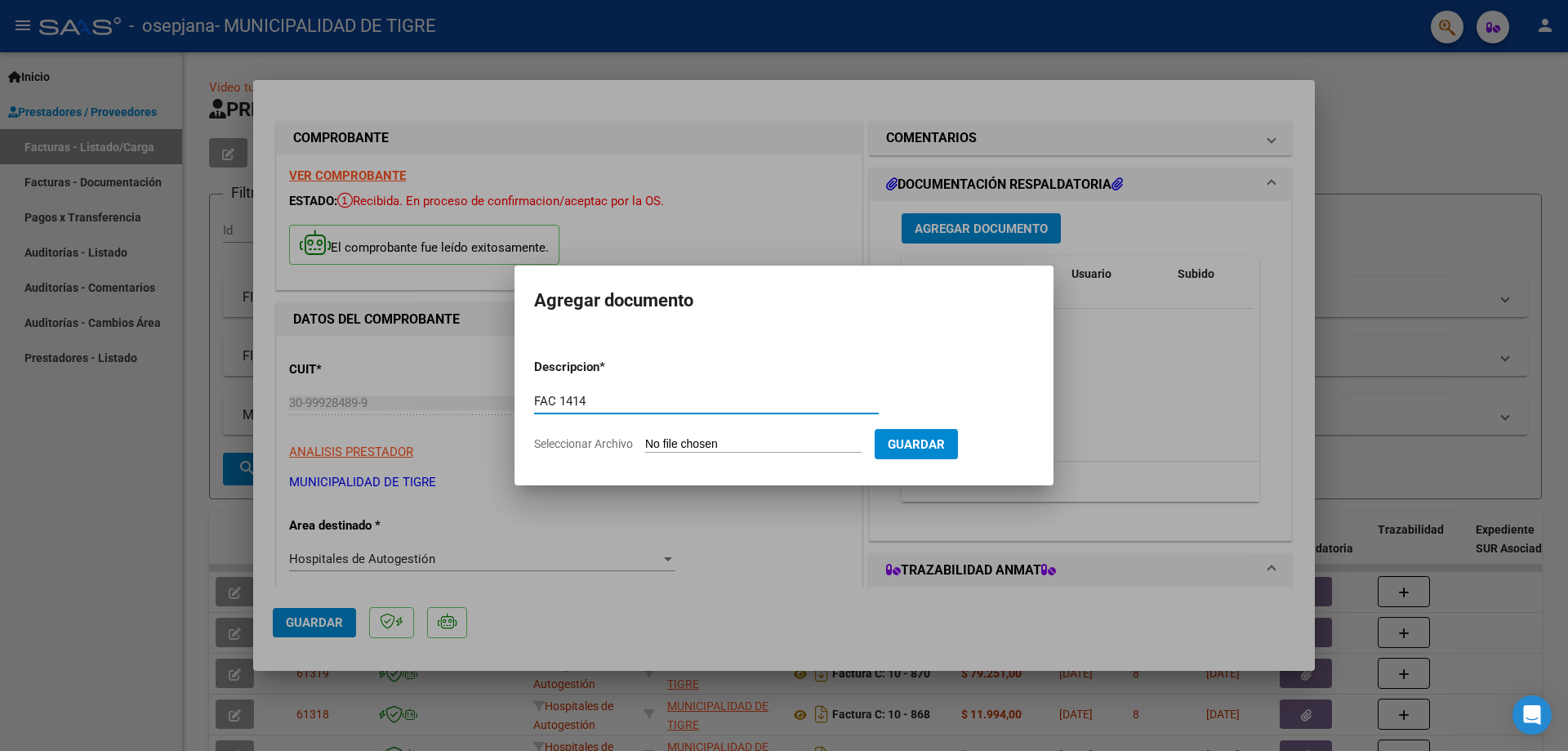
type input "FAC 1414"
click at [747, 442] on input "Seleccionar Archivo" at bounding box center [753, 444] width 217 height 16
type input "C:\fakepath\2921 1414.pdf"
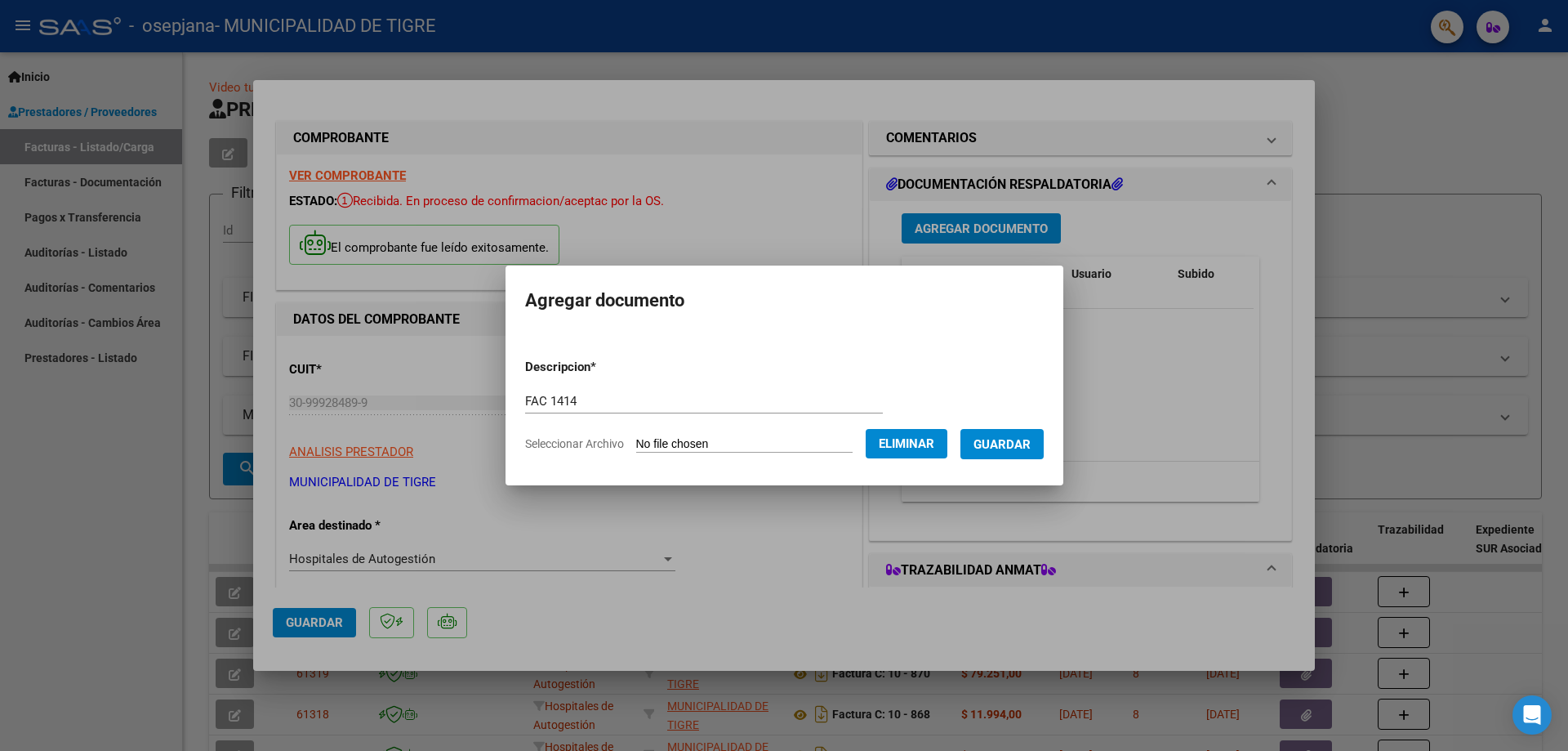
click at [1022, 439] on span "Guardar" at bounding box center [1002, 444] width 57 height 15
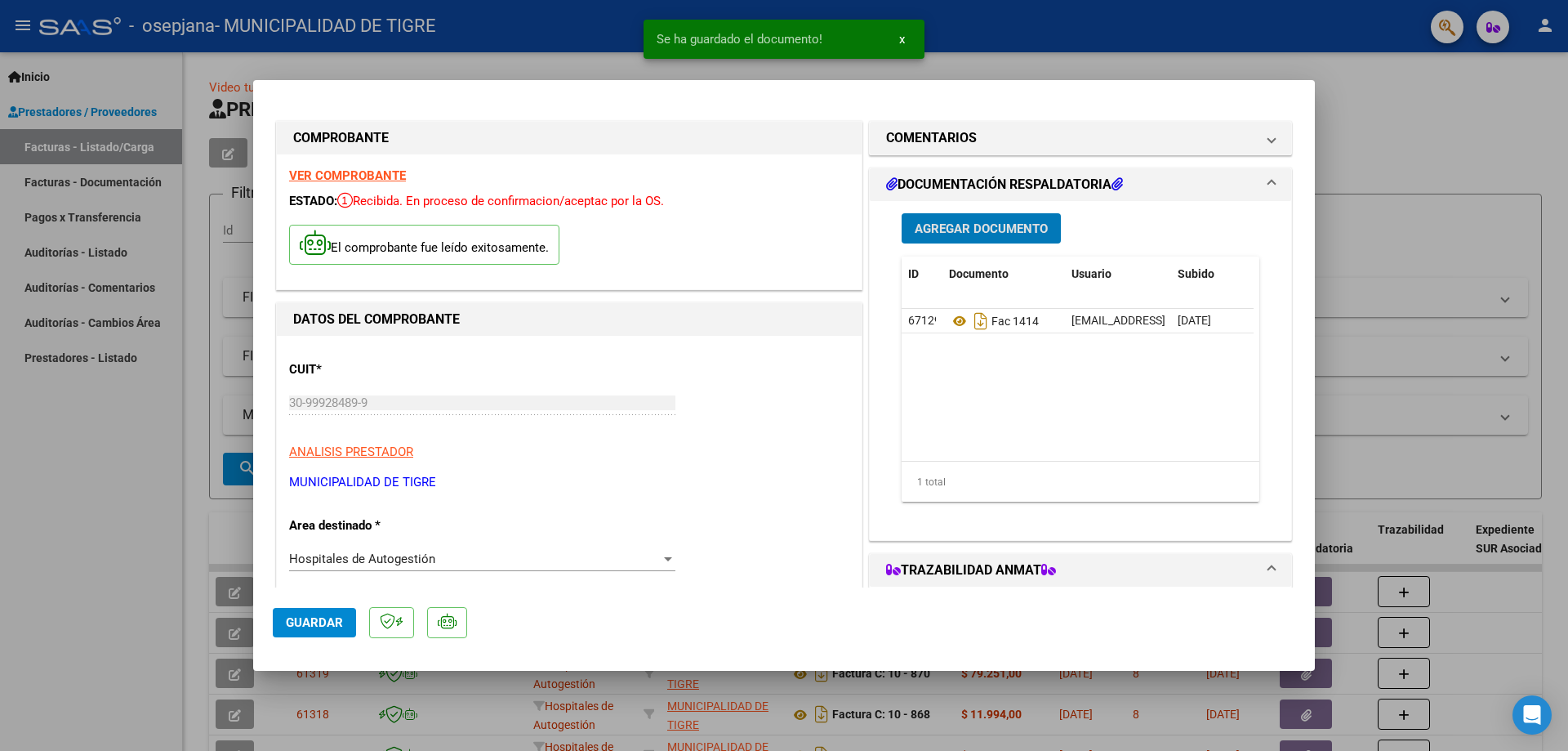
click at [1006, 218] on button "Agregar Documento" at bounding box center [982, 228] width 159 height 30
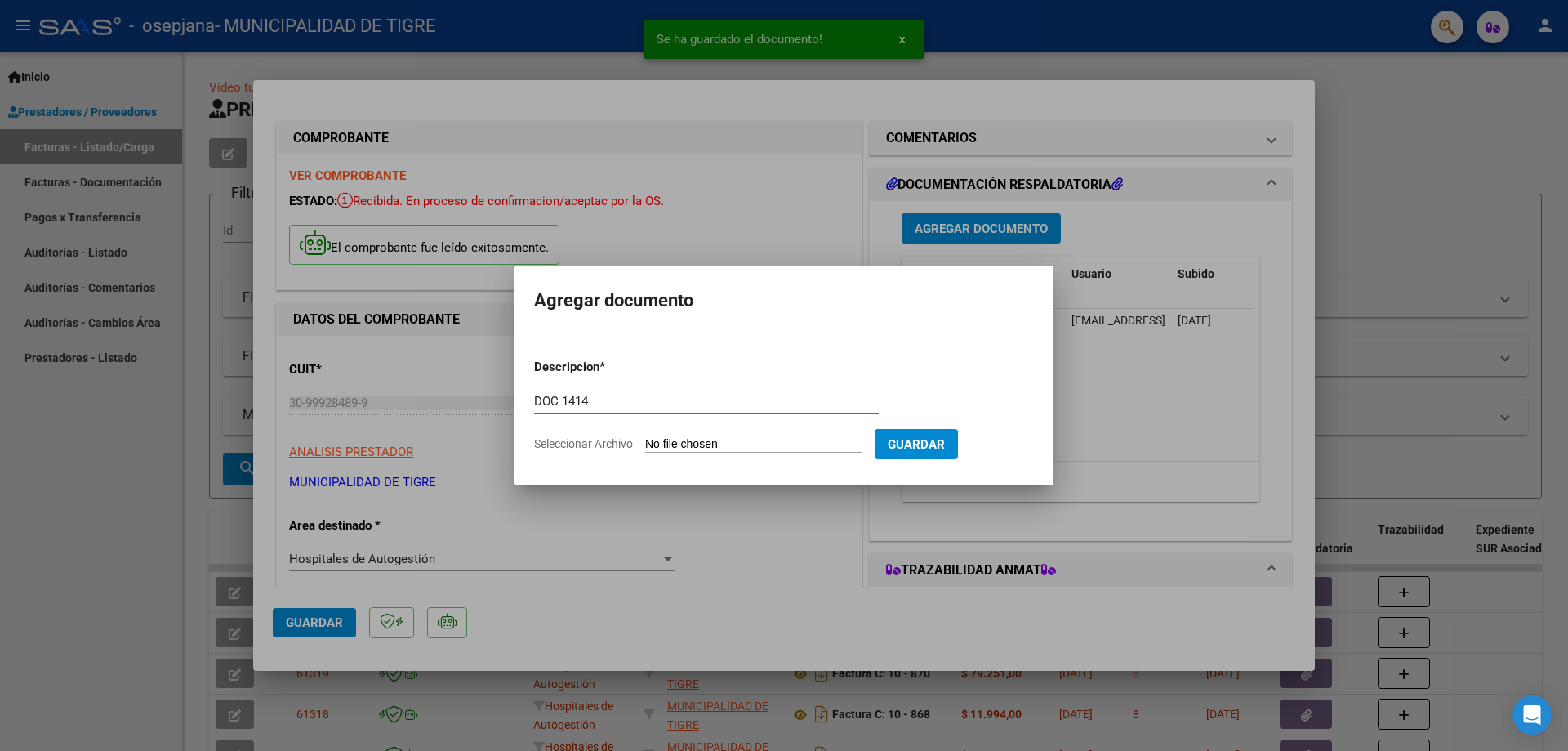
type input "DOC 1414"
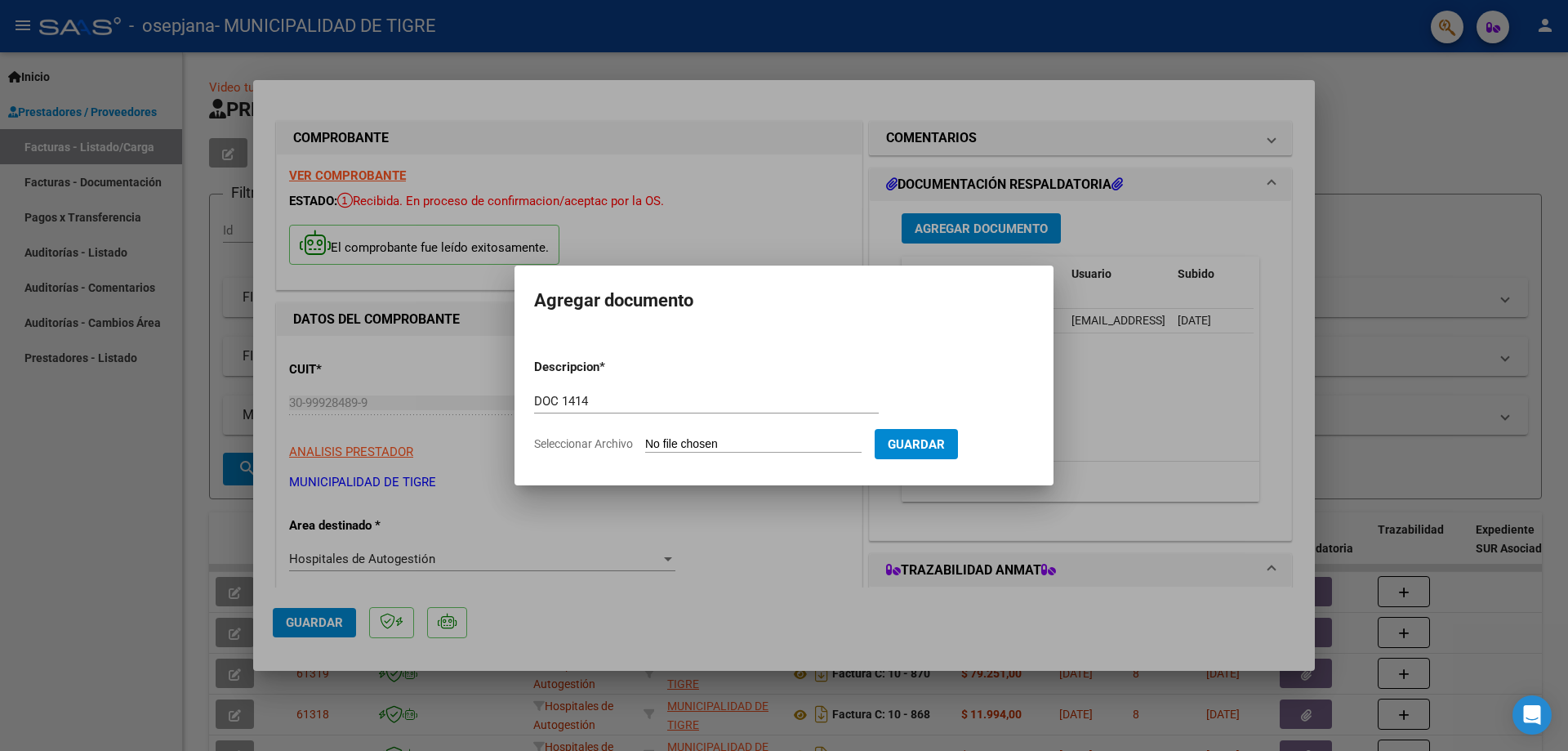
click at [693, 440] on input "Seleccionar Archivo" at bounding box center [753, 444] width 217 height 16
type input "C:\fakepath\GOOD YEAR-2921 1414 1.pdf"
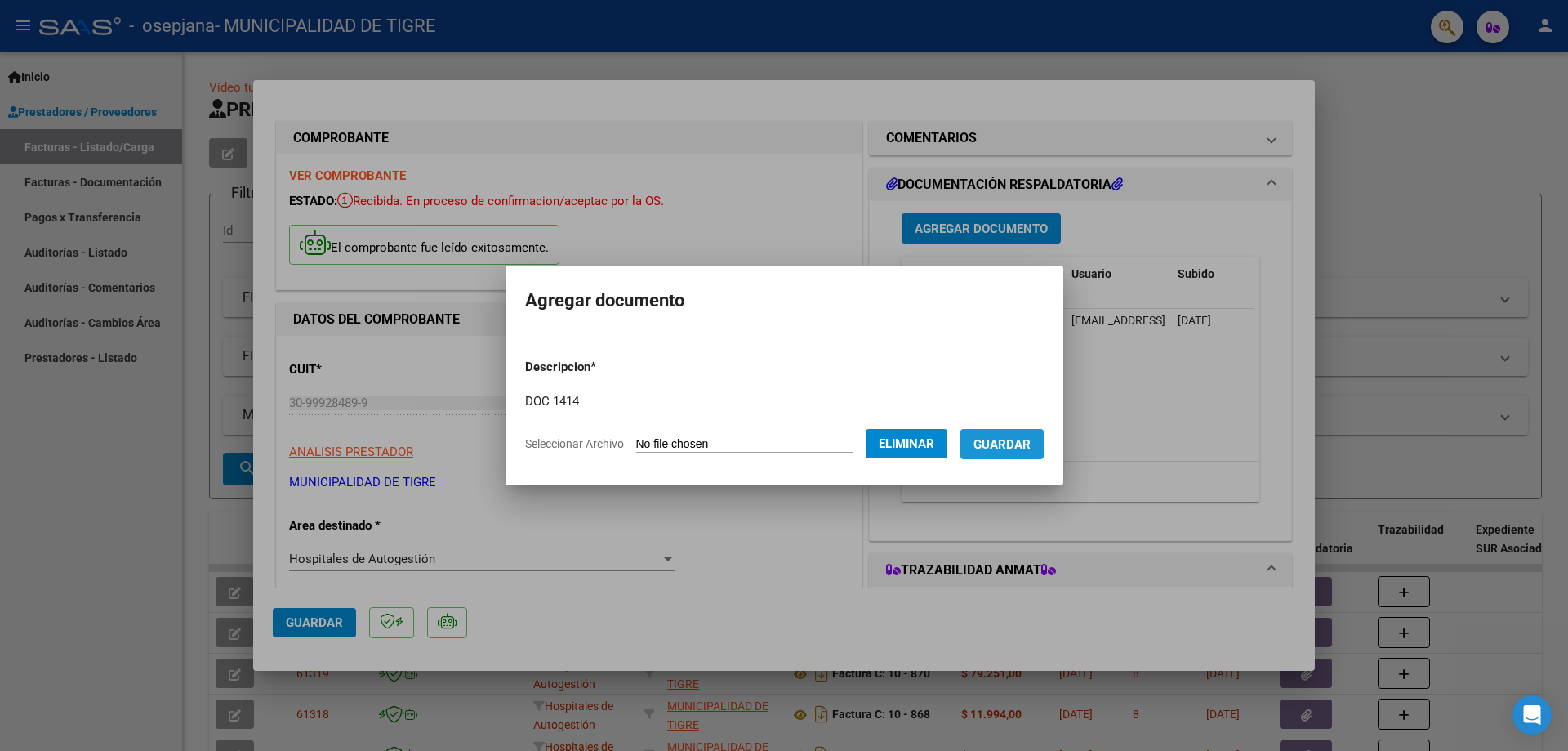
click at [1022, 438] on span "Guardar" at bounding box center [1002, 444] width 57 height 15
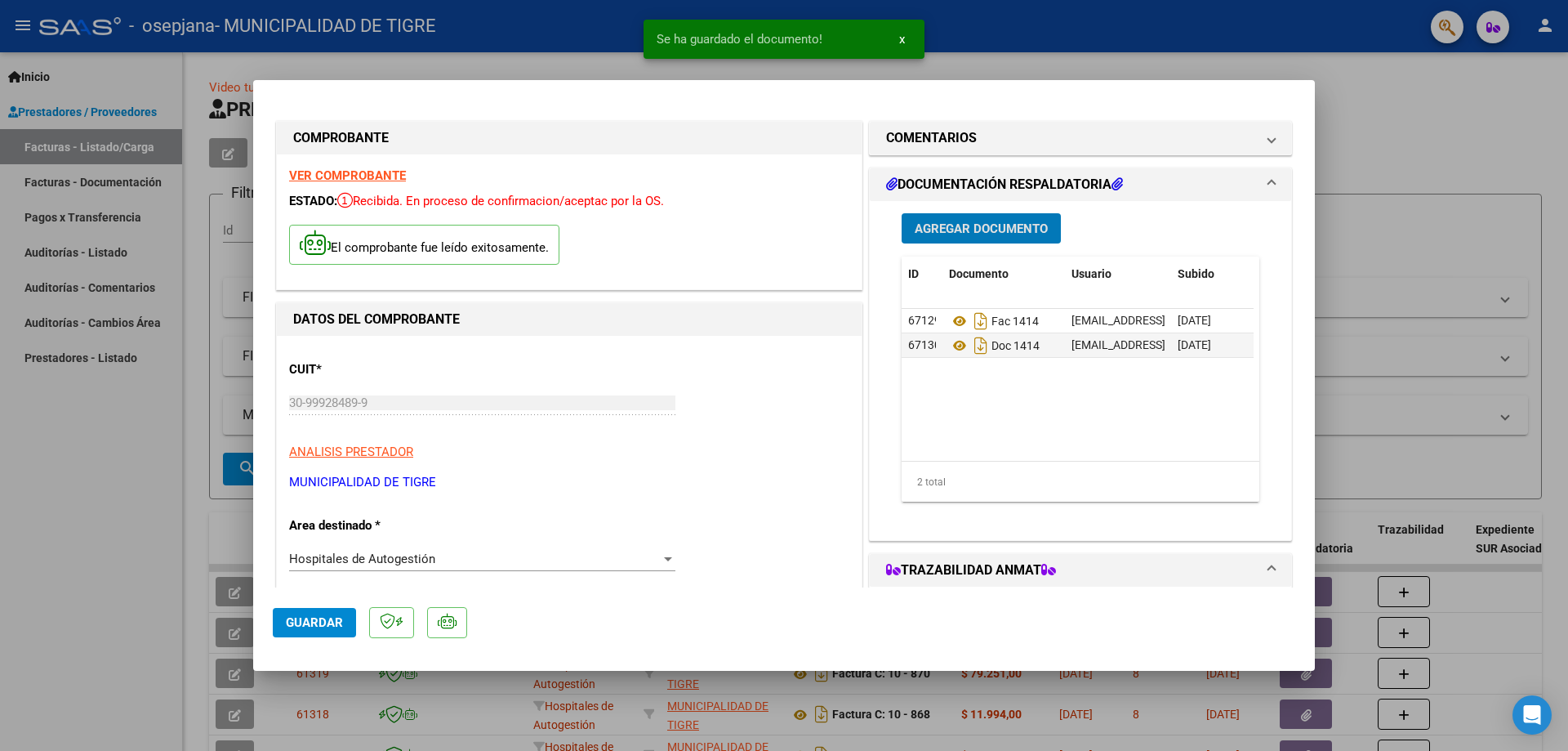
click at [992, 227] on span "Agregar Documento" at bounding box center [981, 229] width 133 height 15
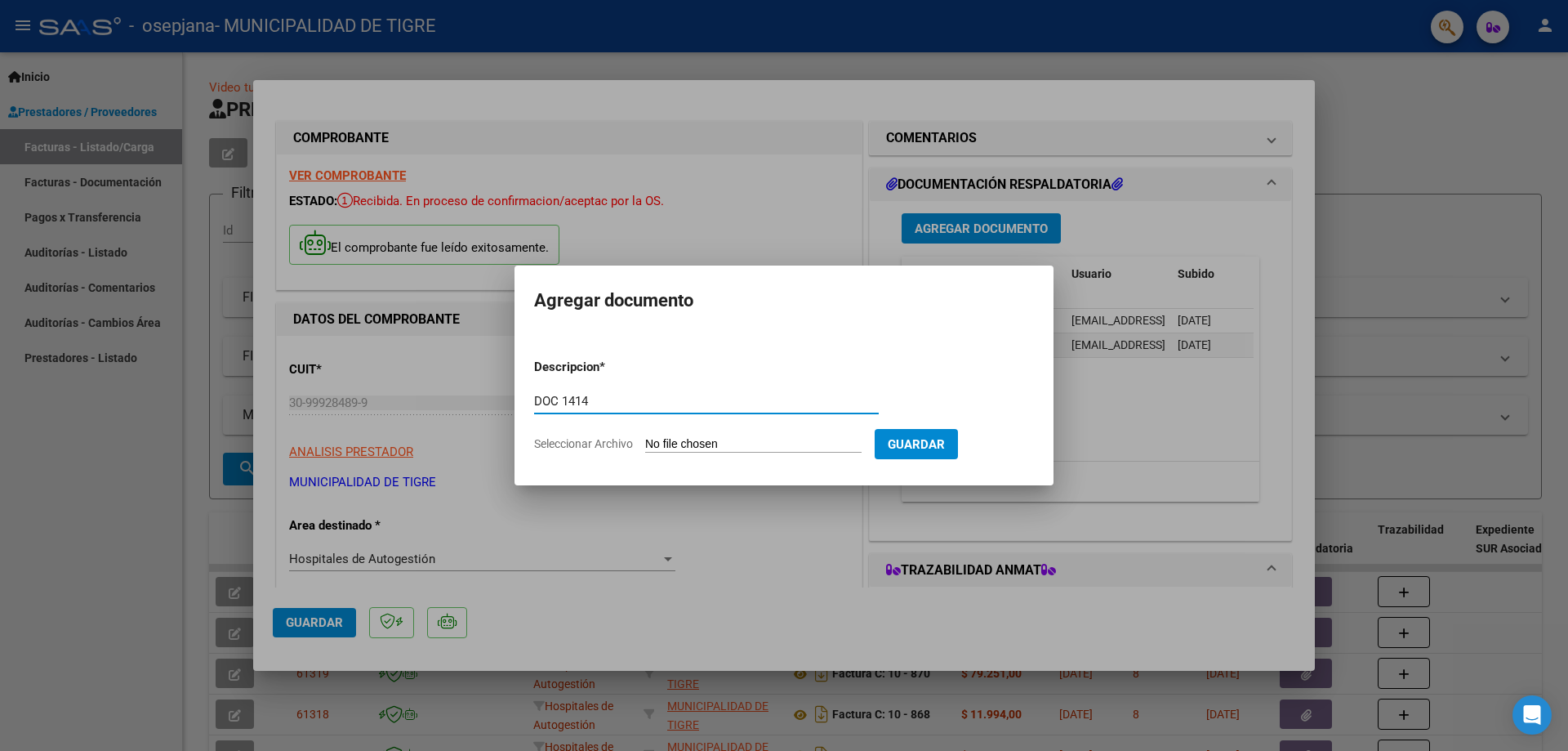
type input "DOC 1414"
click at [689, 444] on input "Seleccionar Archivo" at bounding box center [753, 444] width 217 height 16
type input "C:\fakepath\GOOD YEAR-2921 1414 2.pdf"
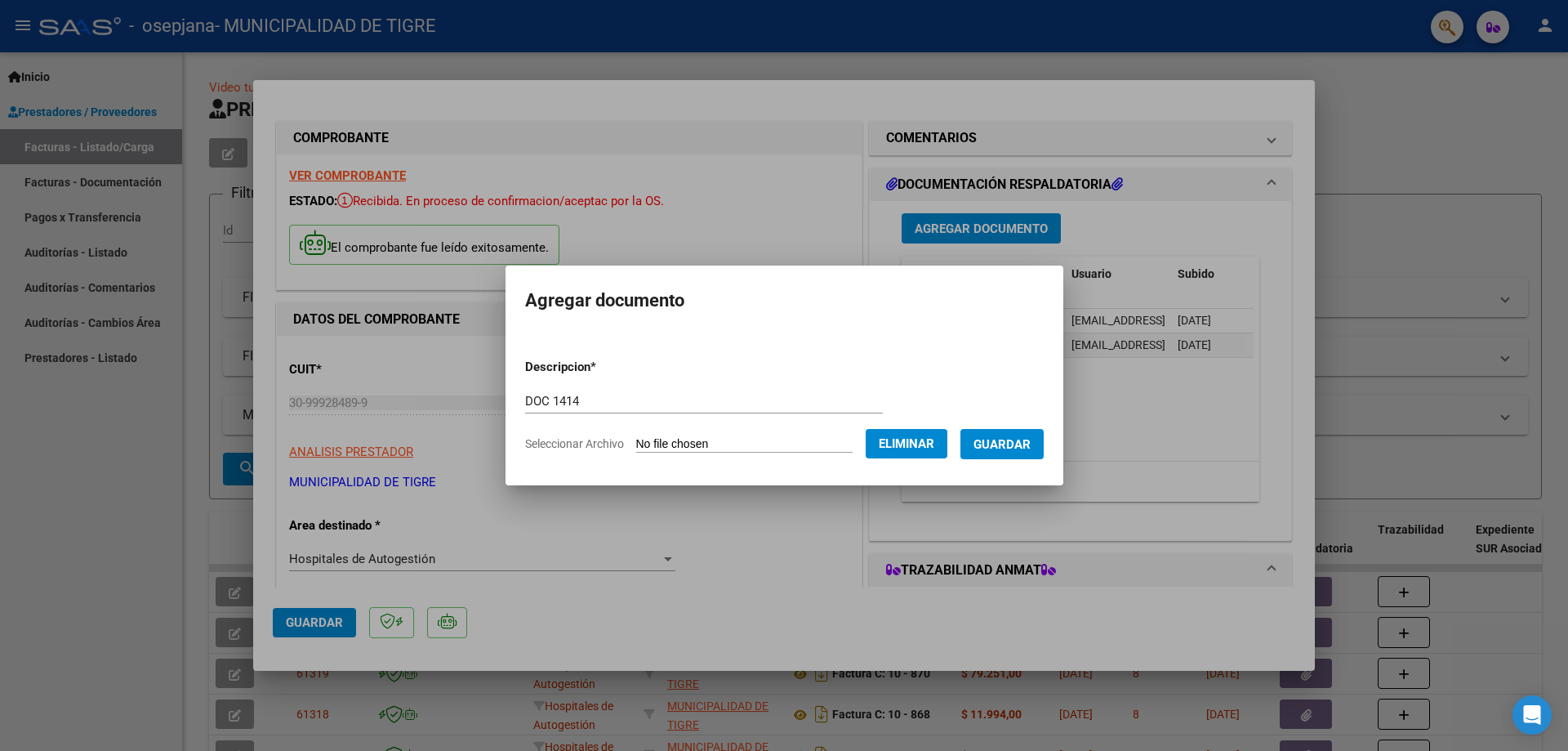
click at [1023, 437] on span "Guardar" at bounding box center [1002, 444] width 57 height 15
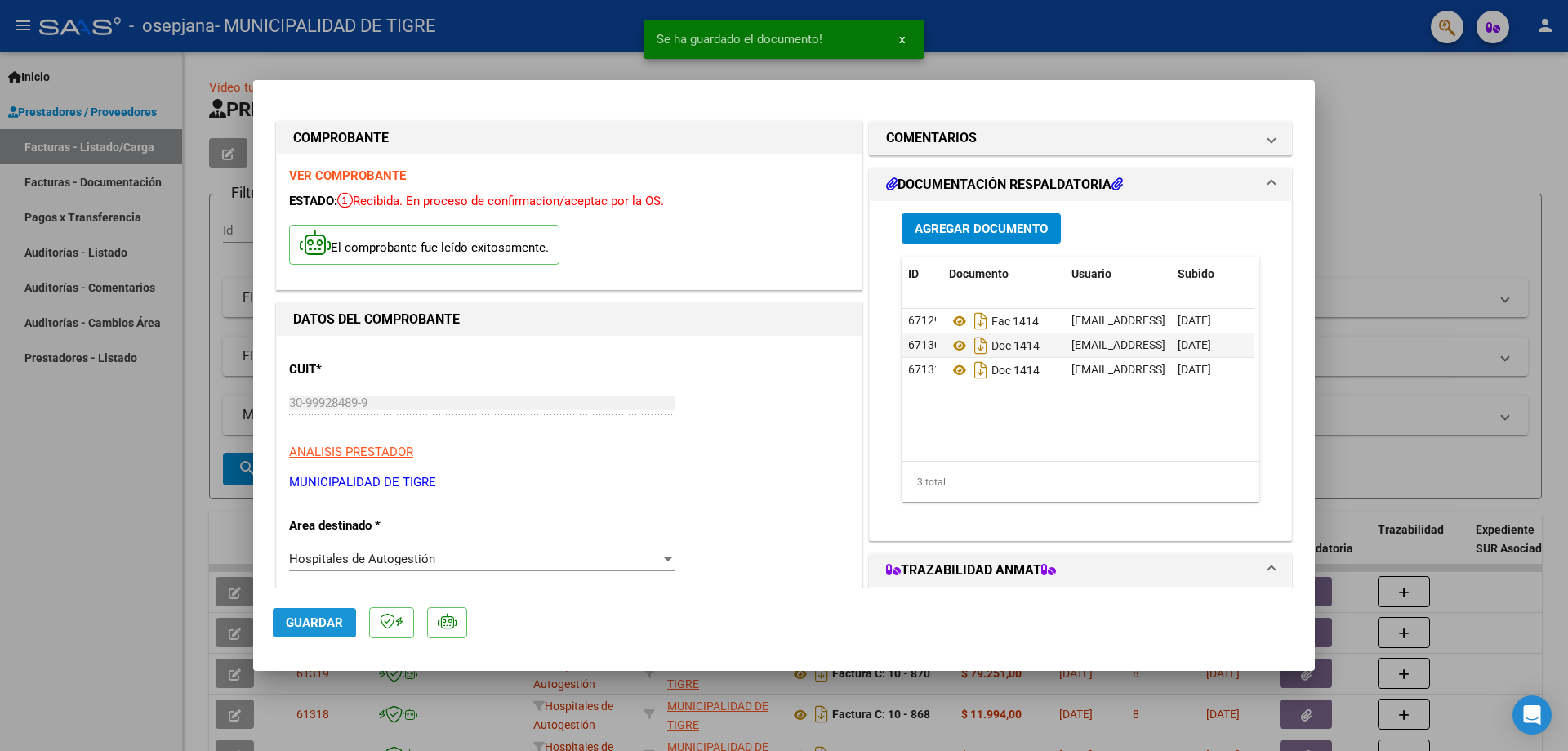
click at [315, 621] on span "Guardar" at bounding box center [314, 623] width 57 height 15
click at [1466, 123] on div at bounding box center [784, 376] width 1568 height 751
